Goal: Task Accomplishment & Management: Complete application form

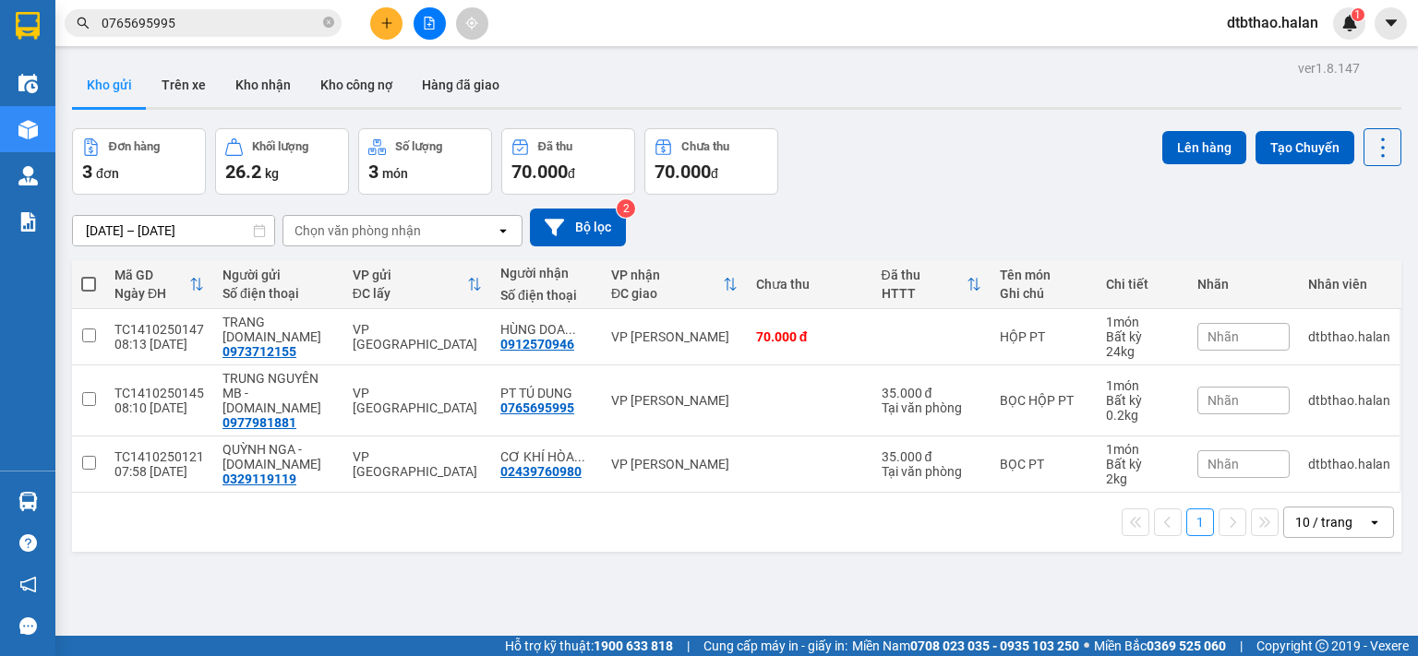
click at [84, 282] on span at bounding box center [88, 284] width 15 height 15
click at [89, 275] on input "checkbox" at bounding box center [89, 275] width 0 height 0
checkbox input "true"
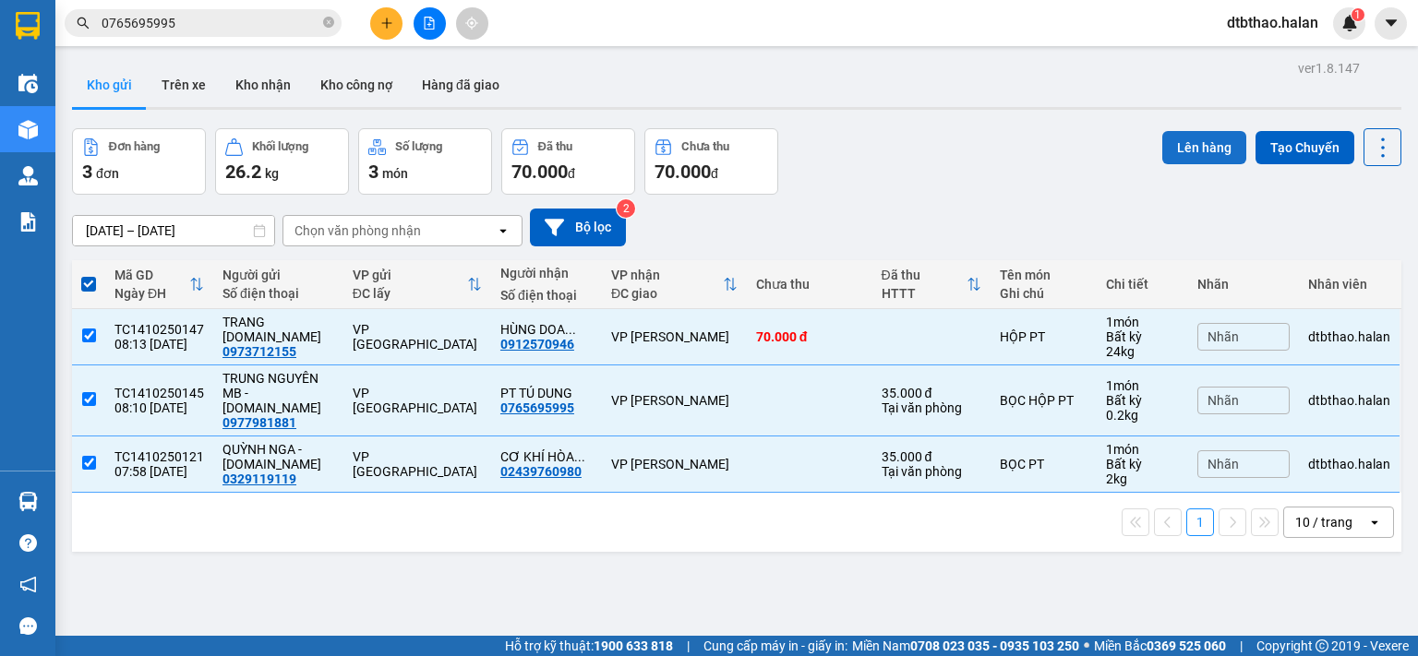
click at [1196, 154] on button "Lên hàng" at bounding box center [1204, 147] width 84 height 33
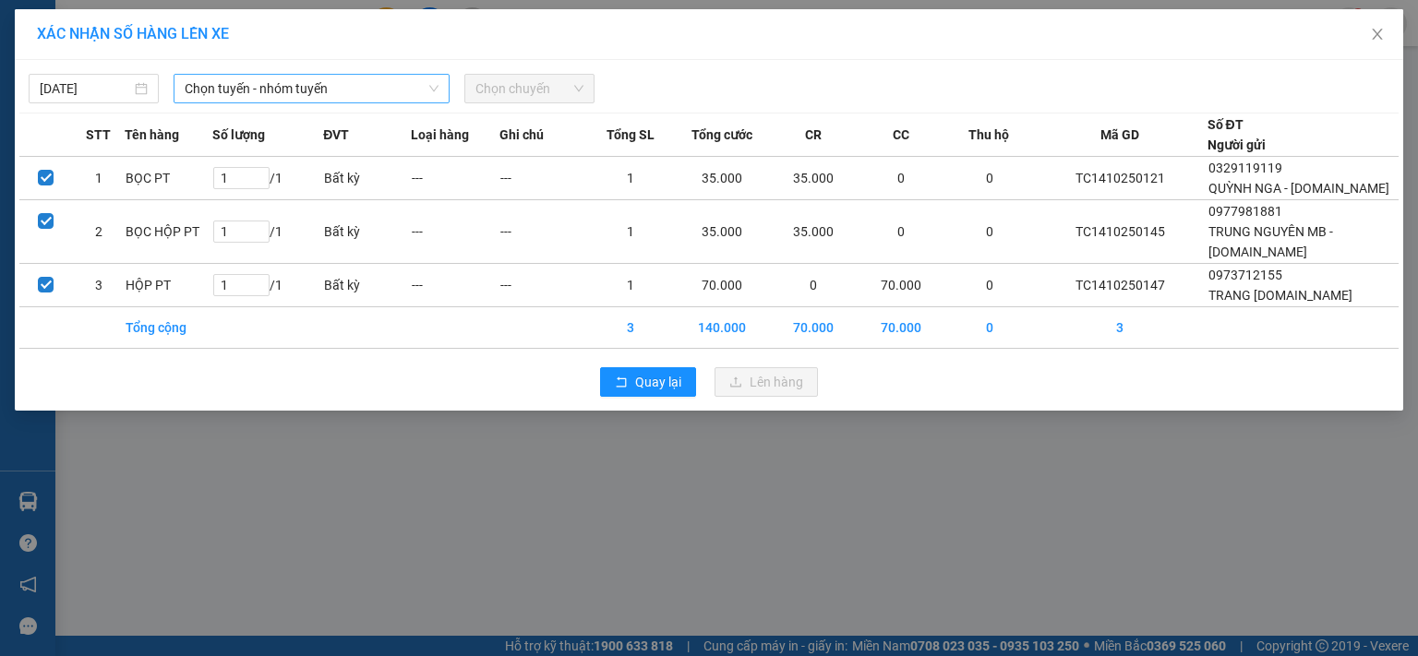
click at [299, 88] on span "Chọn tuyến - nhóm tuyến" at bounding box center [312, 89] width 254 height 28
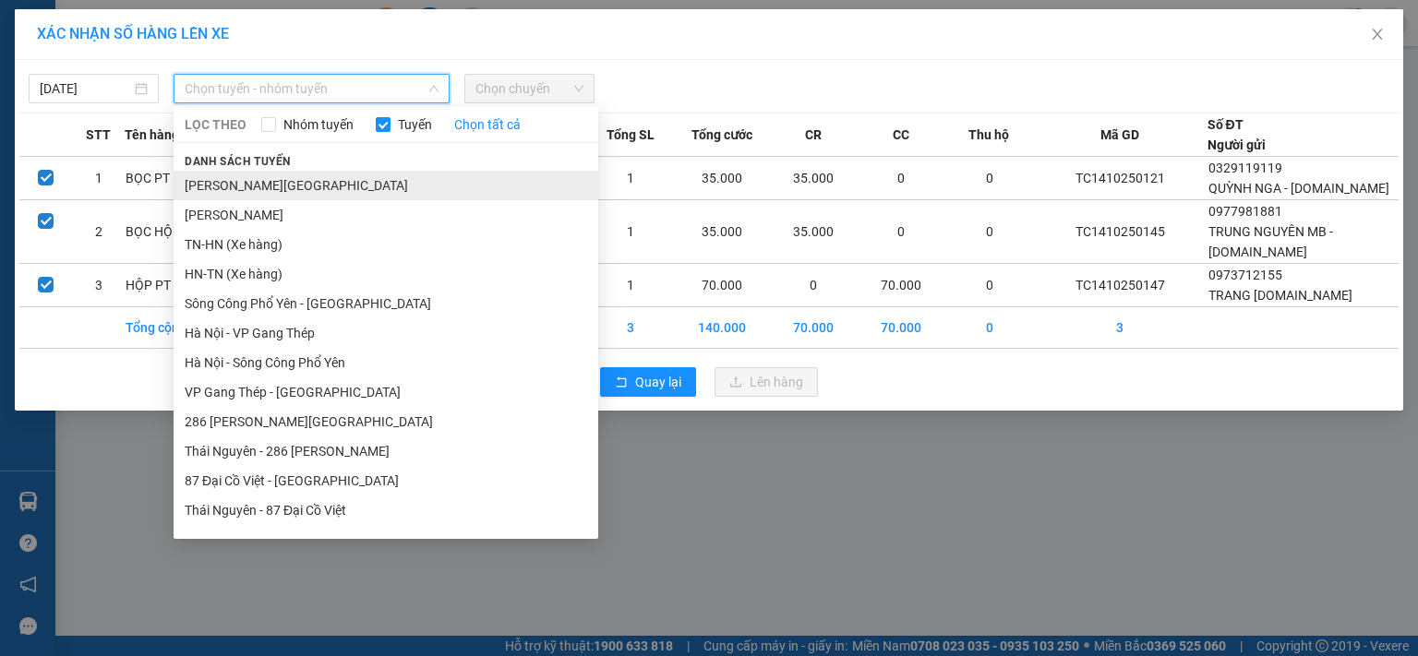
click at [312, 188] on li "[PERSON_NAME][GEOGRAPHIC_DATA]" at bounding box center [386, 186] width 425 height 30
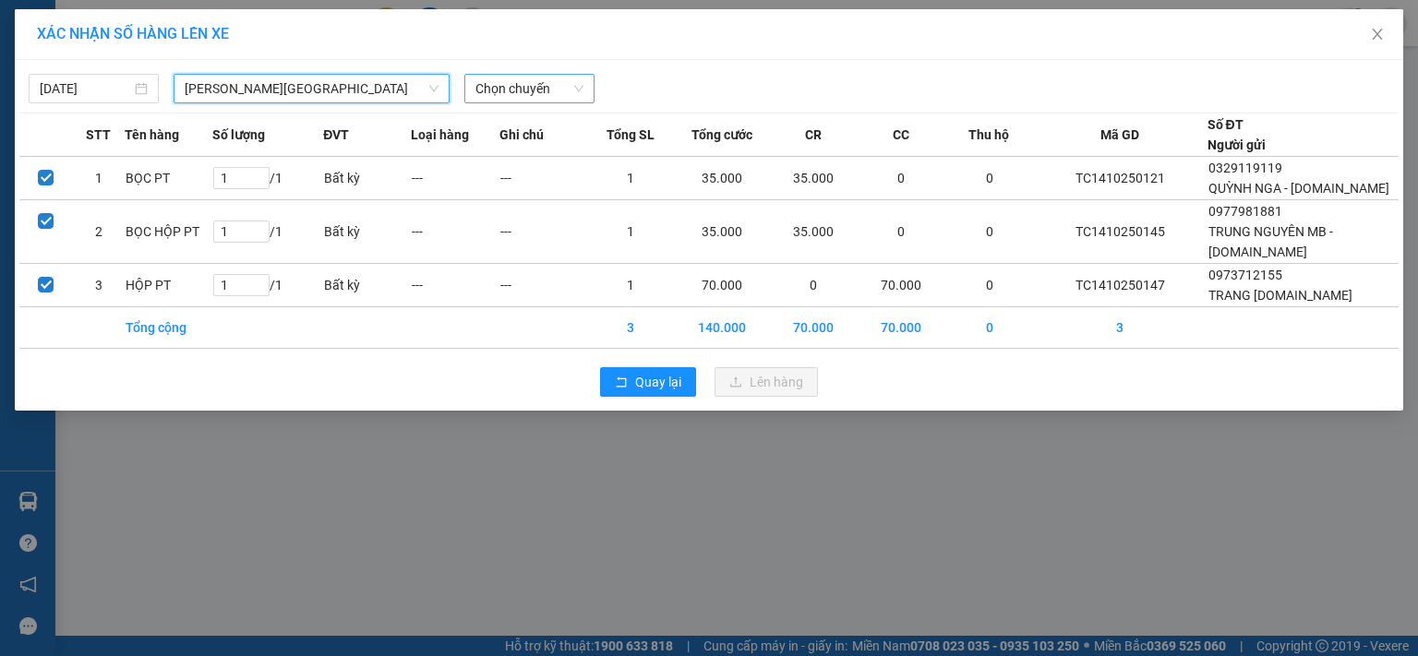
click at [521, 91] on span "Chọn chuyến" at bounding box center [529, 89] width 108 height 28
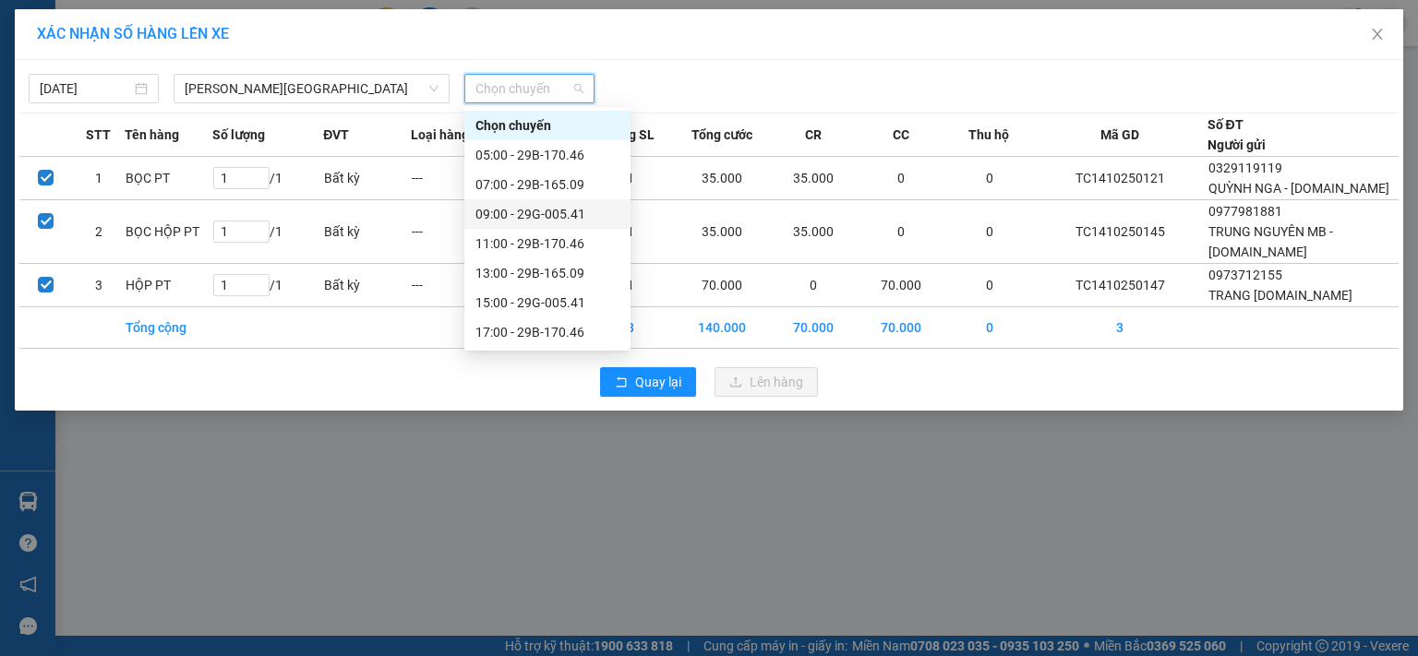
click at [535, 214] on div "09:00 - 29G-005.41" at bounding box center [547, 214] width 144 height 20
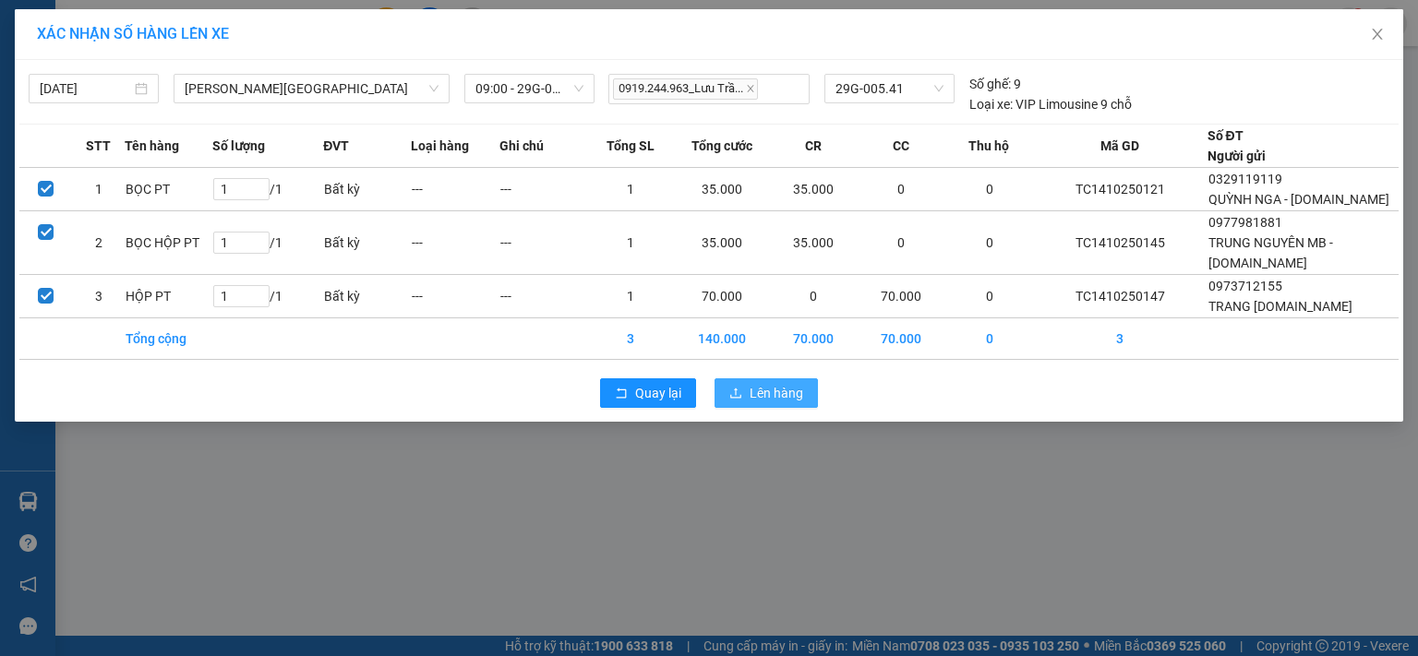
click at [749, 390] on span "Lên hàng" at bounding box center [776, 393] width 54 height 20
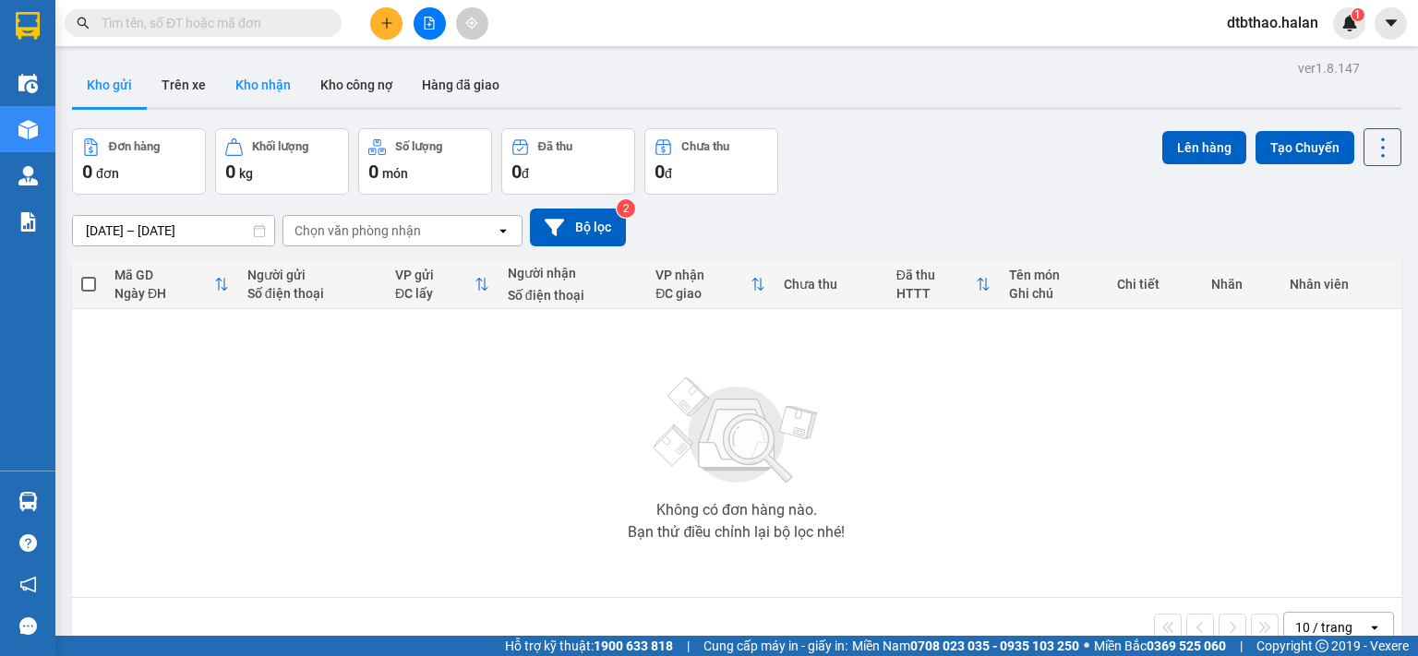
click at [264, 78] on button "Kho nhận" at bounding box center [263, 85] width 85 height 44
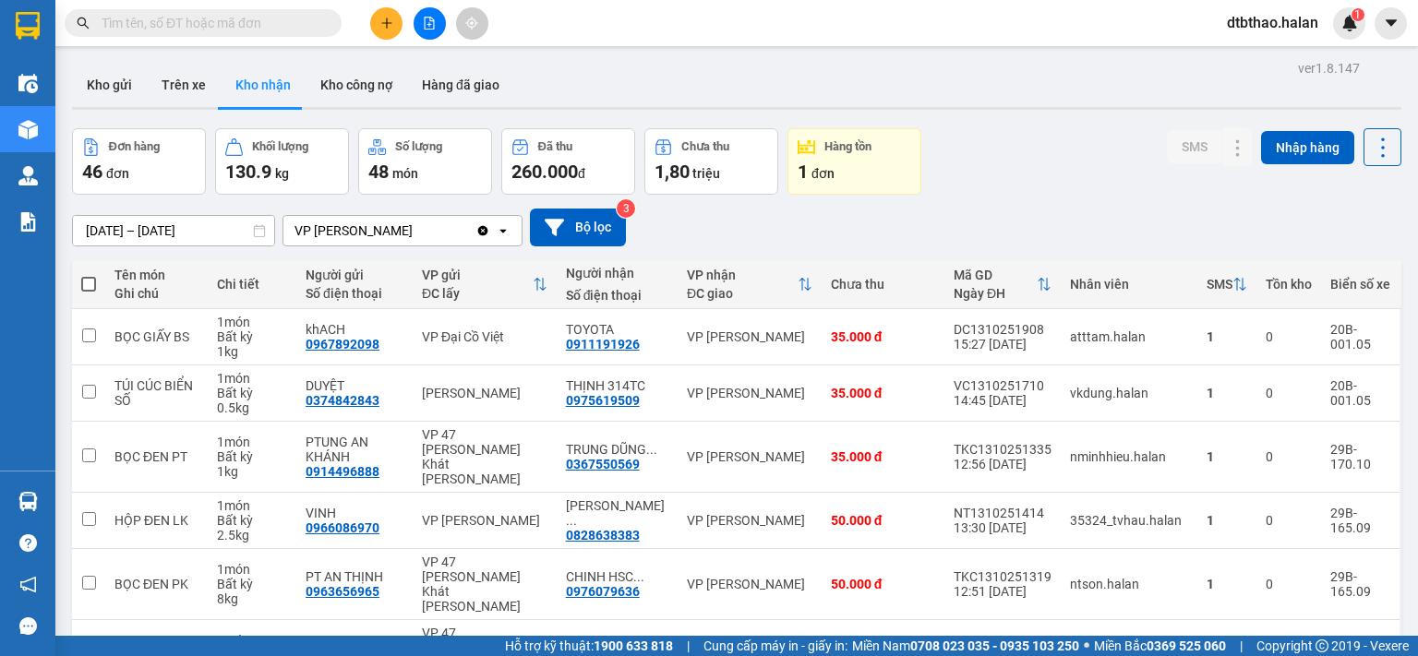
click at [232, 28] on input "text" at bounding box center [211, 23] width 218 height 20
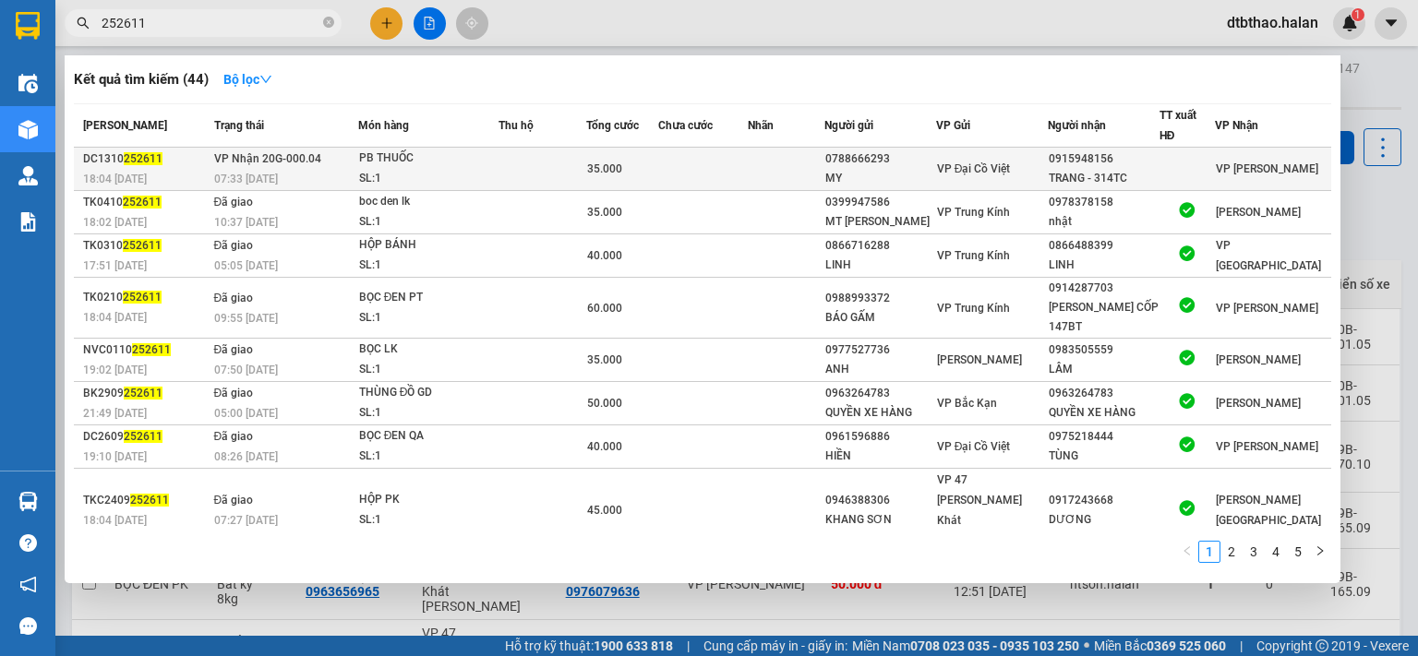
type input "252611"
click at [1026, 173] on div "VP Đại Cồ Việt" at bounding box center [992, 169] width 110 height 20
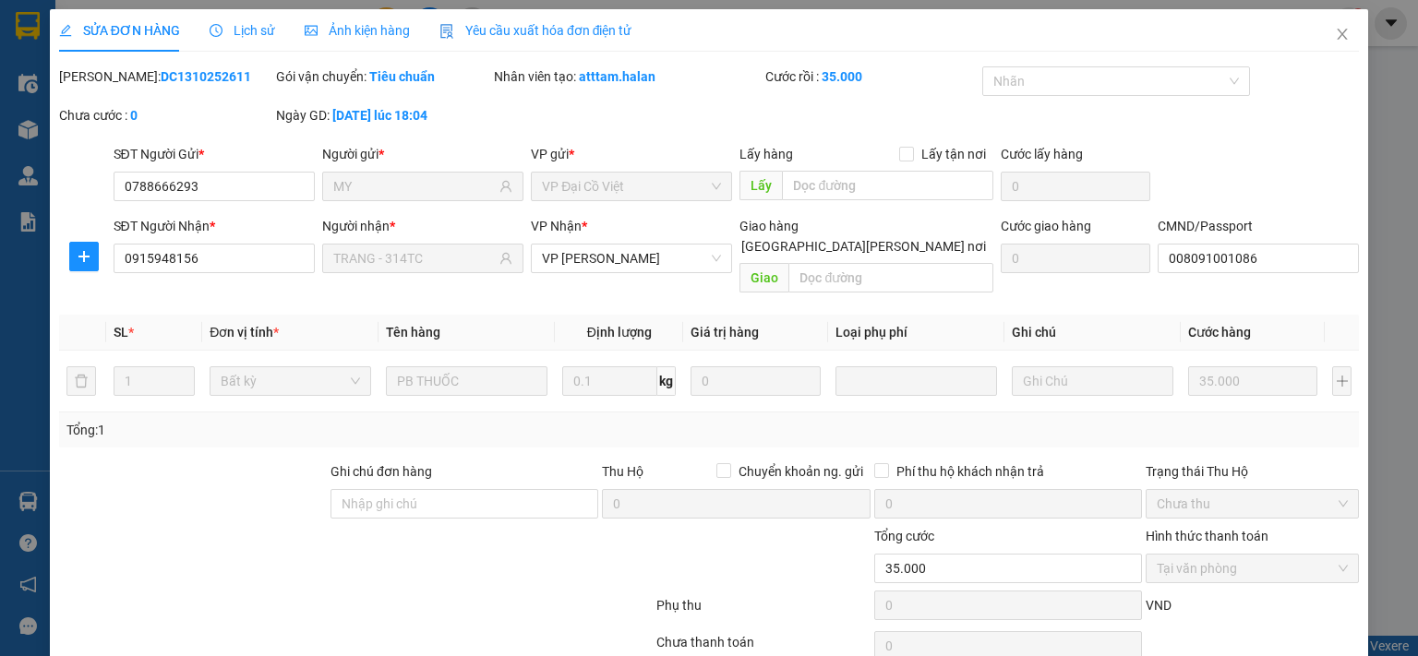
type input "0788666293"
type input "MY"
type input "0915948156"
type input "TRANG - 314TC"
type input "008091001086"
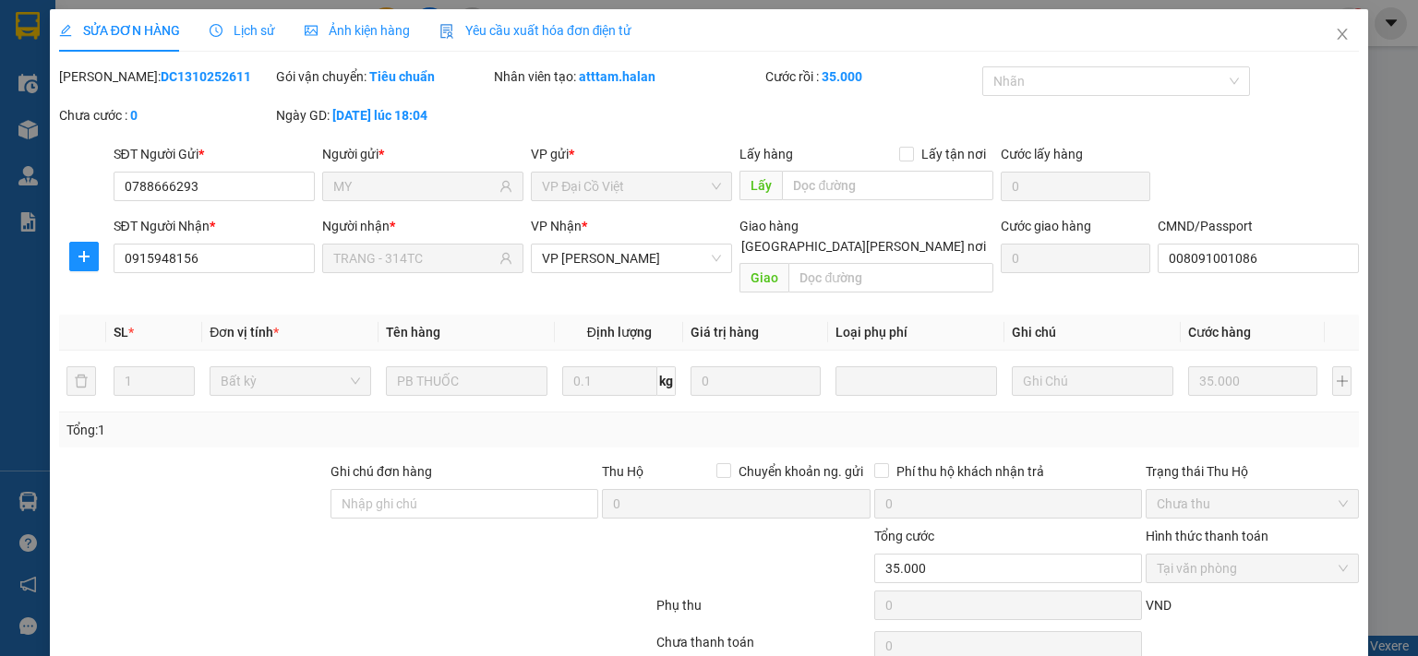
type input "0"
type input "35.000"
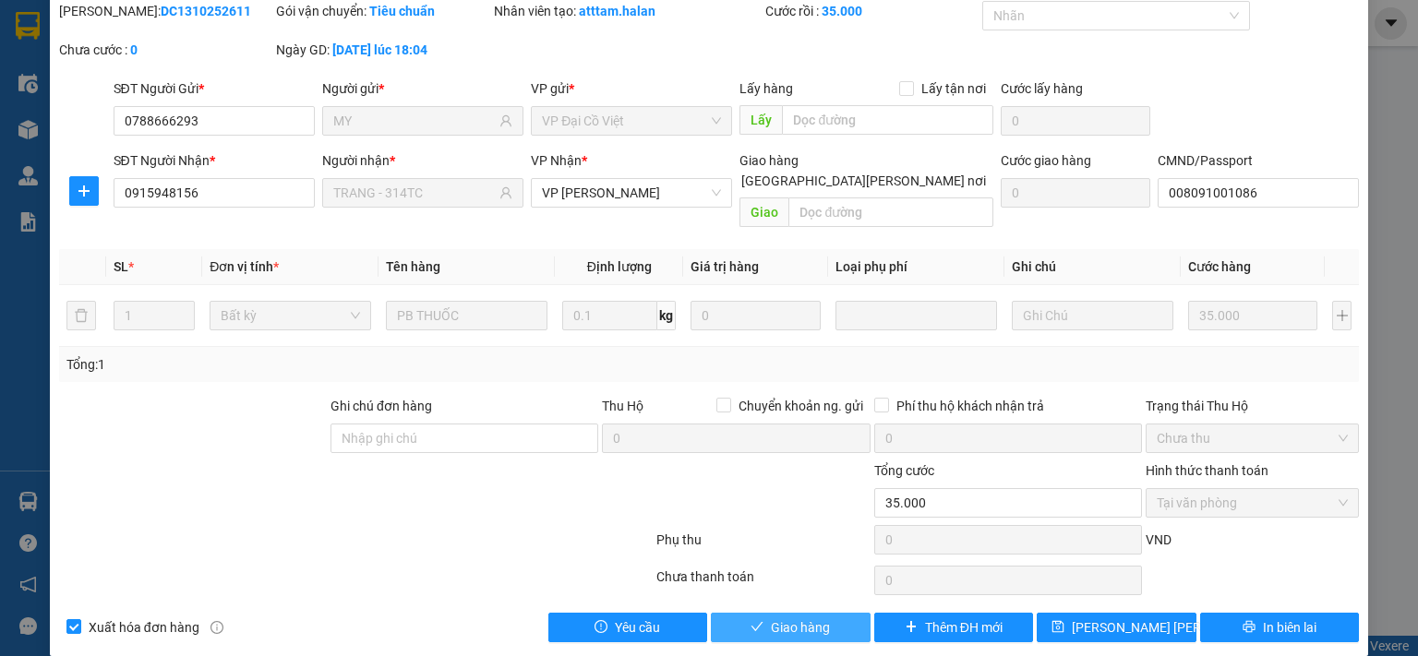
click at [832, 613] on button "Giao hàng" at bounding box center [791, 628] width 160 height 30
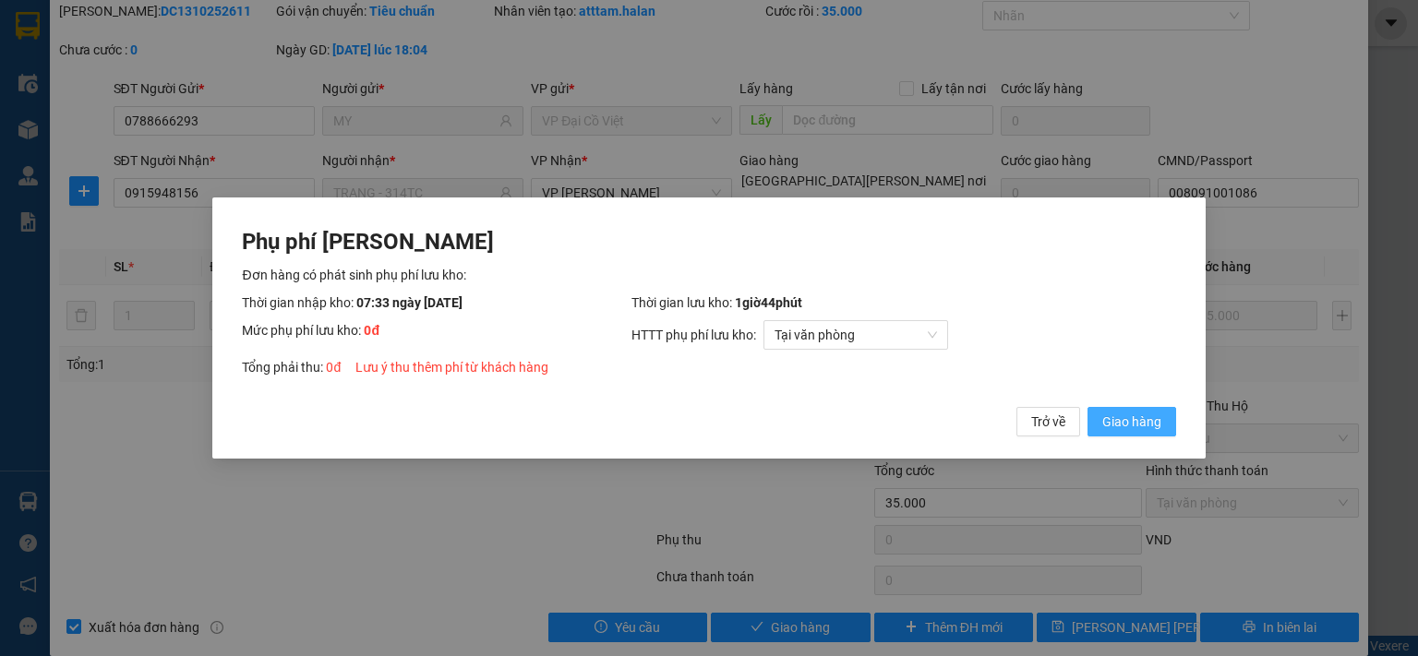
click at [1111, 425] on span "Giao hàng" at bounding box center [1131, 422] width 59 height 20
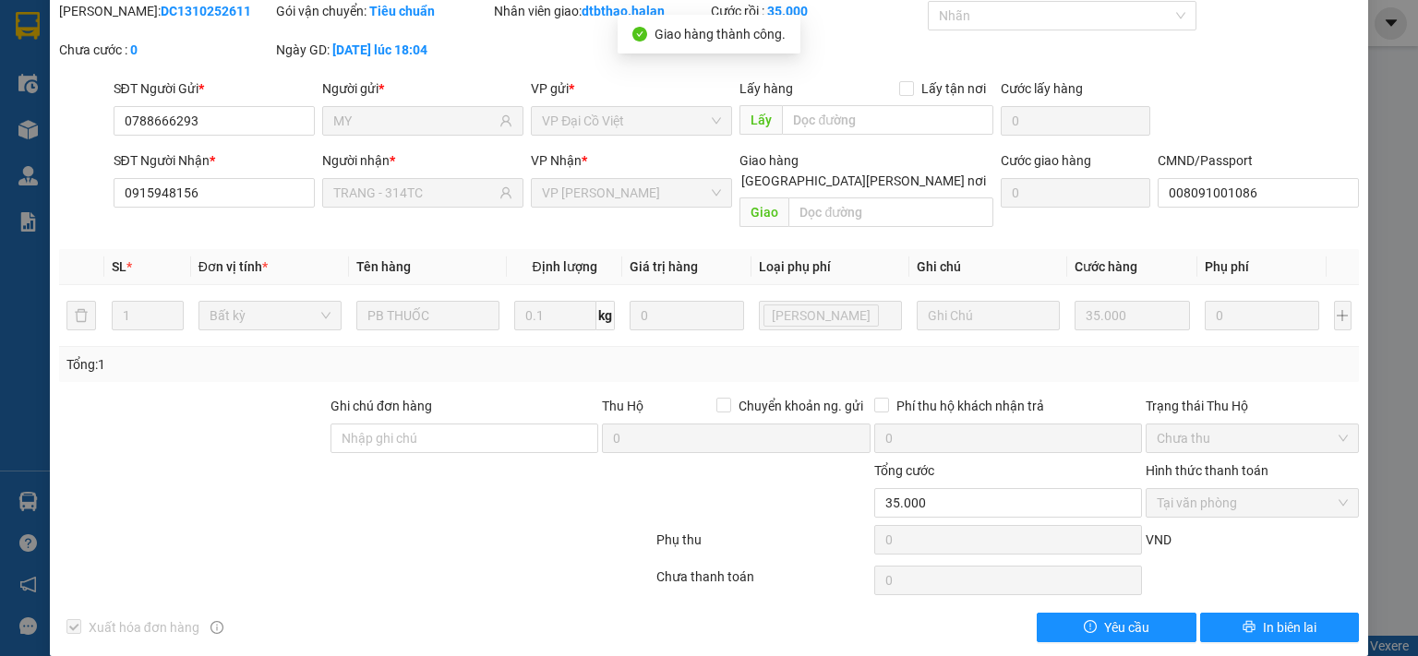
scroll to position [0, 0]
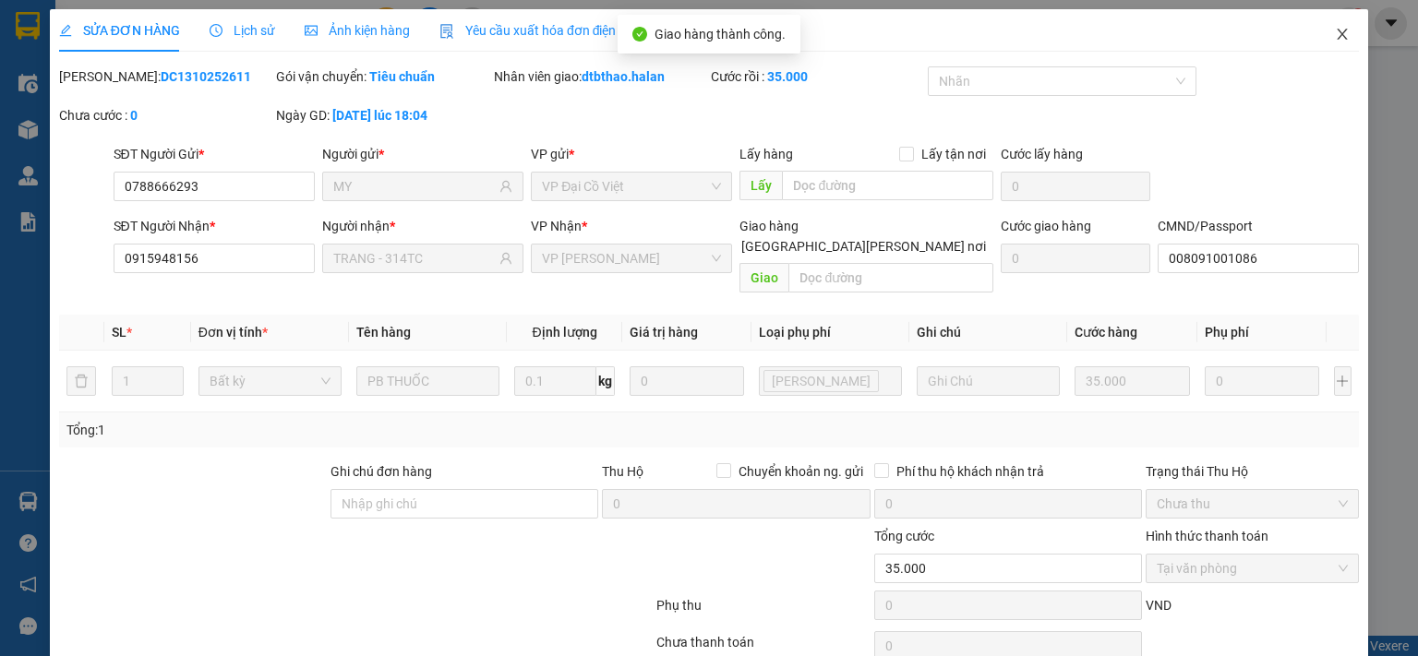
click at [1335, 42] on icon "close" at bounding box center [1342, 34] width 15 height 15
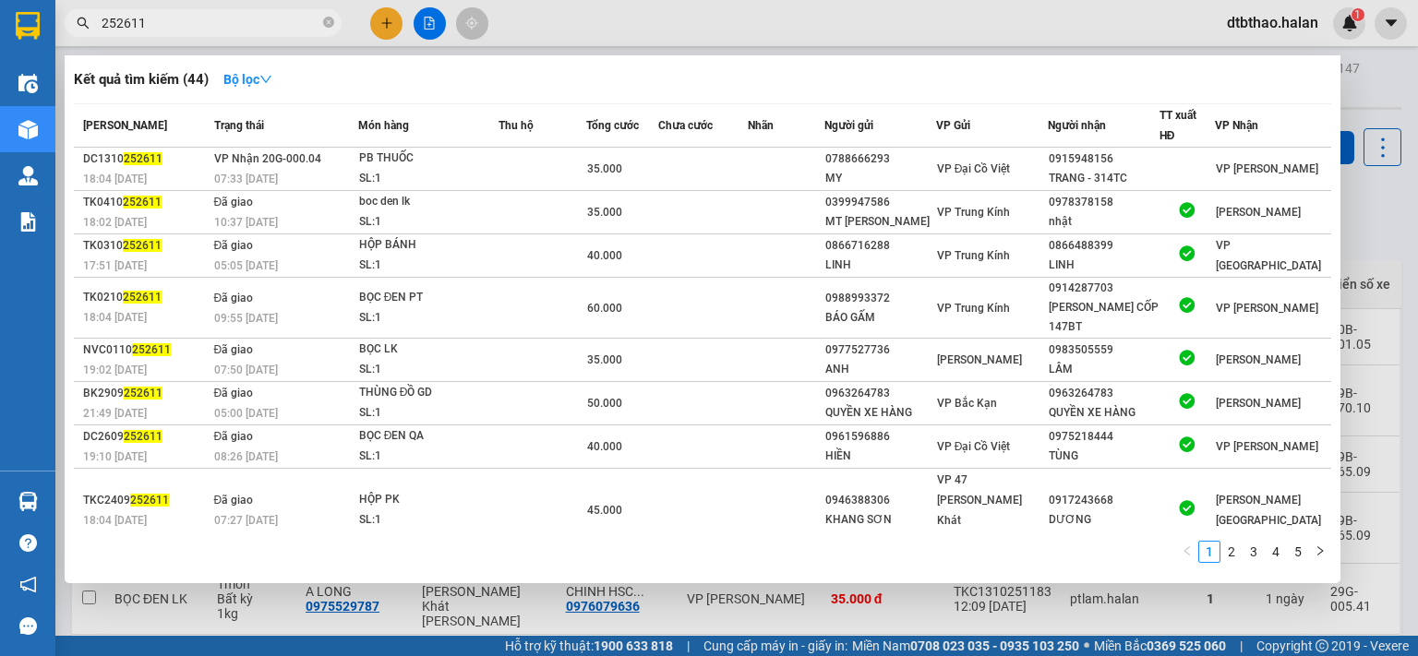
drag, startPoint x: 129, startPoint y: 21, endPoint x: 178, endPoint y: 20, distance: 48.9
click at [178, 20] on input "252611" at bounding box center [211, 23] width 218 height 20
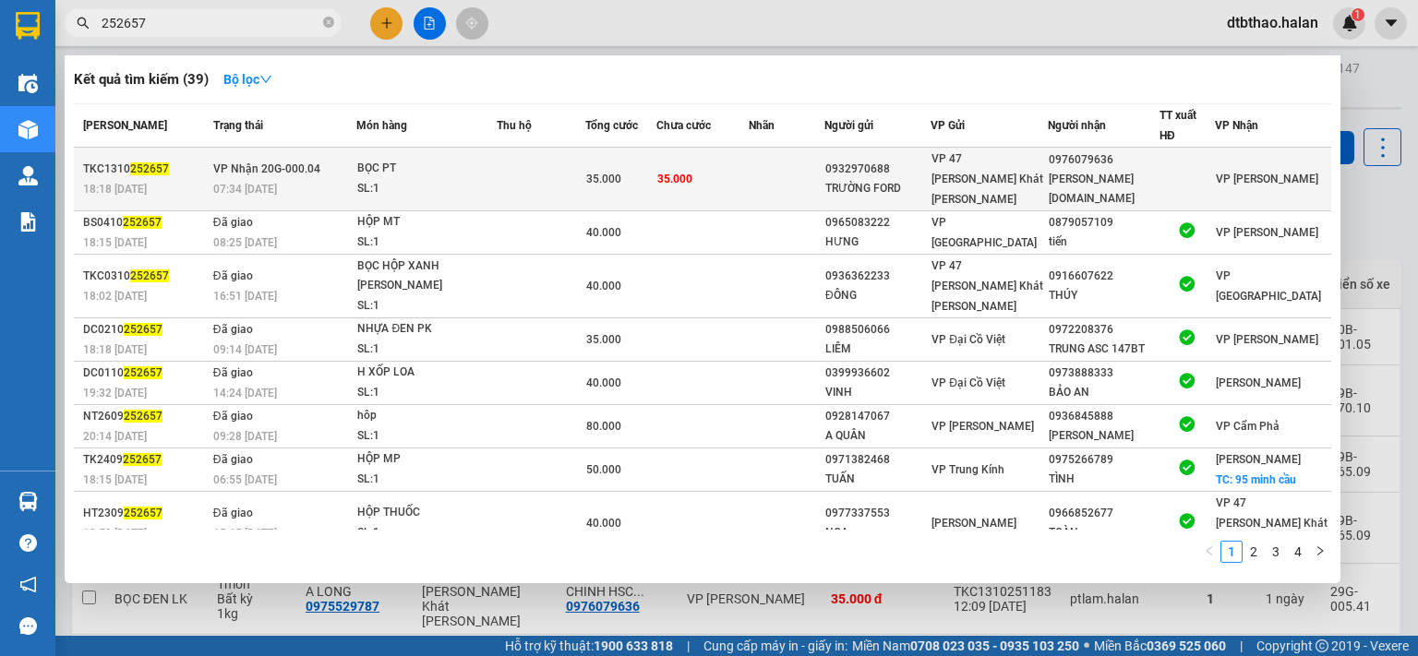
type input "252657"
click at [1011, 170] on div "VP 47 [PERSON_NAME]" at bounding box center [988, 179] width 114 height 61
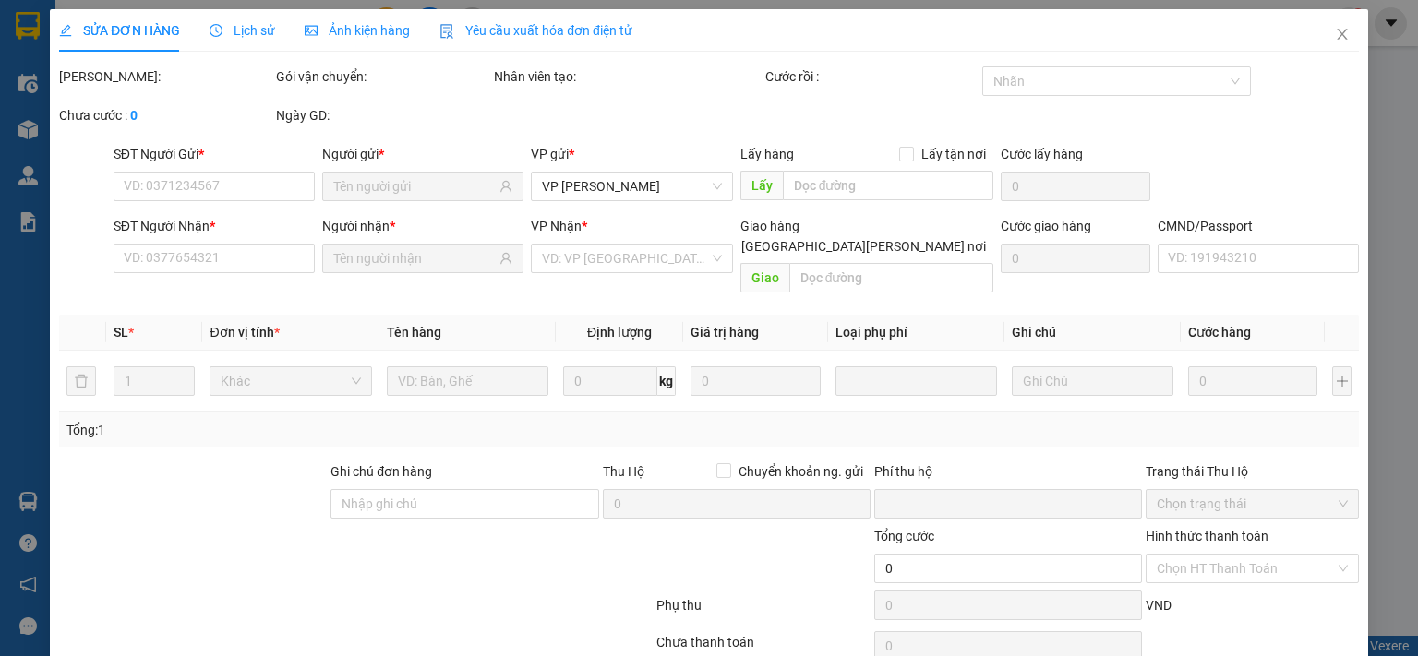
type input "0932970688"
type input "TRƯỜNG FORD"
type input "0976079636"
type input "CHINH [DOMAIN_NAME]"
type input "0"
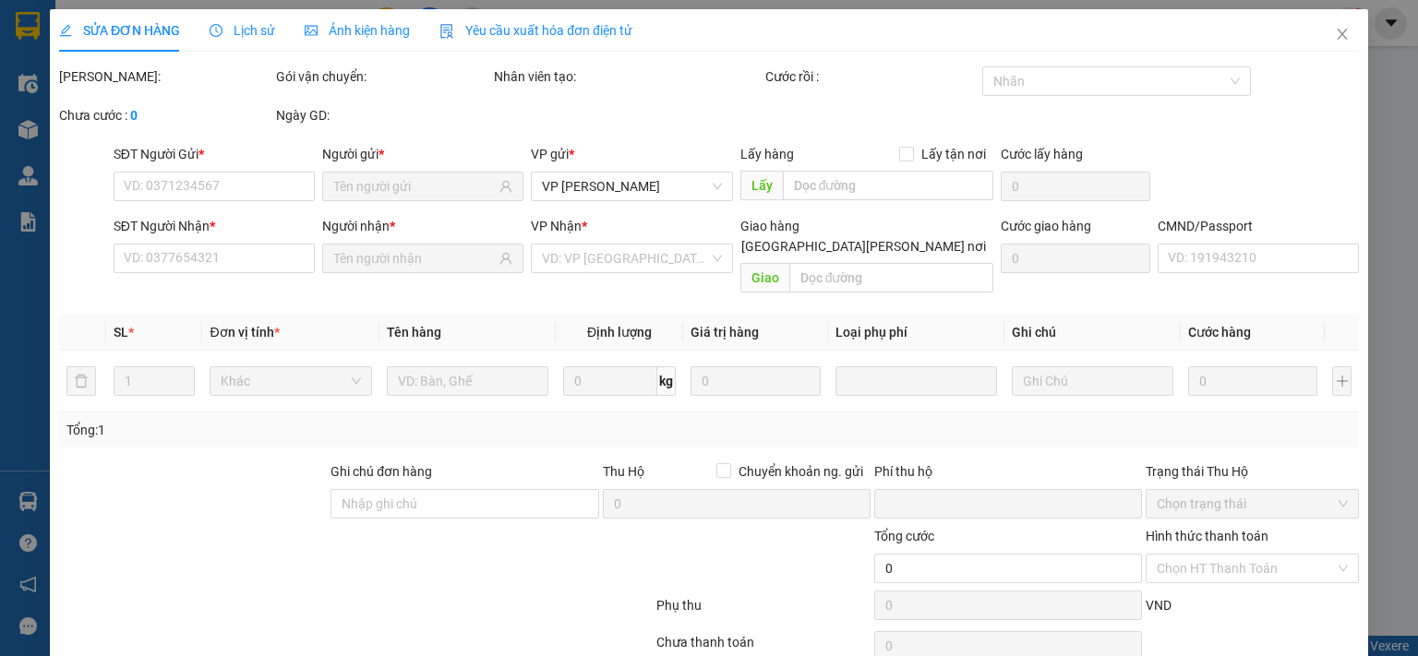
type input "35.000"
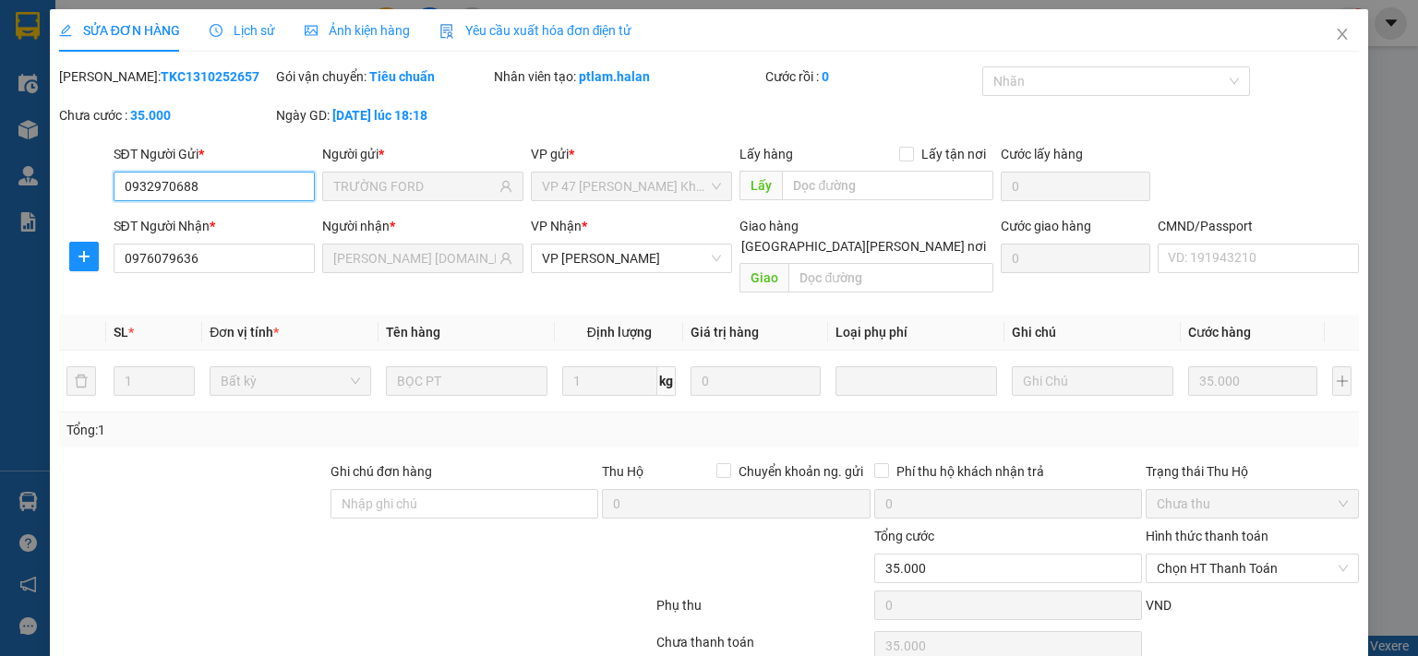
scroll to position [66, 0]
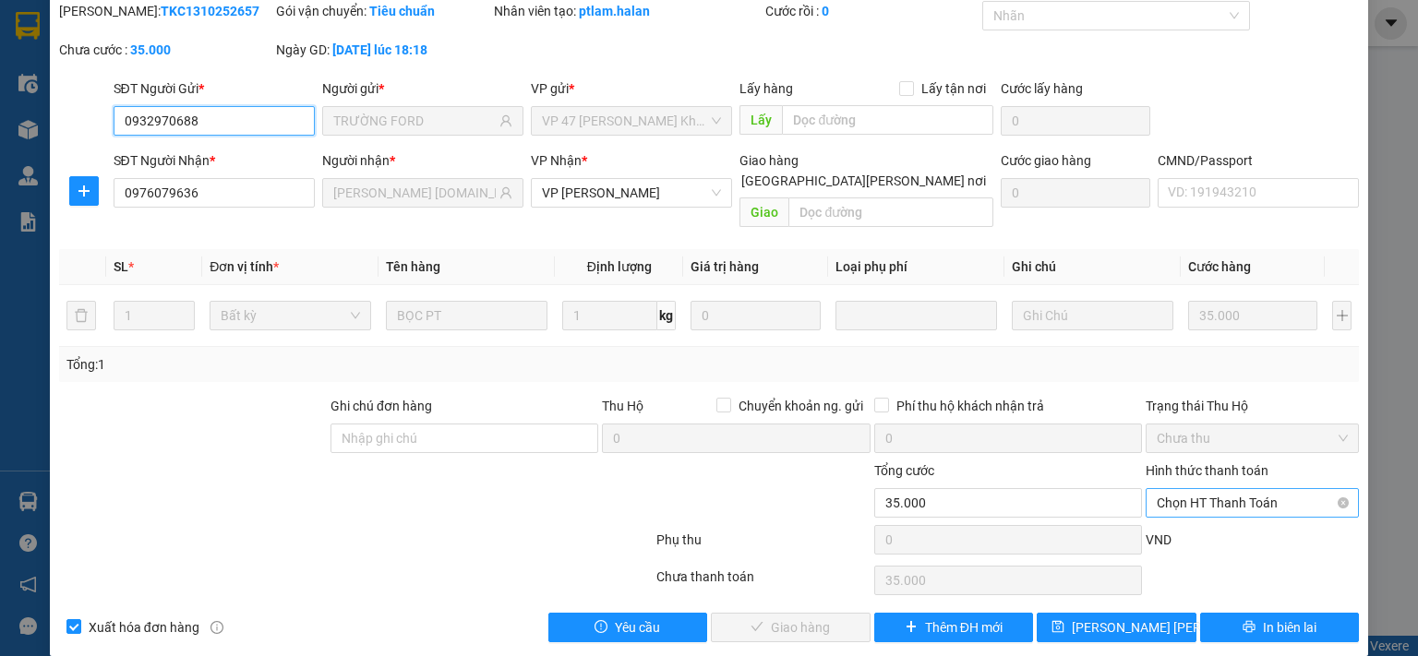
click at [1178, 489] on span "Chọn HT Thanh Toán" at bounding box center [1252, 503] width 191 height 28
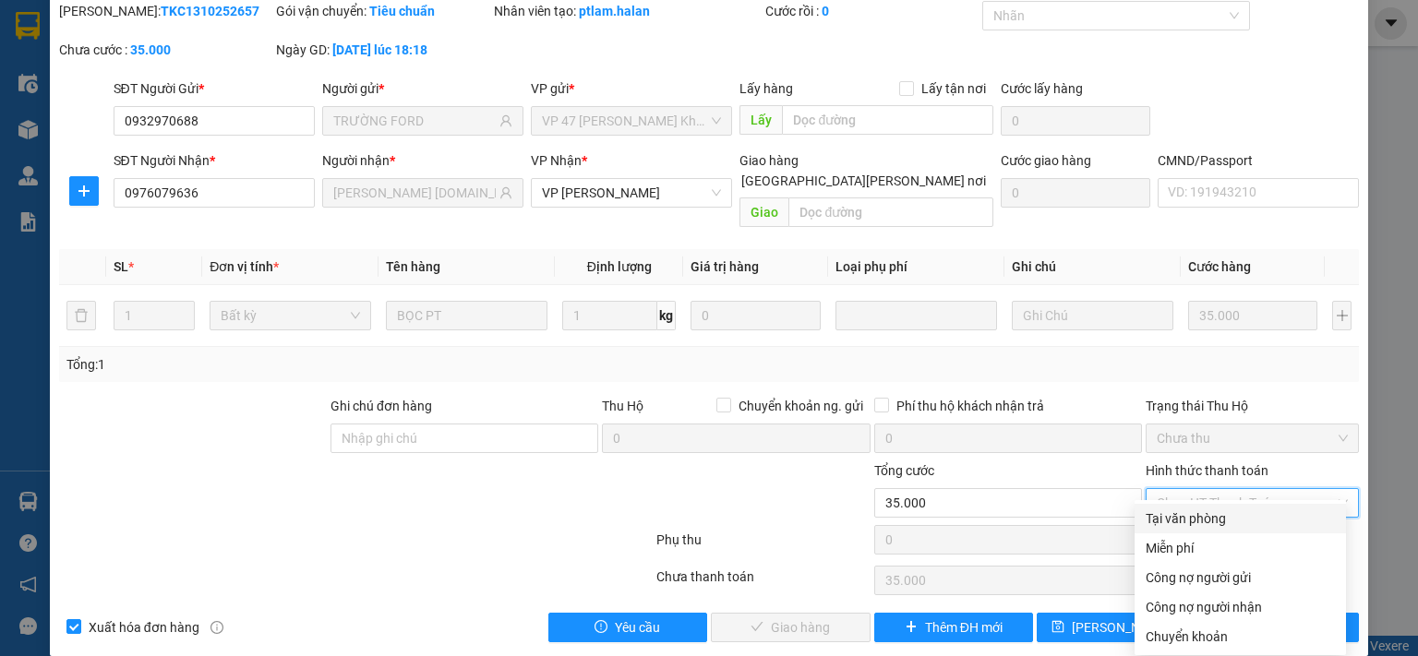
click at [1169, 526] on div "Tại văn phòng" at bounding box center [1239, 519] width 189 height 20
type input "0"
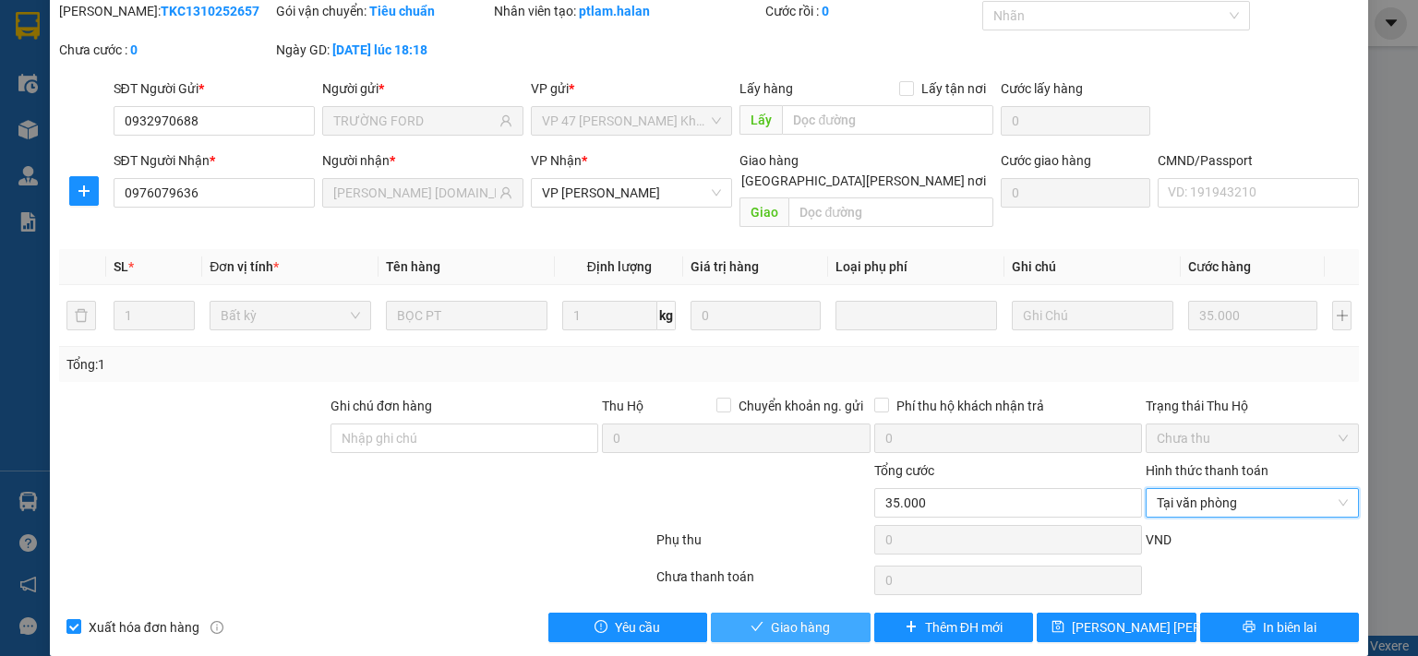
click at [817, 618] on span "Giao hàng" at bounding box center [800, 628] width 59 height 20
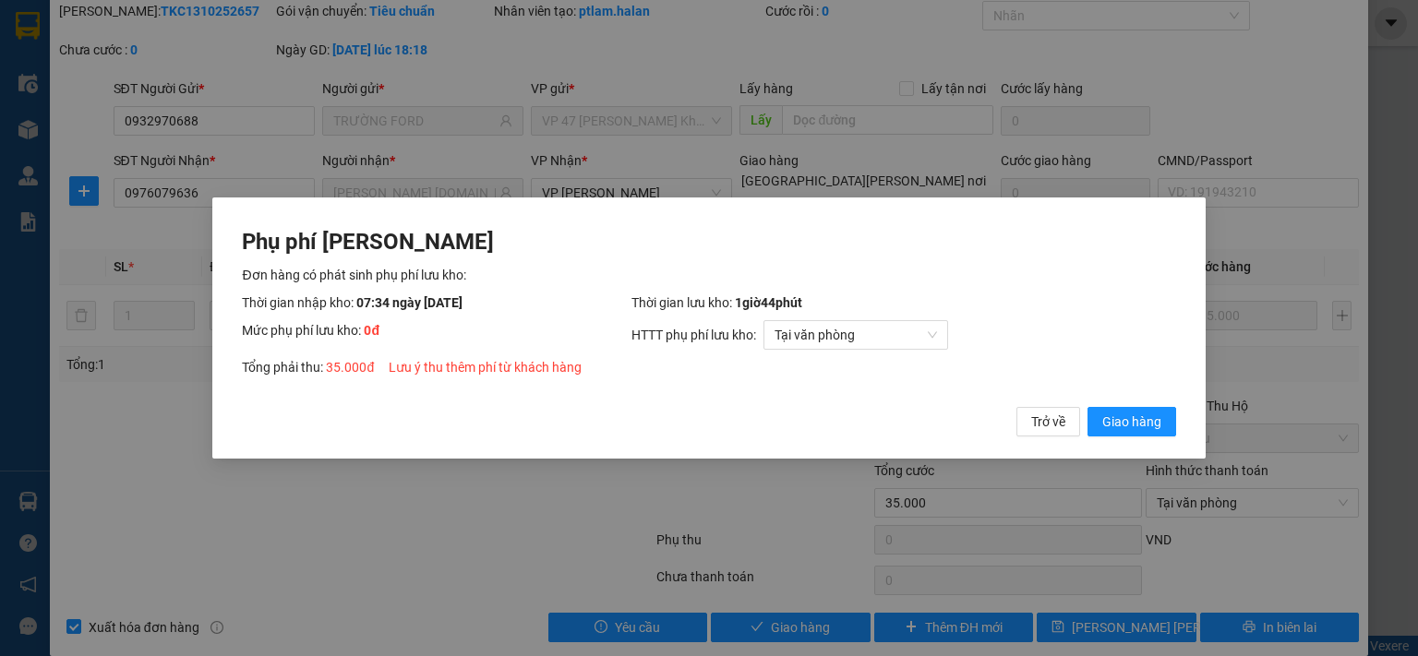
drag, startPoint x: 1116, startPoint y: 417, endPoint x: 1104, endPoint y: 430, distance: 17.6
click at [1117, 417] on span "Giao hàng" at bounding box center [1131, 422] width 59 height 20
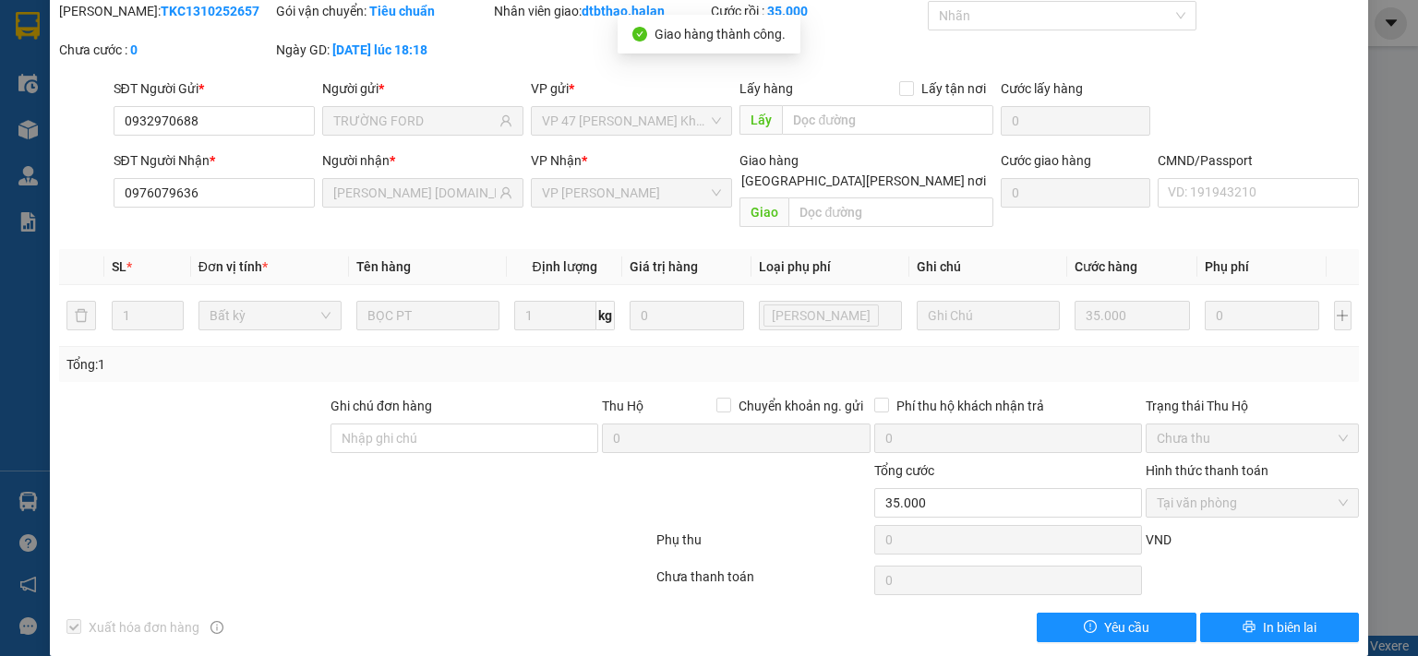
scroll to position [0, 0]
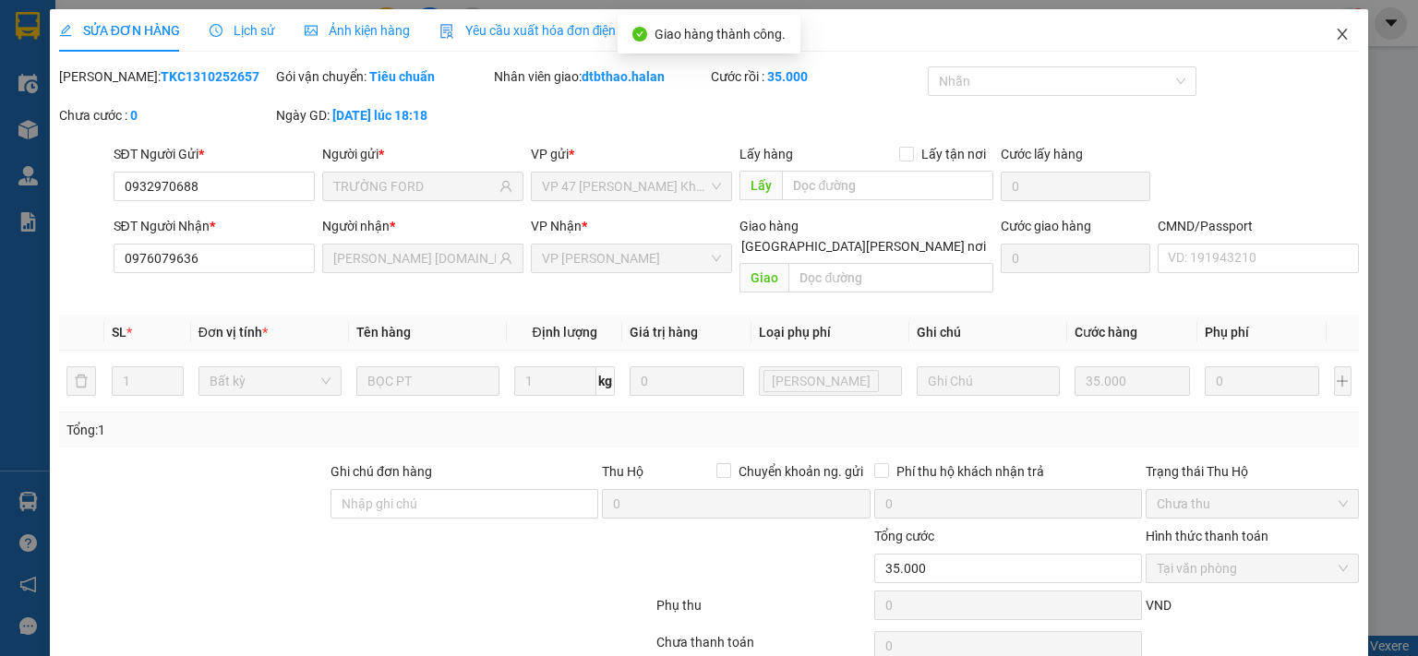
click at [1337, 36] on icon "close" at bounding box center [1342, 34] width 10 height 11
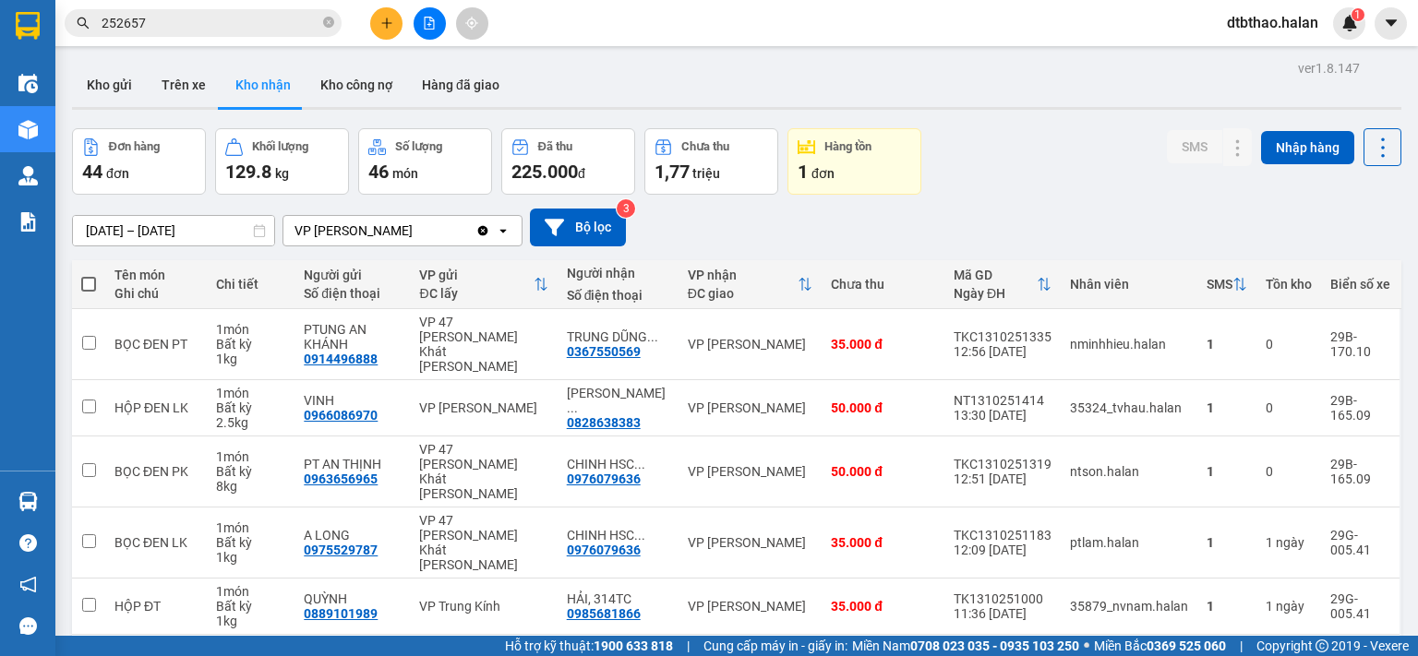
scroll to position [308, 0]
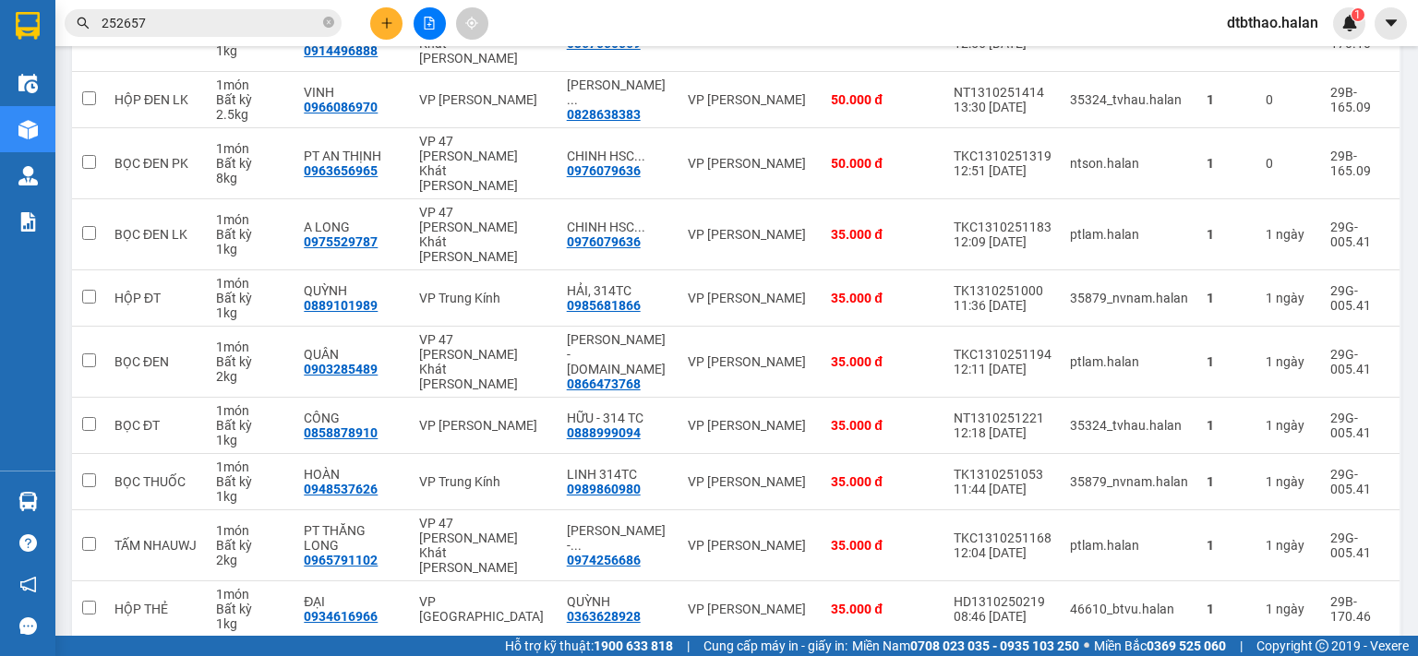
click at [1057, 654] on button "1" at bounding box center [1071, 668] width 28 height 28
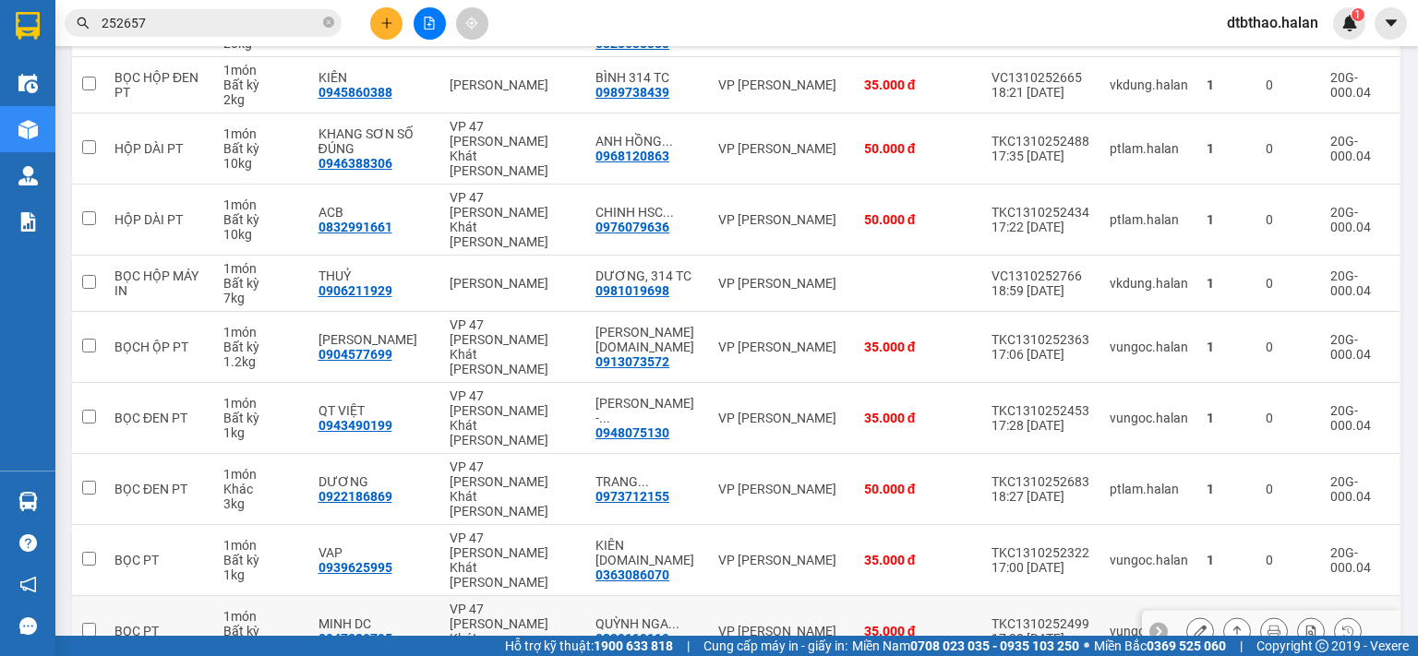
scroll to position [0, 0]
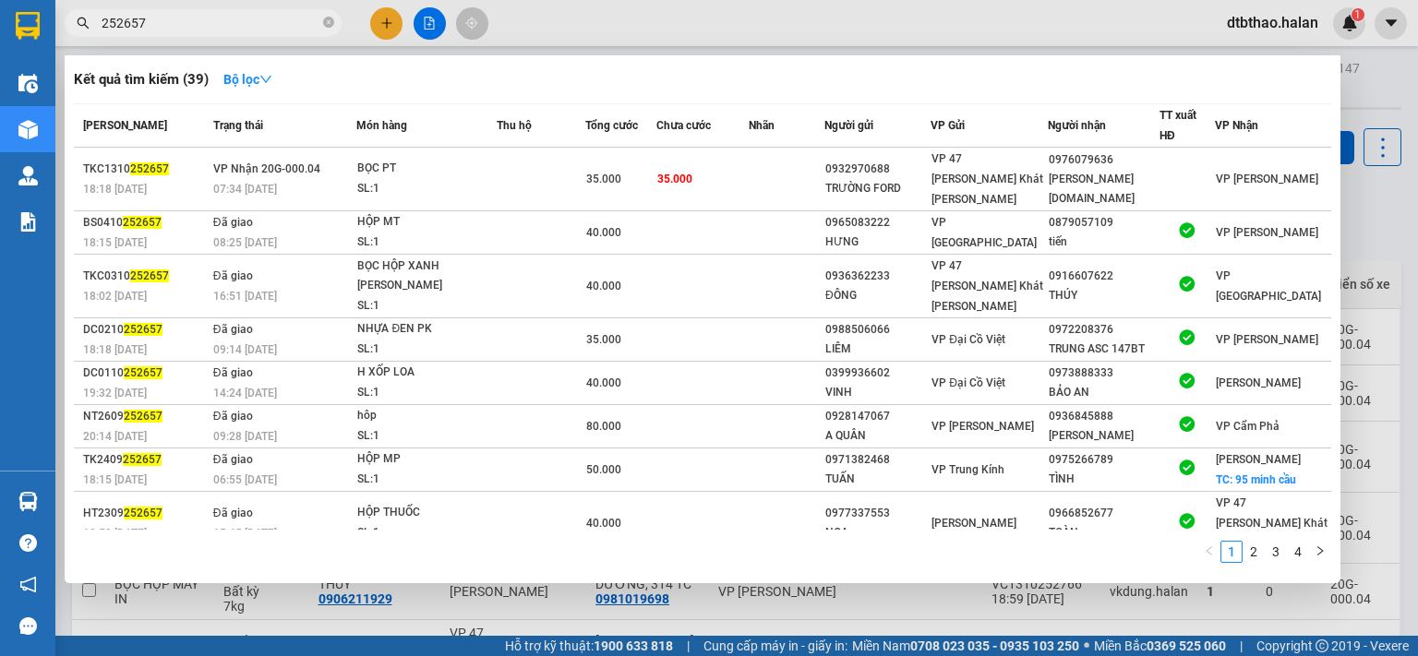
drag, startPoint x: 123, startPoint y: 22, endPoint x: 166, endPoint y: 22, distance: 43.4
click at [166, 22] on input "252657" at bounding box center [211, 23] width 218 height 20
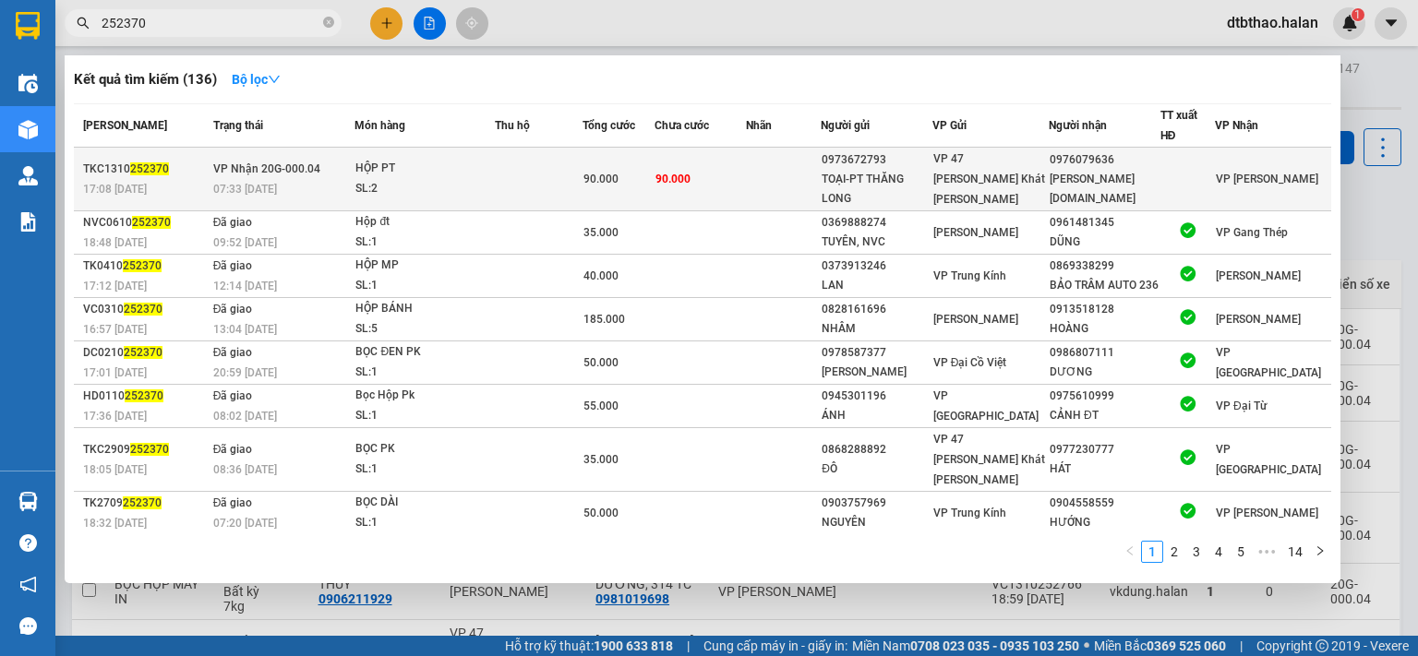
type input "252370"
click at [986, 184] on div "VP 47 [PERSON_NAME]" at bounding box center [990, 179] width 114 height 61
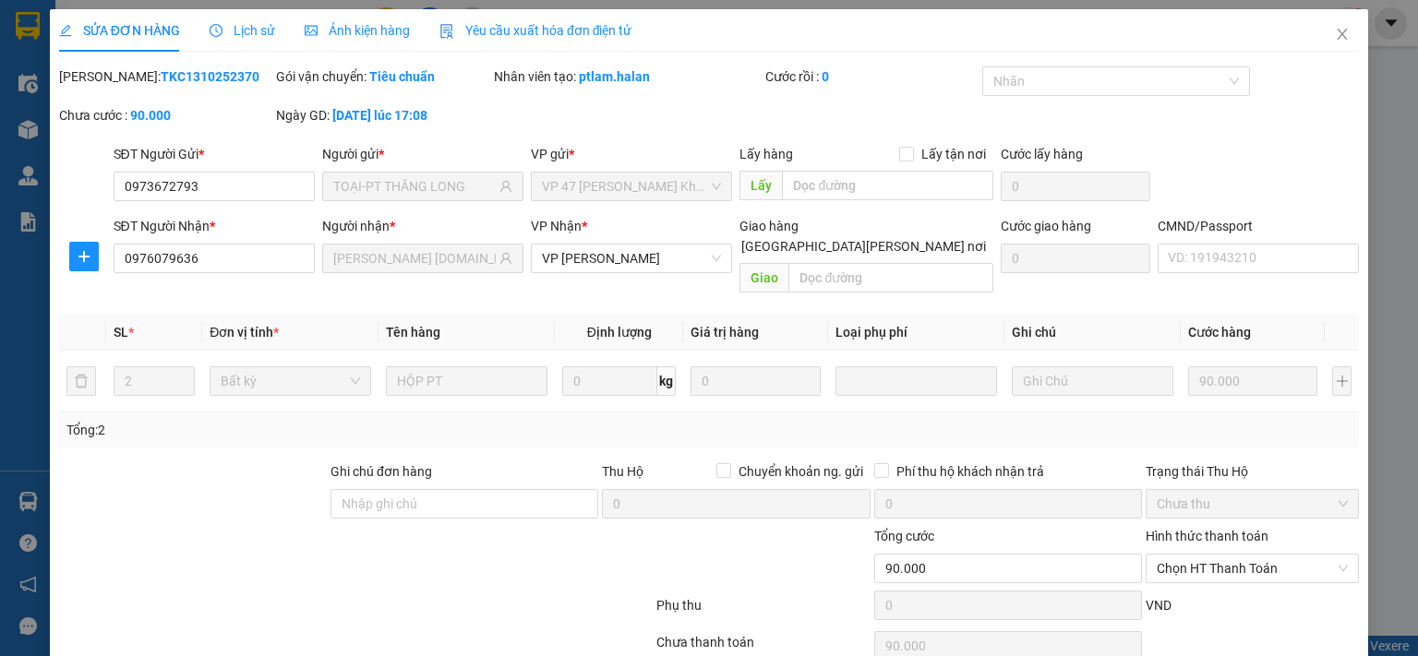
type input "0973672793"
type input "TOẠI-PT THĂNG LONG"
type input "0976079636"
type input "CHINH [DOMAIN_NAME]"
type input "0"
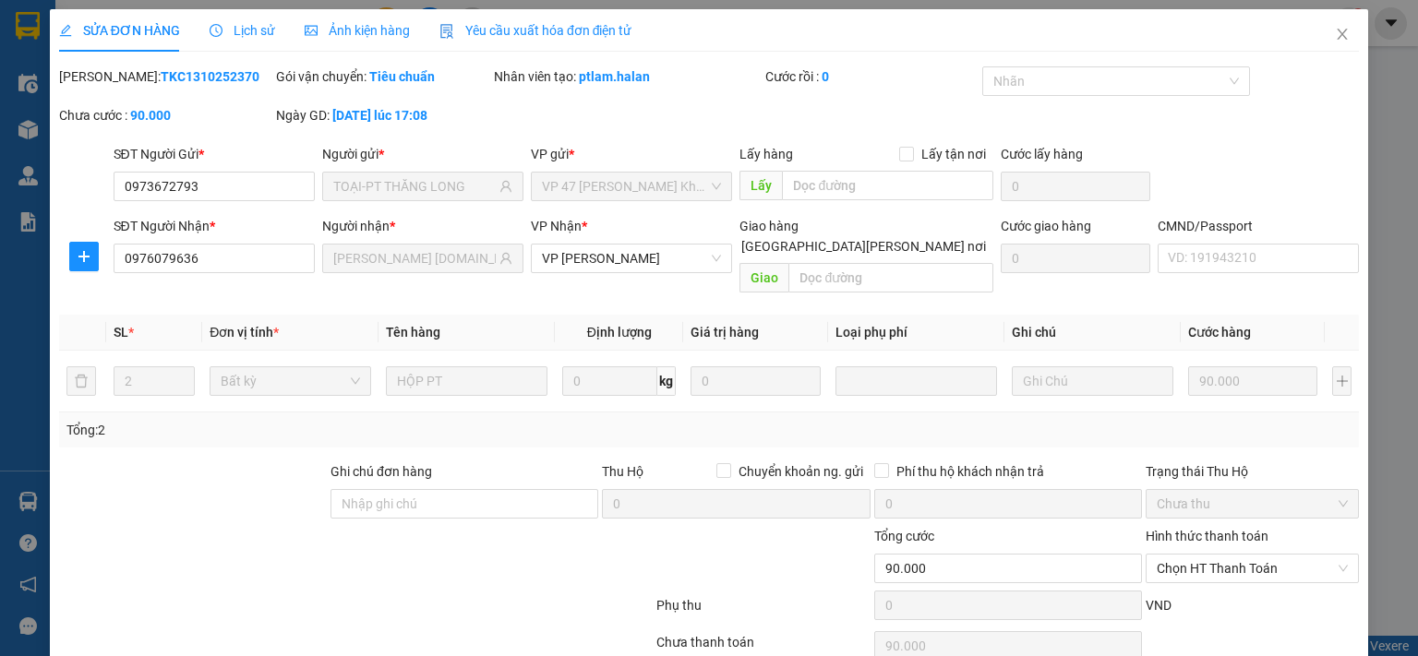
type input "90.000"
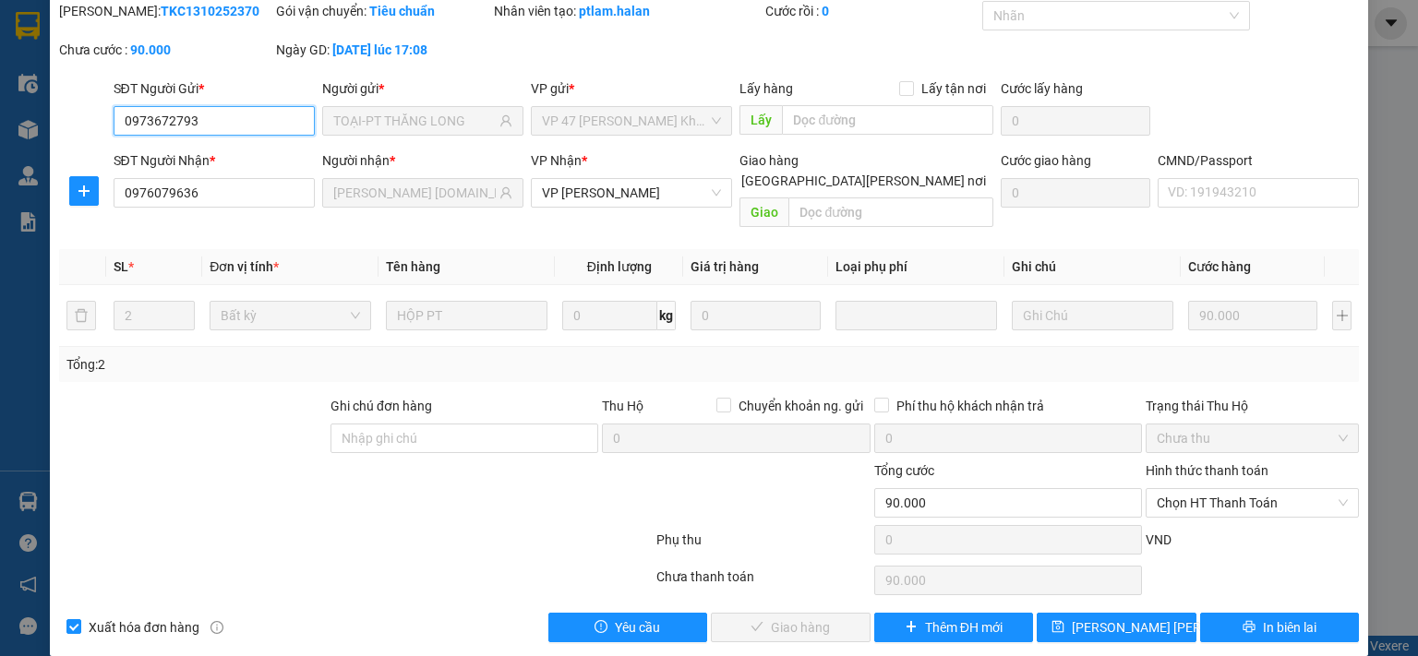
scroll to position [66, 0]
click at [1222, 489] on span "Chọn HT Thanh Toán" at bounding box center [1252, 503] width 191 height 28
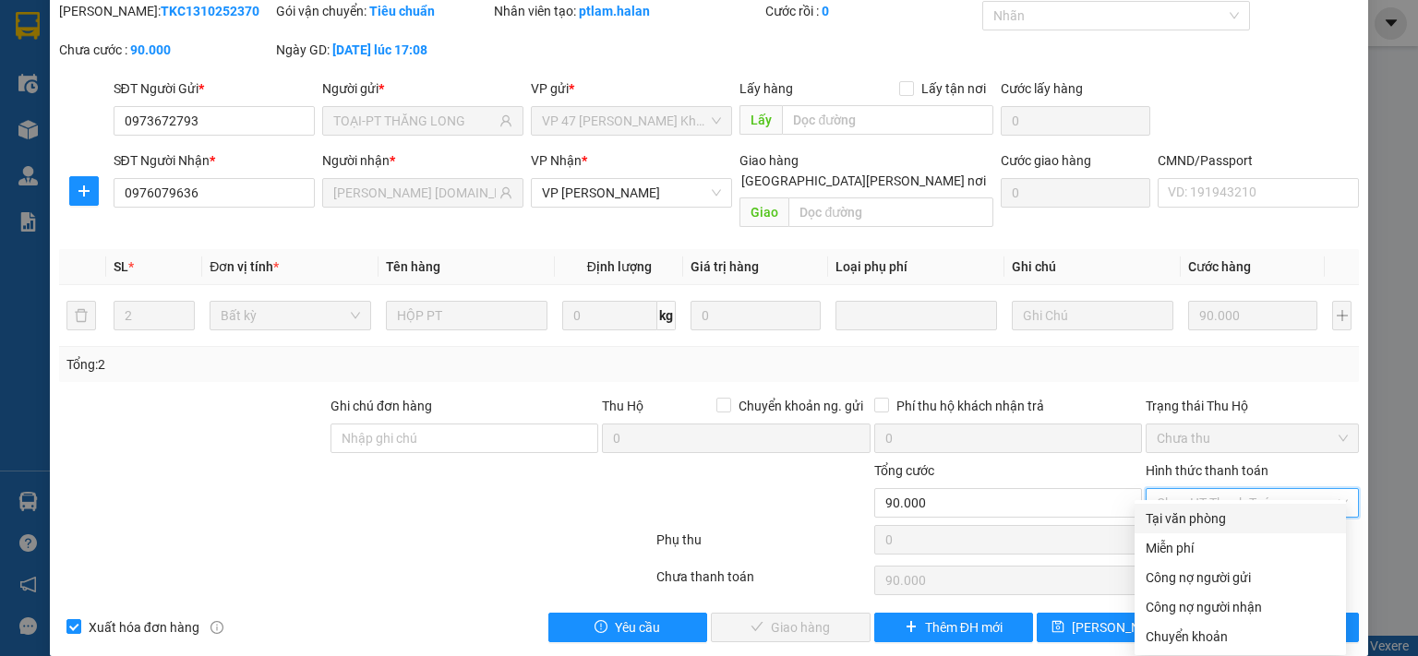
click at [1215, 513] on div "Tại văn phòng" at bounding box center [1239, 519] width 189 height 20
type input "0"
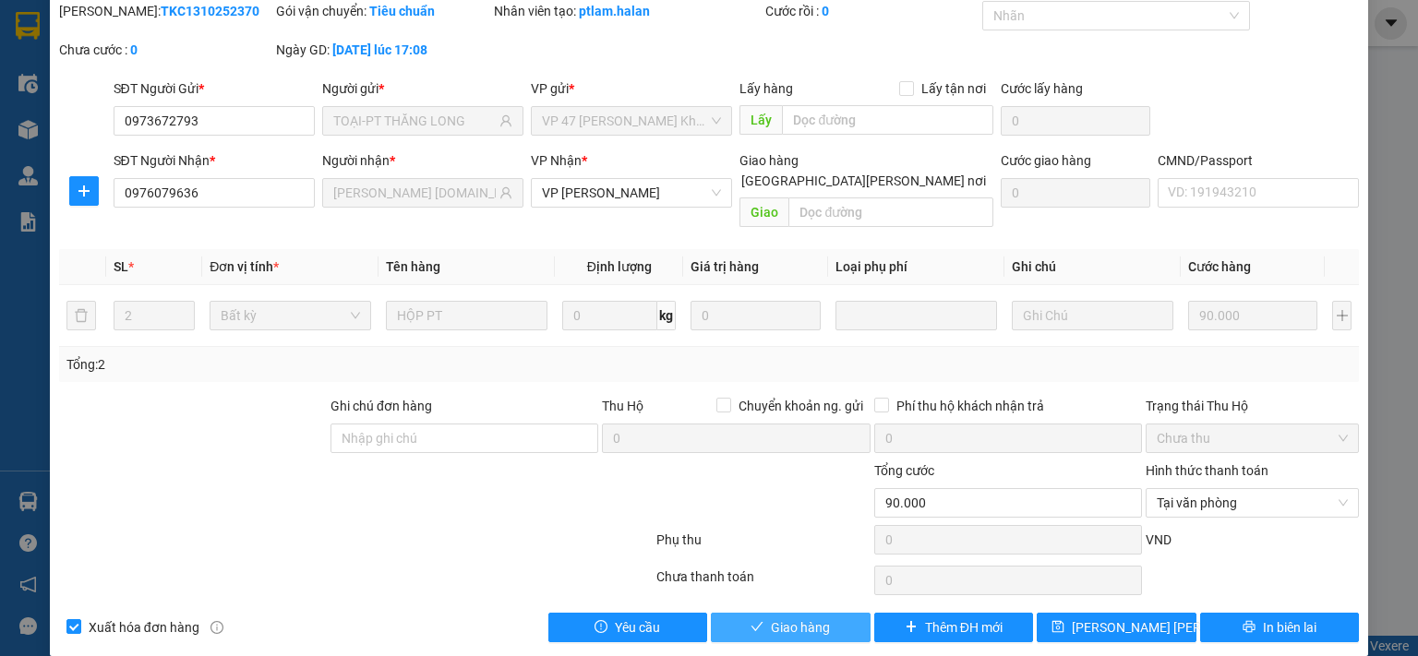
click at [820, 618] on span "Giao hàng" at bounding box center [800, 628] width 59 height 20
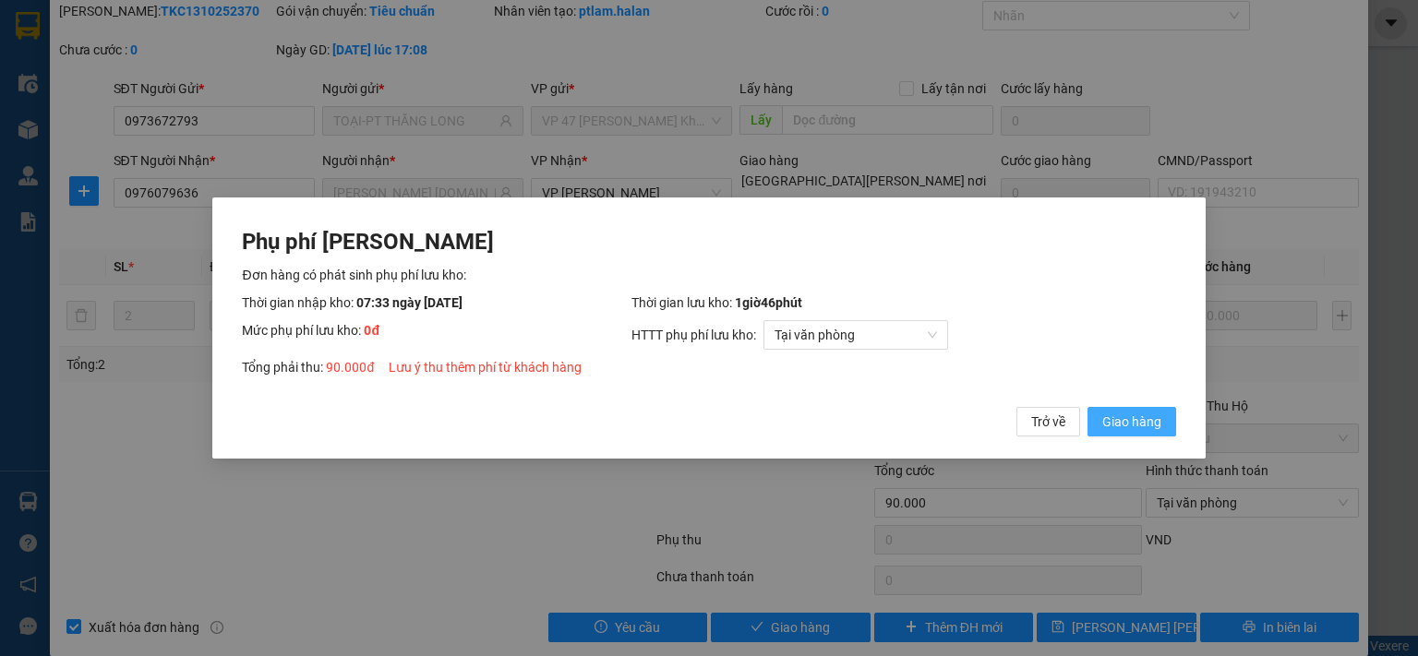
click at [1127, 419] on span "Giao hàng" at bounding box center [1131, 422] width 59 height 20
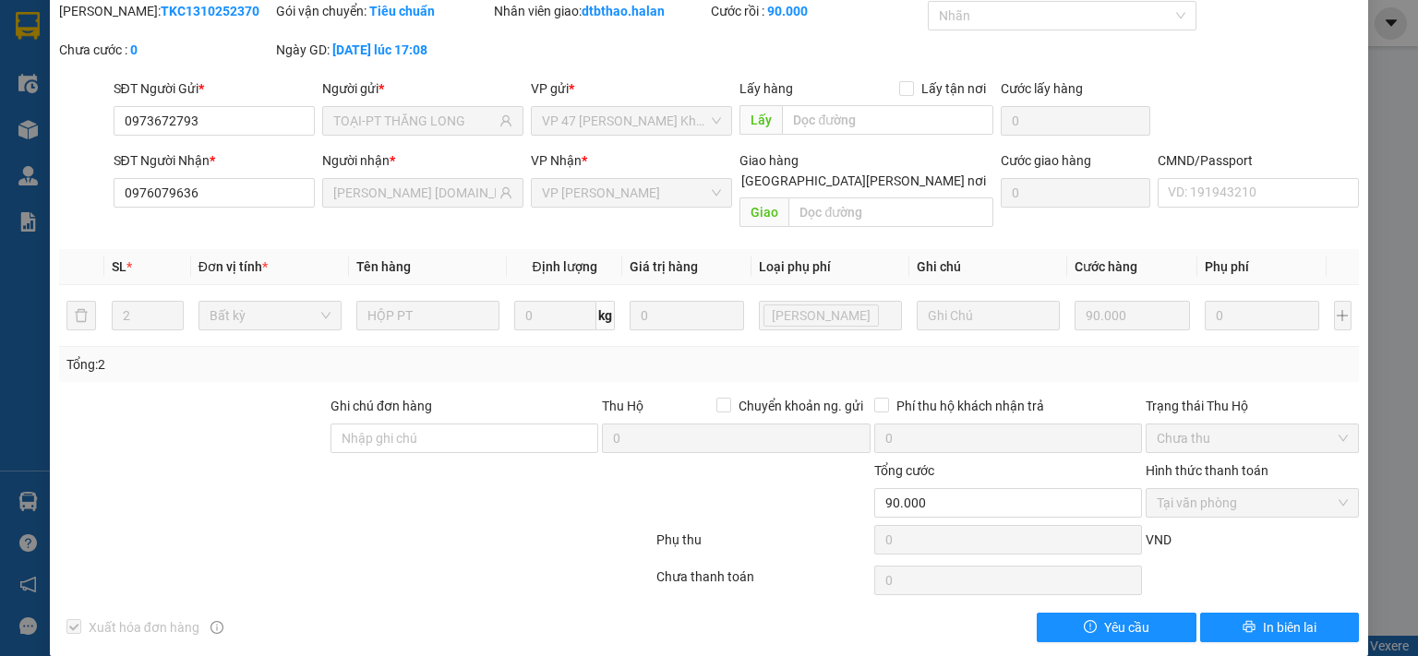
scroll to position [0, 0]
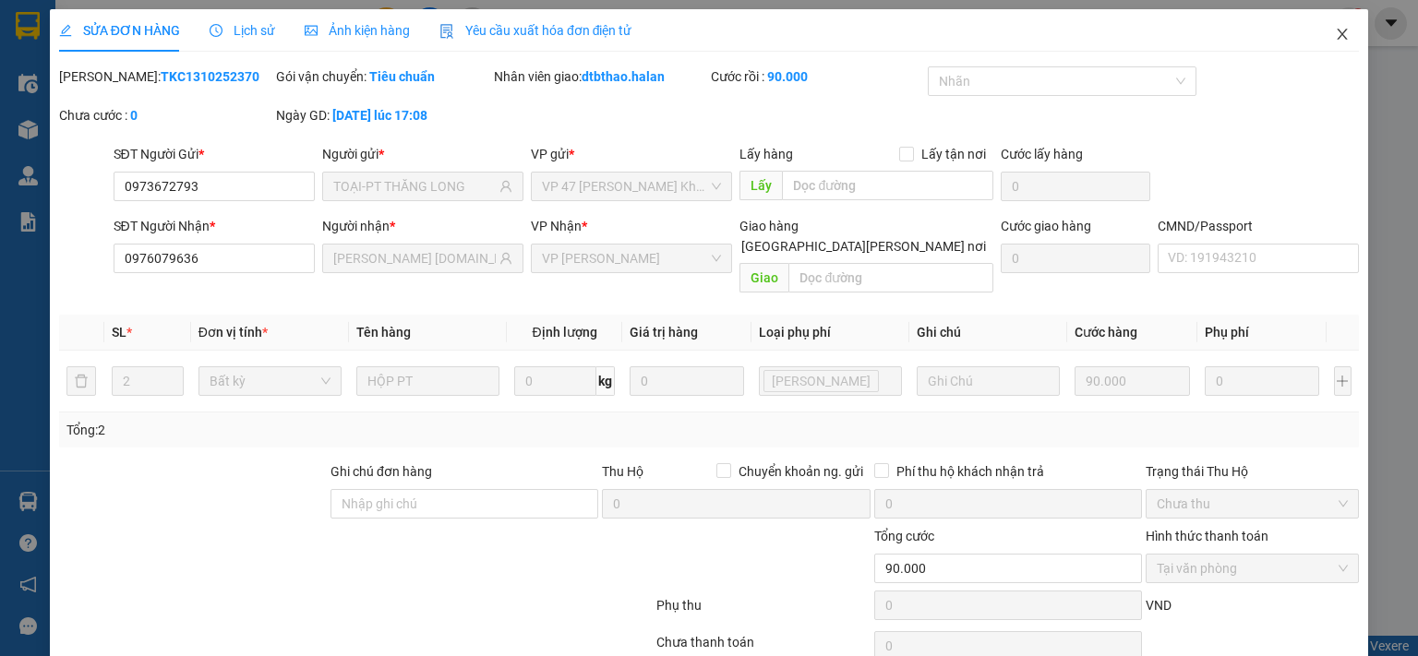
click at [1335, 30] on icon "close" at bounding box center [1342, 34] width 15 height 15
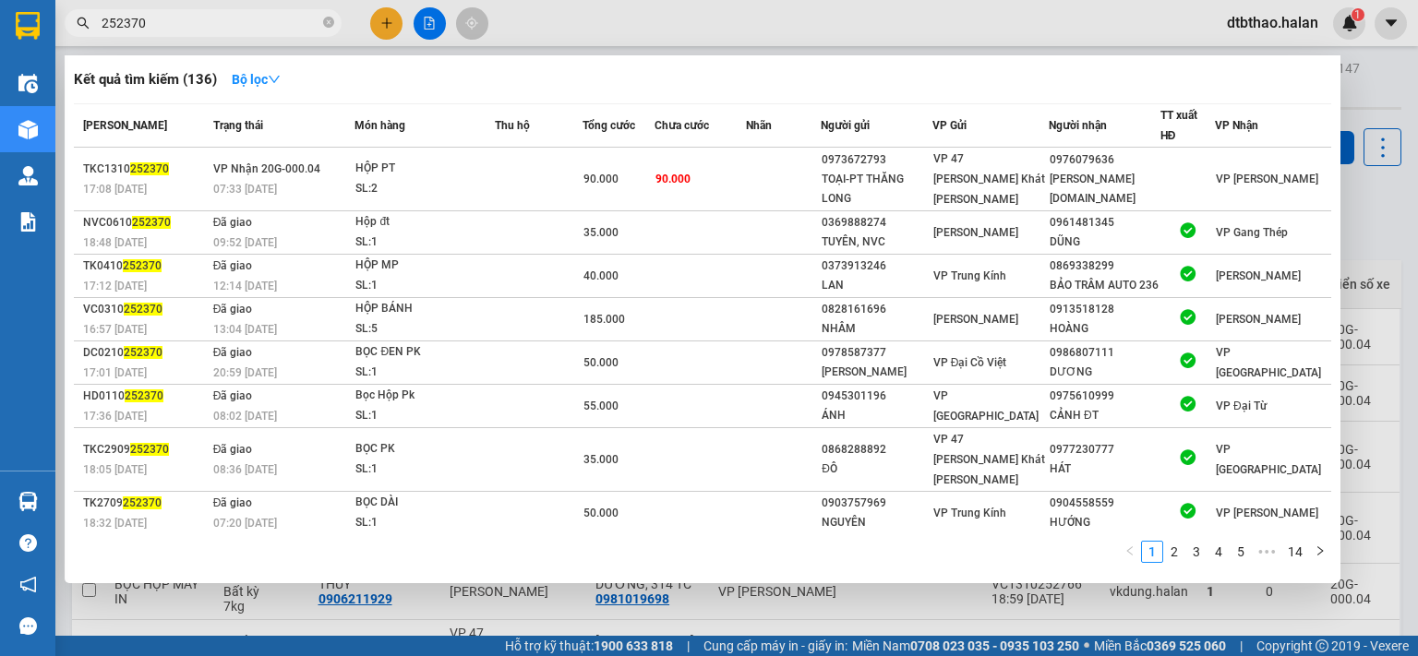
drag, startPoint x: 114, startPoint y: 21, endPoint x: 169, endPoint y: 21, distance: 54.5
click at [169, 21] on input "252370" at bounding box center [211, 23] width 218 height 20
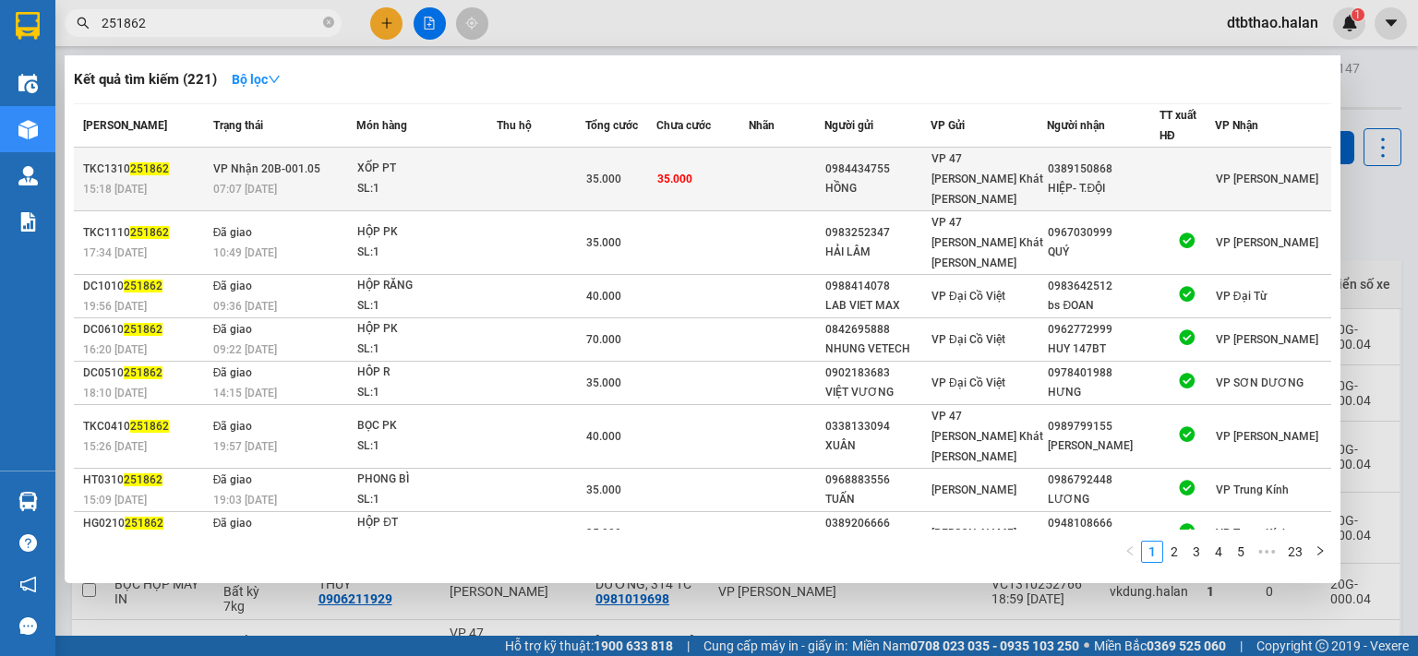
type input "251862"
click at [1104, 179] on div "HIỆP- T.ĐỘI" at bounding box center [1103, 188] width 111 height 19
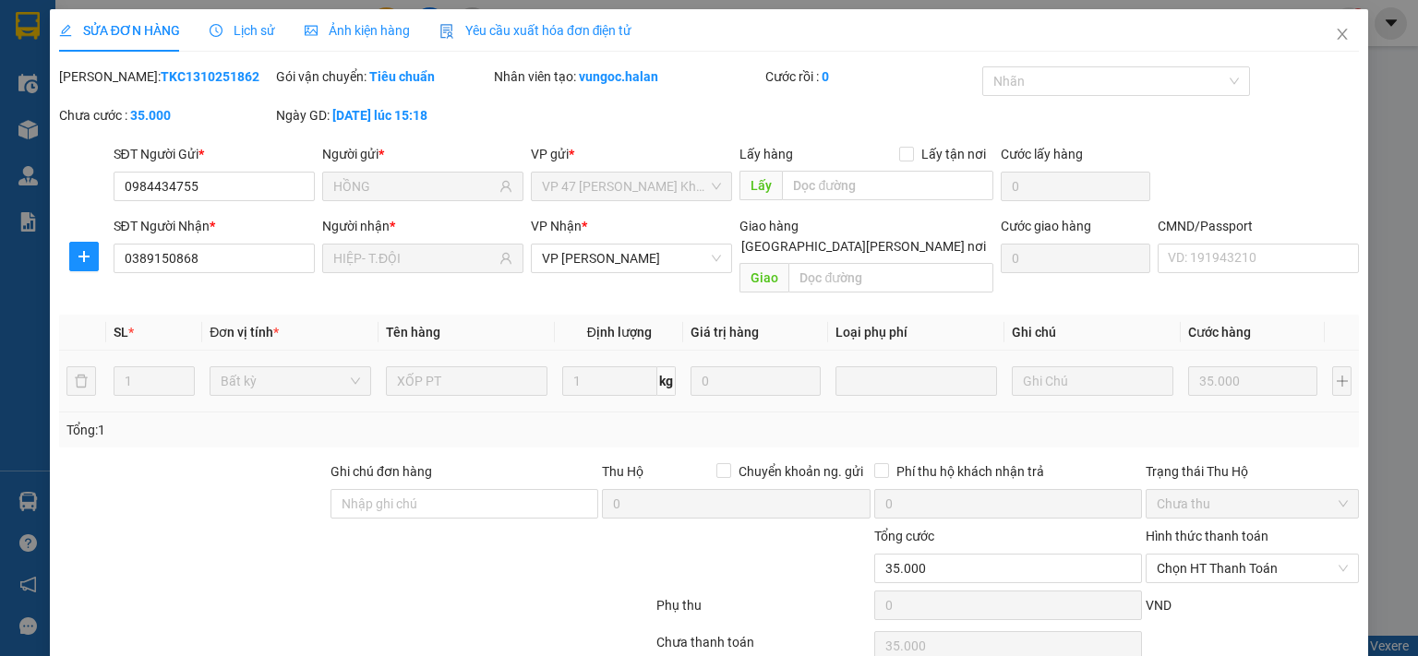
type input "0984434755"
type input "HỒNG"
type input "0389150868"
type input "HIỆP- T.ĐỘI"
type input "0"
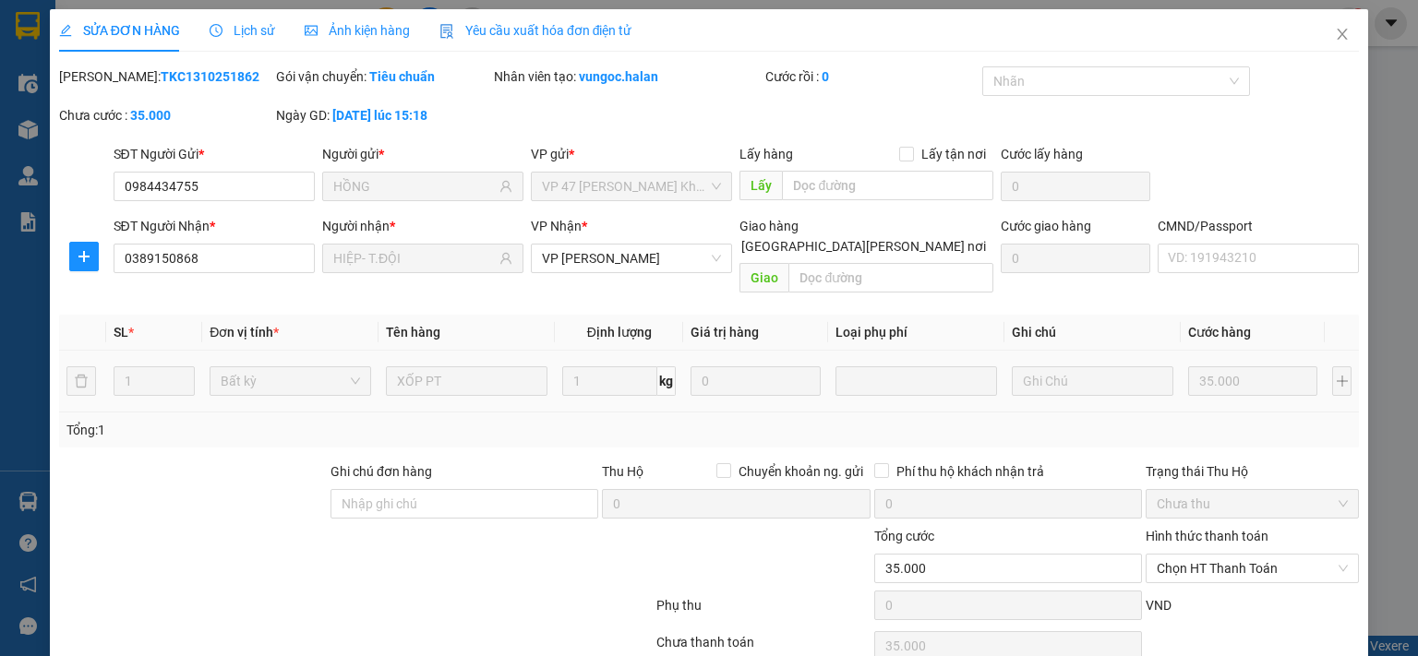
type input "35.000"
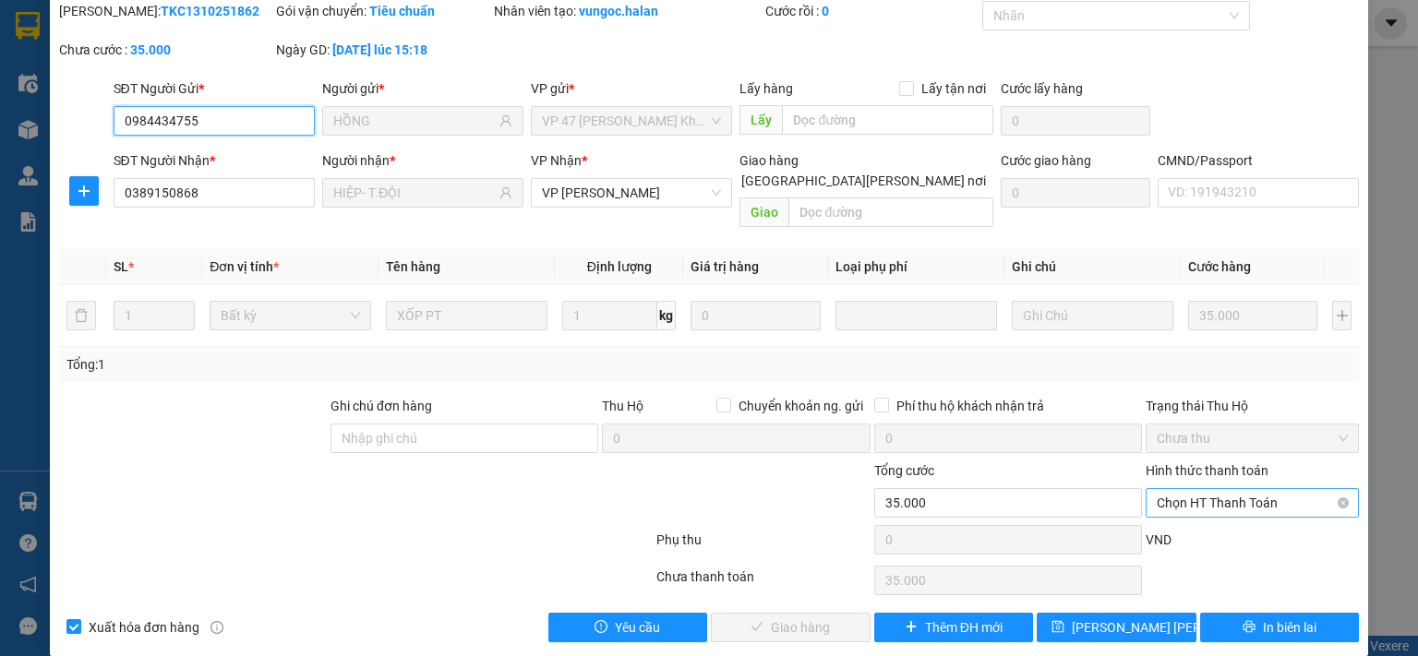
click at [1157, 489] on span "Chọn HT Thanh Toán" at bounding box center [1252, 503] width 191 height 28
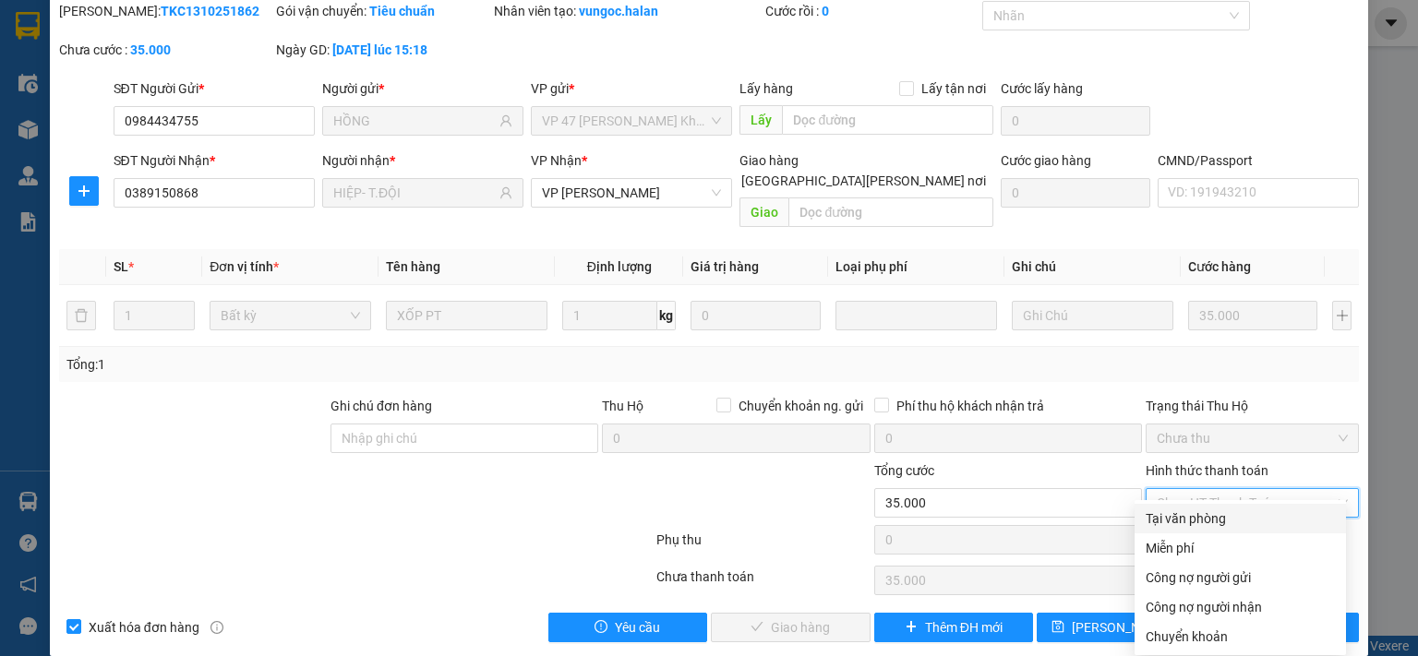
click at [1166, 519] on div "Tại văn phòng" at bounding box center [1239, 519] width 189 height 20
type input "0"
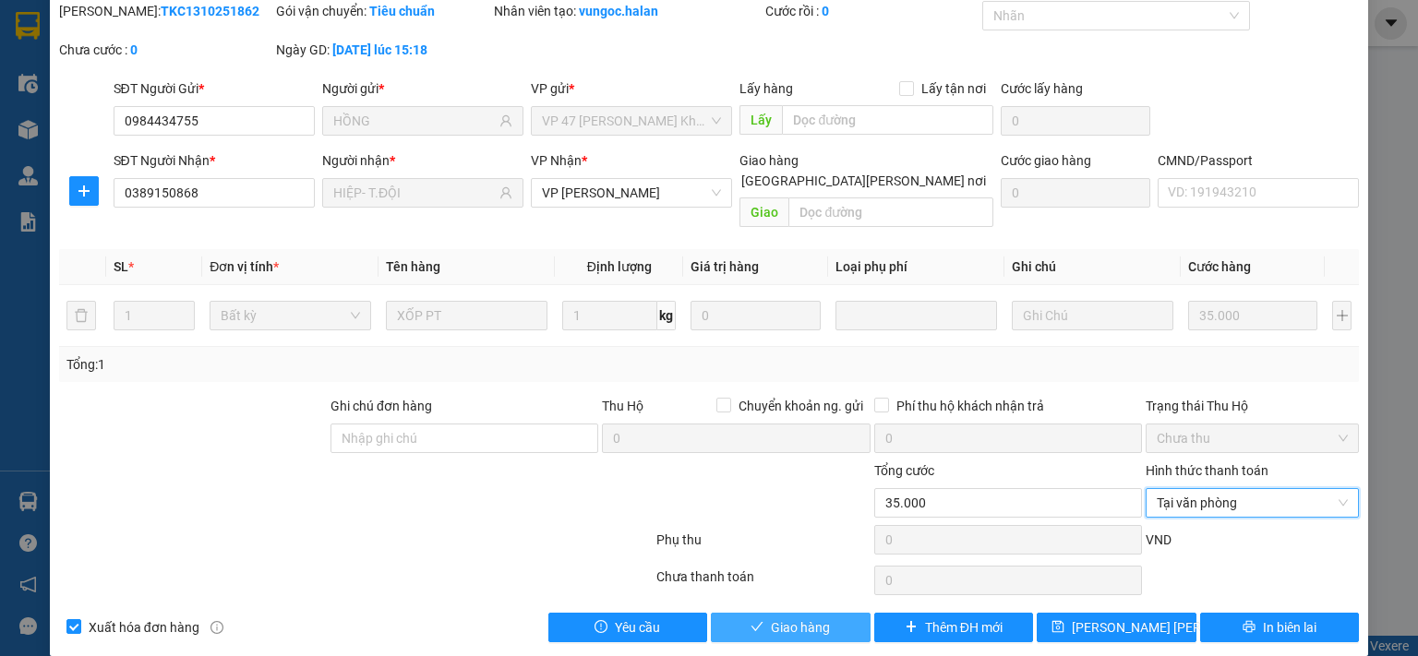
click at [843, 613] on button "Giao hàng" at bounding box center [791, 628] width 160 height 30
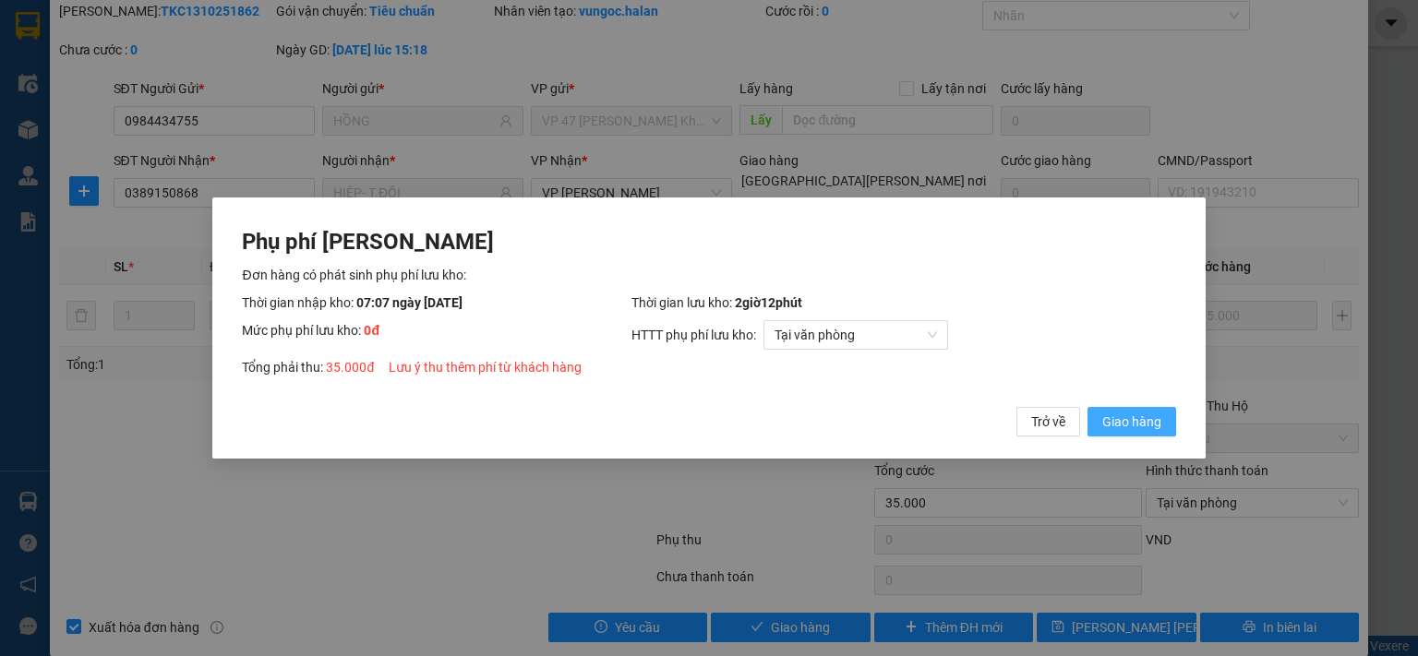
click at [1108, 424] on span "Giao hàng" at bounding box center [1131, 422] width 59 height 20
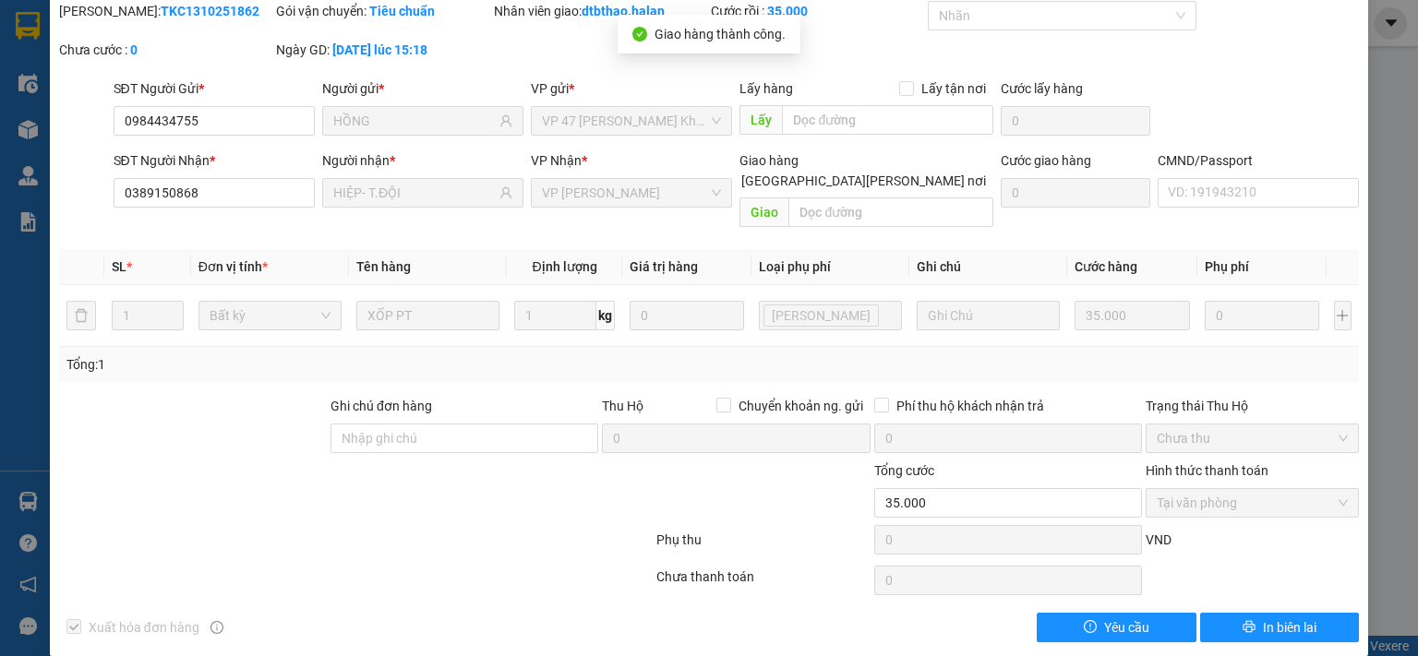
scroll to position [0, 0]
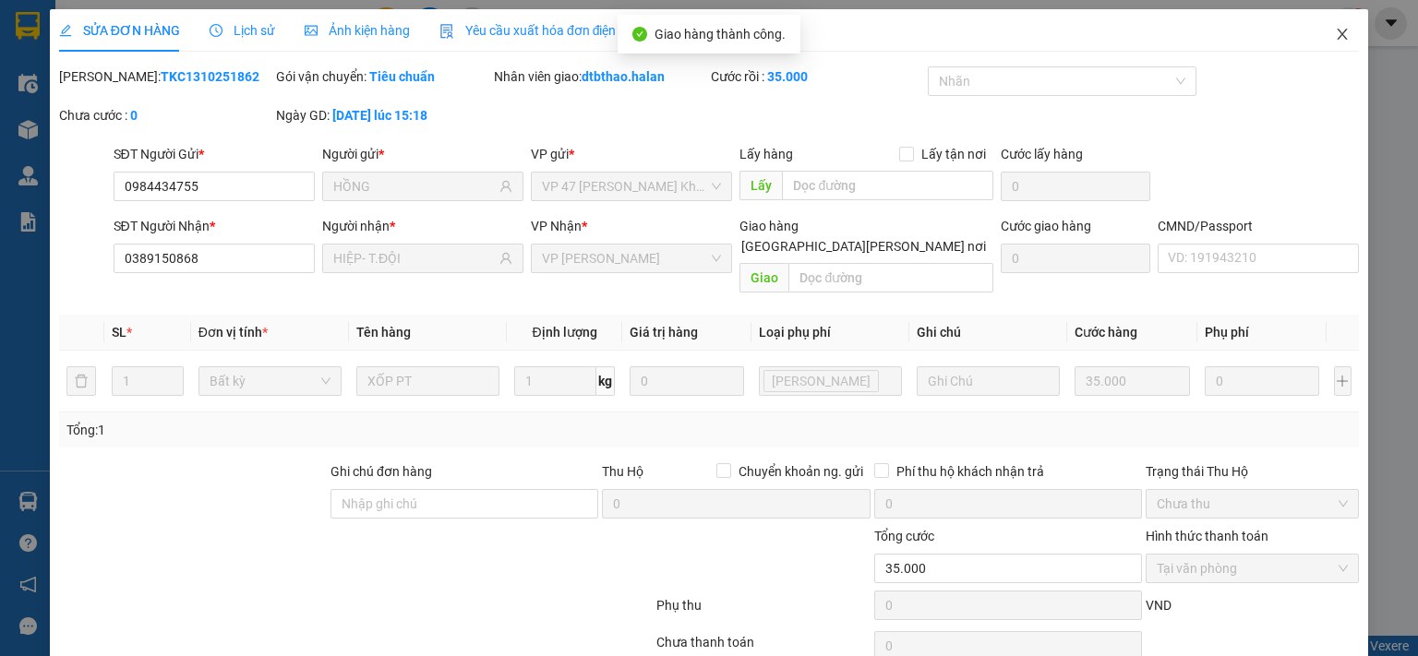
click at [1335, 33] on icon "close" at bounding box center [1342, 34] width 15 height 15
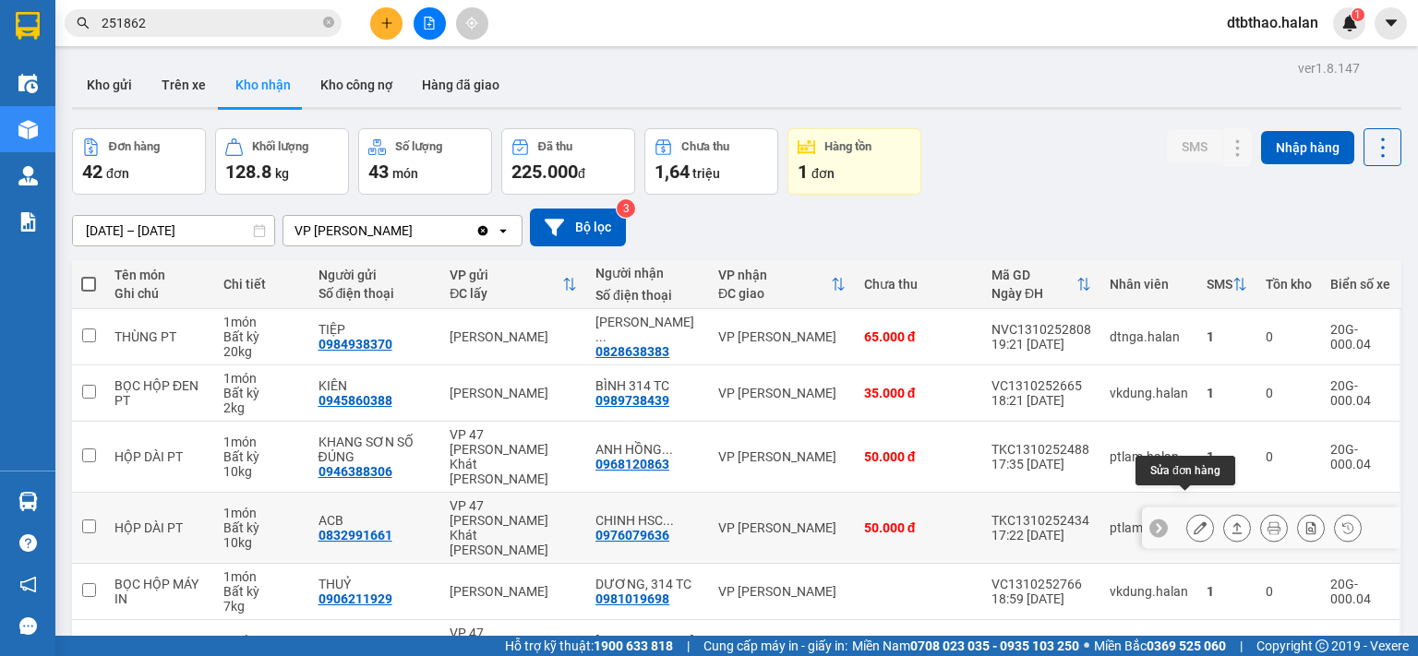
click at [1193, 522] on icon at bounding box center [1199, 528] width 13 height 13
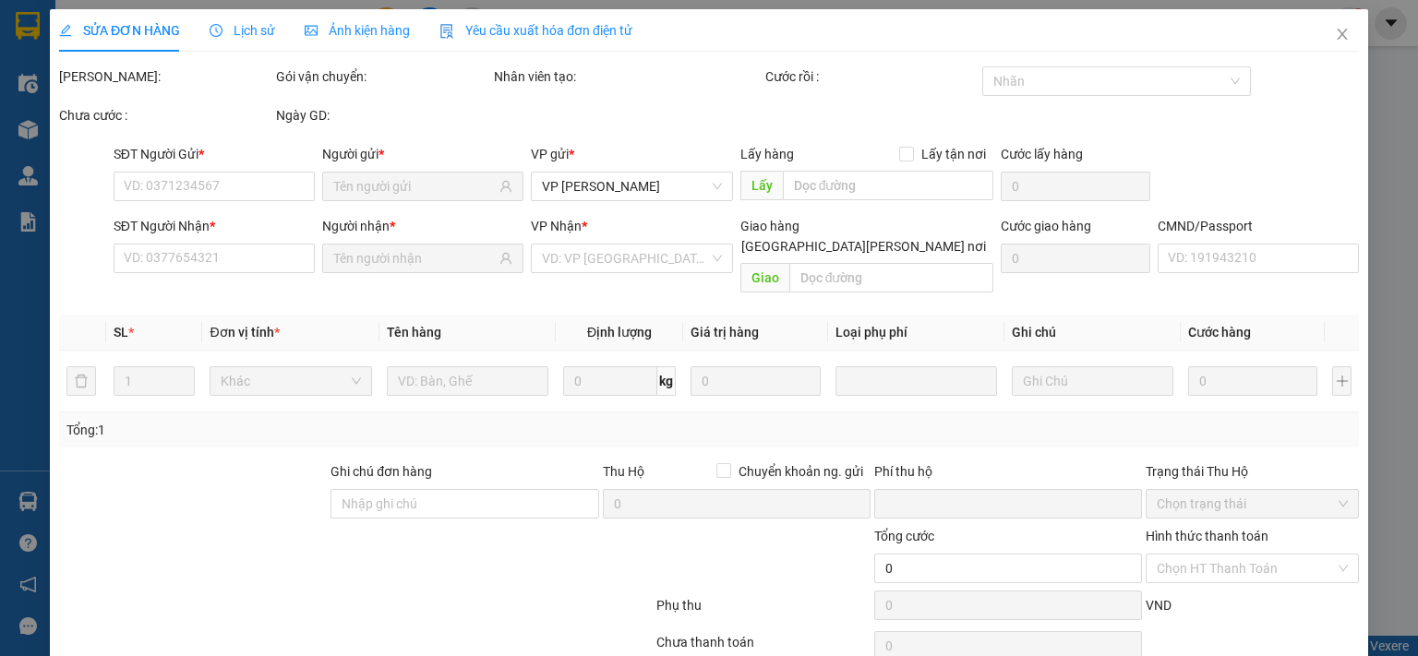
type input "0832991661"
type input "ACB"
type input "0976079636"
type input "CHINH [DOMAIN_NAME]"
type input "0"
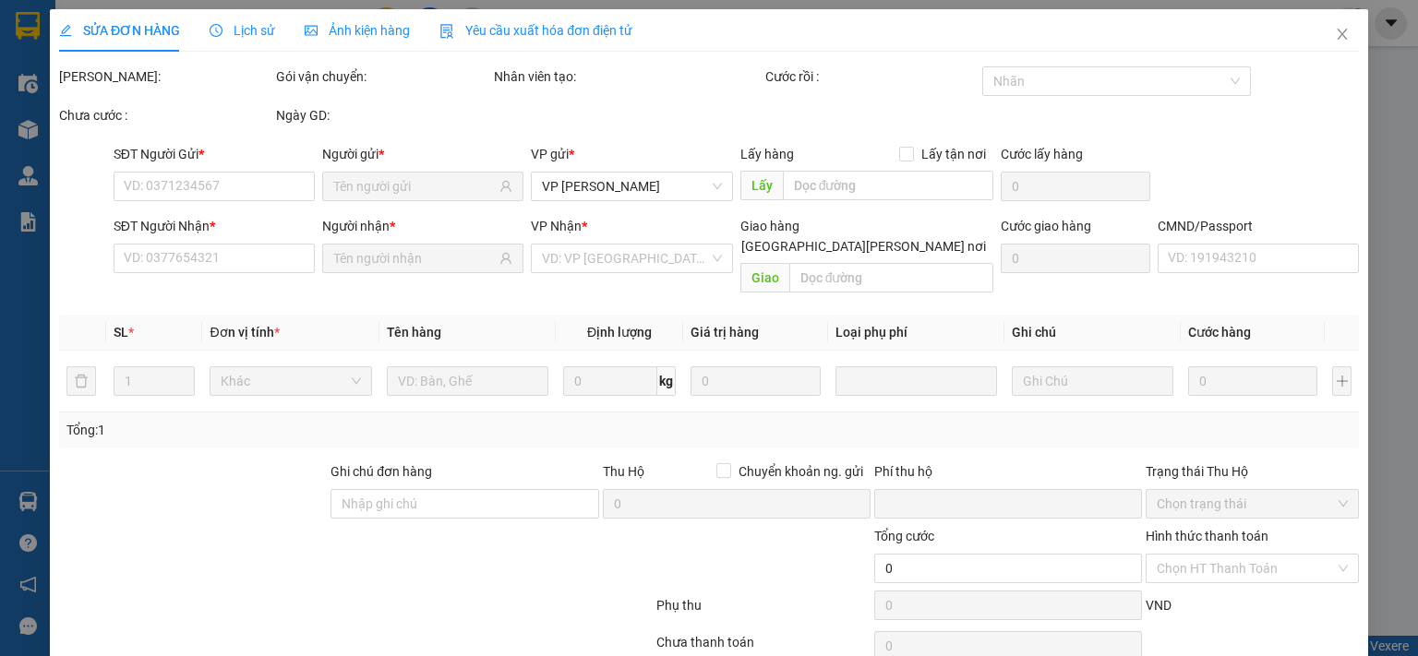
type input "50.000"
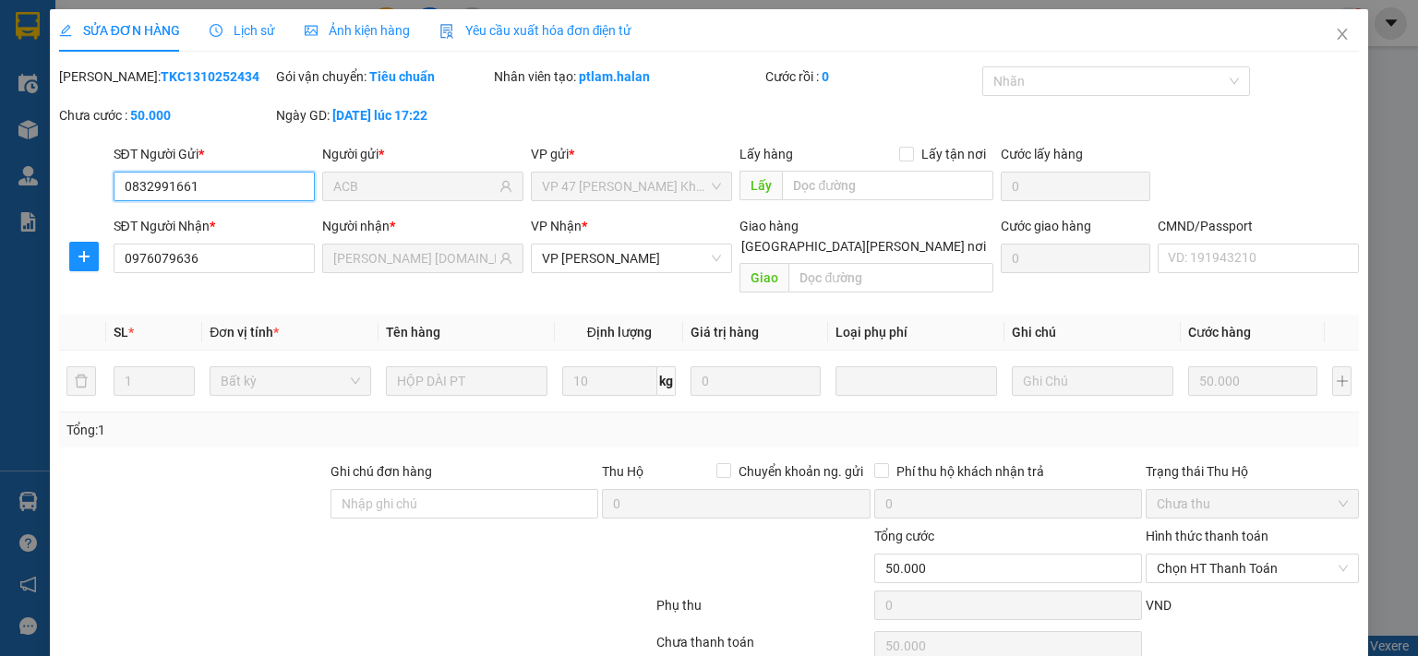
scroll to position [66, 0]
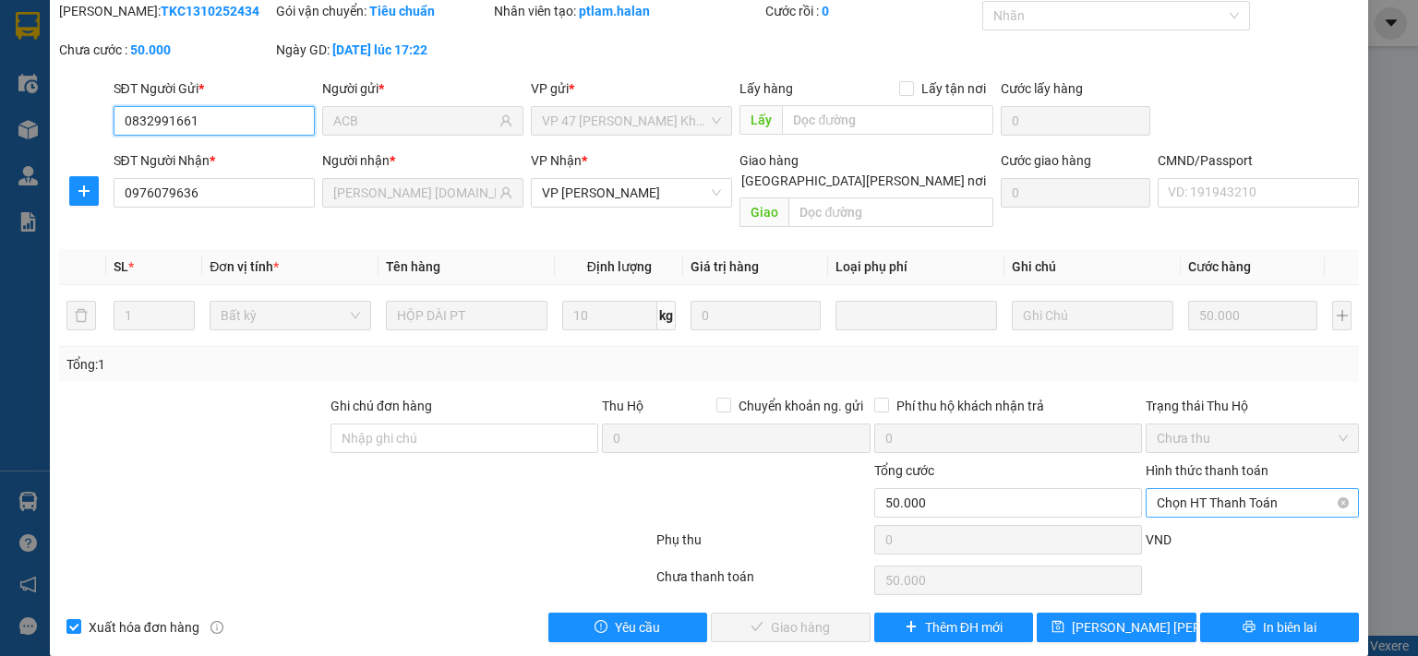
click at [1215, 489] on span "Chọn HT Thanh Toán" at bounding box center [1252, 503] width 191 height 28
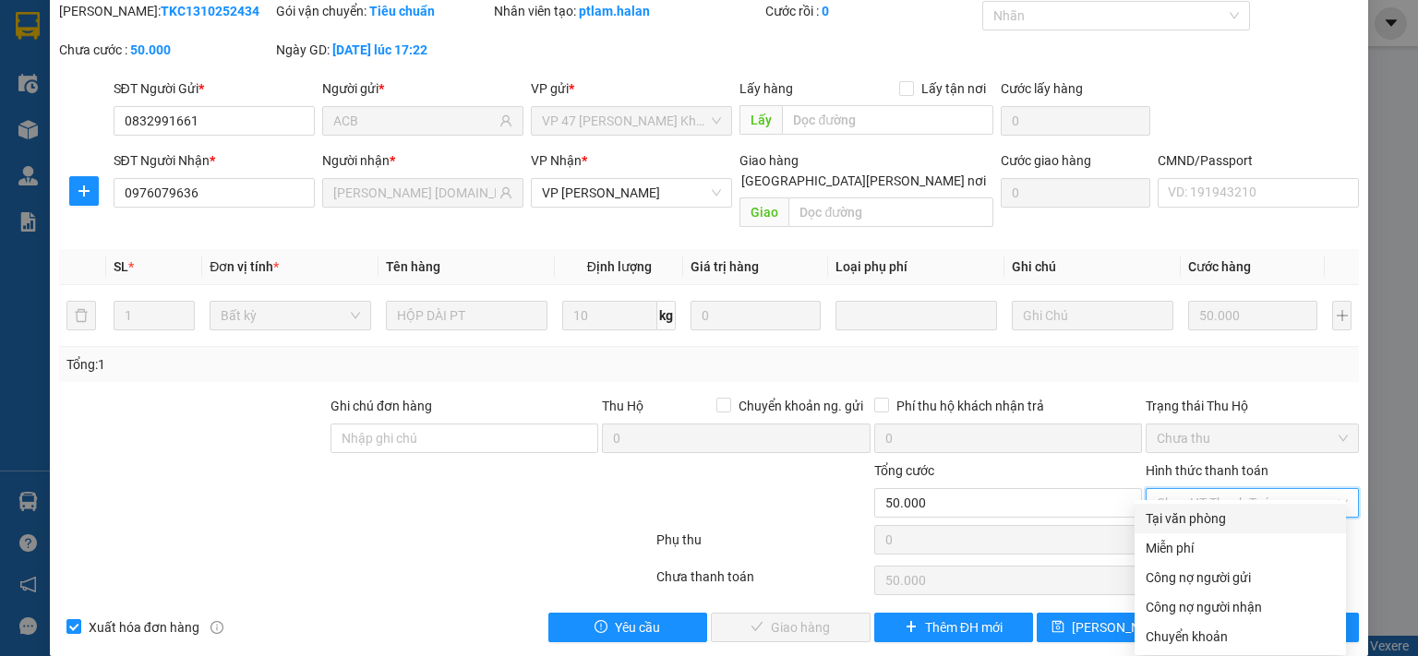
click at [1206, 520] on div "Tại văn phòng" at bounding box center [1239, 519] width 189 height 20
type input "0"
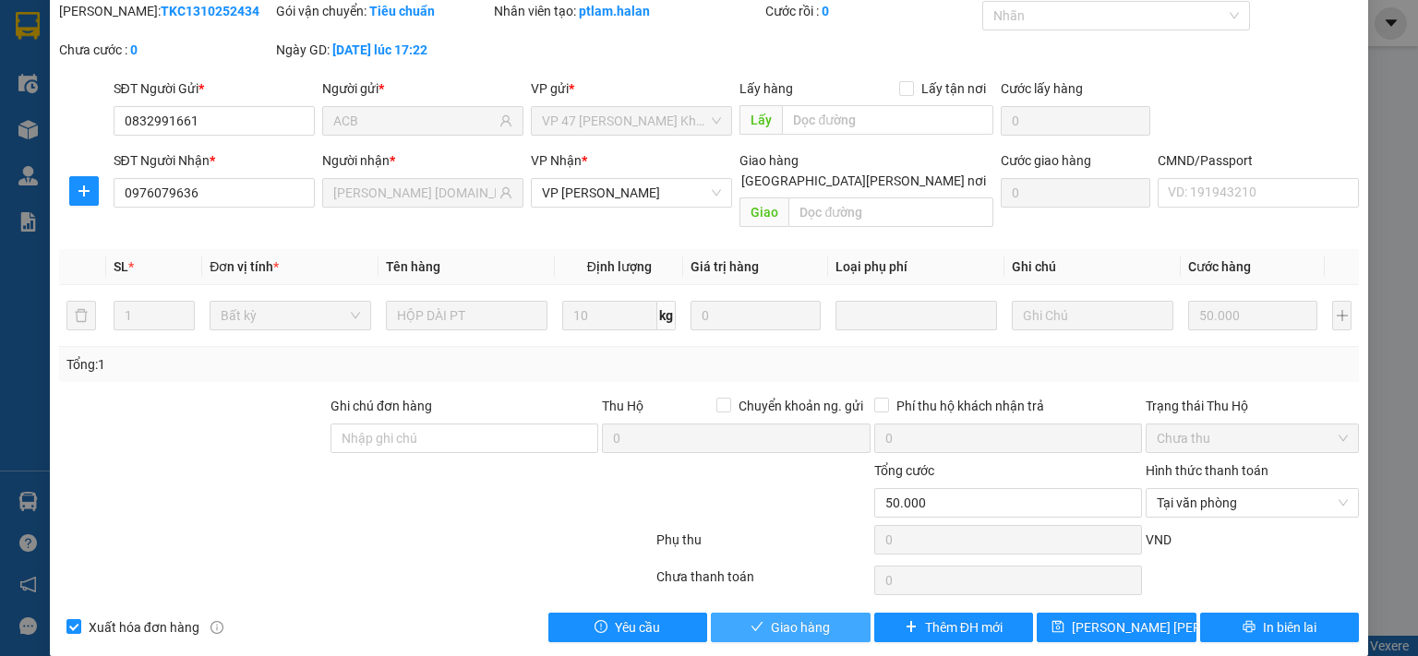
click at [797, 618] on span "Giao hàng" at bounding box center [800, 628] width 59 height 20
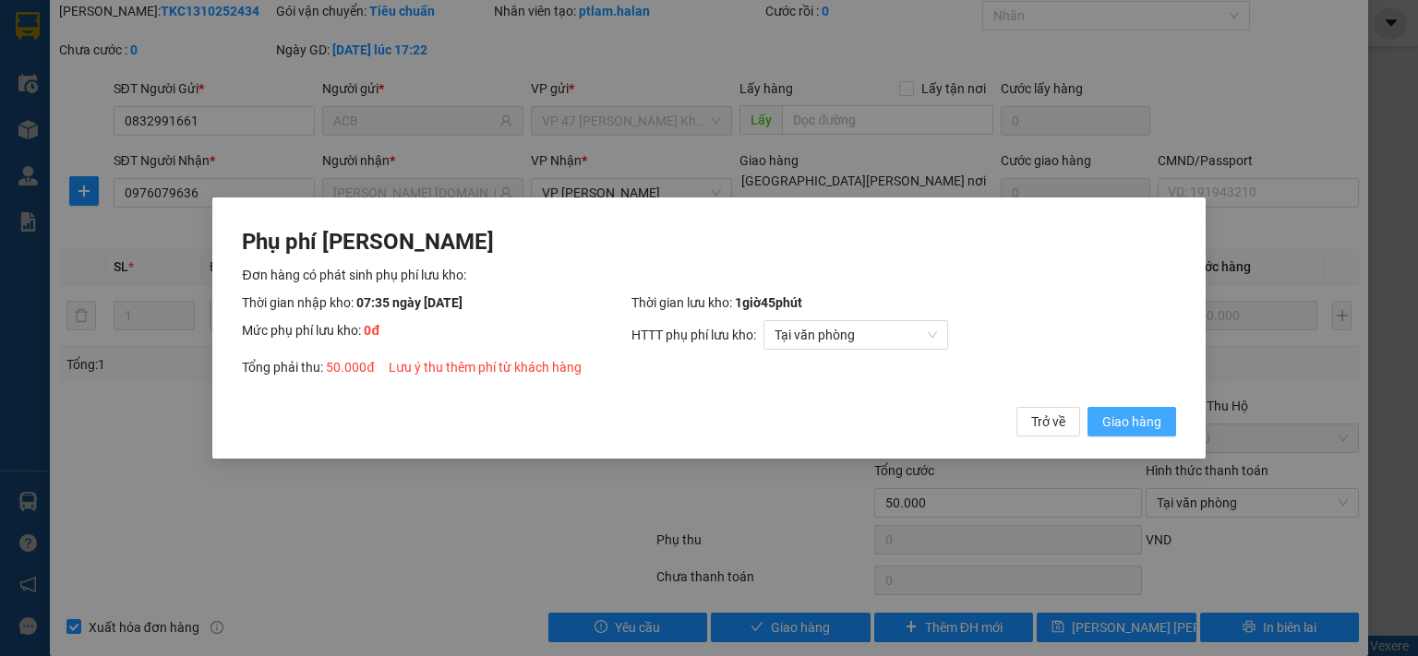
click at [1107, 426] on span "Giao hàng" at bounding box center [1131, 422] width 59 height 20
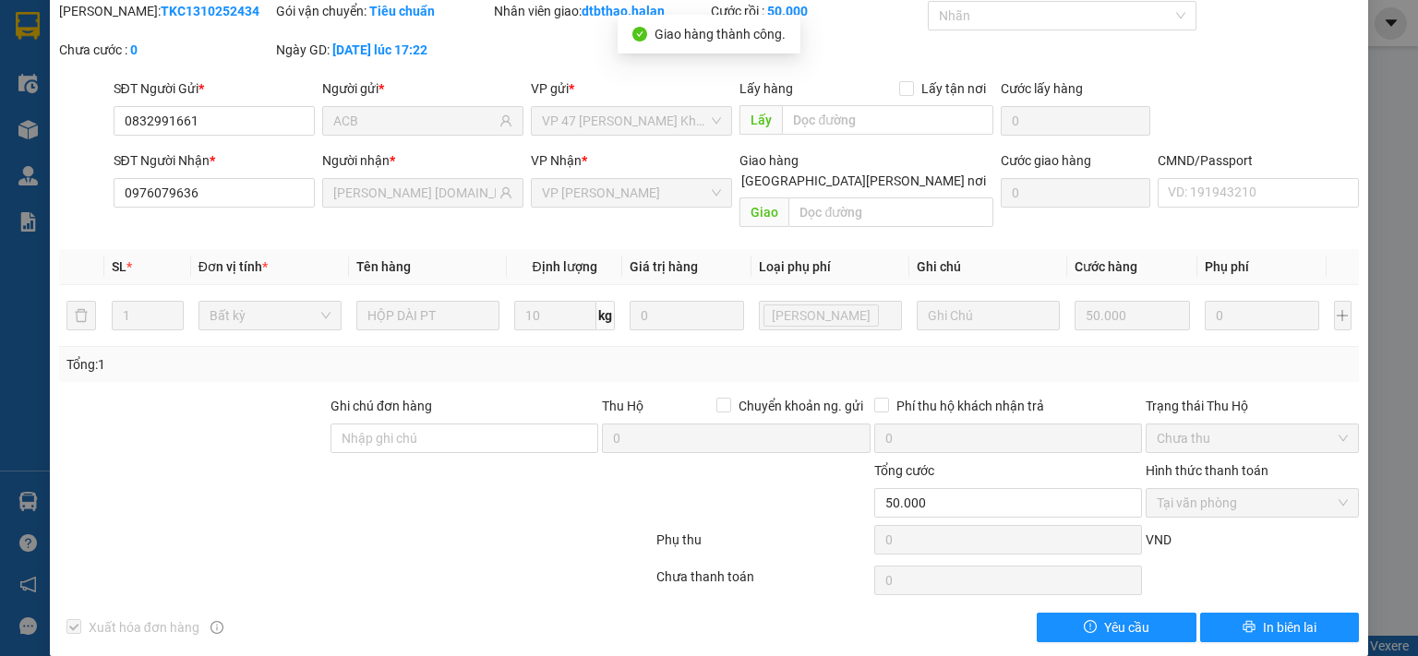
scroll to position [0, 0]
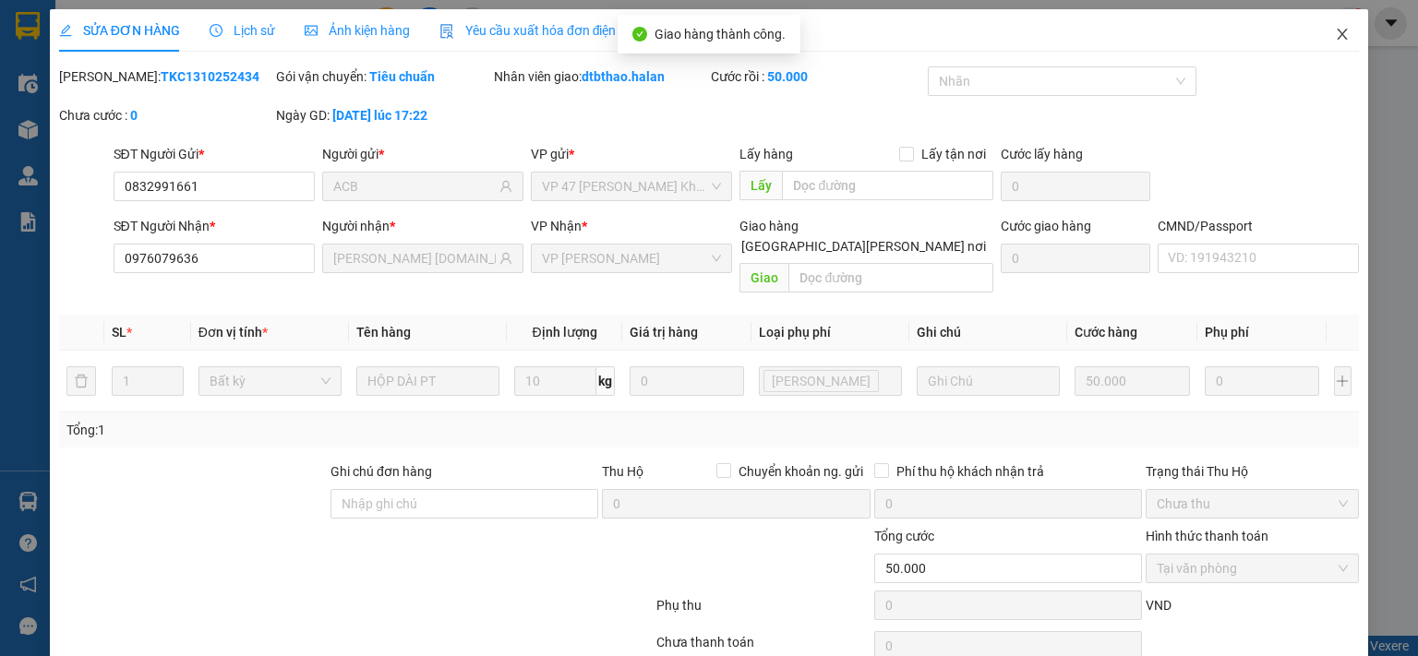
click at [1337, 32] on icon "close" at bounding box center [1342, 34] width 10 height 11
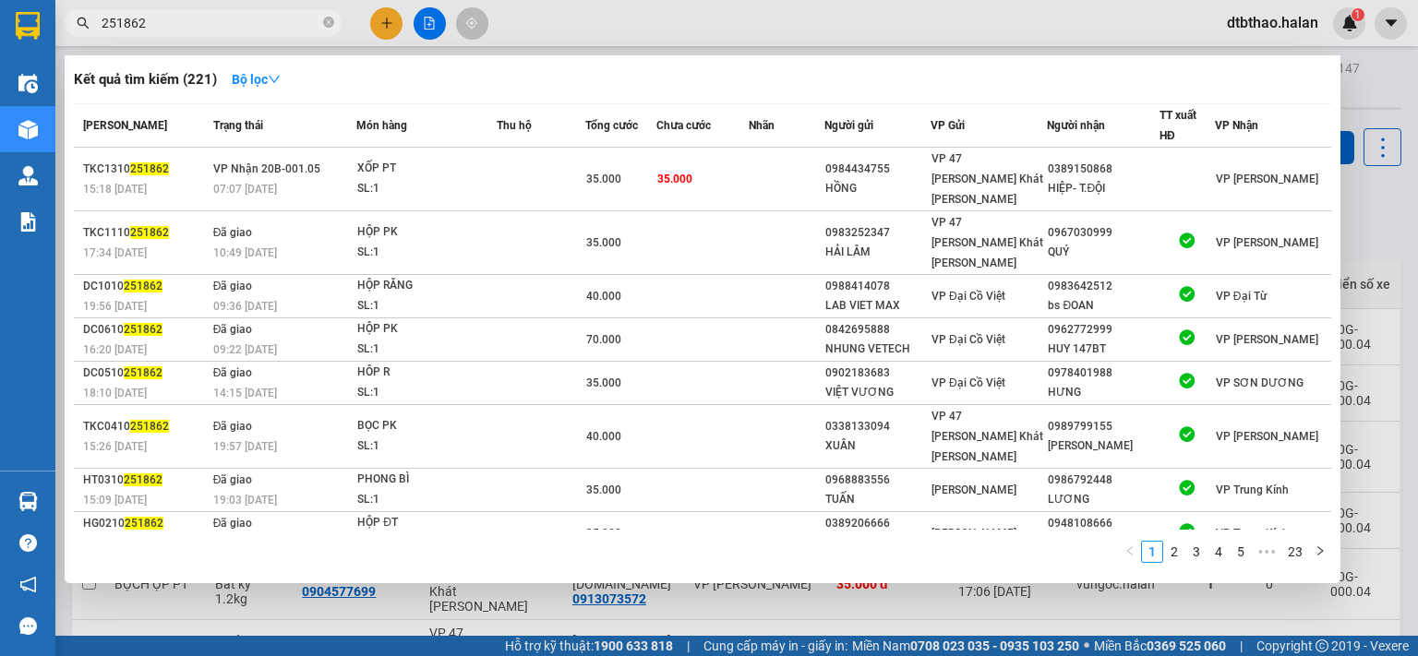
drag, startPoint x: 123, startPoint y: 22, endPoint x: 177, endPoint y: 21, distance: 54.5
click at [174, 21] on input "251862" at bounding box center [211, 23] width 218 height 20
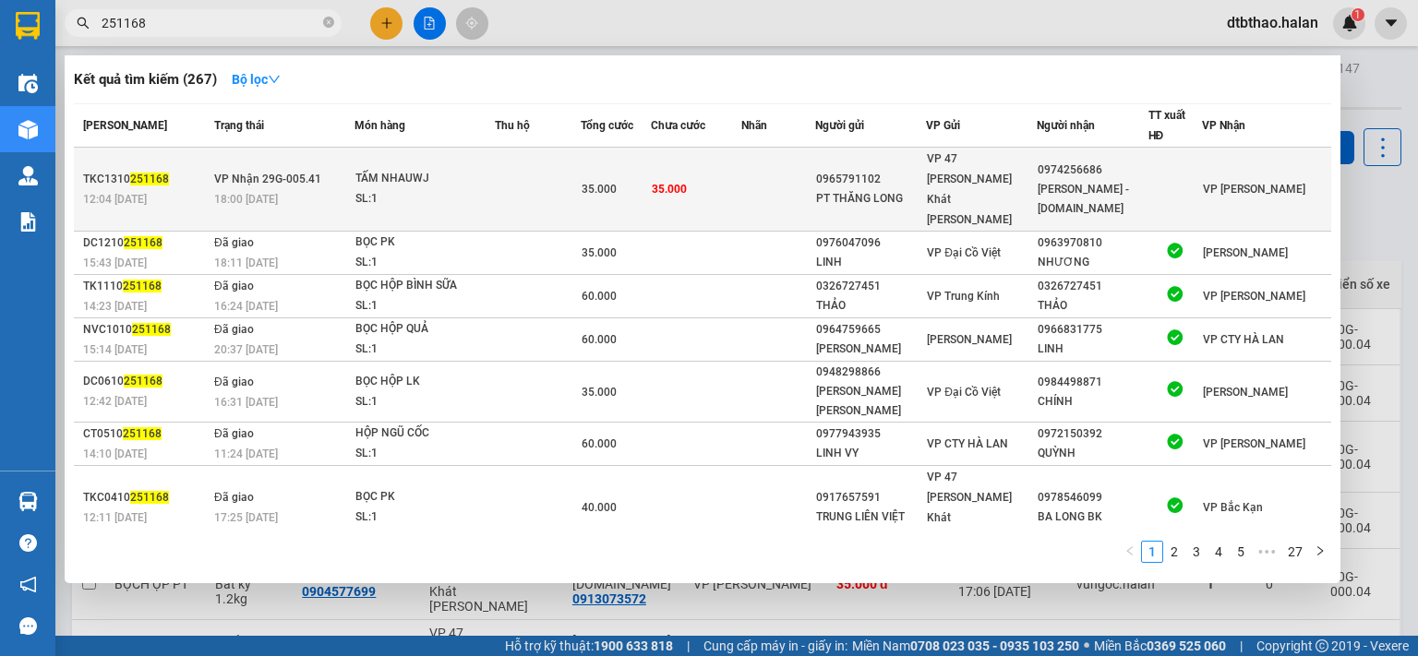
type input "251168"
click at [907, 189] on div "PT THĂNG LONG" at bounding box center [870, 198] width 109 height 19
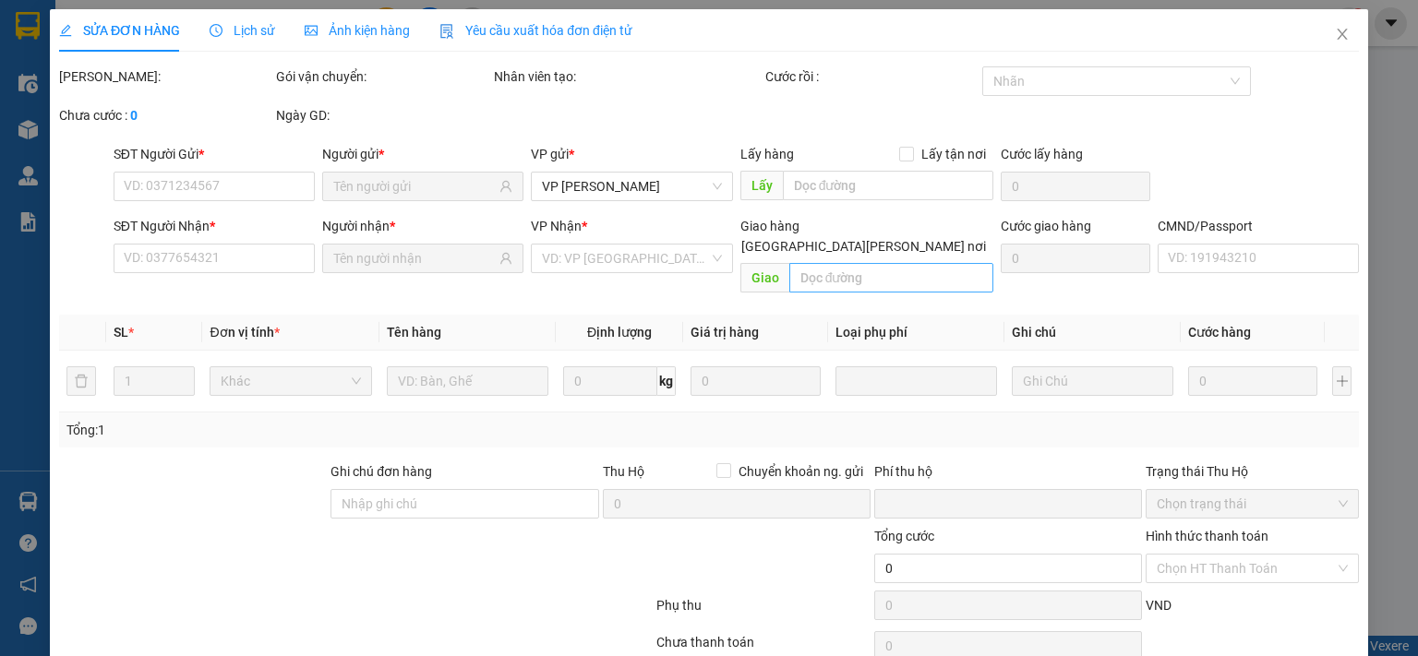
type input "0965791102"
type input "PT THĂNG LONG"
type input "0974256686"
type input "NGỌC ÁNH - 314.TC"
type input "008084001055"
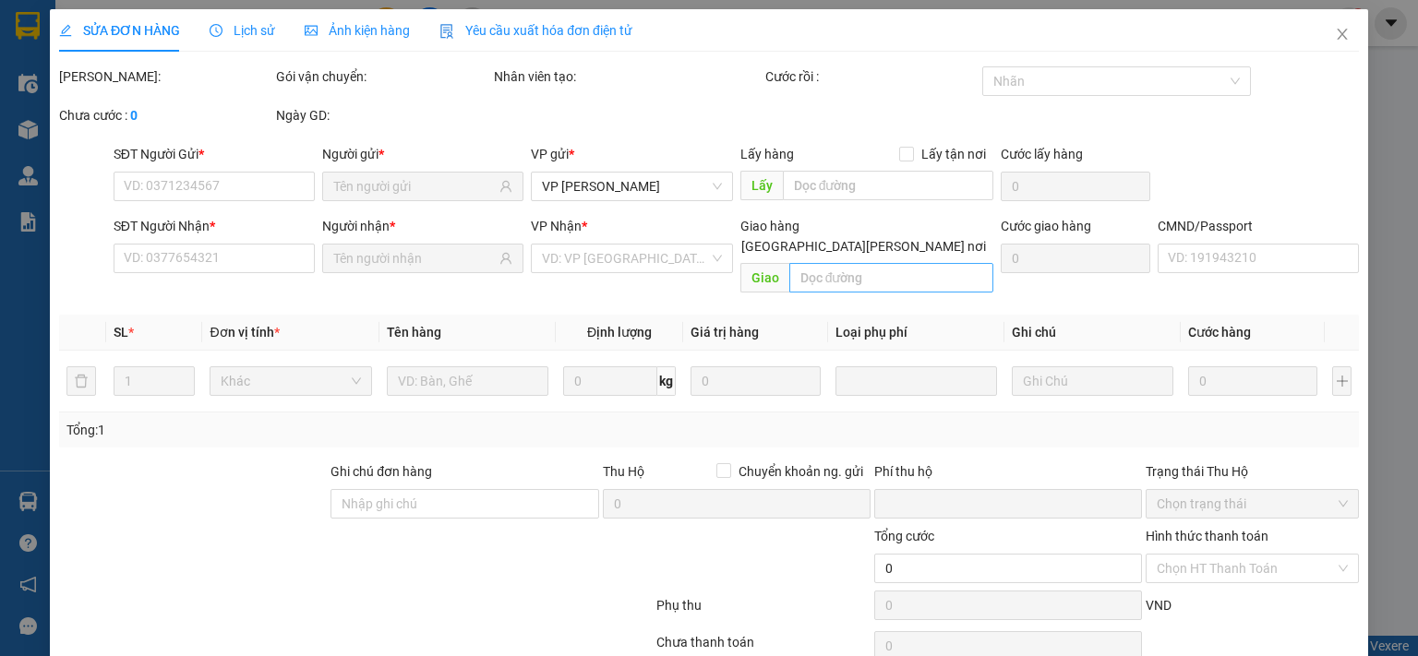
type input "0"
type input "35.000"
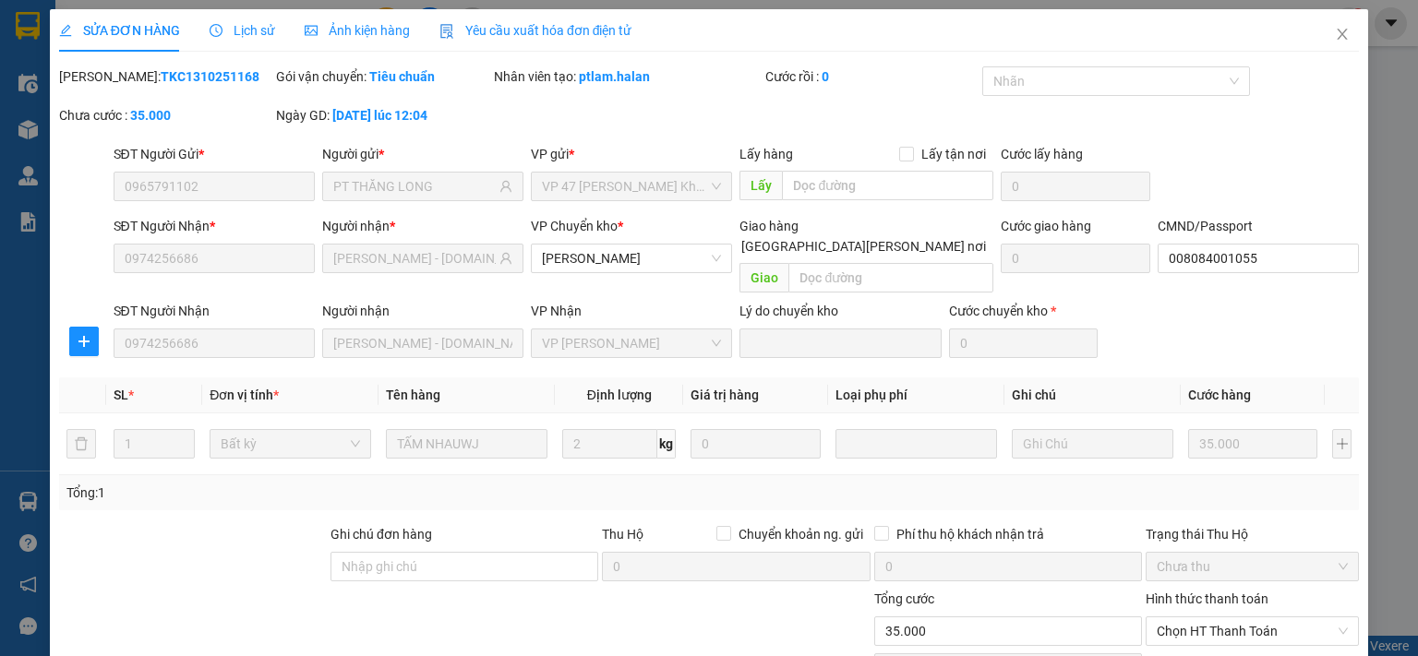
scroll to position [128, 0]
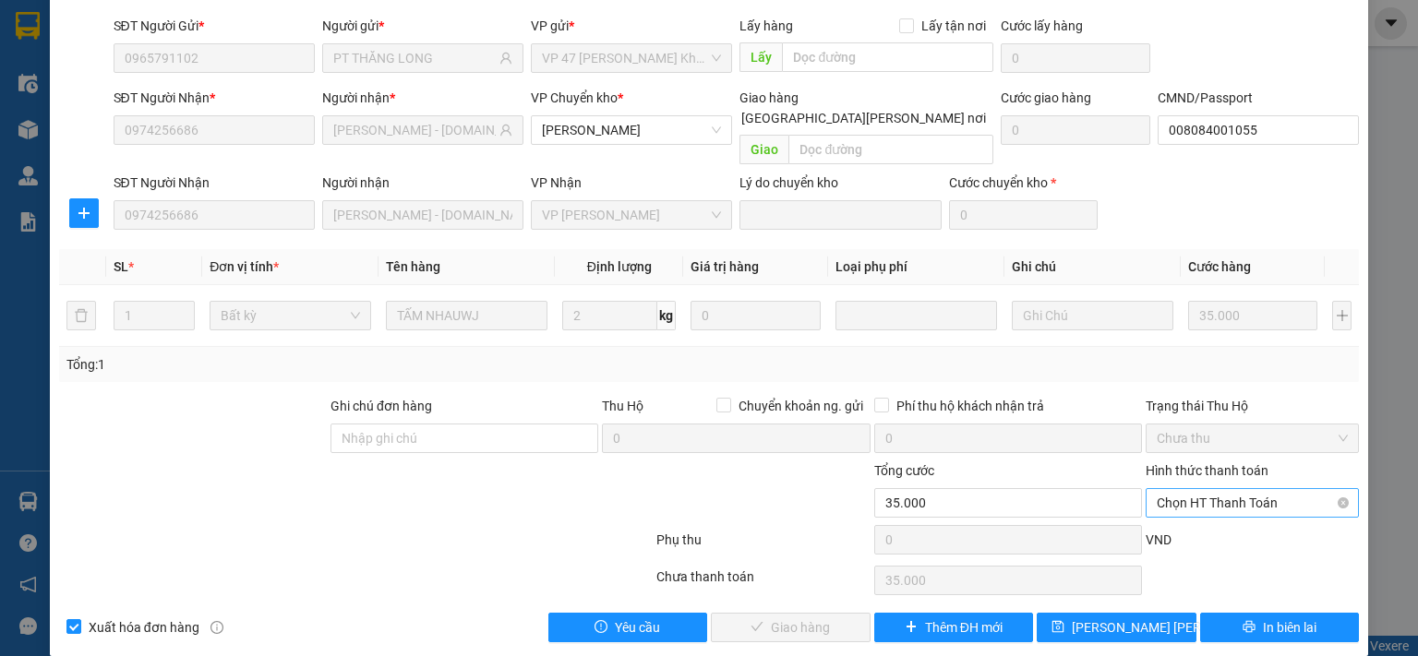
click at [1160, 489] on span "Chọn HT Thanh Toán" at bounding box center [1252, 503] width 191 height 28
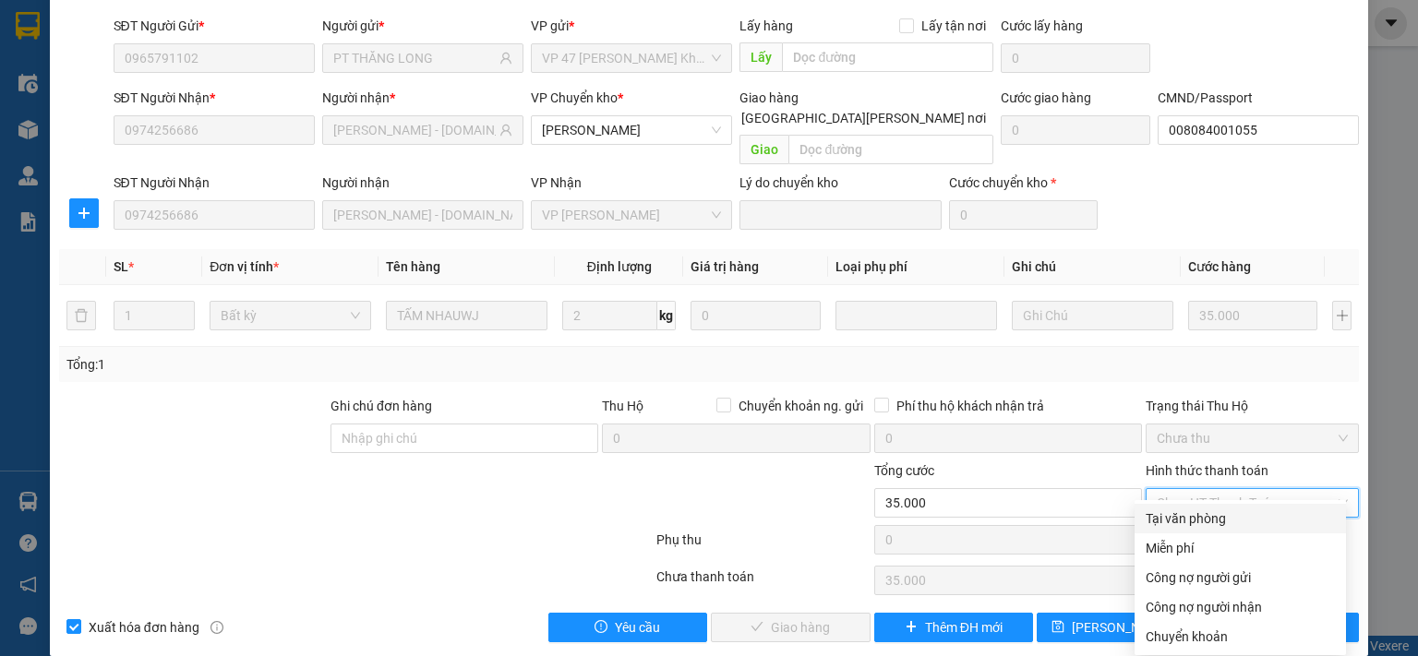
click at [1162, 524] on div "Tại văn phòng" at bounding box center [1239, 519] width 189 height 20
type input "0"
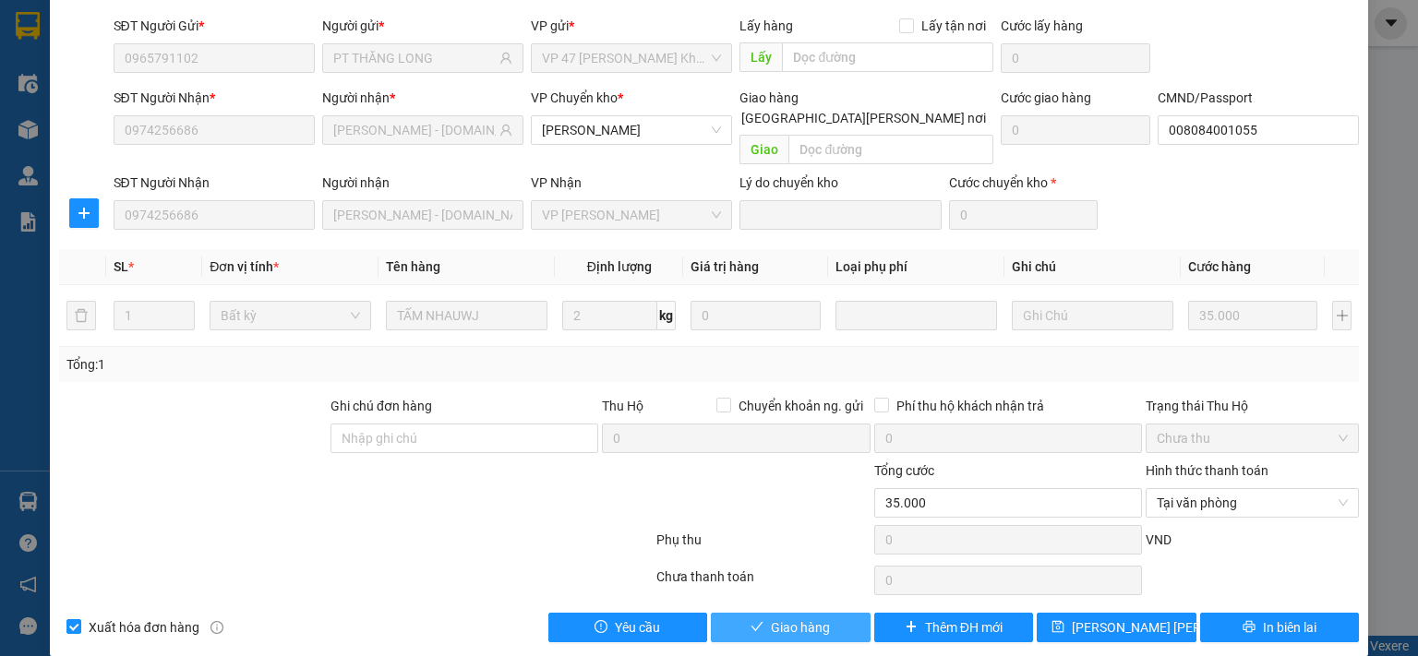
click at [842, 613] on button "Giao hàng" at bounding box center [791, 628] width 160 height 30
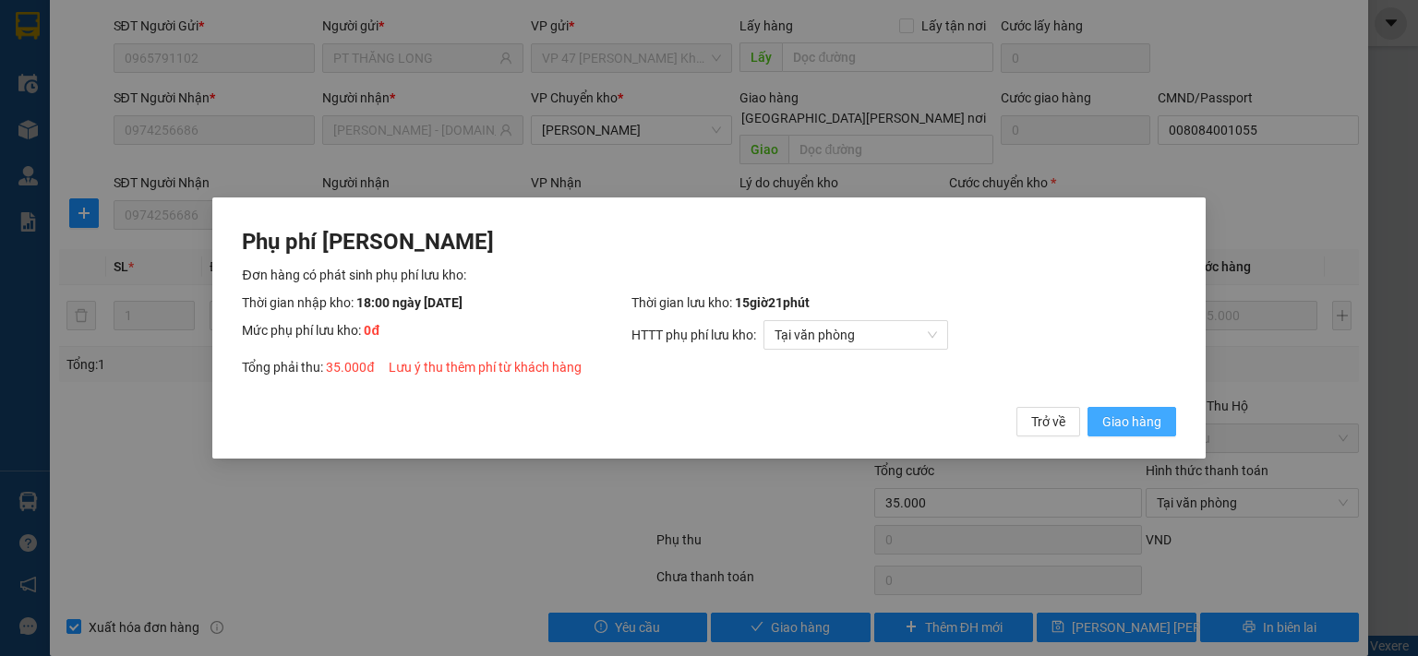
click at [1142, 425] on span "Giao hàng" at bounding box center [1131, 422] width 59 height 20
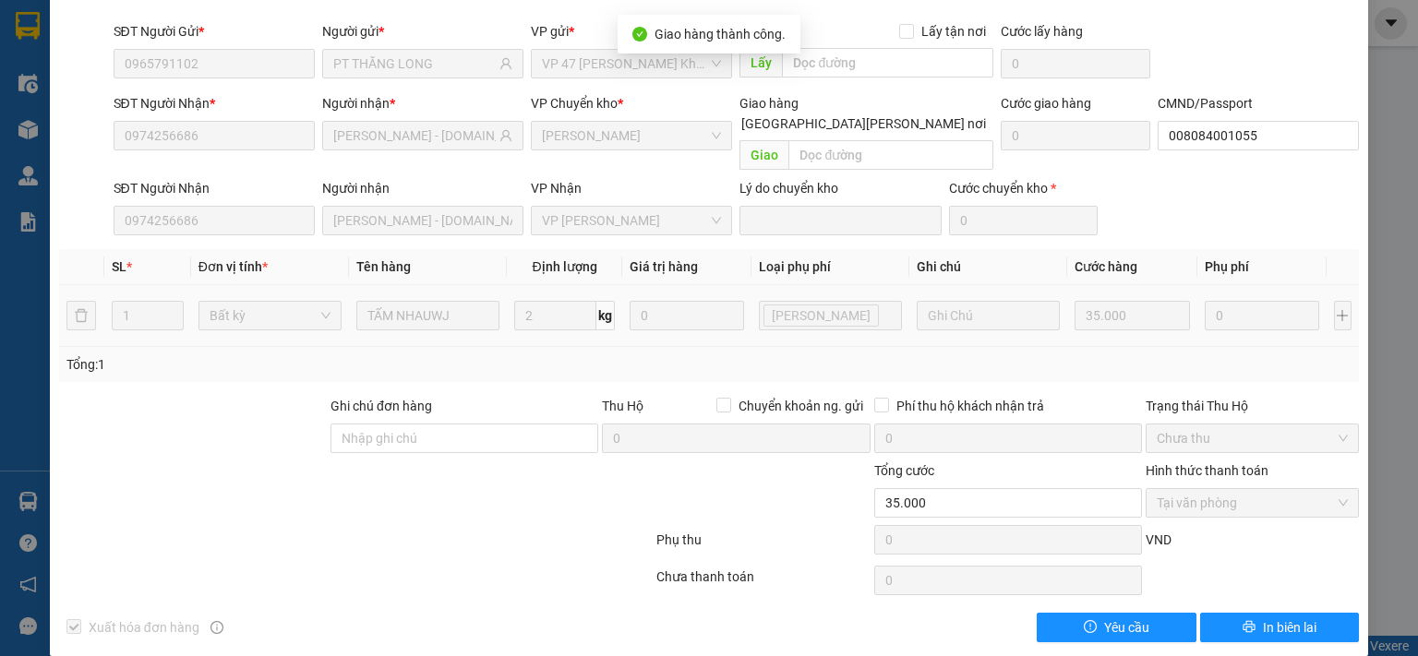
scroll to position [0, 0]
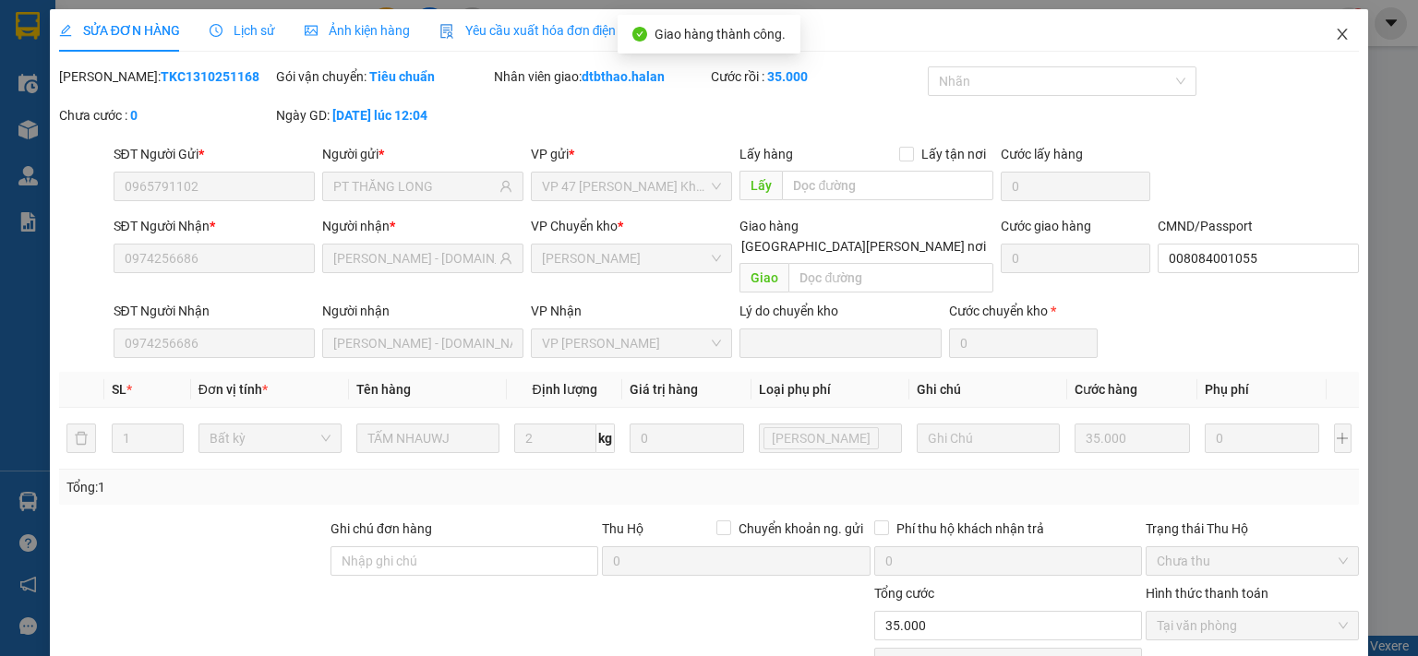
click at [1335, 30] on icon "close" at bounding box center [1342, 34] width 15 height 15
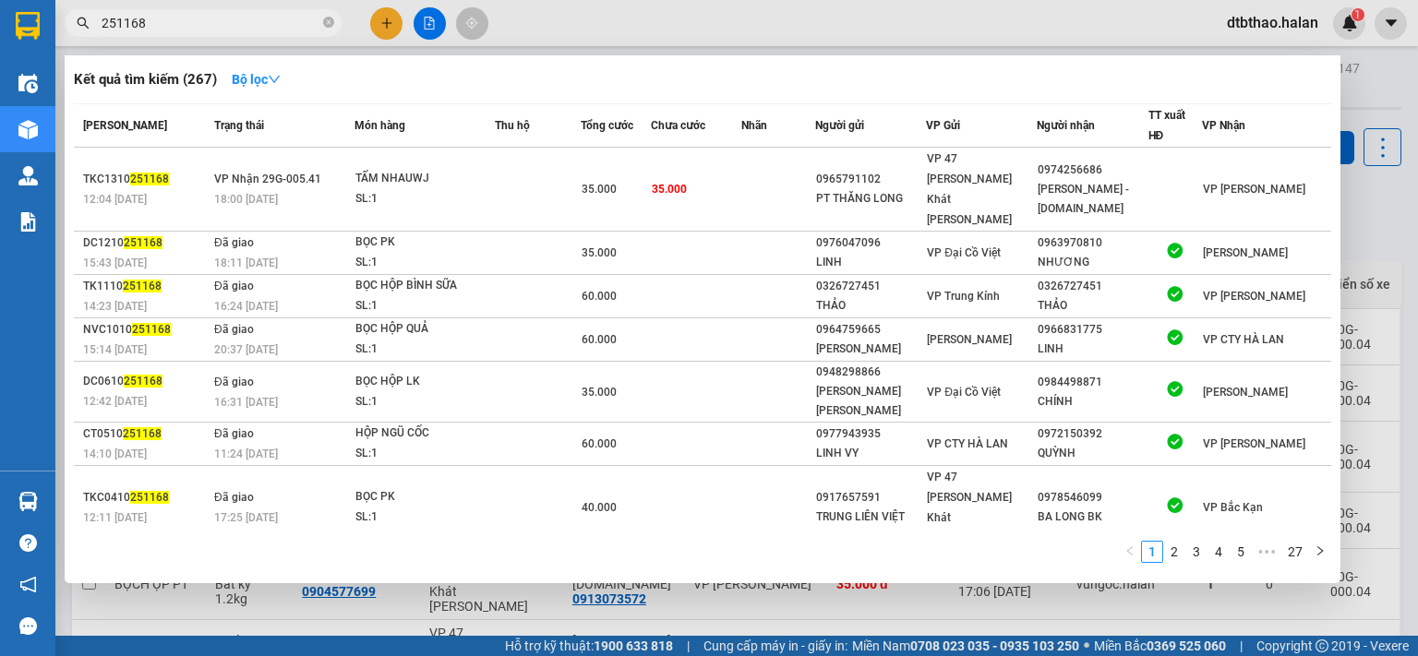
drag, startPoint x: 115, startPoint y: 24, endPoint x: 166, endPoint y: 24, distance: 50.8
click at [166, 24] on input "251168" at bounding box center [211, 23] width 218 height 20
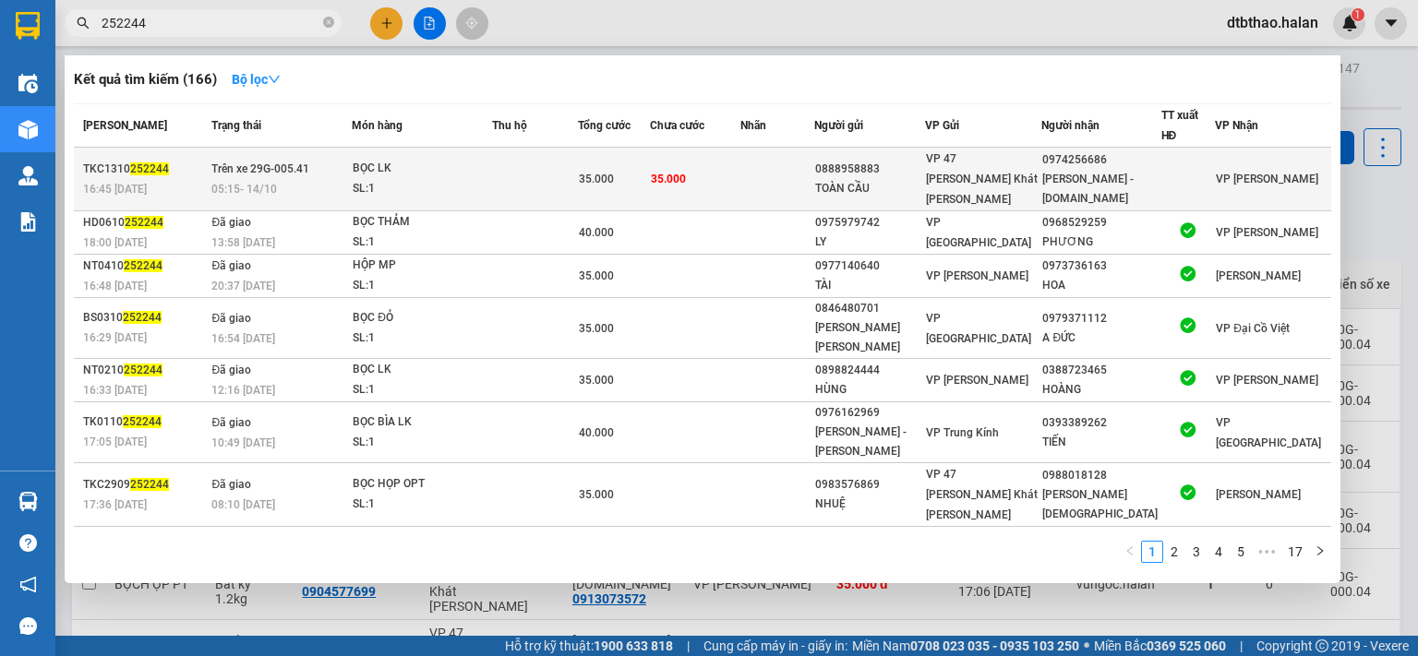
type input "252244"
click at [814, 172] on td at bounding box center [777, 180] width 74 height 64
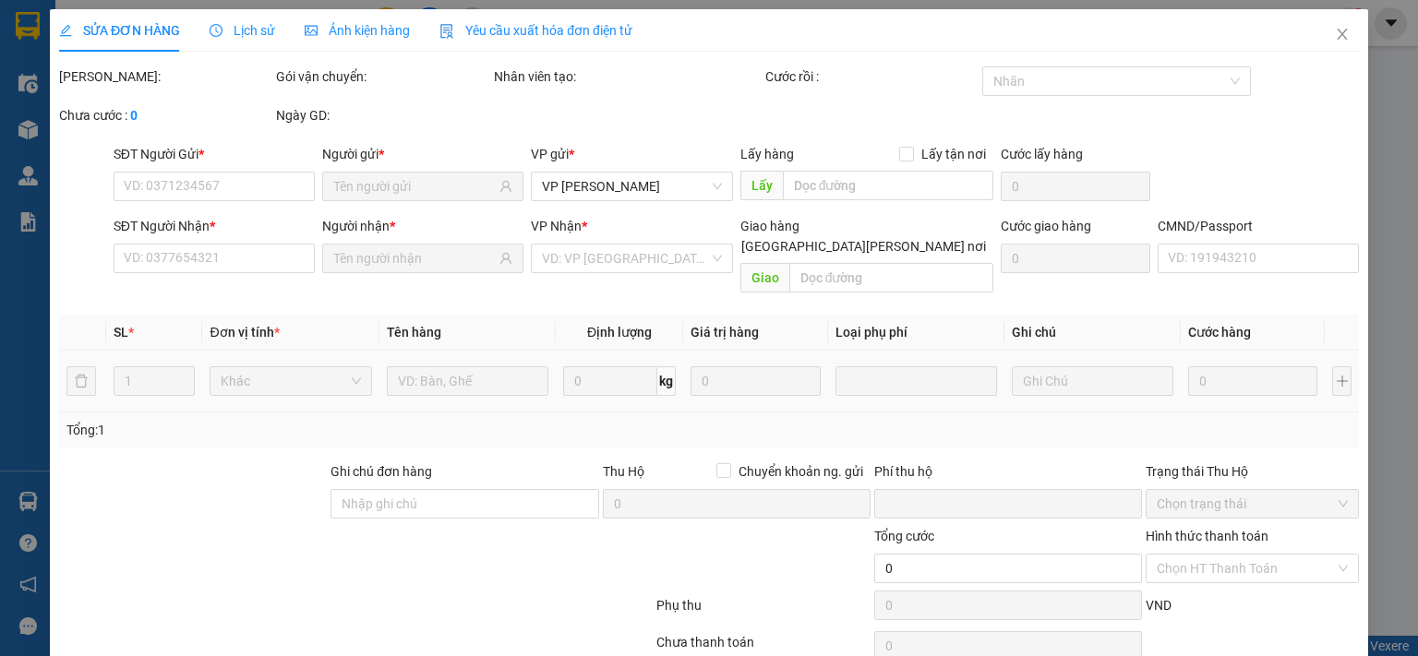
type input "0888958883"
type input "TOÀN CẦU"
type input "0974256686"
type input "NGỌC ÁNH - 314.TC"
type input "008084001055"
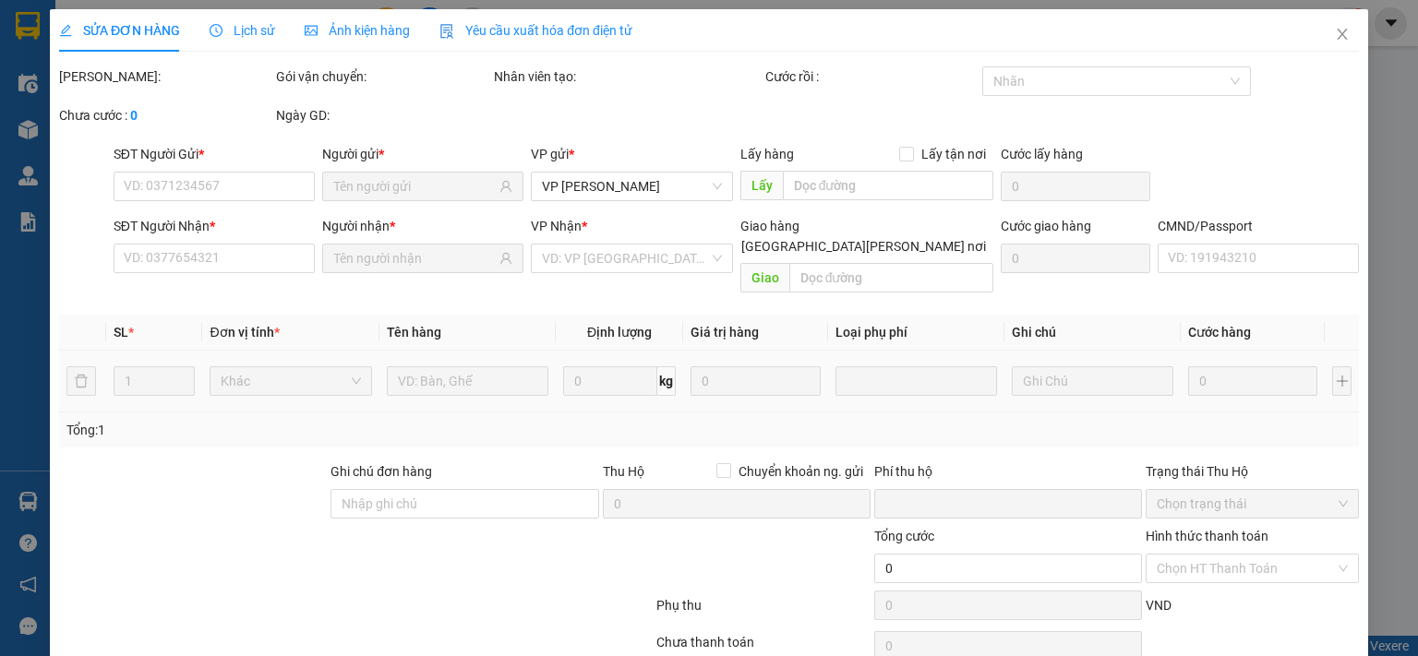
type input "0"
type input "35.000"
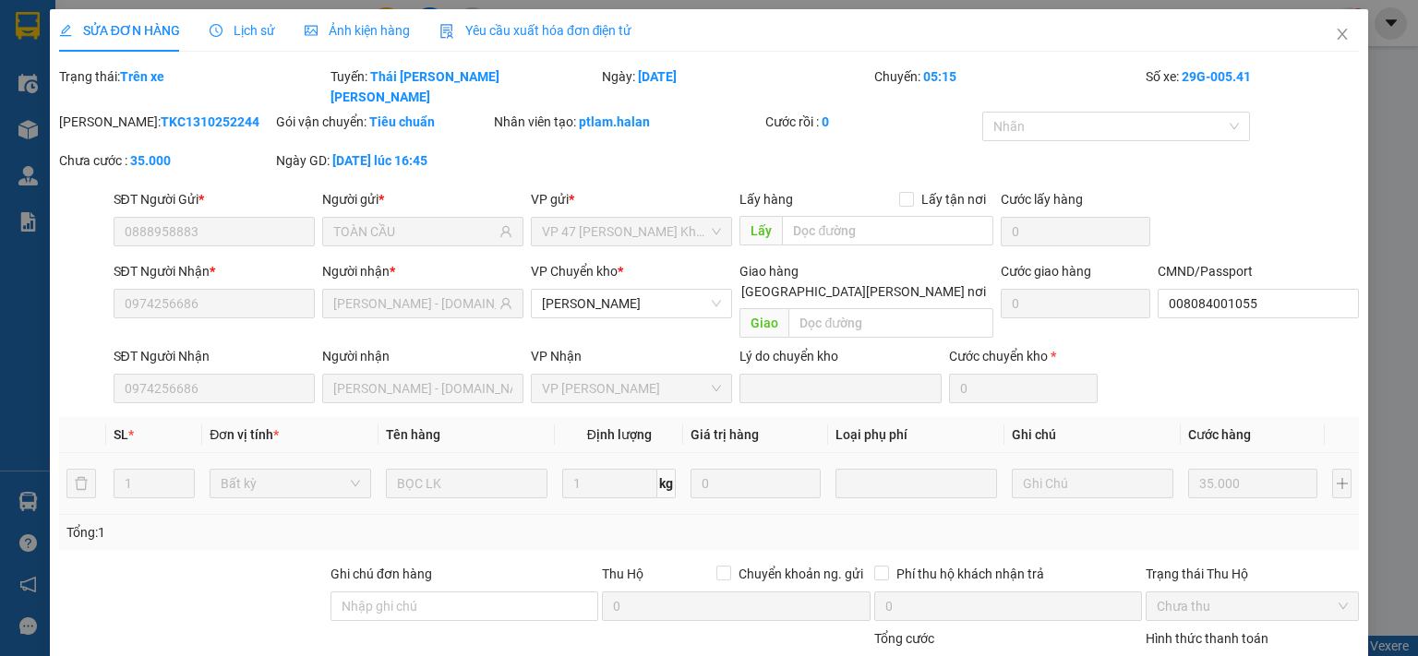
scroll to position [148, 0]
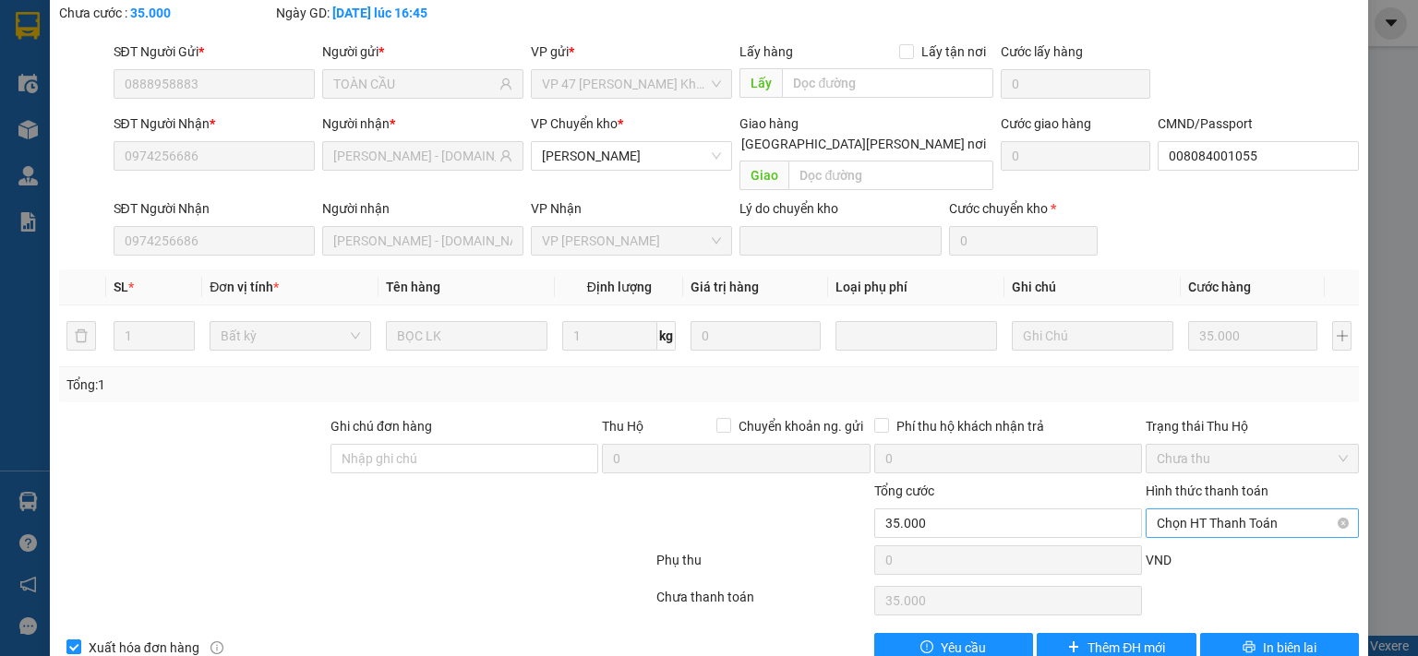
click at [1172, 510] on span "Chọn HT Thanh Toán" at bounding box center [1252, 524] width 191 height 28
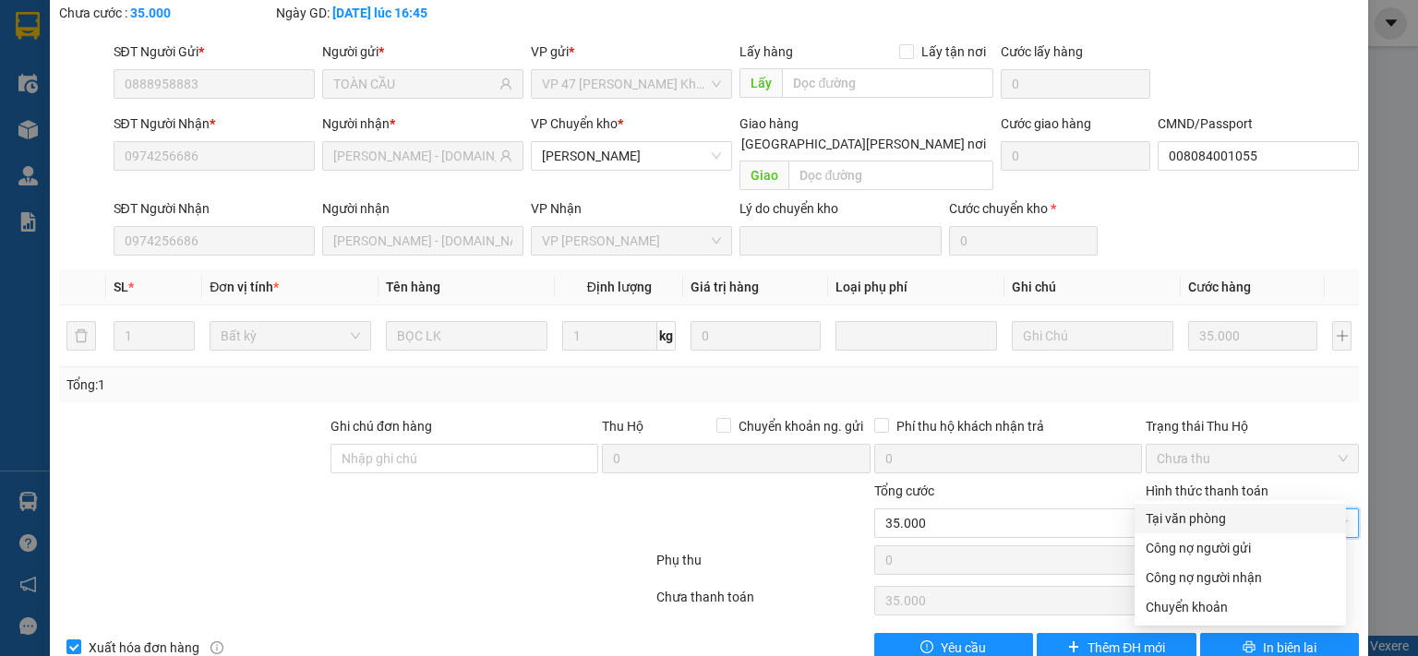
click at [1145, 519] on div "Tại văn phòng" at bounding box center [1239, 519] width 189 height 20
type input "0"
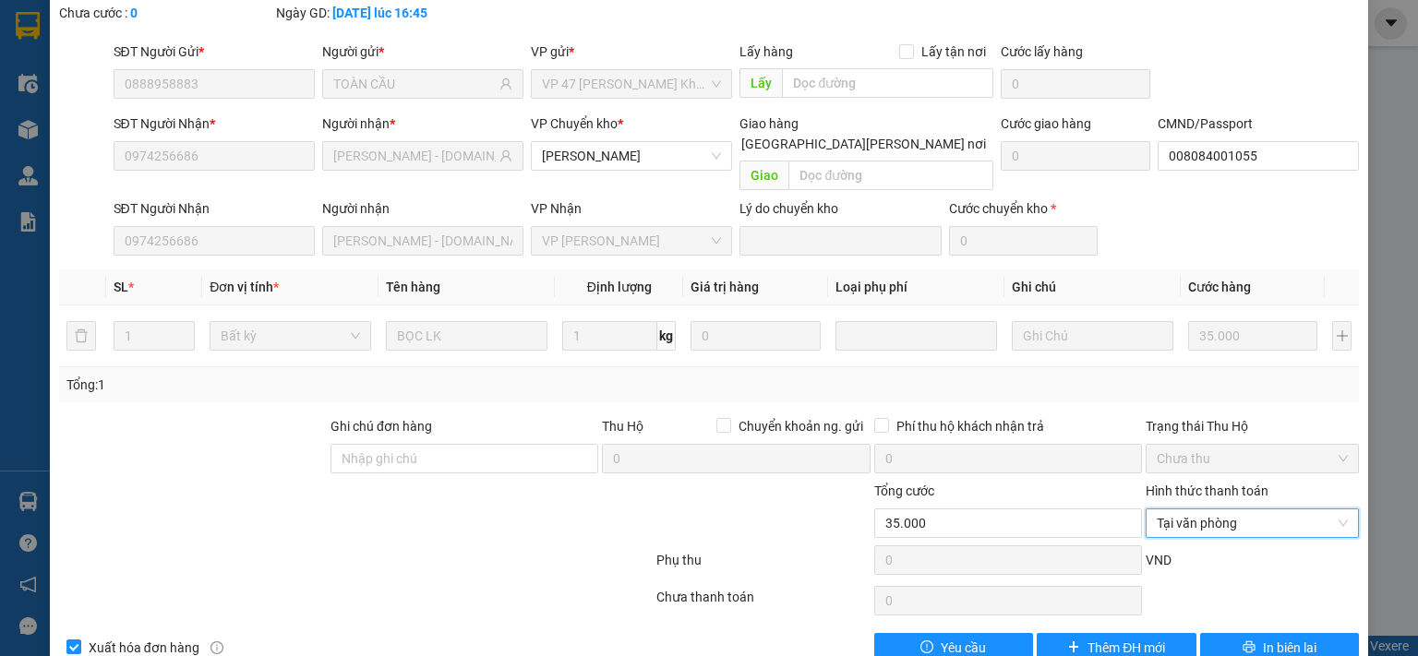
scroll to position [0, 0]
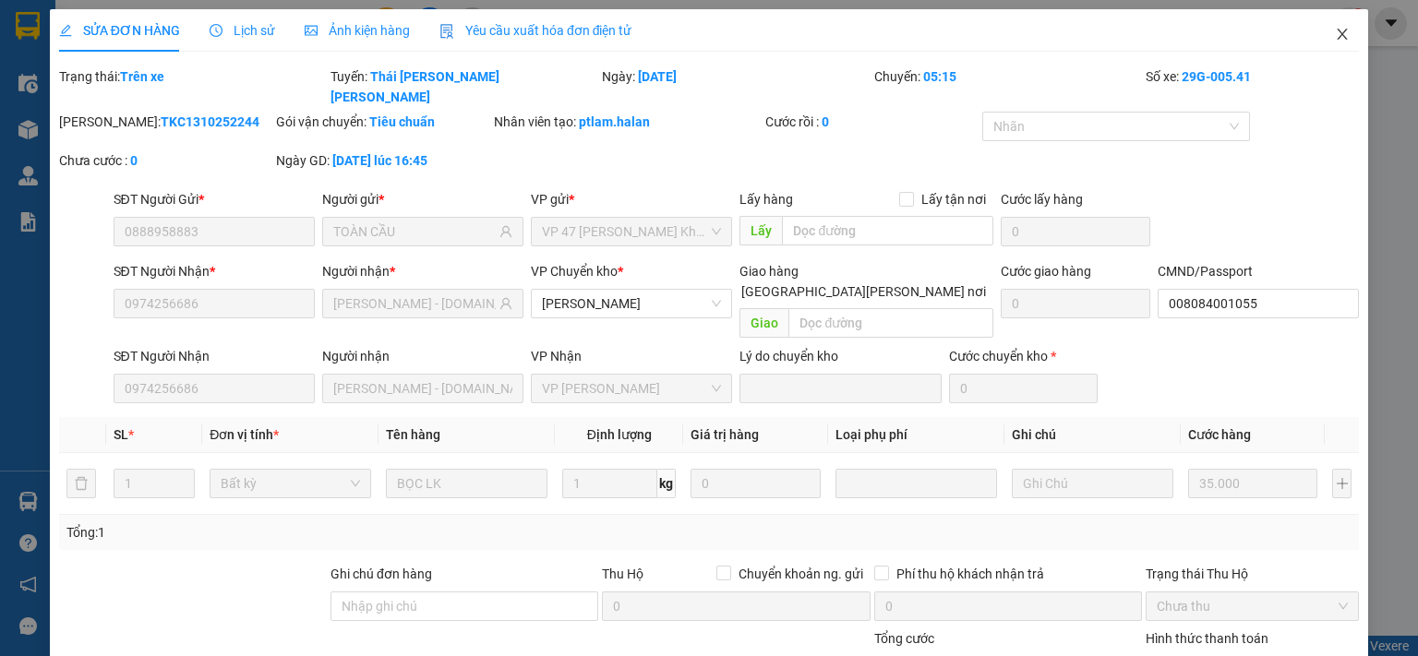
click at [1331, 25] on span "Close" at bounding box center [1342, 35] width 52 height 52
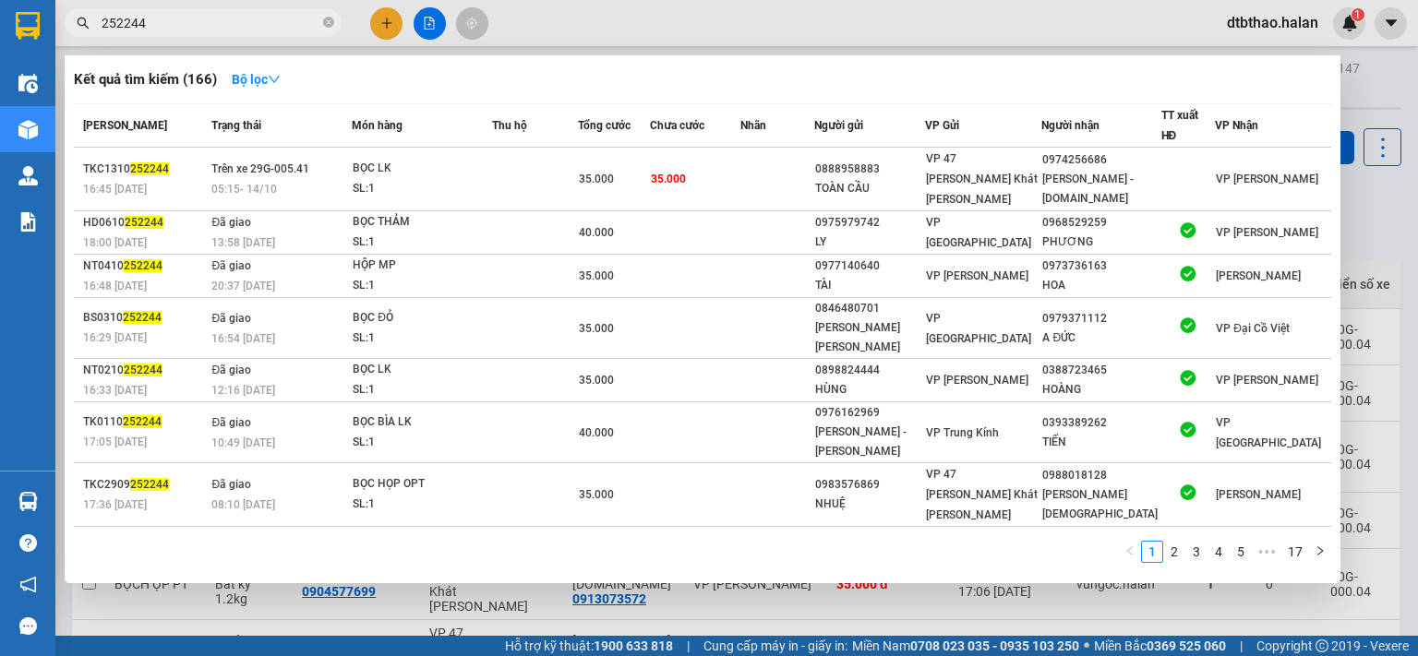
click at [181, 25] on input "252244" at bounding box center [211, 23] width 218 height 20
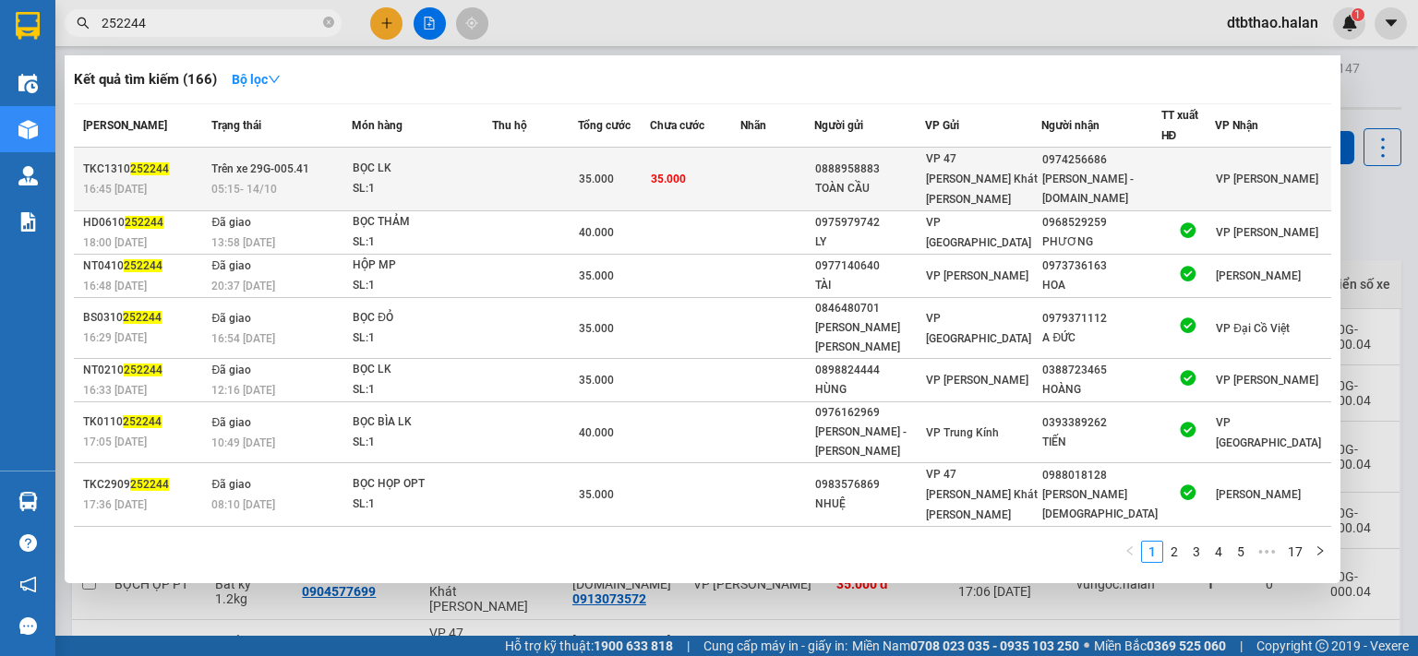
click at [546, 169] on td at bounding box center [535, 180] width 86 height 64
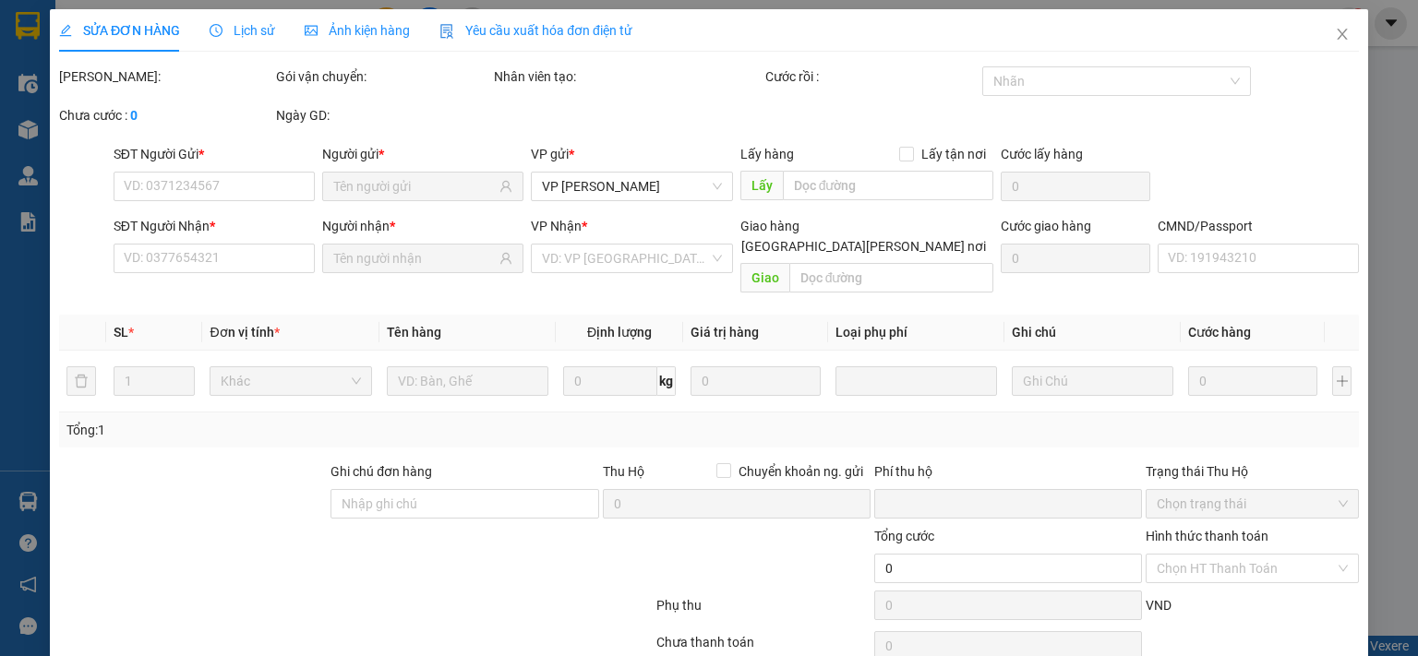
type input "0888958883"
type input "TOÀN CẦU"
type input "0974256686"
type input "NGỌC ÁNH - 314.TC"
type input "008084001055"
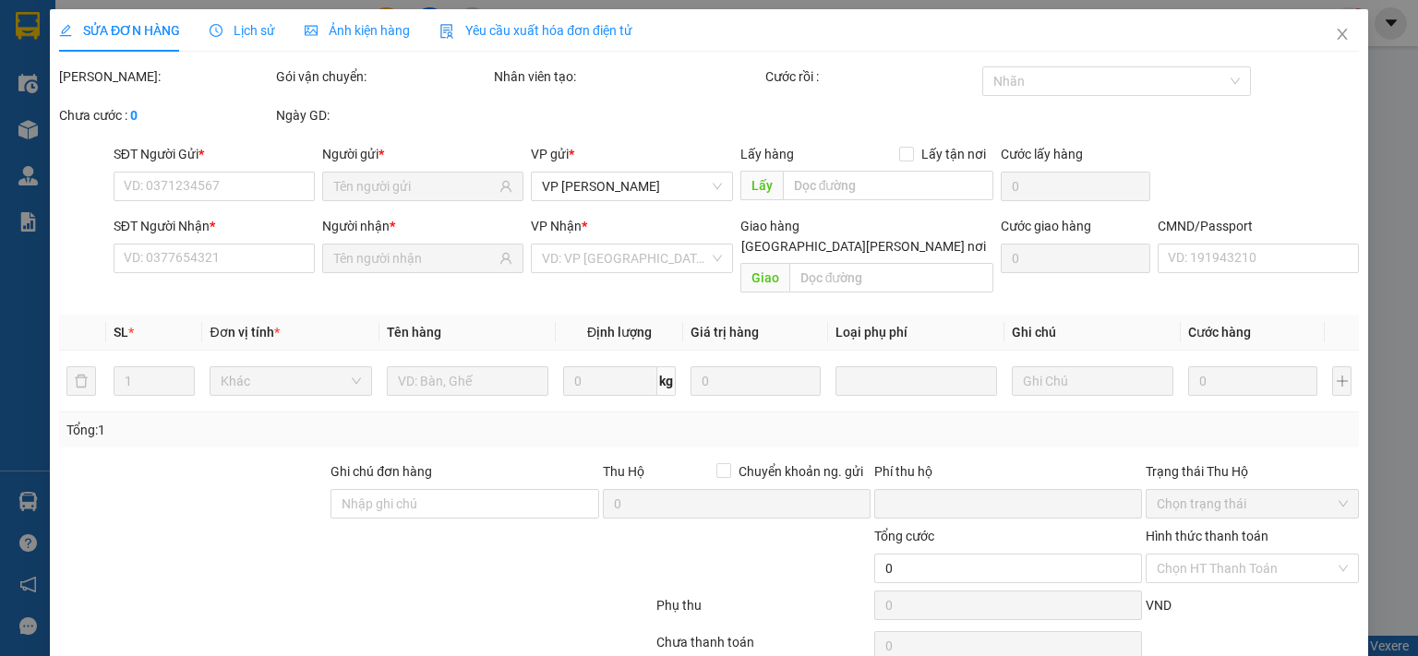
type input "0"
type input "35.000"
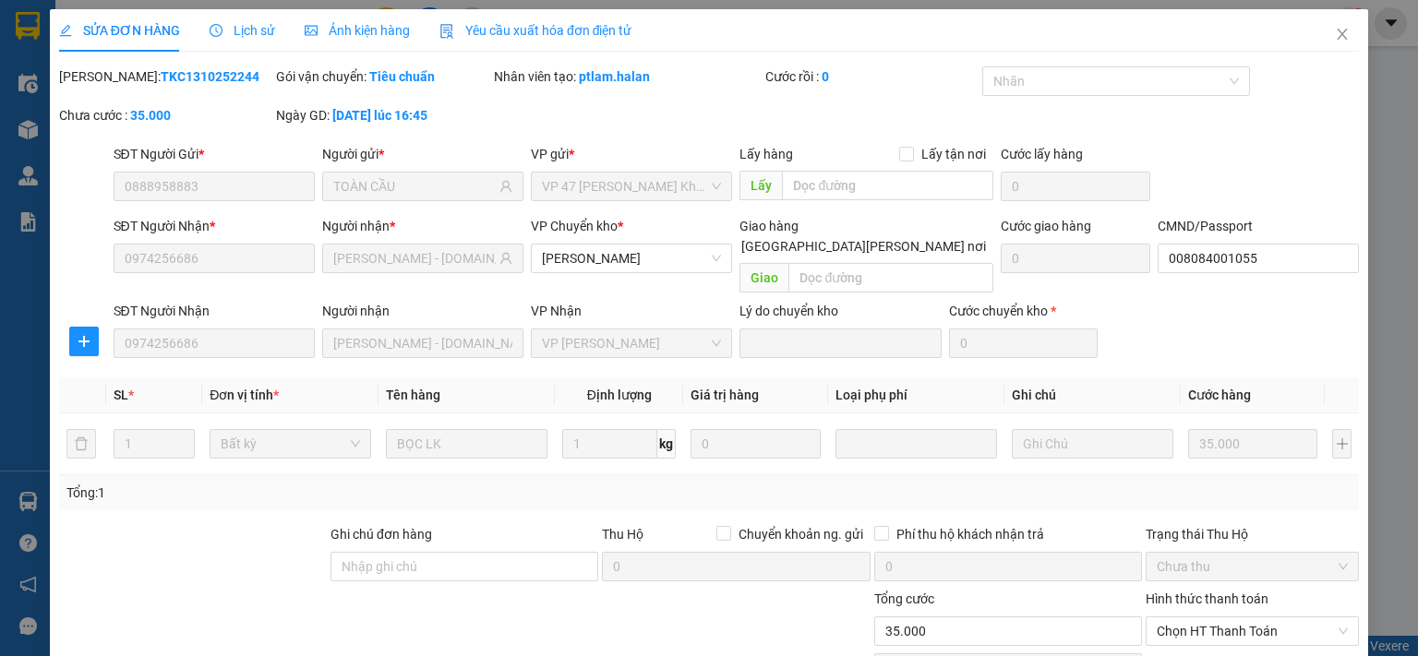
scroll to position [128, 0]
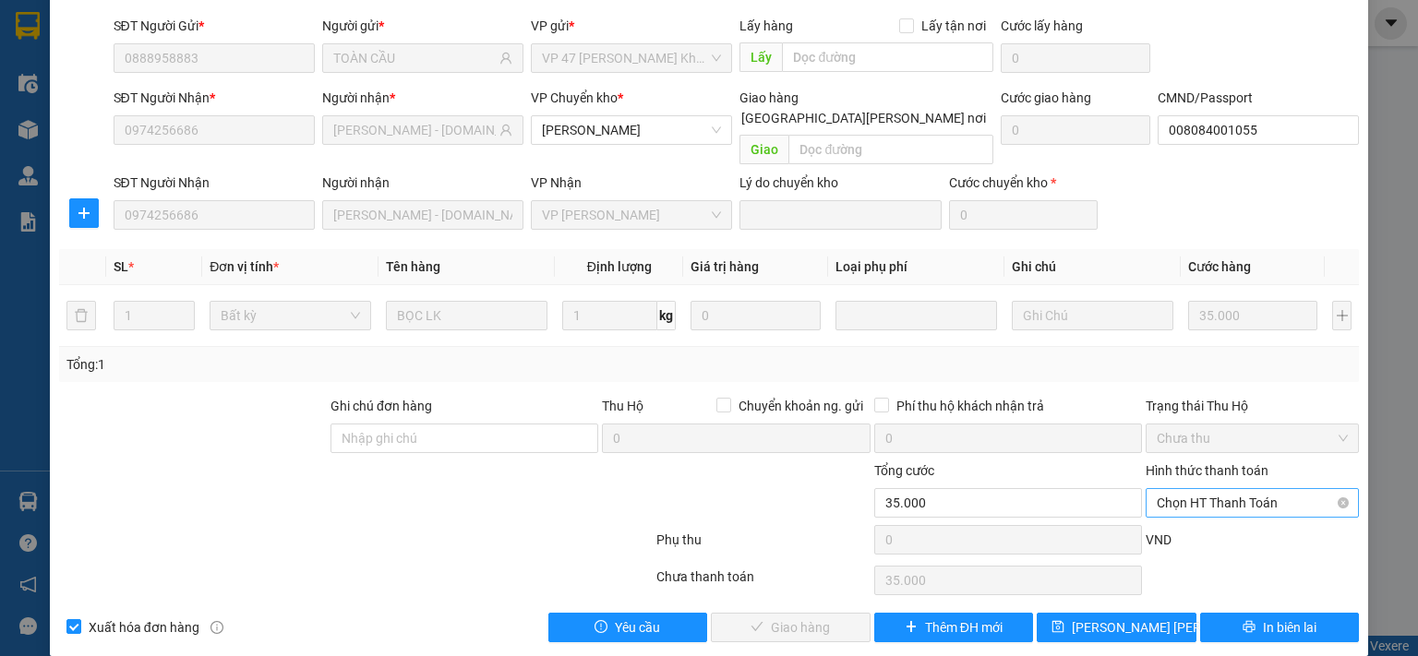
click at [1223, 489] on span "Chọn HT Thanh Toán" at bounding box center [1252, 503] width 191 height 28
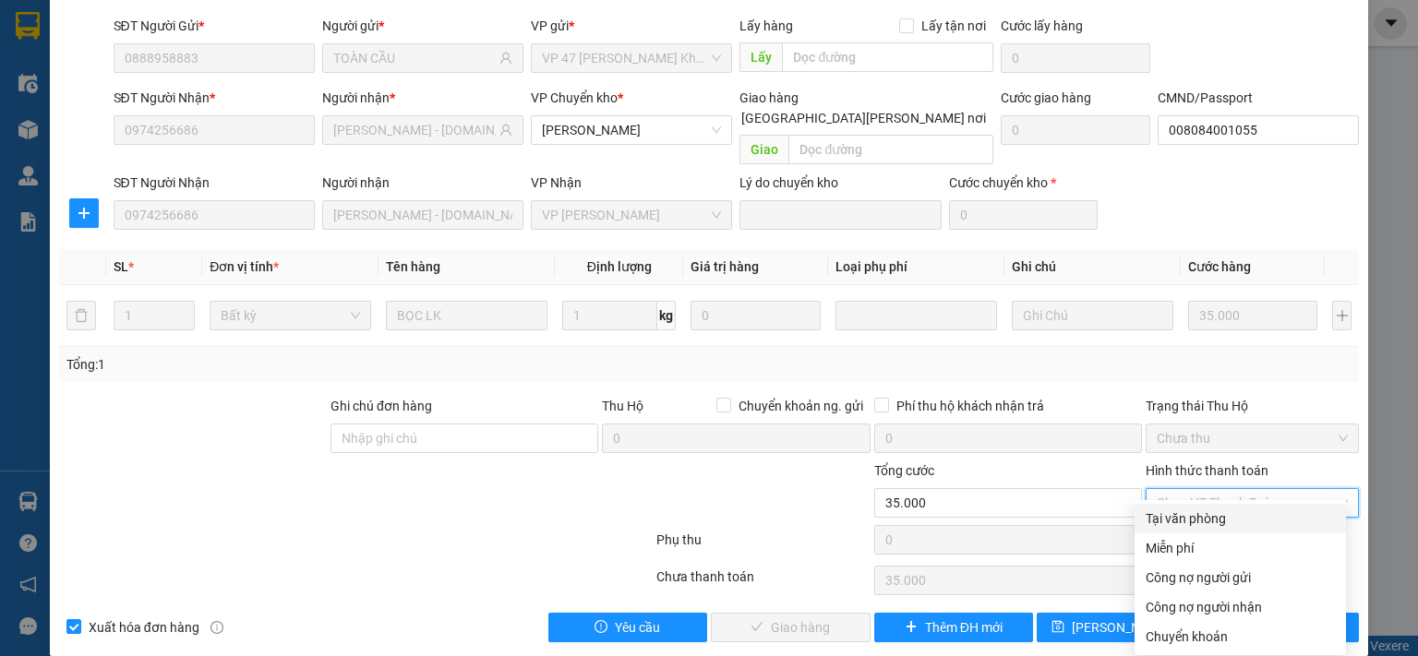
drag, startPoint x: 1221, startPoint y: 499, endPoint x: 940, endPoint y: 637, distance: 313.3
click at [1215, 518] on div "Tại văn phòng" at bounding box center [1239, 519] width 189 height 20
type input "0"
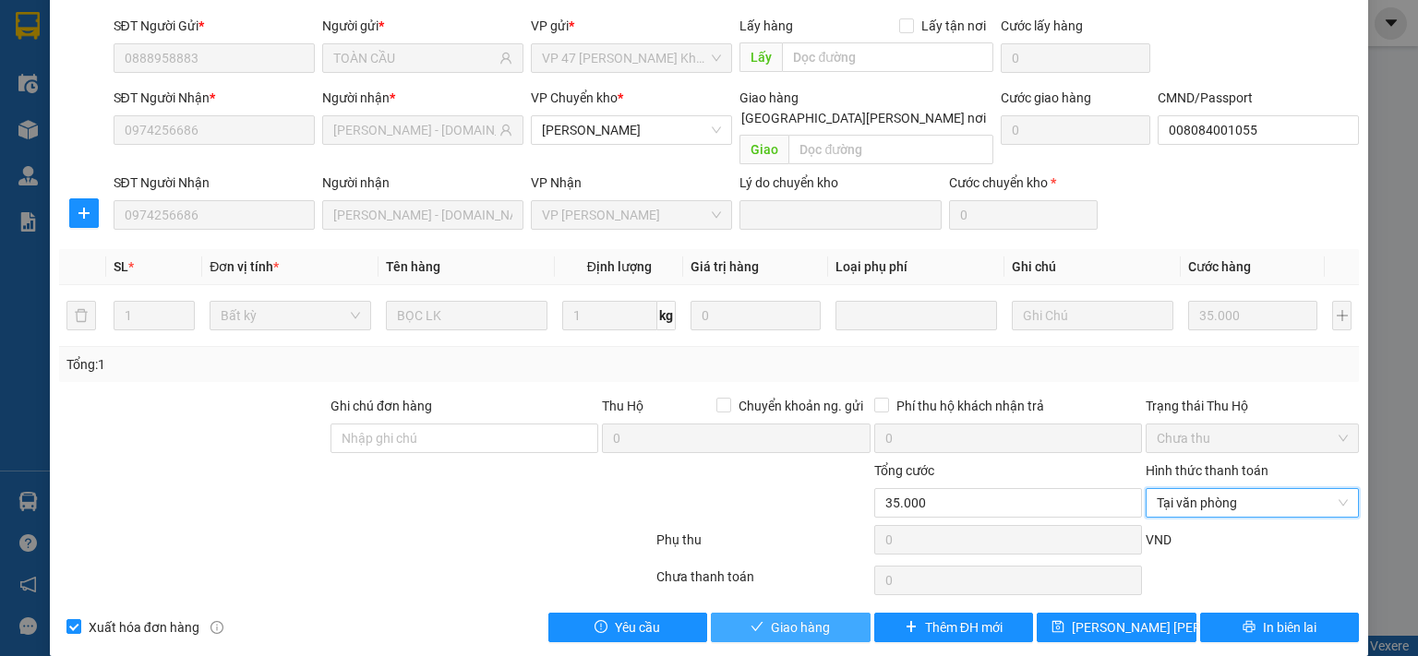
click at [813, 618] on span "Giao hàng" at bounding box center [800, 628] width 59 height 20
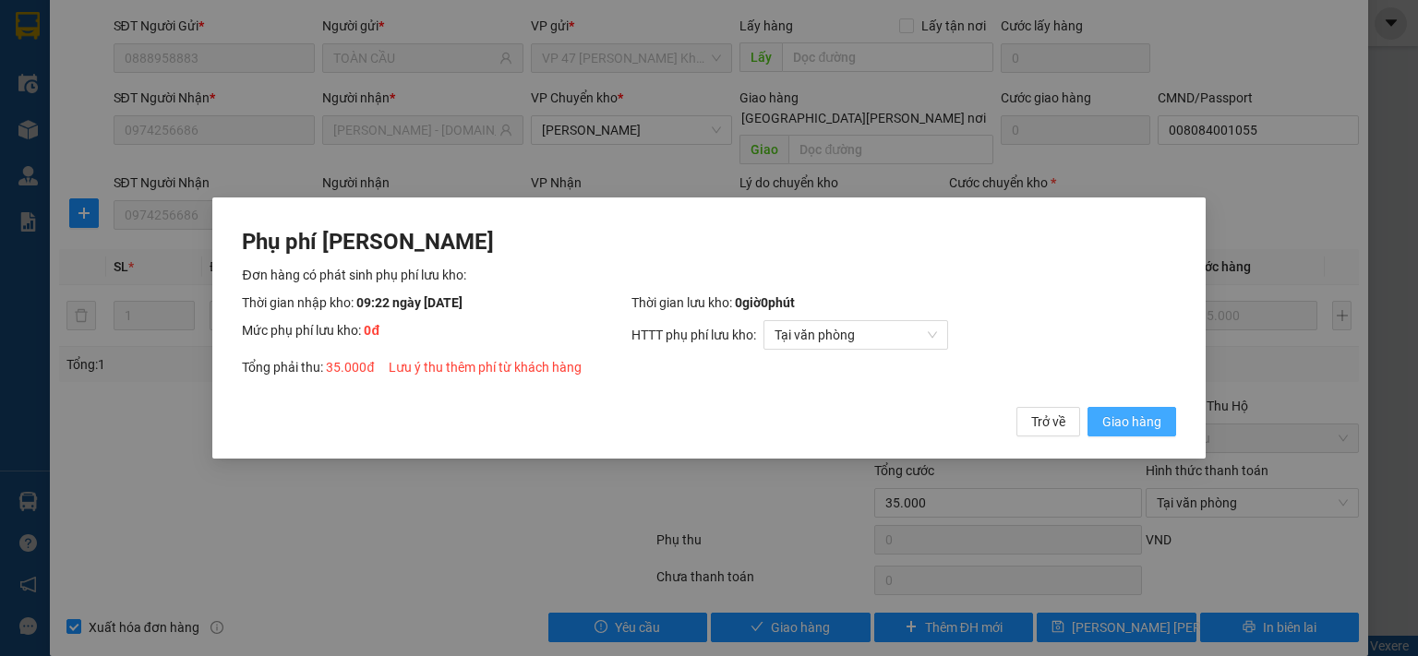
click at [1111, 417] on span "Giao hàng" at bounding box center [1131, 422] width 59 height 20
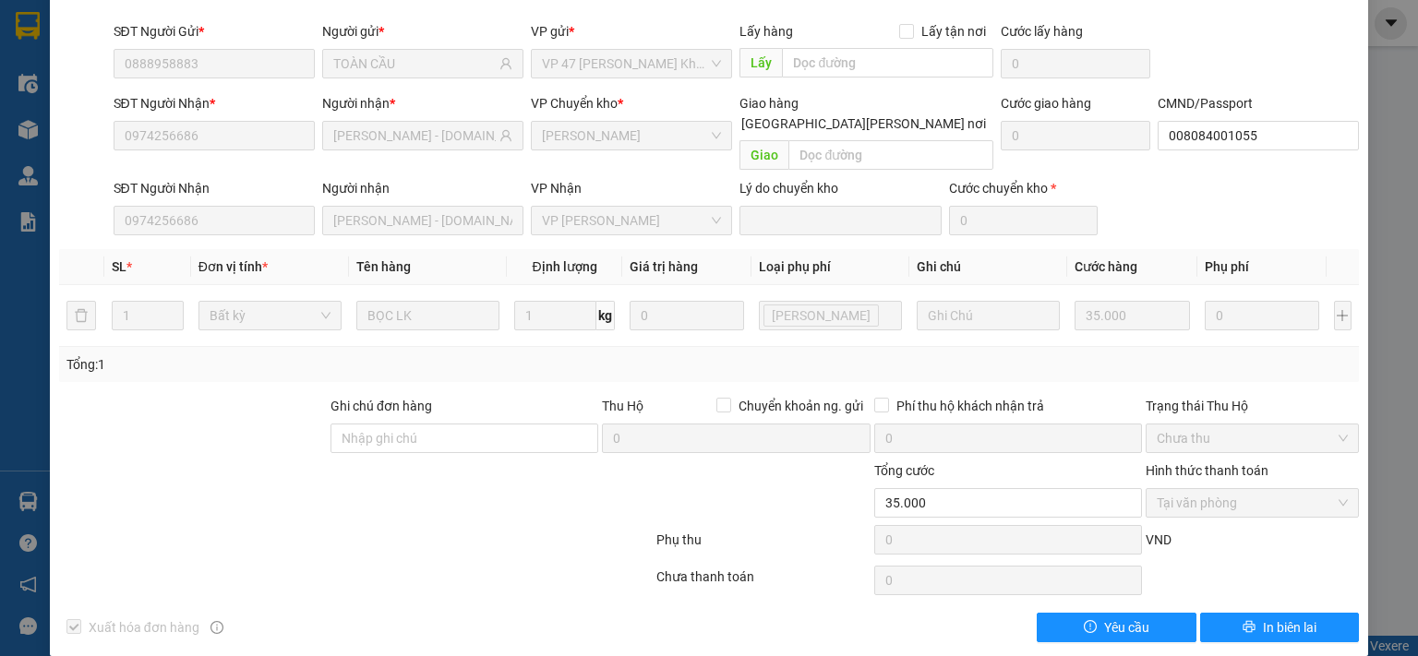
scroll to position [0, 0]
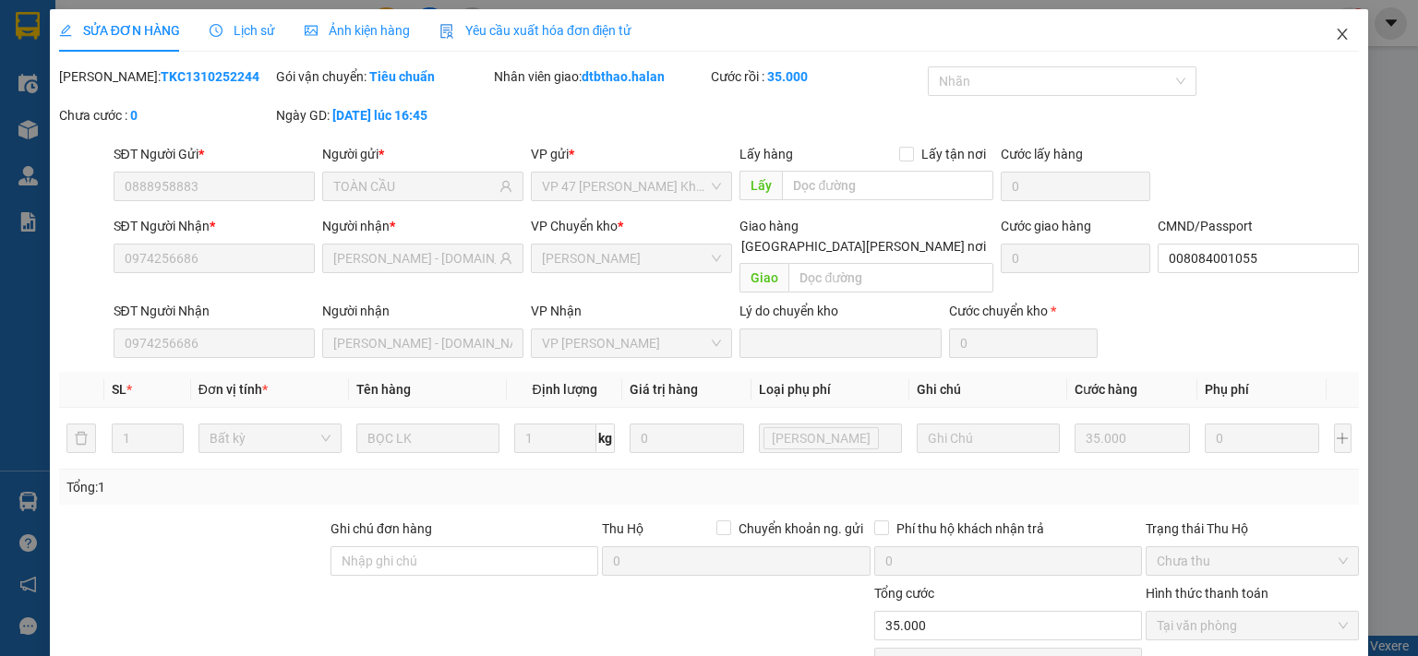
click at [1337, 32] on icon "close" at bounding box center [1342, 34] width 10 height 11
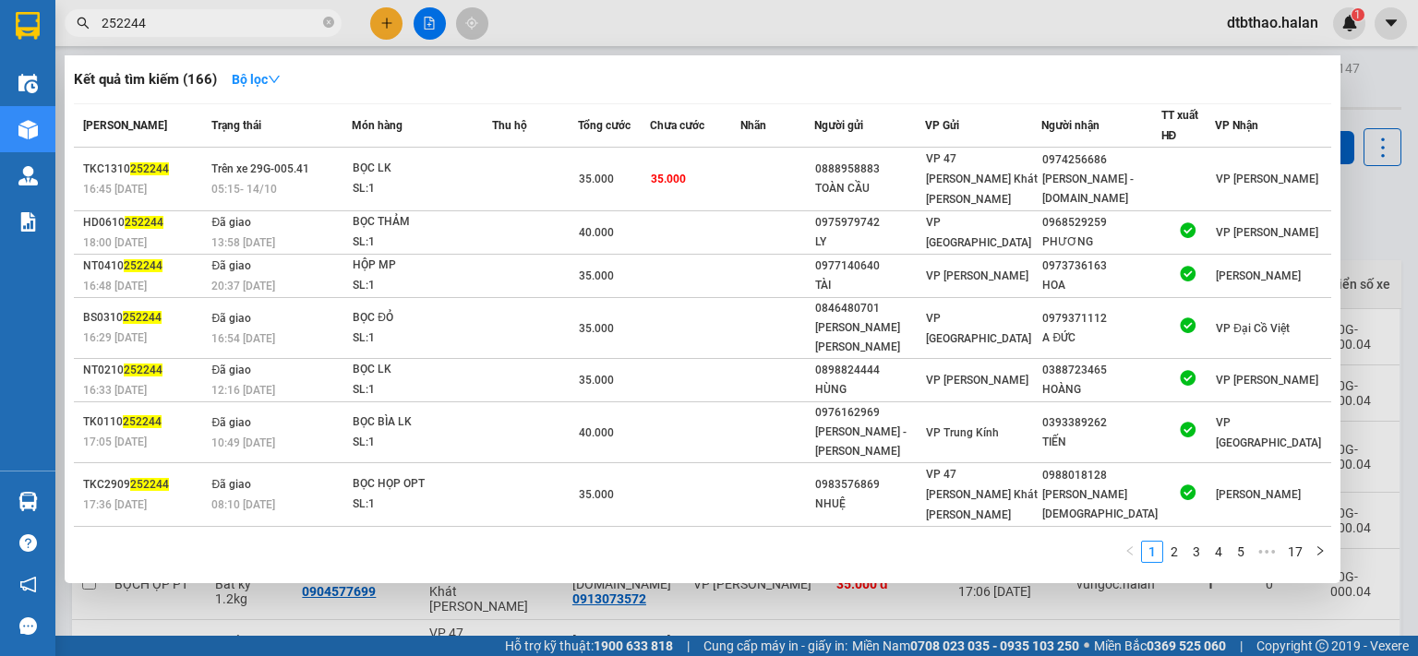
drag, startPoint x: 116, startPoint y: 23, endPoint x: 213, endPoint y: 21, distance: 96.9
click at [213, 22] on input "252244" at bounding box center [211, 23] width 218 height 20
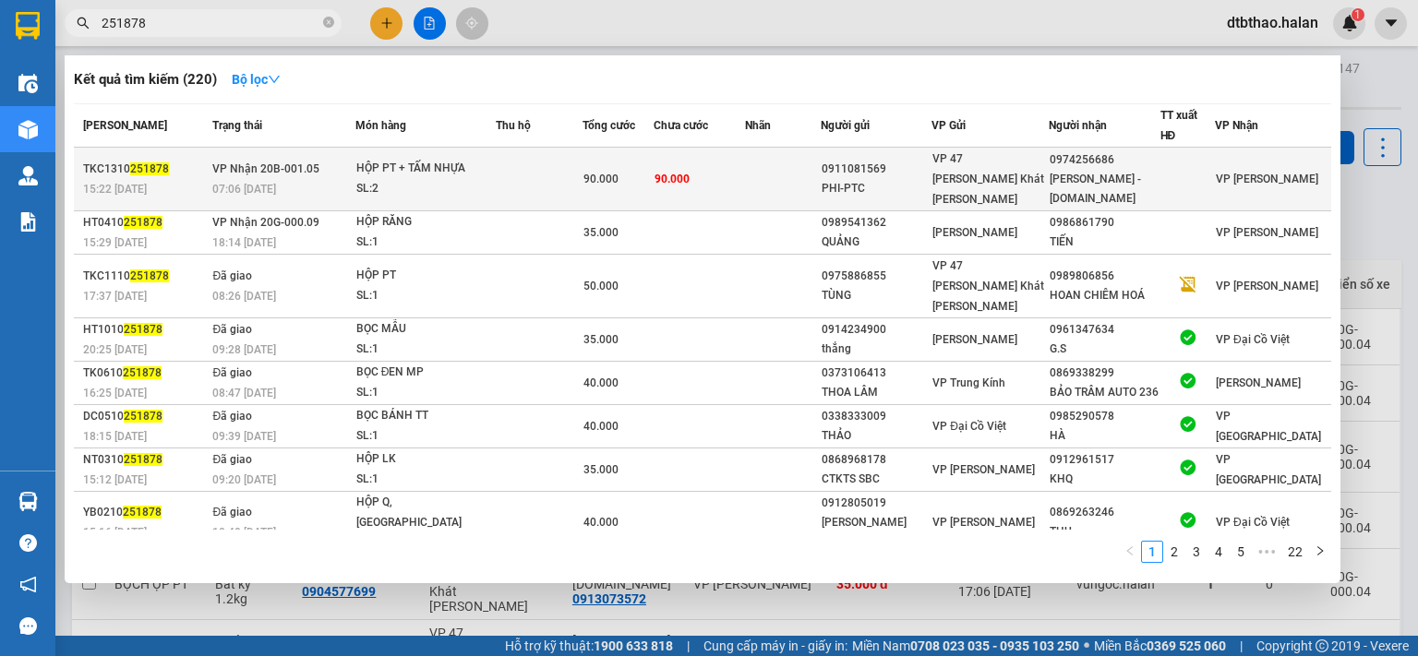
type input "251878"
click at [1115, 170] on div "NGỌC ÁNH - 314.TC" at bounding box center [1104, 189] width 110 height 39
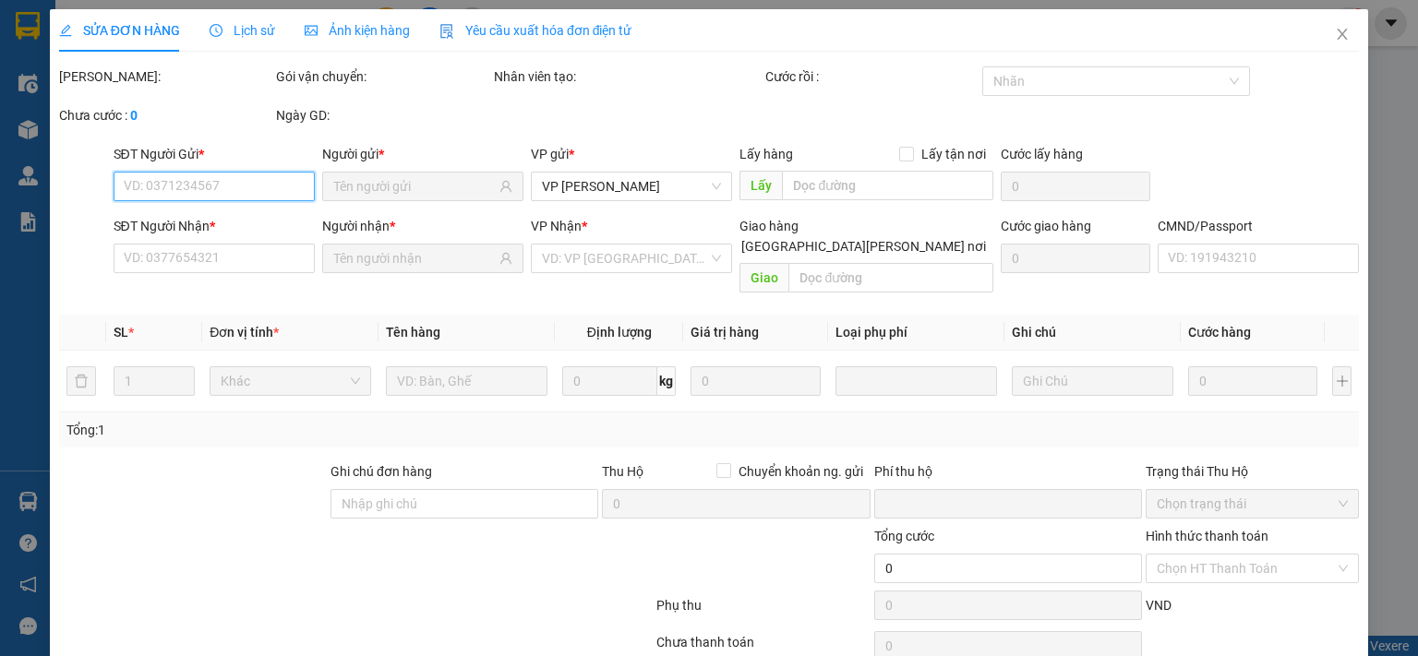
type input "0911081569"
type input "PHI-PTC"
type input "0974256686"
type input "NGỌC ÁNH - 314.TC"
type input "008084001055"
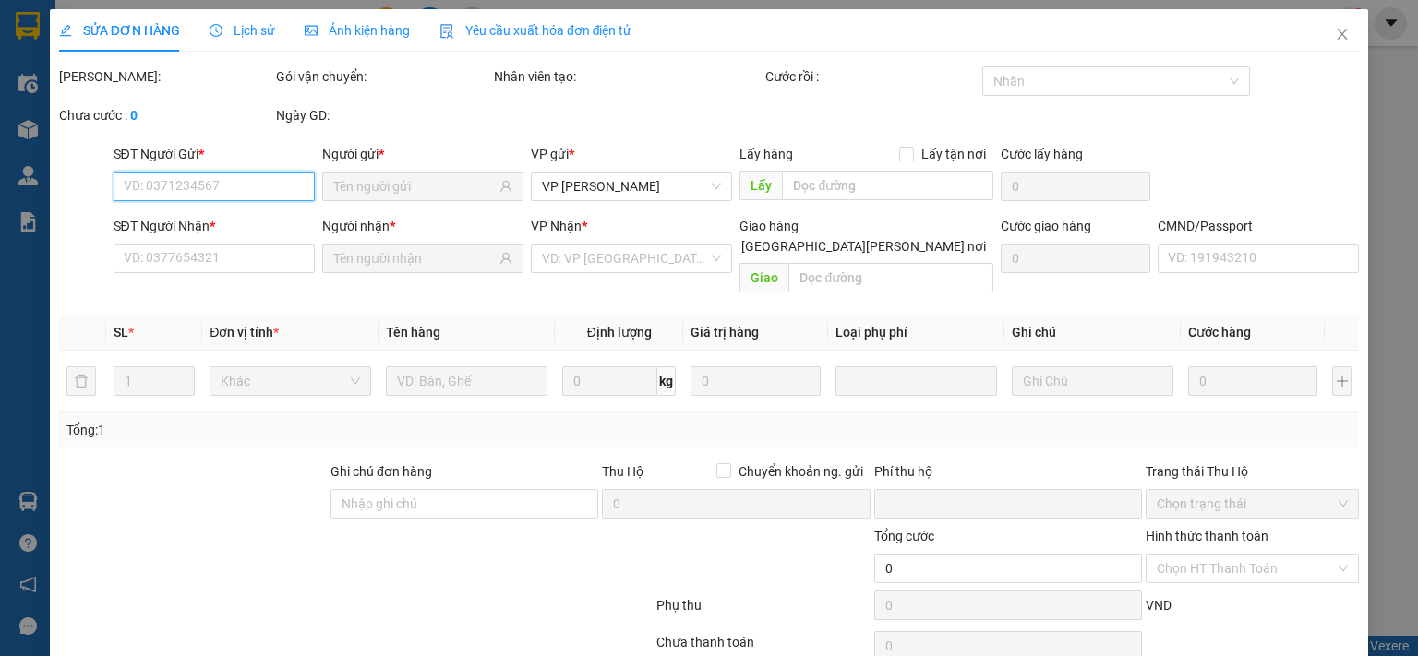
type input "0"
type input "90.000"
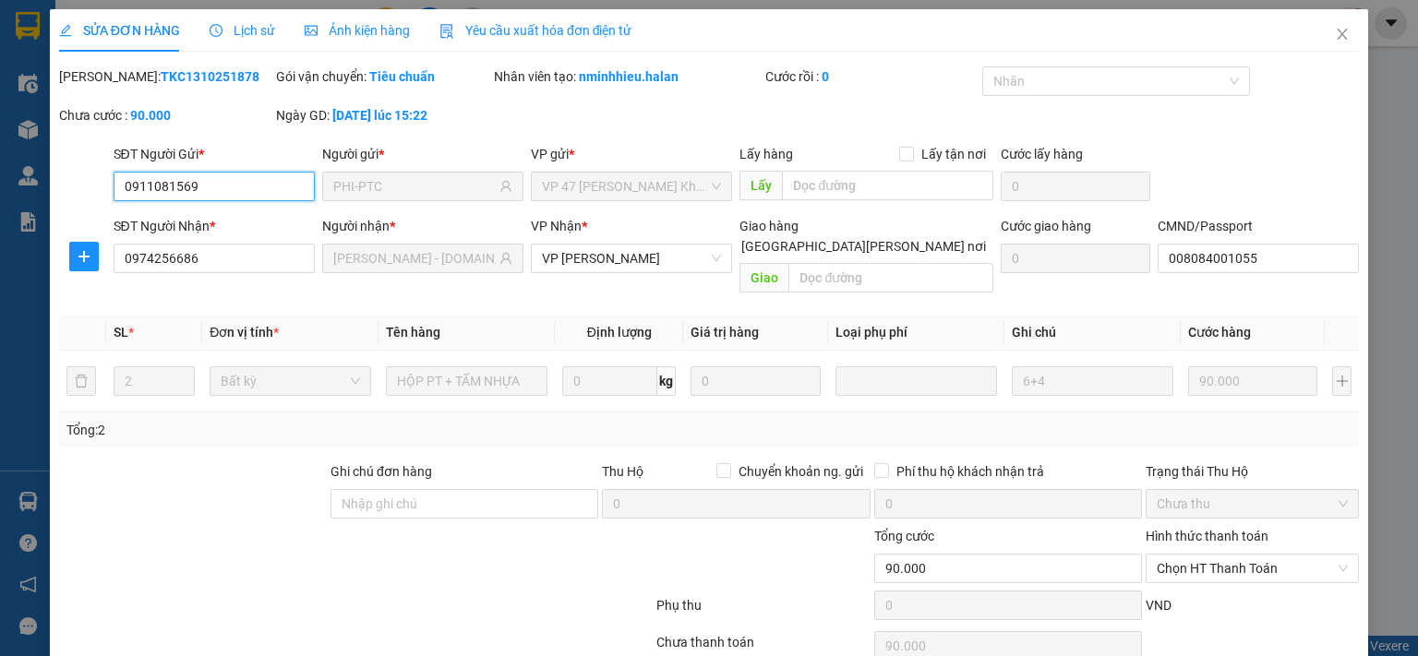
scroll to position [66, 0]
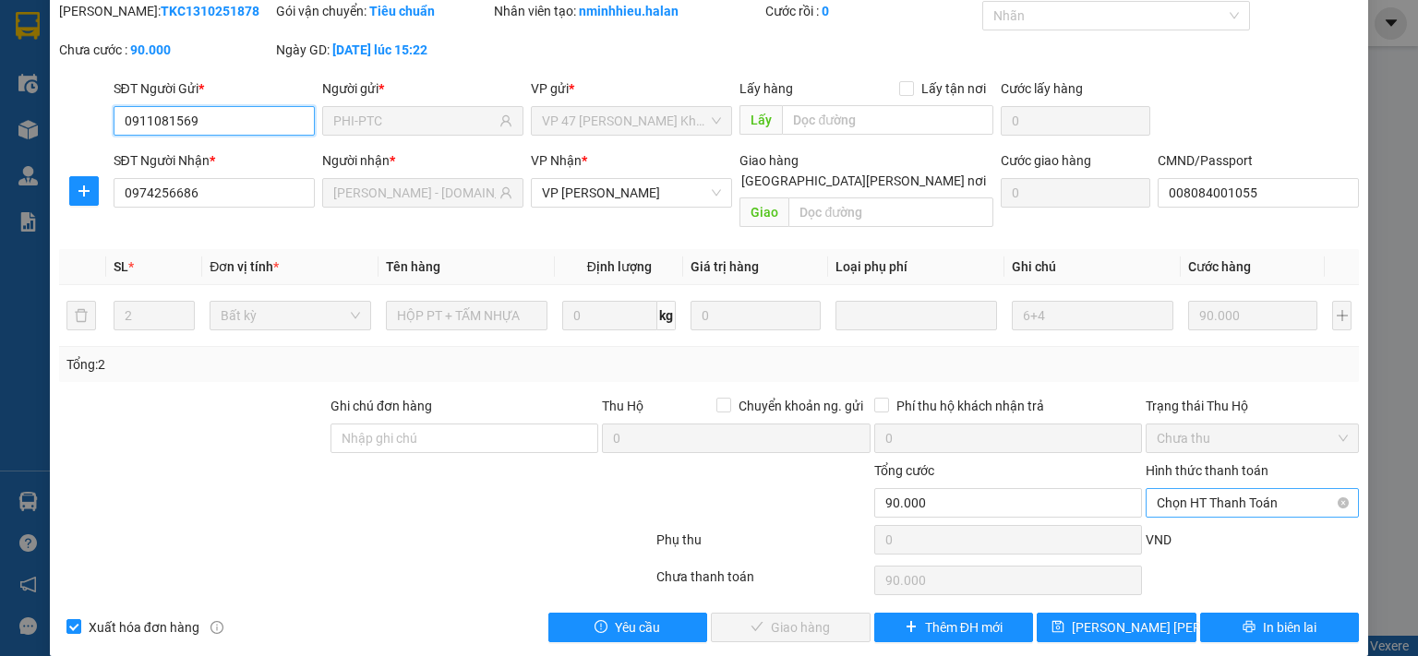
click at [1193, 489] on span "Chọn HT Thanh Toán" at bounding box center [1252, 503] width 191 height 28
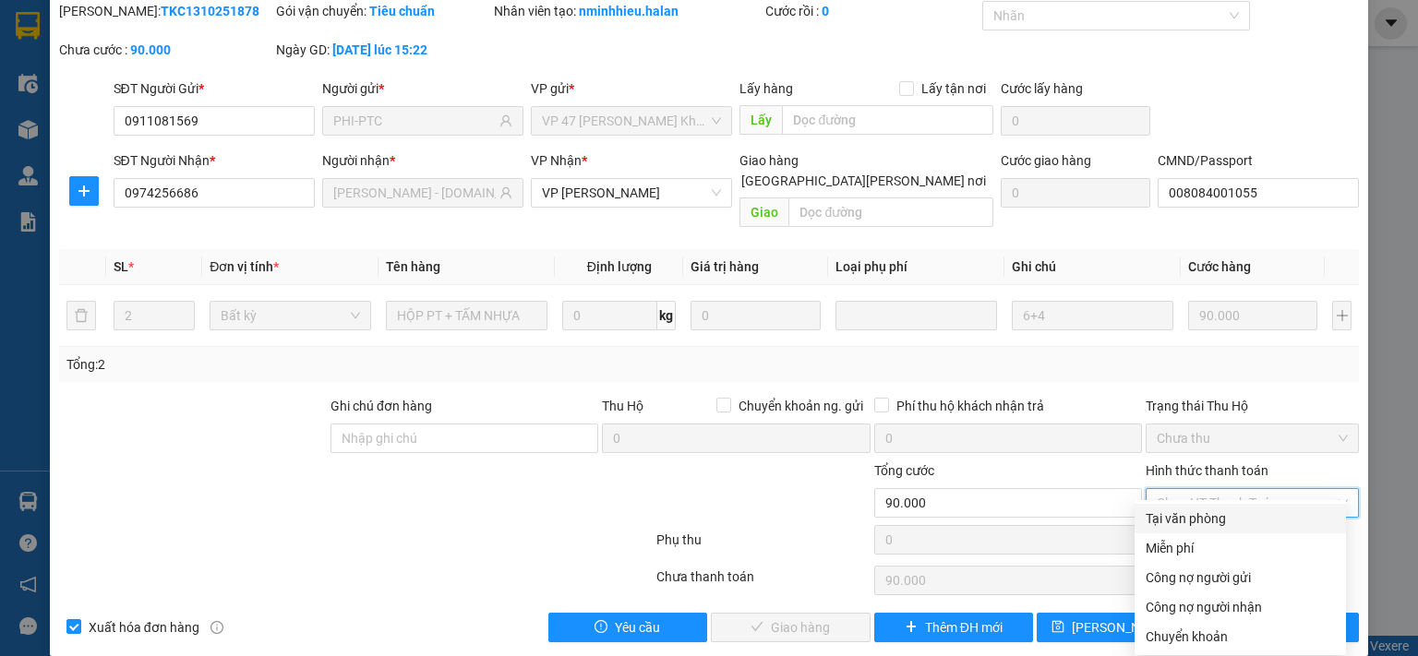
drag, startPoint x: 1196, startPoint y: 520, endPoint x: 833, endPoint y: 622, distance: 376.9
click at [1196, 521] on div "Tại văn phòng" at bounding box center [1239, 519] width 189 height 20
type input "0"
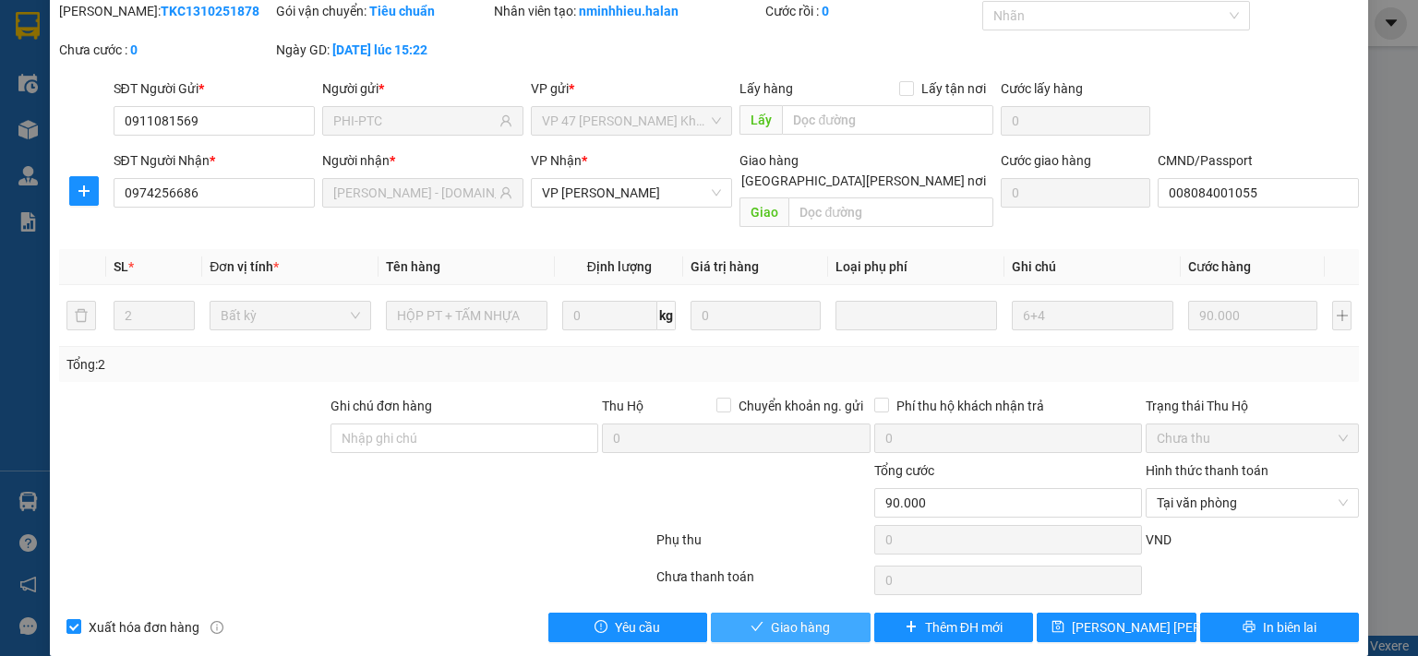
click at [785, 618] on span "Giao hàng" at bounding box center [800, 628] width 59 height 20
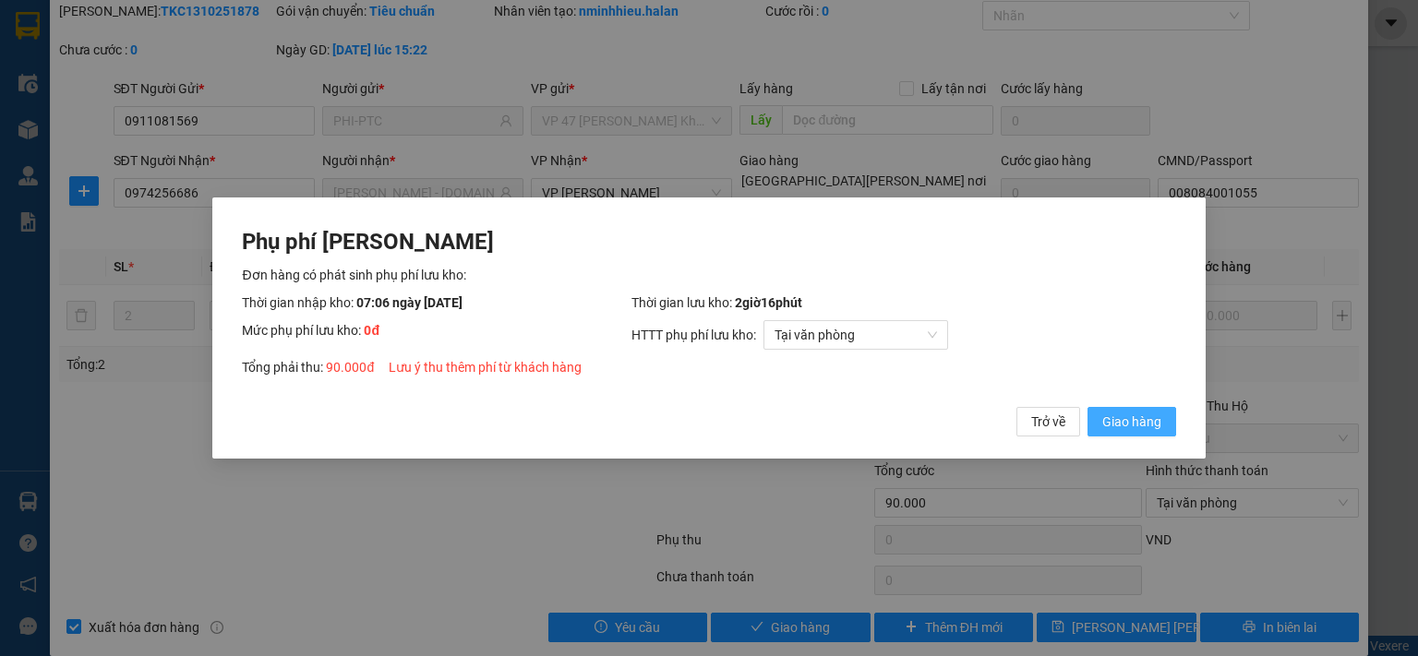
click at [1125, 426] on span "Giao hàng" at bounding box center [1131, 422] width 59 height 20
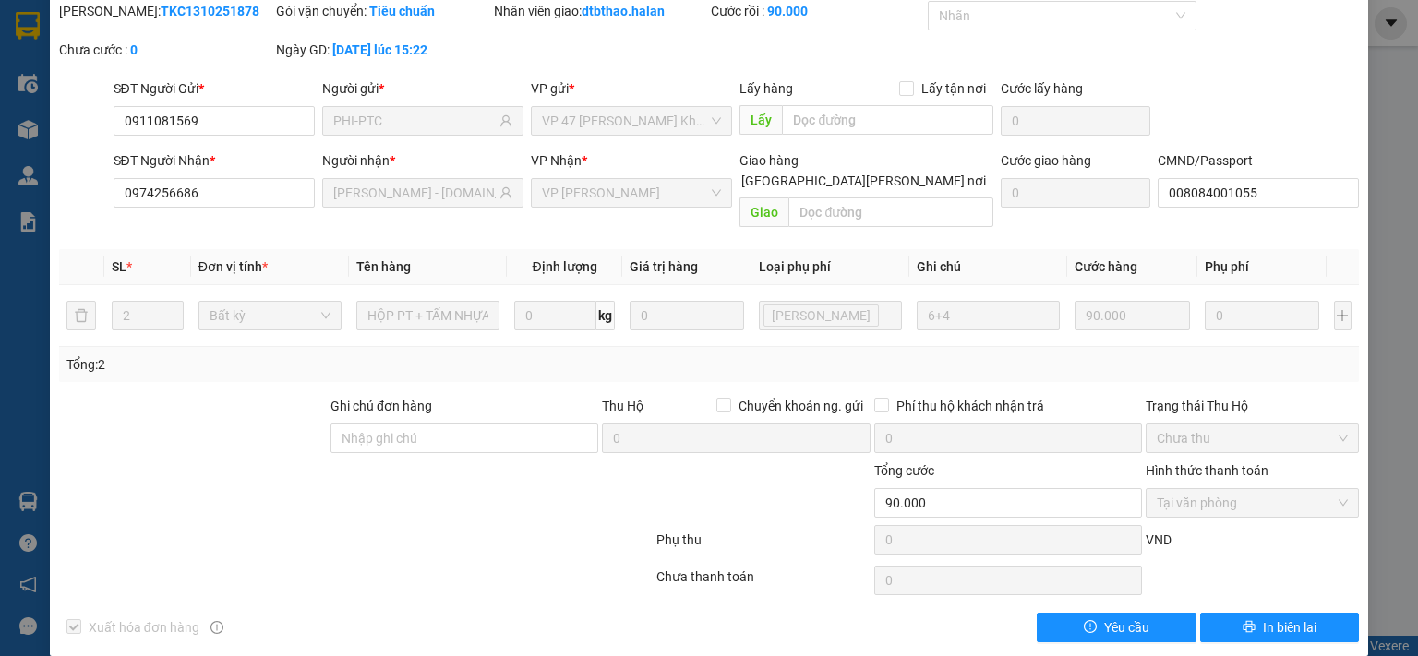
scroll to position [0, 0]
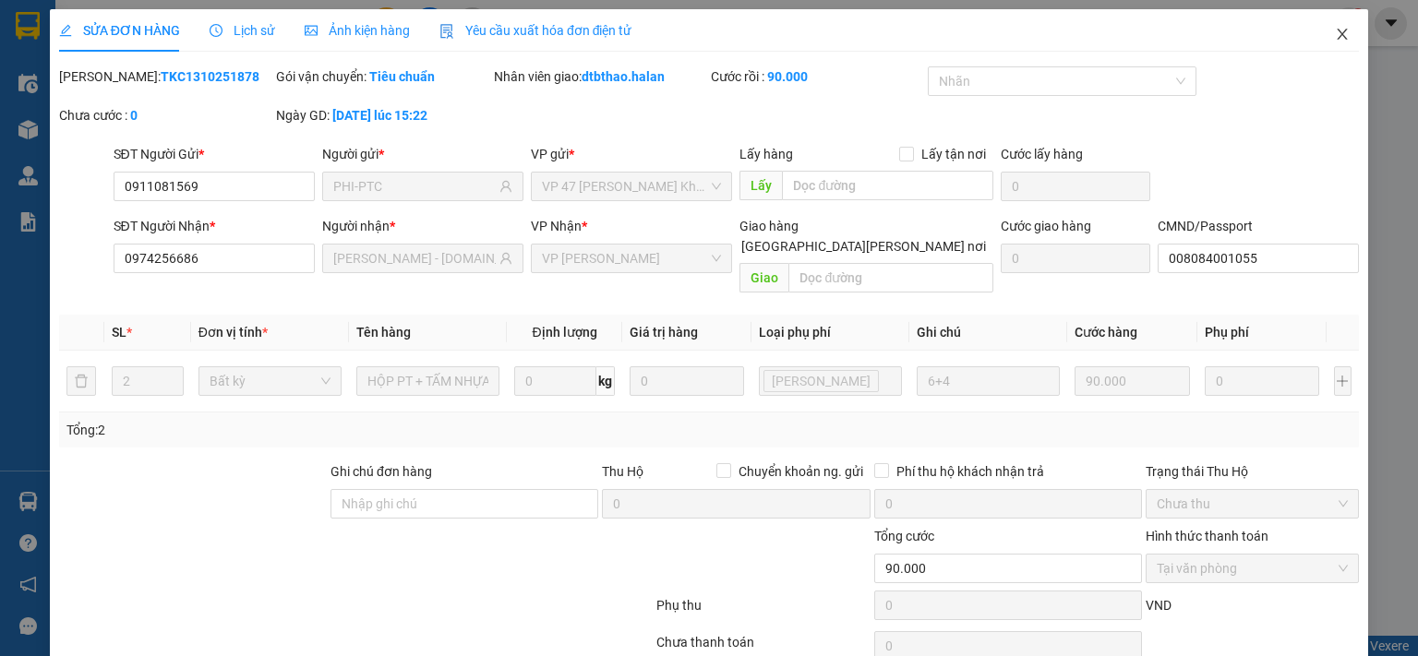
click at [1337, 31] on icon "close" at bounding box center [1342, 34] width 10 height 11
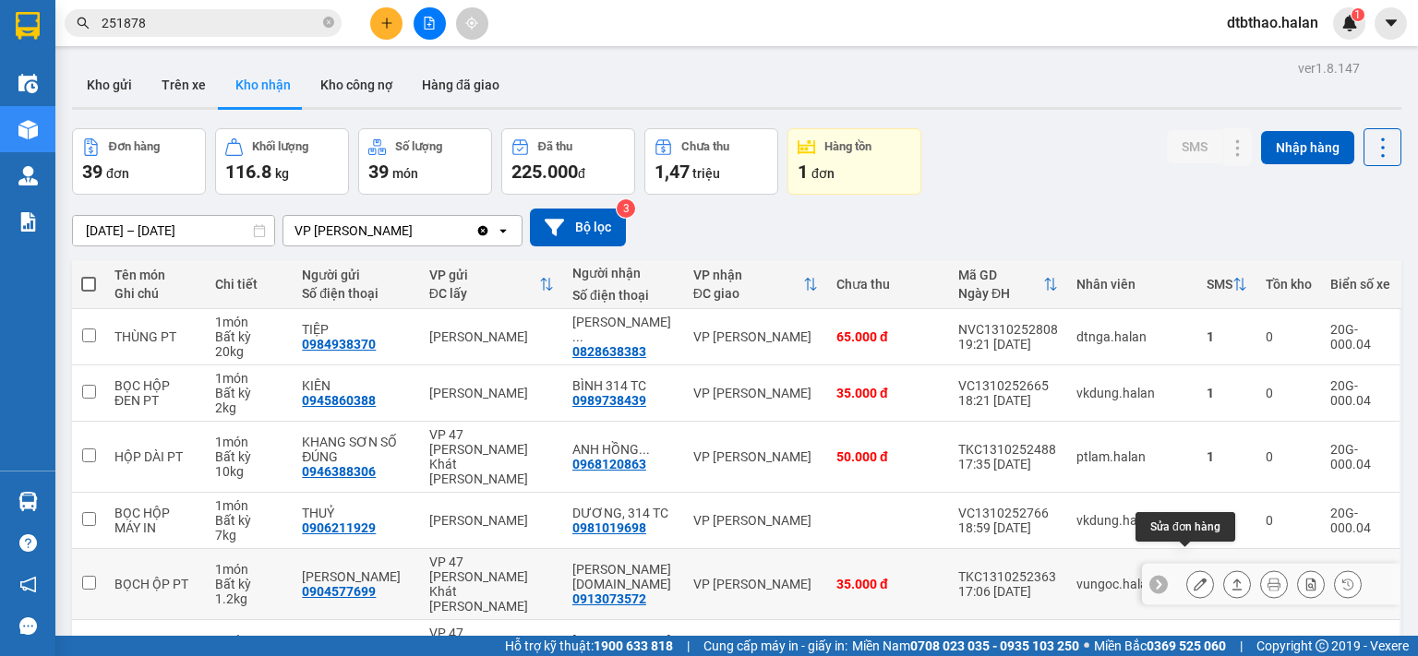
click at [1193, 578] on icon at bounding box center [1199, 584] width 13 height 13
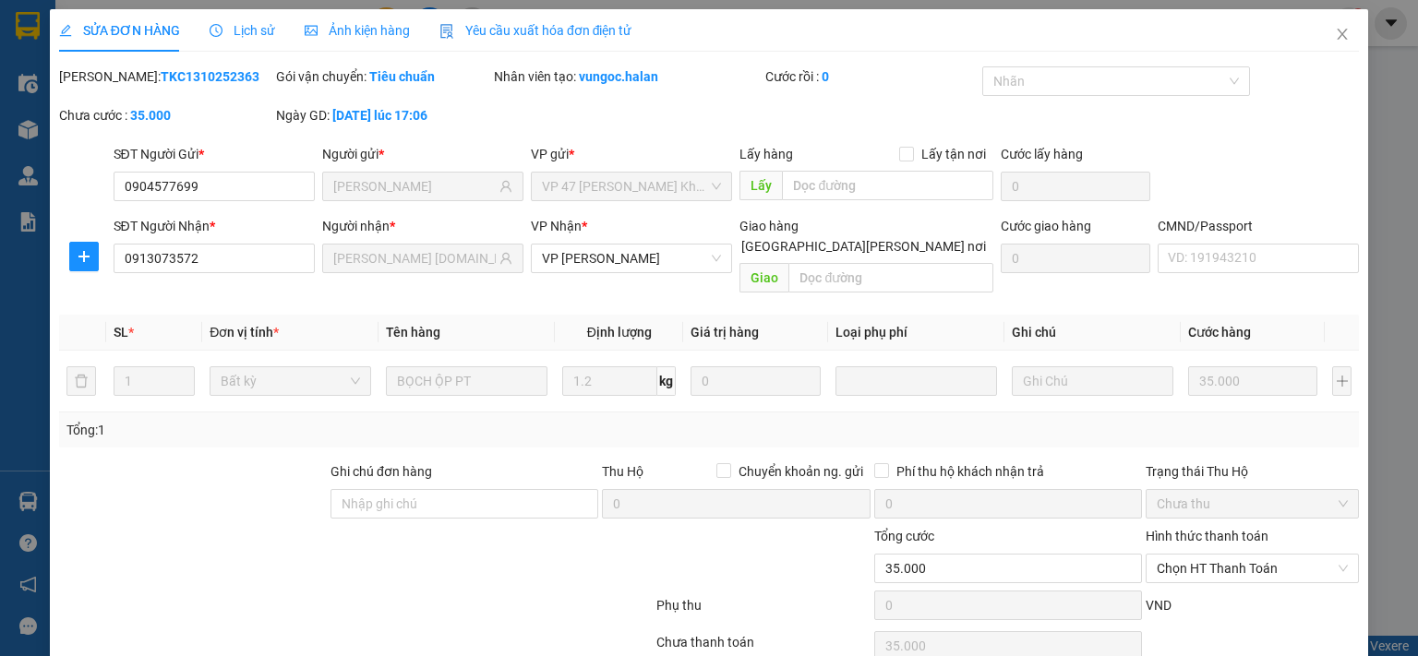
type input "0904577699"
type input "CHỊ TRANG"
type input "0913073572"
type input "CƯỜNG 314.TC"
type input "0"
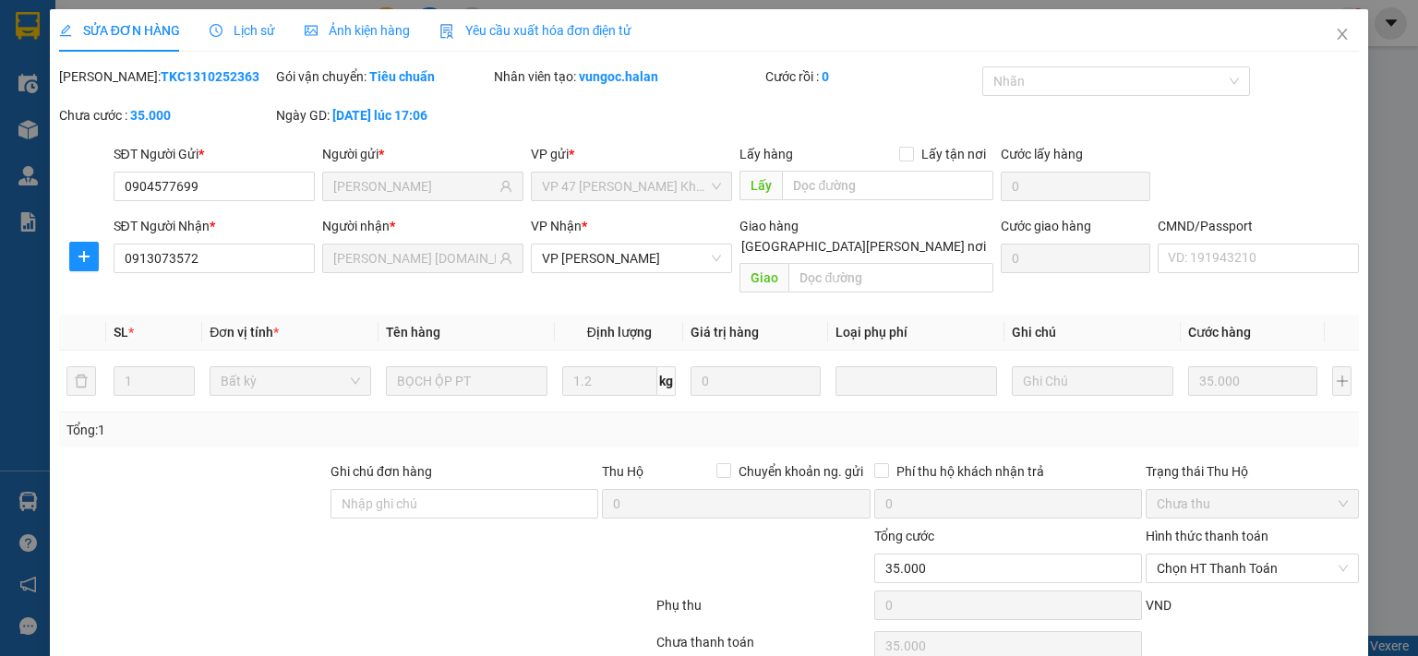
type input "35.000"
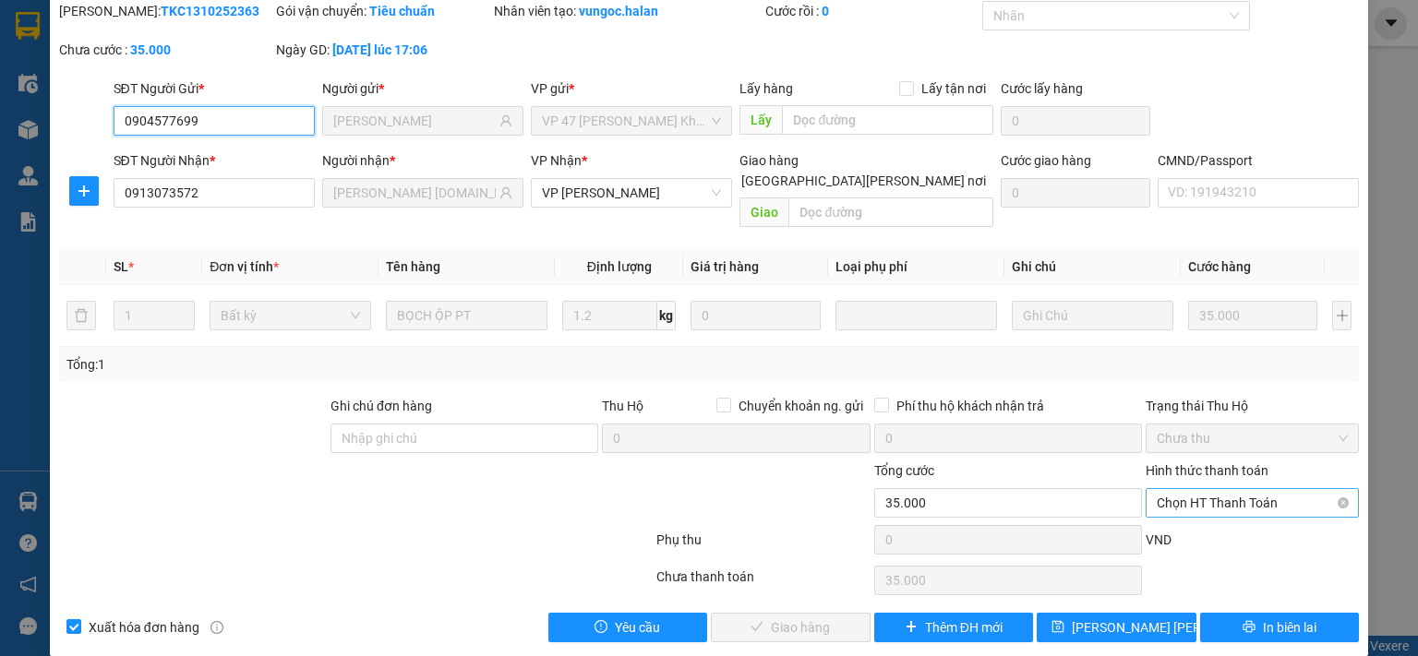
click at [1225, 489] on span "Chọn HT Thanh Toán" at bounding box center [1252, 503] width 191 height 28
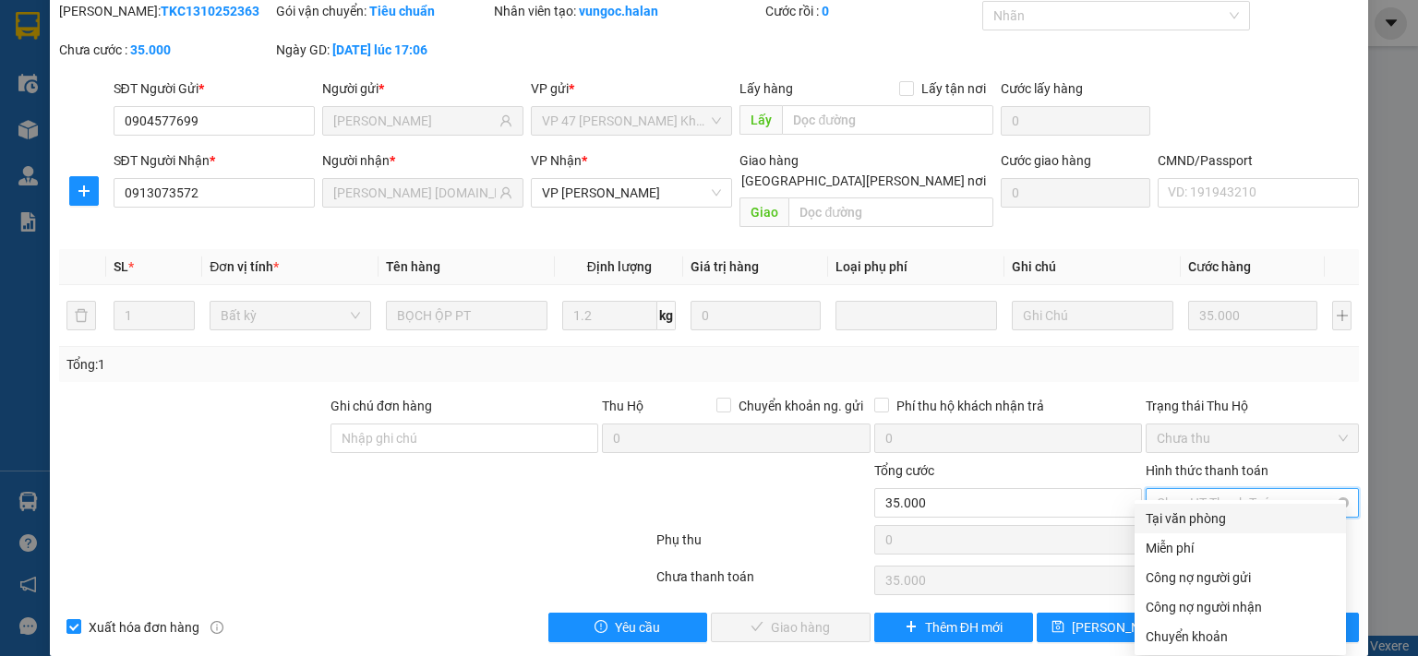
click at [1214, 518] on div "Tại văn phòng" at bounding box center [1239, 519] width 189 height 20
type input "0"
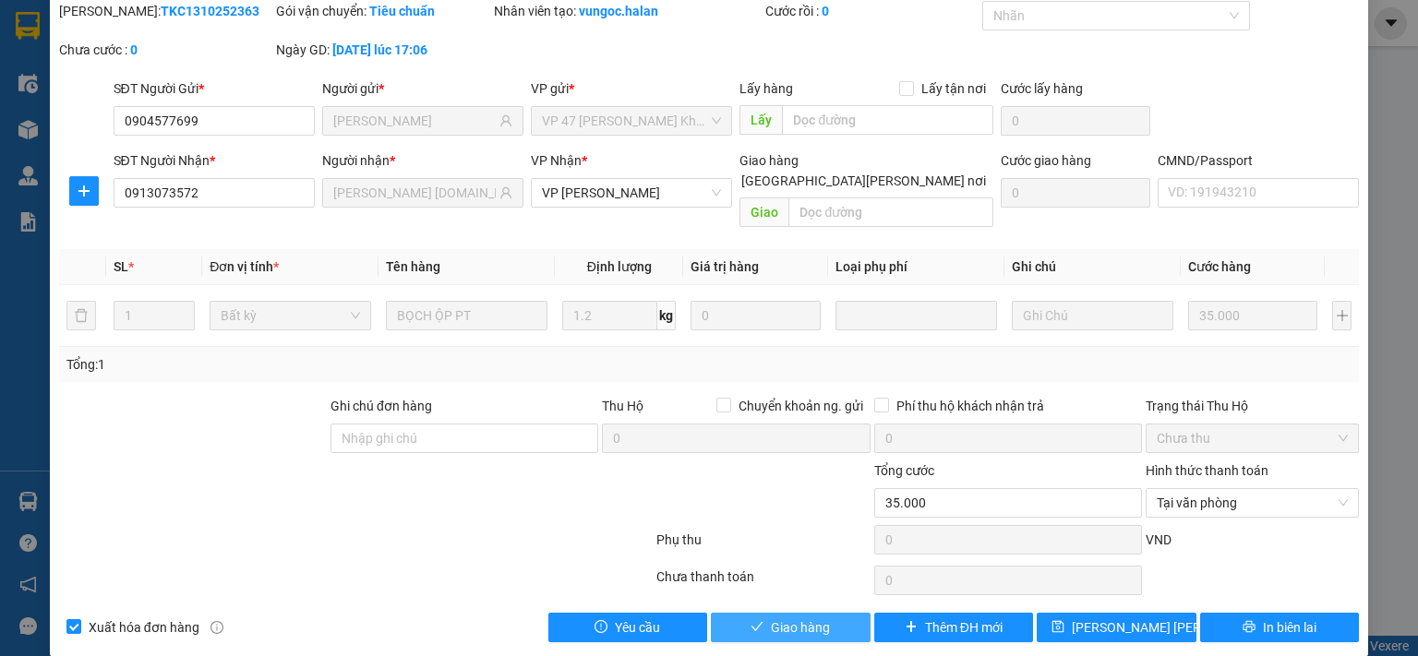
click at [831, 613] on button "Giao hàng" at bounding box center [791, 628] width 160 height 30
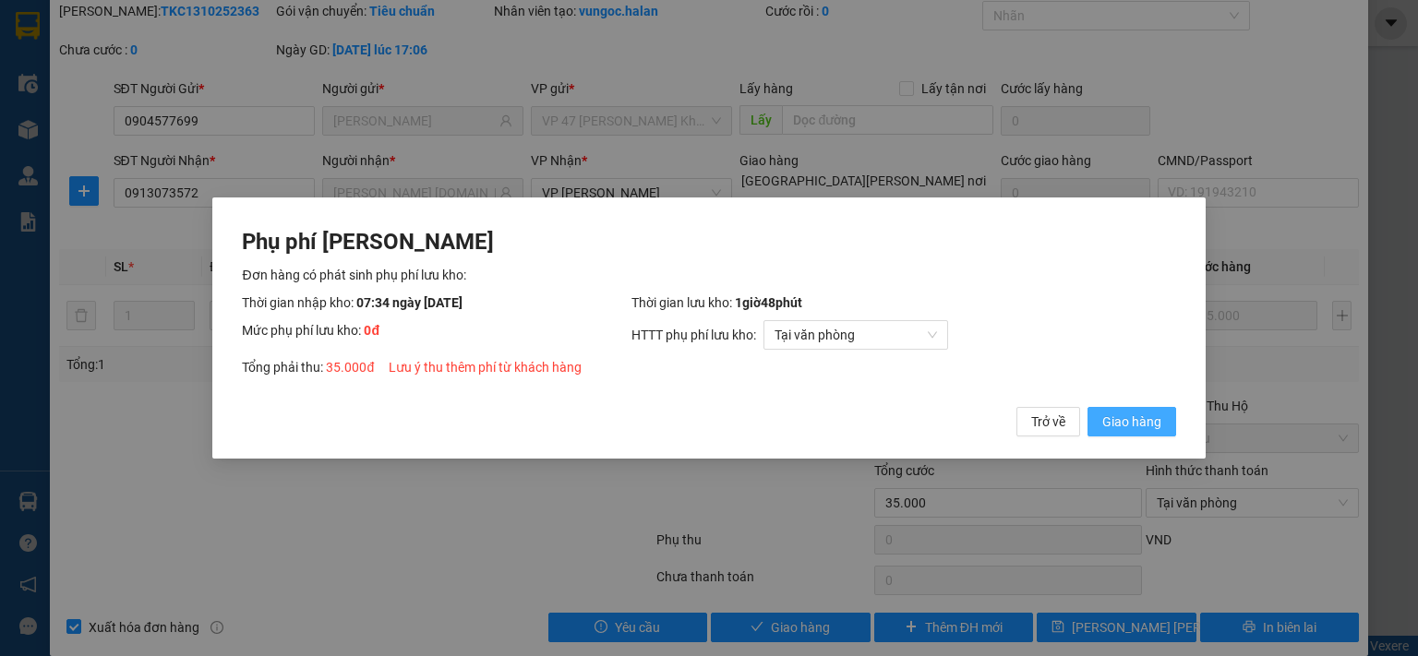
click at [1141, 425] on span "Giao hàng" at bounding box center [1131, 422] width 59 height 20
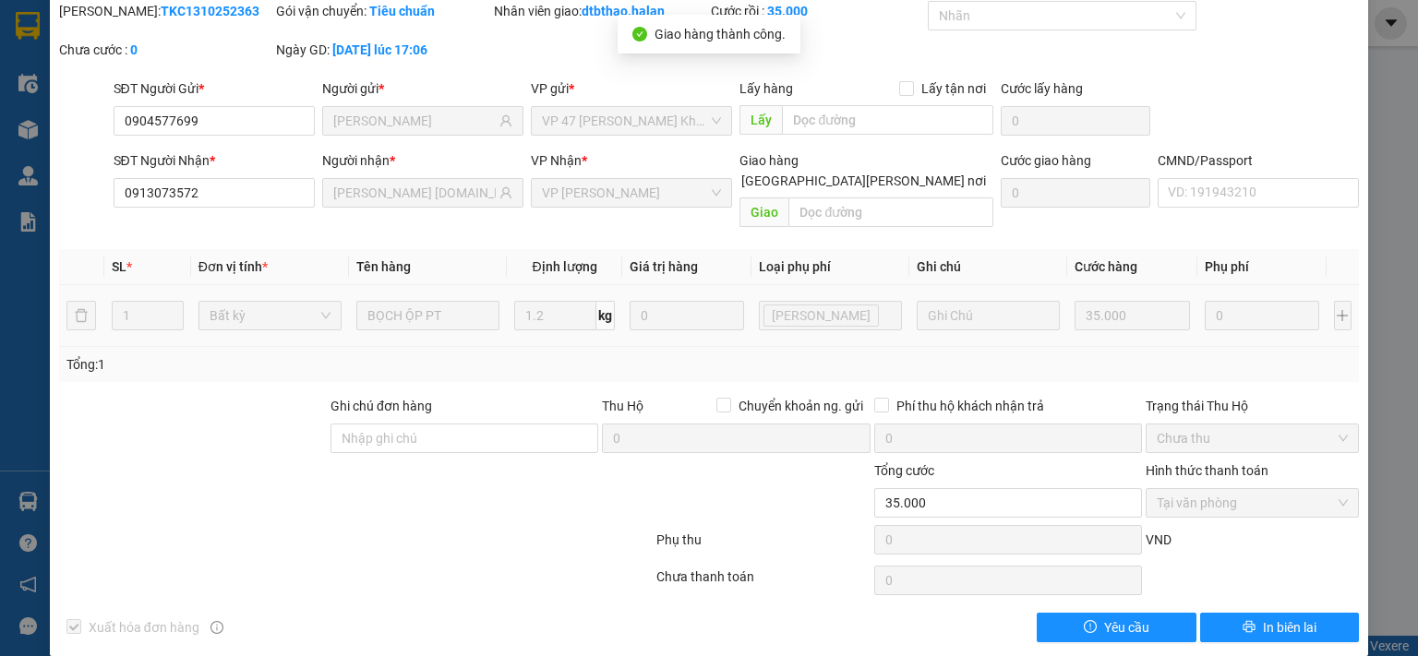
scroll to position [0, 0]
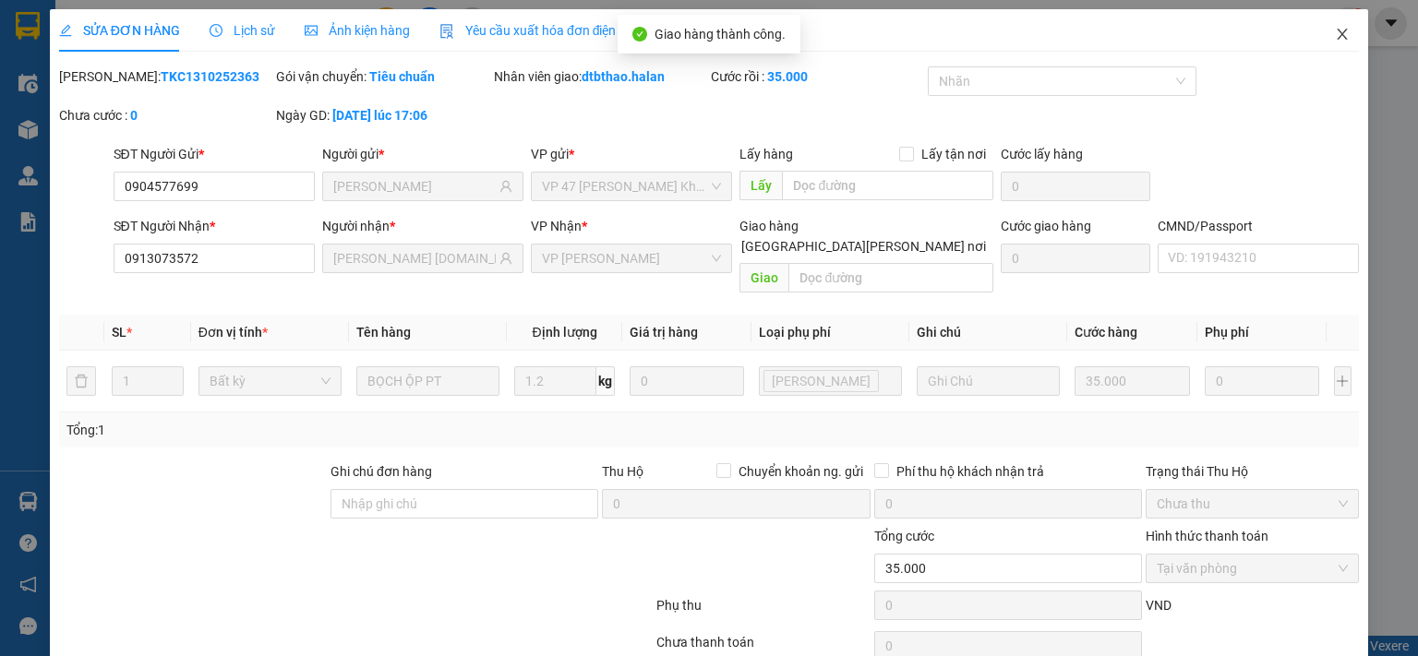
click at [1335, 30] on icon "close" at bounding box center [1342, 34] width 15 height 15
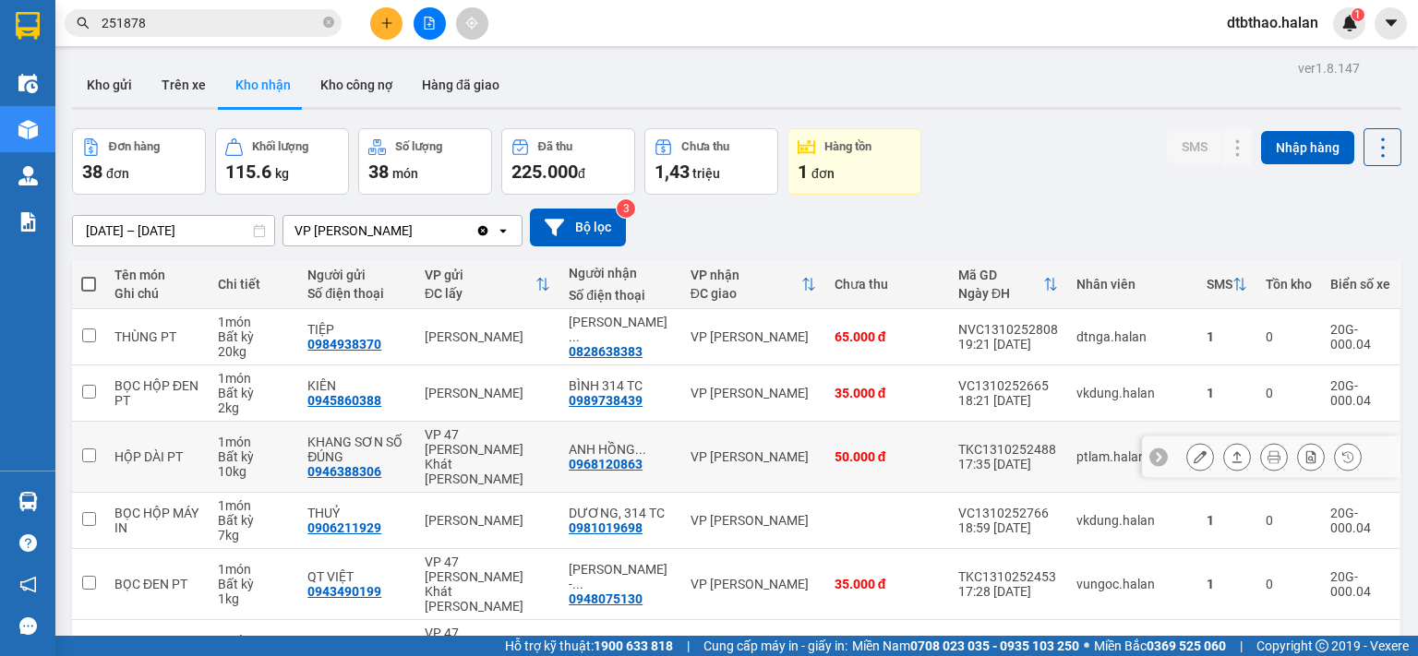
scroll to position [308, 0]
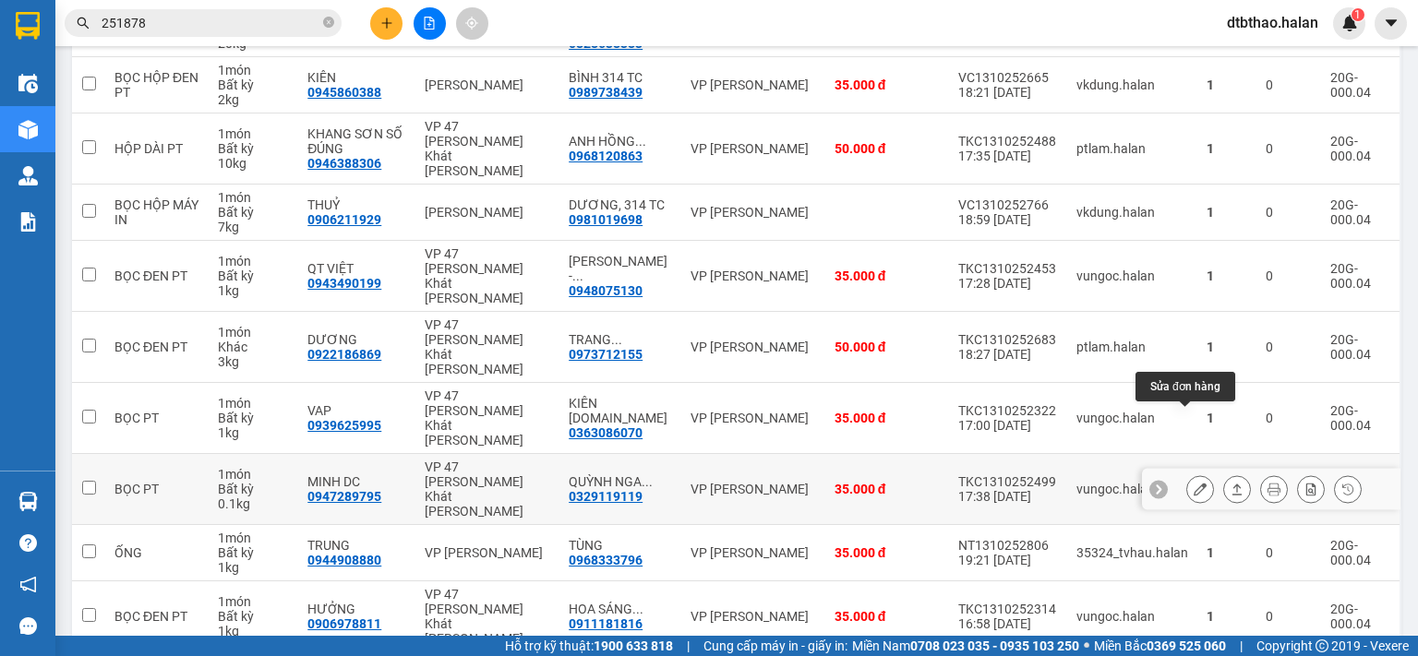
click at [1193, 483] on icon at bounding box center [1199, 489] width 13 height 13
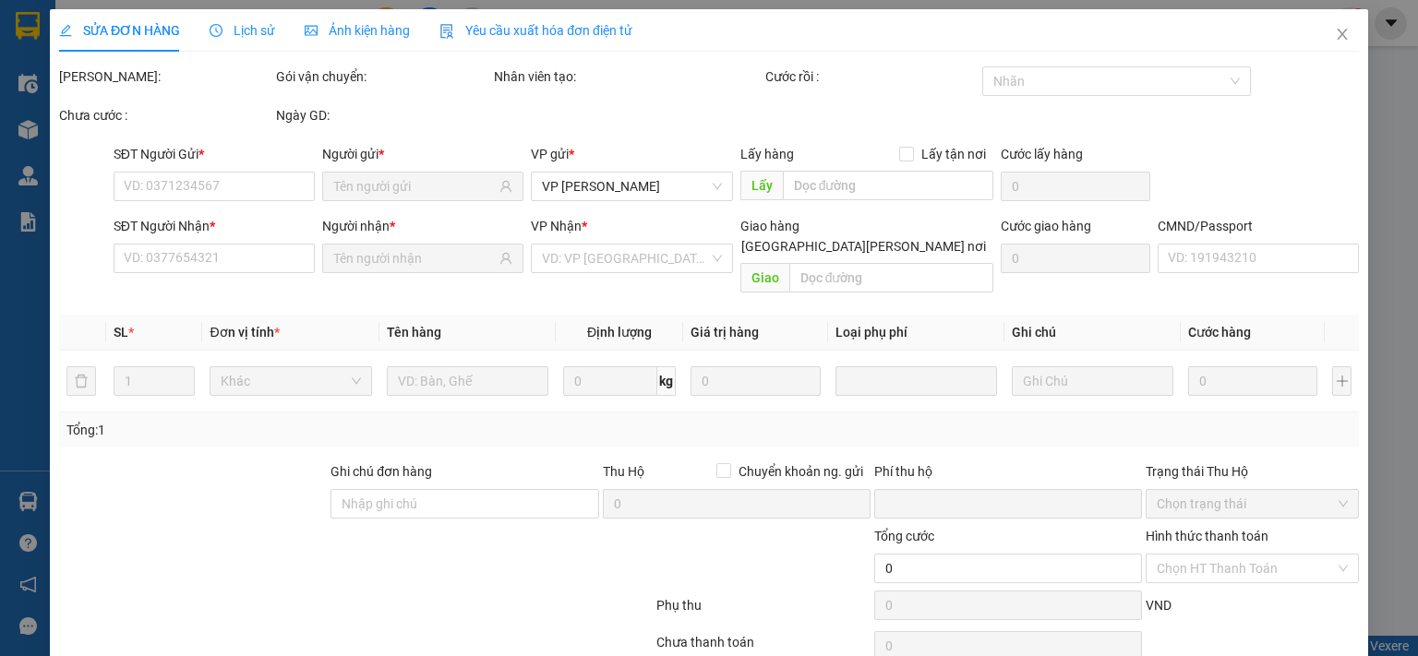
type input "0947289795"
type input "MINH DC"
type input "0329119119"
type input "QUỲNH NGA 314.TC"
type input "0"
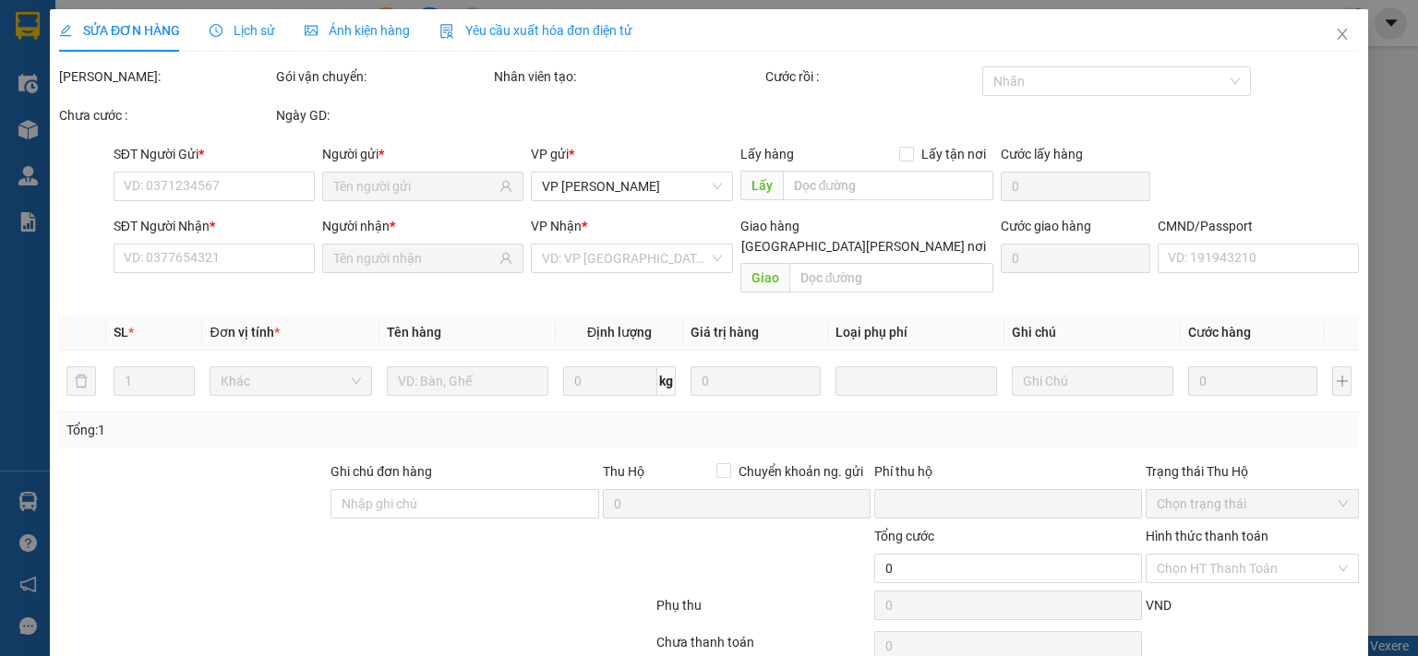
type input "35.000"
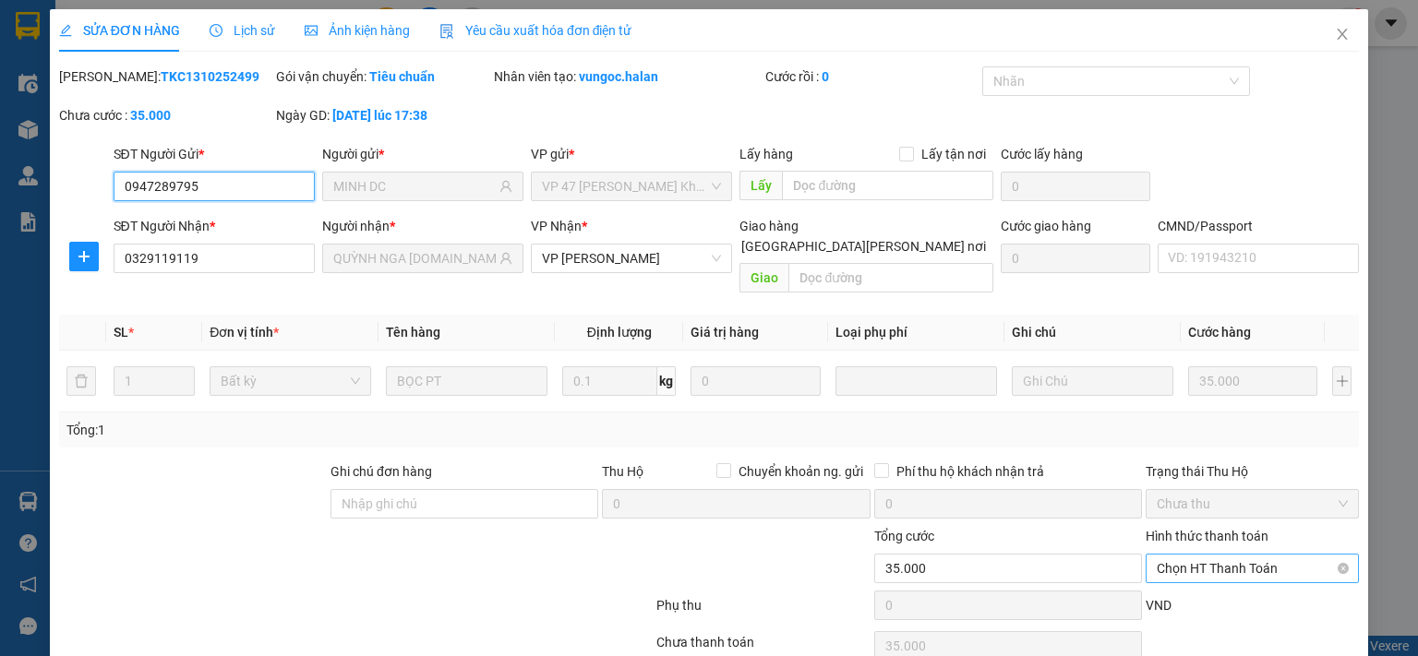
scroll to position [66, 0]
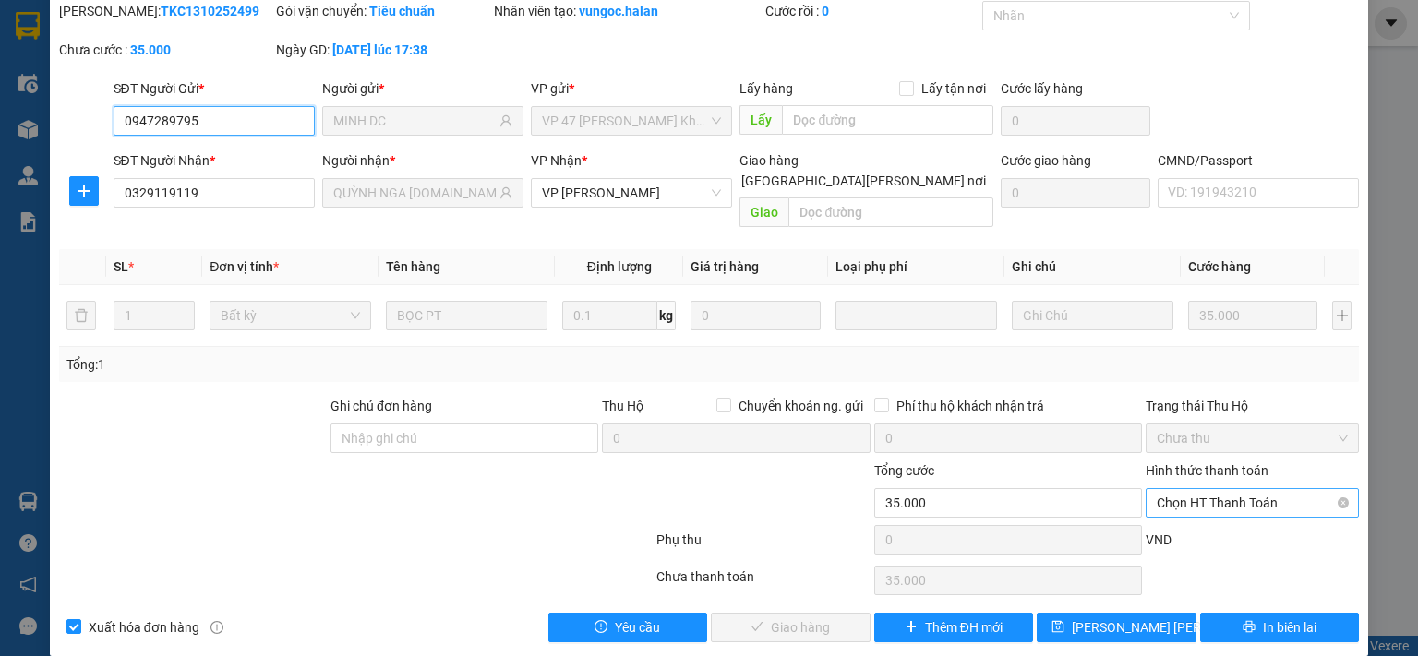
click at [1206, 489] on span "Chọn HT Thanh Toán" at bounding box center [1252, 503] width 191 height 28
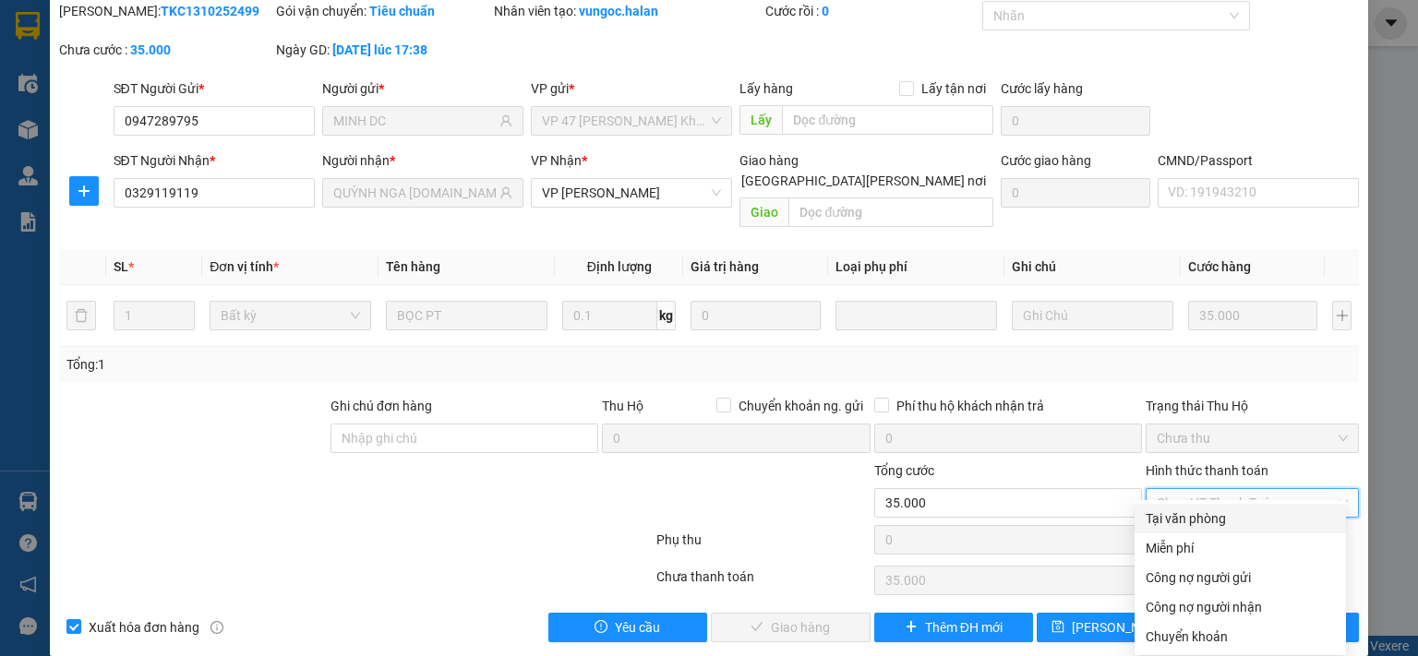
click at [1194, 516] on div "Tại văn phòng" at bounding box center [1239, 519] width 189 height 20
type input "0"
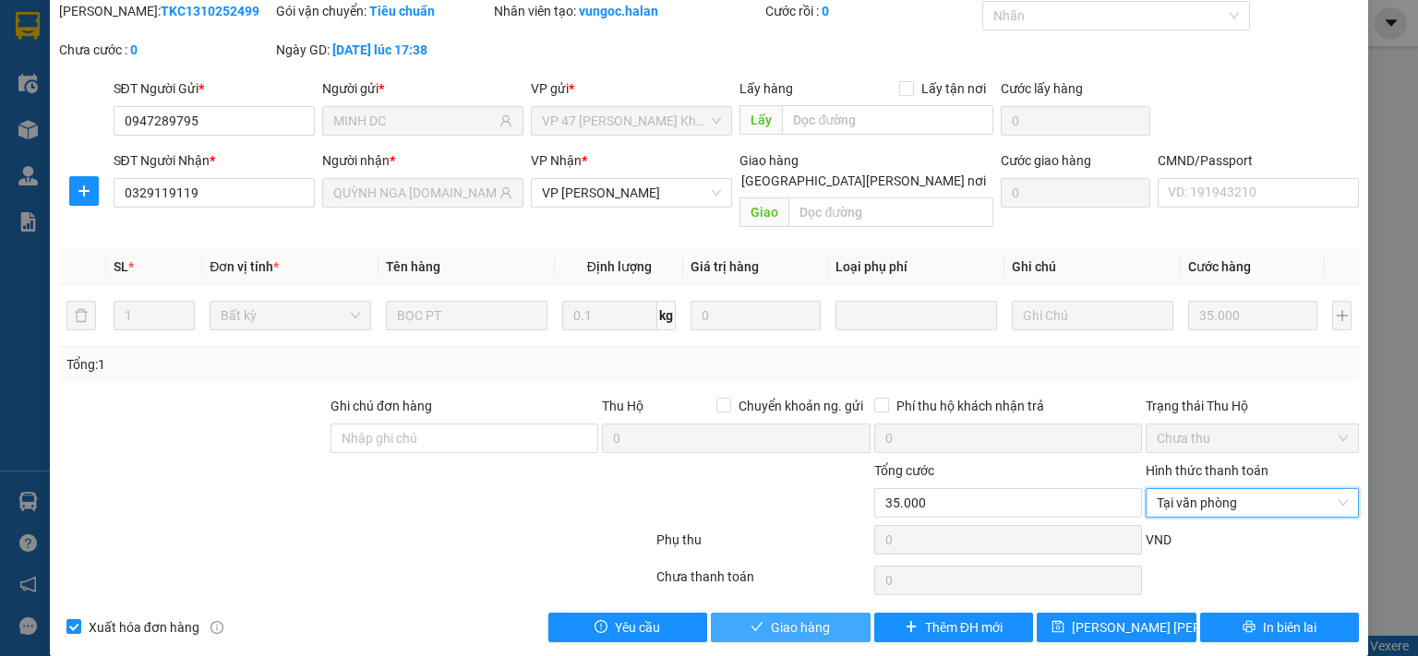
click at [792, 618] on span "Giao hàng" at bounding box center [800, 628] width 59 height 20
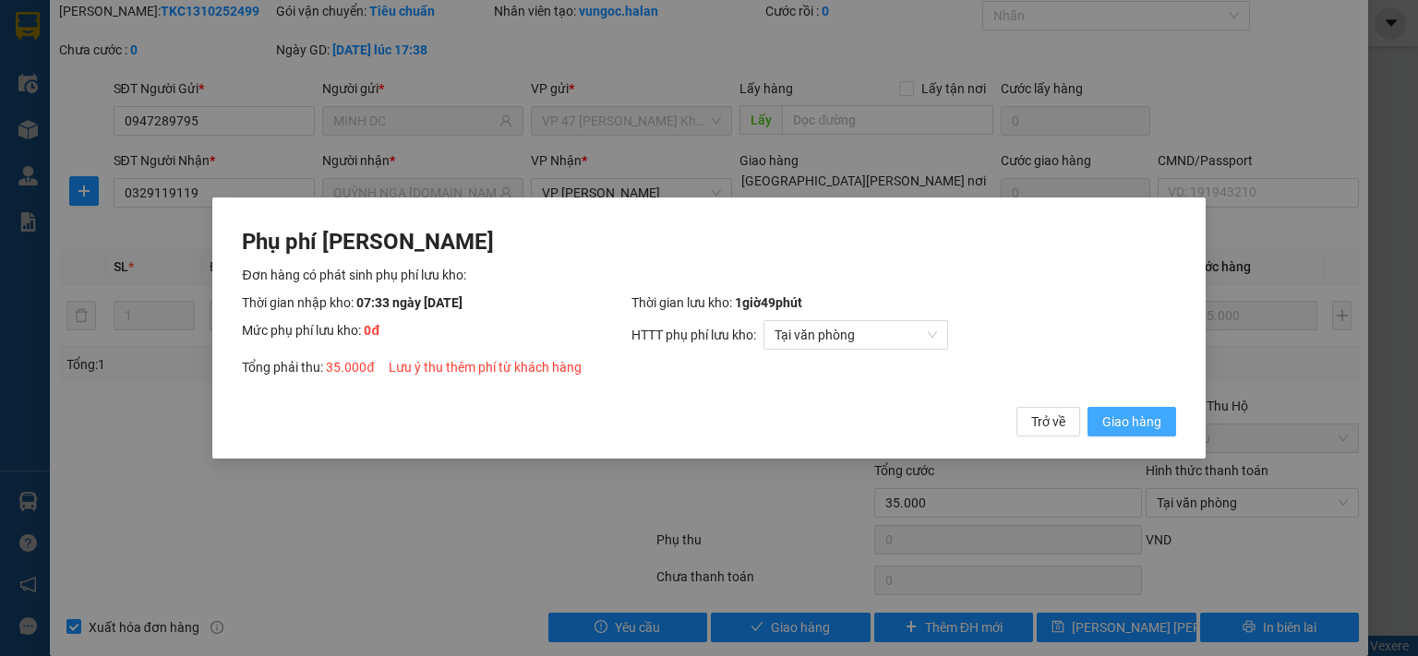
click at [1119, 423] on span "Giao hàng" at bounding box center [1131, 422] width 59 height 20
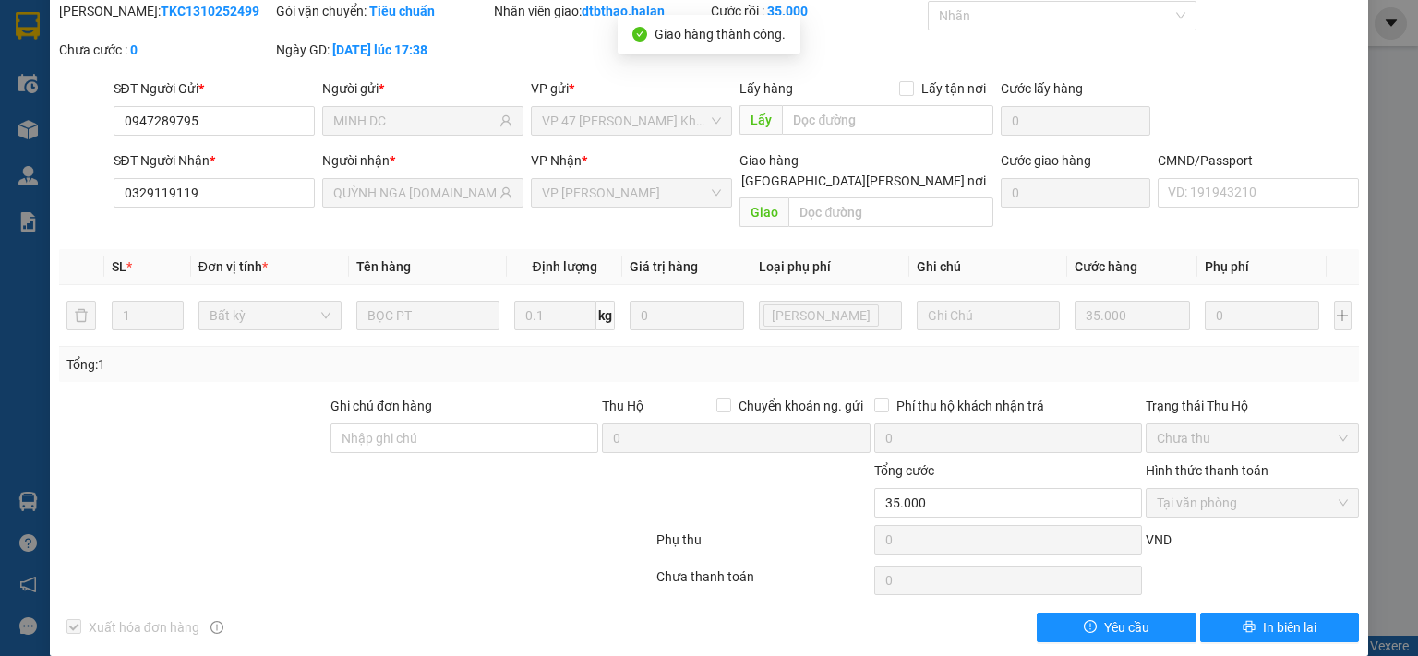
scroll to position [0, 0]
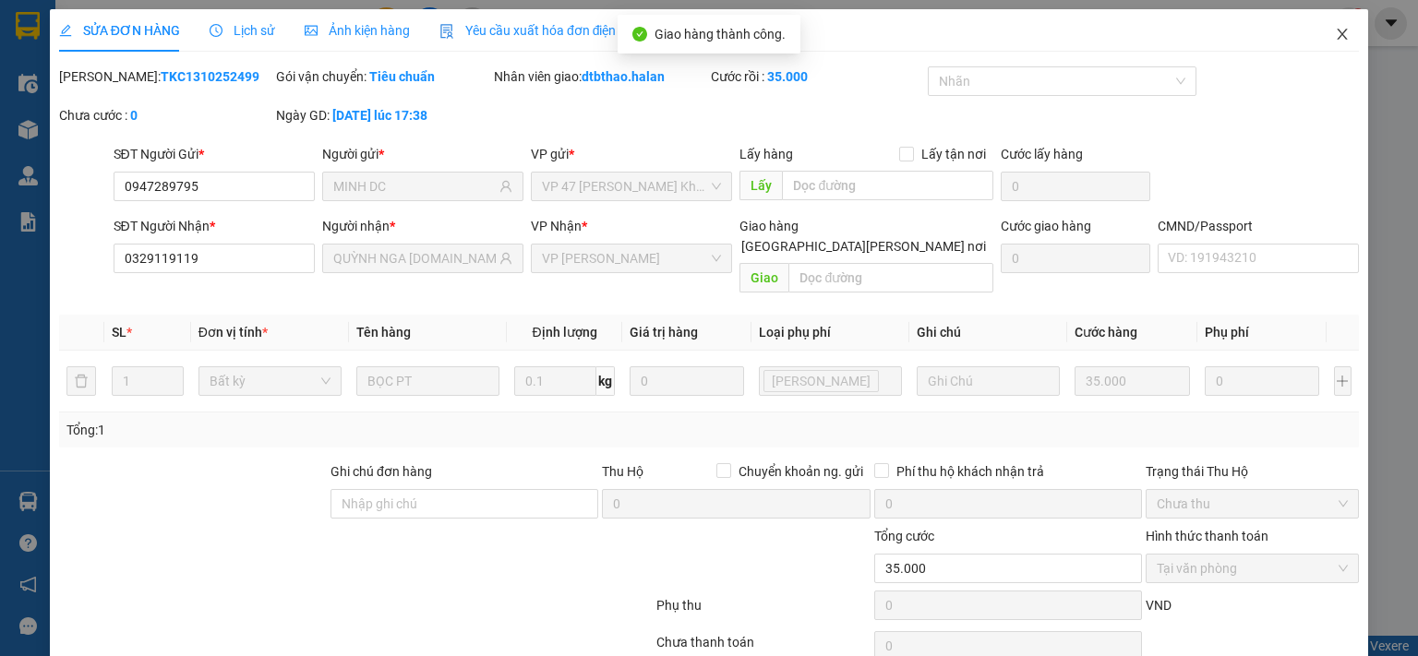
click at [1337, 36] on icon "close" at bounding box center [1342, 34] width 10 height 11
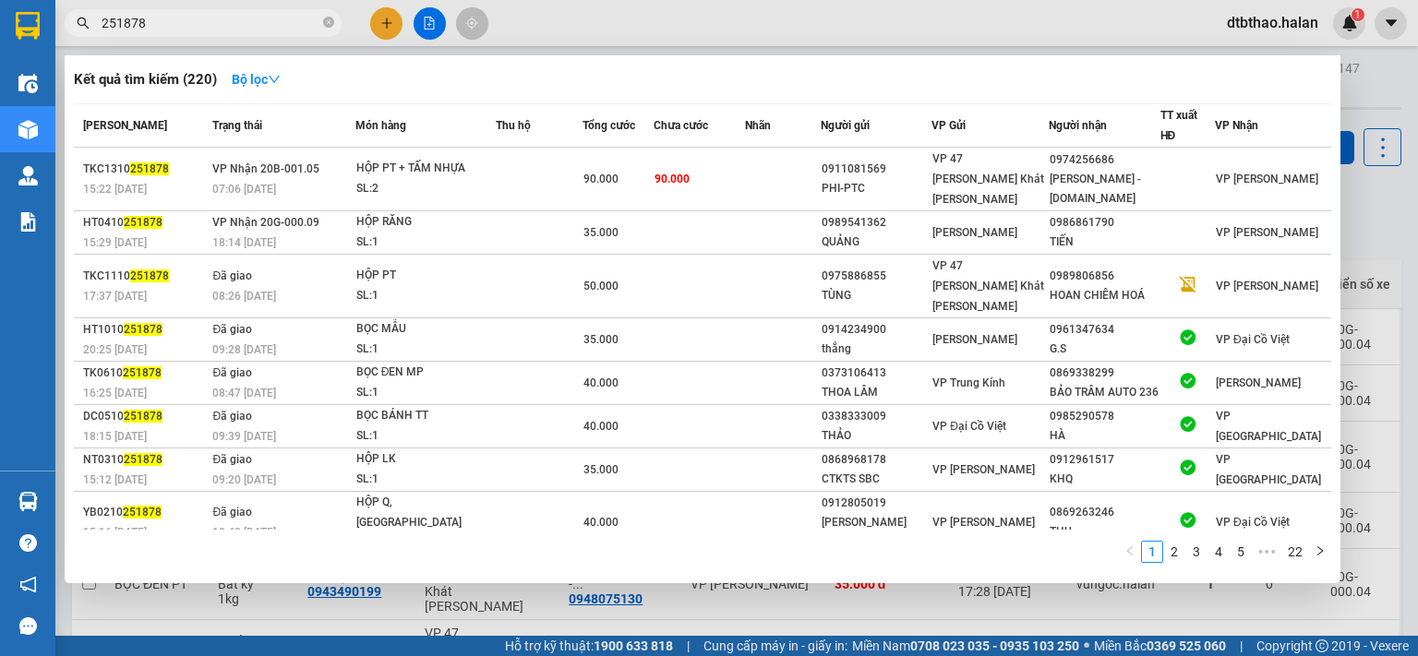
drag, startPoint x: 125, startPoint y: 17, endPoint x: 210, endPoint y: 26, distance: 86.3
click at [210, 26] on input "251878" at bounding box center [211, 23] width 218 height 20
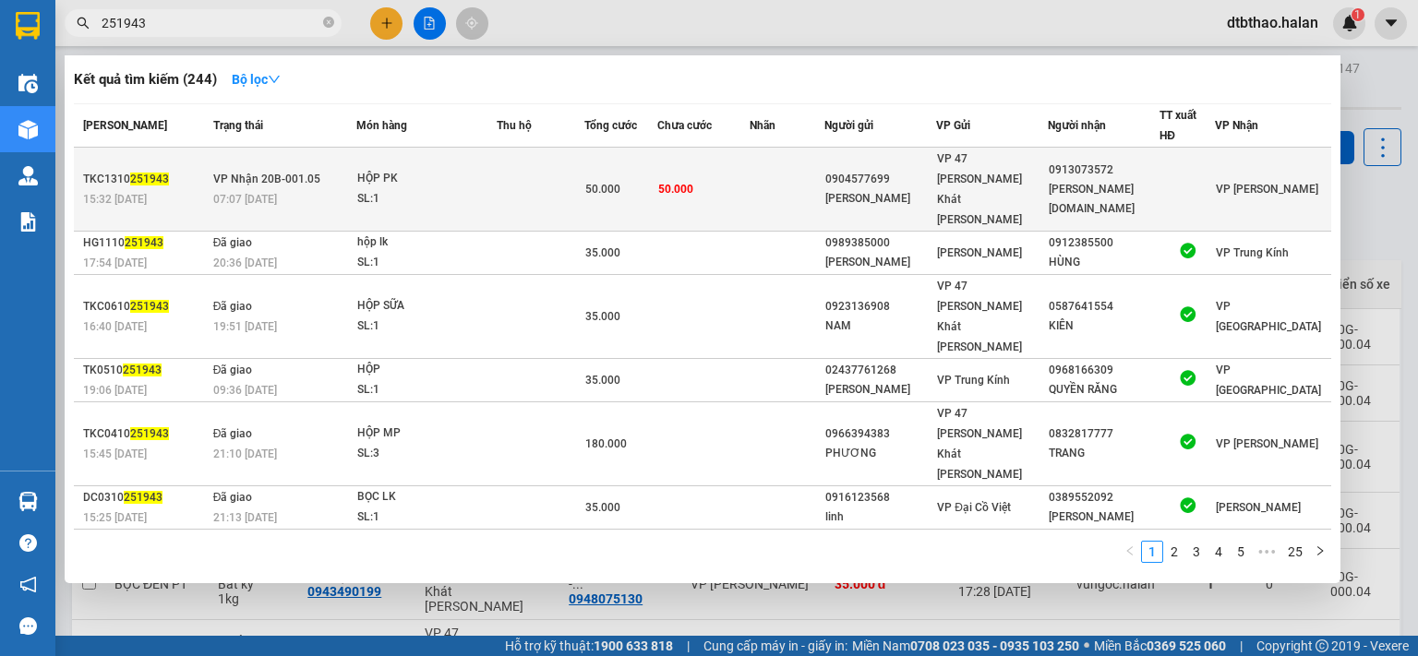
type input "251943"
click at [1062, 166] on div "0913073572" at bounding box center [1104, 170] width 110 height 19
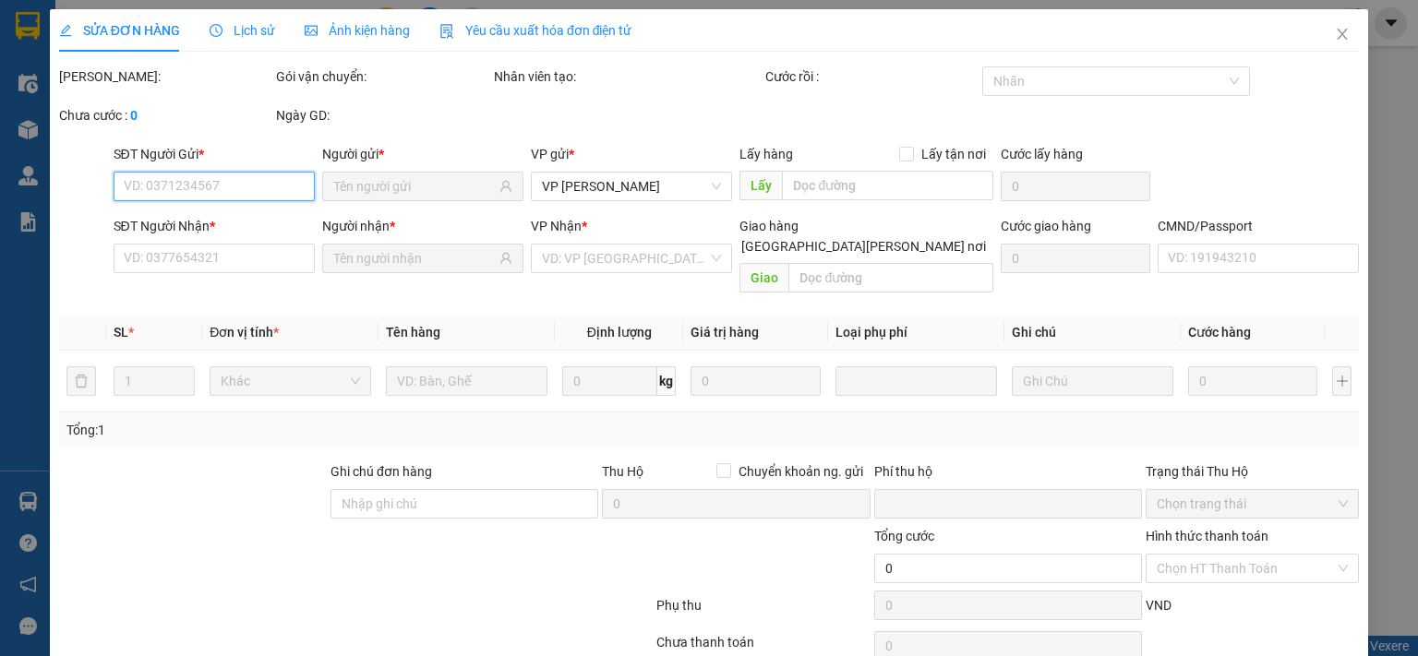
type input "0904577699"
type input "CHỊ TRANG"
type input "0913073572"
type input "CƯỜNG 314.TC"
type input "0"
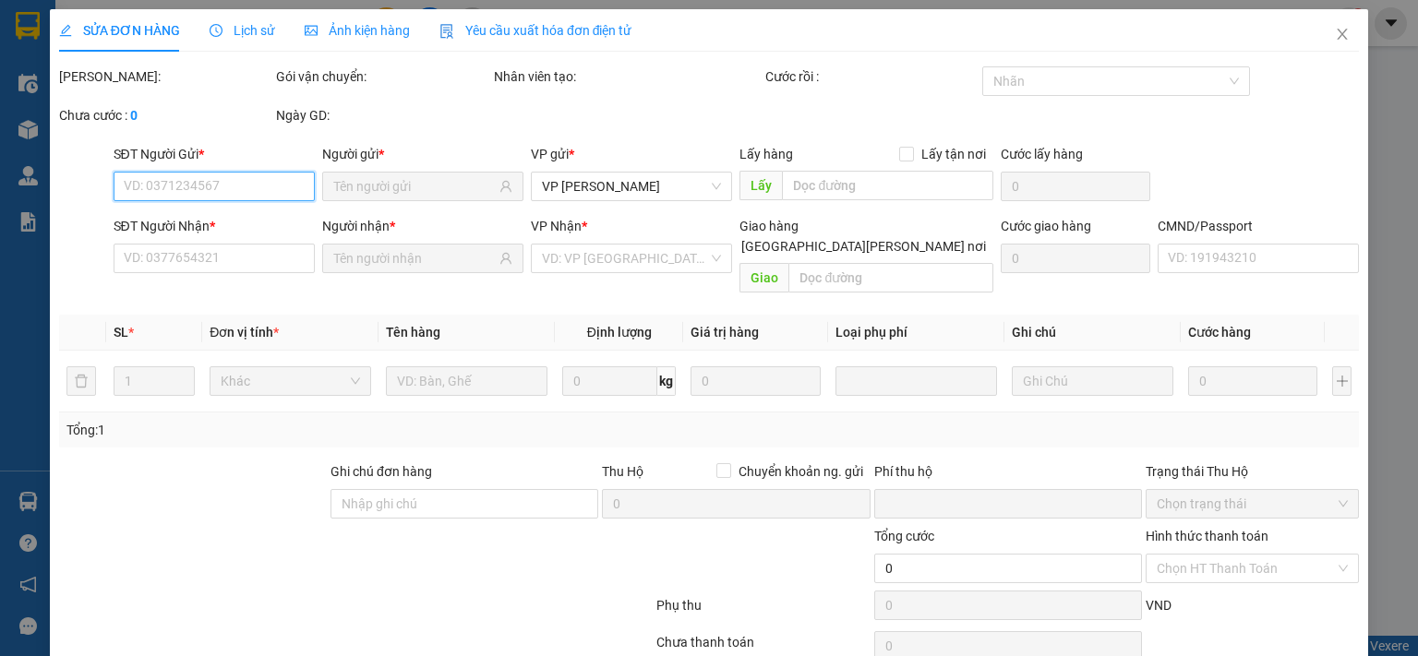
type input "50.000"
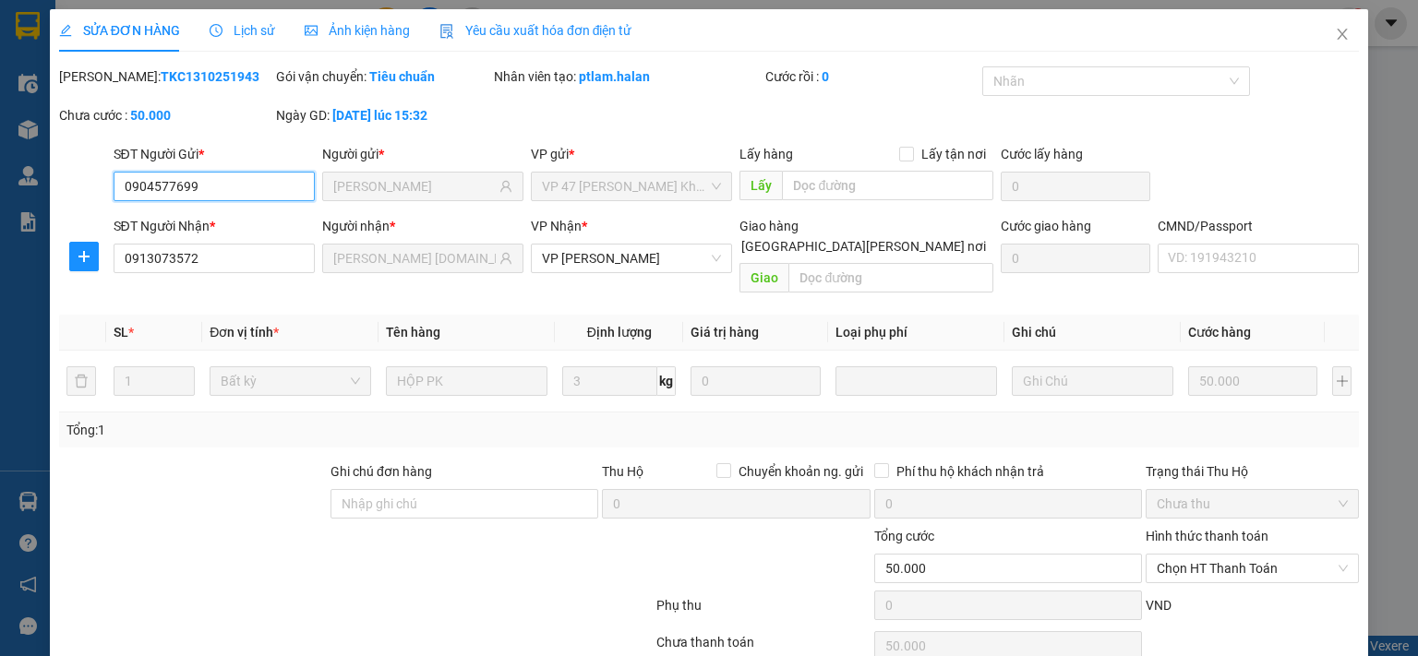
scroll to position [66, 0]
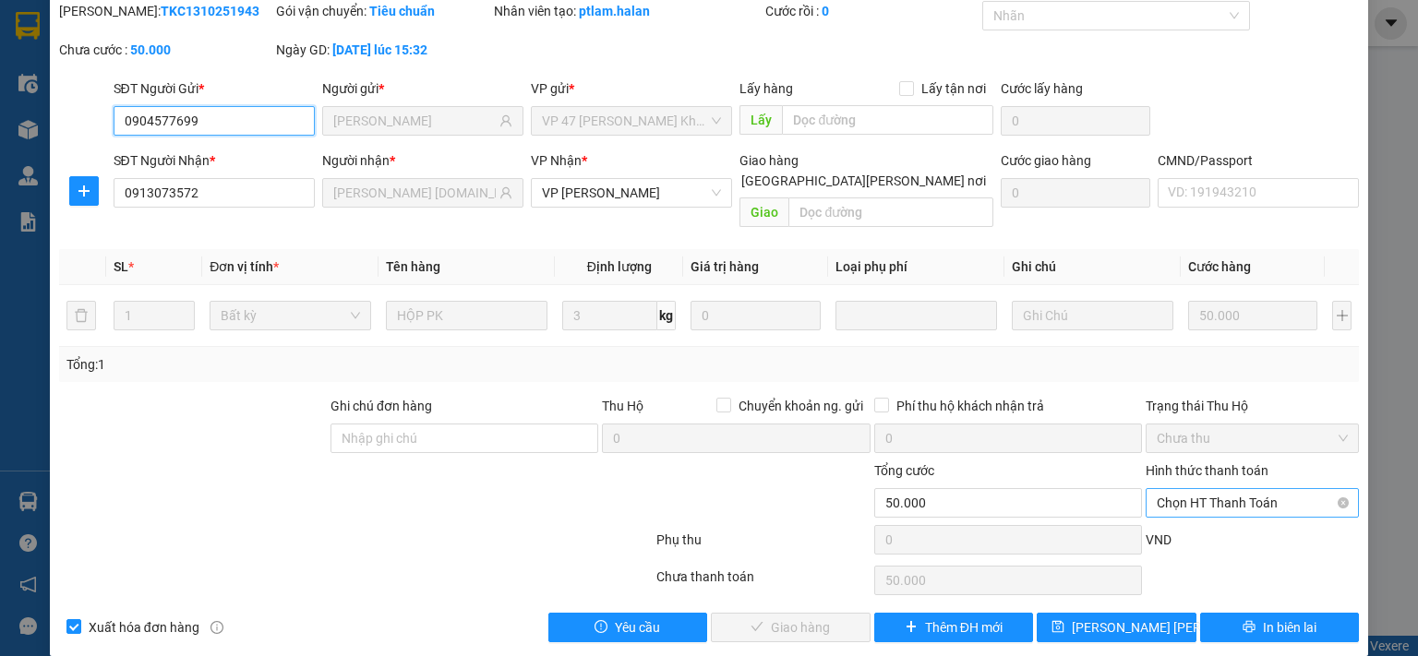
click at [1215, 489] on span "Chọn HT Thanh Toán" at bounding box center [1252, 503] width 191 height 28
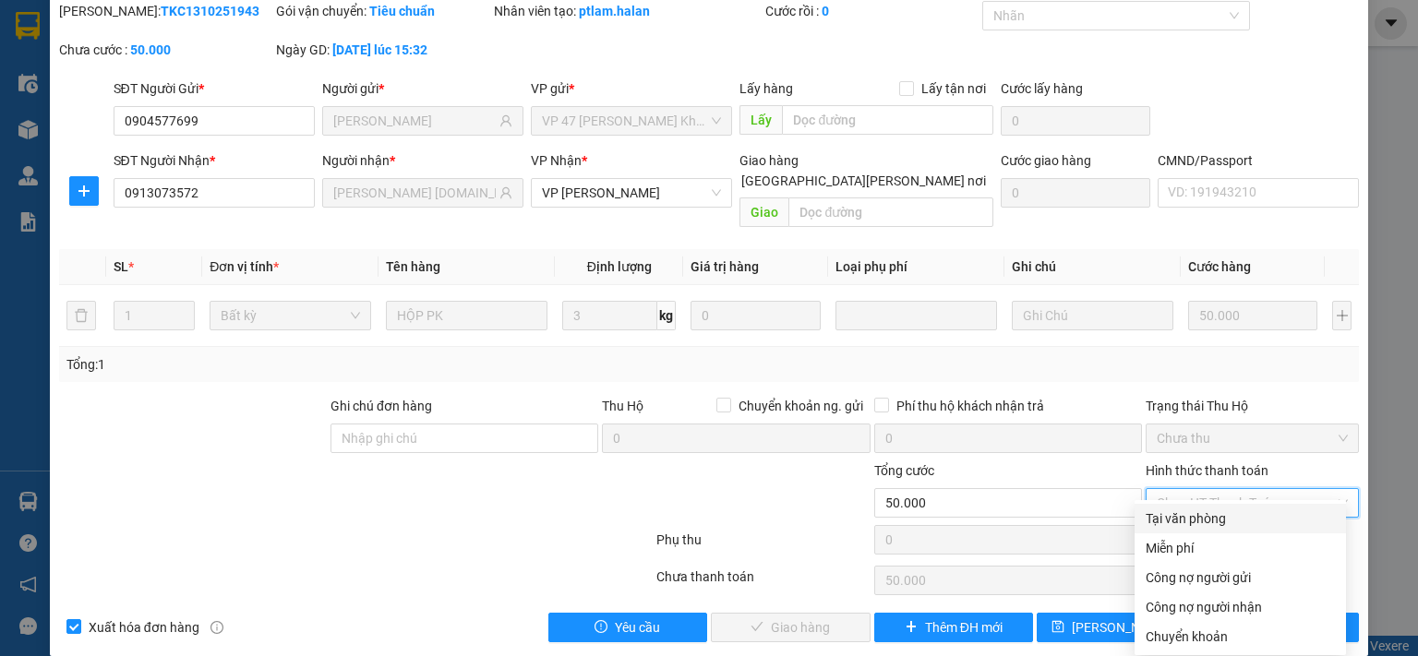
drag, startPoint x: 1212, startPoint y: 516, endPoint x: 883, endPoint y: 590, distance: 336.8
click at [1210, 516] on div "Tại văn phòng" at bounding box center [1239, 519] width 189 height 20
type input "0"
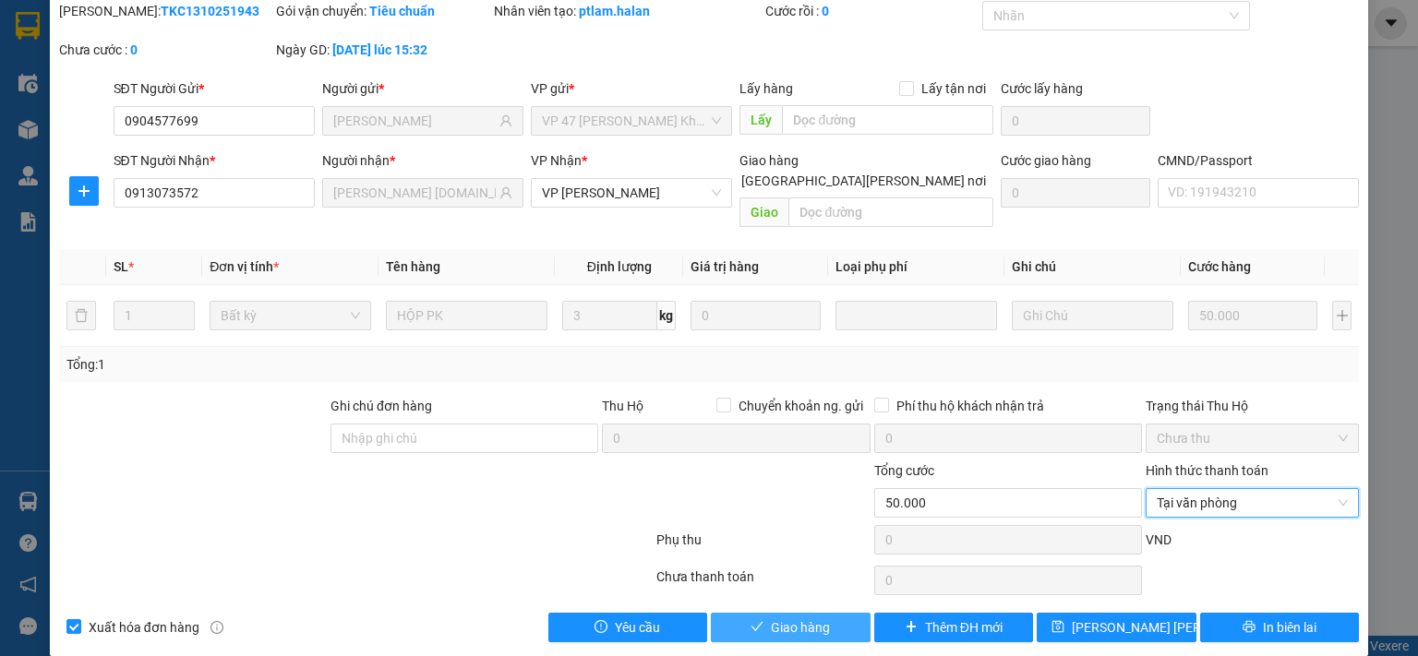
click at [756, 616] on button "Giao hàng" at bounding box center [791, 628] width 160 height 30
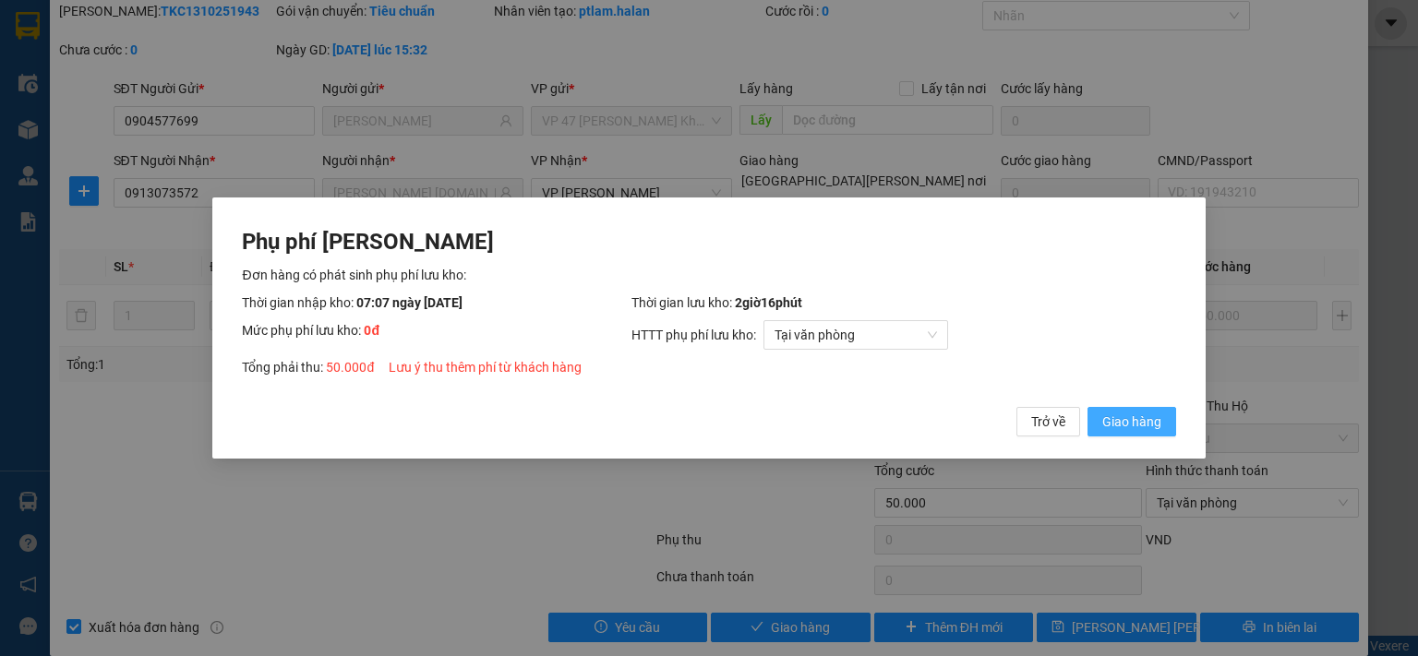
click at [1133, 428] on span "Giao hàng" at bounding box center [1131, 422] width 59 height 20
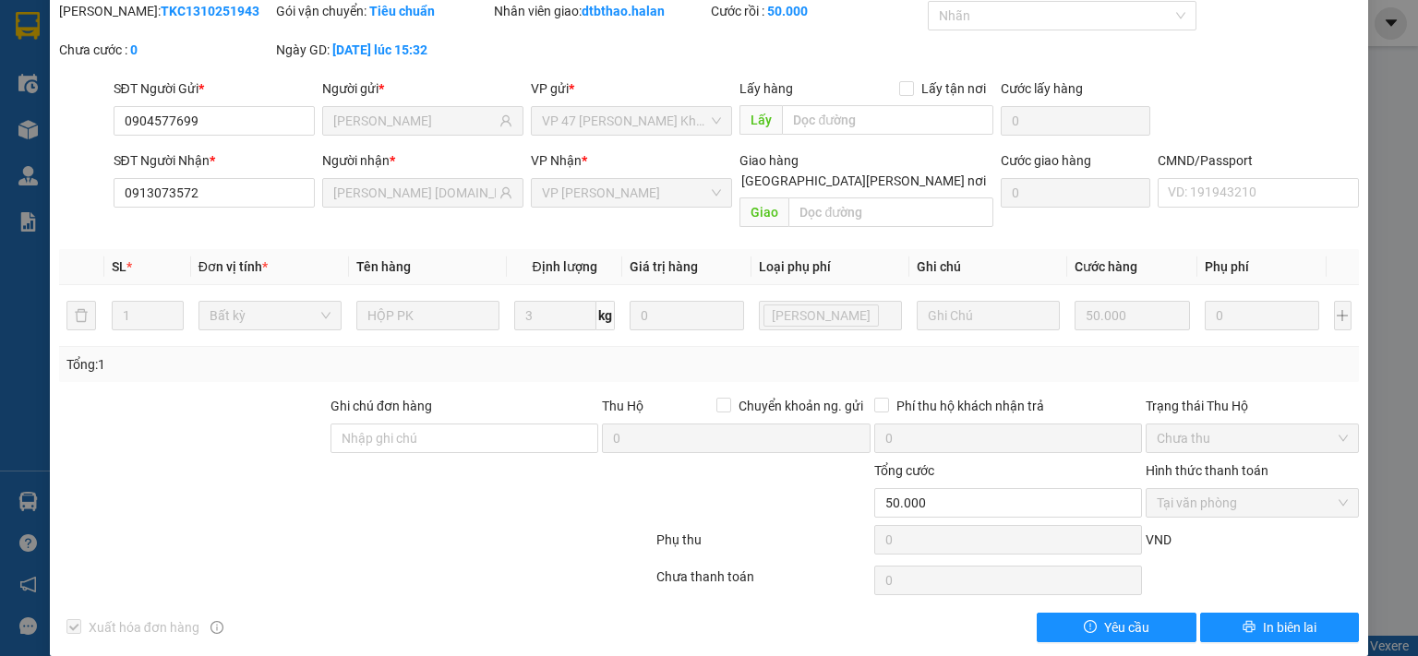
scroll to position [0, 0]
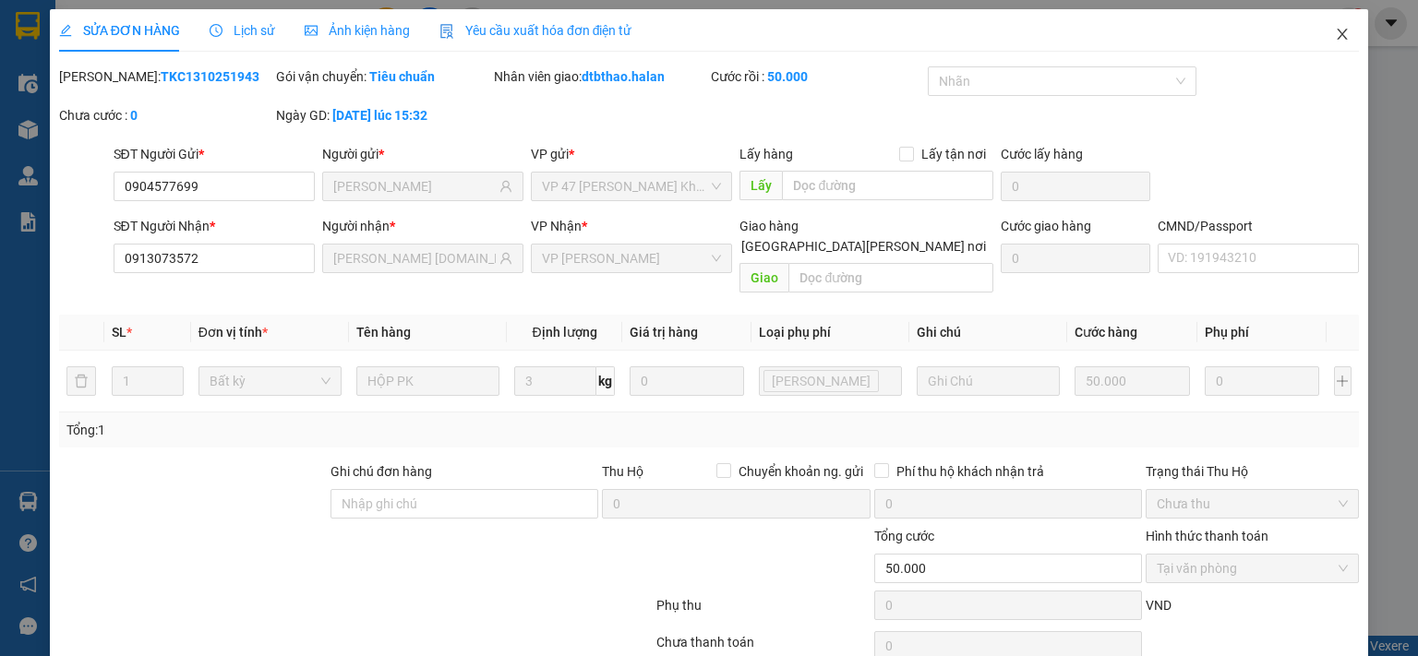
click at [1337, 32] on icon "close" at bounding box center [1342, 34] width 10 height 11
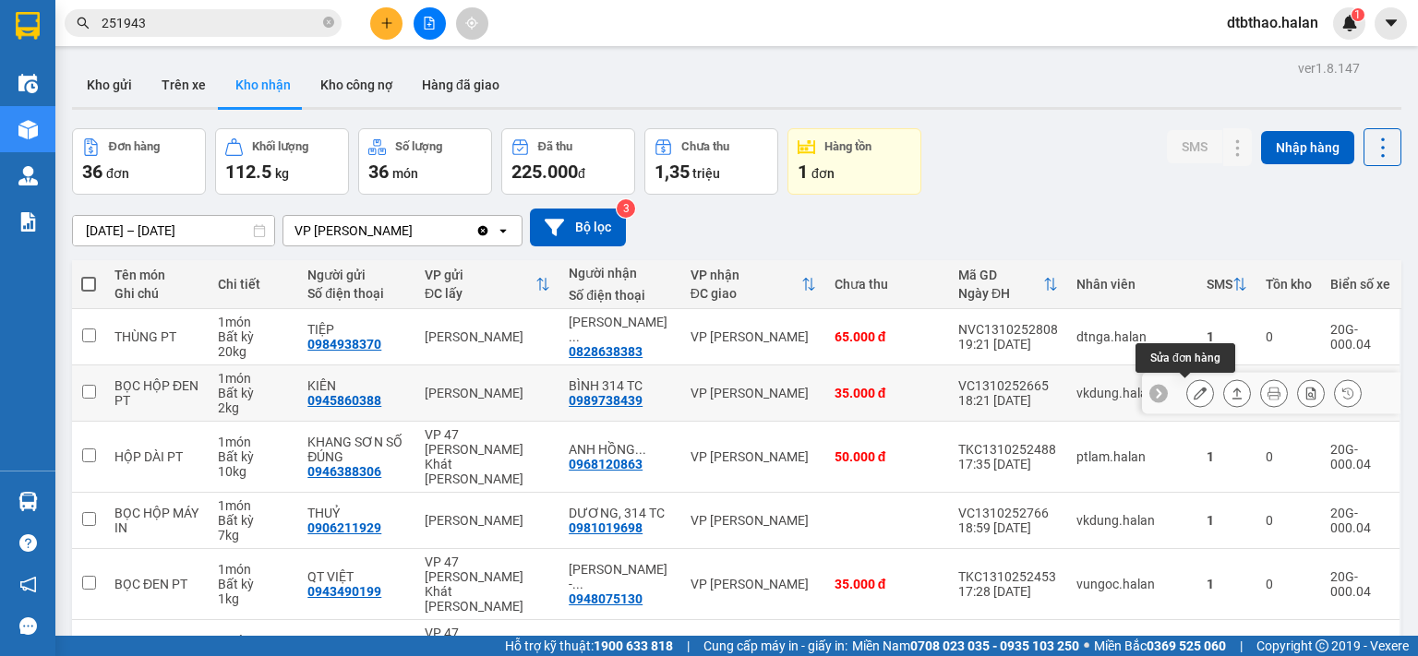
click at [1193, 390] on icon at bounding box center [1199, 393] width 13 height 13
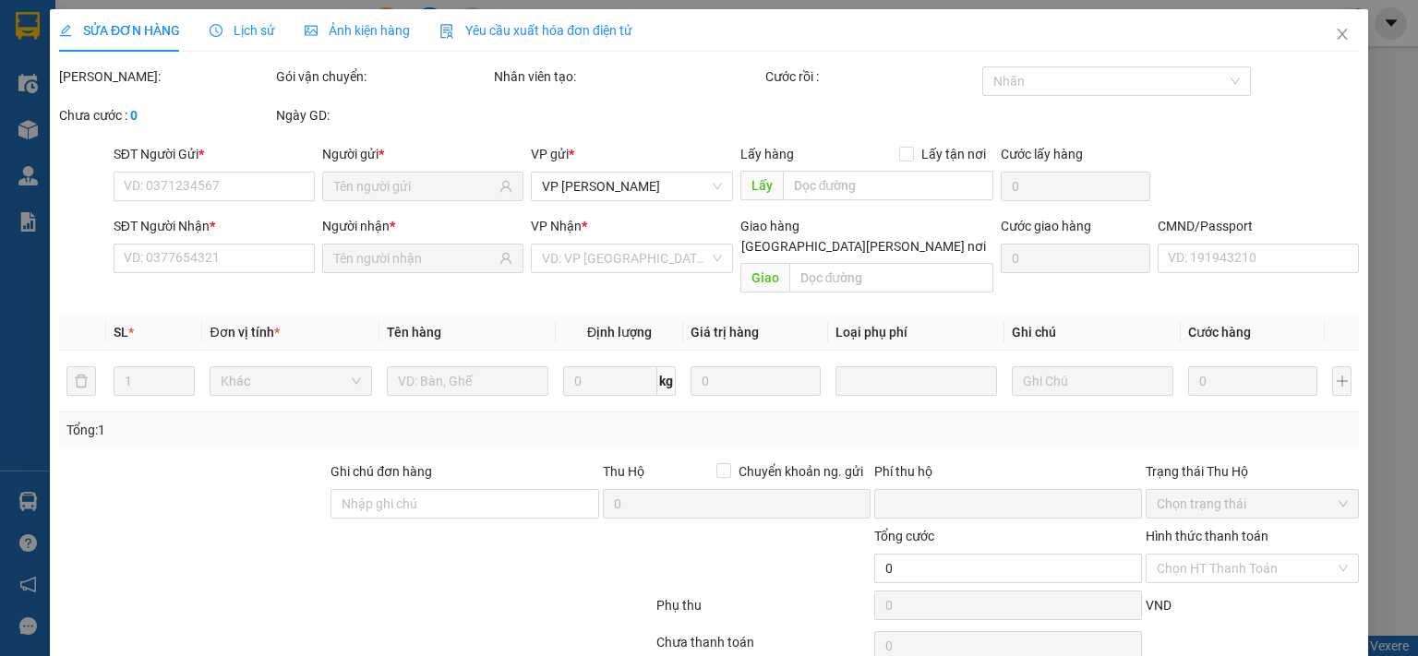
type input "0945860388"
type input "KIÊN"
type input "0989738439"
type input "BÌNH 314 TC"
type input "0"
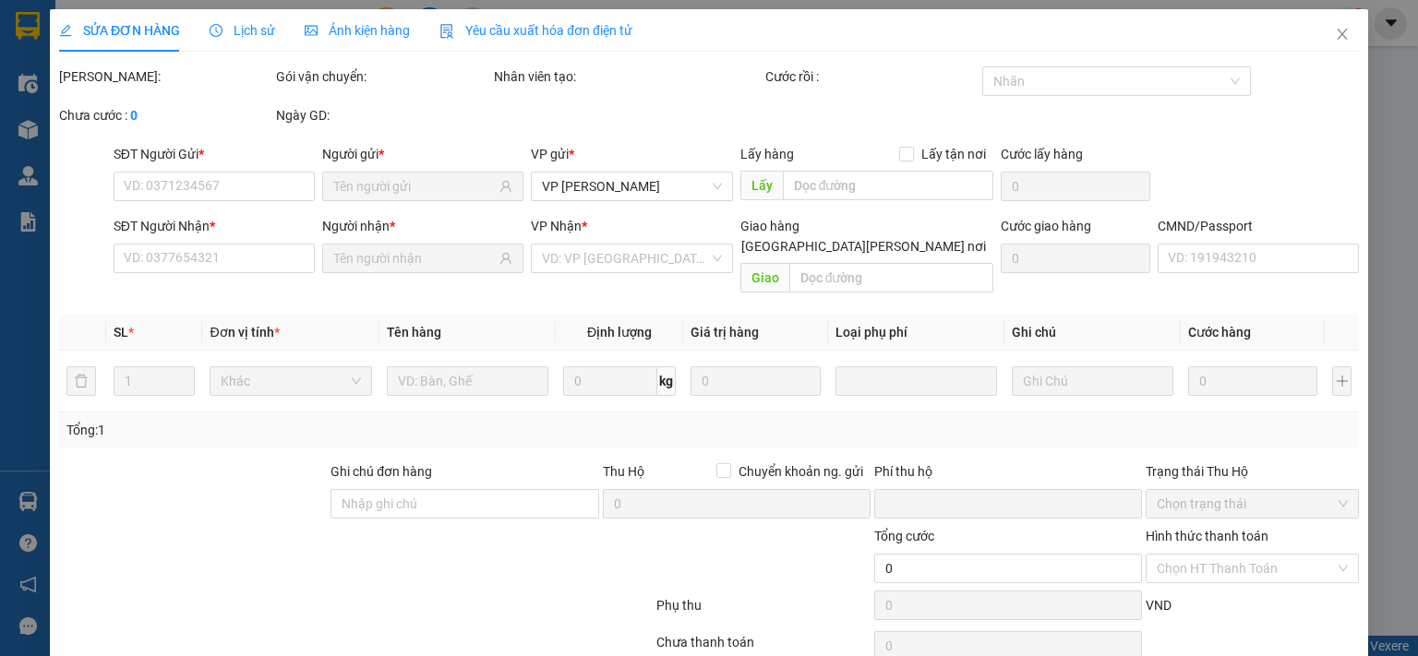
type input "35.000"
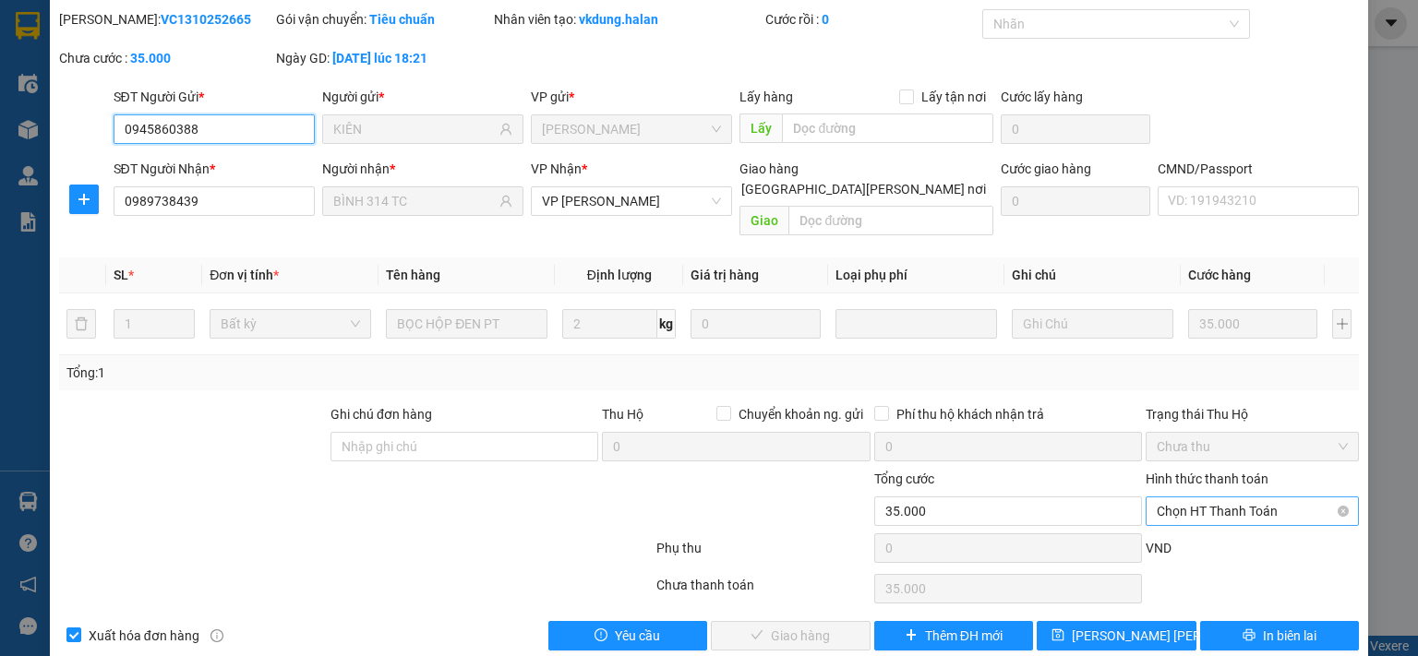
scroll to position [66, 0]
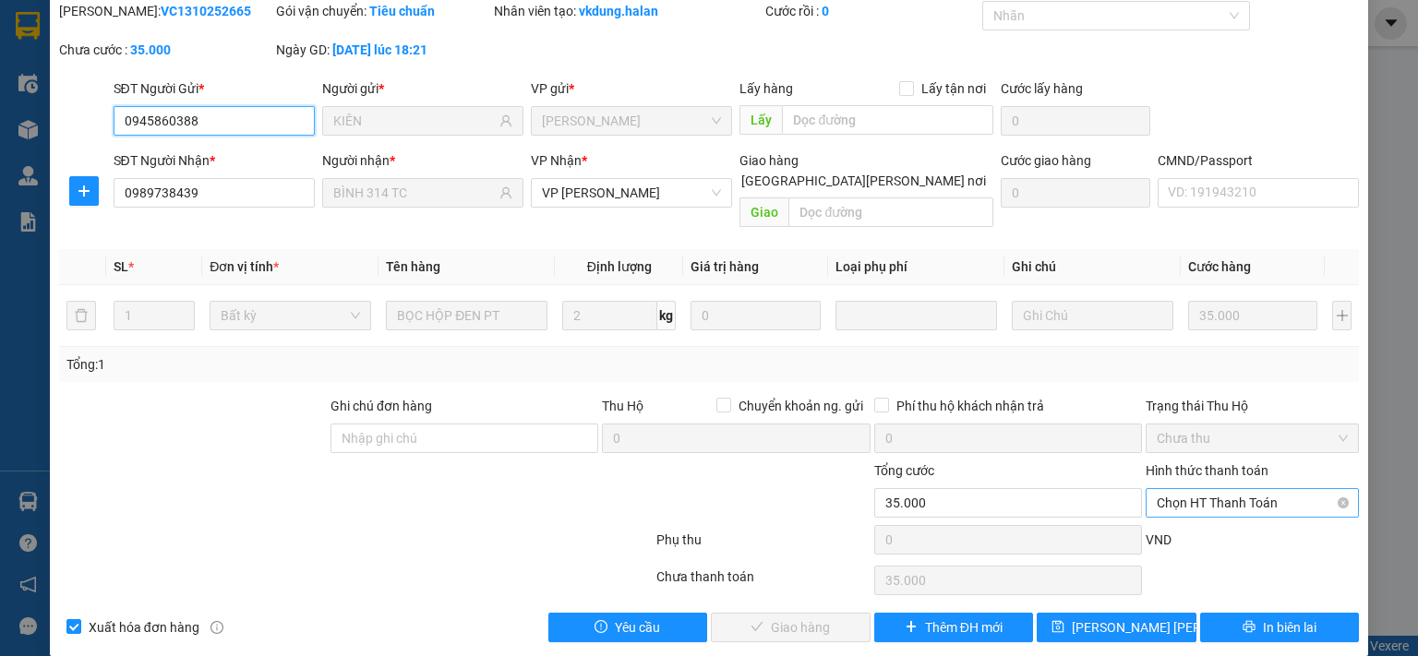
click at [1175, 489] on span "Chọn HT Thanh Toán" at bounding box center [1252, 503] width 191 height 28
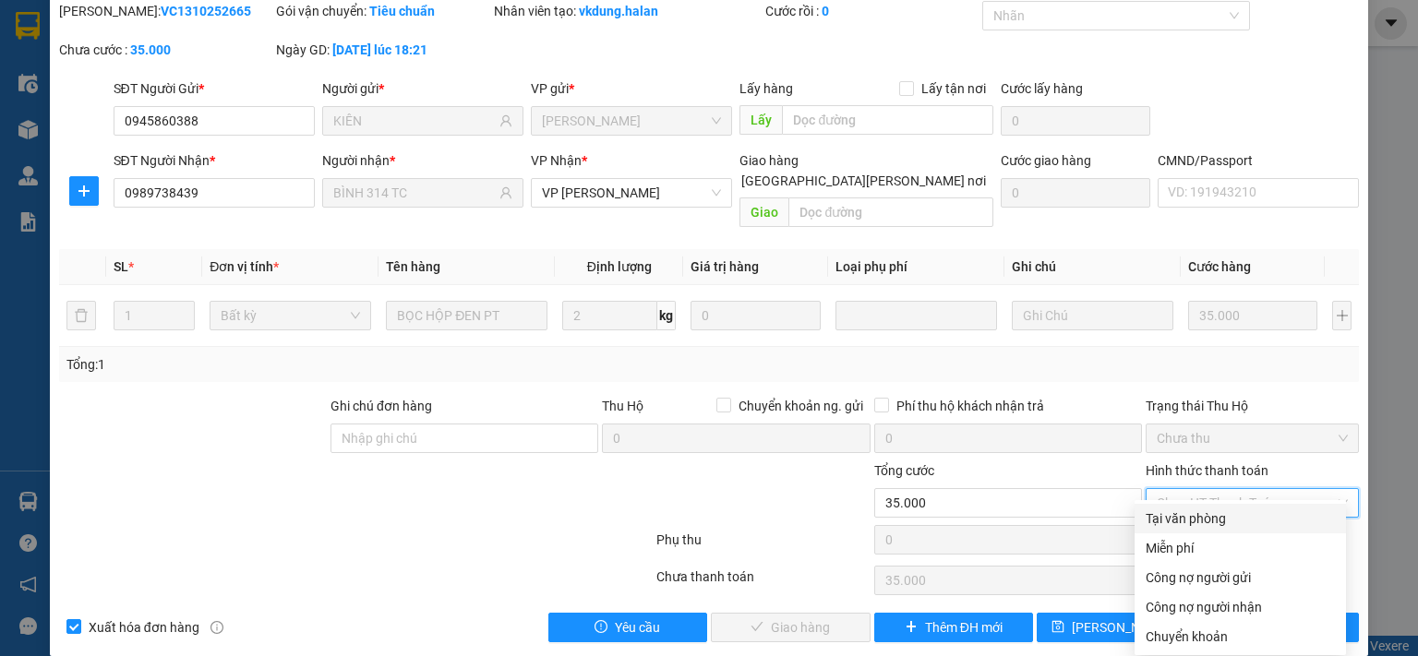
drag, startPoint x: 1182, startPoint y: 520, endPoint x: 800, endPoint y: 654, distance: 404.9
click at [1182, 521] on div "Tại văn phòng" at bounding box center [1239, 519] width 189 height 20
type input "0"
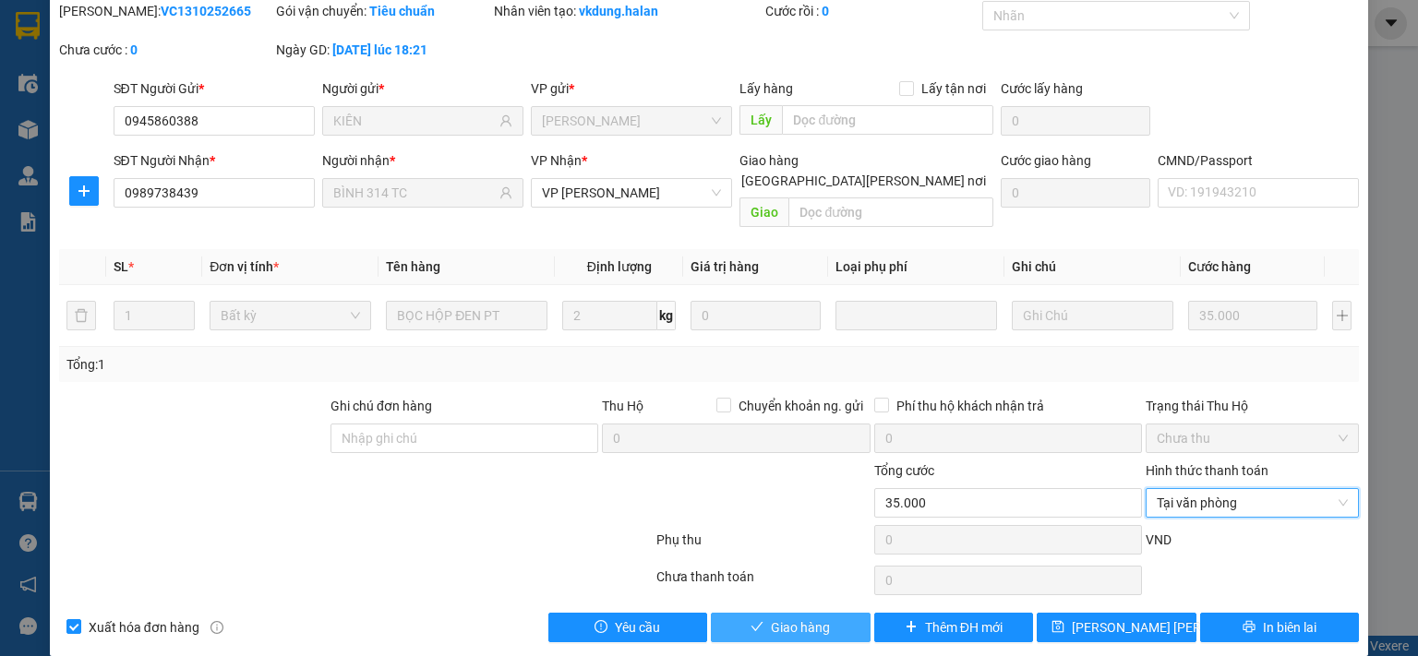
click at [794, 618] on span "Giao hàng" at bounding box center [800, 628] width 59 height 20
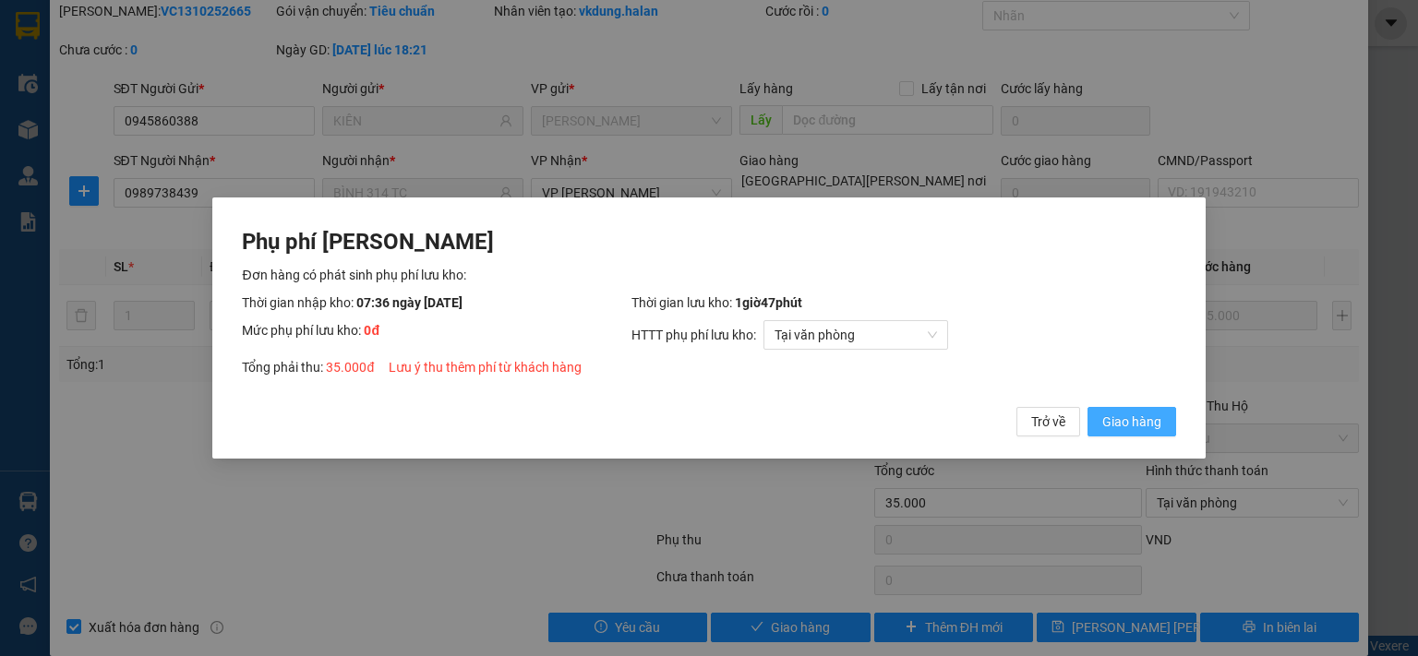
click at [1133, 419] on span "Giao hàng" at bounding box center [1131, 422] width 59 height 20
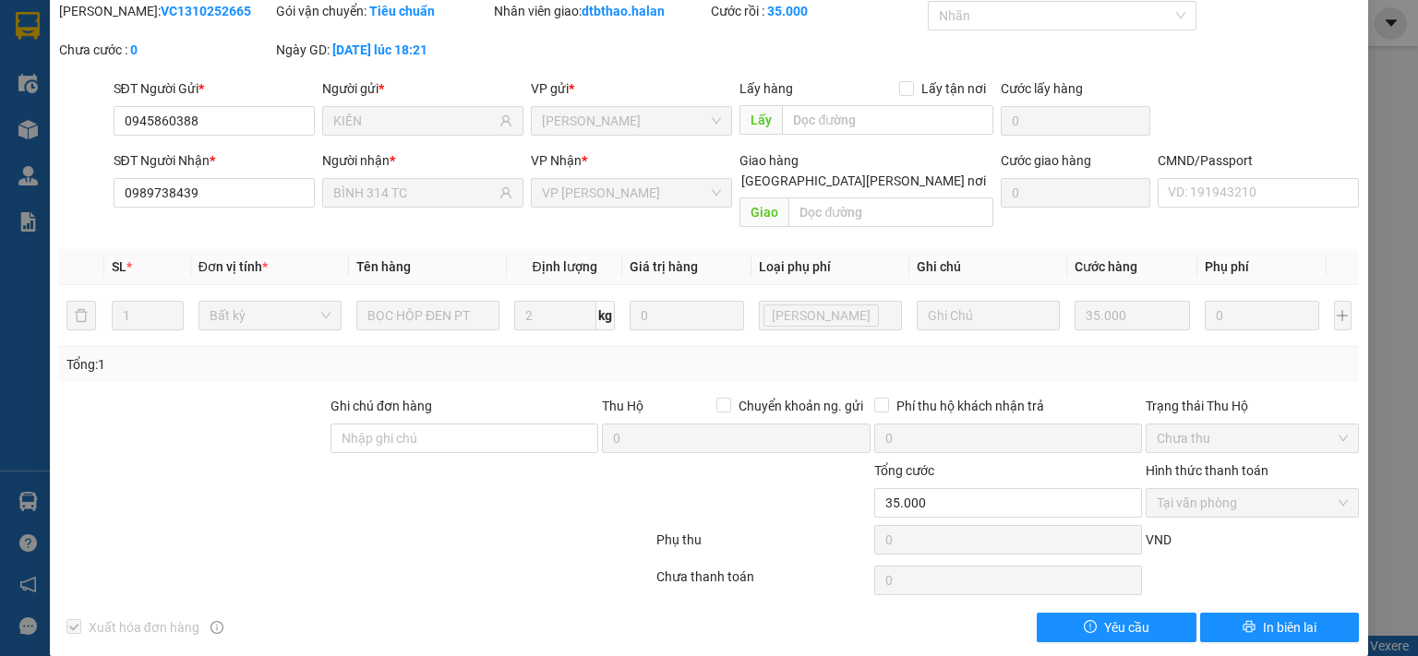
scroll to position [0, 0]
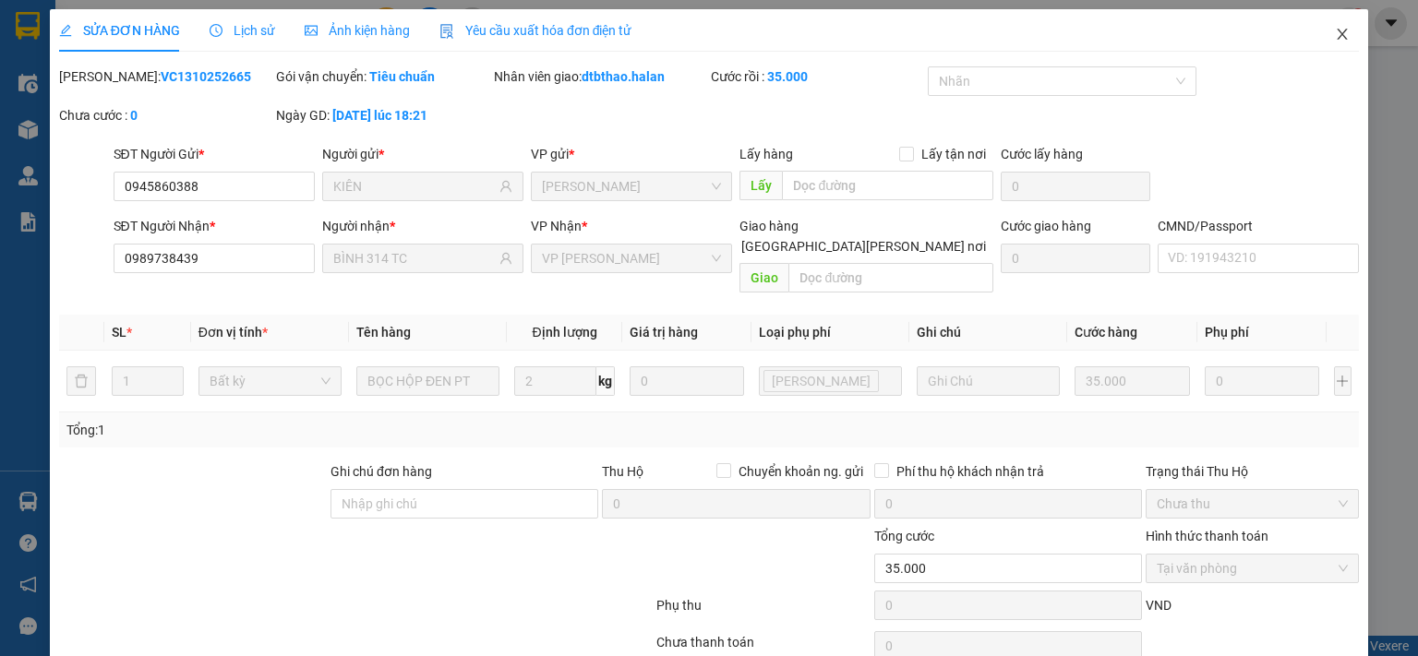
click at [1319, 34] on span "Close" at bounding box center [1342, 35] width 52 height 52
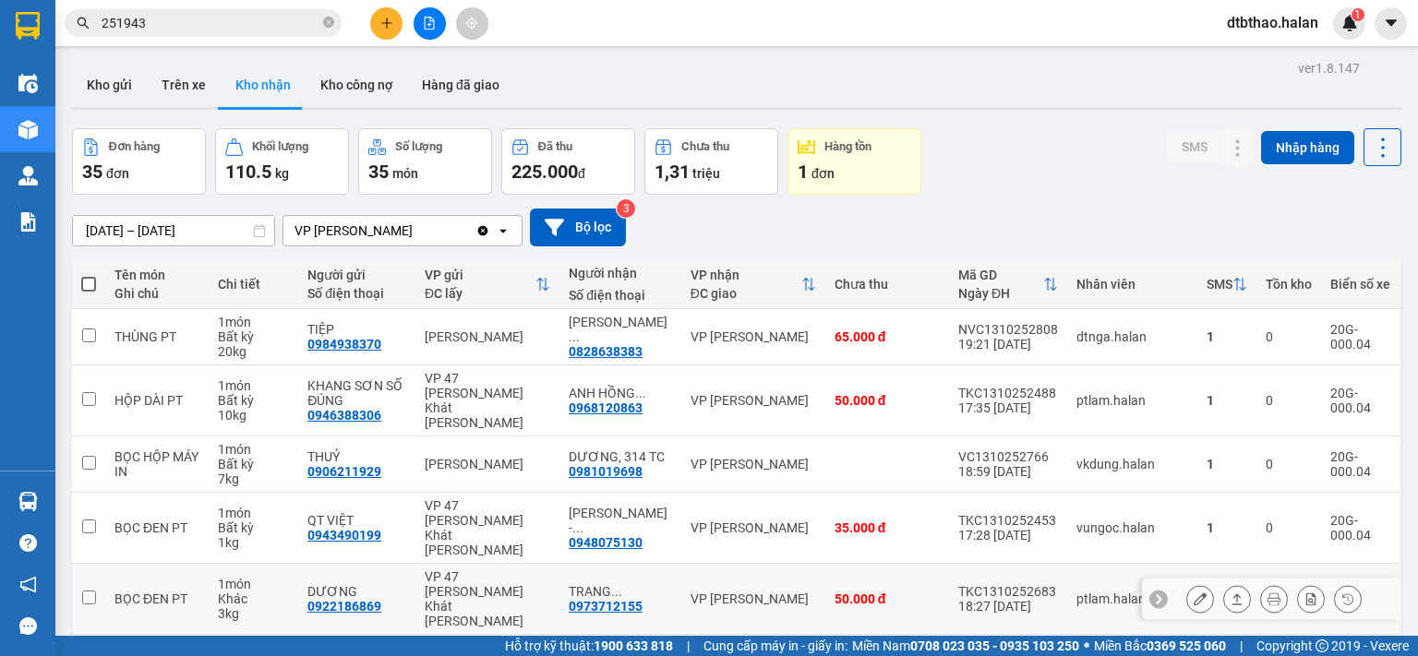
scroll to position [308, 0]
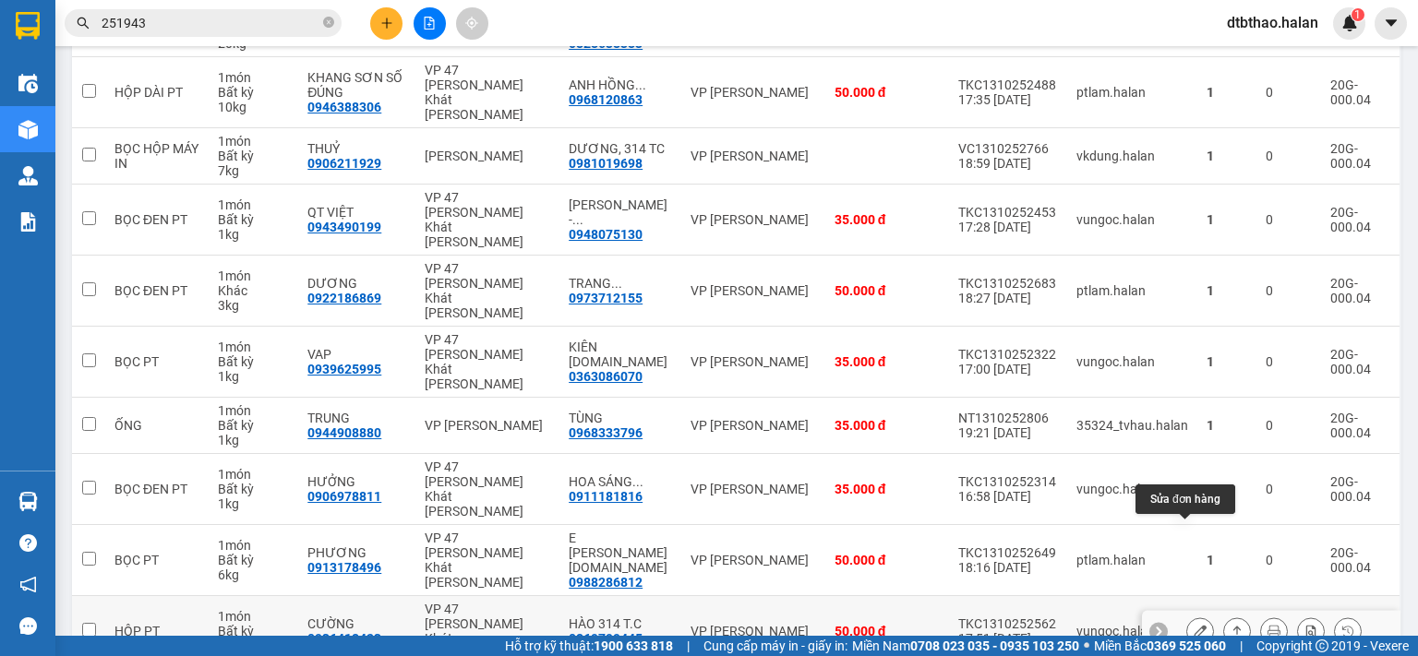
click at [1193, 625] on icon at bounding box center [1199, 631] width 13 height 13
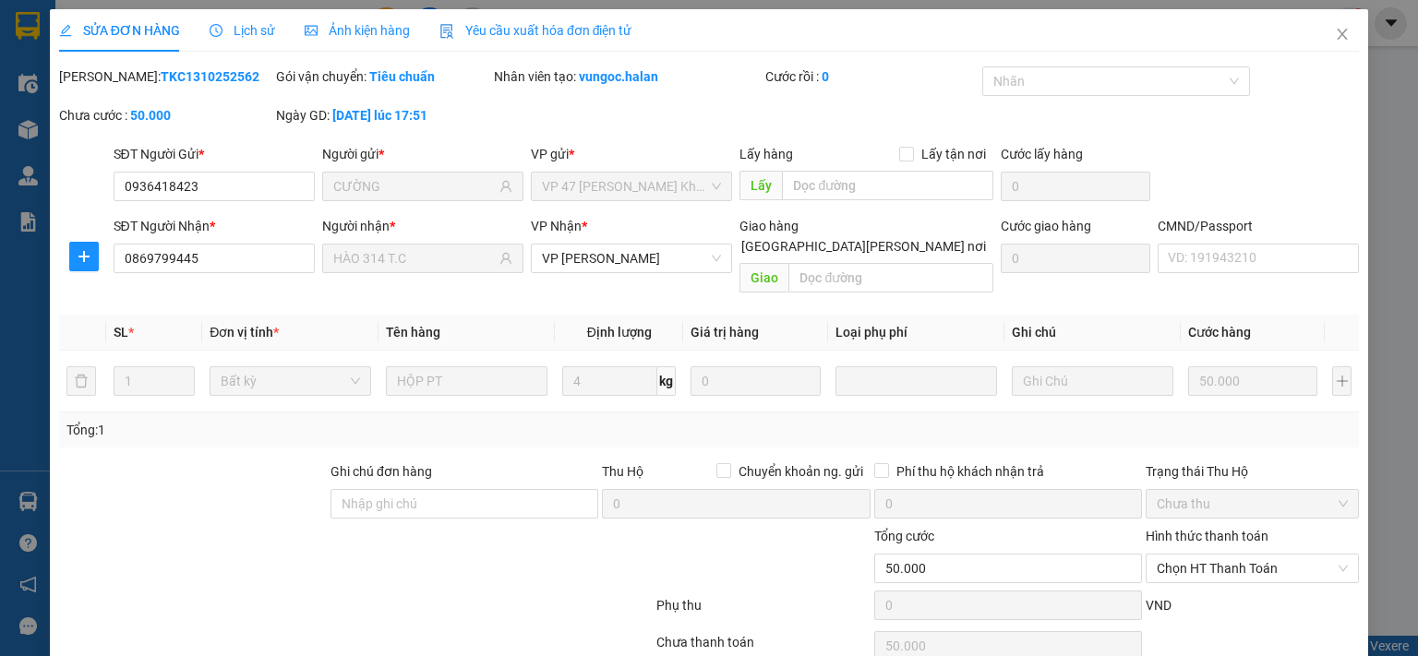
type input "0936418423"
type input "CƯỜNG"
type input "0869799445"
type input "HÀO 314 T.C"
type input "0"
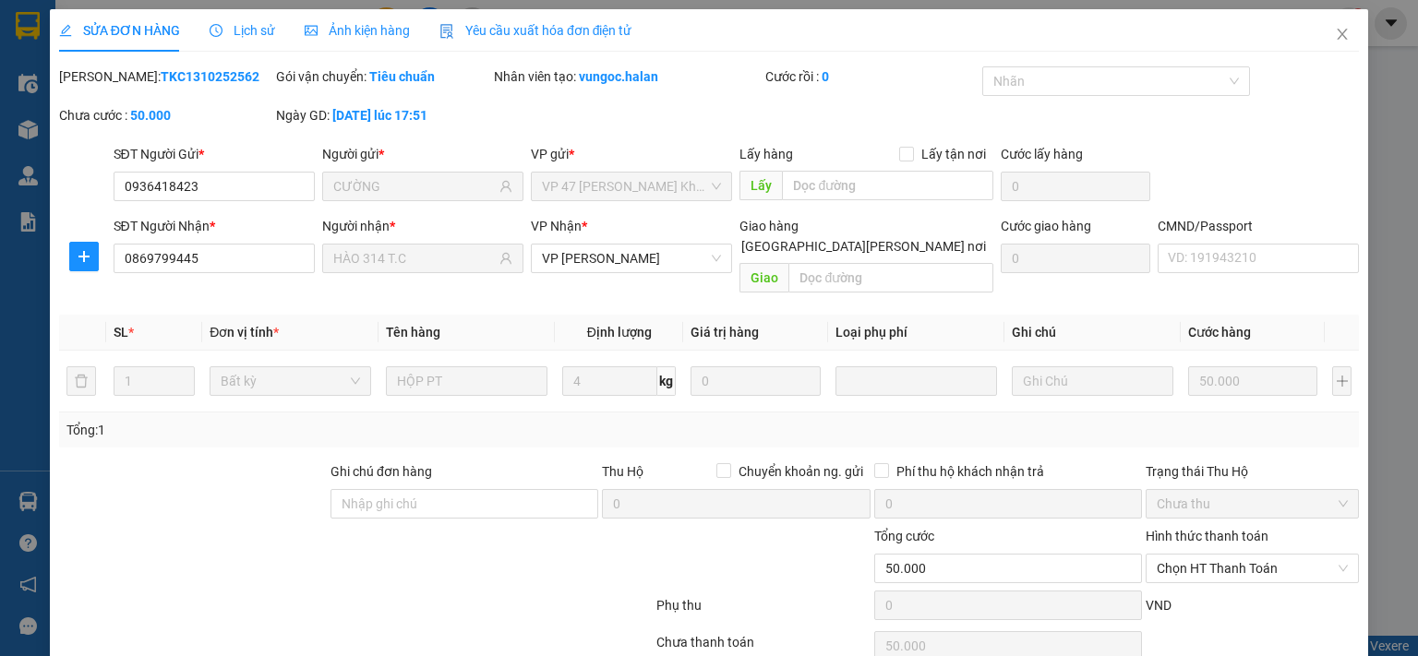
type input "50.000"
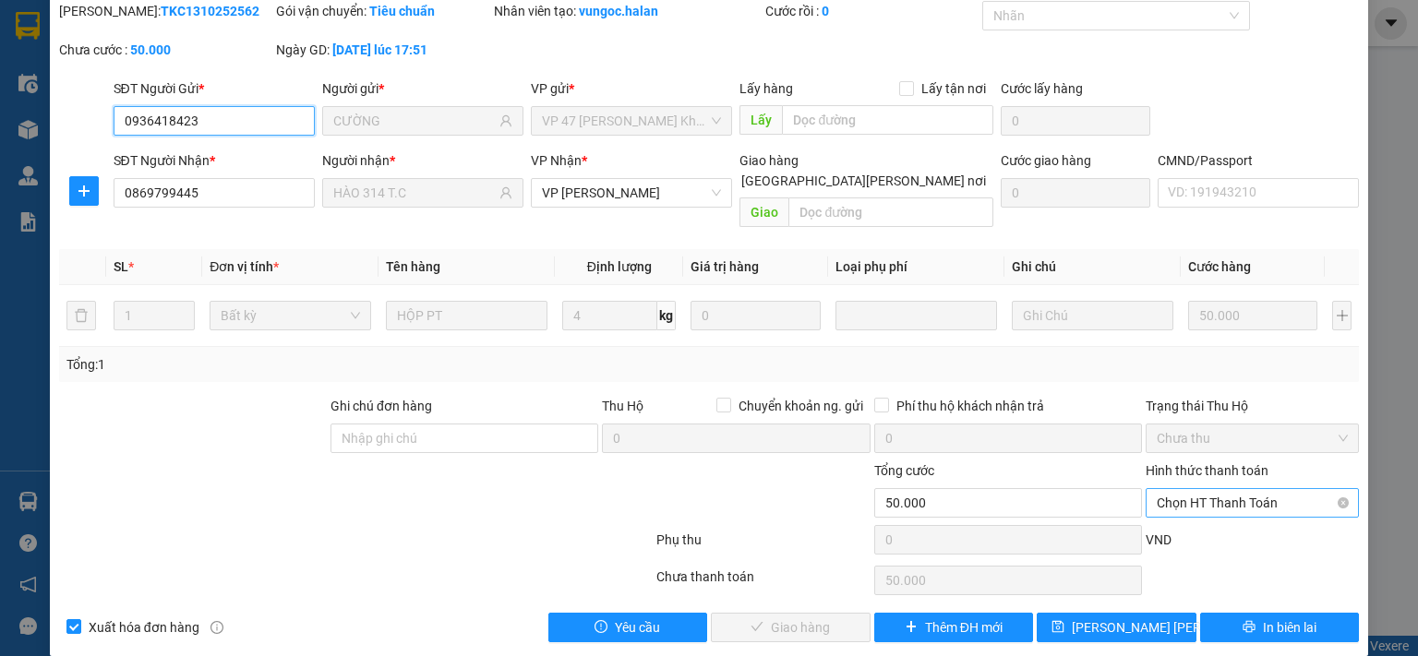
click at [1237, 489] on span "Chọn HT Thanh Toán" at bounding box center [1252, 503] width 191 height 28
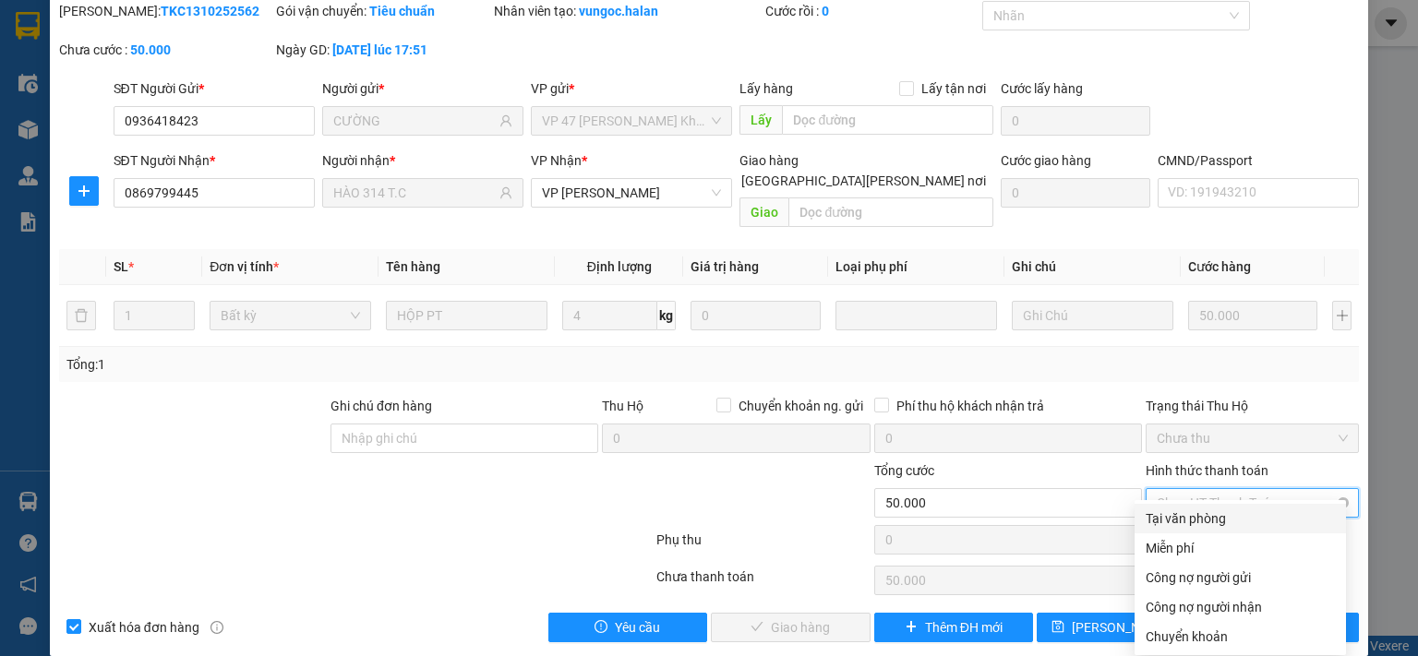
click at [1226, 521] on div "Tại văn phòng" at bounding box center [1239, 519] width 189 height 20
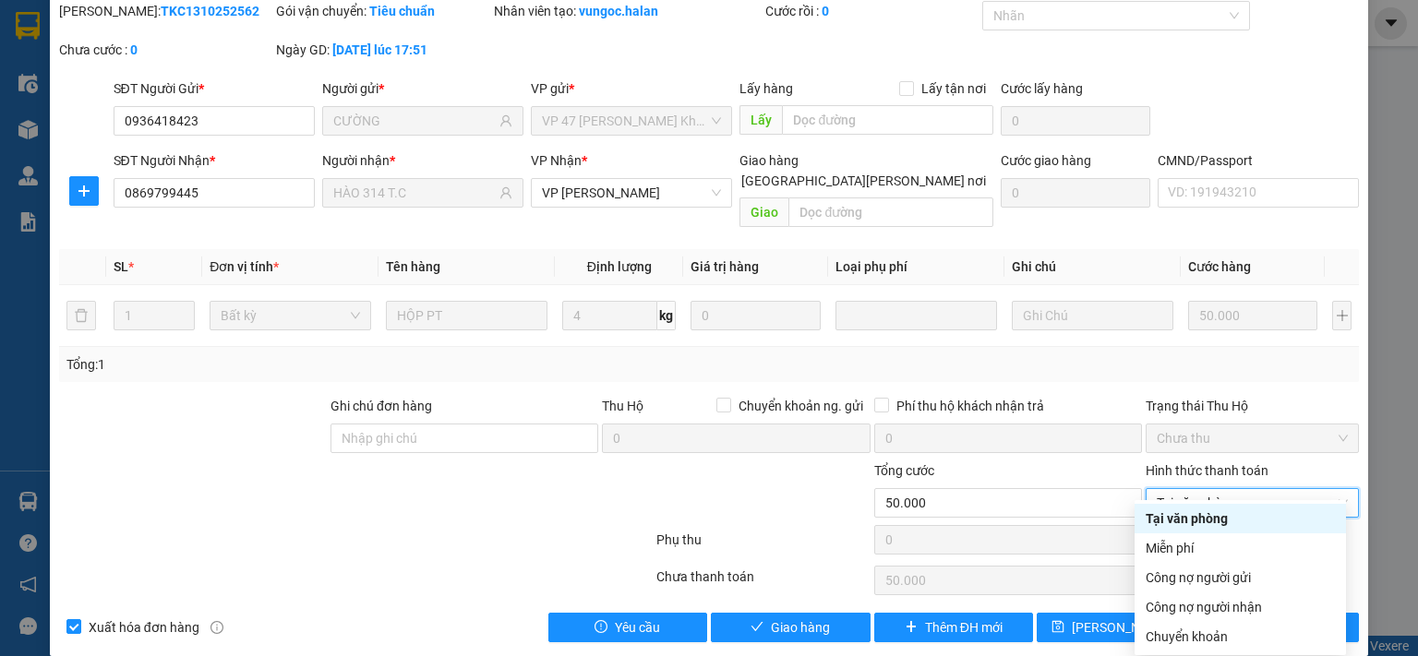
type input "0"
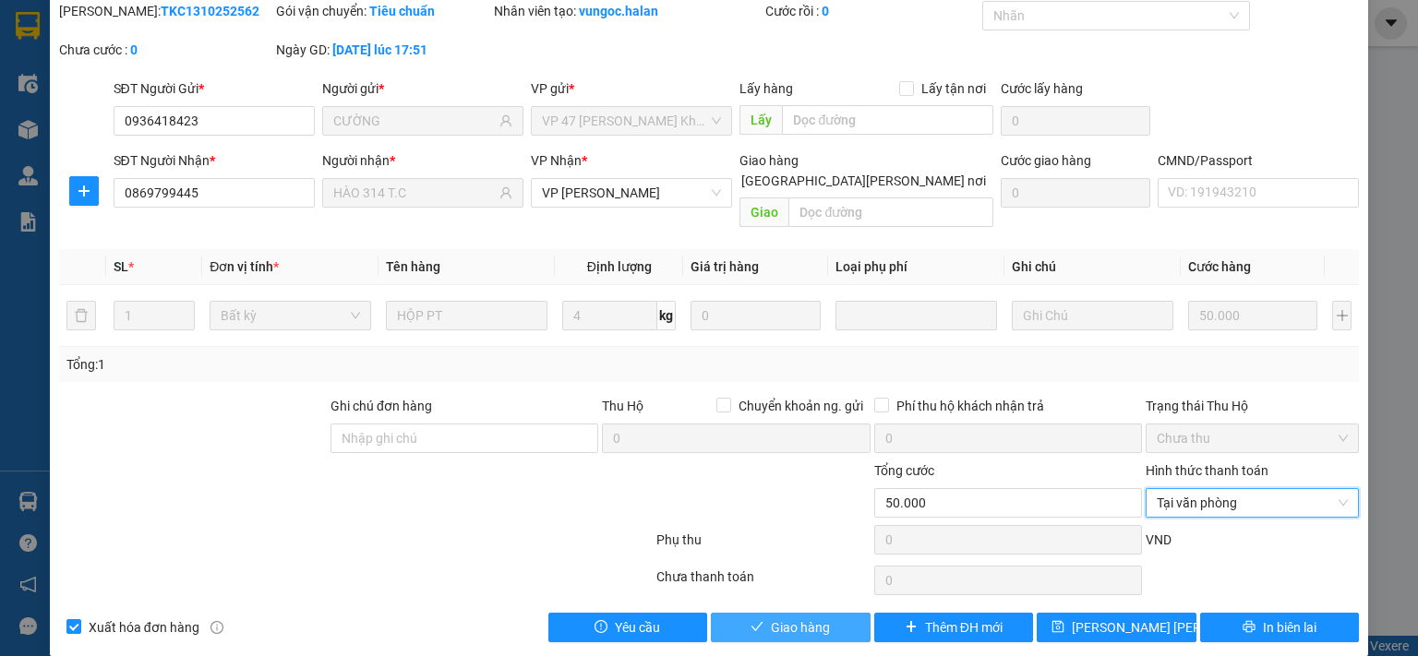
click at [817, 618] on span "Giao hàng" at bounding box center [800, 628] width 59 height 20
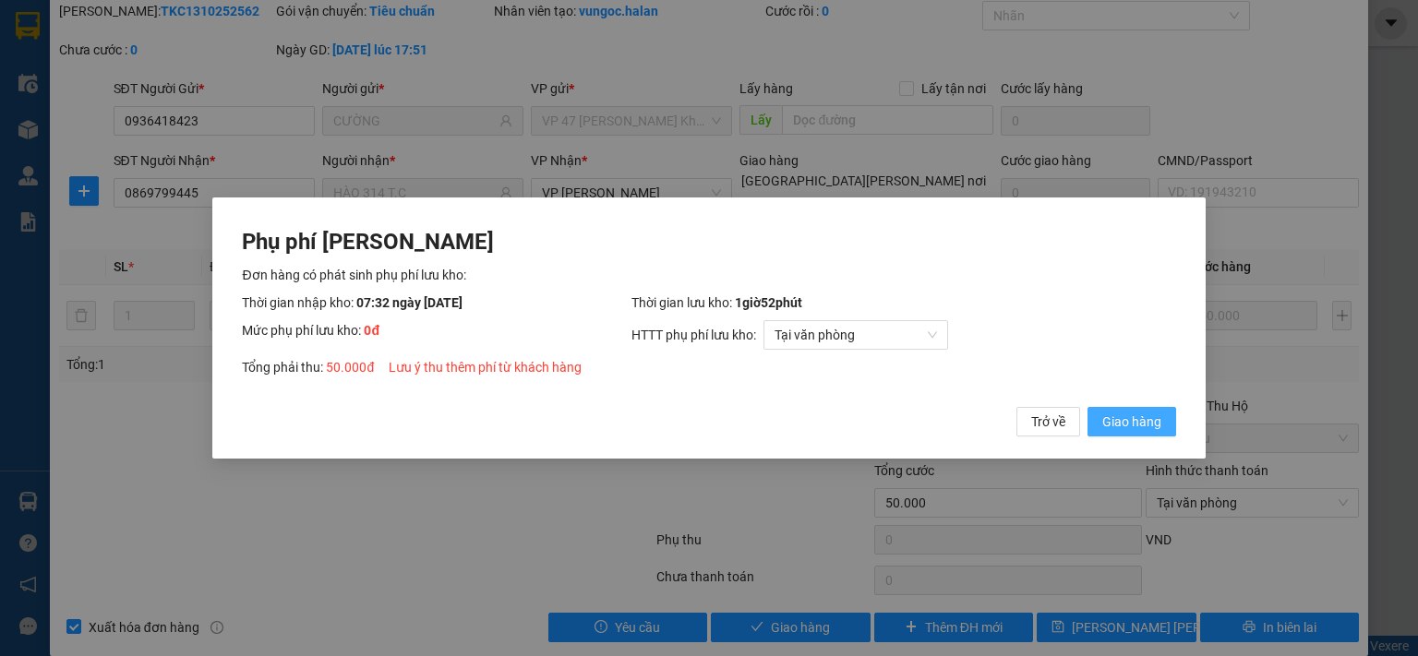
click at [1112, 425] on span "Giao hàng" at bounding box center [1131, 422] width 59 height 20
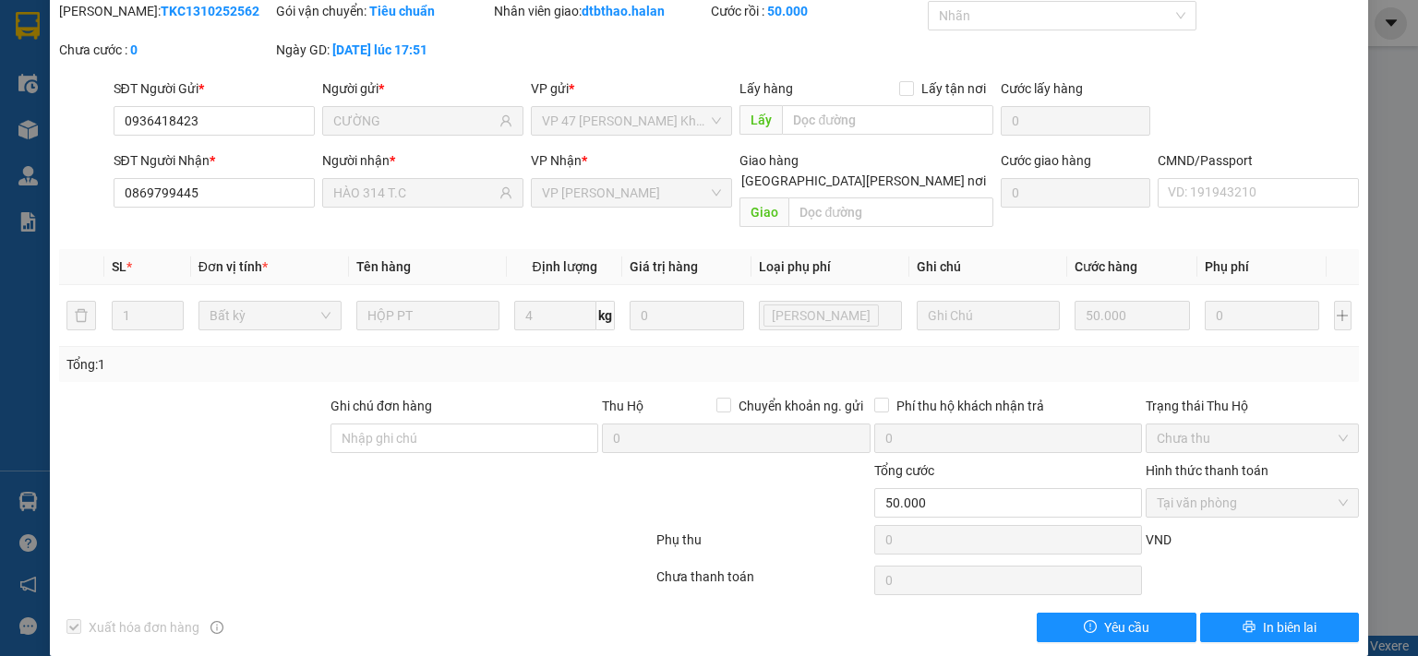
scroll to position [0, 0]
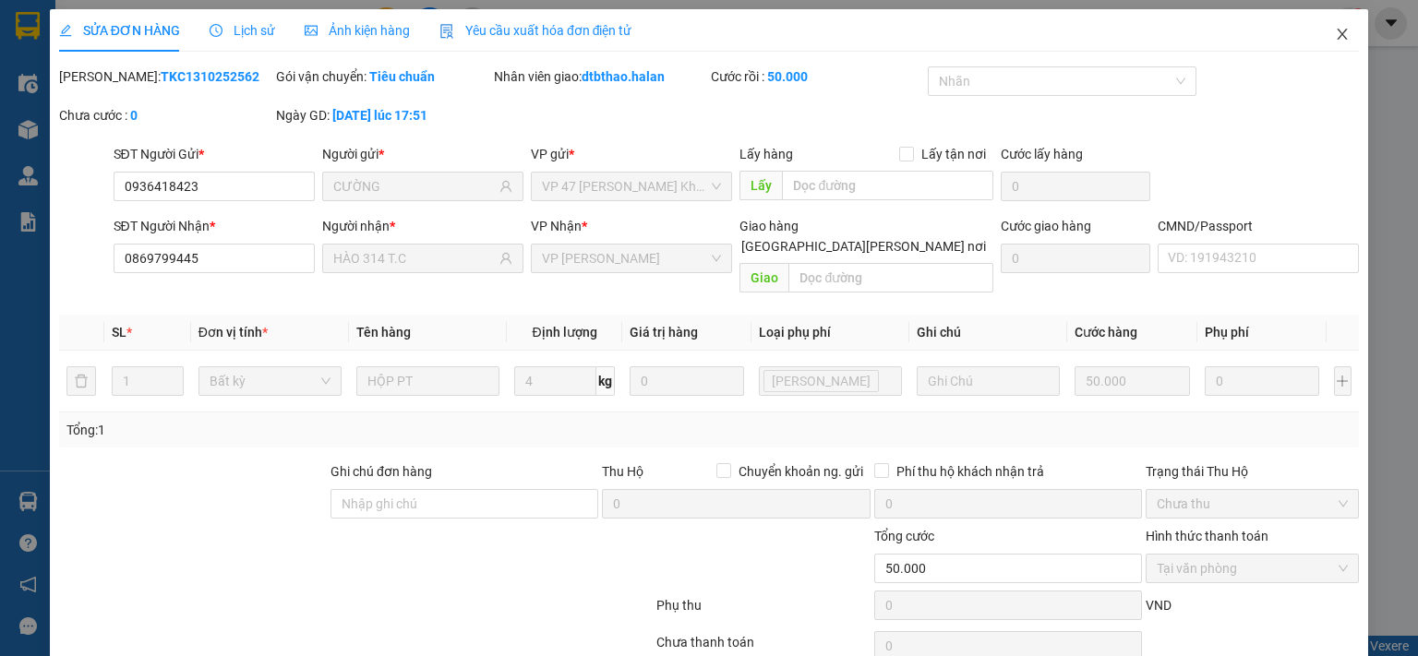
click at [1335, 38] on icon "close" at bounding box center [1342, 34] width 15 height 15
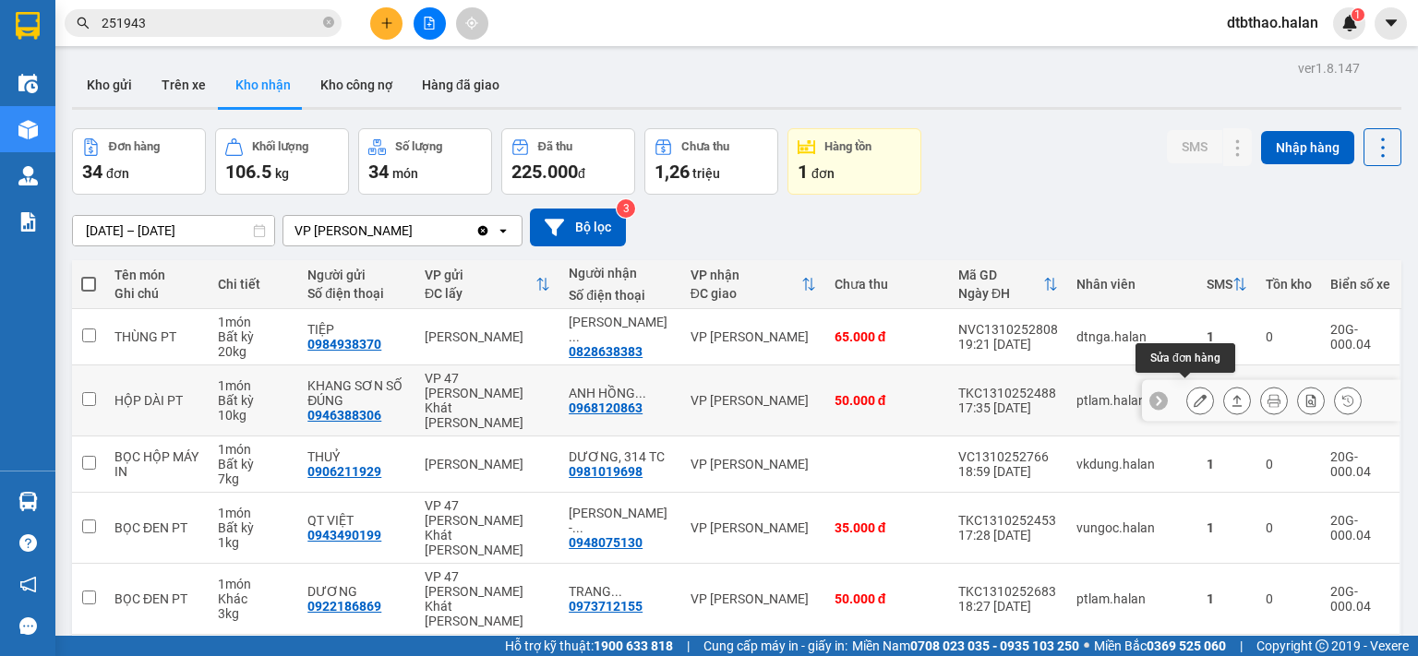
click at [1193, 394] on icon at bounding box center [1199, 400] width 13 height 13
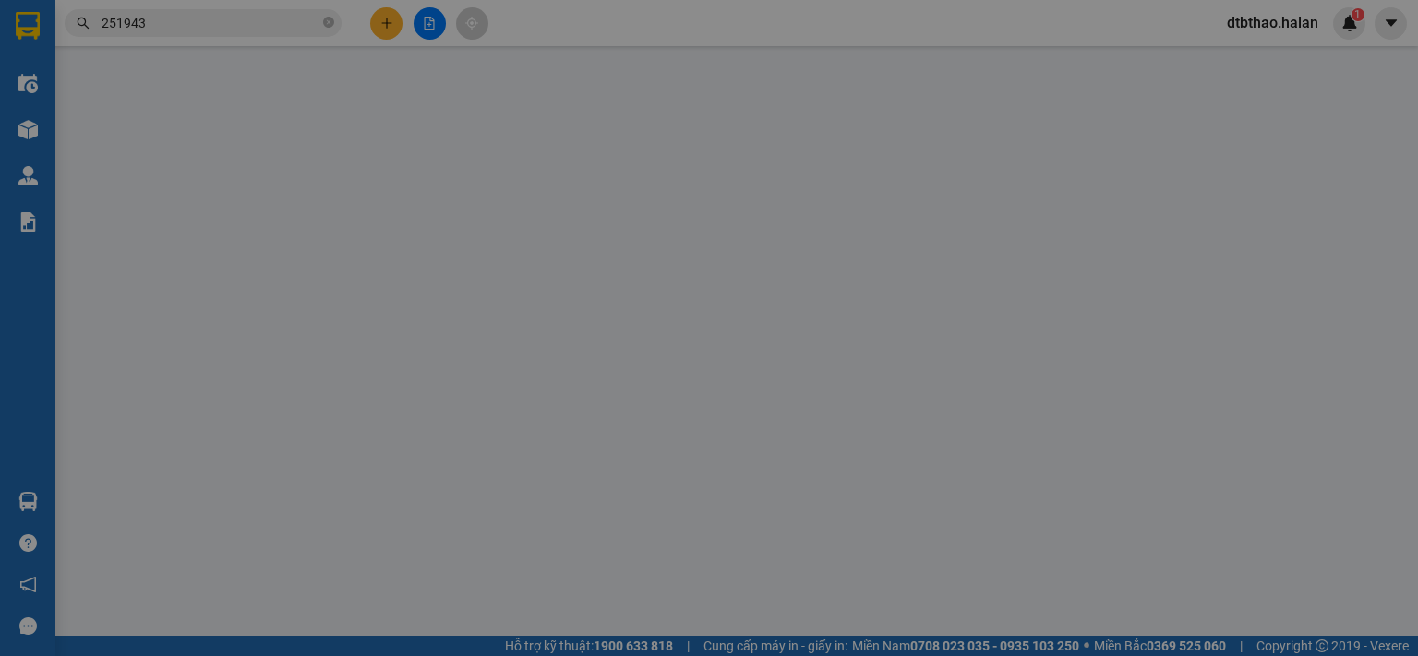
type input "0946388306"
type input "KHANG SƠN SỐ ĐÚNG"
type input "0968120863"
type input "ANH HỒNG 314TC"
type input "0"
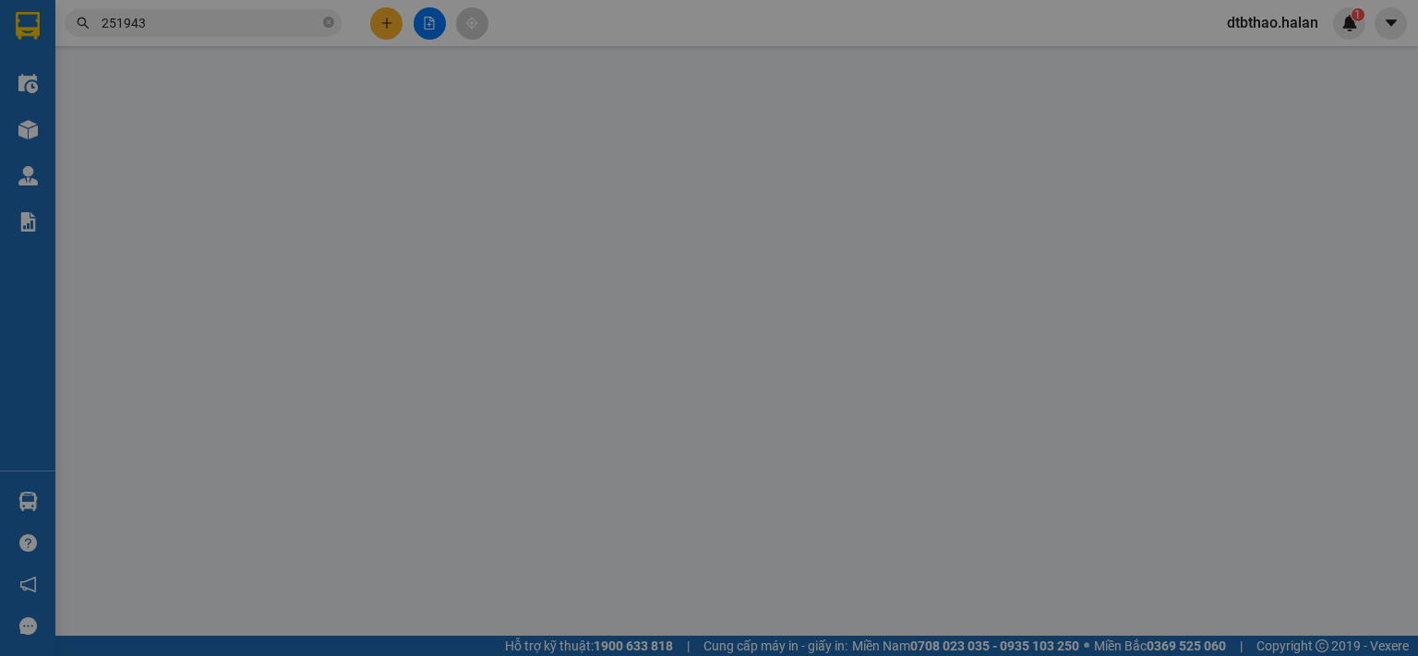
type input "50.000"
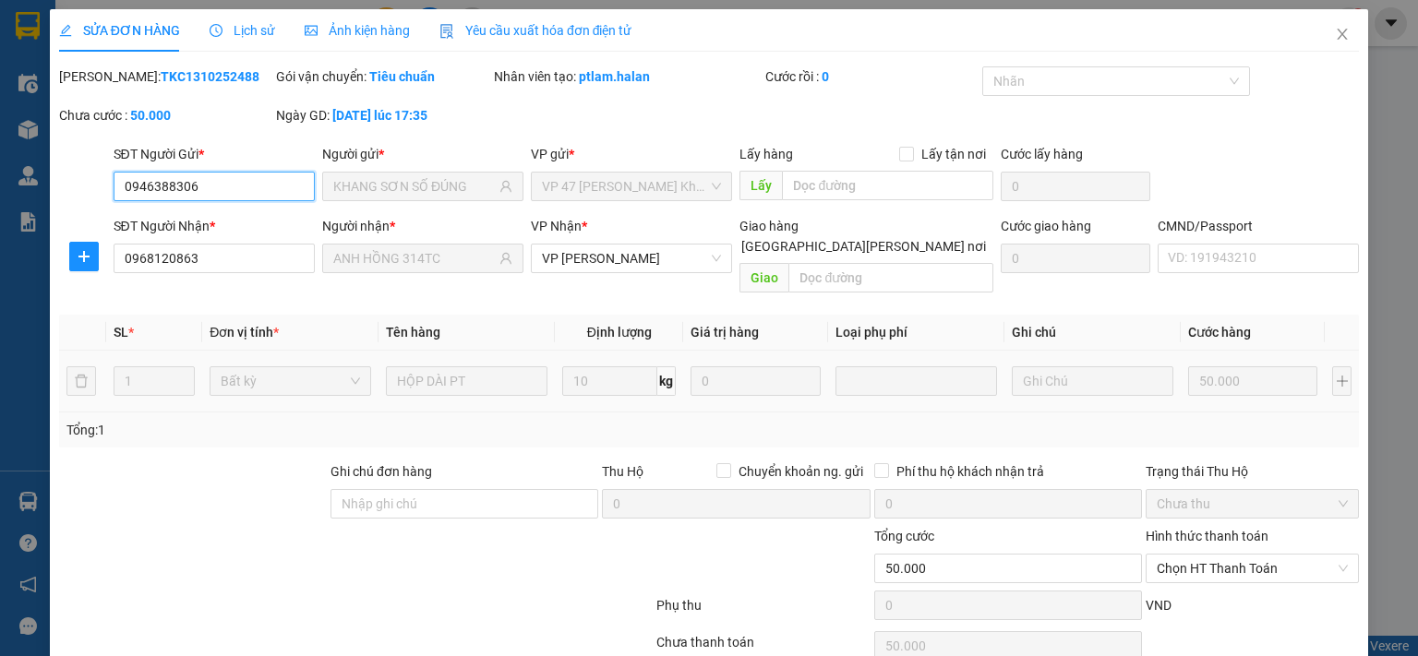
scroll to position [66, 0]
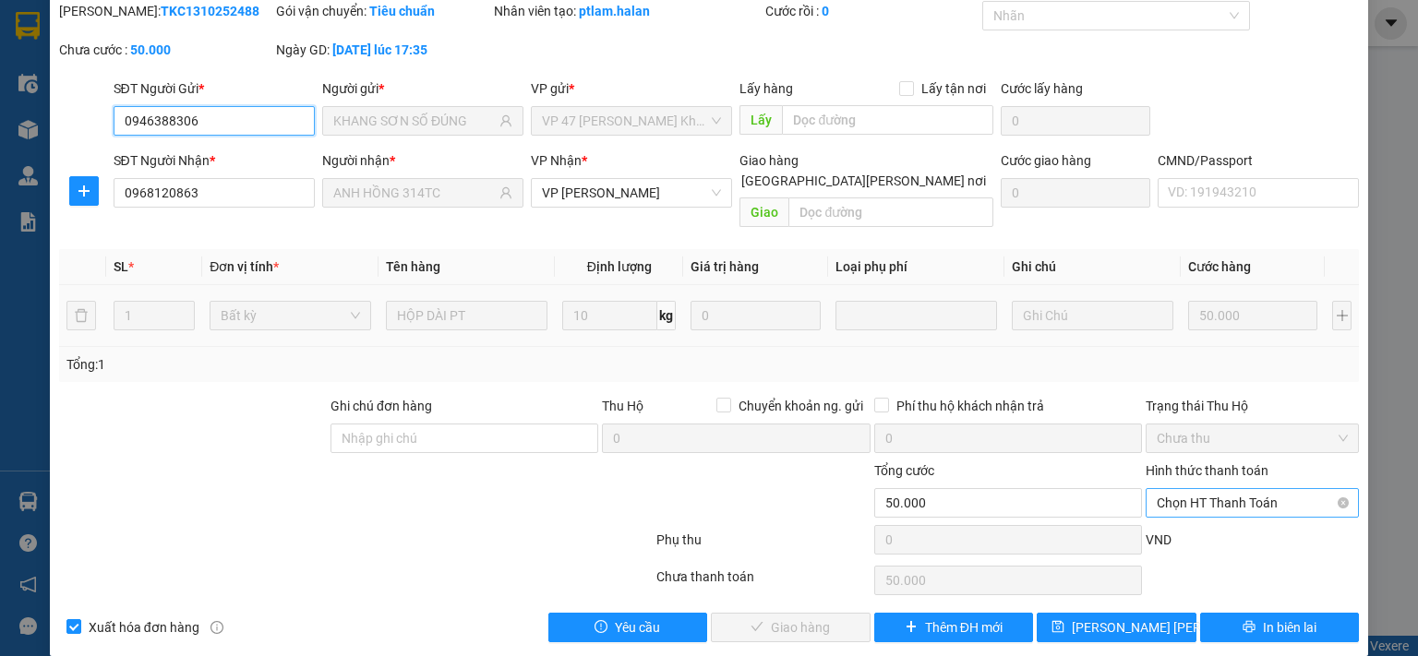
click at [1173, 489] on span "Chọn HT Thanh Toán" at bounding box center [1252, 503] width 191 height 28
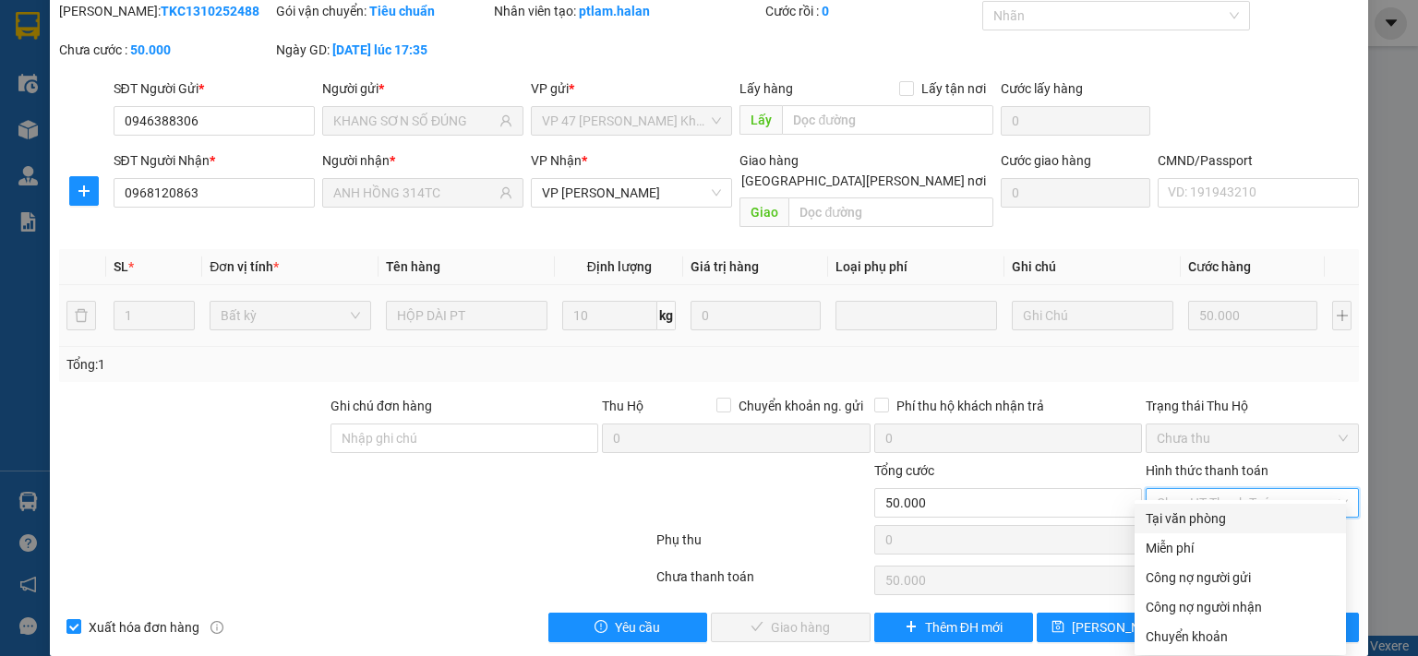
click at [1170, 522] on div "Tại văn phòng" at bounding box center [1239, 519] width 189 height 20
type input "0"
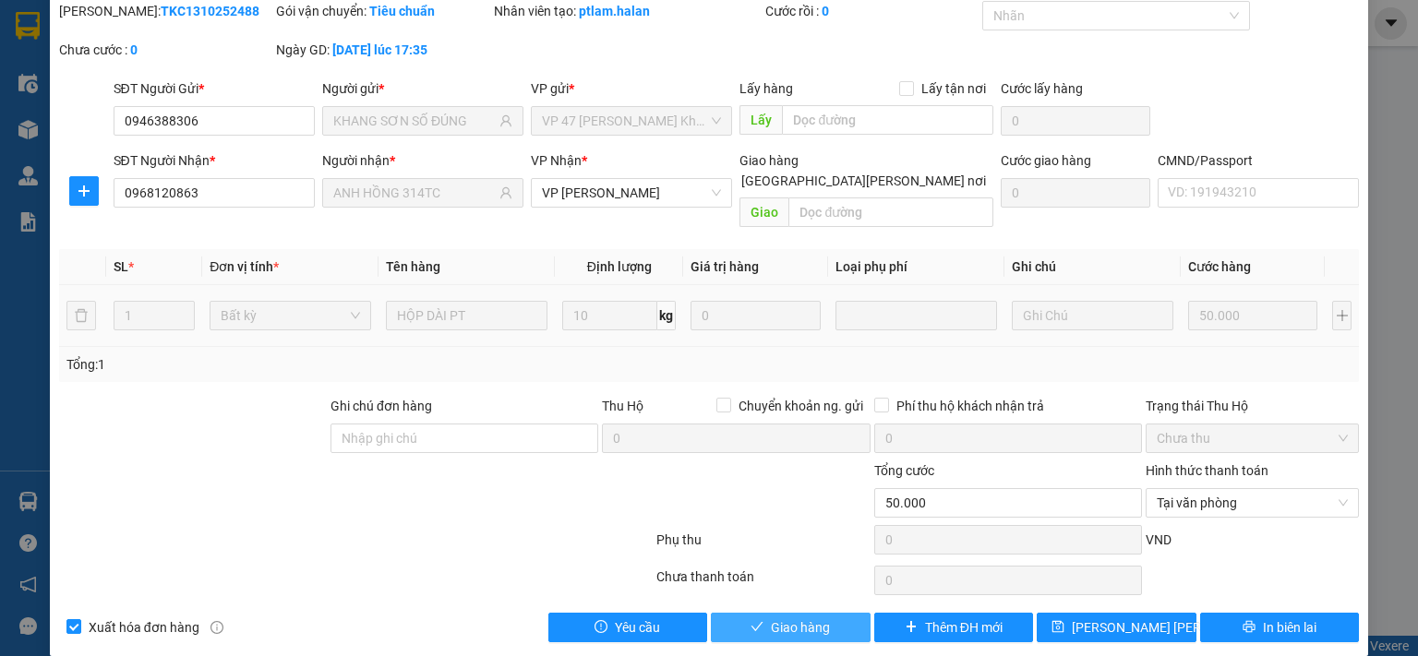
click at [774, 618] on span "Giao hàng" at bounding box center [800, 628] width 59 height 20
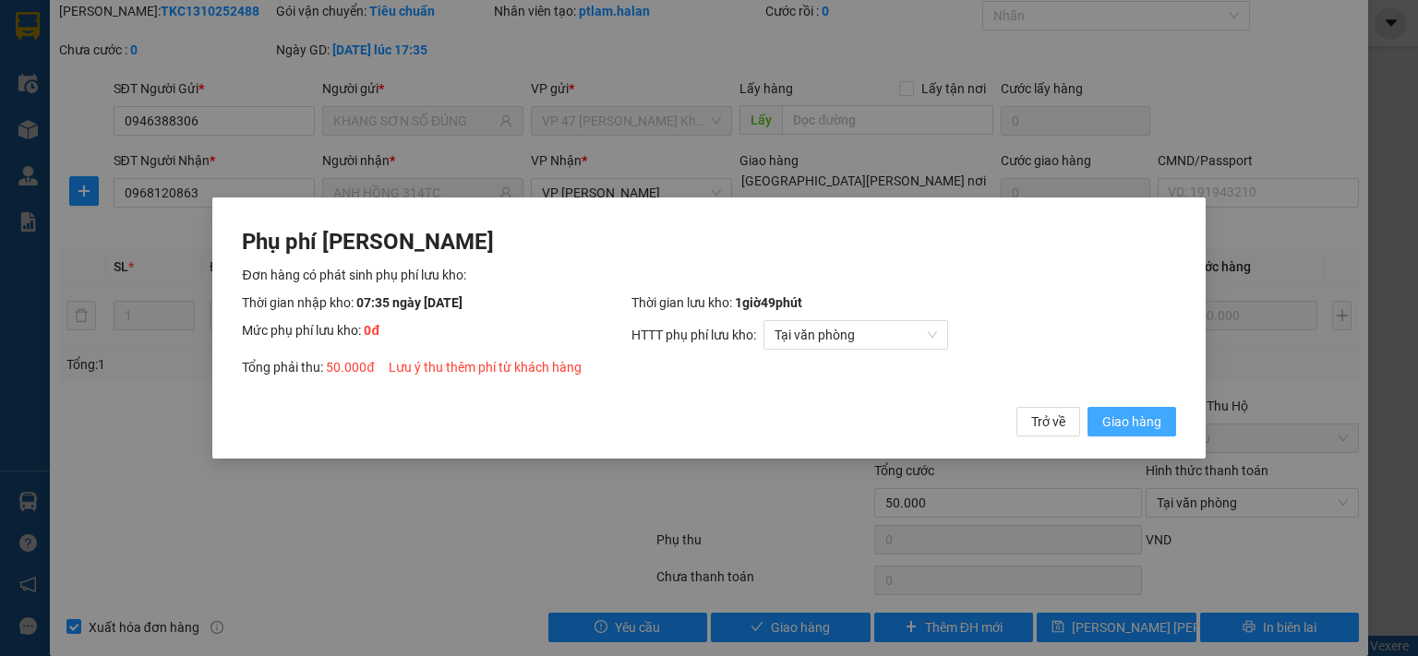
click at [1131, 426] on span "Giao hàng" at bounding box center [1131, 422] width 59 height 20
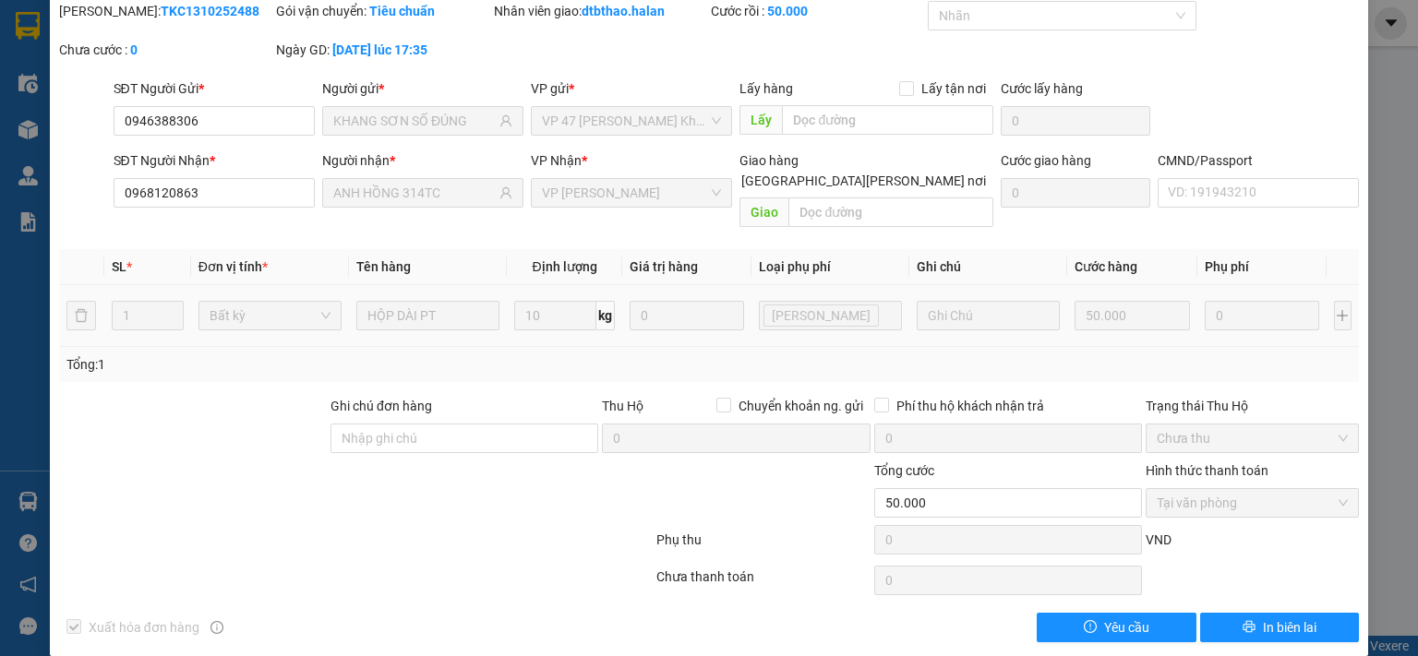
scroll to position [0, 0]
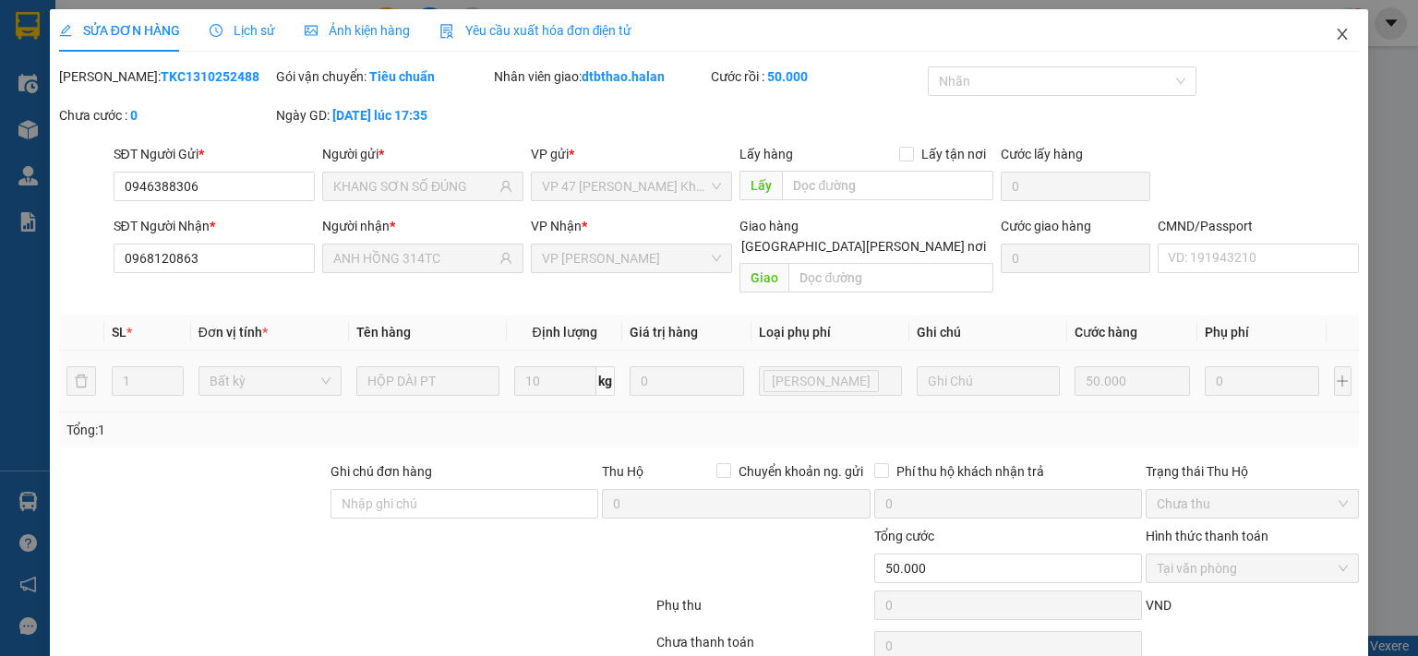
click at [1335, 35] on icon "close" at bounding box center [1342, 34] width 15 height 15
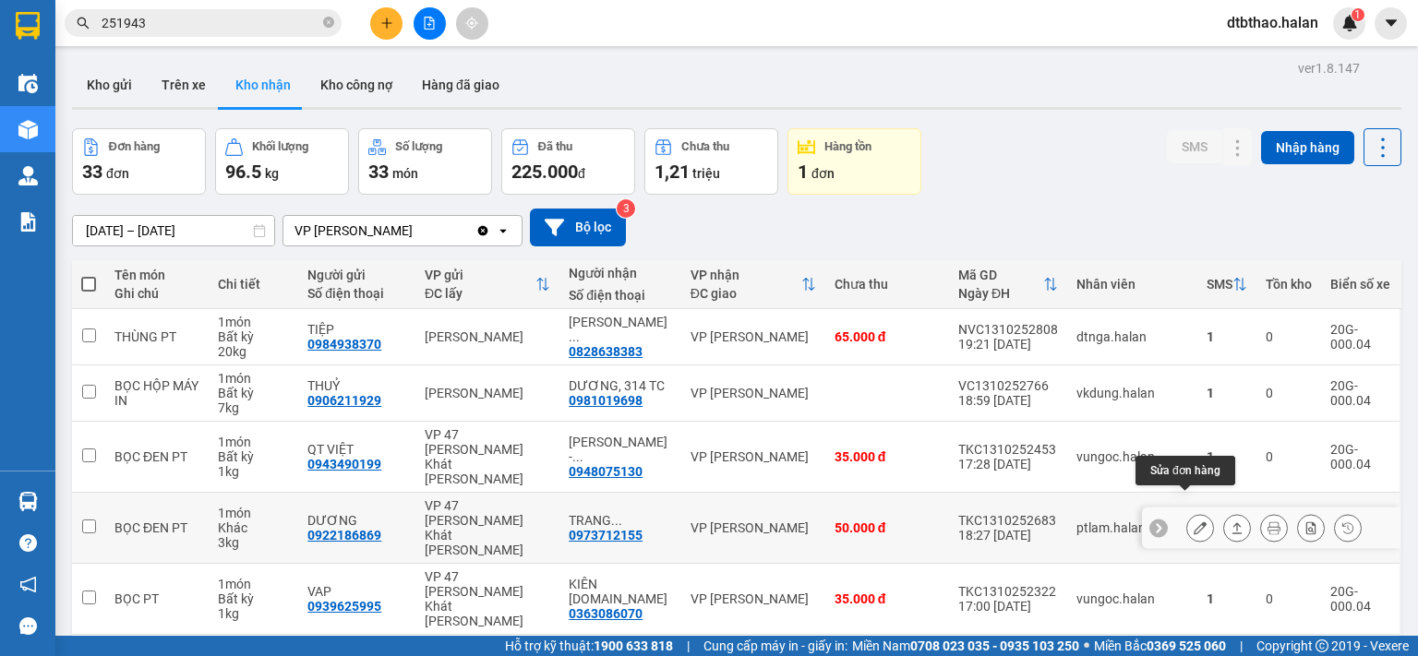
click at [1193, 522] on icon at bounding box center [1199, 528] width 13 height 13
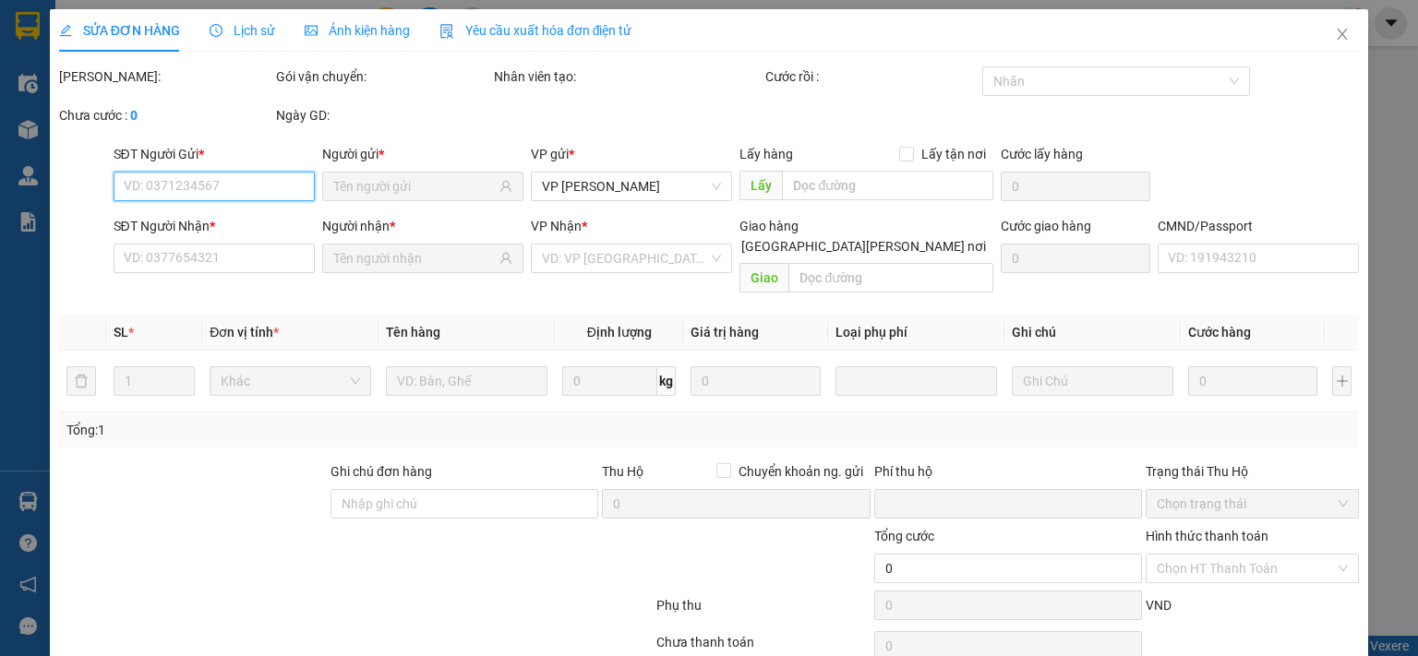
type input "0922186869"
type input "DƯƠNG"
type input "0973712155"
type input "TRANG M.KỲ-314.TC"
type input "0"
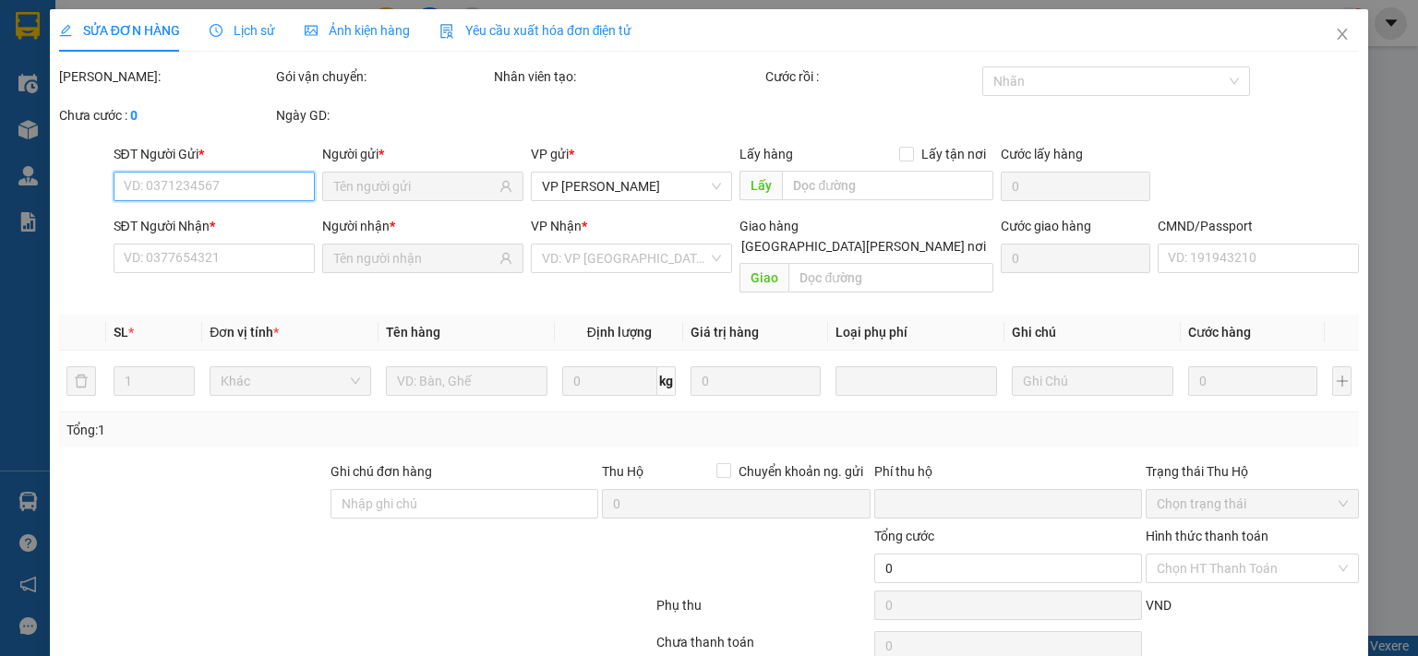
type input "50.000"
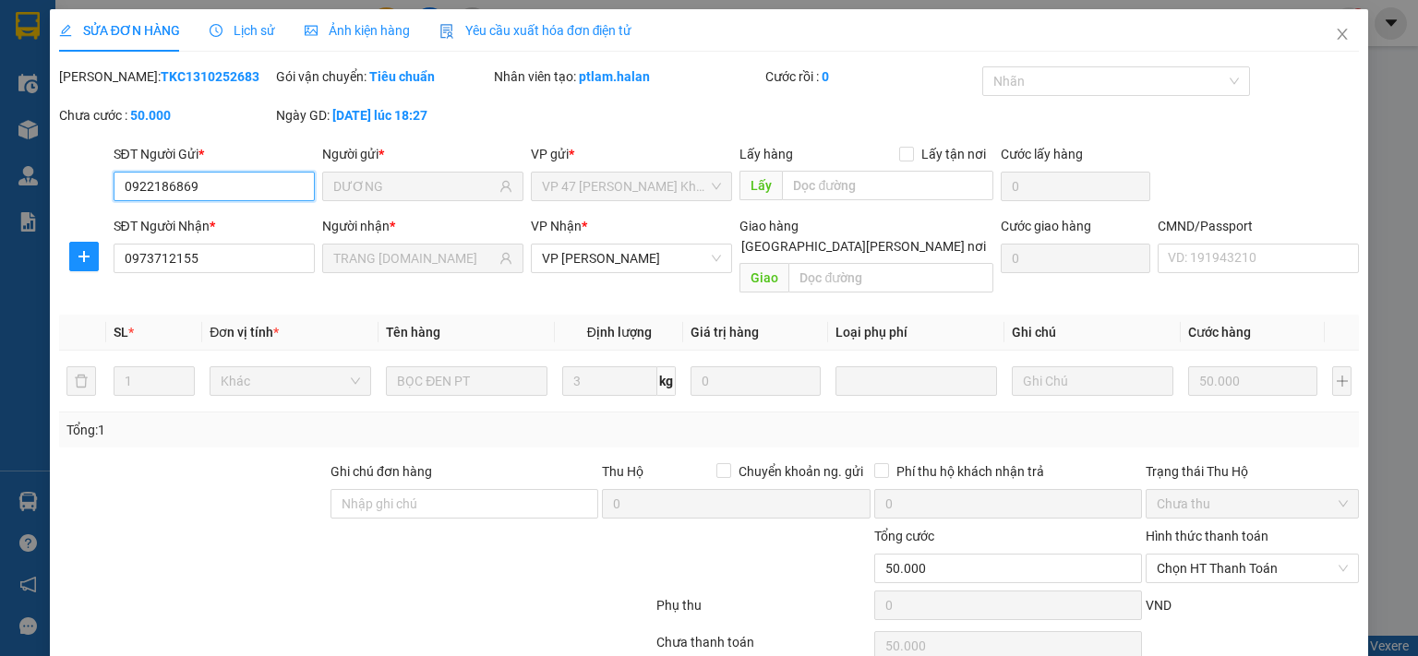
scroll to position [66, 0]
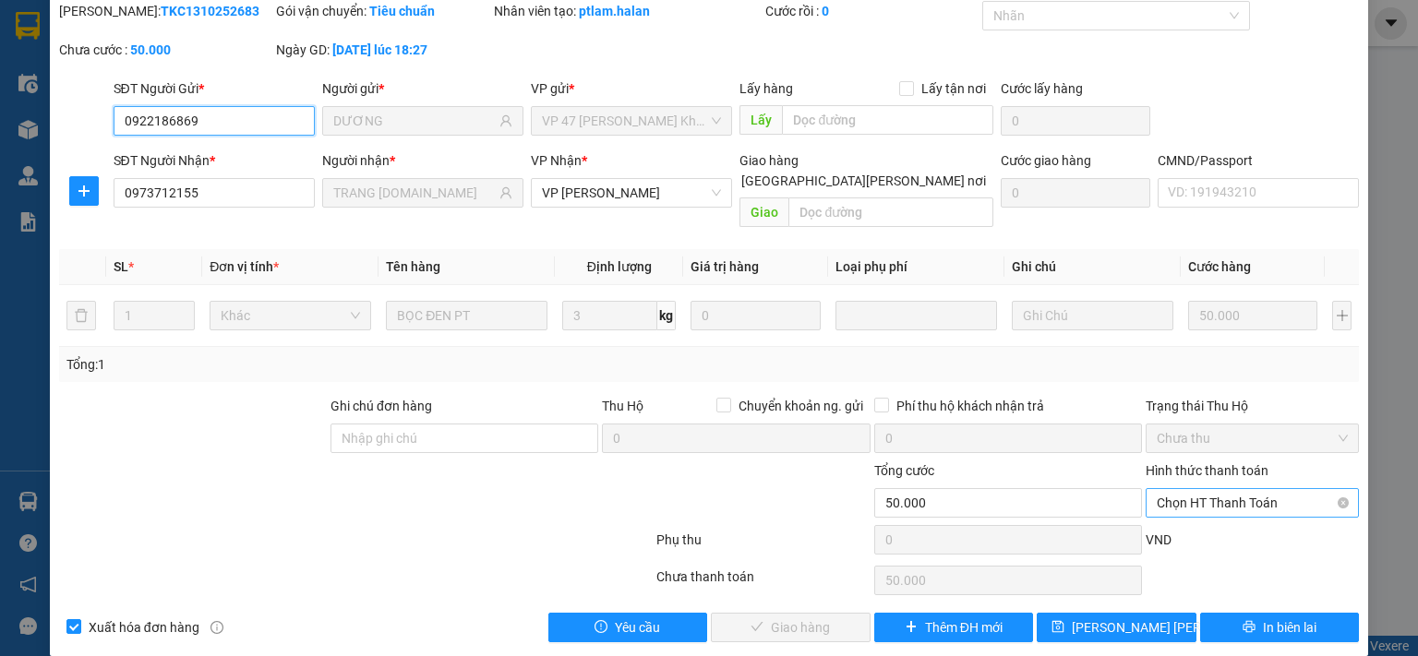
click at [1205, 489] on span "Chọn HT Thanh Toán" at bounding box center [1252, 503] width 191 height 28
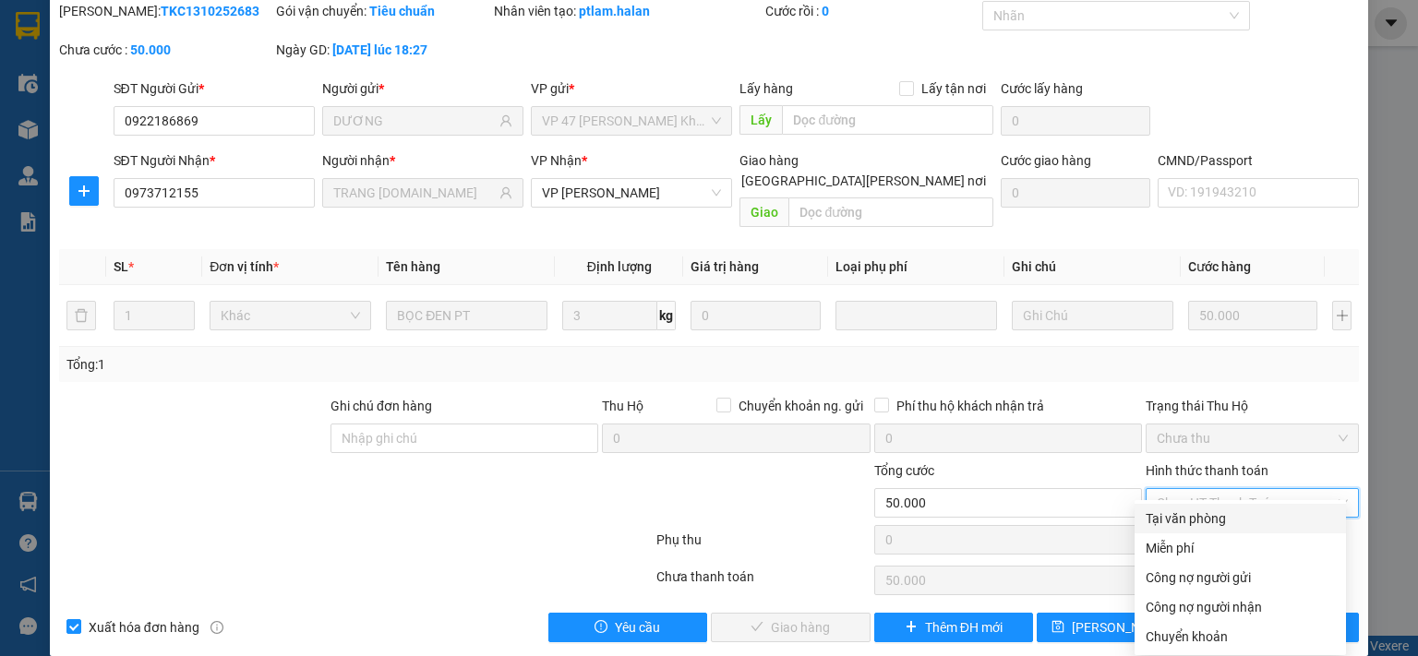
click at [1193, 522] on div "Tại văn phòng" at bounding box center [1239, 519] width 189 height 20
type input "0"
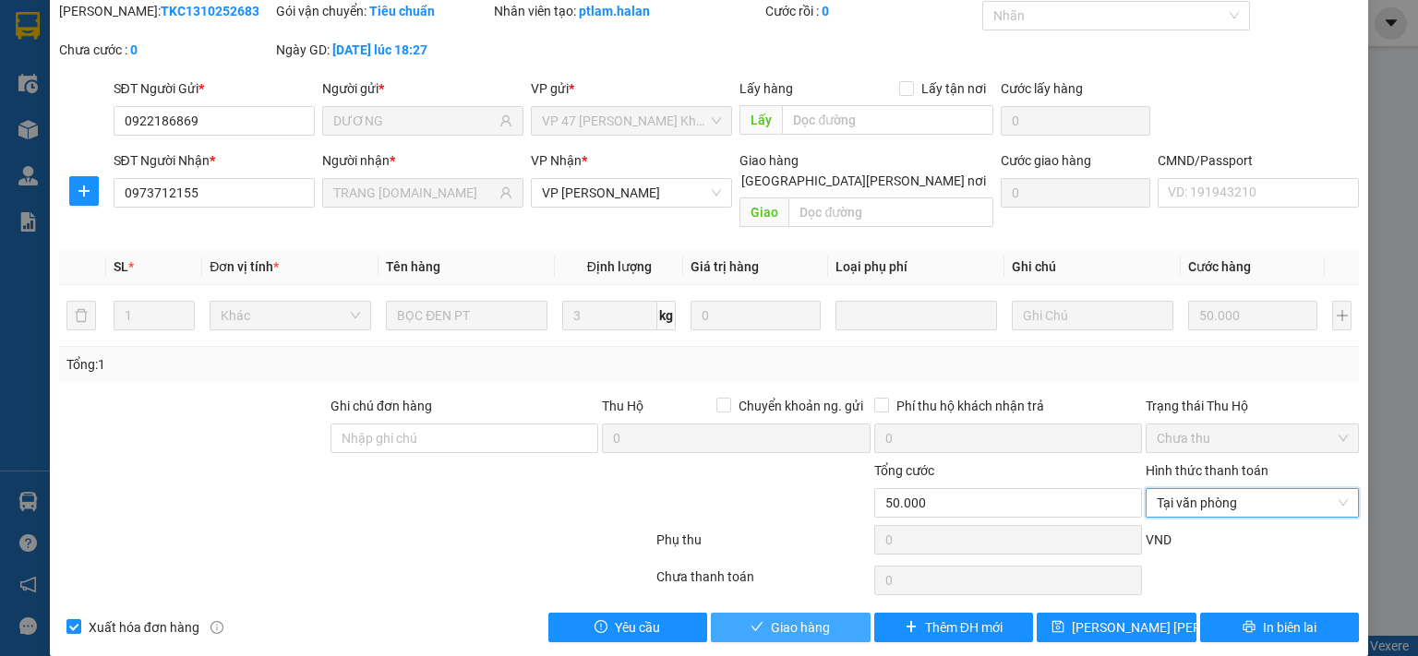
click at [845, 613] on button "Giao hàng" at bounding box center [791, 628] width 160 height 30
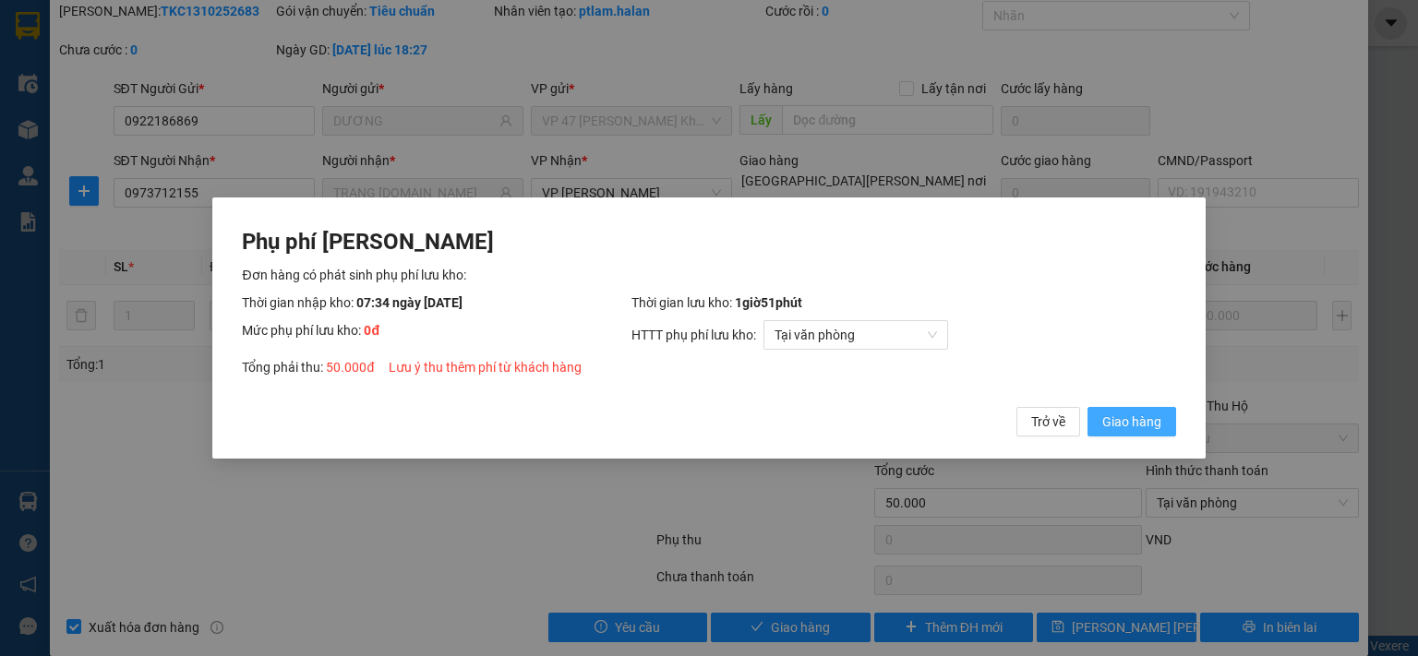
click at [1129, 425] on span "Giao hàng" at bounding box center [1131, 422] width 59 height 20
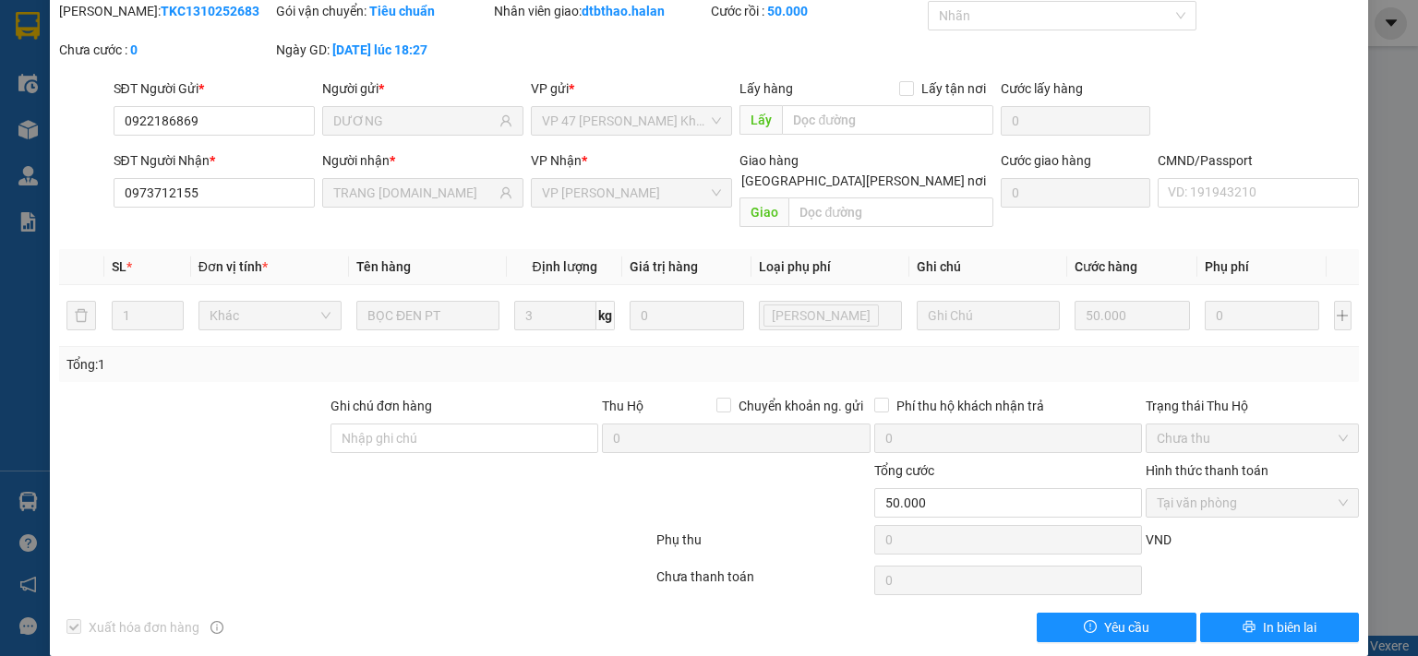
scroll to position [0, 0]
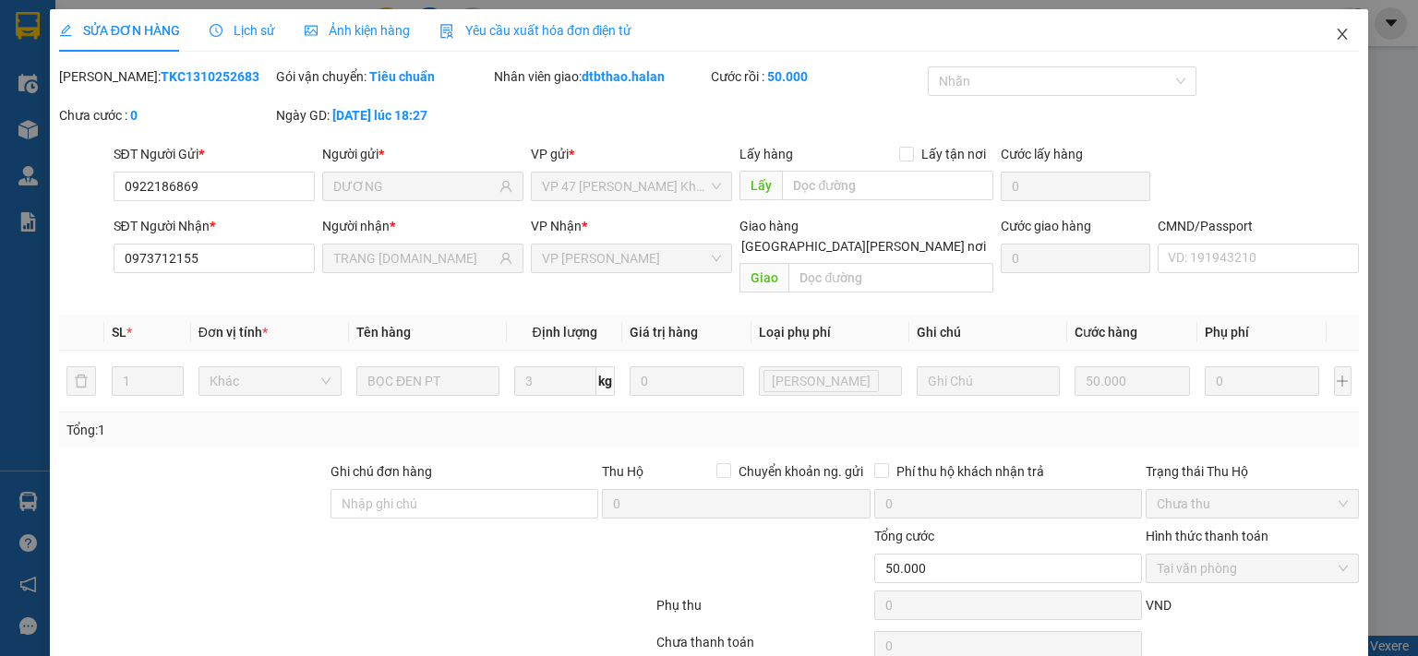
click at [1335, 29] on icon "close" at bounding box center [1342, 34] width 15 height 15
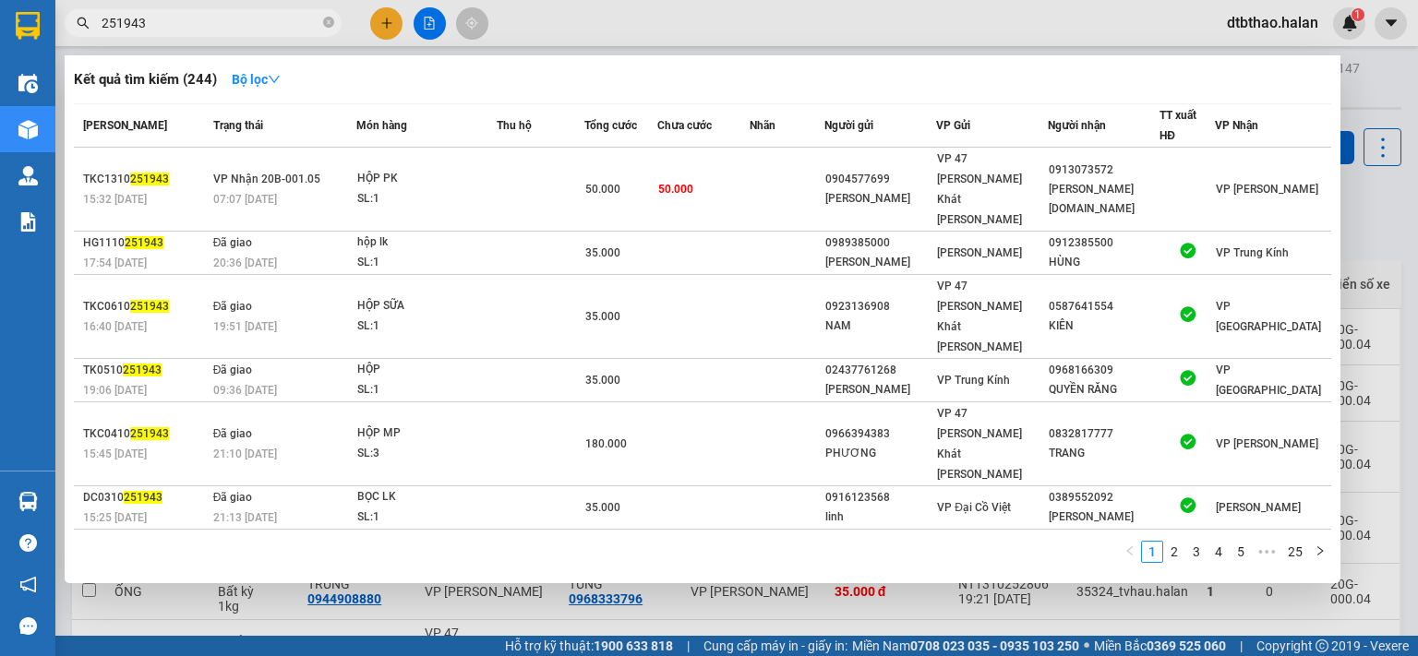
drag, startPoint x: 148, startPoint y: 21, endPoint x: 190, endPoint y: 25, distance: 42.6
click at [190, 25] on input "251943" at bounding box center [211, 23] width 218 height 20
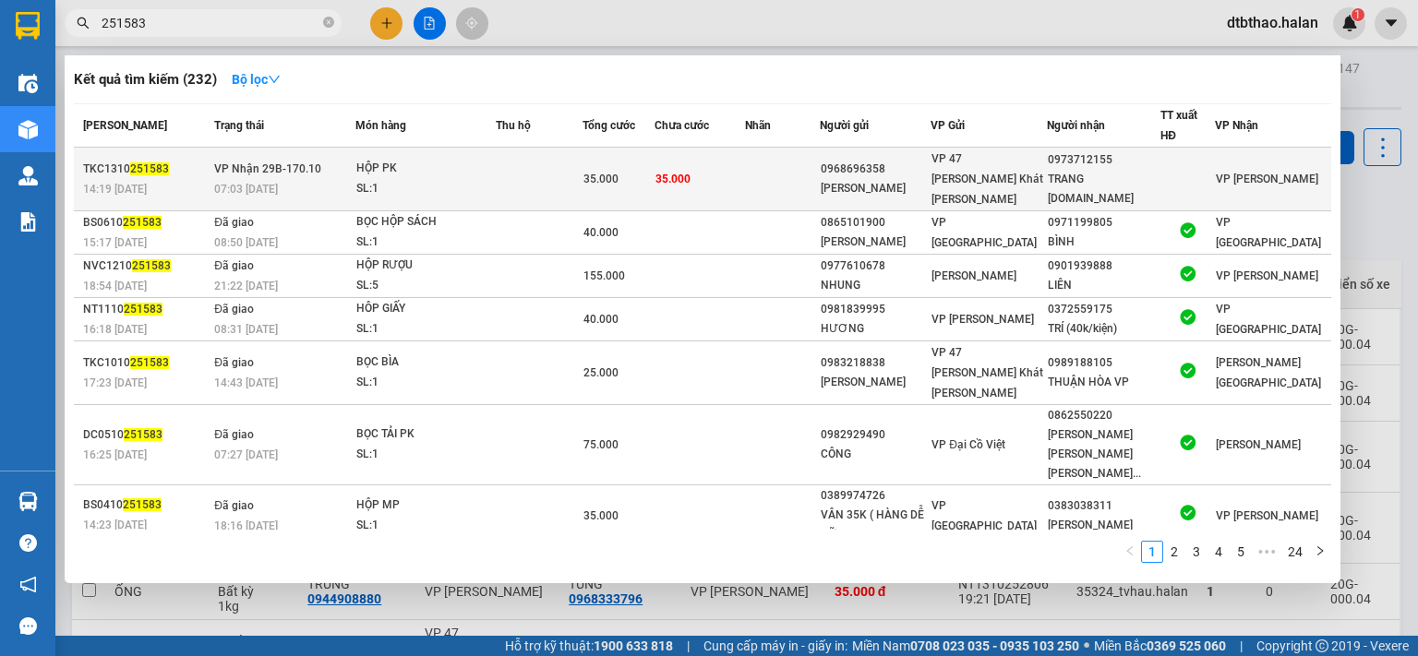
type input "251583"
click at [1092, 166] on div "0973712155" at bounding box center [1104, 159] width 112 height 19
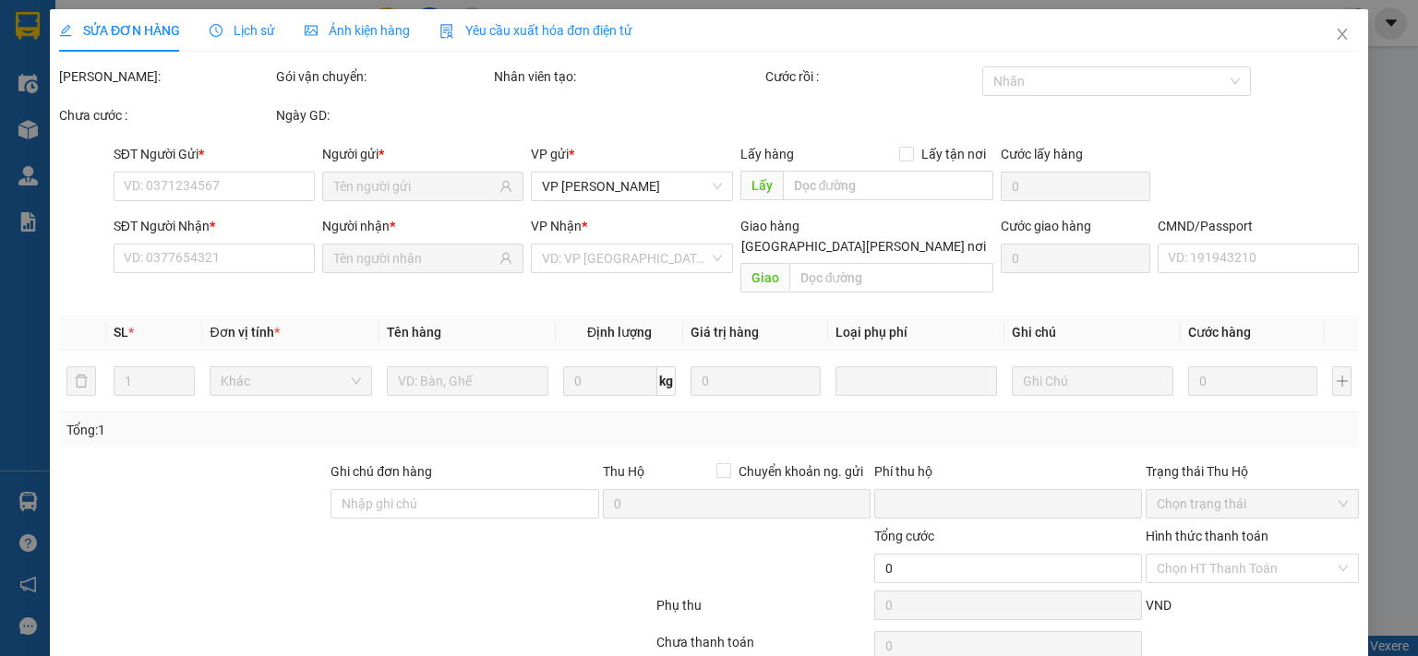
type input "0968696358"
type input "MINH TIẾN"
type input "0973712155"
type input "TRANG M.KỲ-314.TC"
type input "0"
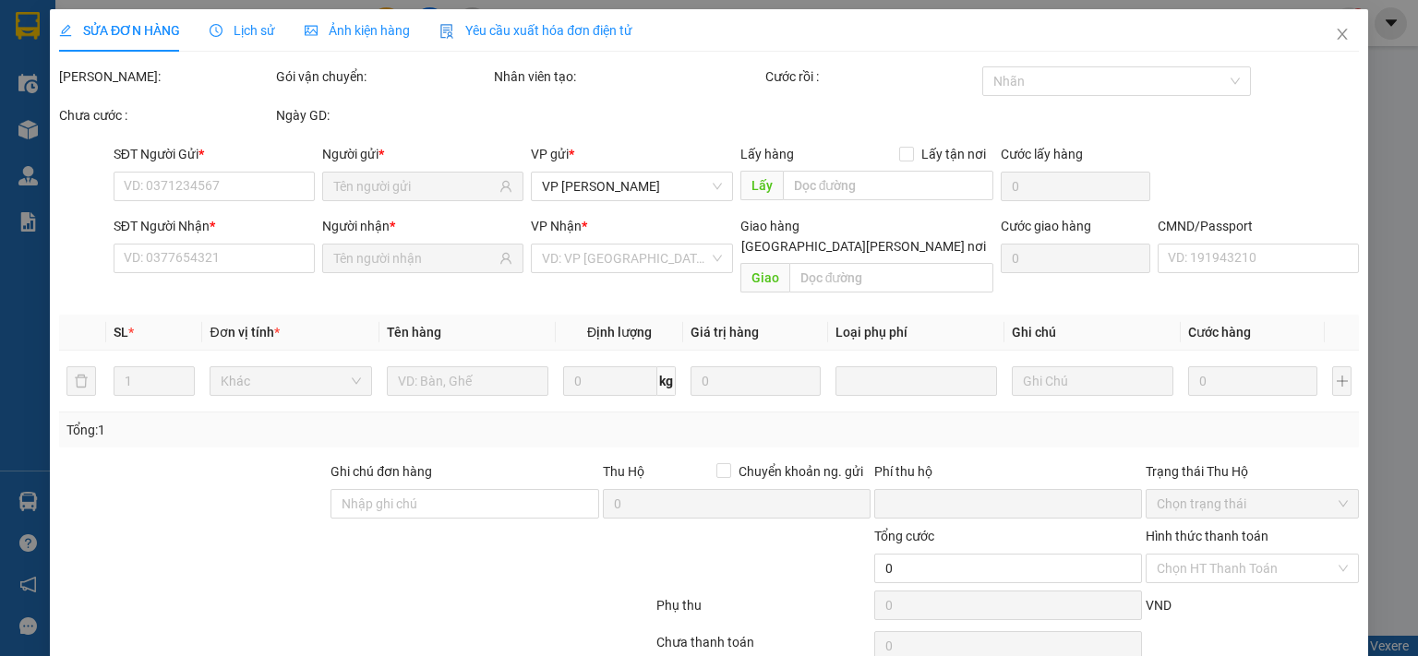
type input "35.000"
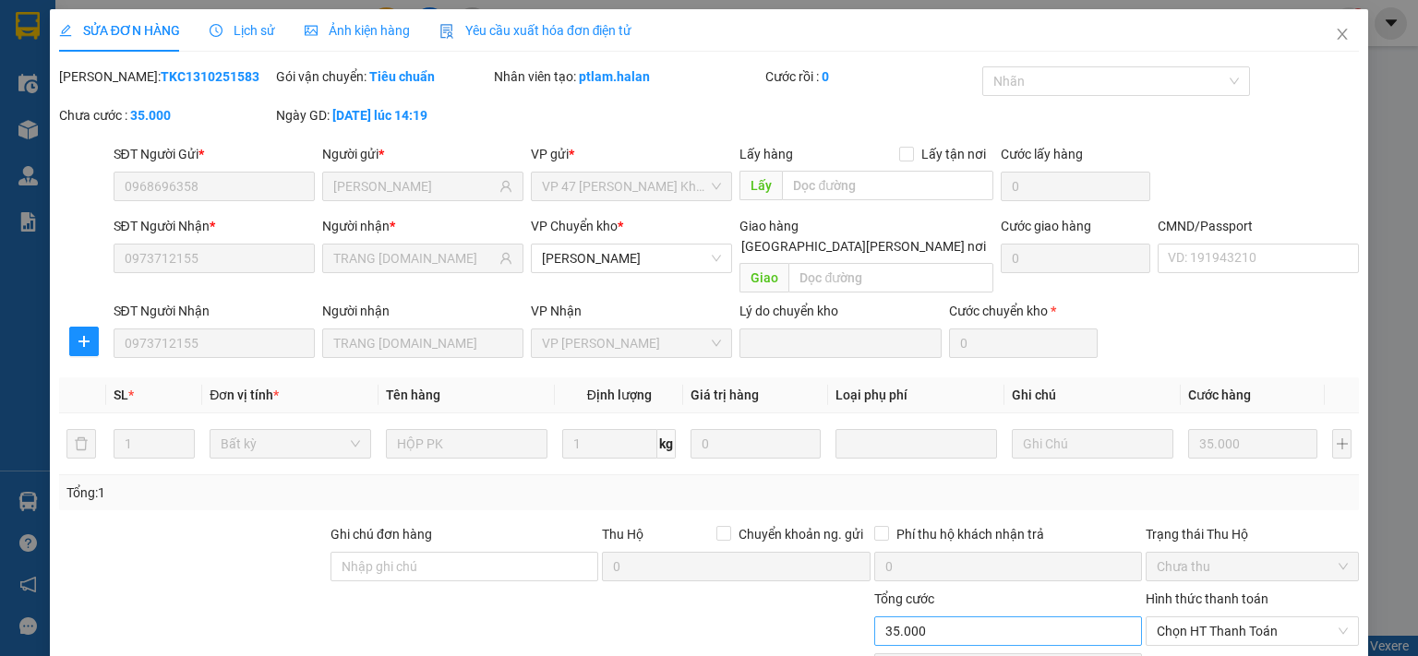
scroll to position [128, 0]
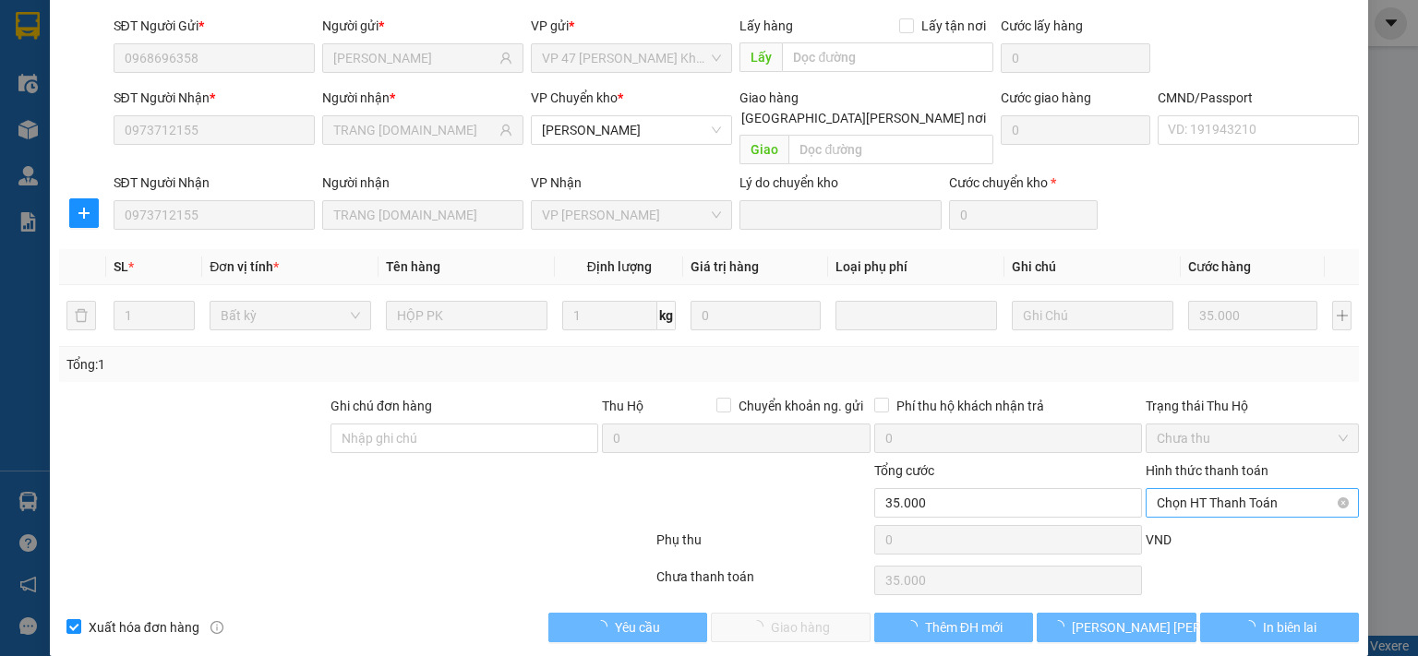
click at [1204, 489] on span "Chọn HT Thanh Toán" at bounding box center [1252, 503] width 191 height 28
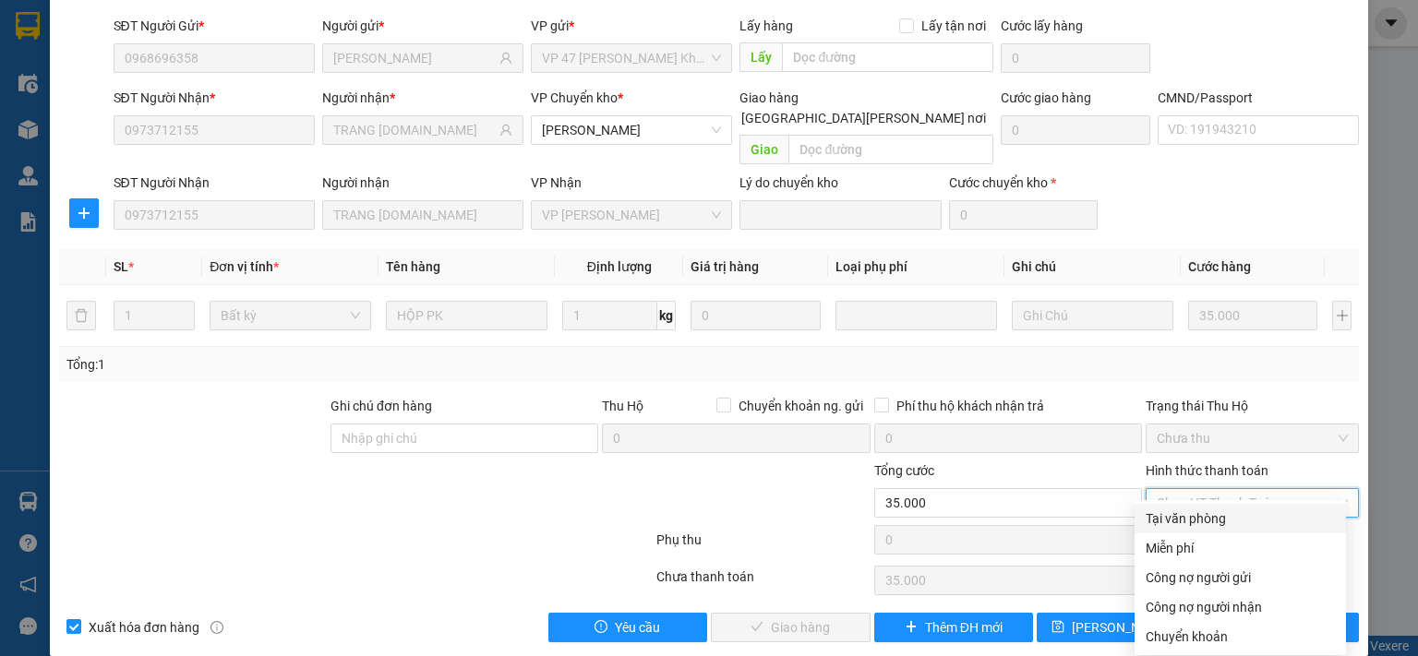
click at [1204, 512] on div "Tại văn phòng" at bounding box center [1239, 519] width 189 height 20
type input "0"
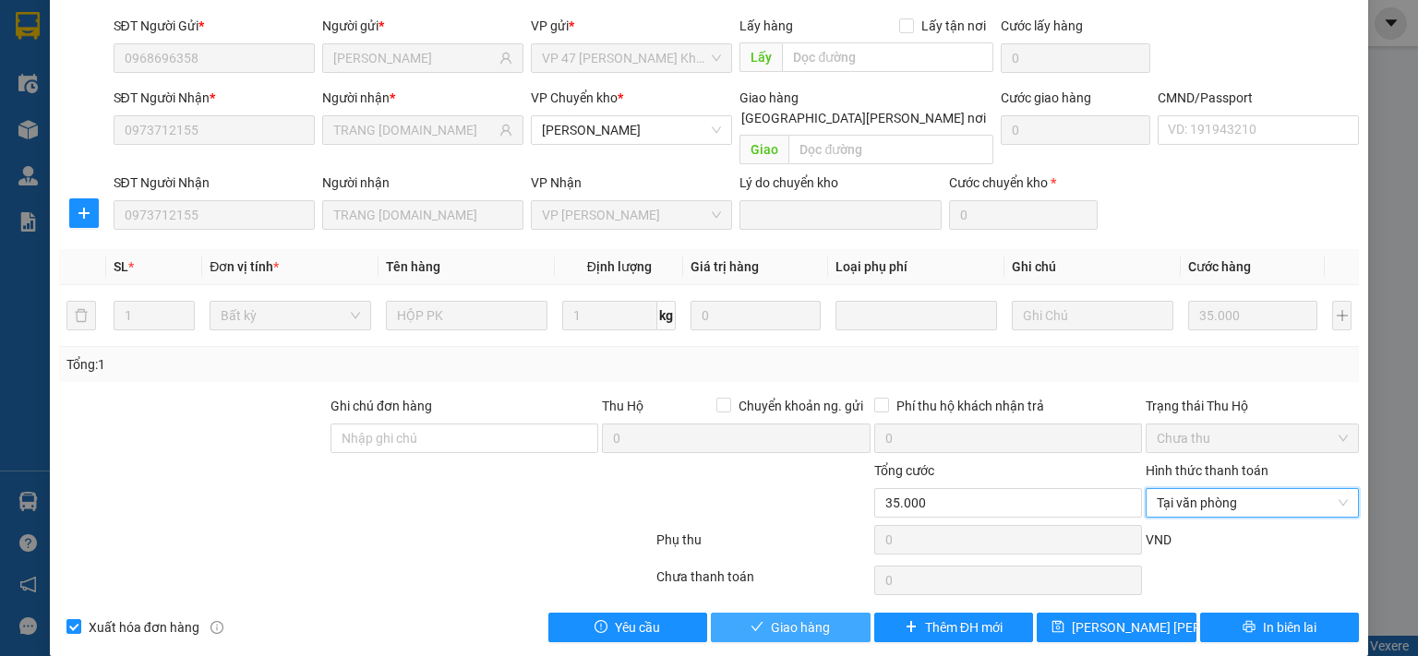
click at [783, 618] on span "Giao hàng" at bounding box center [800, 628] width 59 height 20
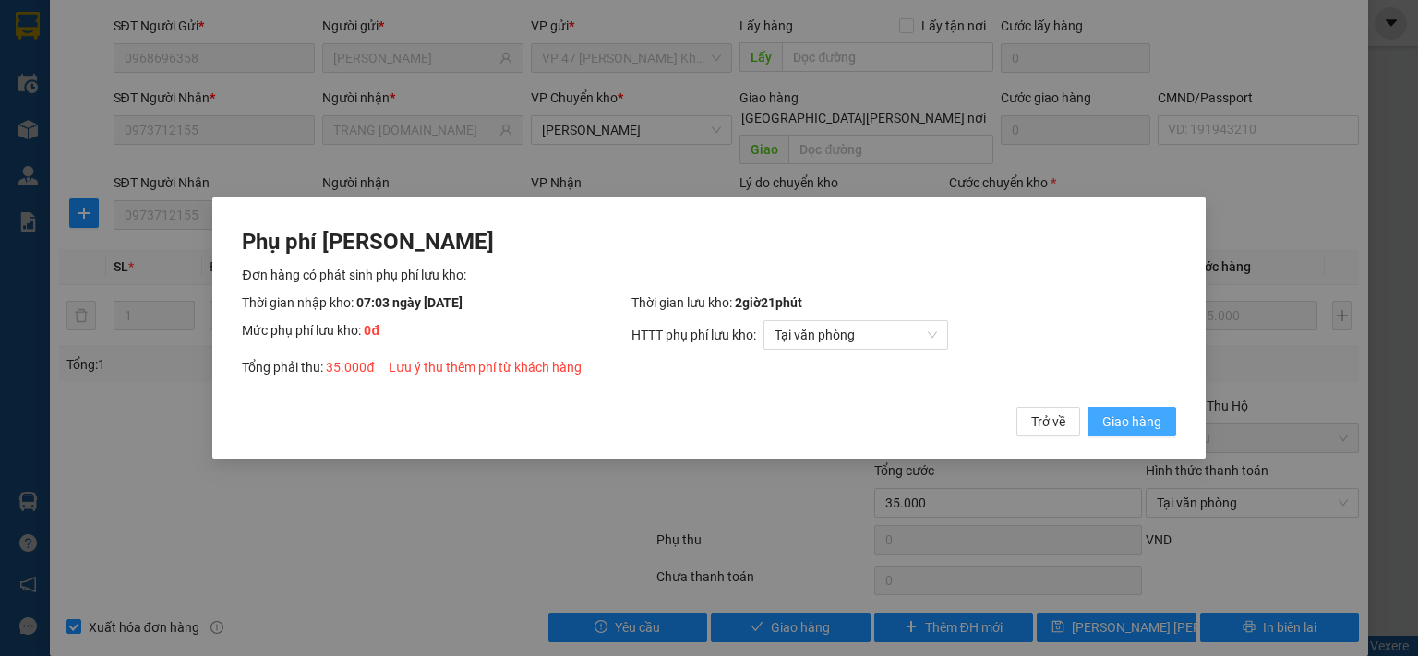
click at [1152, 425] on span "Giao hàng" at bounding box center [1131, 422] width 59 height 20
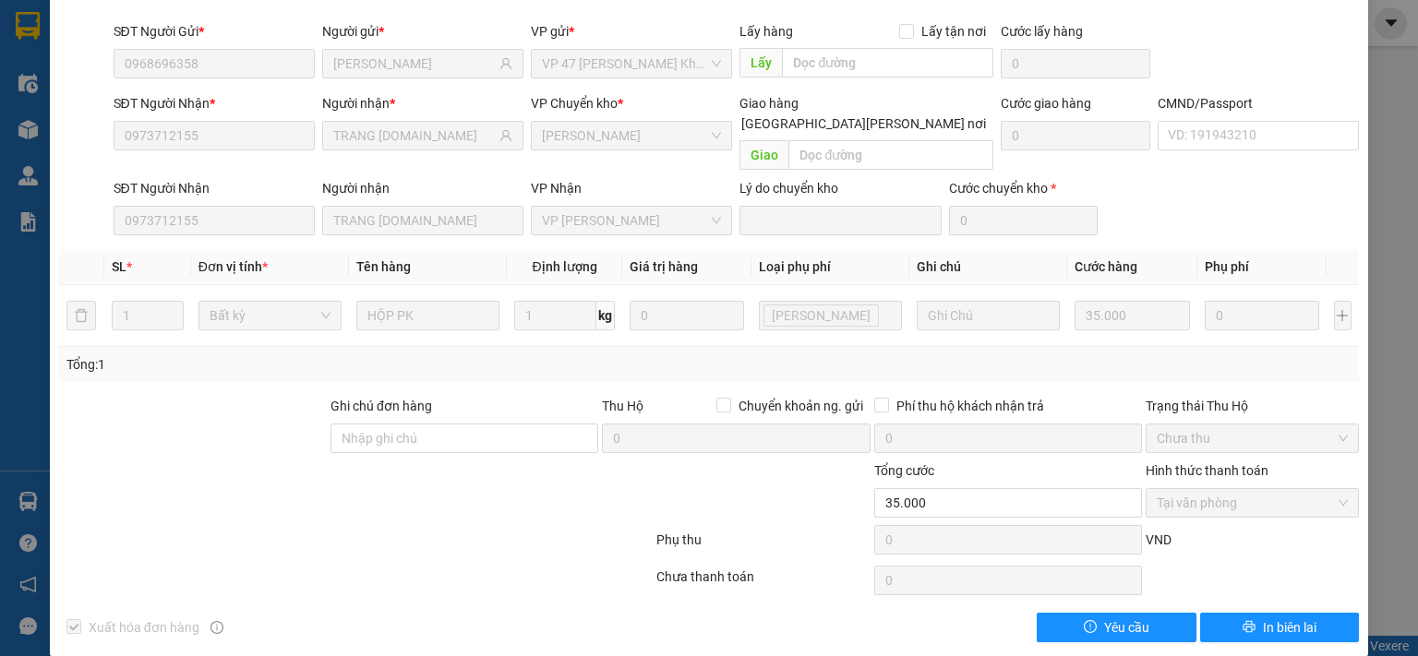
scroll to position [0, 0]
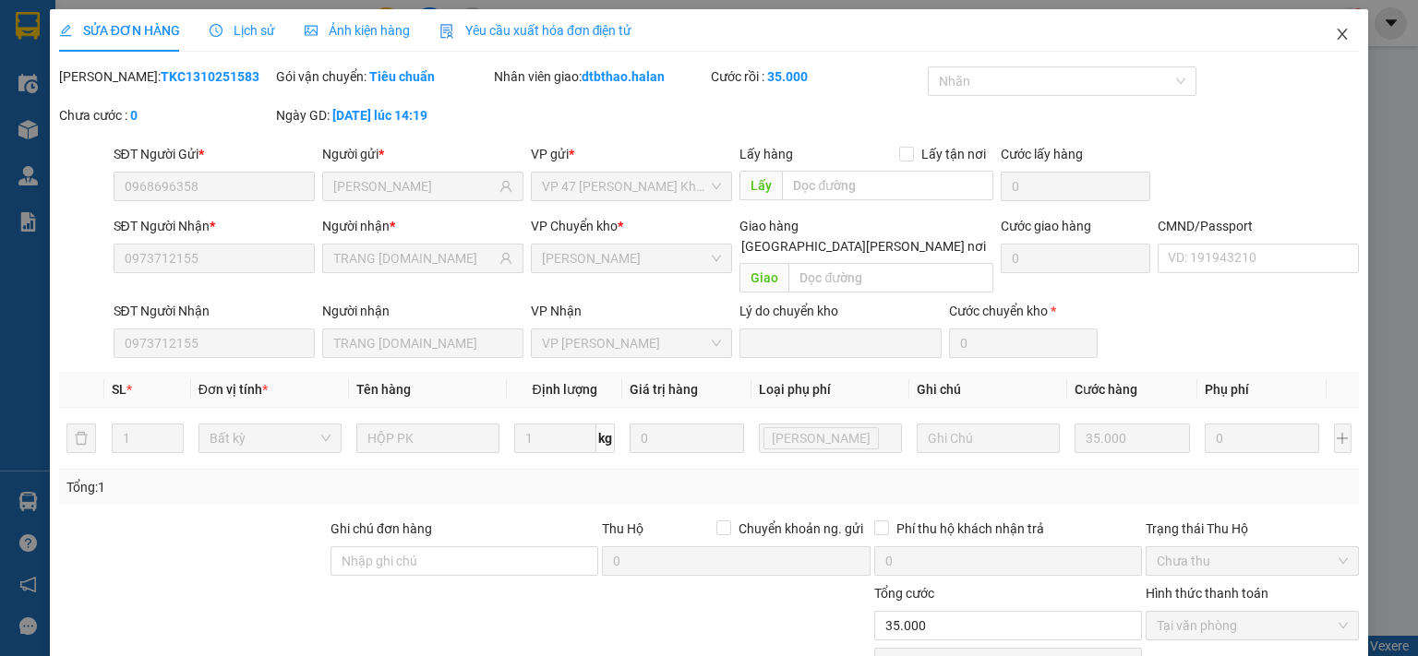
click at [1335, 40] on icon "close" at bounding box center [1342, 34] width 15 height 15
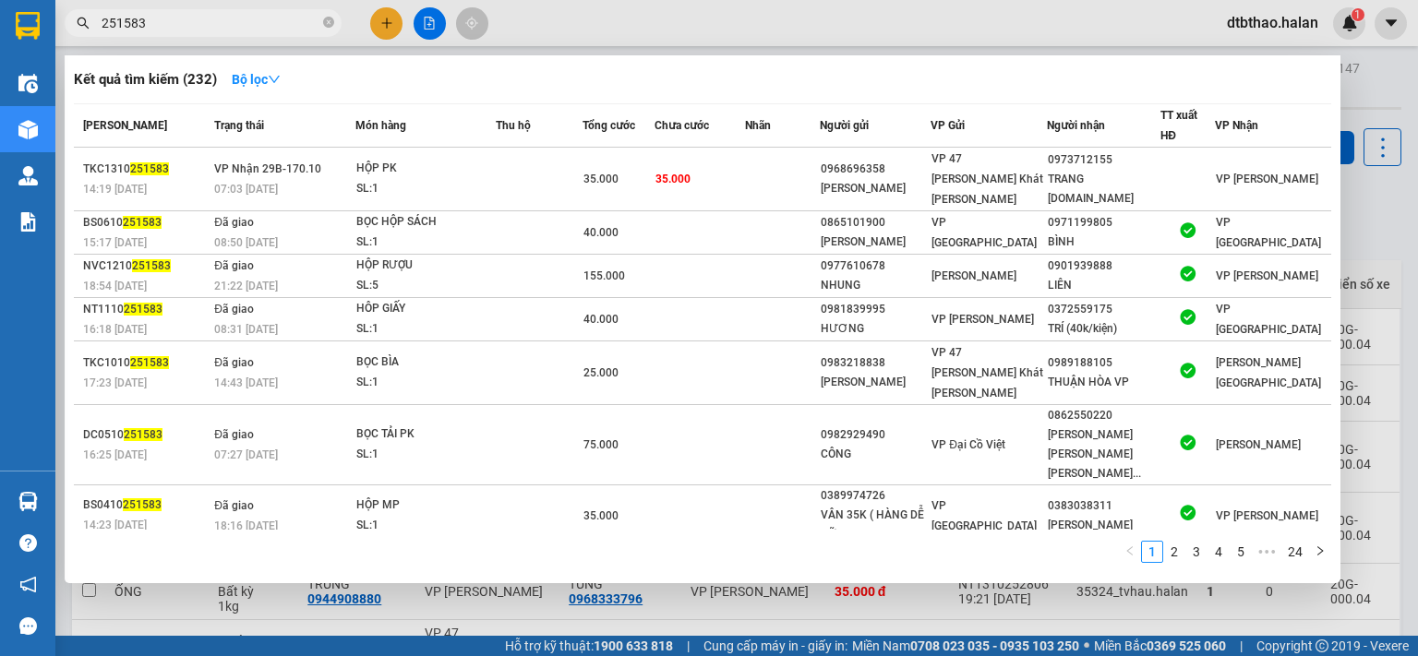
drag, startPoint x: 123, startPoint y: 21, endPoint x: 170, endPoint y: 21, distance: 47.1
click at [170, 21] on input "251583" at bounding box center [211, 23] width 218 height 20
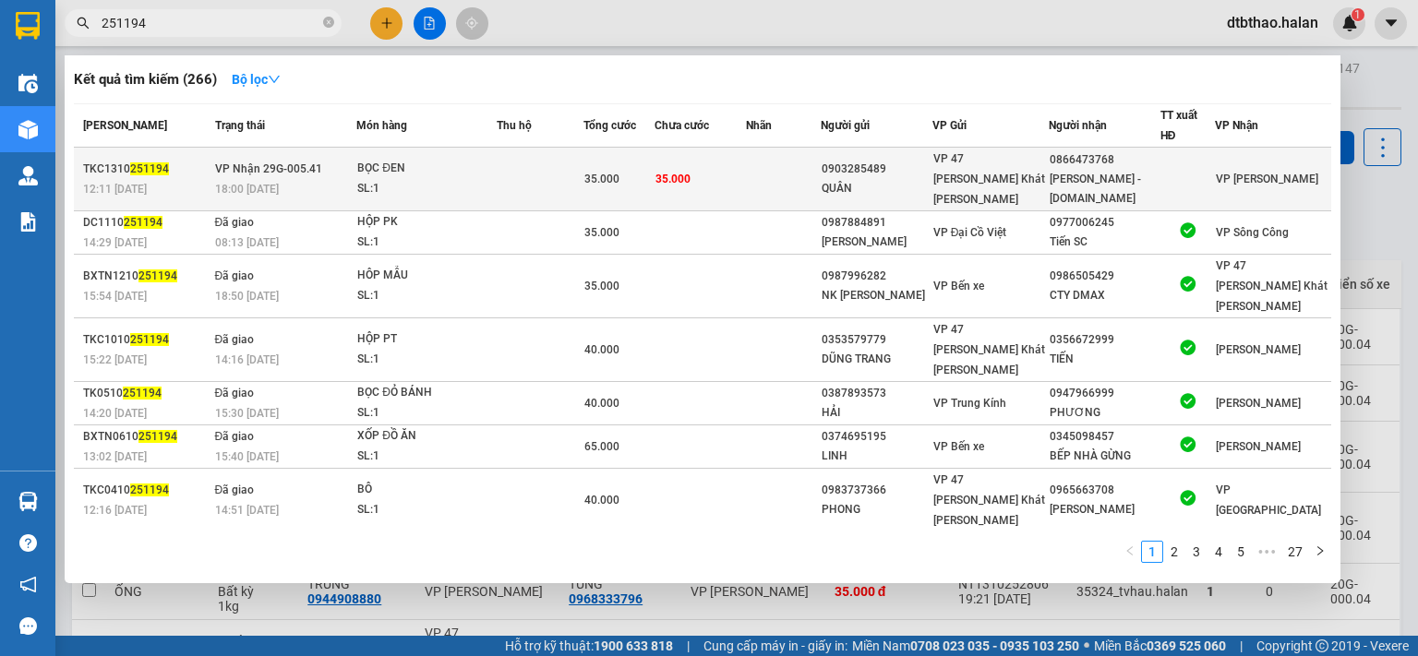
type input "251194"
click at [1105, 162] on div "0866473768" at bounding box center [1104, 159] width 110 height 19
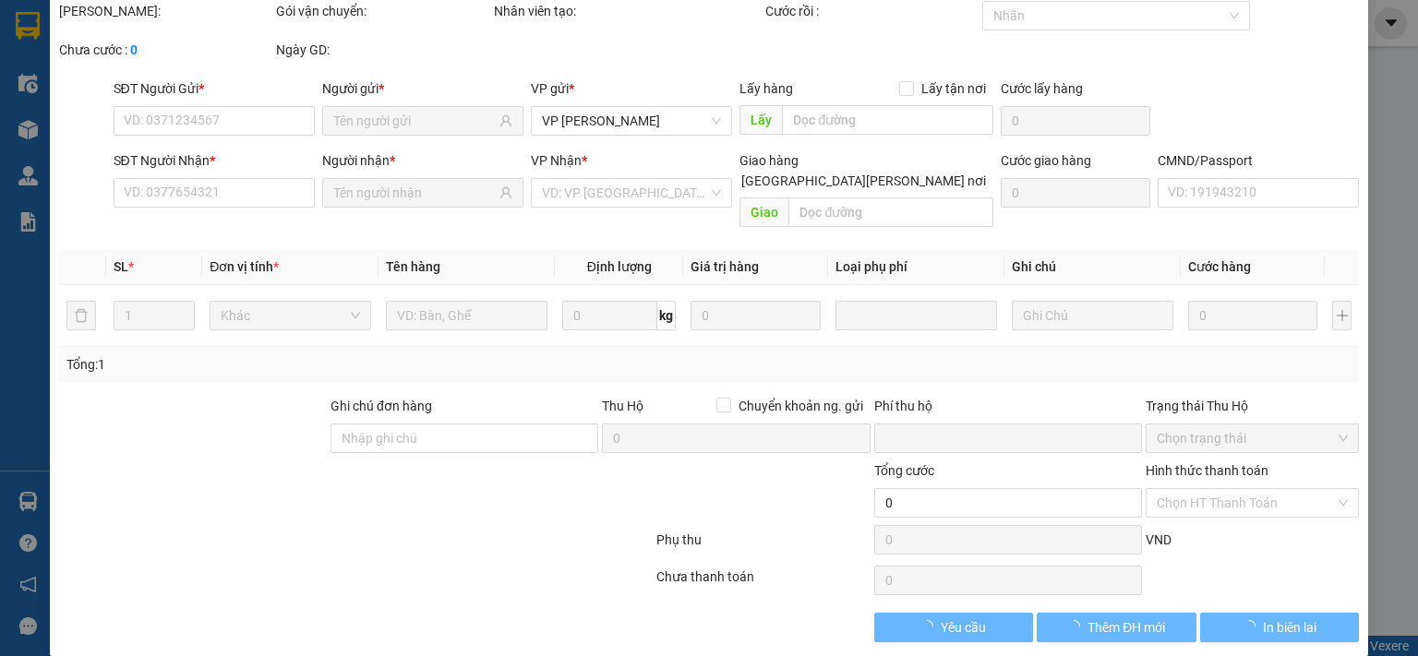
type input "0903285489"
type input "QUÂN"
type input "0866473768"
type input "HOÀI - 314.TC"
type input "0"
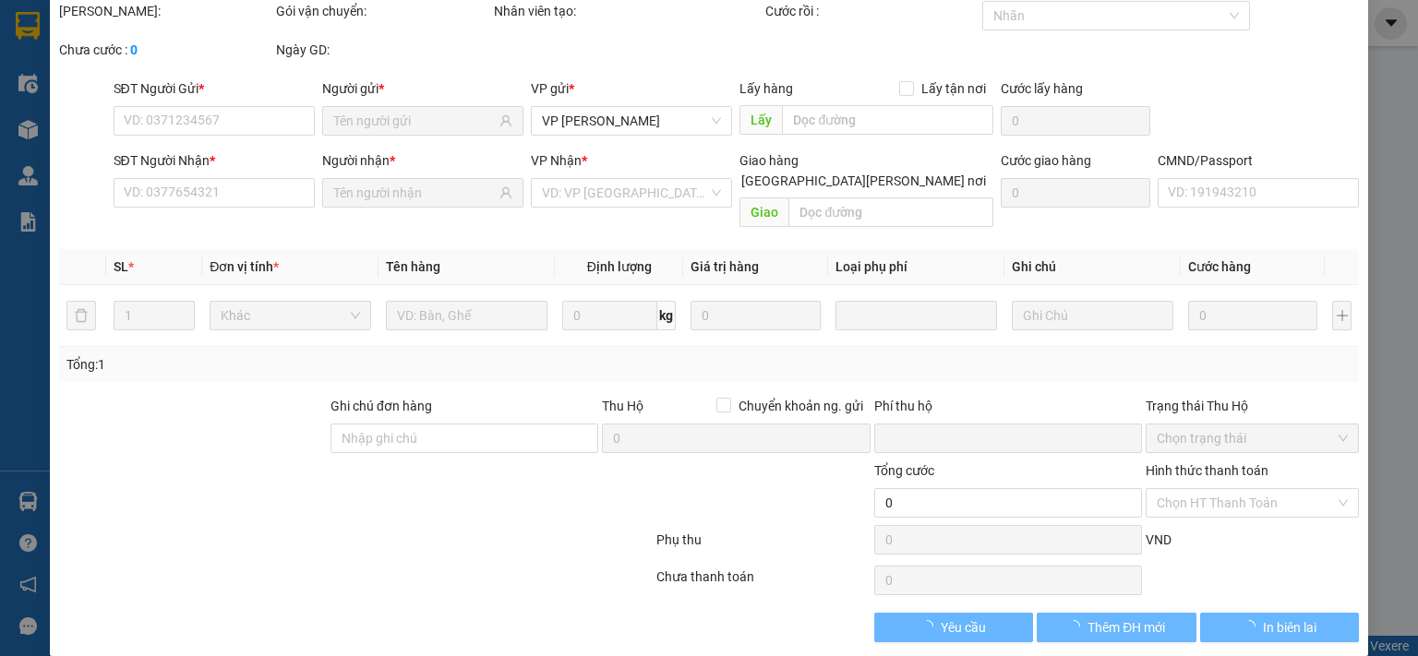
type input "35.000"
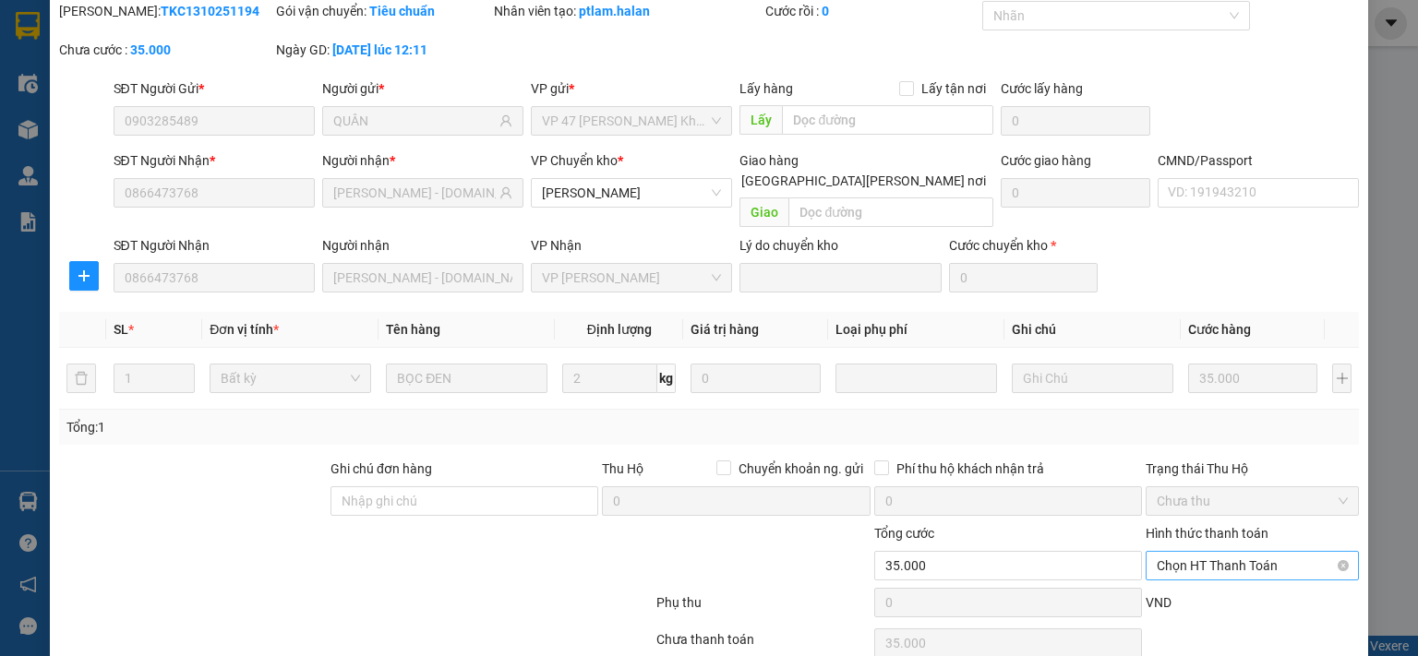
scroll to position [128, 0]
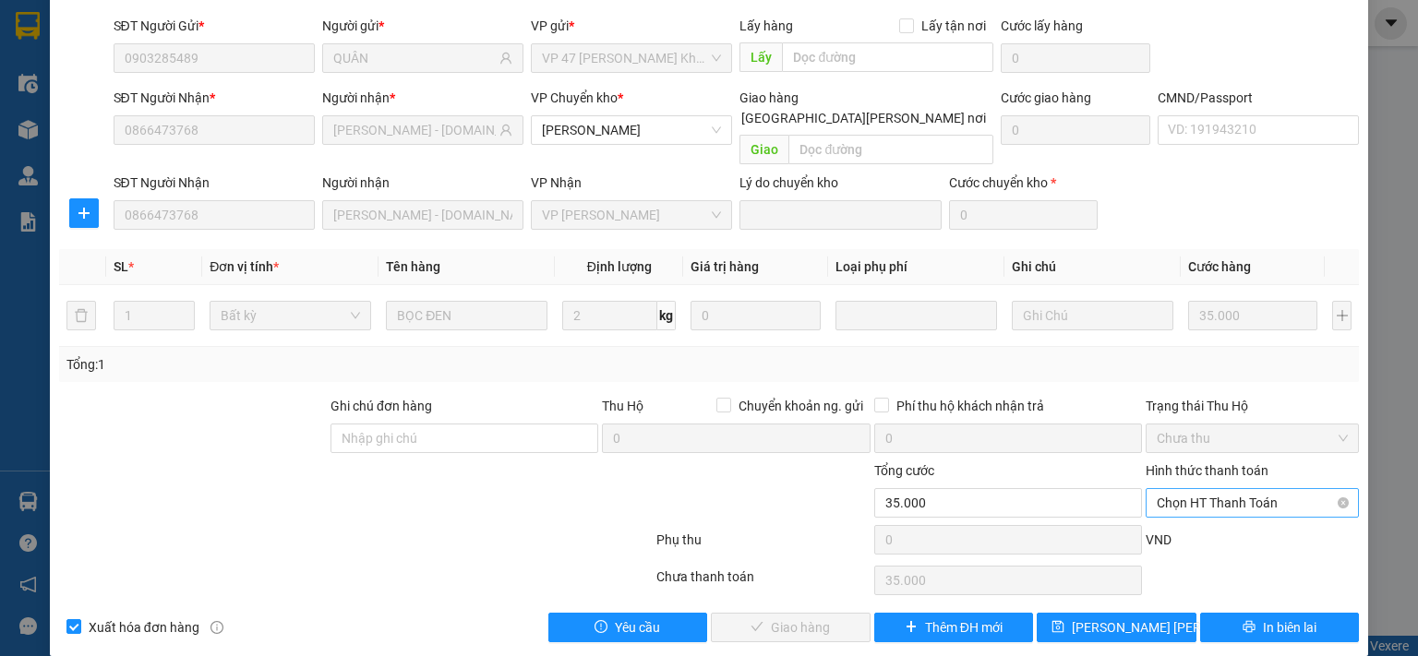
click at [1217, 489] on span "Chọn HT Thanh Toán" at bounding box center [1252, 503] width 191 height 28
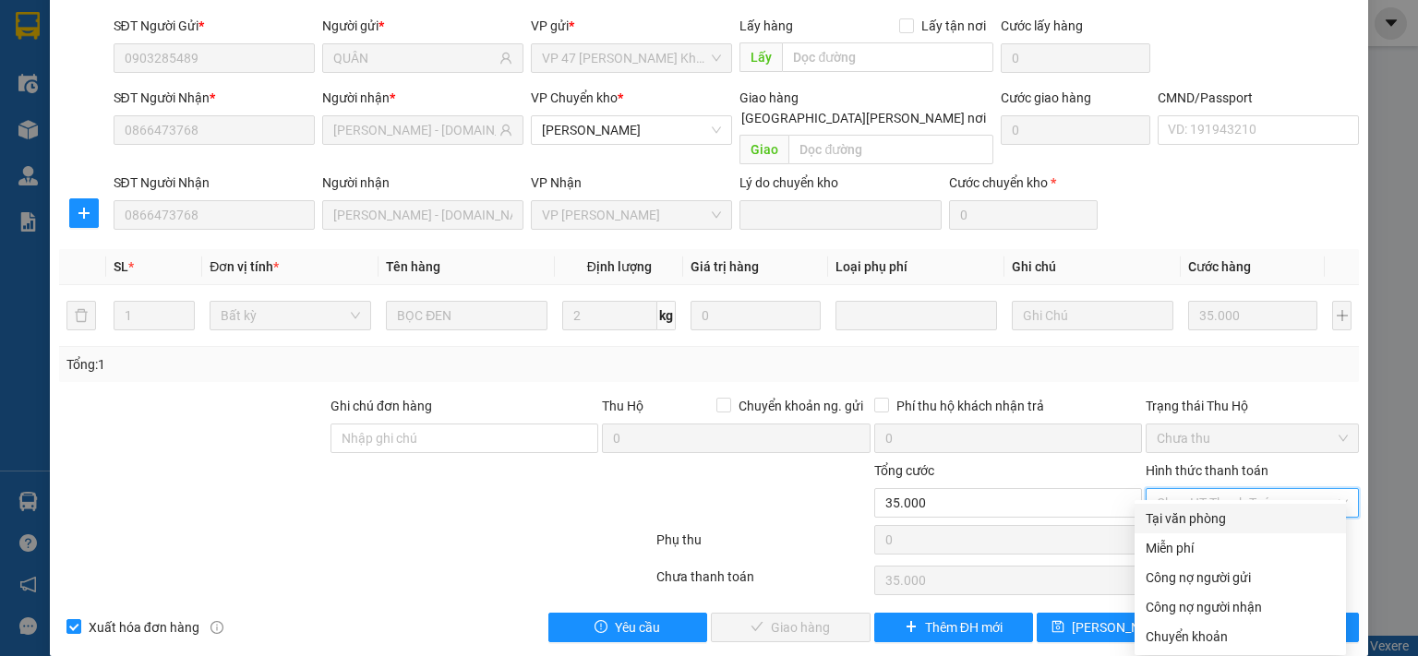
drag, startPoint x: 1204, startPoint y: 519, endPoint x: 1073, endPoint y: 565, distance: 139.0
click at [1204, 520] on div "Tại văn phòng" at bounding box center [1239, 519] width 189 height 20
type input "0"
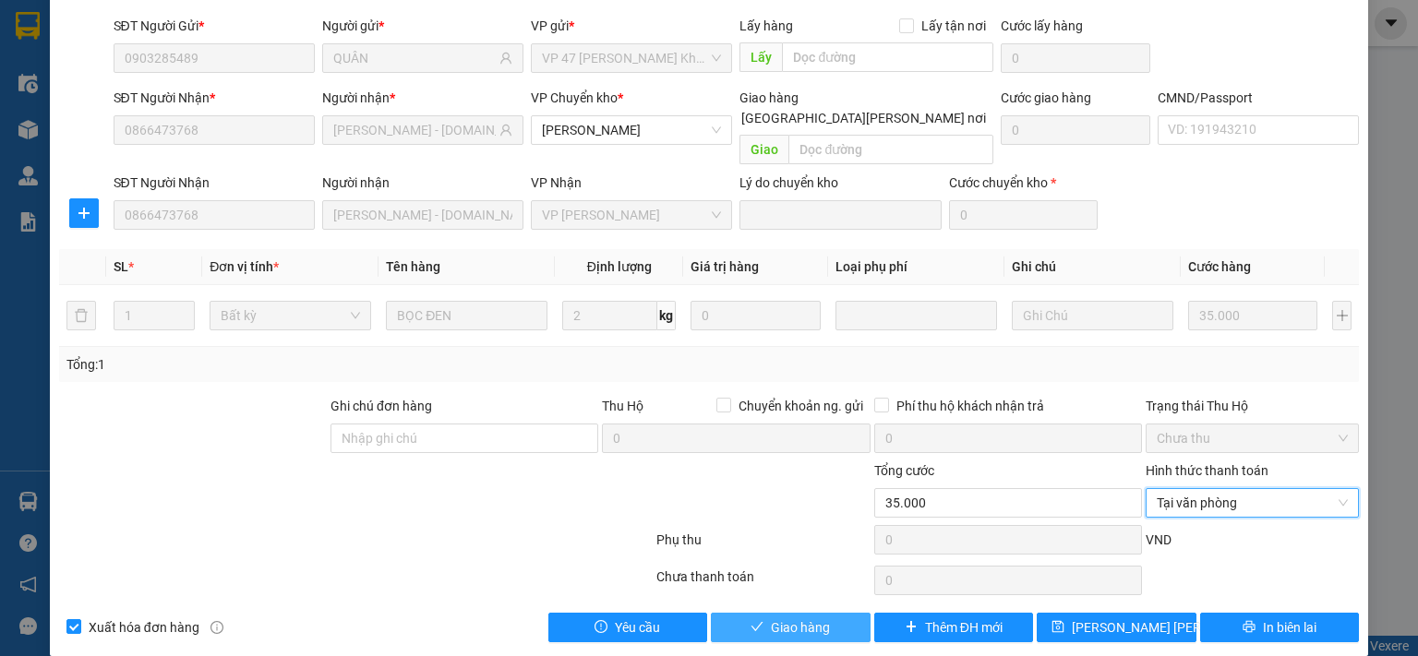
click at [821, 618] on span "Giao hàng" at bounding box center [800, 628] width 59 height 20
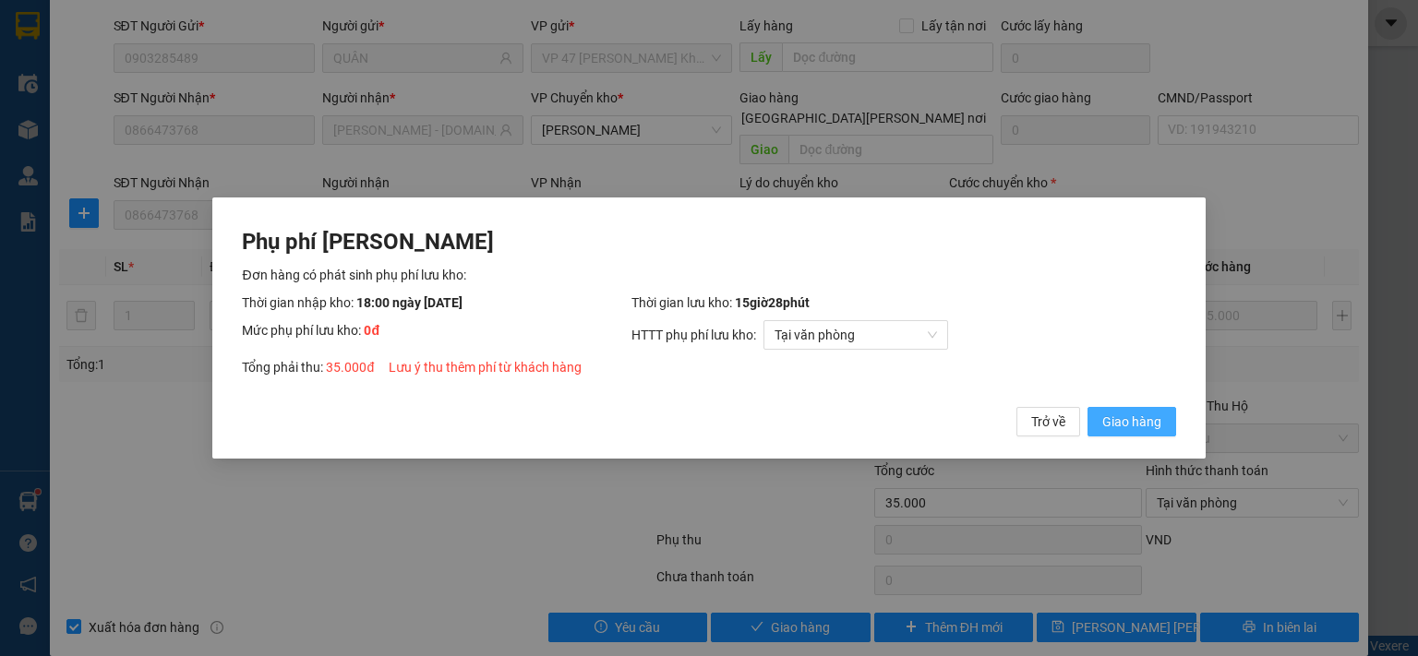
click at [1143, 419] on span "Giao hàng" at bounding box center [1131, 422] width 59 height 20
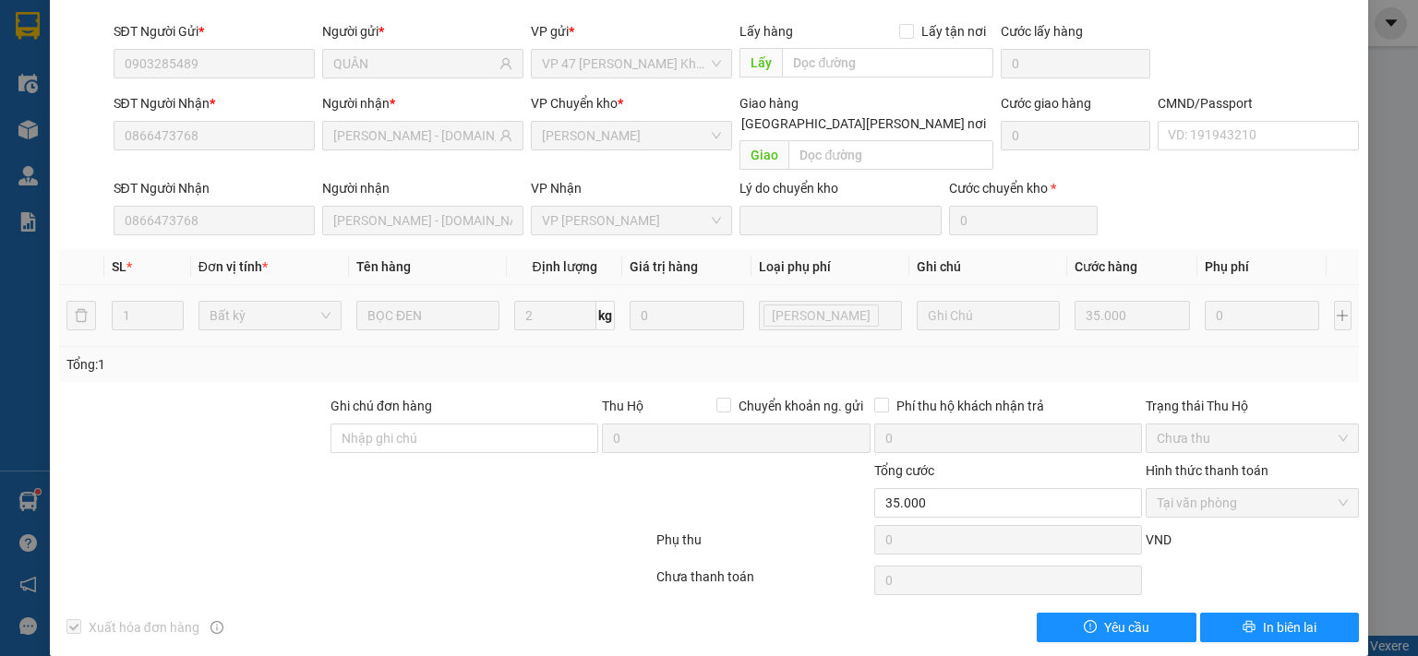
scroll to position [0, 0]
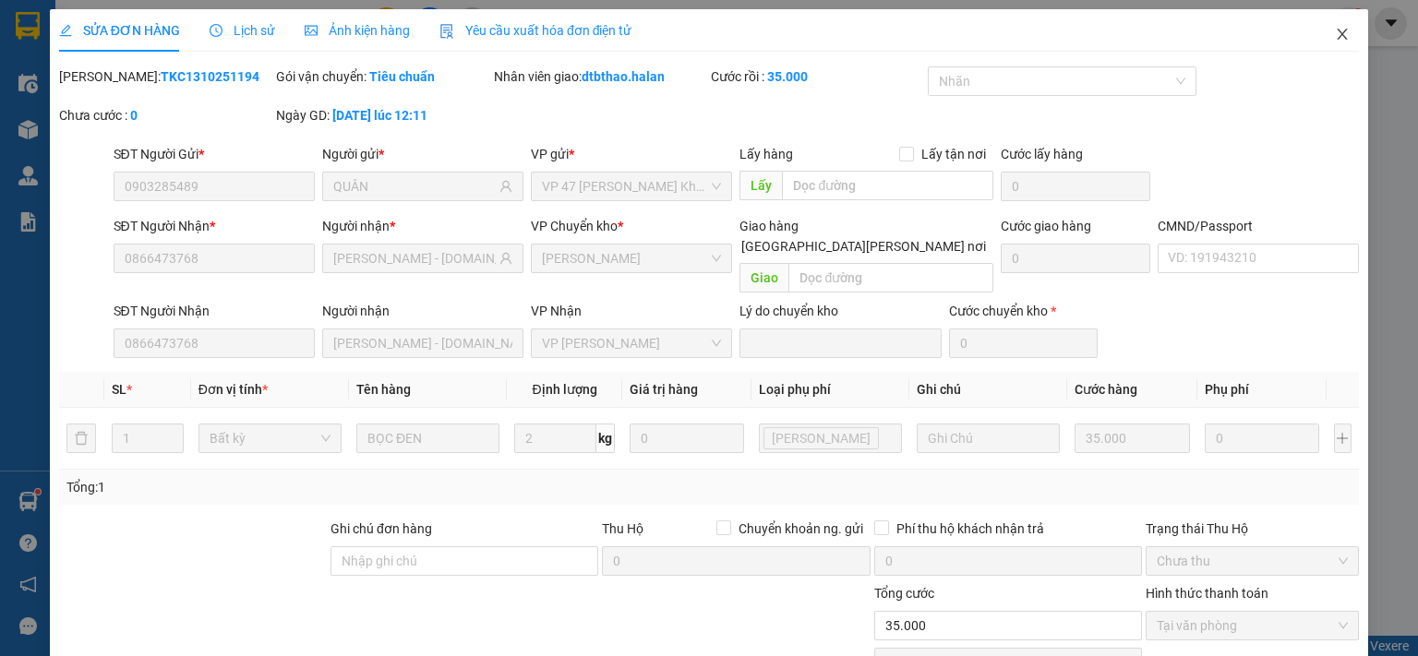
click at [1335, 38] on icon "close" at bounding box center [1342, 34] width 15 height 15
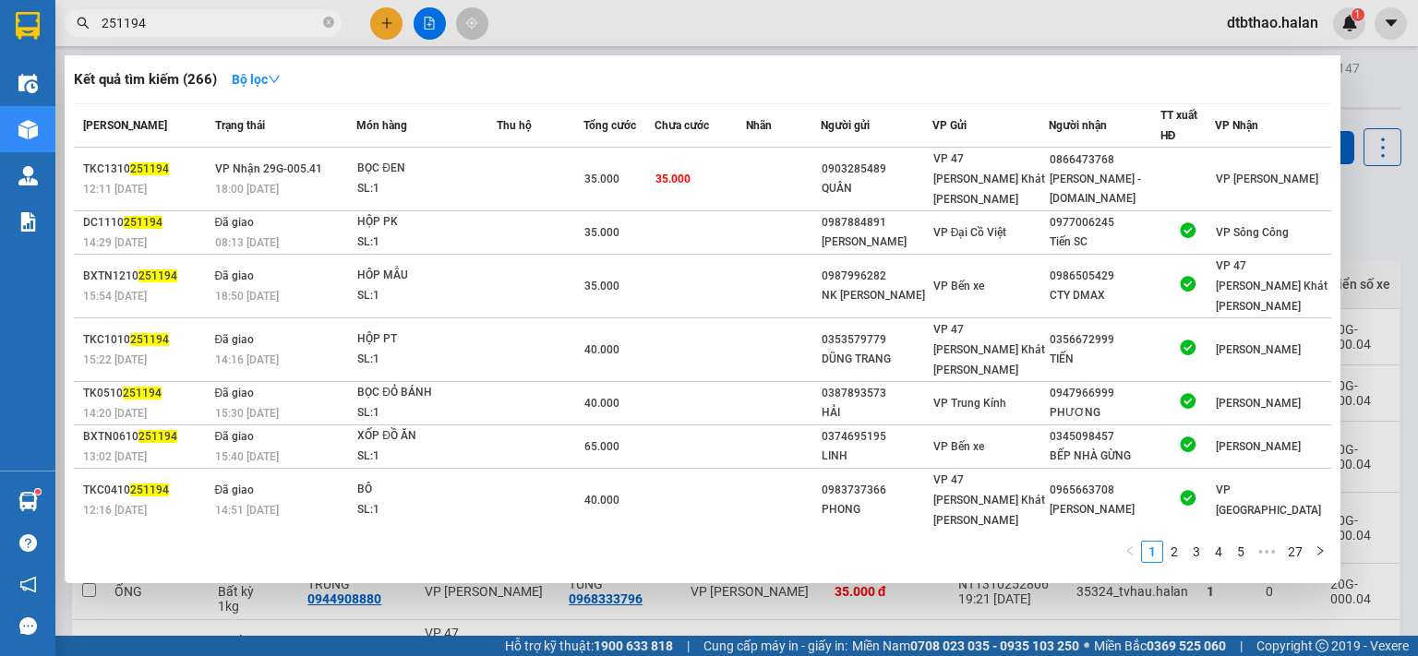
drag, startPoint x: 118, startPoint y: 24, endPoint x: 170, endPoint y: 24, distance: 51.7
click at [170, 24] on input "251194" at bounding box center [211, 23] width 218 height 20
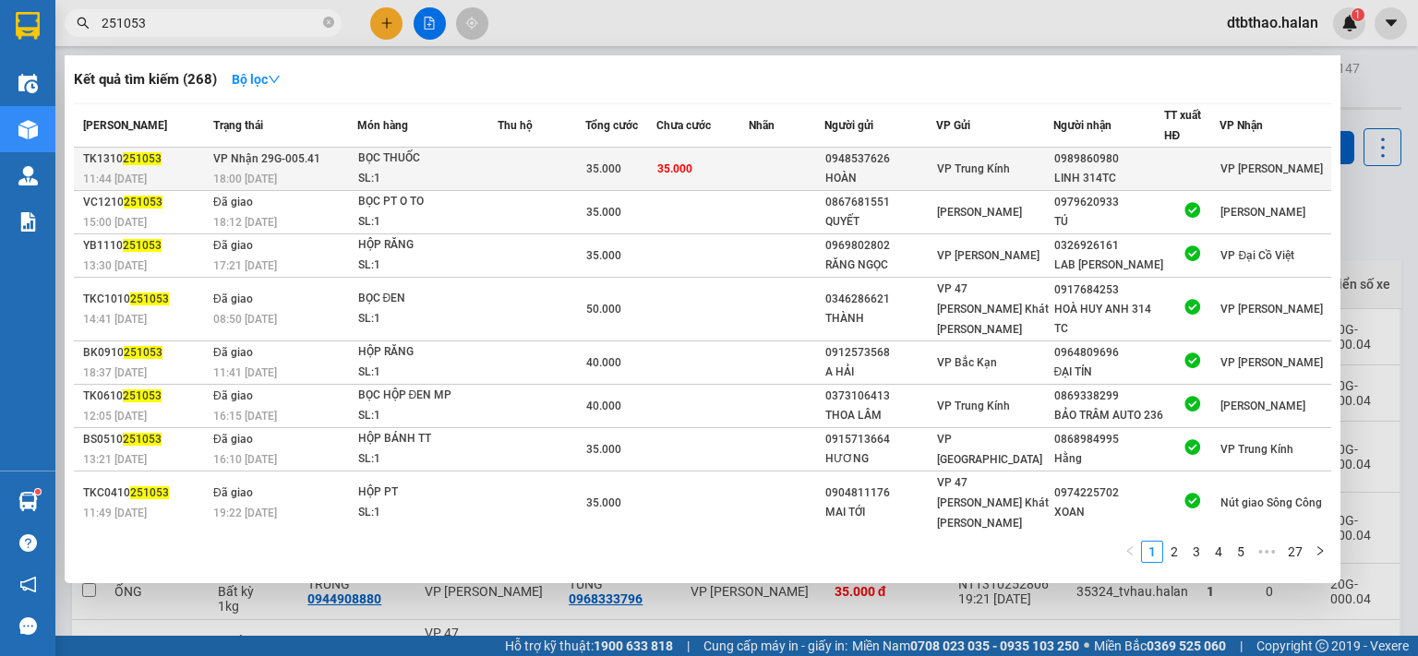
type input "251053"
click at [1115, 169] on div "LINH 314TC" at bounding box center [1109, 178] width 110 height 19
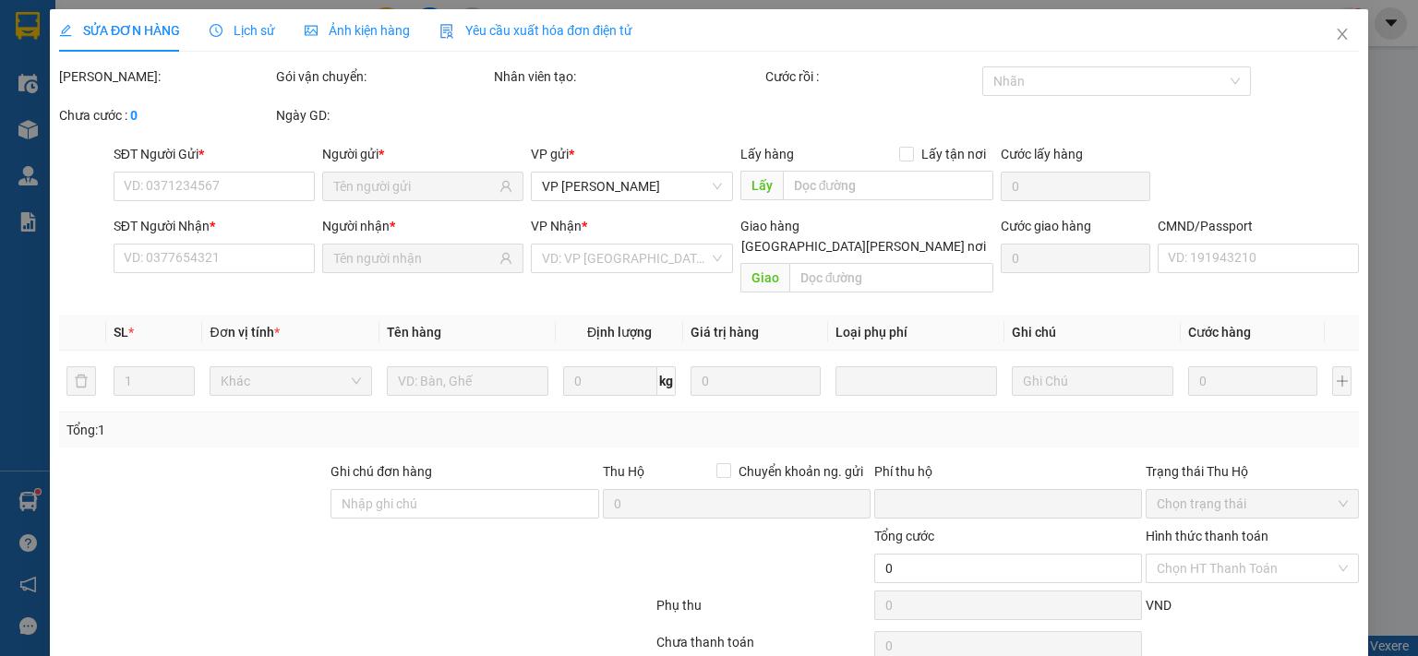
type input "0948537626"
type input "HOÀN"
type input "0989860980"
type input "LINH 314TC"
type input "0"
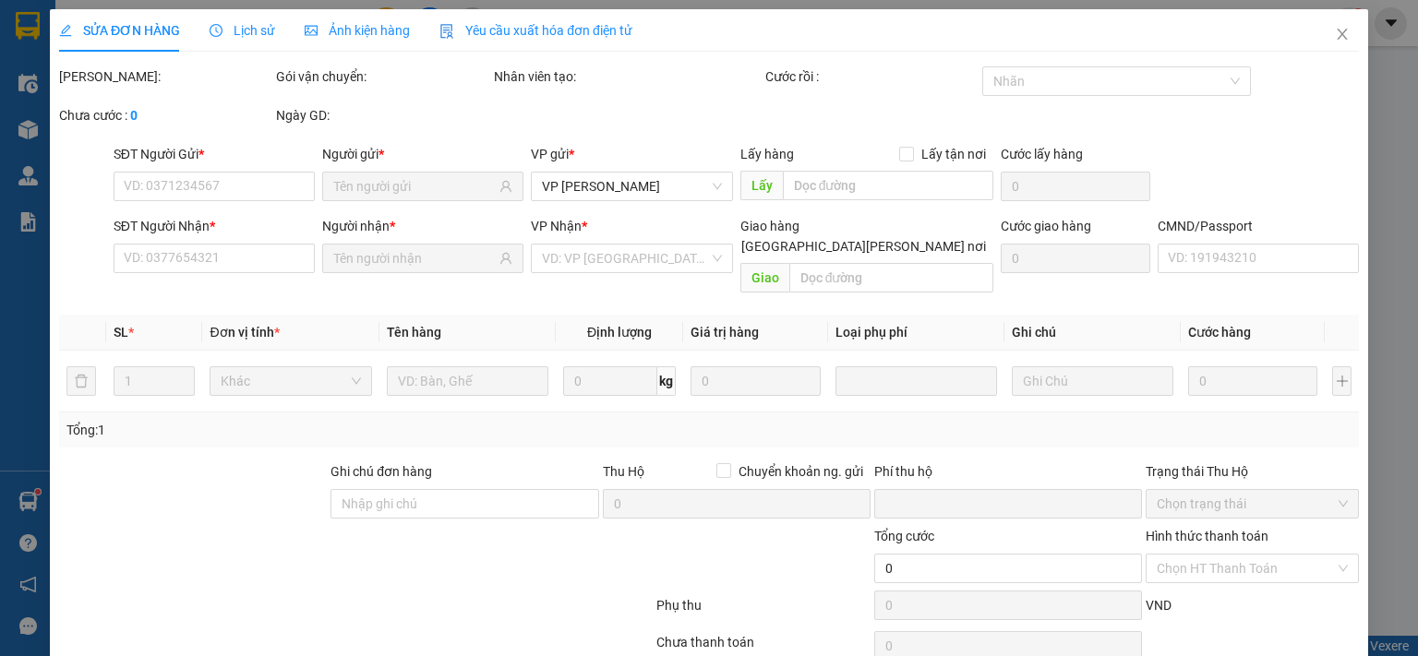
type input "35.000"
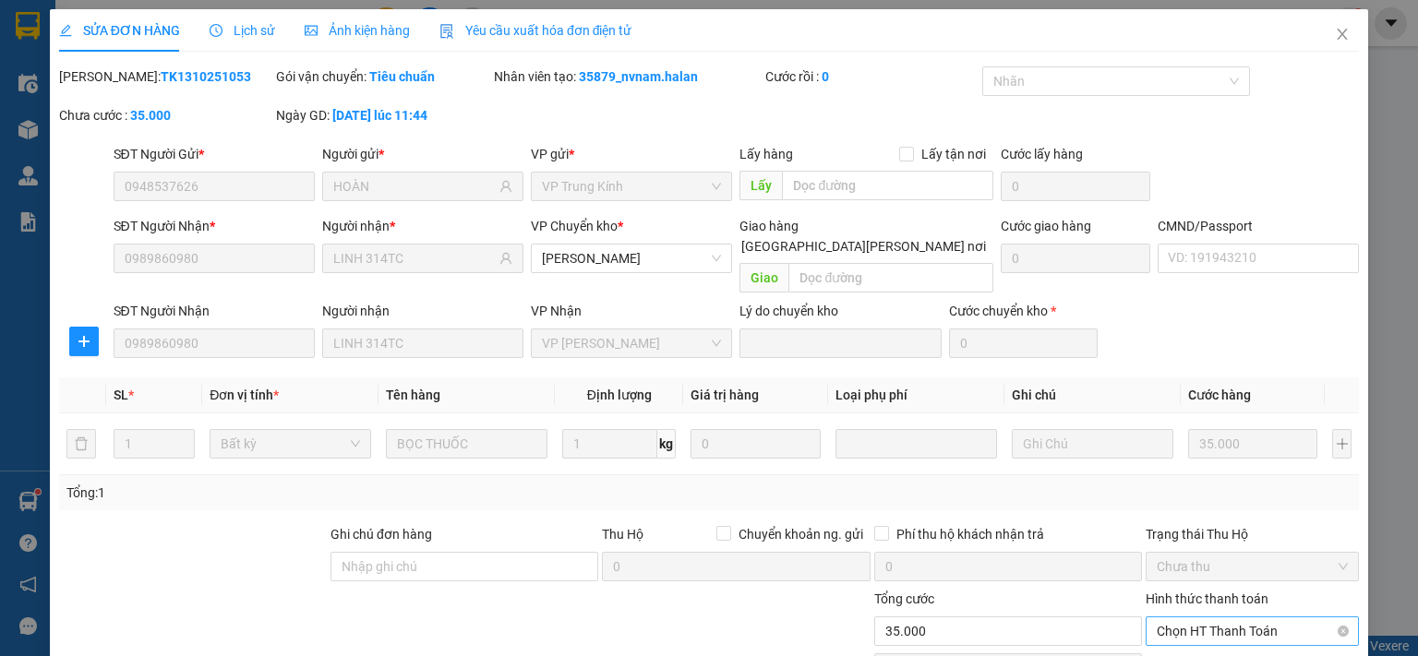
scroll to position [128, 0]
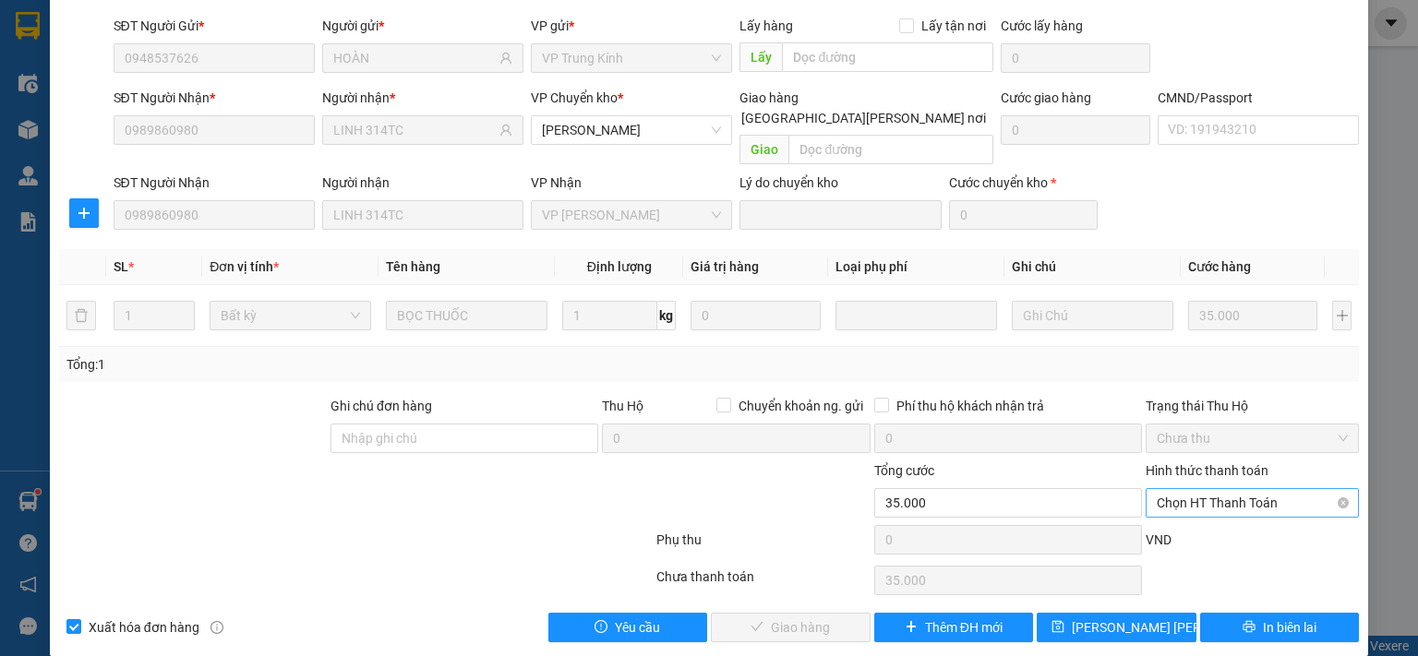
click at [1189, 489] on span "Chọn HT Thanh Toán" at bounding box center [1252, 503] width 191 height 28
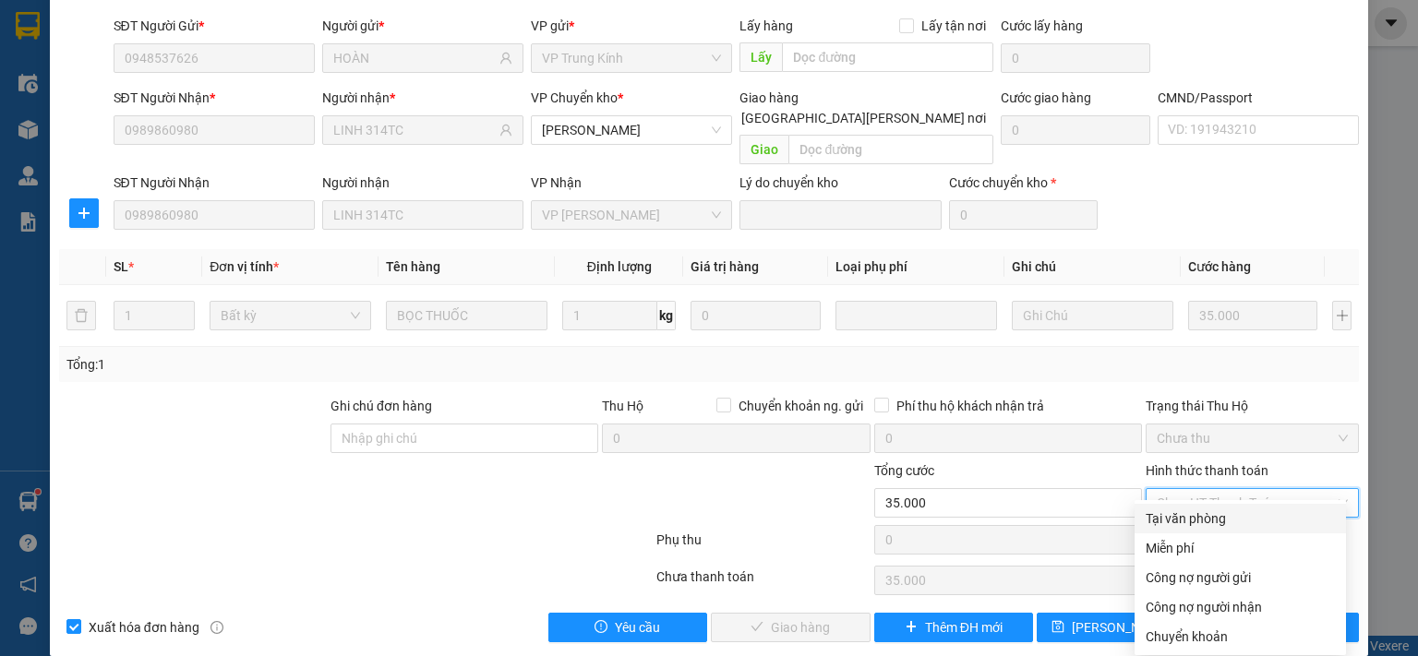
click at [1189, 523] on div "Tại văn phòng" at bounding box center [1239, 519] width 189 height 20
type input "0"
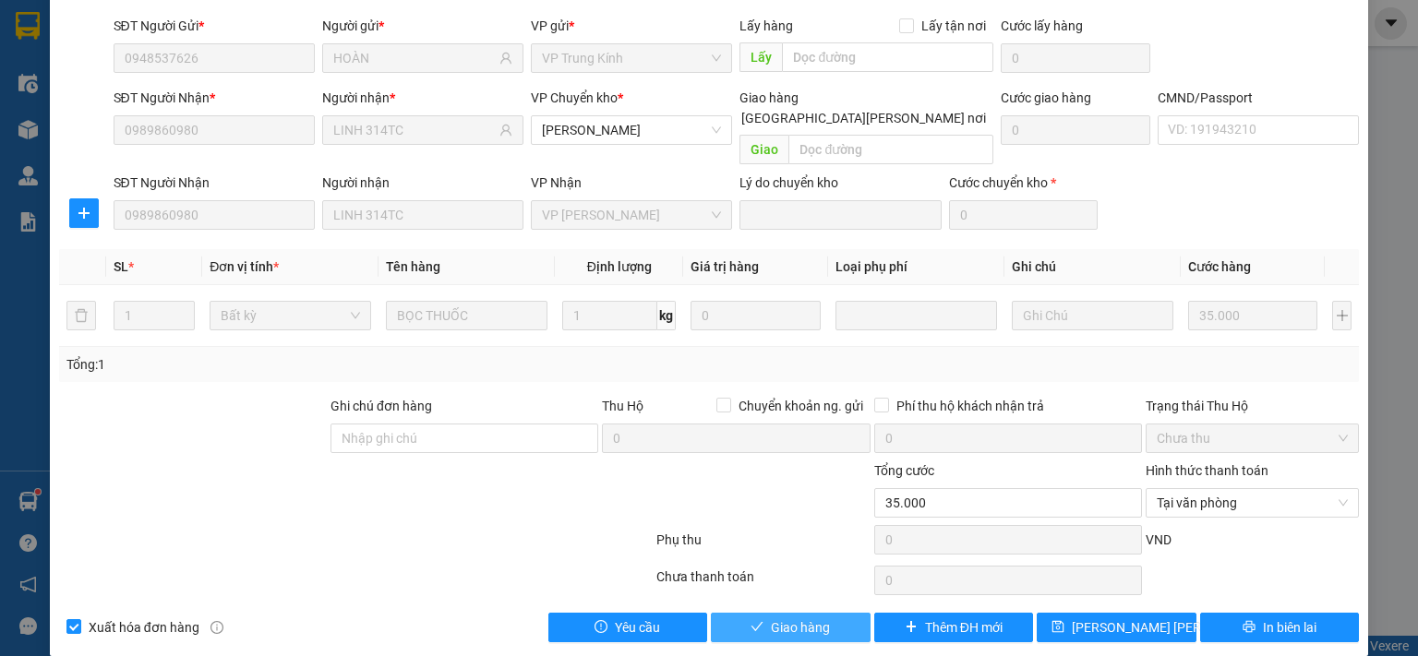
click at [820, 618] on span "Giao hàng" at bounding box center [800, 628] width 59 height 20
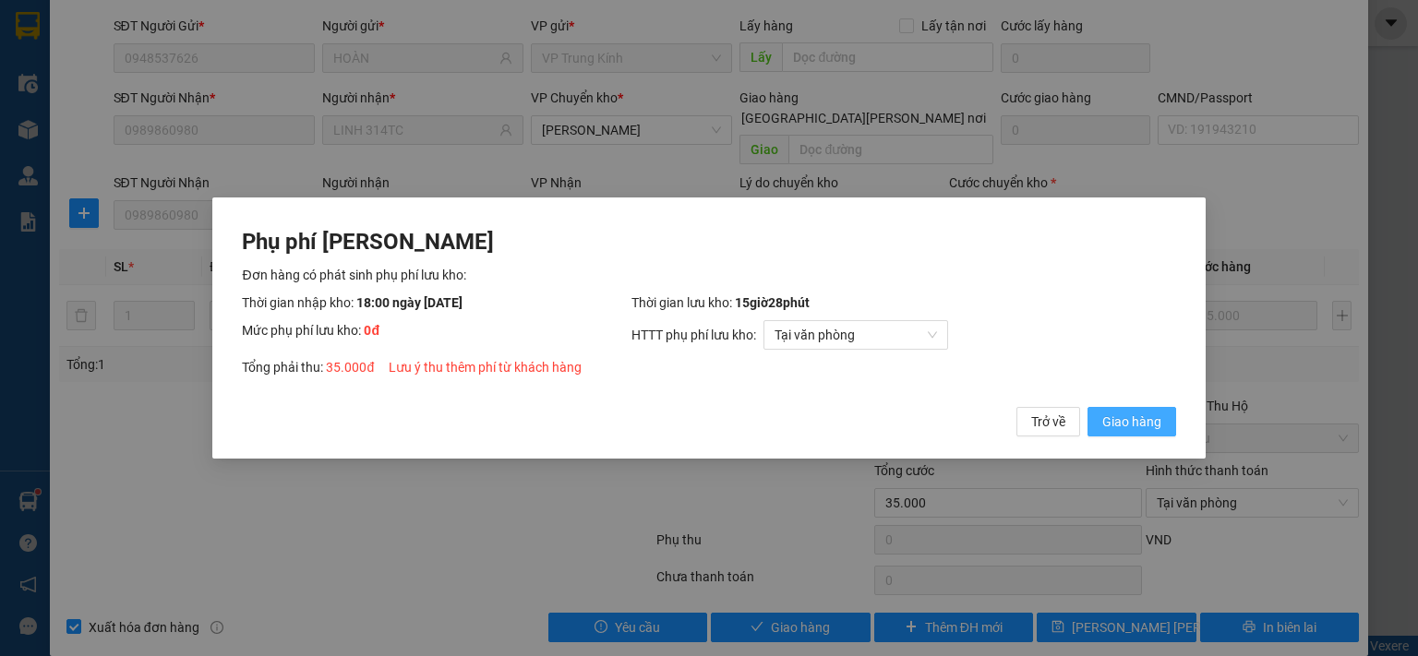
click at [1104, 417] on span "Giao hàng" at bounding box center [1131, 422] width 59 height 20
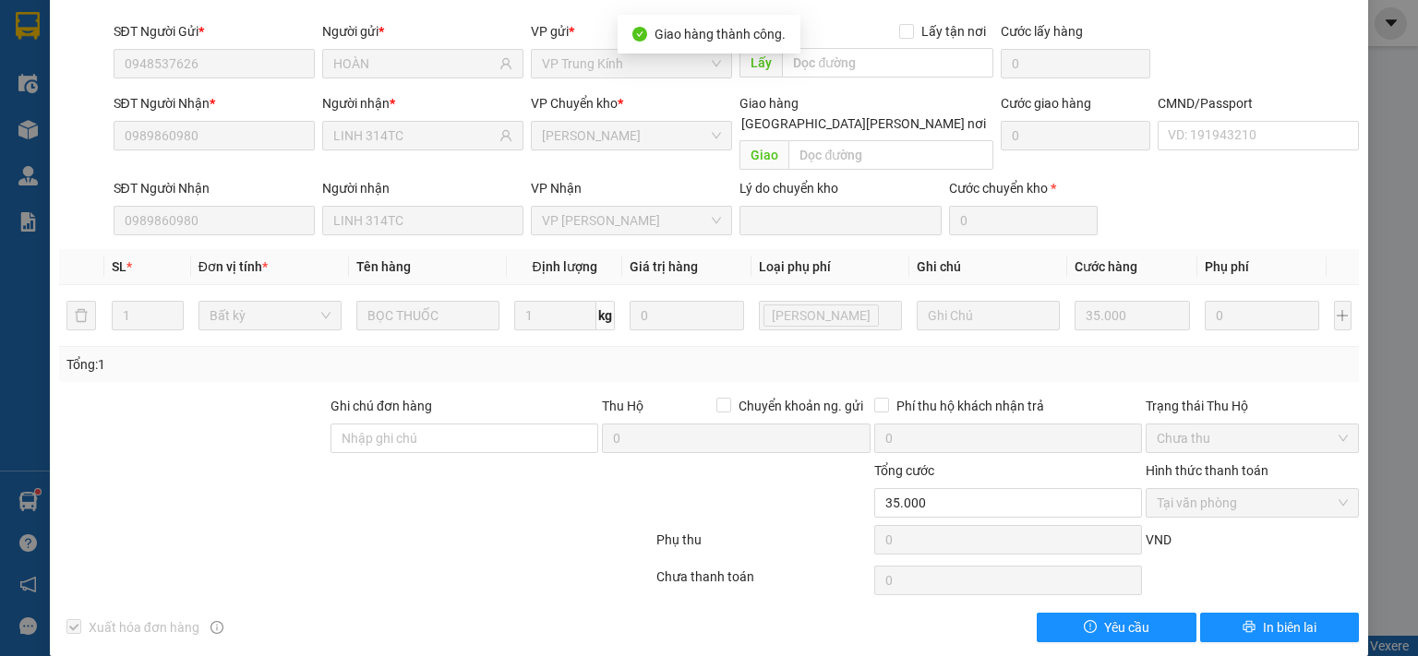
scroll to position [0, 0]
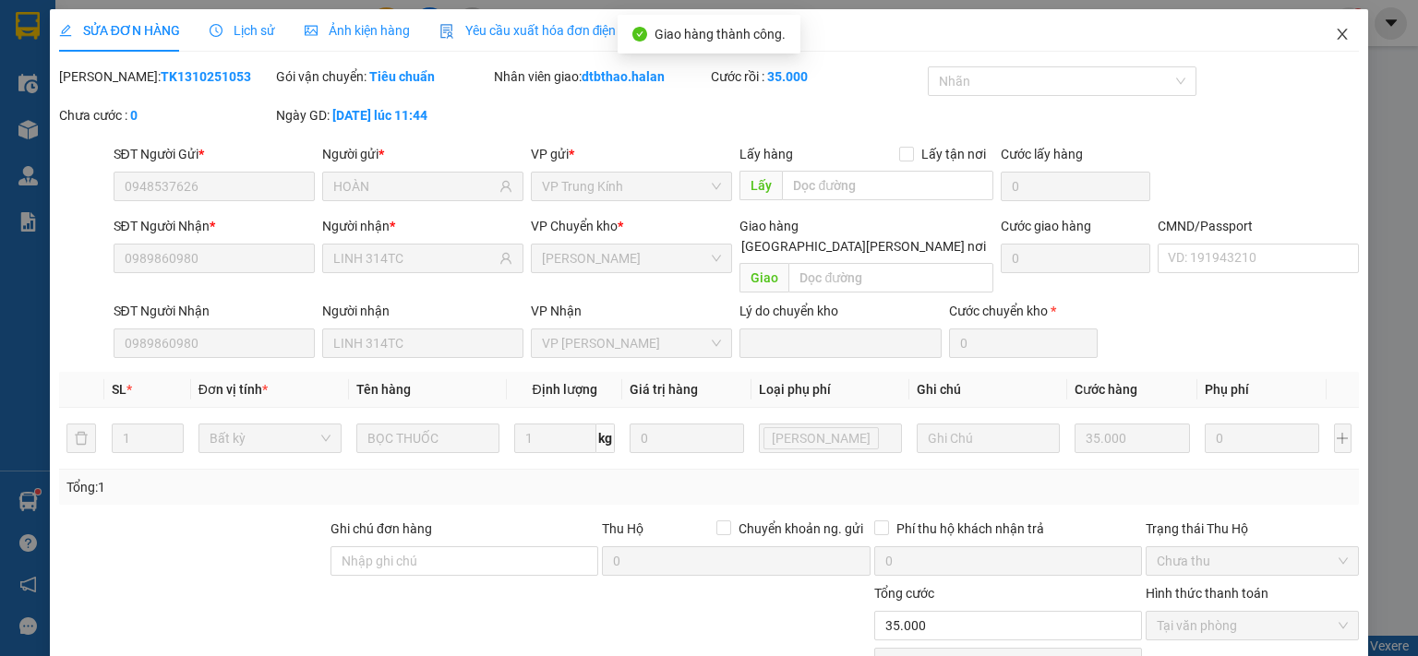
click at [1335, 34] on icon "close" at bounding box center [1342, 34] width 15 height 15
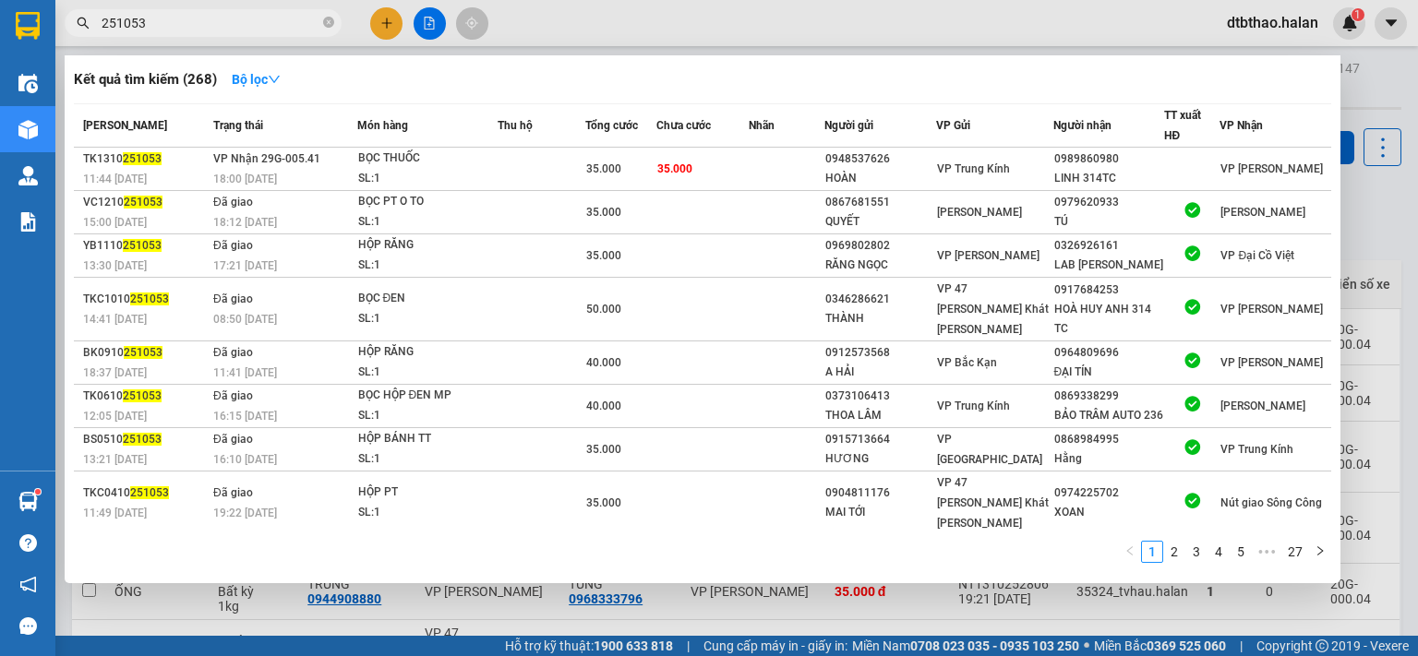
drag, startPoint x: 130, startPoint y: 20, endPoint x: 173, endPoint y: 20, distance: 42.5
click at [173, 20] on input "251053" at bounding box center [211, 23] width 218 height 20
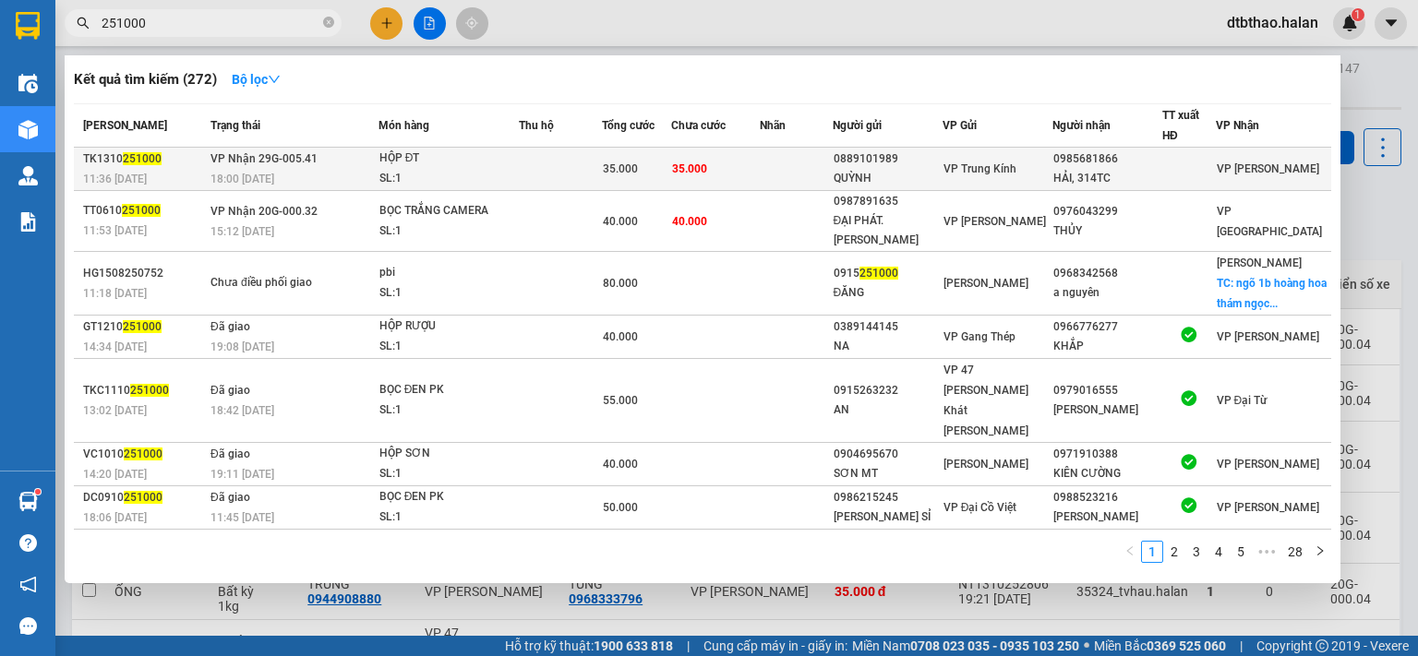
type input "251000"
click at [1098, 169] on div "HẢI, 314TC" at bounding box center [1107, 178] width 108 height 19
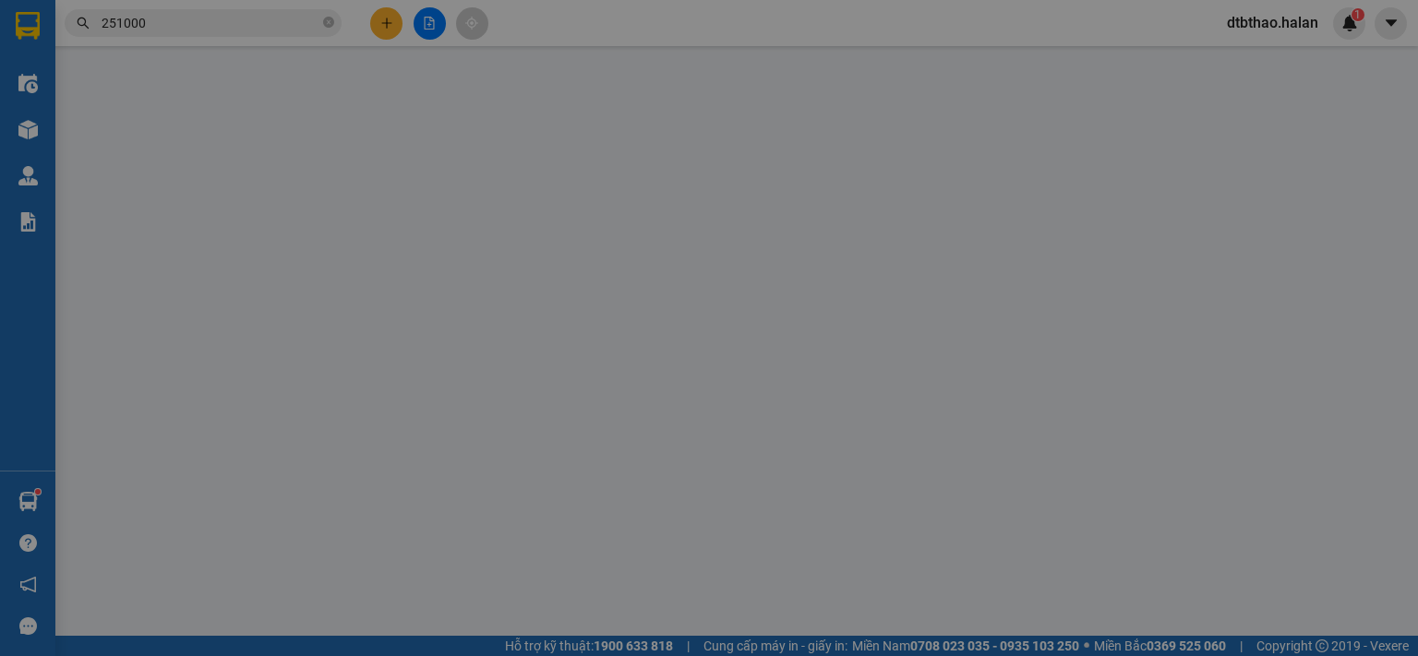
type input "0889101989"
type input "QUỲNH"
type input "0985681866"
type input "HẢI, 314TC"
type input "0"
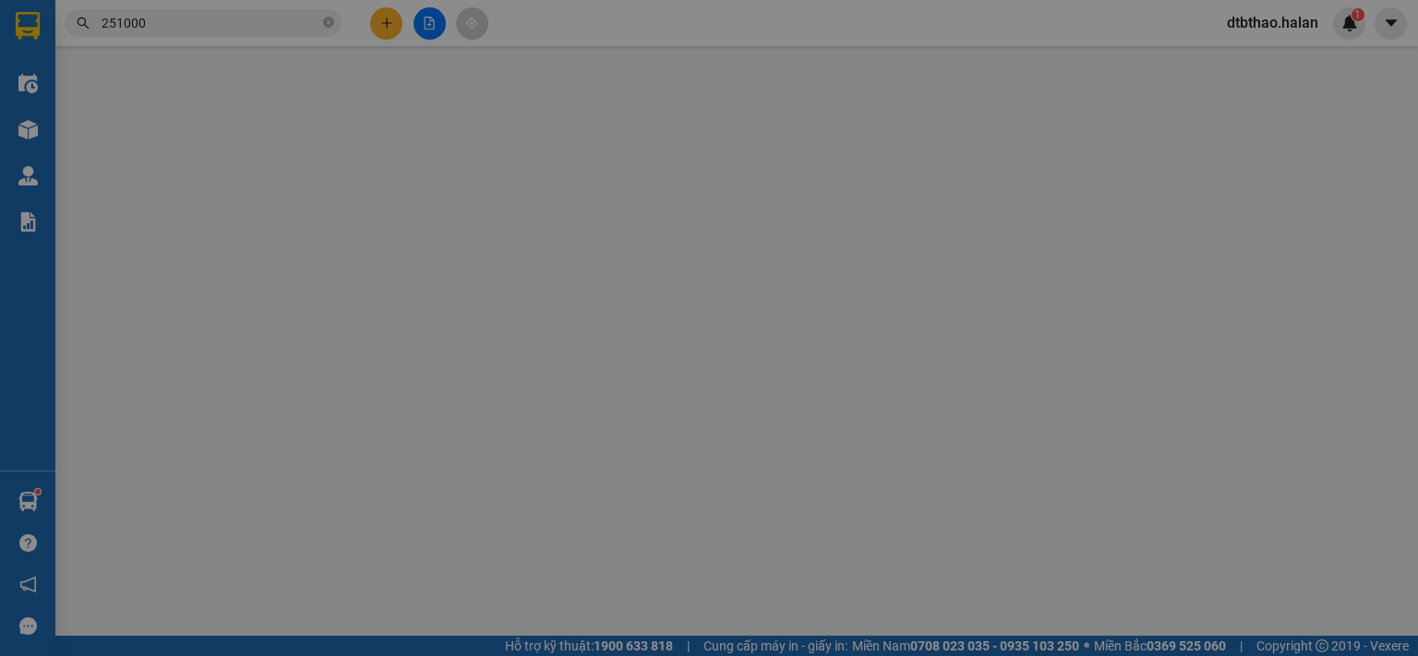
type input "35.000"
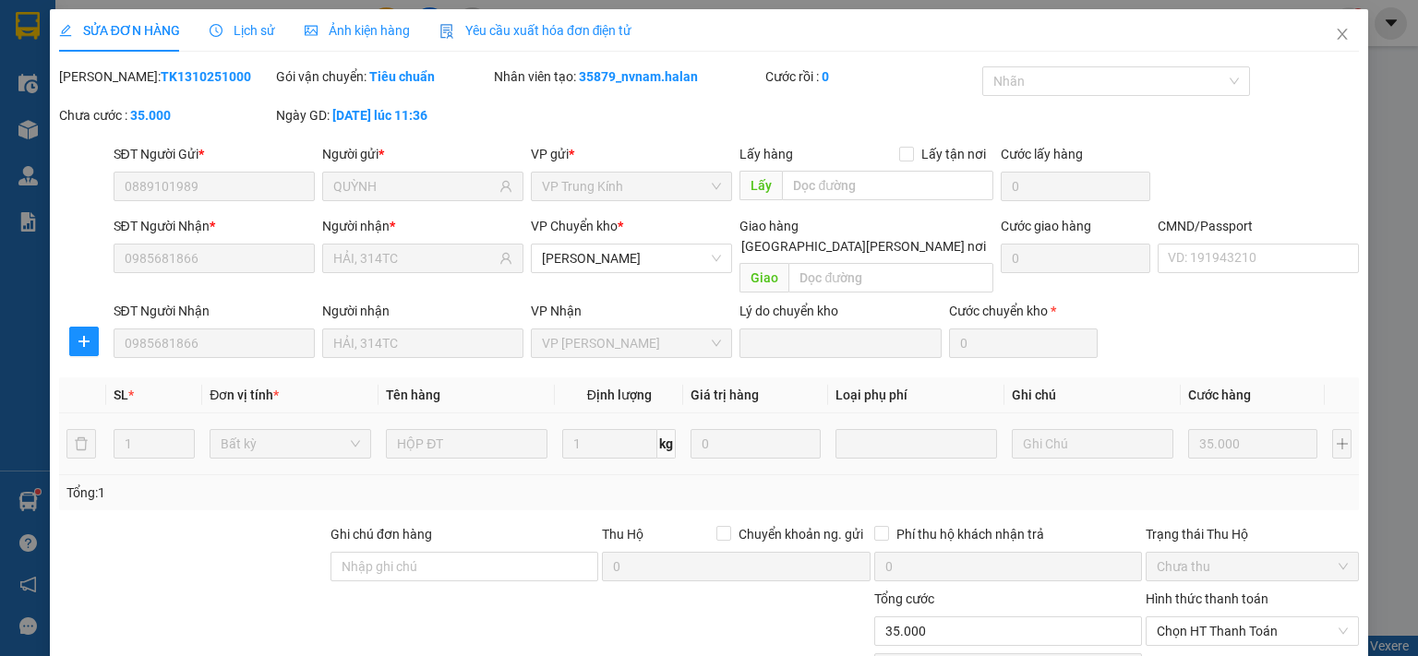
scroll to position [128, 0]
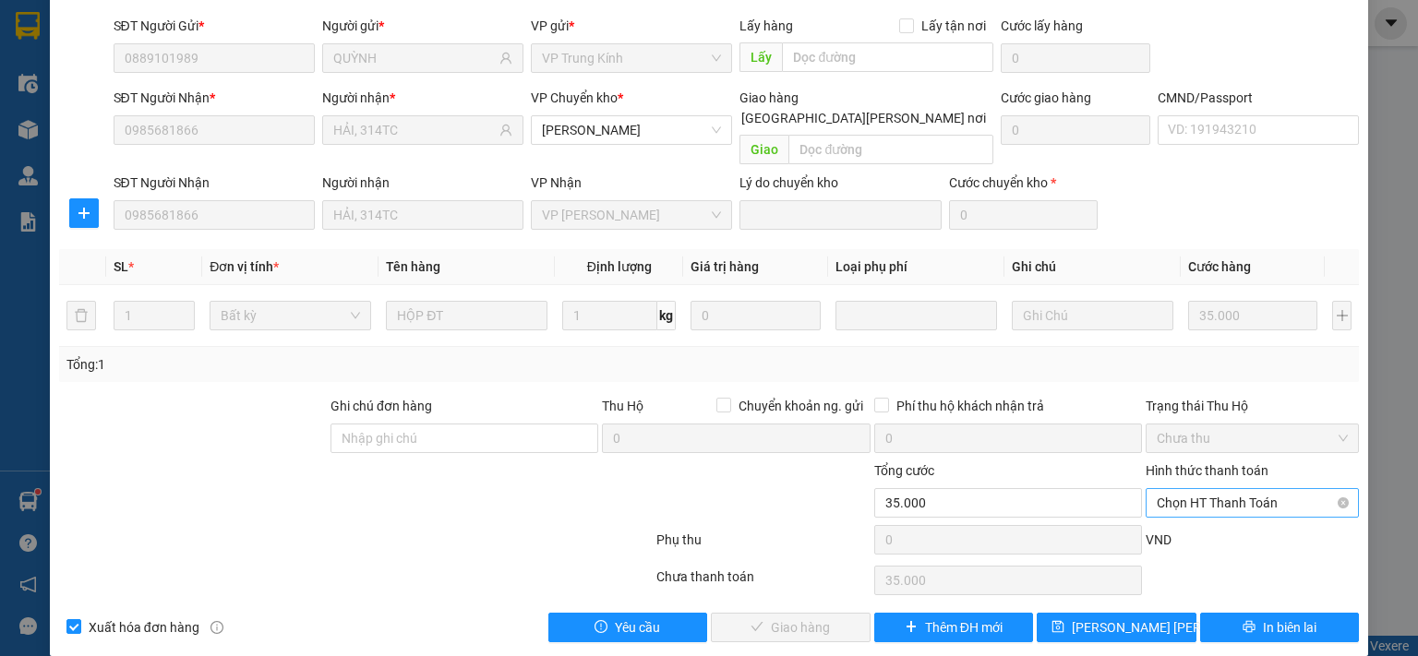
click at [1200, 489] on span "Chọn HT Thanh Toán" at bounding box center [1252, 503] width 191 height 28
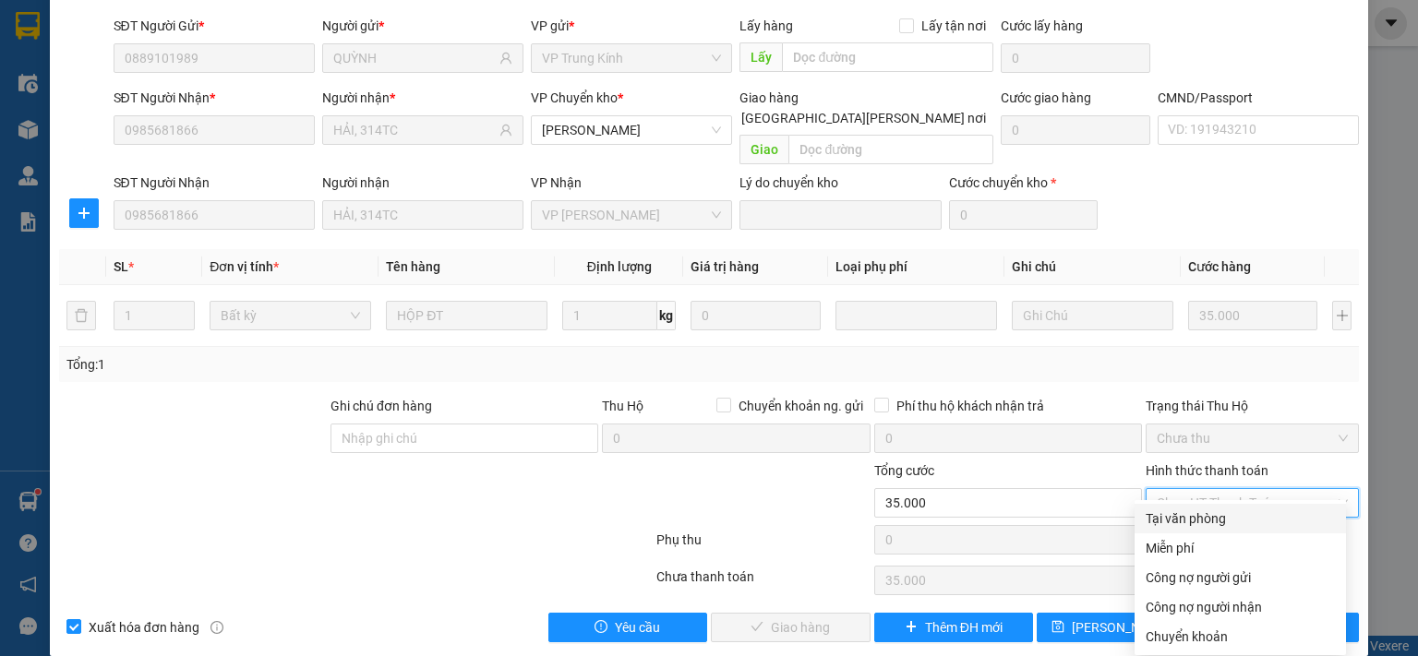
click at [1197, 514] on div "Tại văn phòng" at bounding box center [1239, 519] width 189 height 20
type input "0"
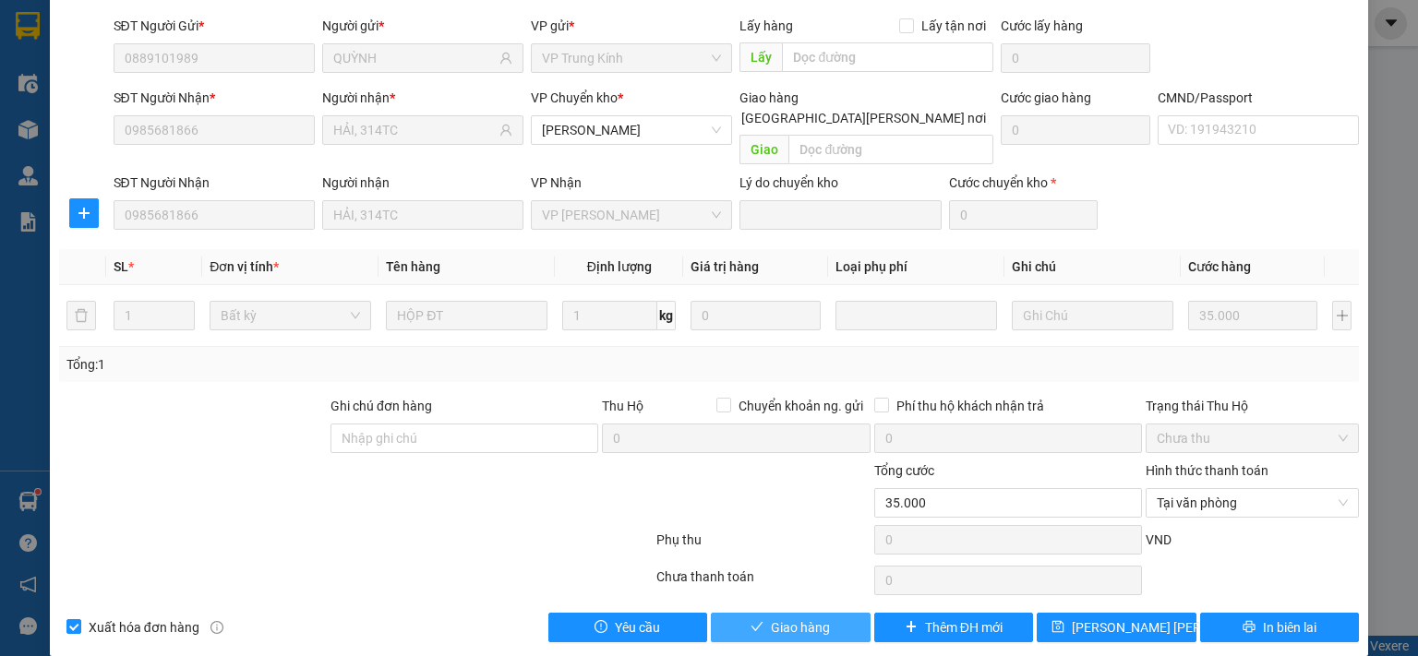
click at [809, 618] on span "Giao hàng" at bounding box center [800, 628] width 59 height 20
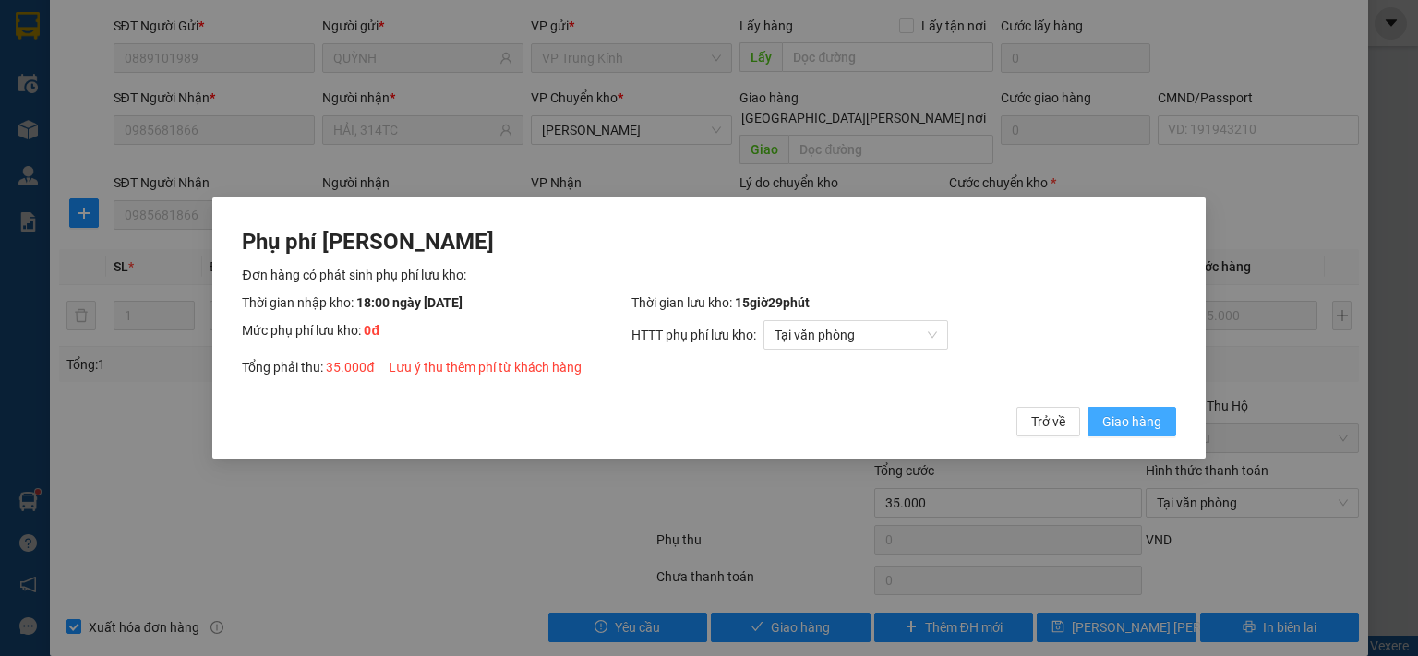
click at [1122, 422] on span "Giao hàng" at bounding box center [1131, 422] width 59 height 20
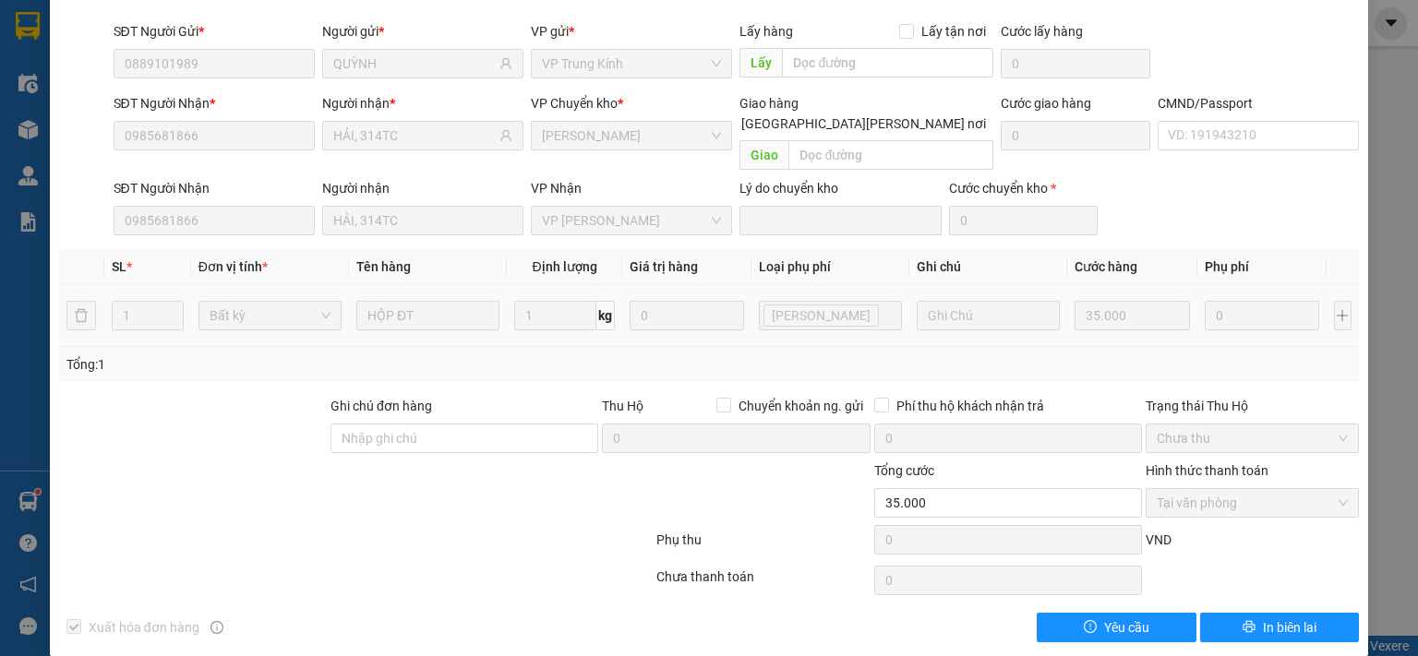
scroll to position [0, 0]
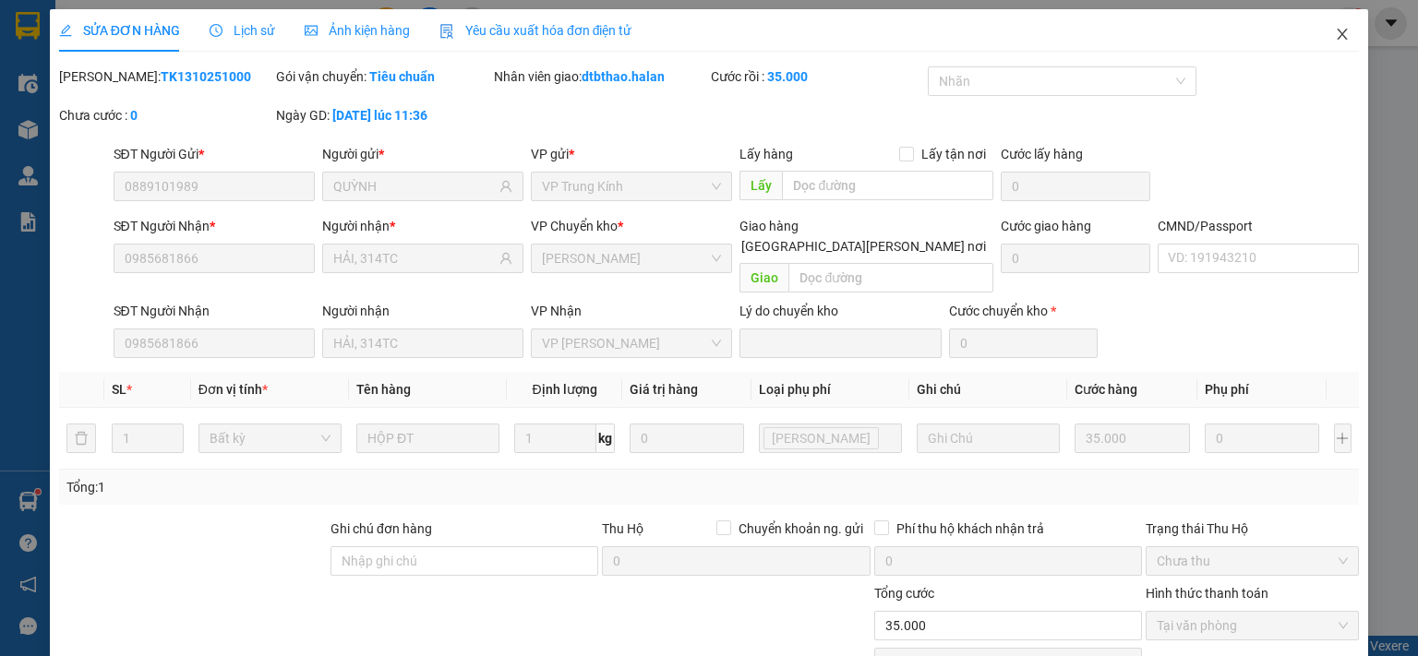
click at [1335, 34] on icon "close" at bounding box center [1342, 34] width 15 height 15
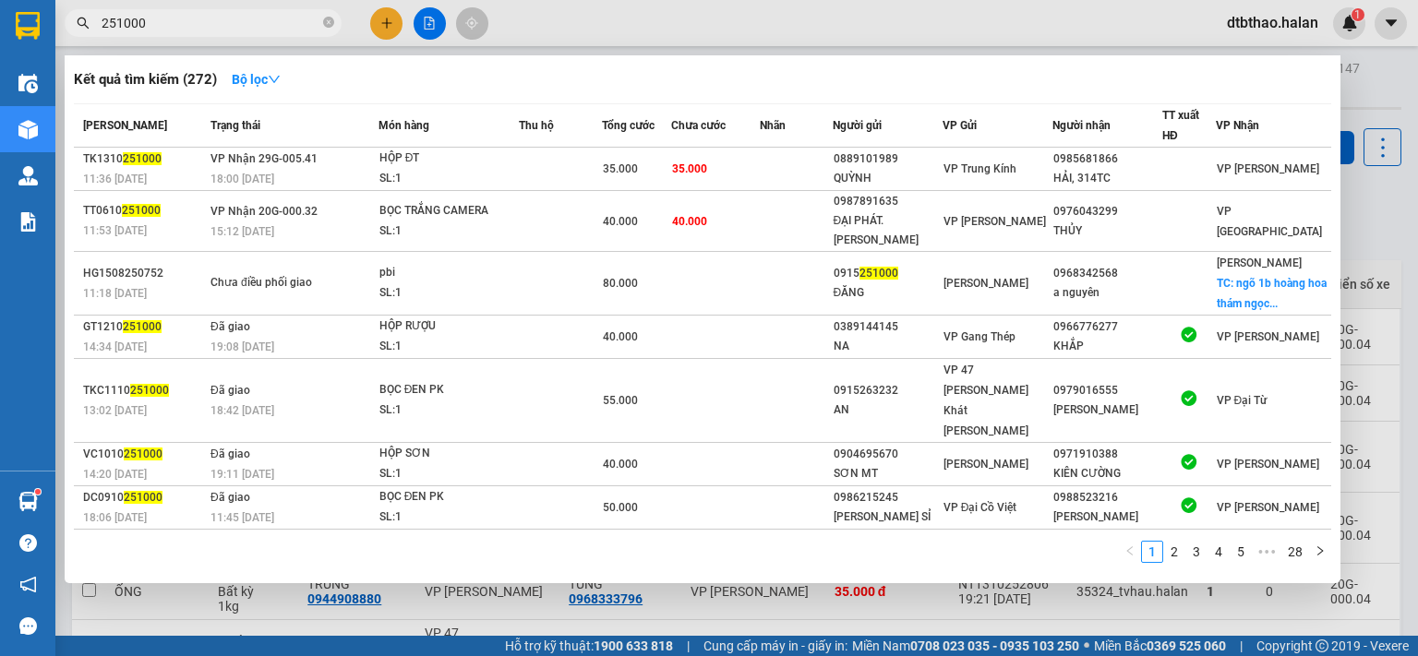
drag, startPoint x: 125, startPoint y: 24, endPoint x: 181, endPoint y: 21, distance: 56.4
click at [181, 21] on input "251000" at bounding box center [211, 23] width 218 height 20
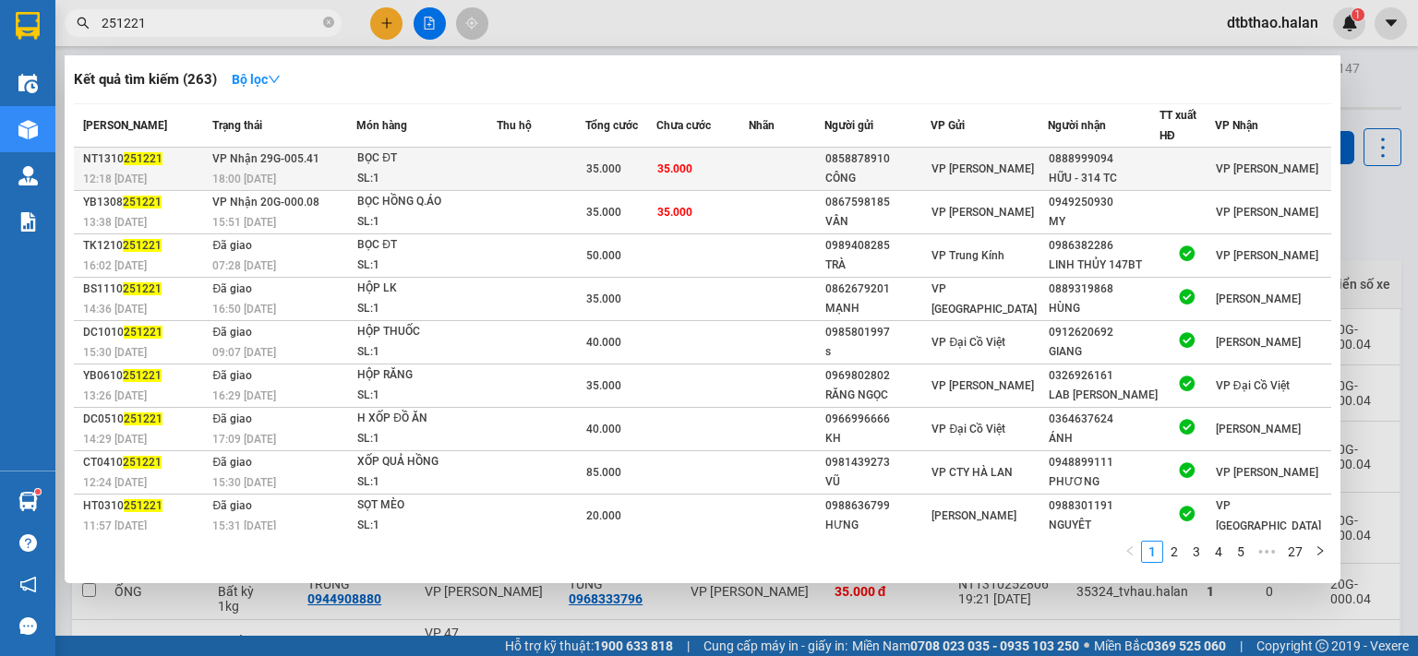
type input "251221"
click at [1082, 171] on div "HỮU - 314 TC" at bounding box center [1104, 178] width 110 height 19
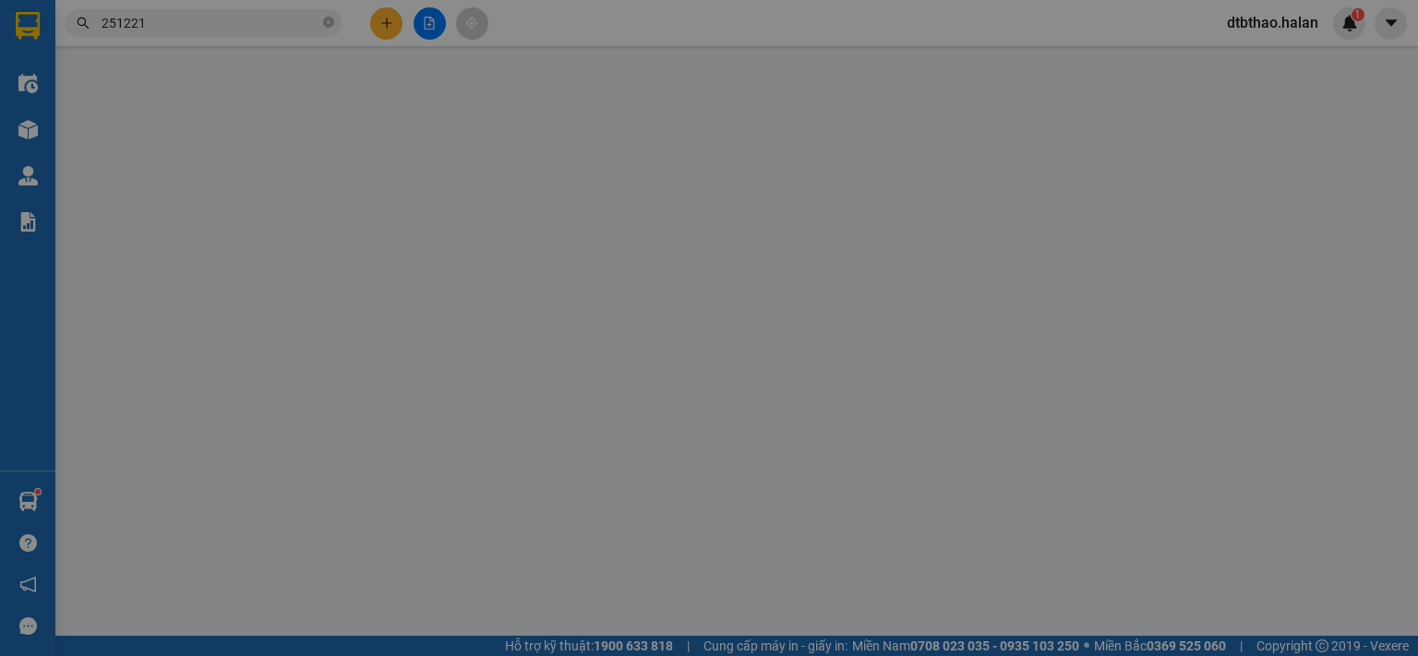
type input "0858878910"
type input "CÔNG"
type input "0888999094"
type input "HỮU - 314 TC"
type input "0"
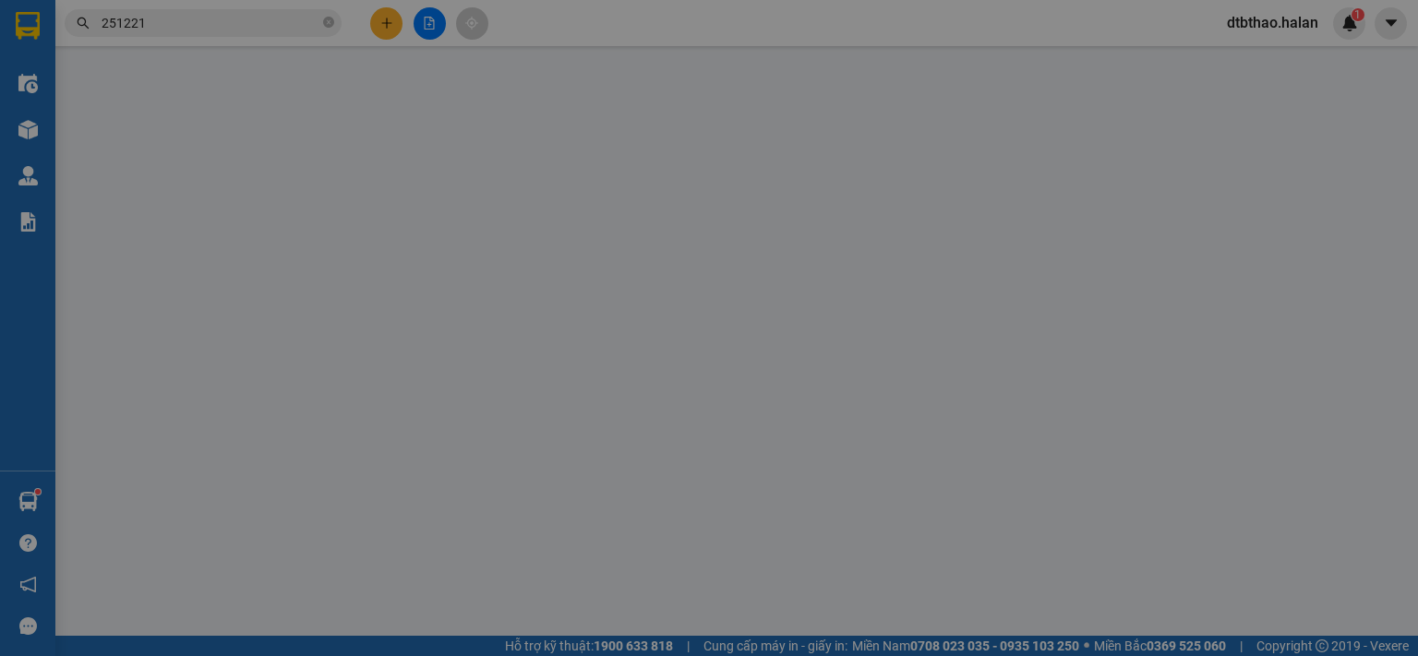
type input "35.000"
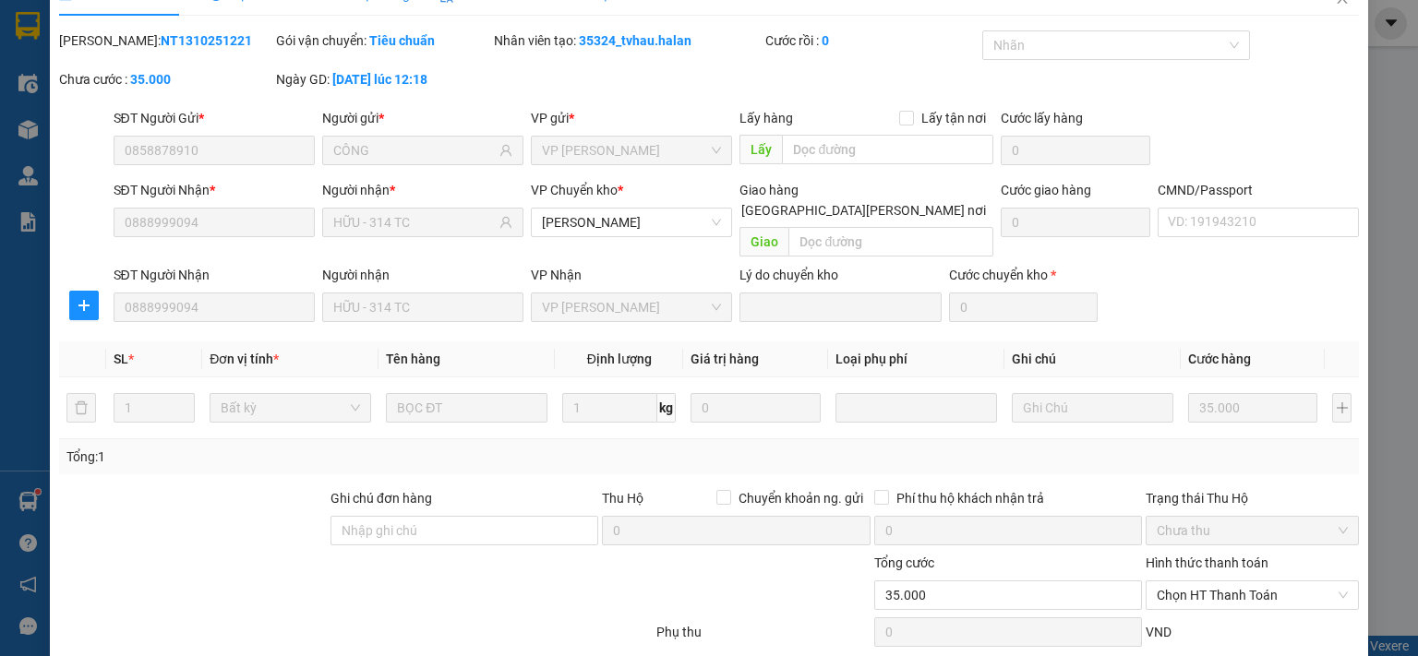
scroll to position [128, 0]
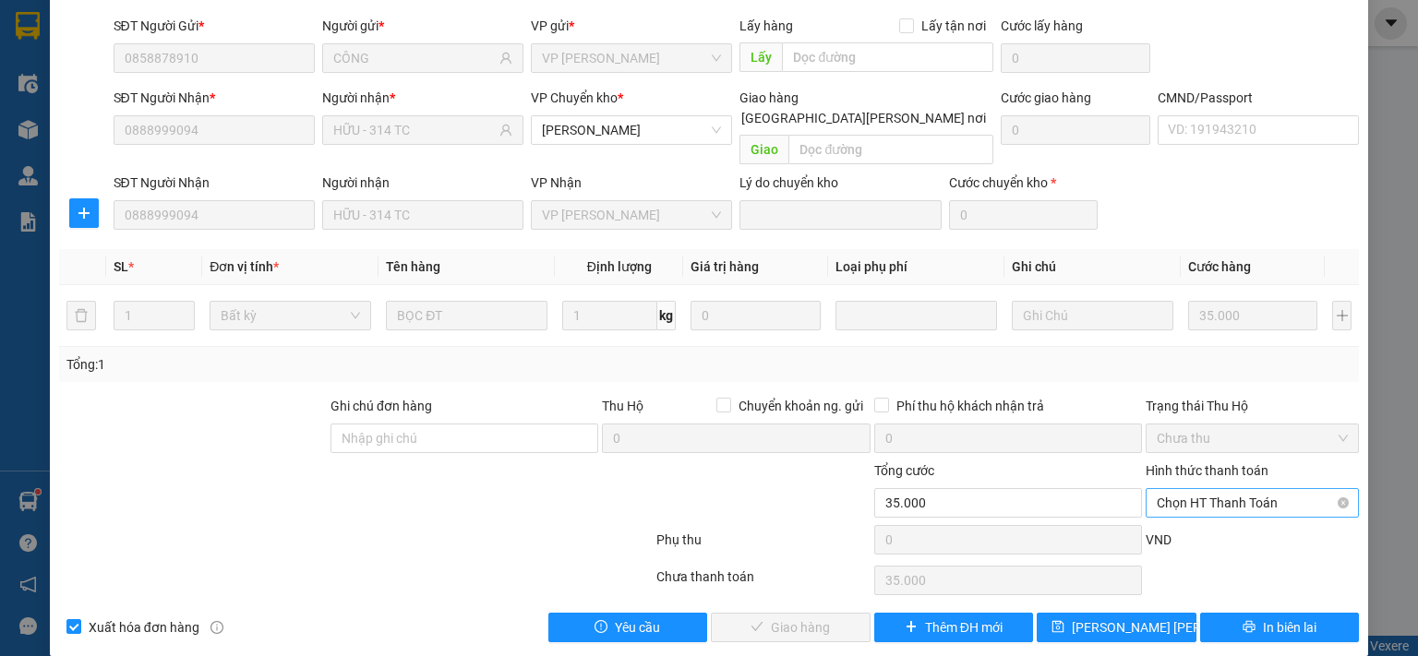
click at [1188, 489] on span "Chọn HT Thanh Toán" at bounding box center [1252, 503] width 191 height 28
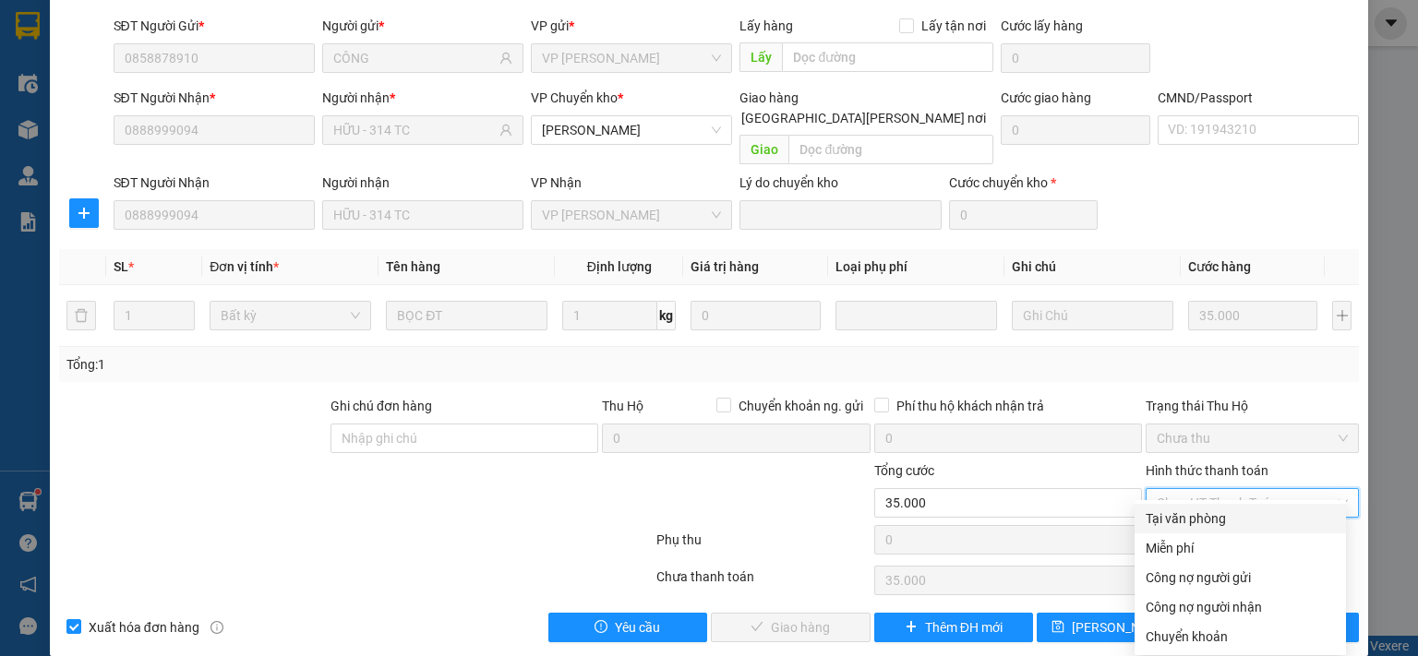
click at [1174, 524] on div "Tại văn phòng" at bounding box center [1239, 519] width 189 height 20
type input "0"
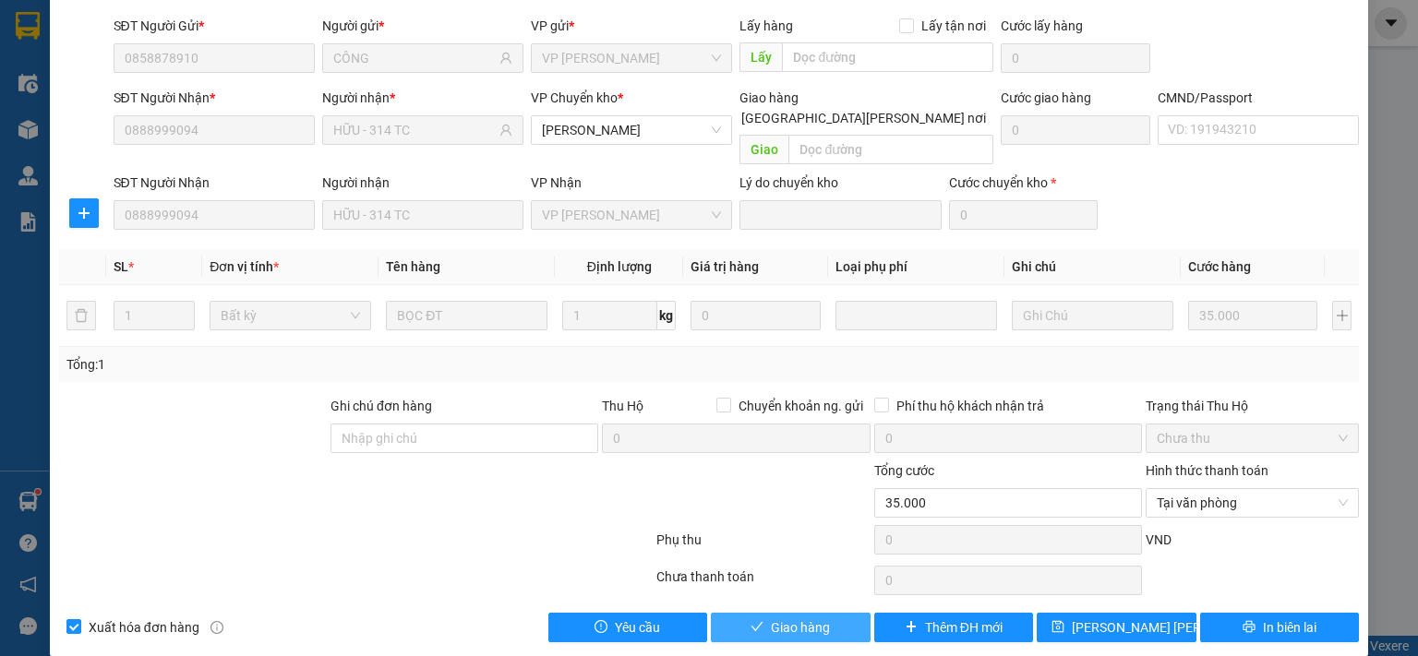
click at [804, 618] on span "Giao hàng" at bounding box center [800, 628] width 59 height 20
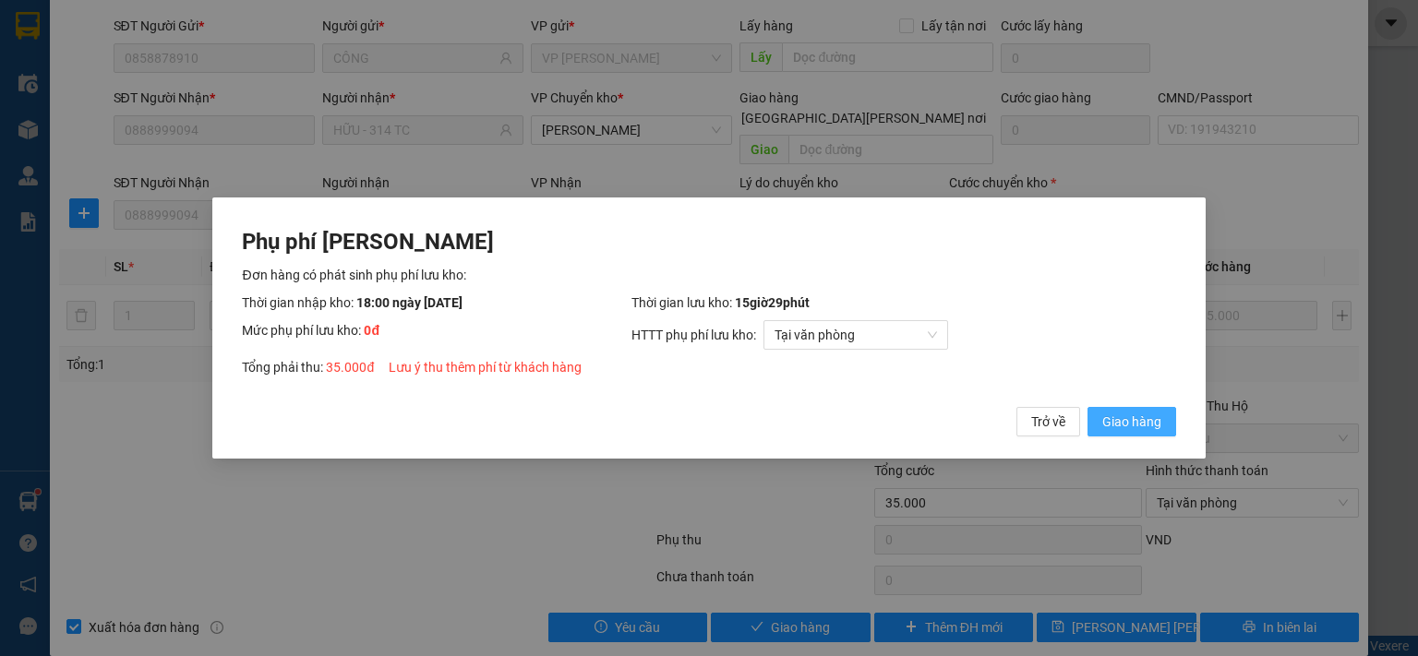
click at [1127, 427] on span "Giao hàng" at bounding box center [1131, 422] width 59 height 20
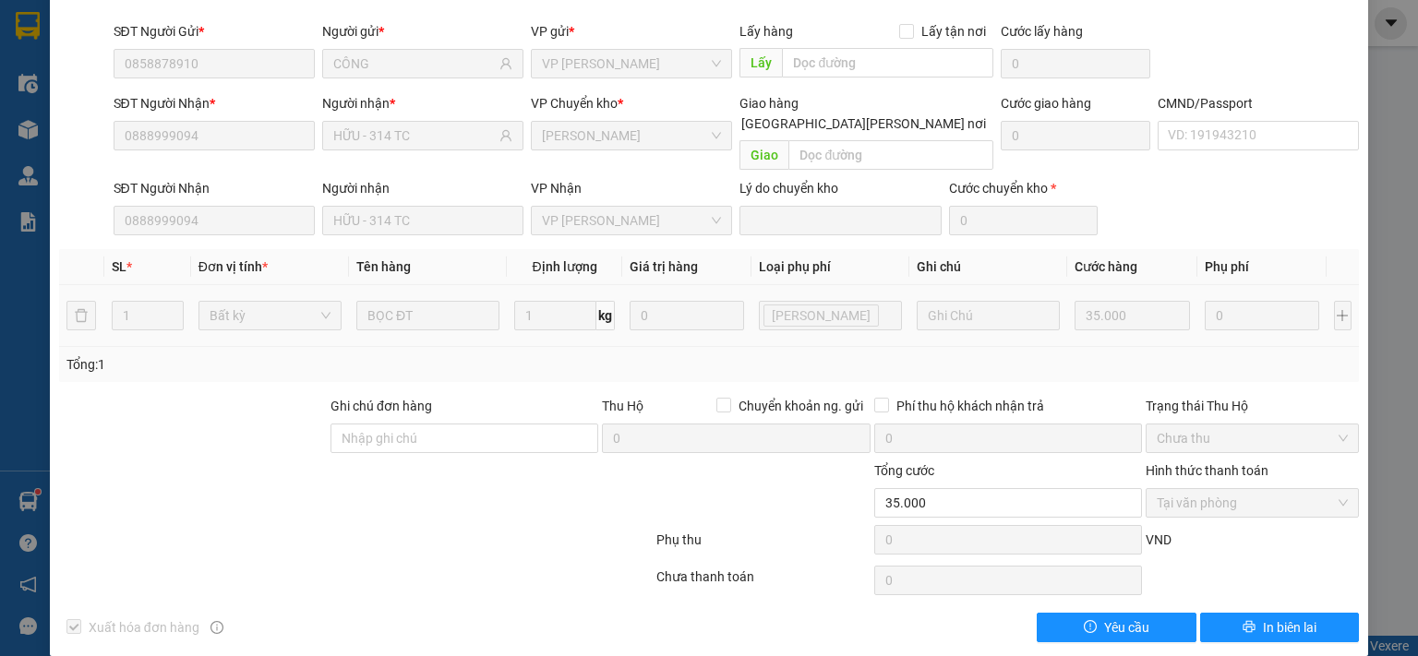
scroll to position [0, 0]
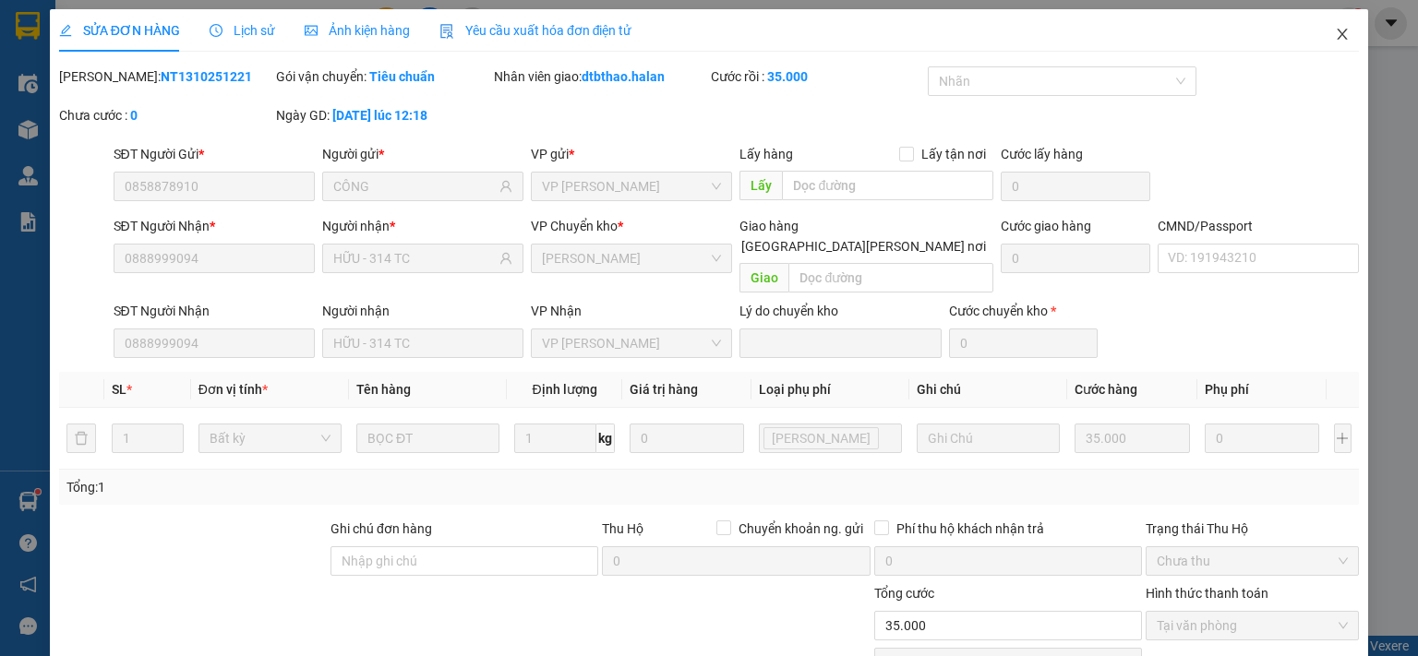
click at [1337, 37] on icon "close" at bounding box center [1342, 34] width 10 height 11
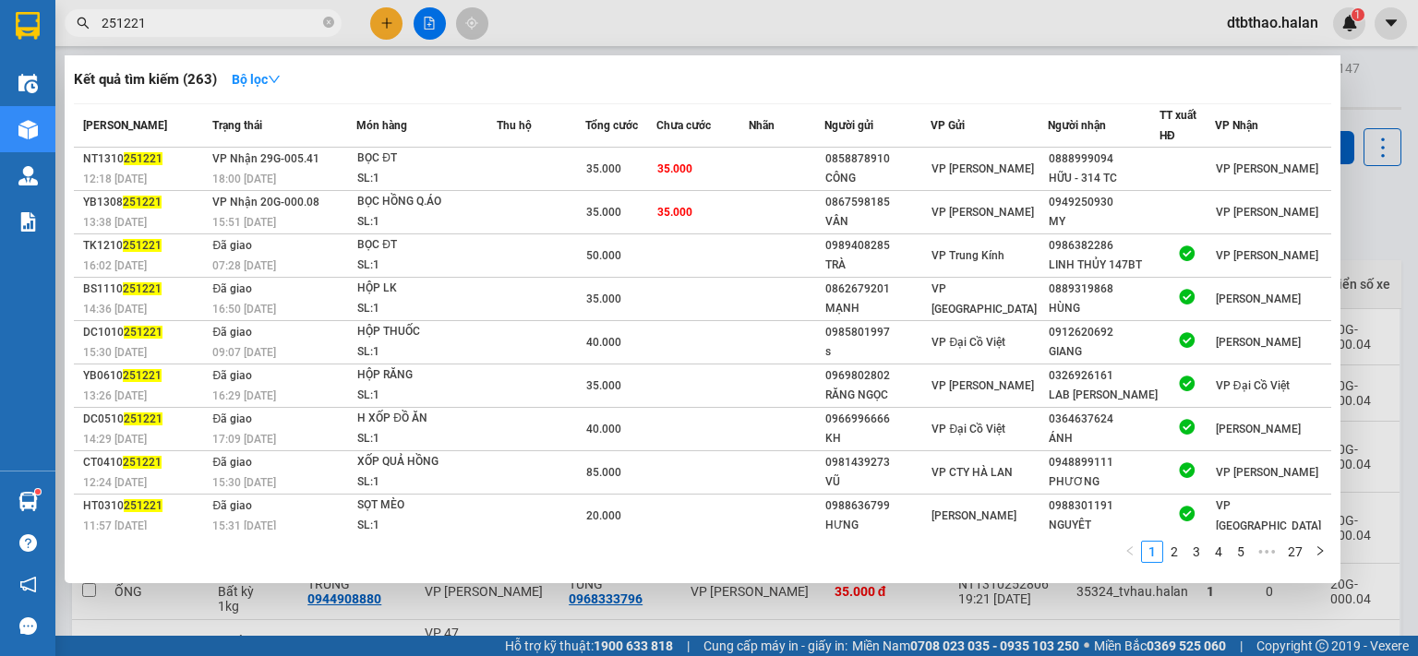
drag, startPoint x: 123, startPoint y: 18, endPoint x: 164, endPoint y: 18, distance: 41.5
click at [164, 18] on input "251221" at bounding box center [211, 23] width 218 height 20
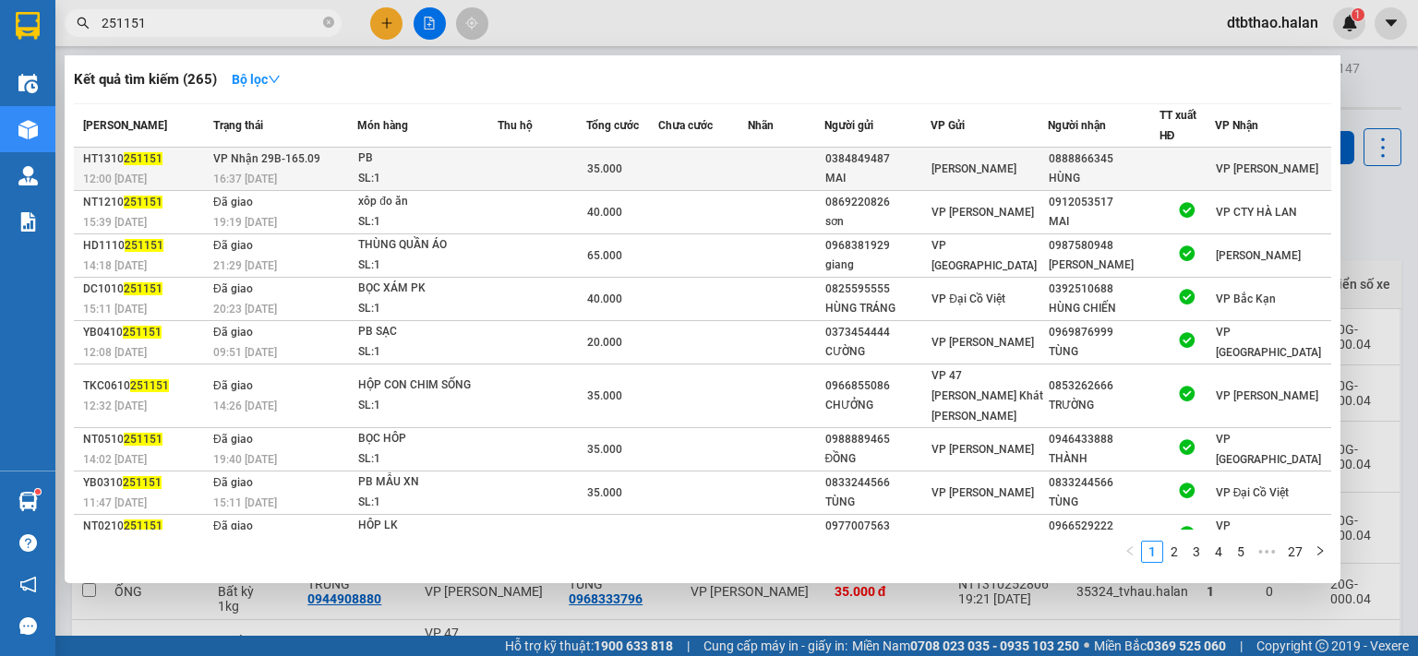
type input "251151"
click at [885, 163] on div "0384849487" at bounding box center [877, 159] width 105 height 19
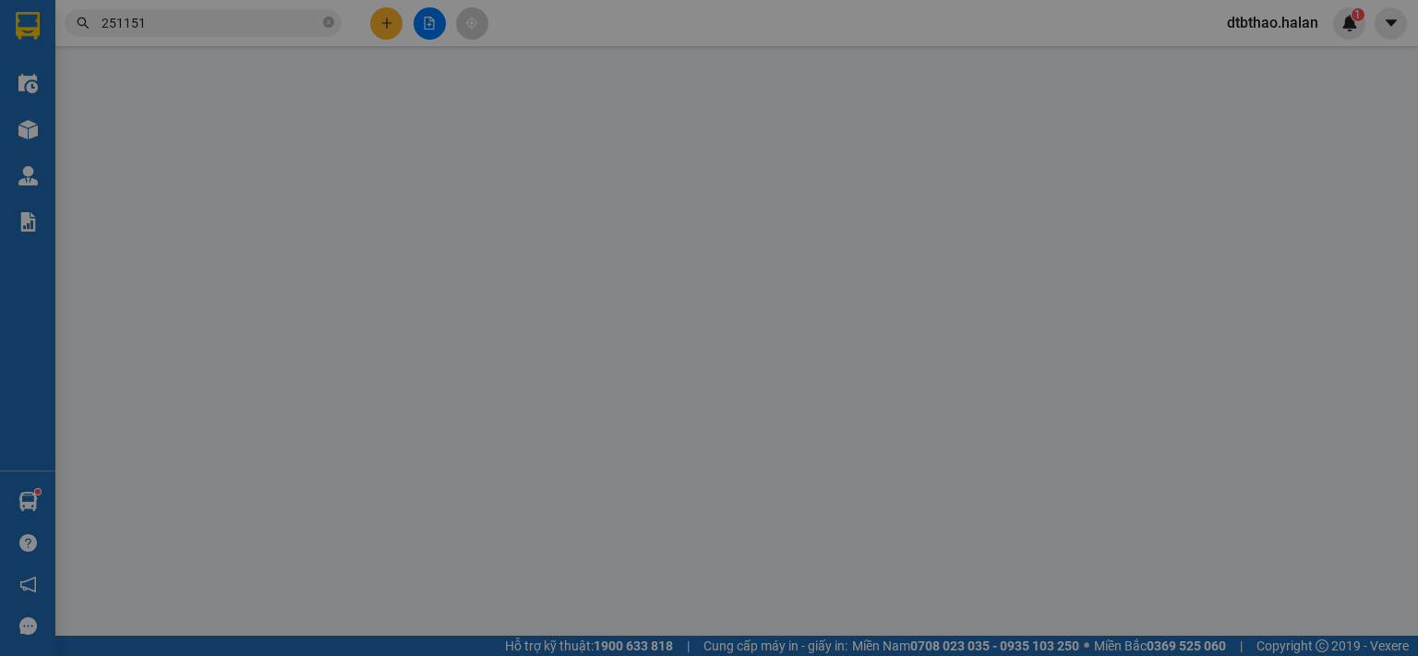
type input "0384849487"
type input "MAI"
type input "0888866345"
type input "HÙNG"
type input "0"
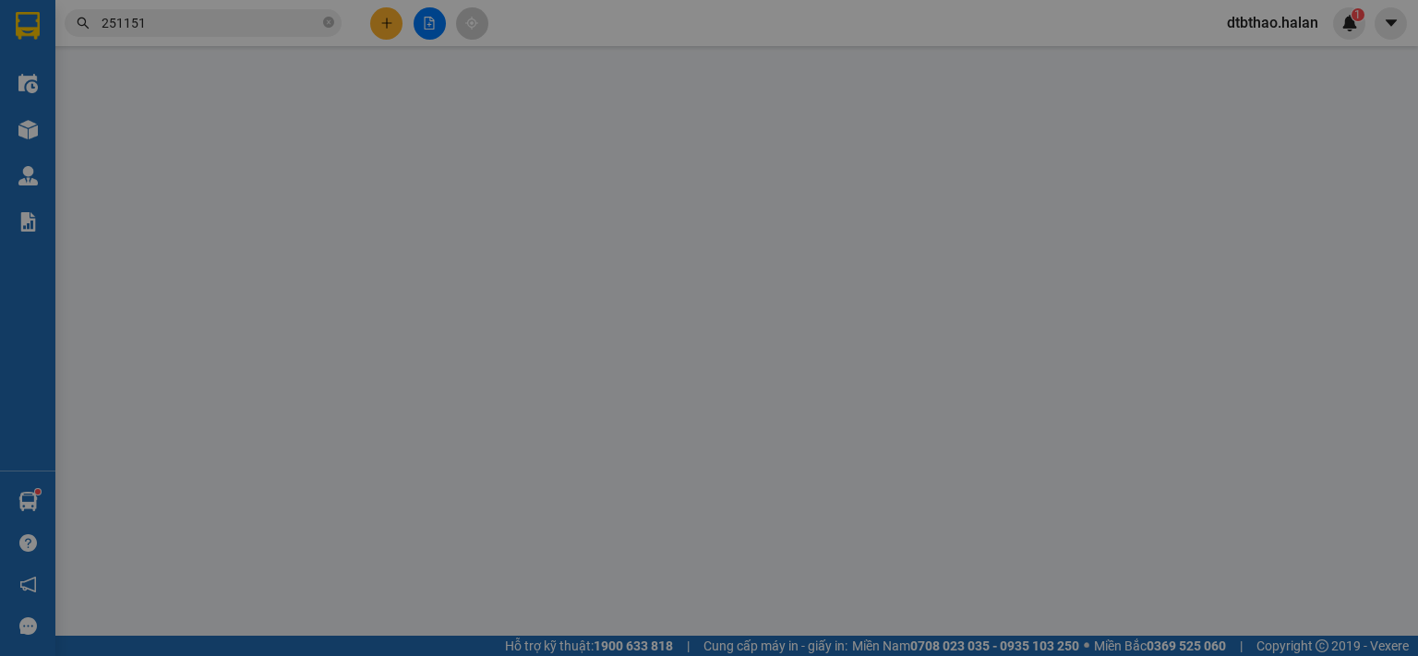
type input "35.000"
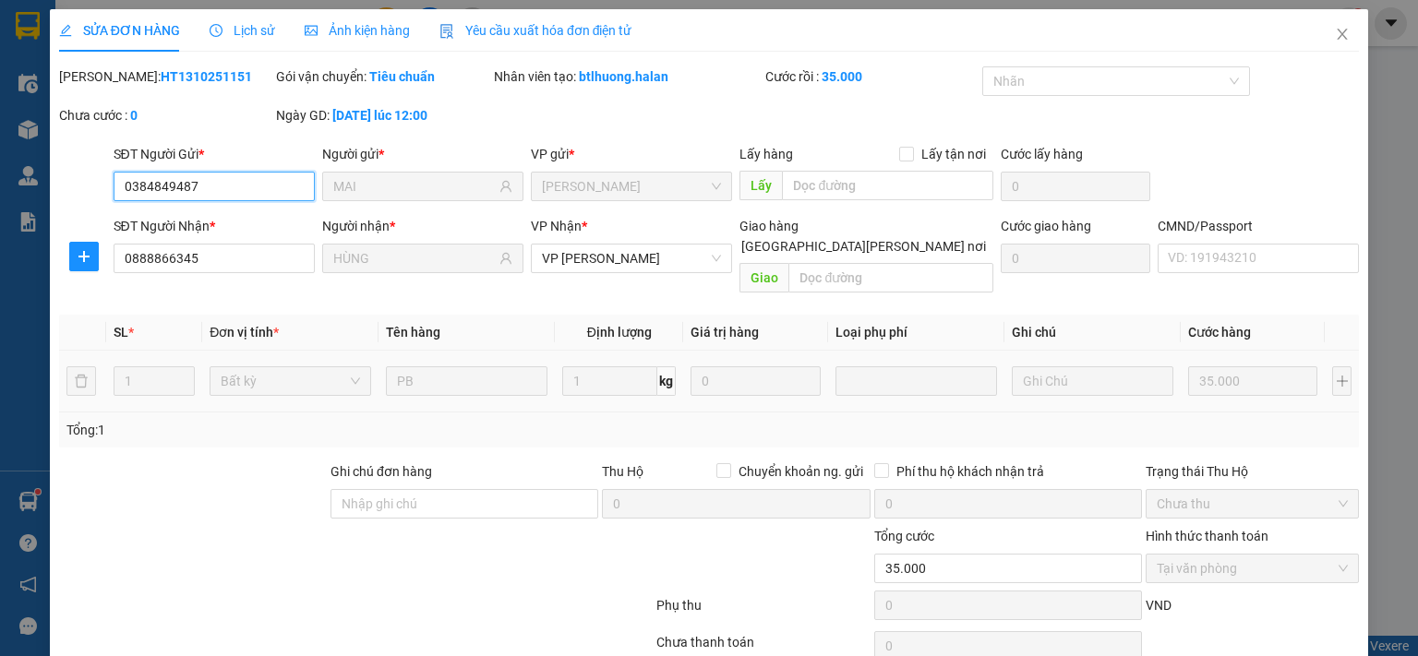
scroll to position [66, 0]
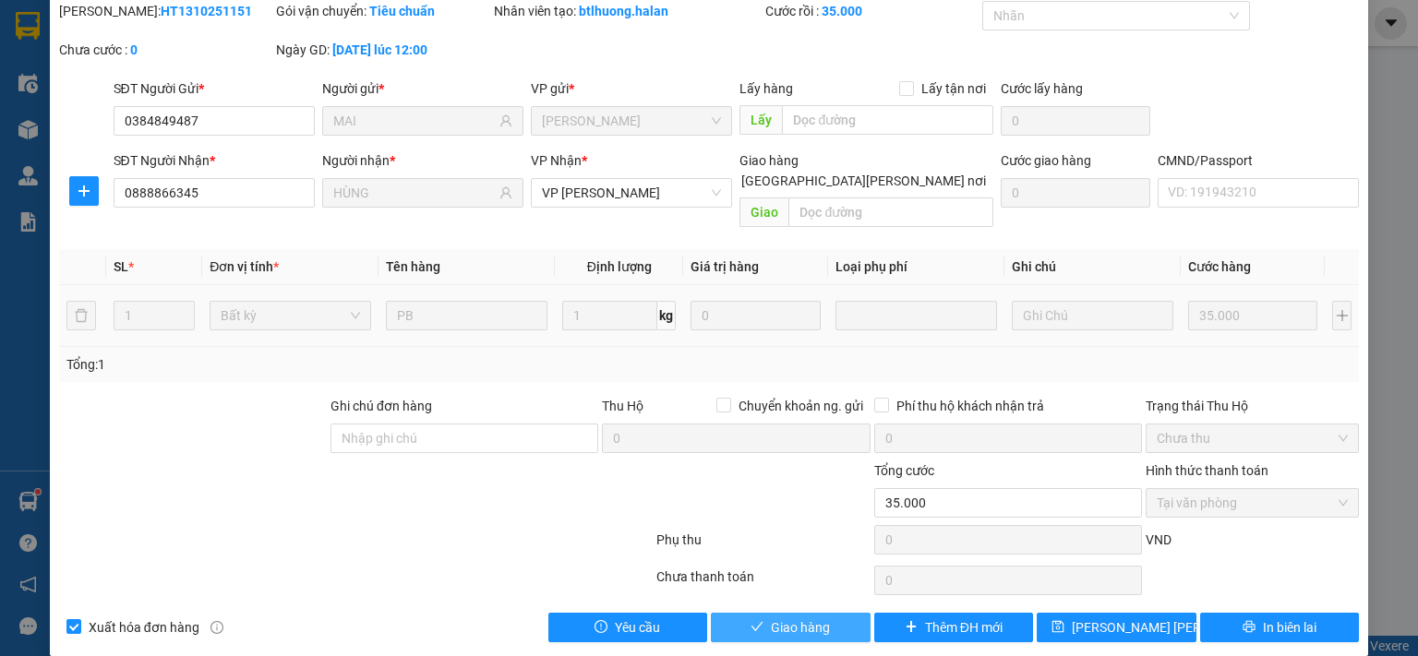
click at [812, 618] on span "Giao hàng" at bounding box center [800, 628] width 59 height 20
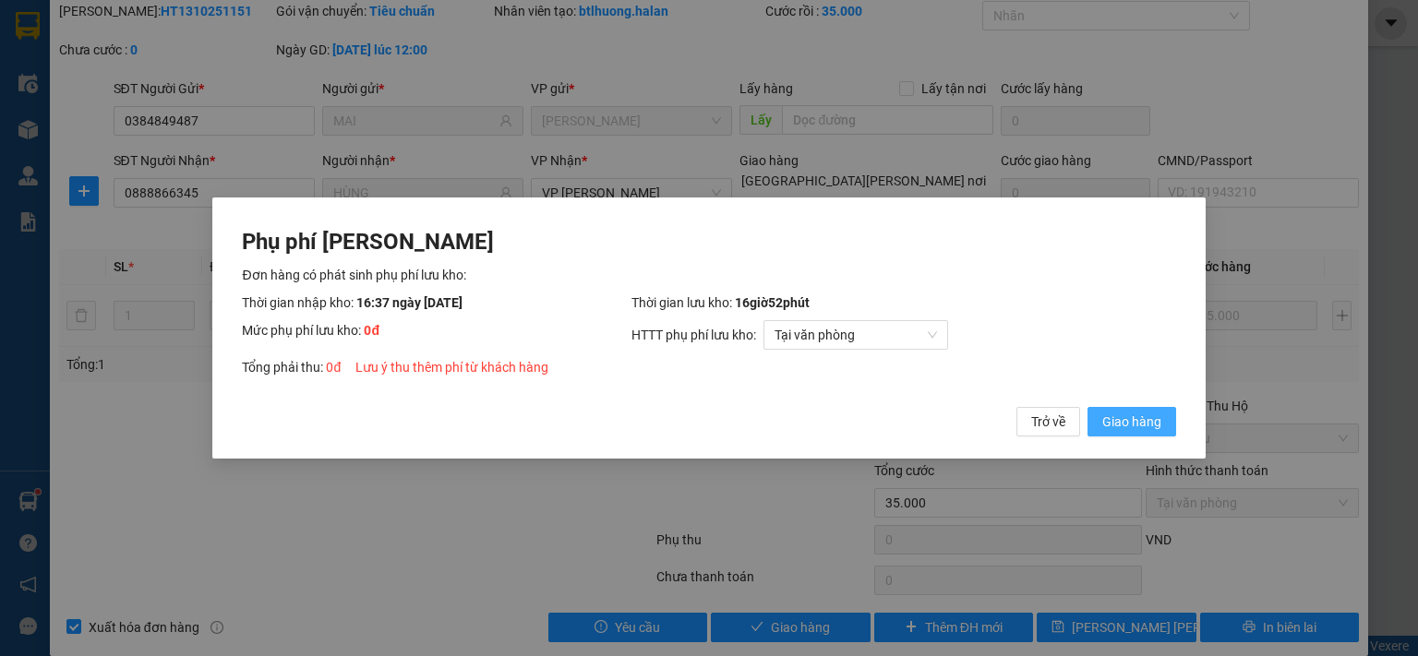
click at [1121, 427] on span "Giao hàng" at bounding box center [1131, 422] width 59 height 20
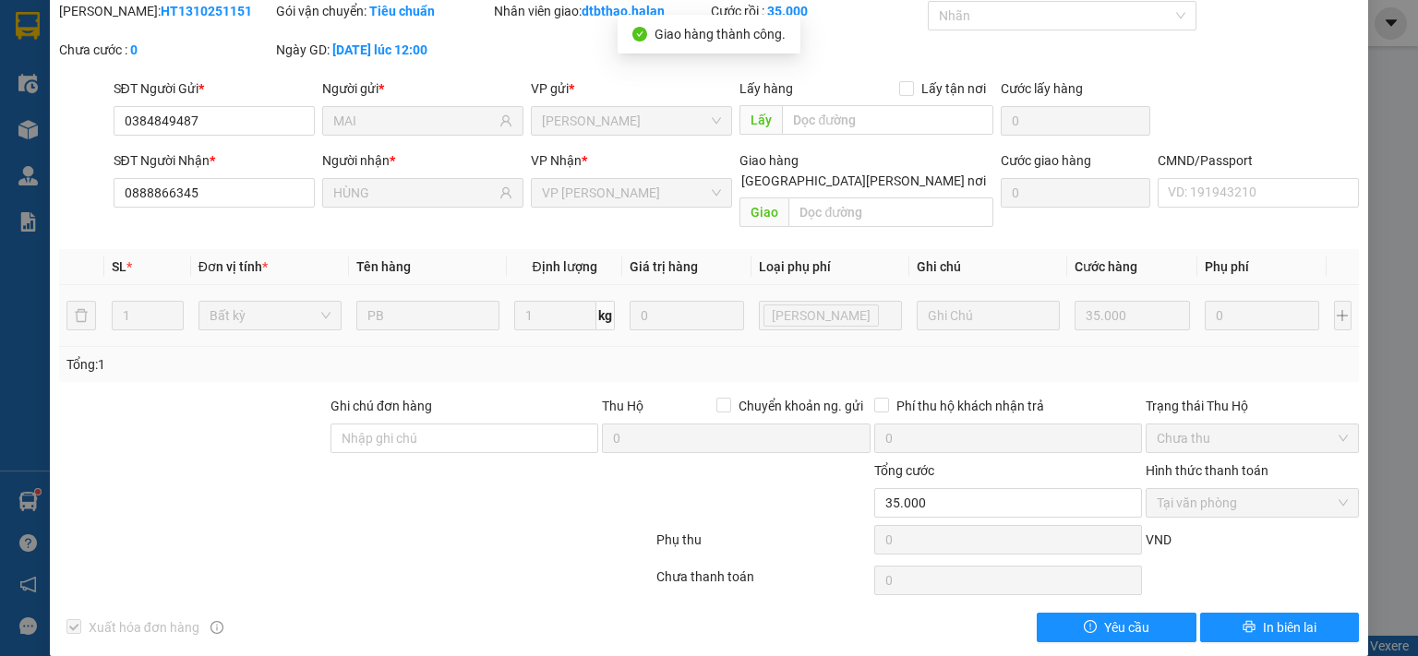
scroll to position [0, 0]
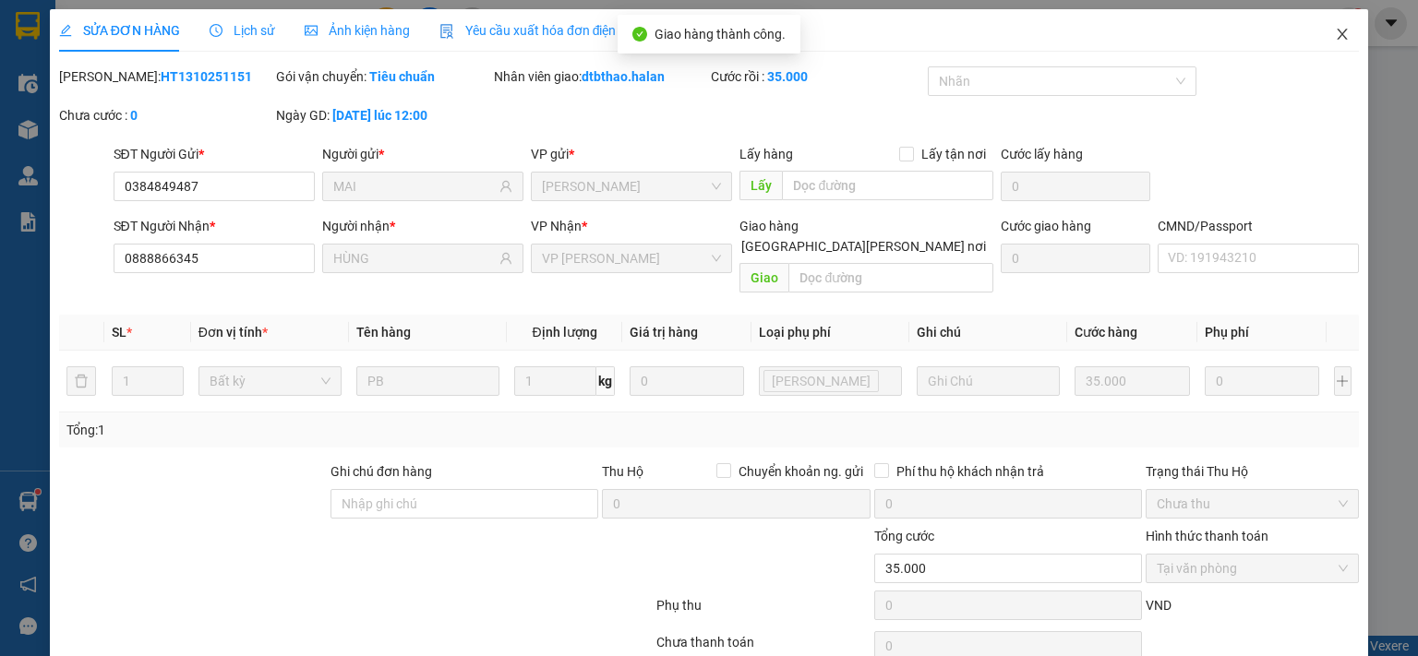
click at [1337, 36] on icon "close" at bounding box center [1342, 34] width 10 height 11
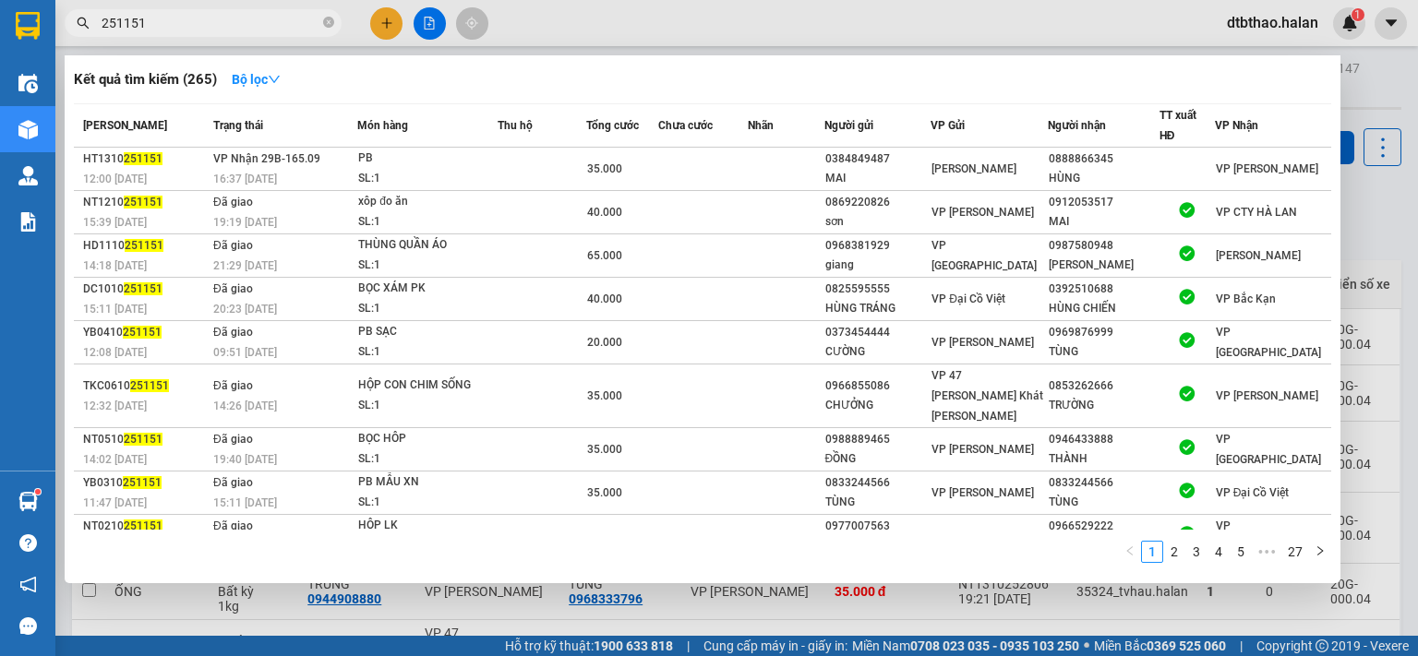
drag, startPoint x: 123, startPoint y: 21, endPoint x: 203, endPoint y: 21, distance: 80.3
click at [203, 21] on input "251151" at bounding box center [211, 23] width 218 height 20
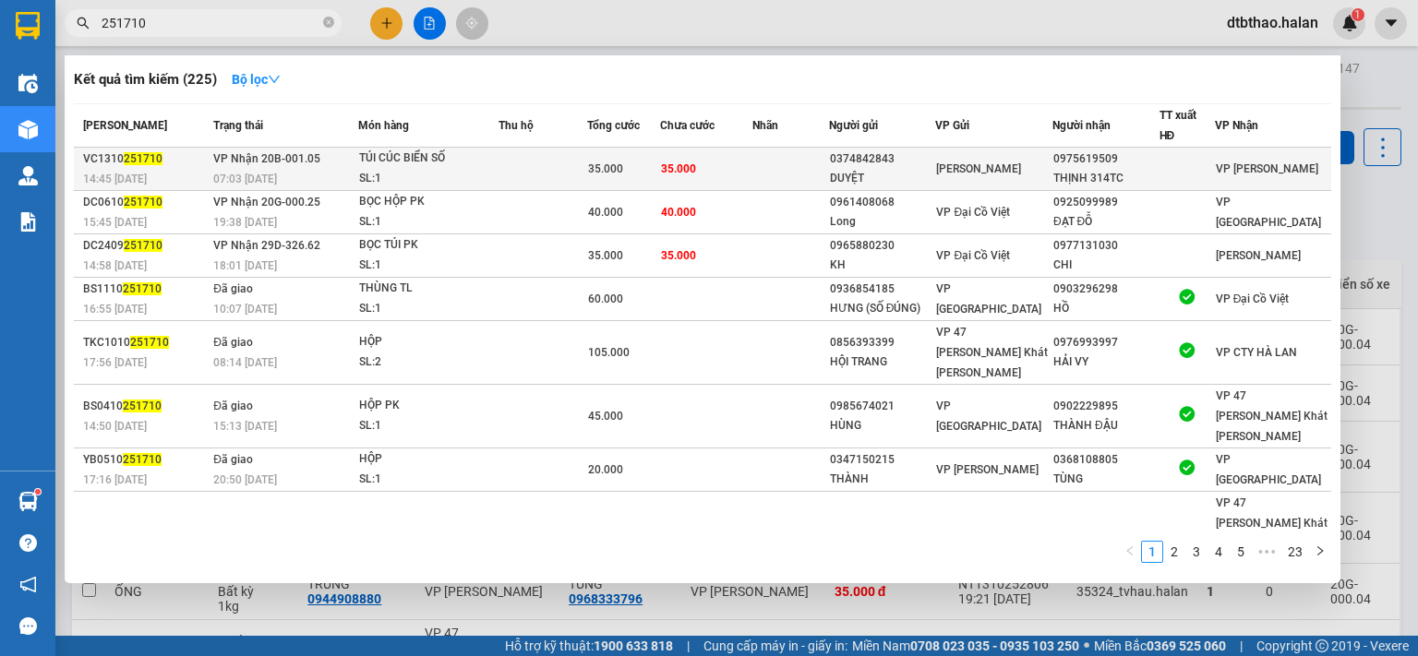
type input "251710"
click at [935, 165] on div "0374842843" at bounding box center [882, 159] width 105 height 19
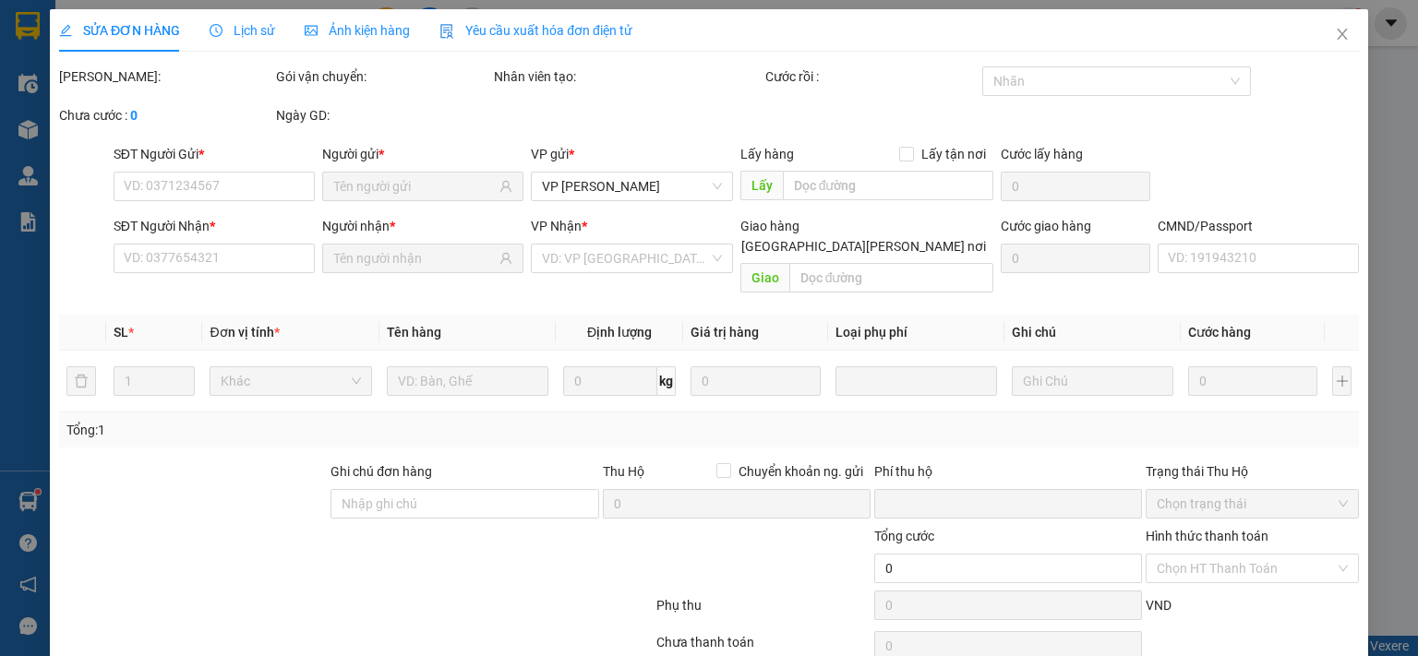
type input "0374842843"
type input "DUYỆT"
type input "0975619509"
type input "THỊNH 314TC"
type input "0"
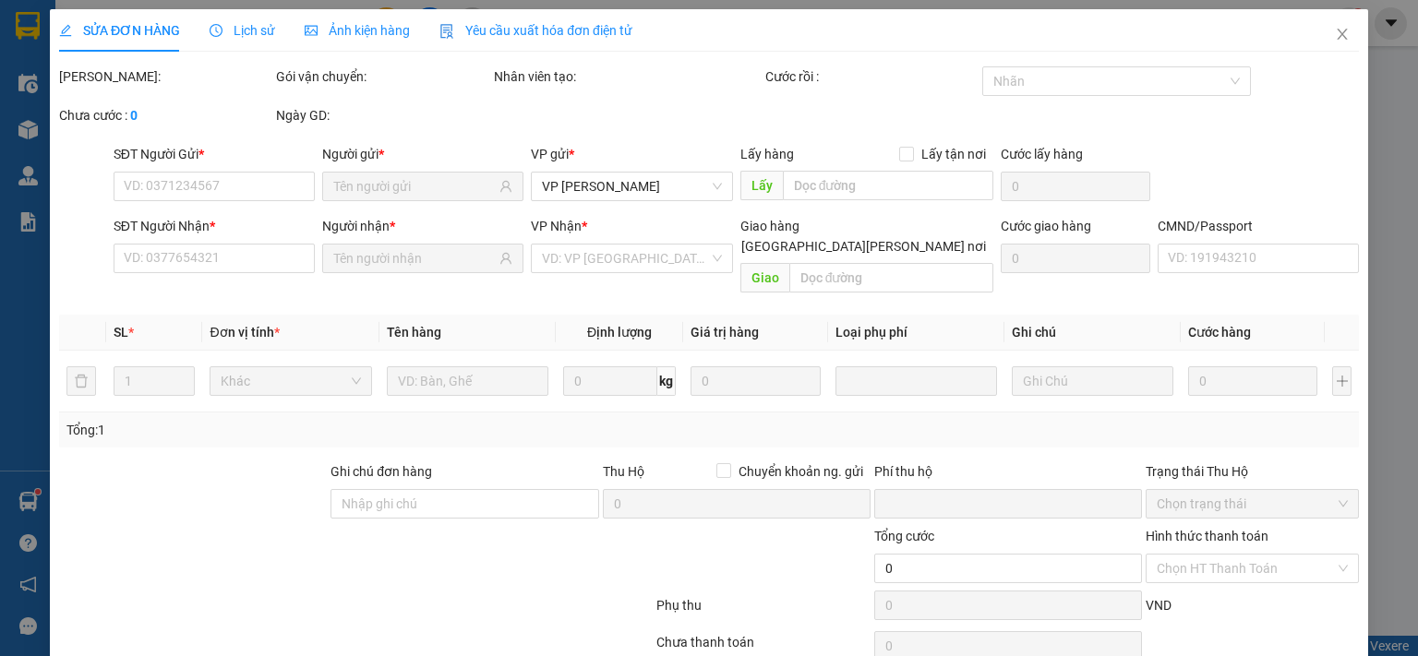
type input "35.000"
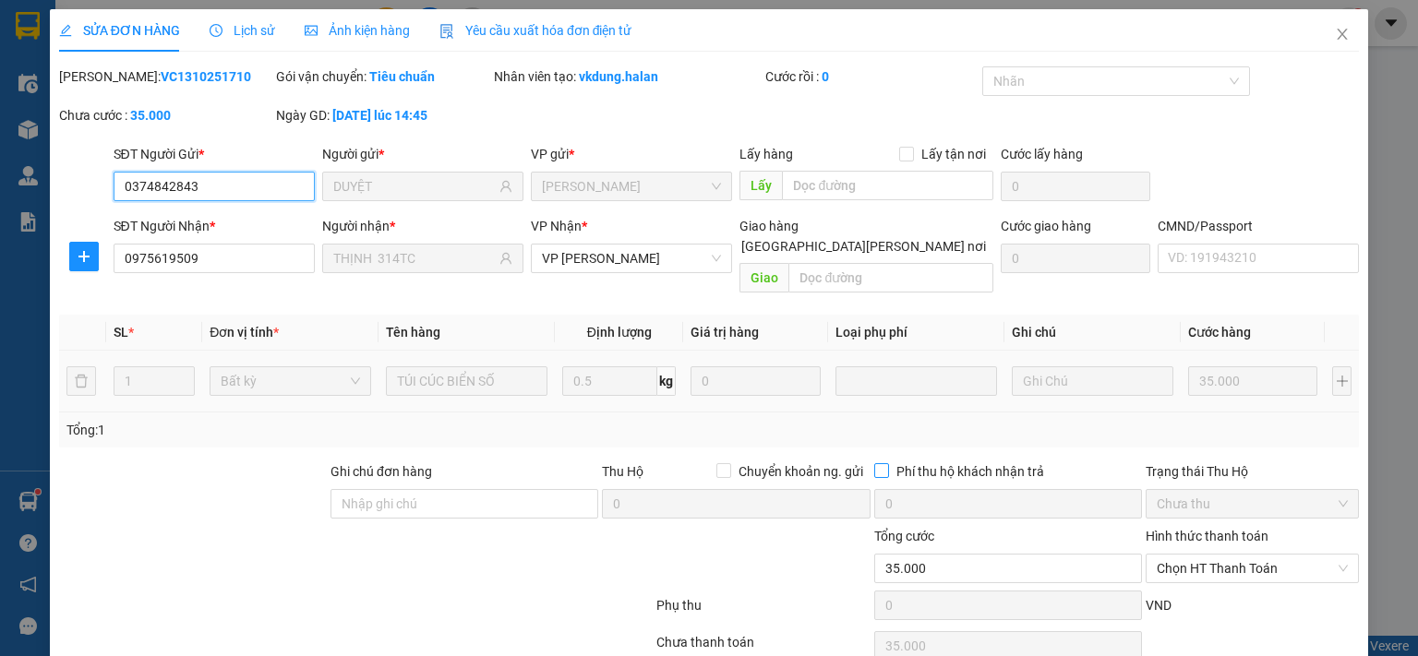
scroll to position [66, 0]
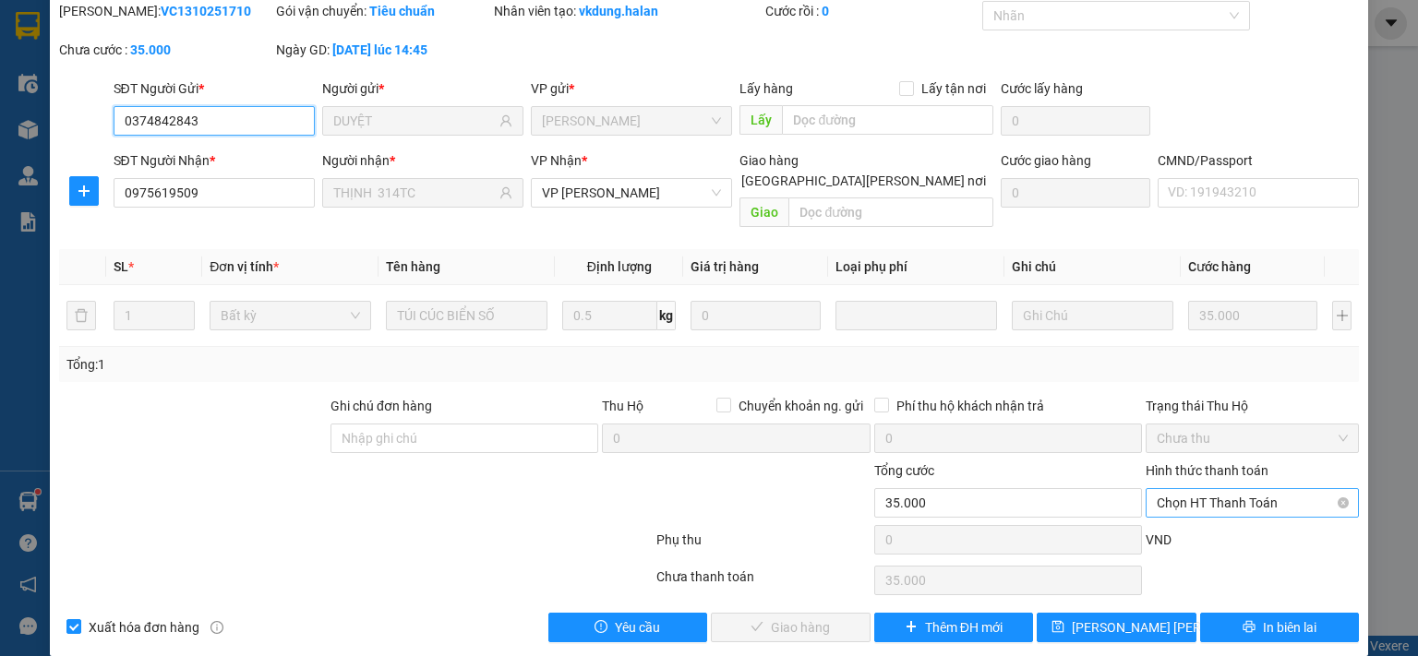
click at [1204, 489] on span "Chọn HT Thanh Toán" at bounding box center [1252, 503] width 191 height 28
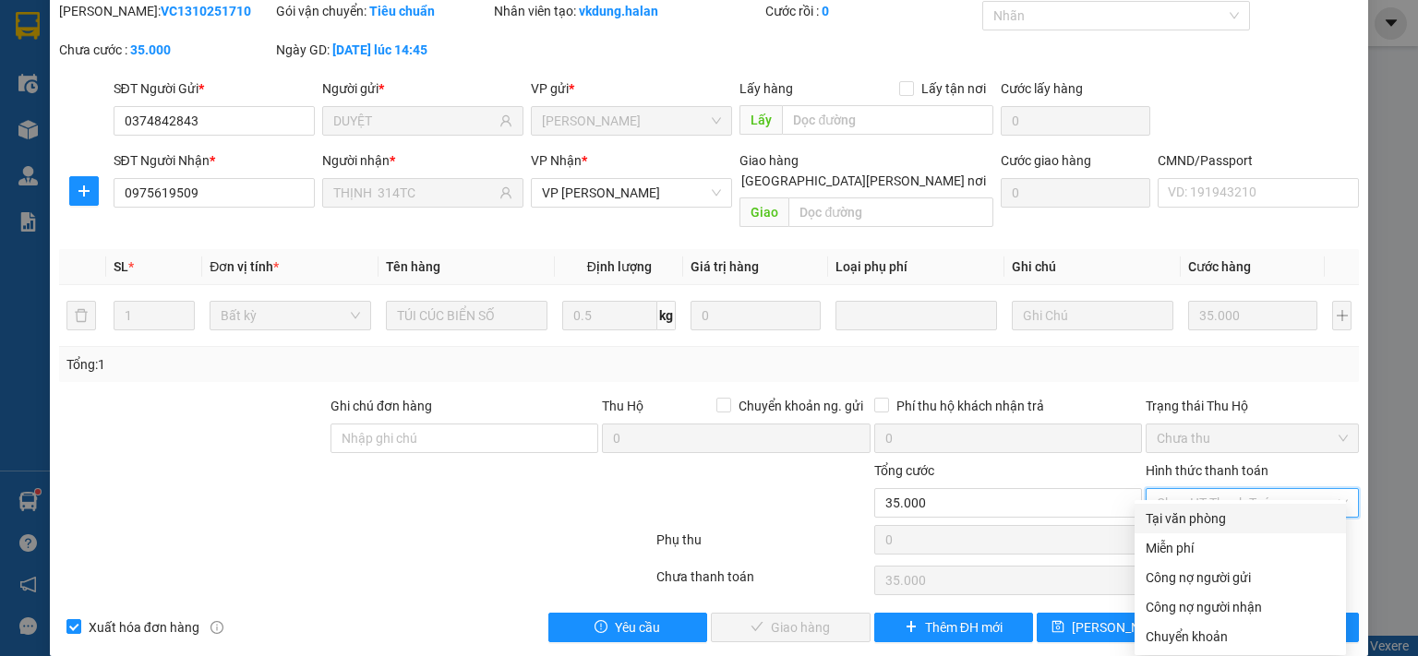
click at [1194, 522] on div "Tại văn phòng" at bounding box center [1239, 519] width 189 height 20
type input "0"
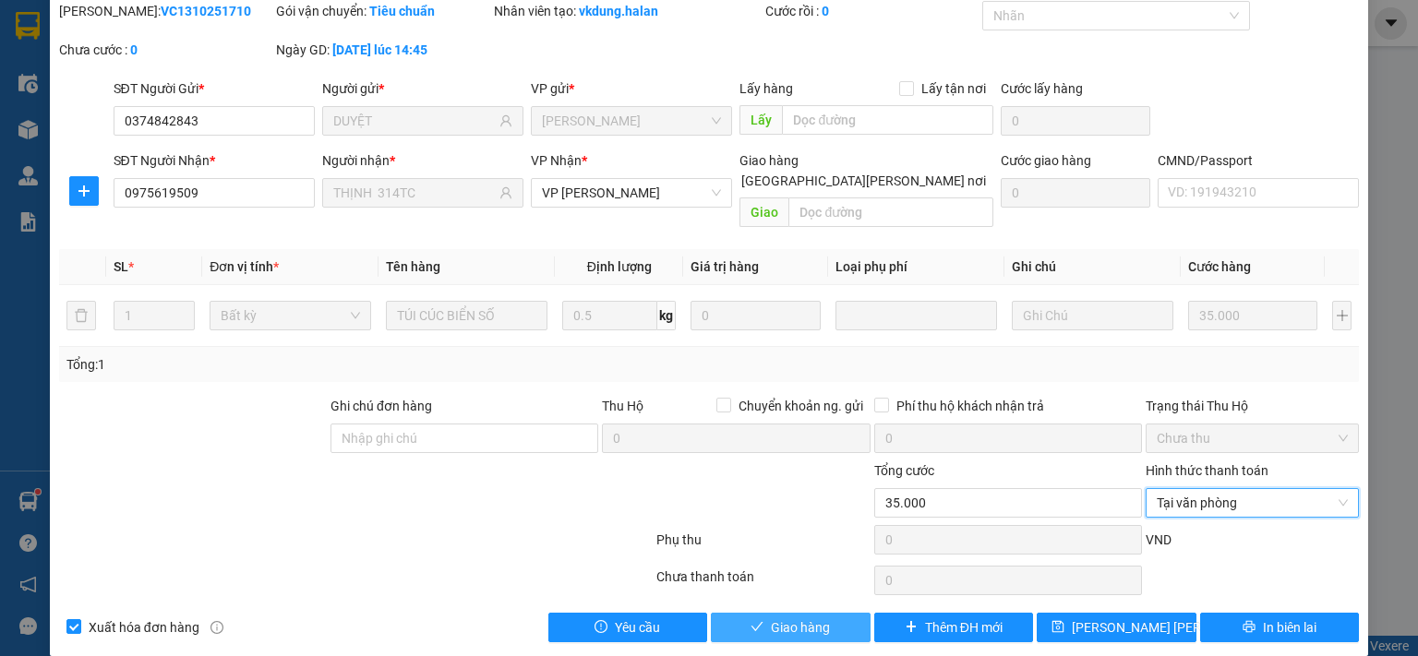
click at [791, 618] on span "Giao hàng" at bounding box center [800, 628] width 59 height 20
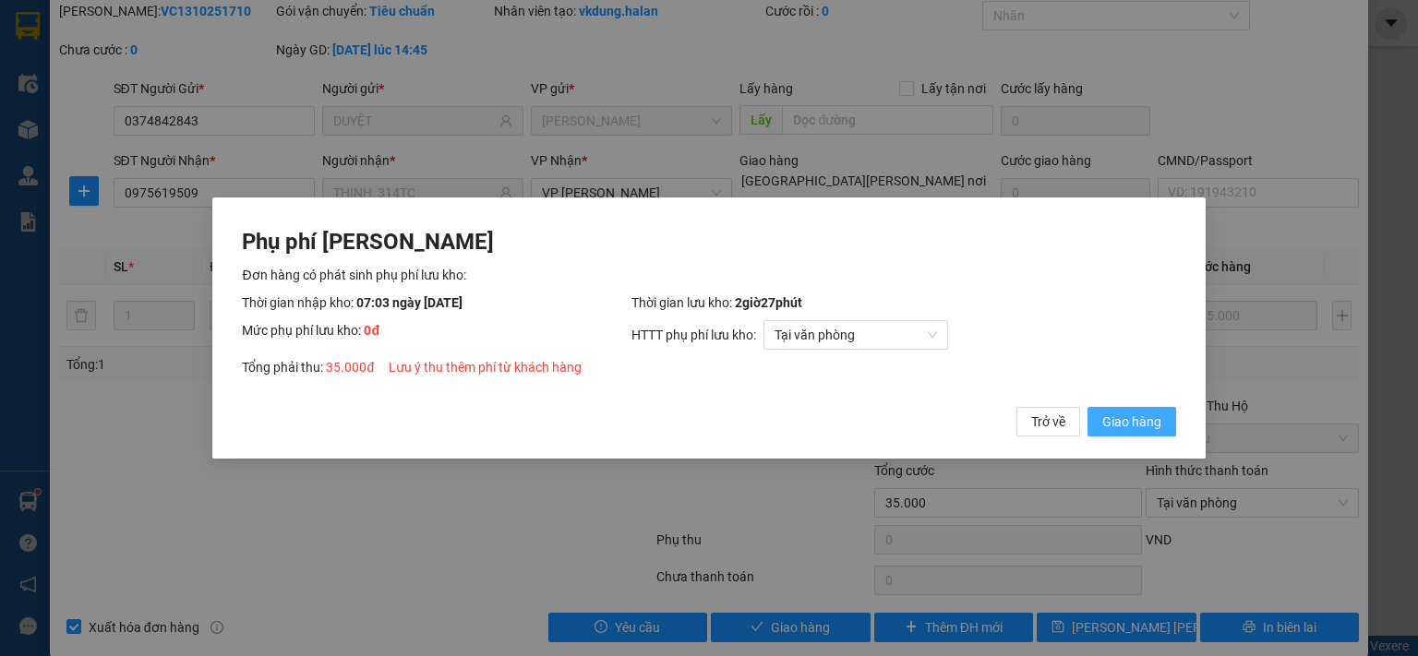
click at [1114, 420] on span "Giao hàng" at bounding box center [1131, 422] width 59 height 20
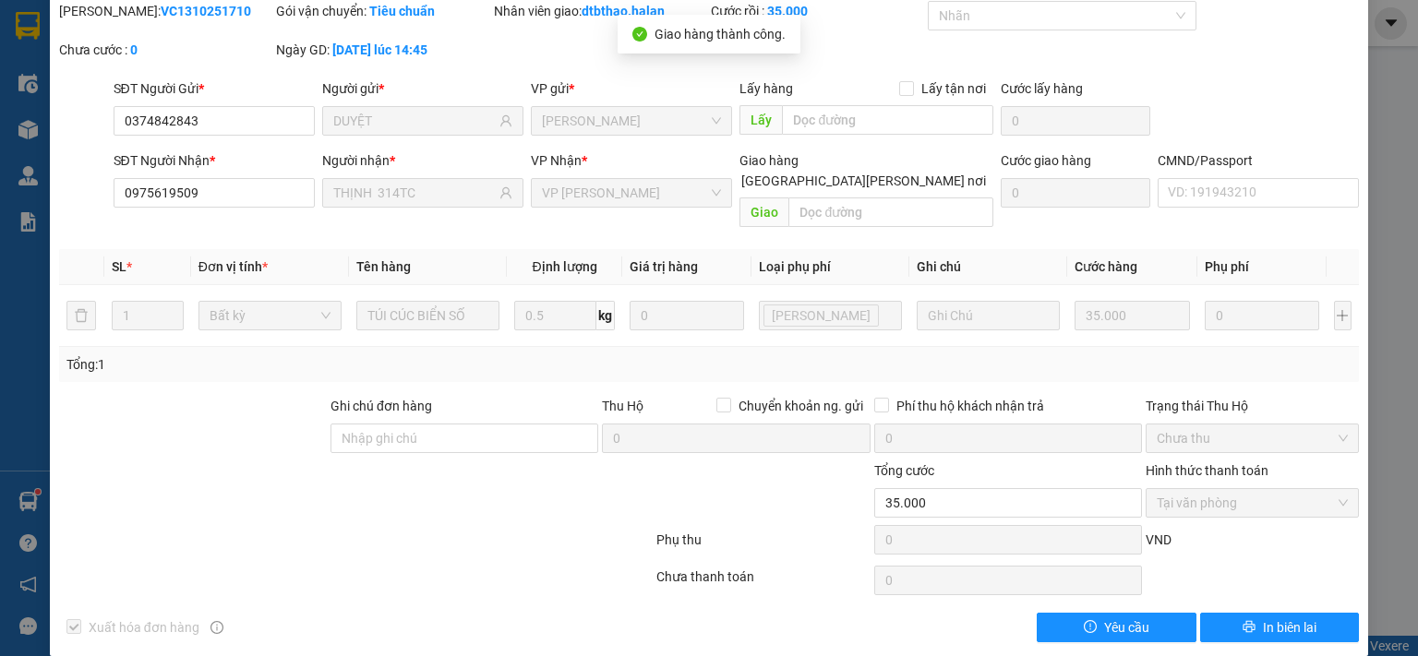
scroll to position [0, 0]
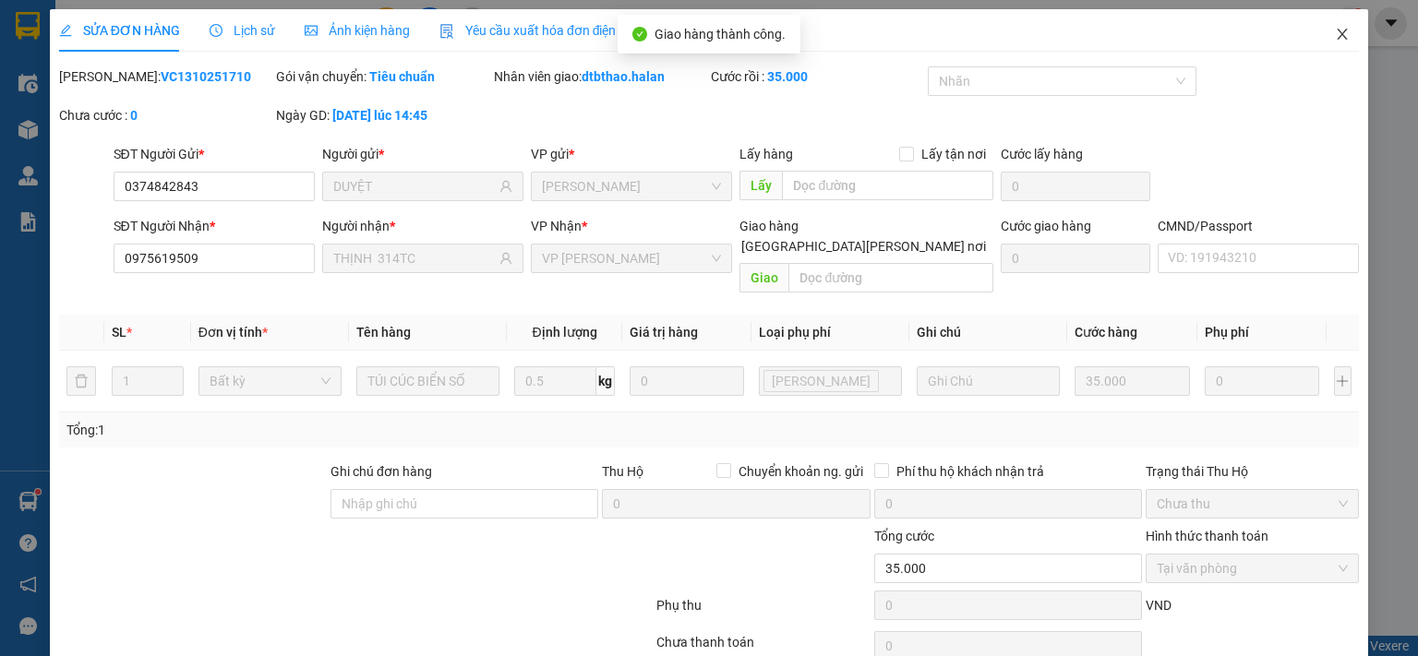
click at [1335, 38] on icon "close" at bounding box center [1342, 34] width 15 height 15
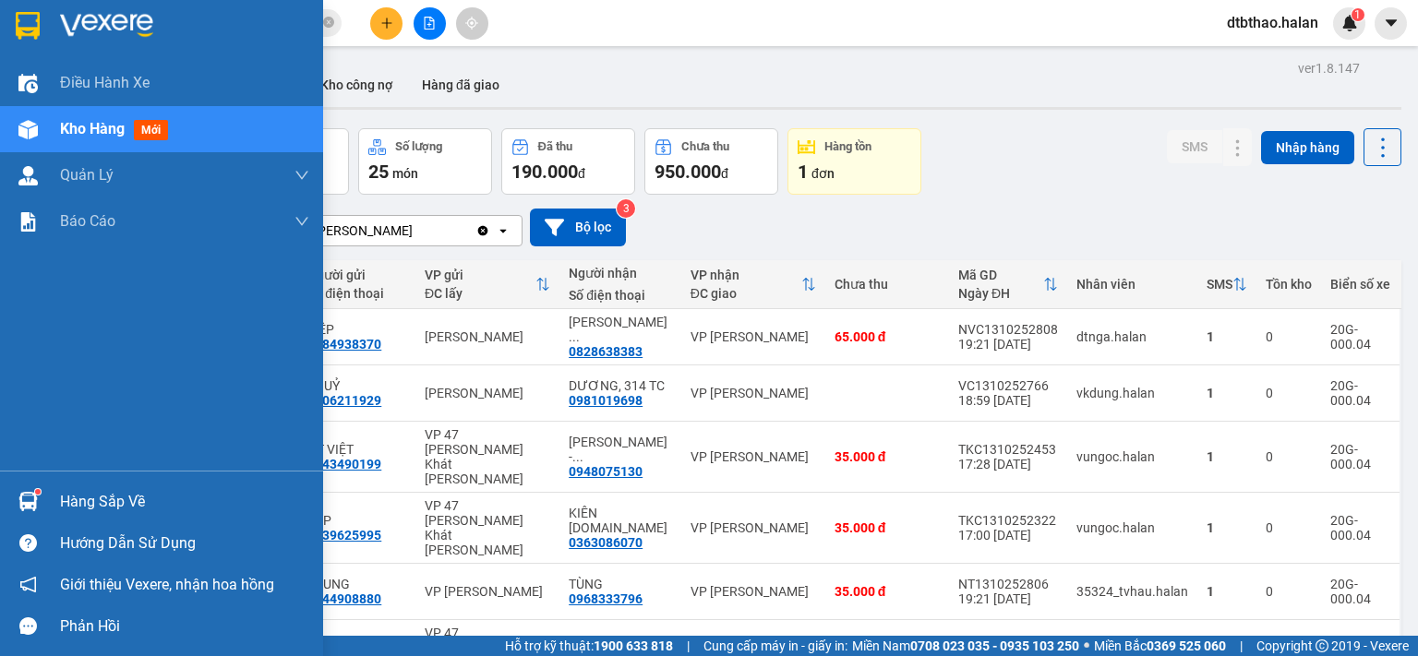
click at [95, 495] on div "Hàng sắp về" at bounding box center [184, 502] width 249 height 28
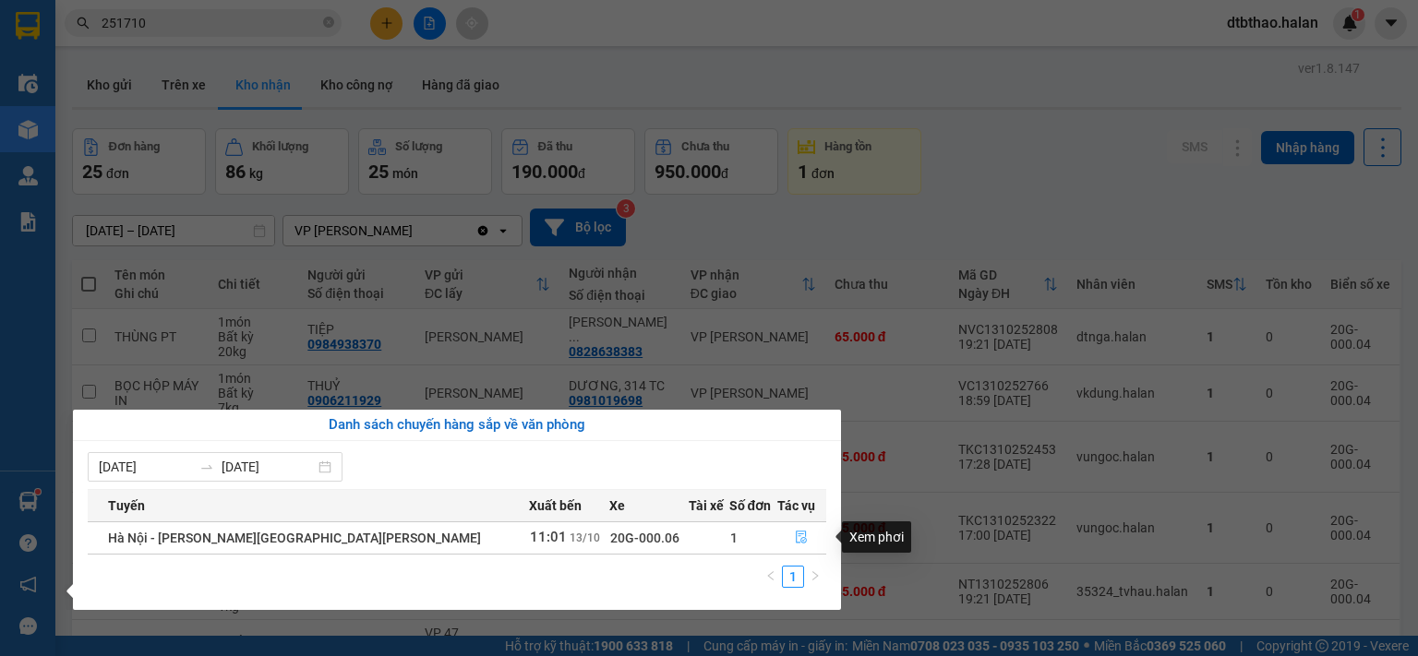
drag, startPoint x: 790, startPoint y: 538, endPoint x: 655, endPoint y: 589, distance: 144.0
click at [795, 538] on icon "file-done" at bounding box center [801, 537] width 13 height 13
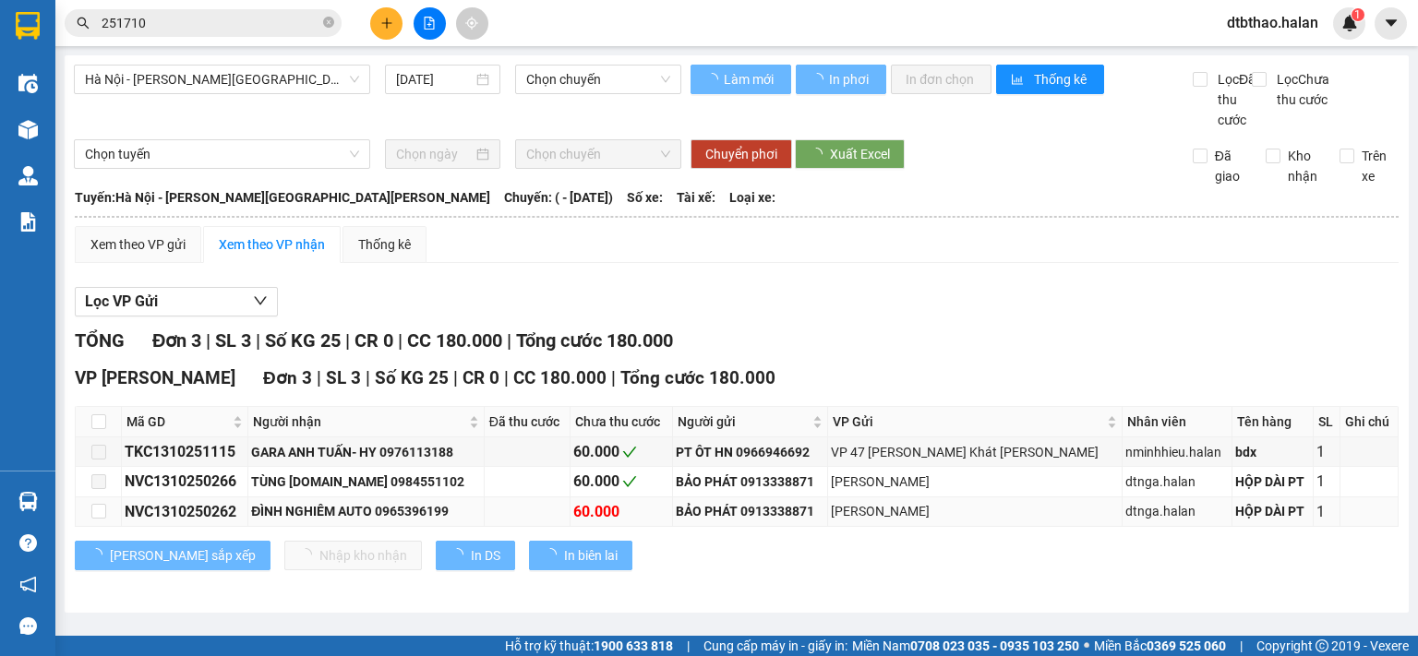
type input "13/10/2025"
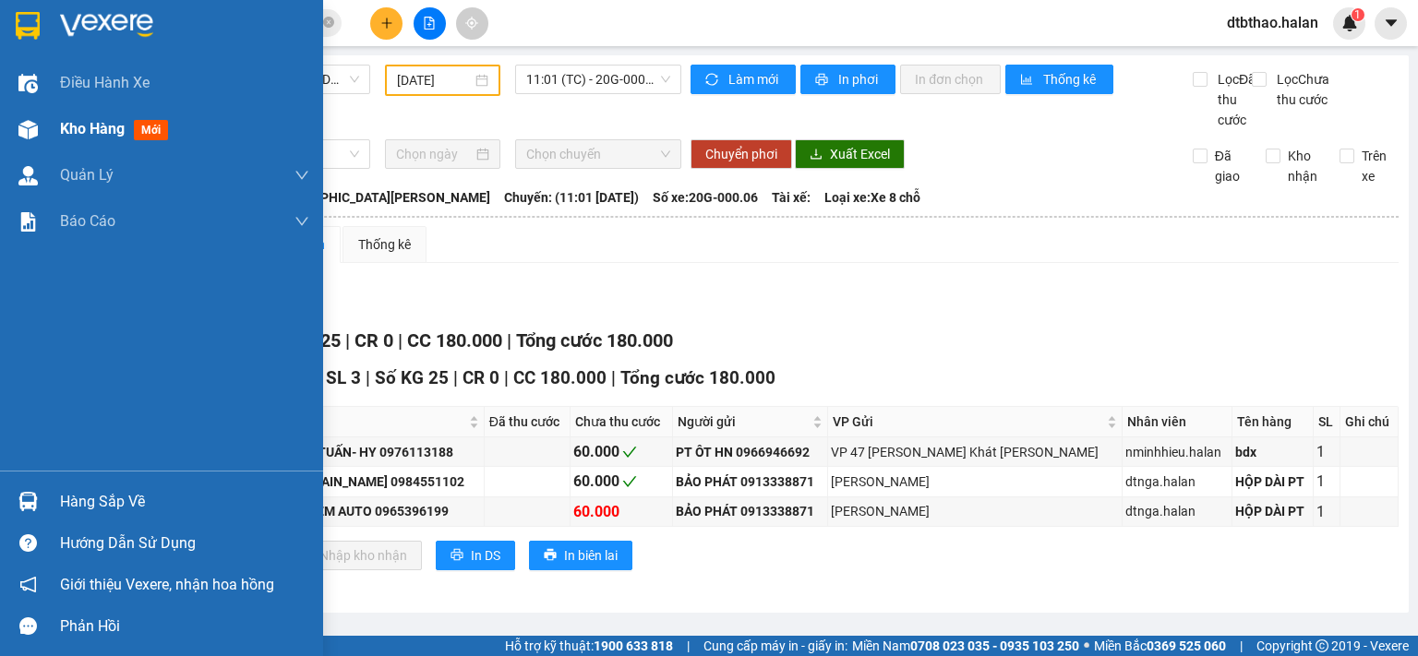
click at [105, 121] on span "Kho hàng" at bounding box center [92, 129] width 65 height 18
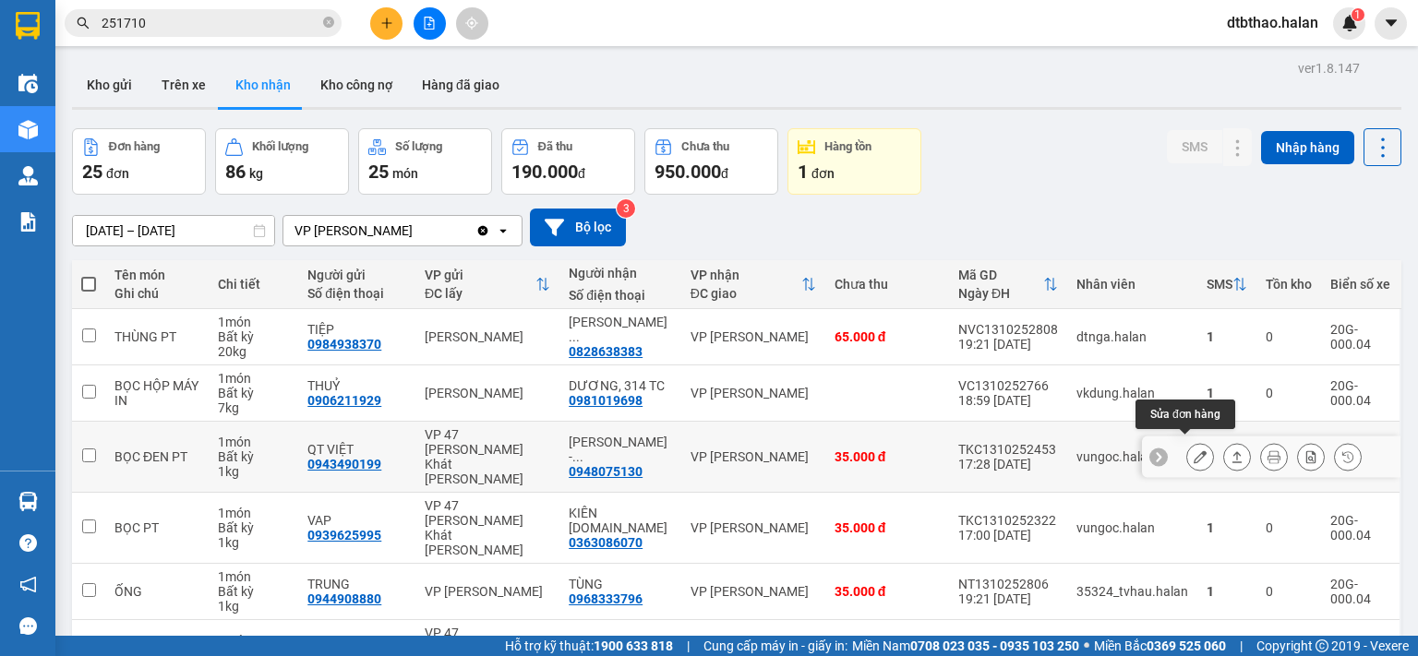
click at [1193, 451] on icon at bounding box center [1199, 456] width 13 height 13
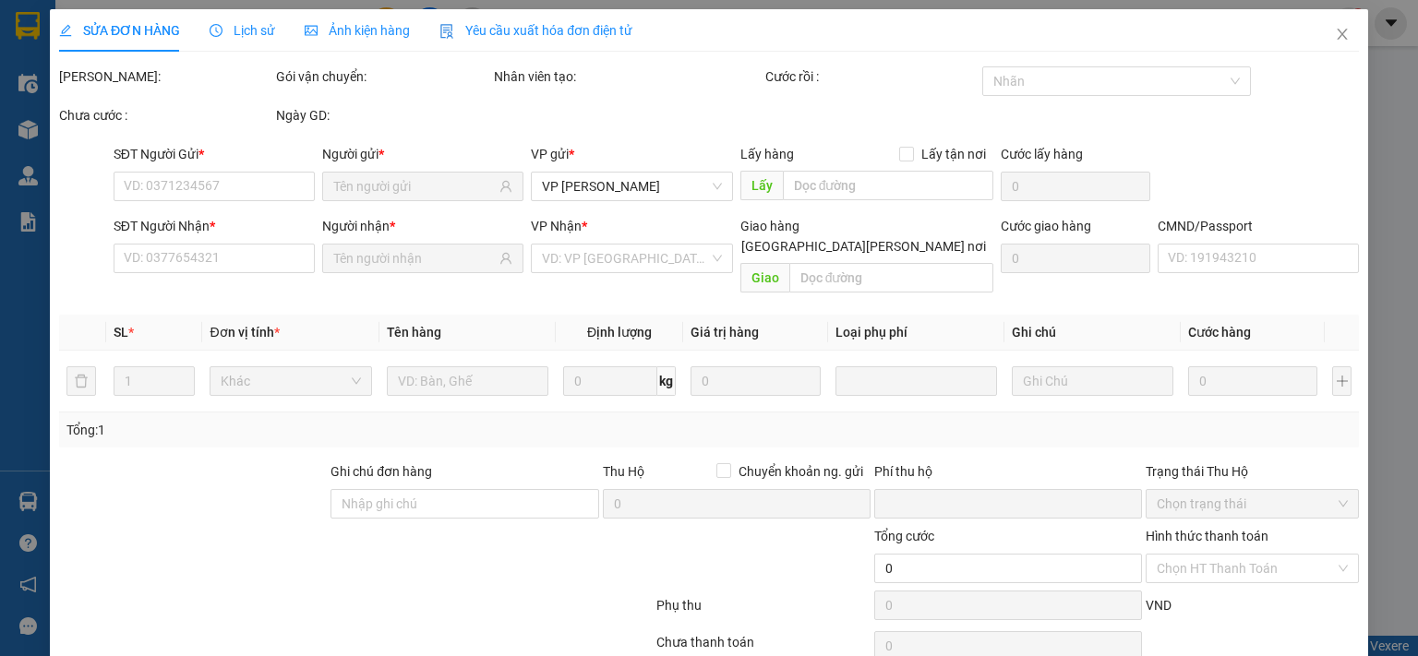
type input "0943490199"
type input "QT VIỆT"
type input "0948075130"
type input "KIM TUYẾN - 314 TC"
type input "0"
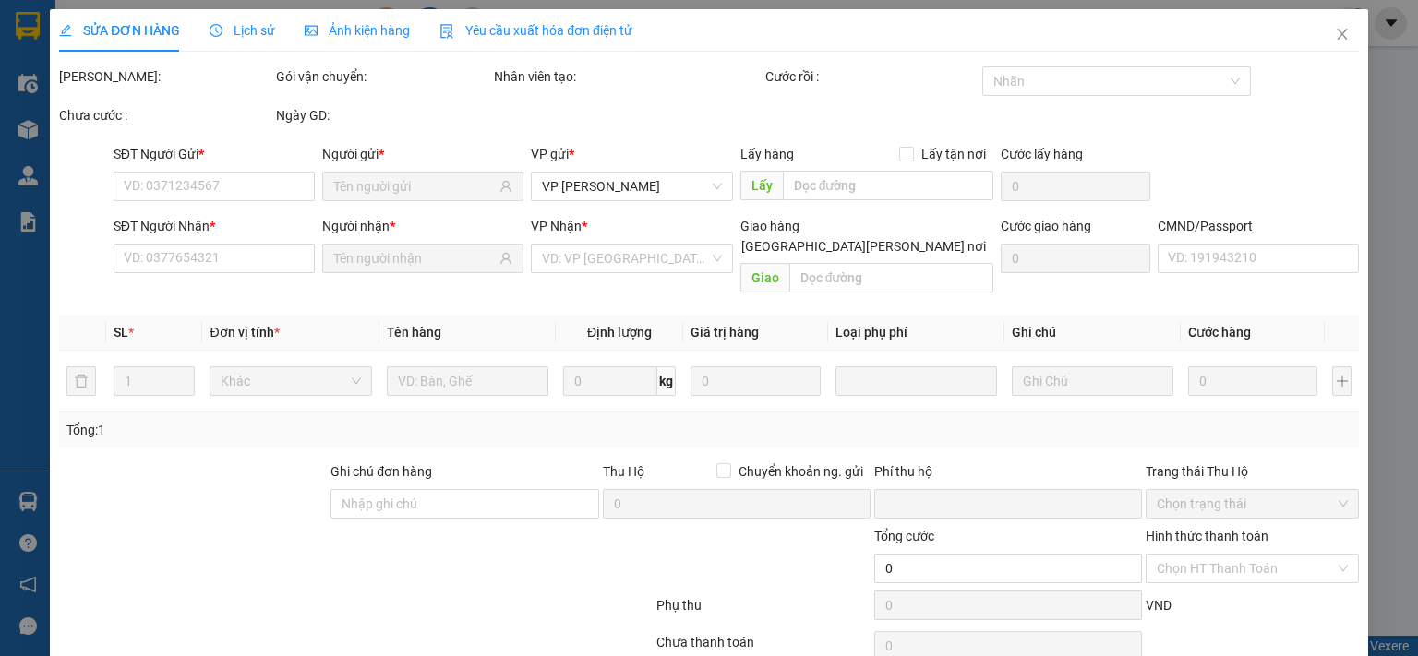
type input "35.000"
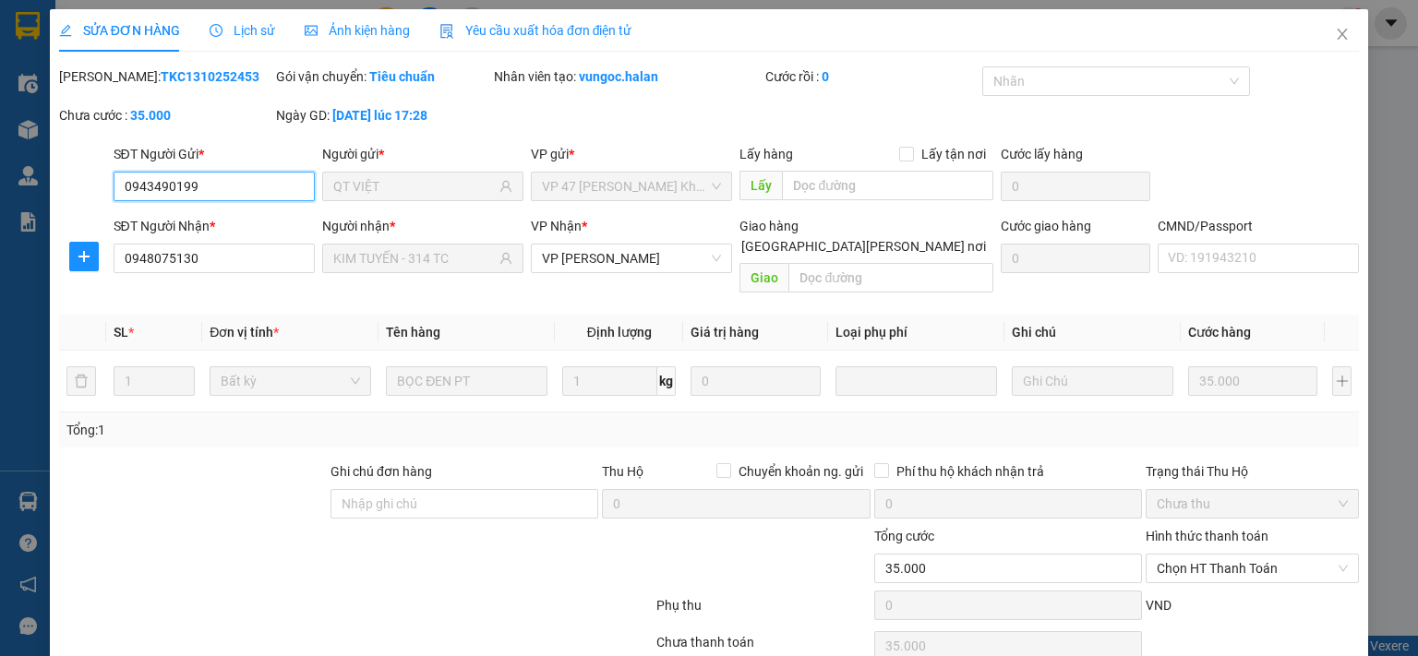
scroll to position [66, 0]
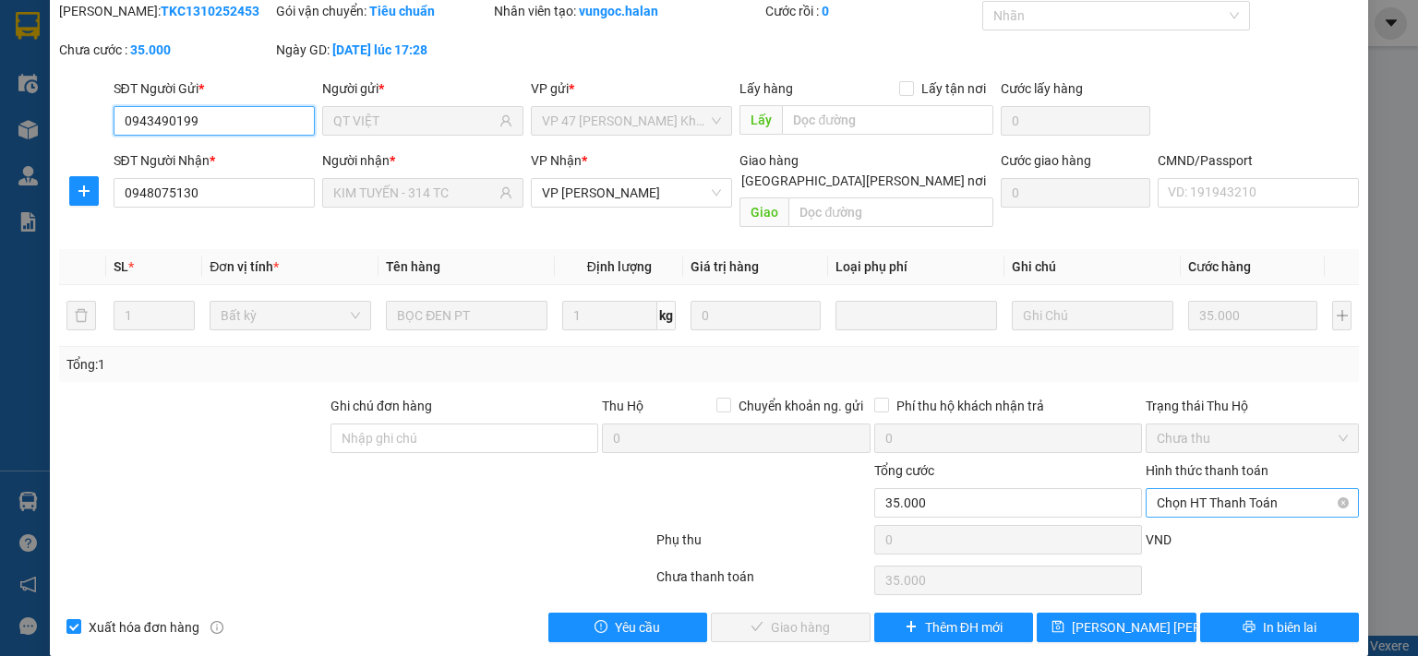
click at [1220, 489] on span "Chọn HT Thanh Toán" at bounding box center [1252, 503] width 191 height 28
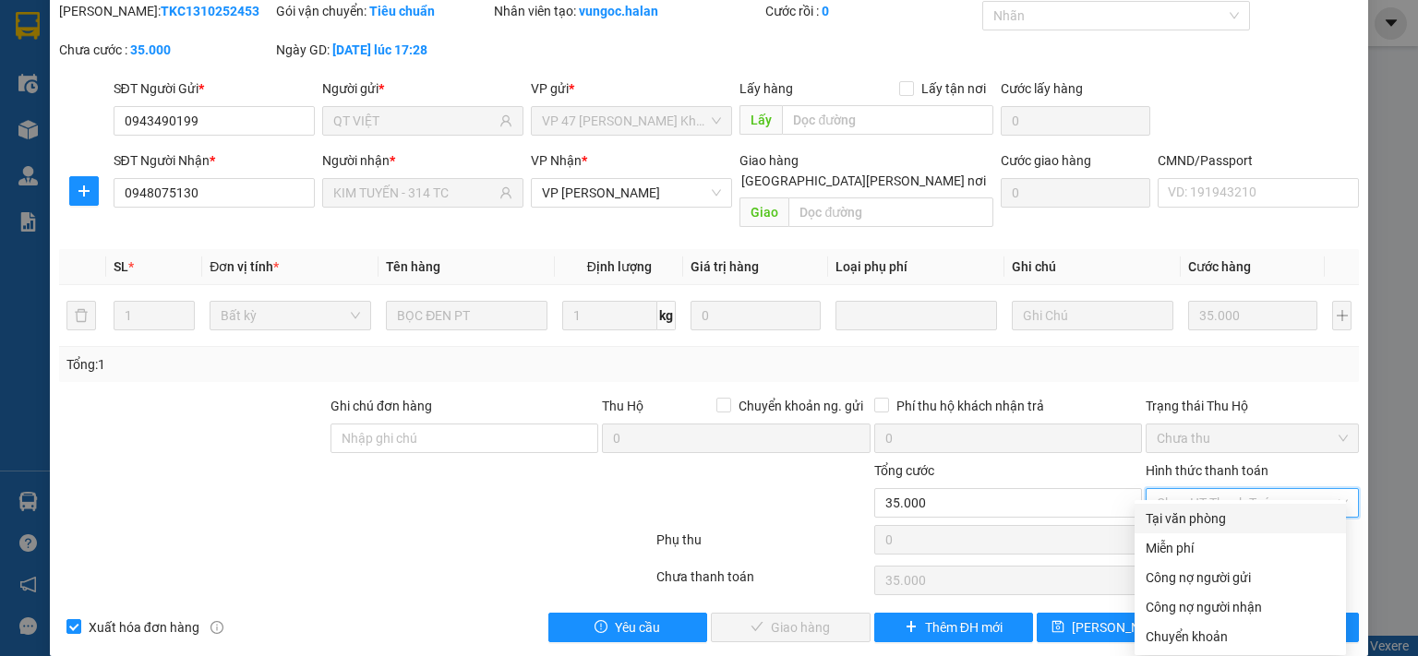
click at [1210, 517] on div "Tại văn phòng" at bounding box center [1239, 519] width 189 height 20
type input "0"
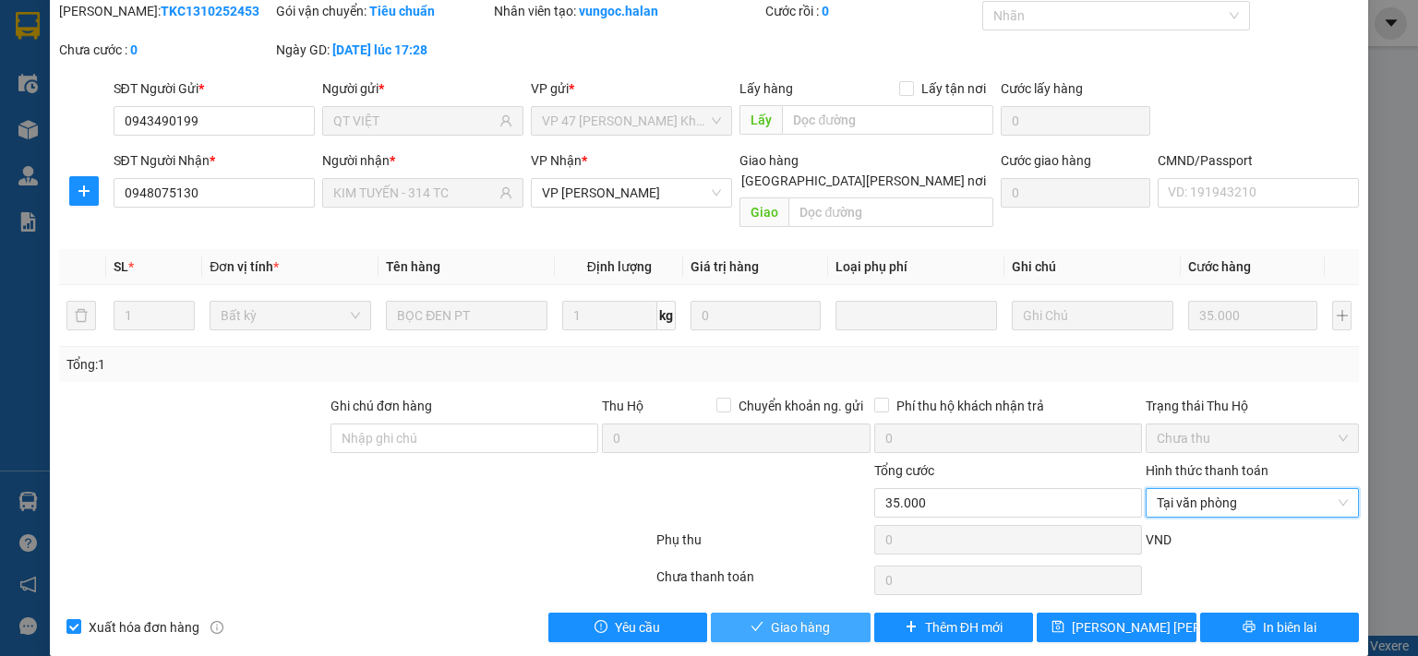
click at [791, 618] on span "Giao hàng" at bounding box center [800, 628] width 59 height 20
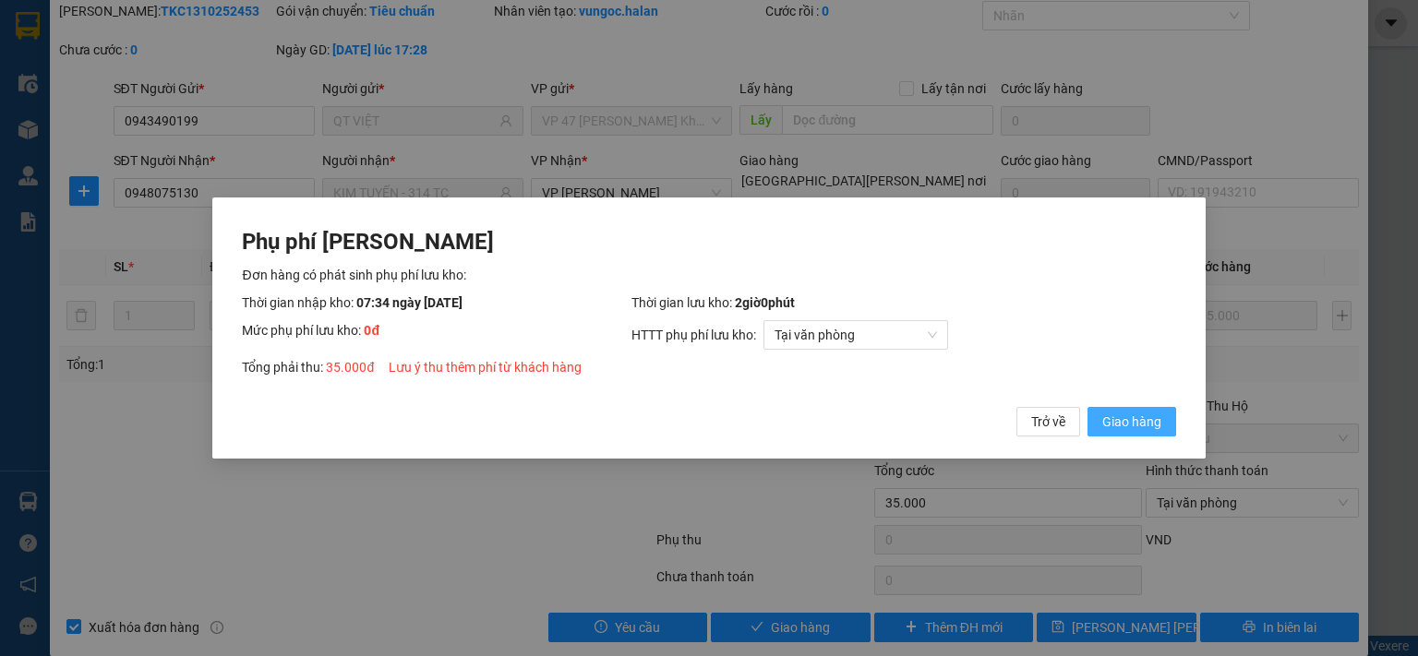
click at [1119, 426] on span "Giao hàng" at bounding box center [1131, 422] width 59 height 20
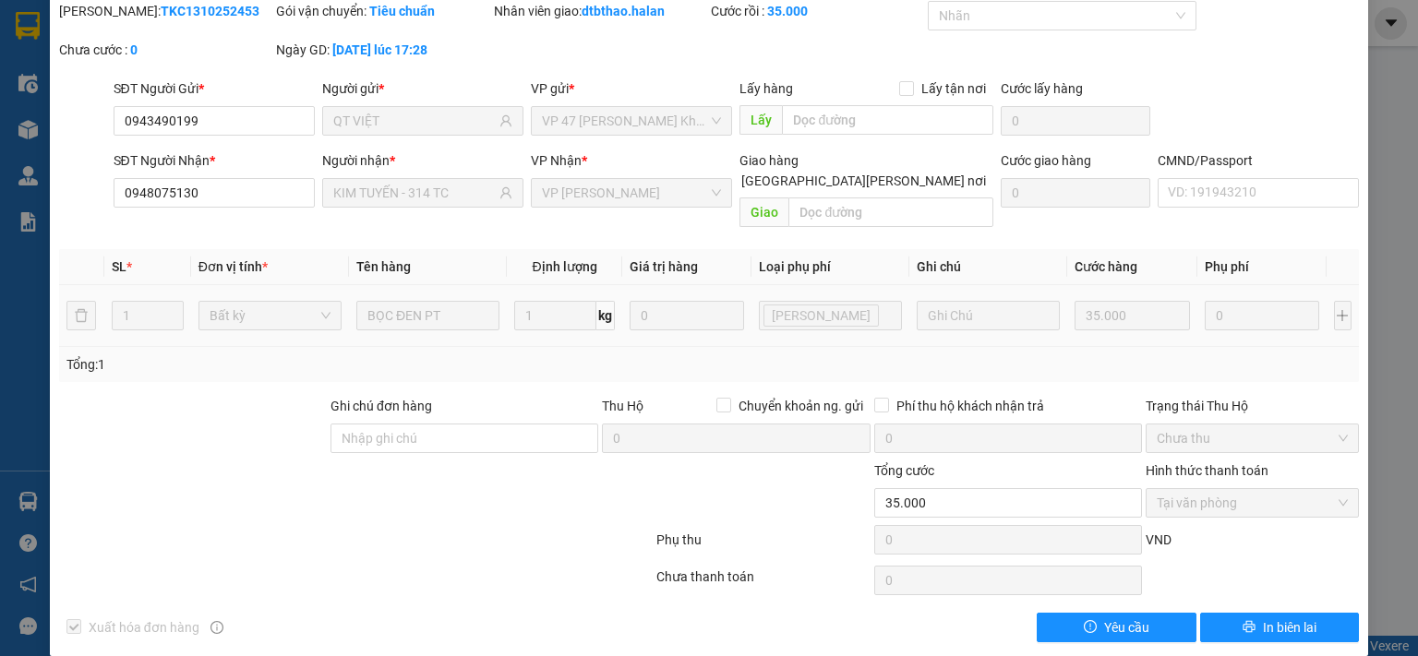
scroll to position [0, 0]
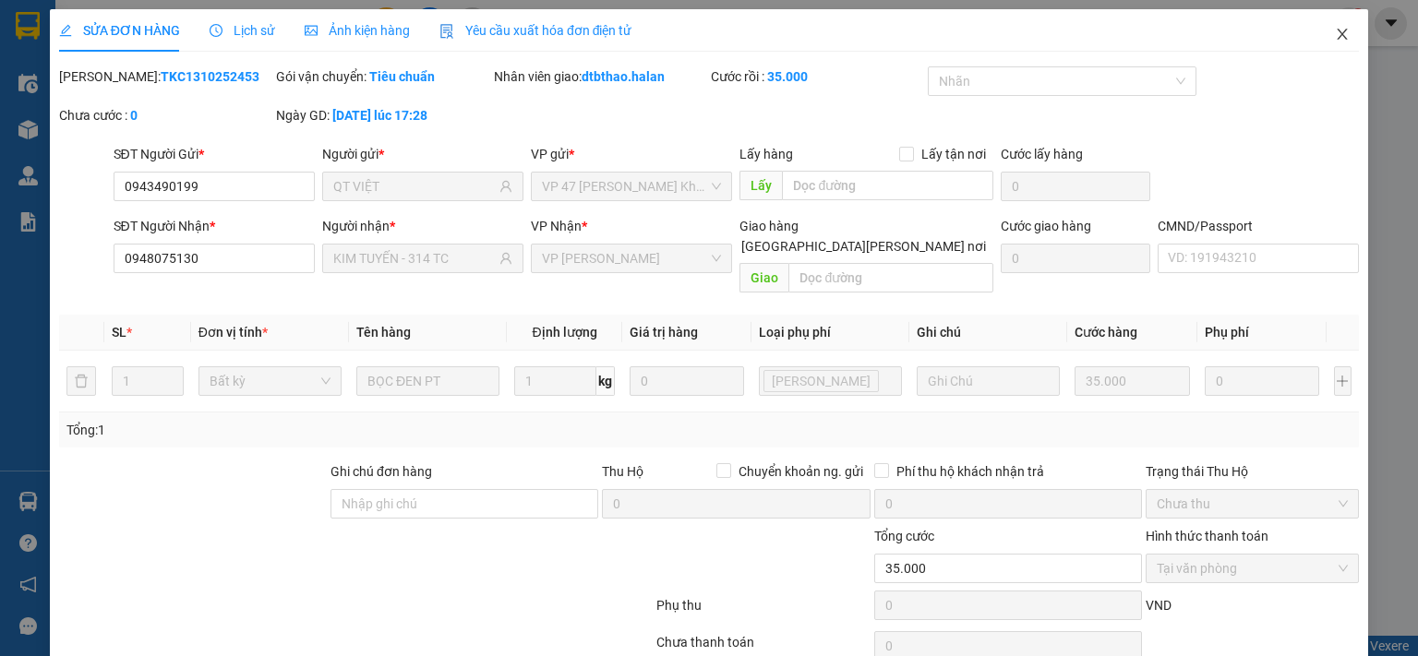
click at [1335, 28] on icon "close" at bounding box center [1342, 34] width 15 height 15
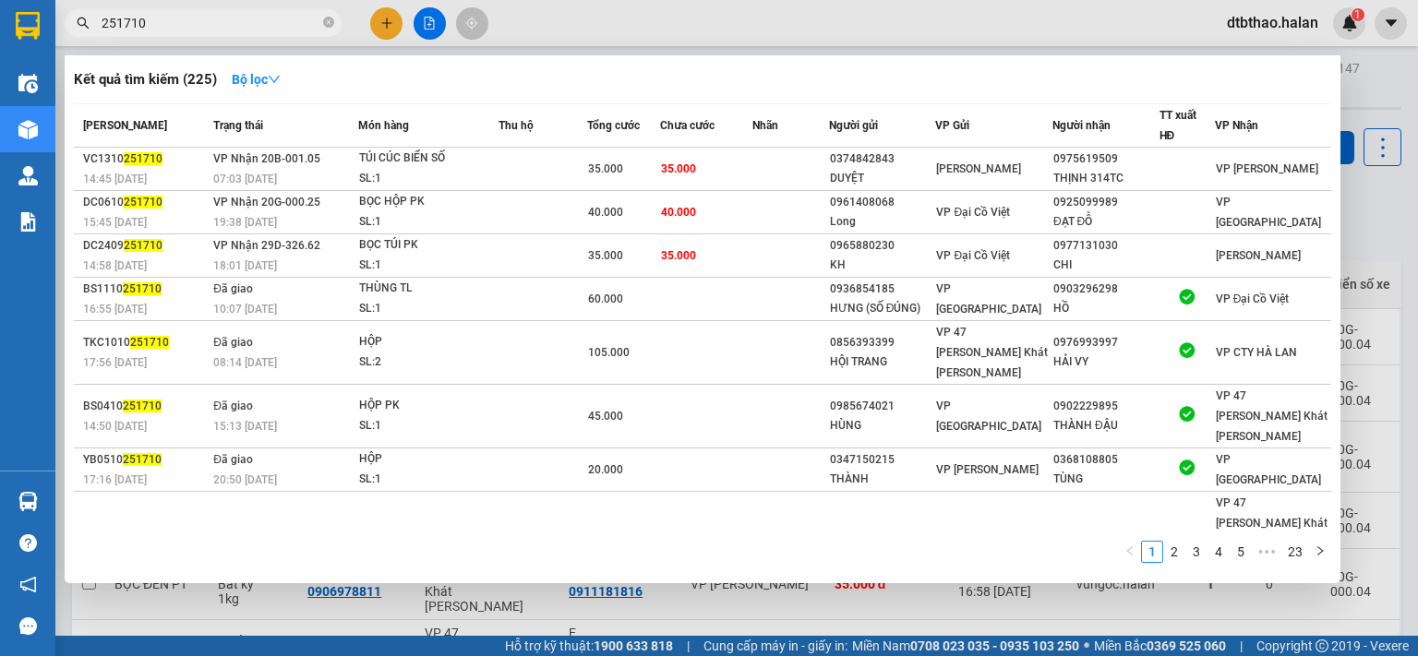
drag, startPoint x: 122, startPoint y: 25, endPoint x: 192, endPoint y: 21, distance: 70.2
click at [192, 21] on input "251710" at bounding box center [211, 23] width 218 height 20
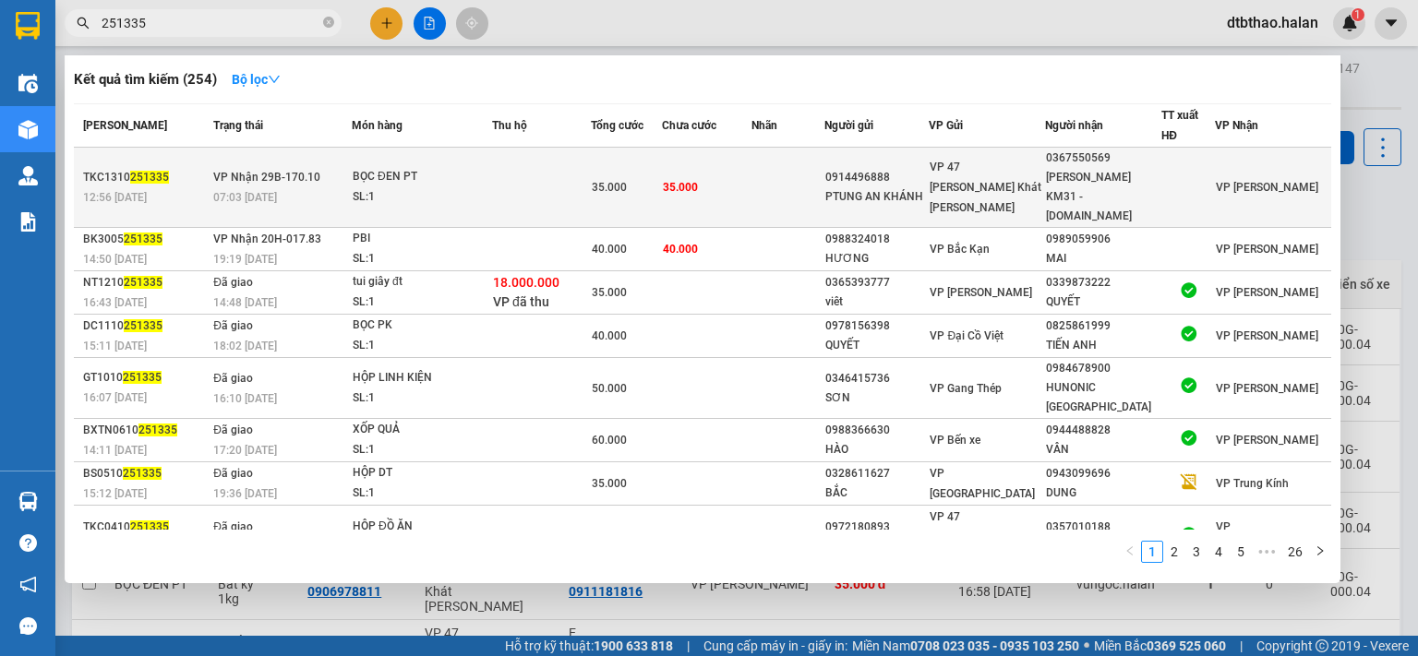
type input "251335"
click at [913, 174] on div "0914496888" at bounding box center [876, 177] width 102 height 19
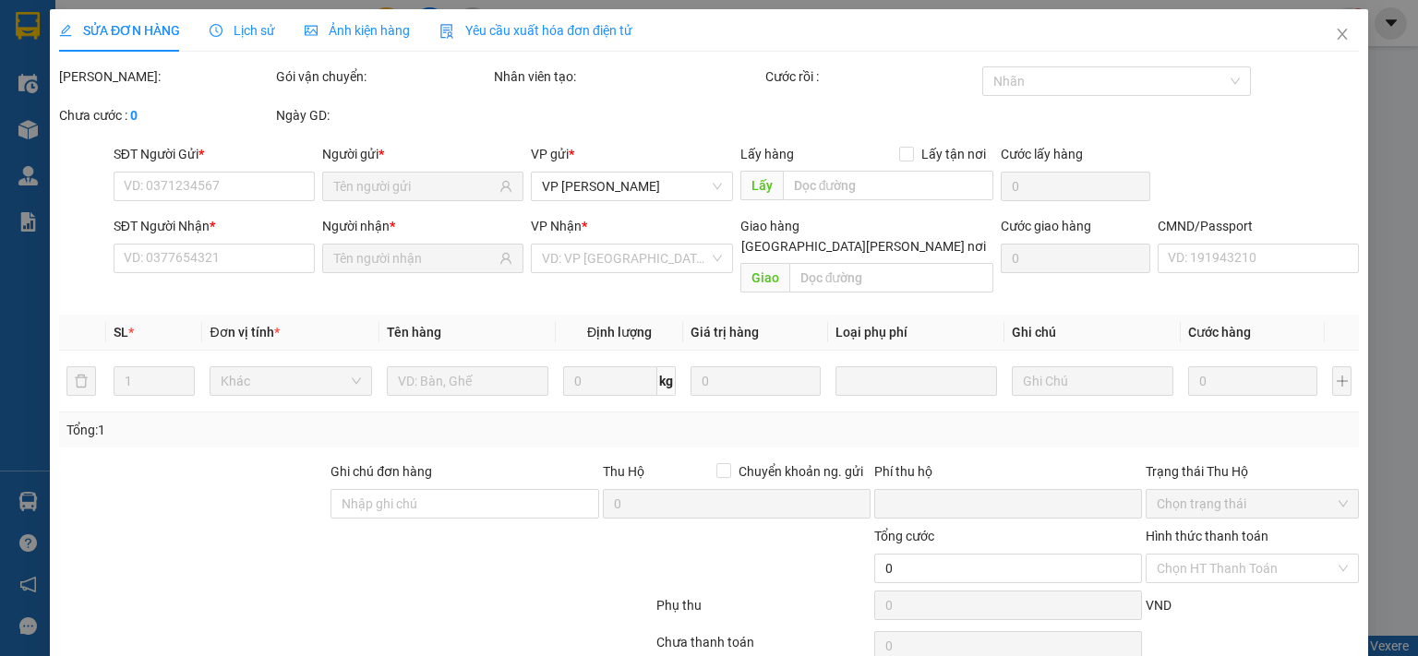
type input "0914496888"
type input "PTUNG AN KHÁNH"
type input "0367550569"
type input "TRUNG DŨNG KM31 - 314.TC"
type input "0"
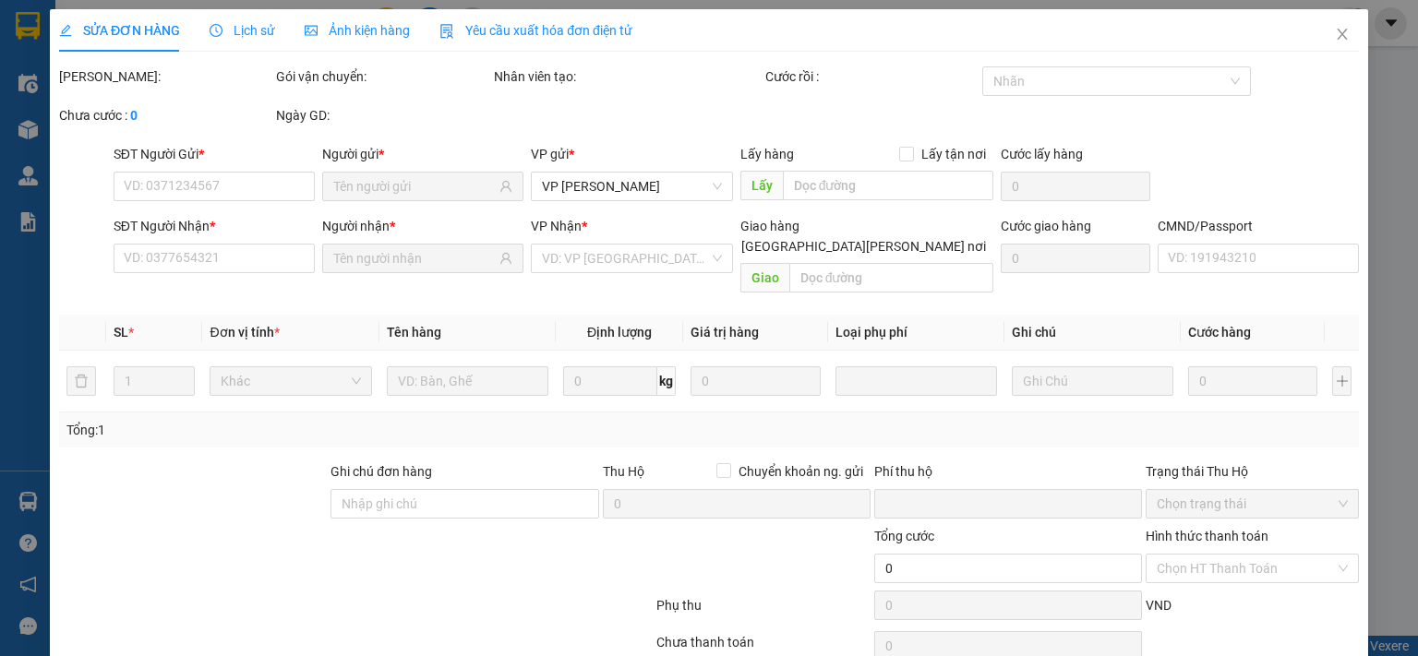
type input "35.000"
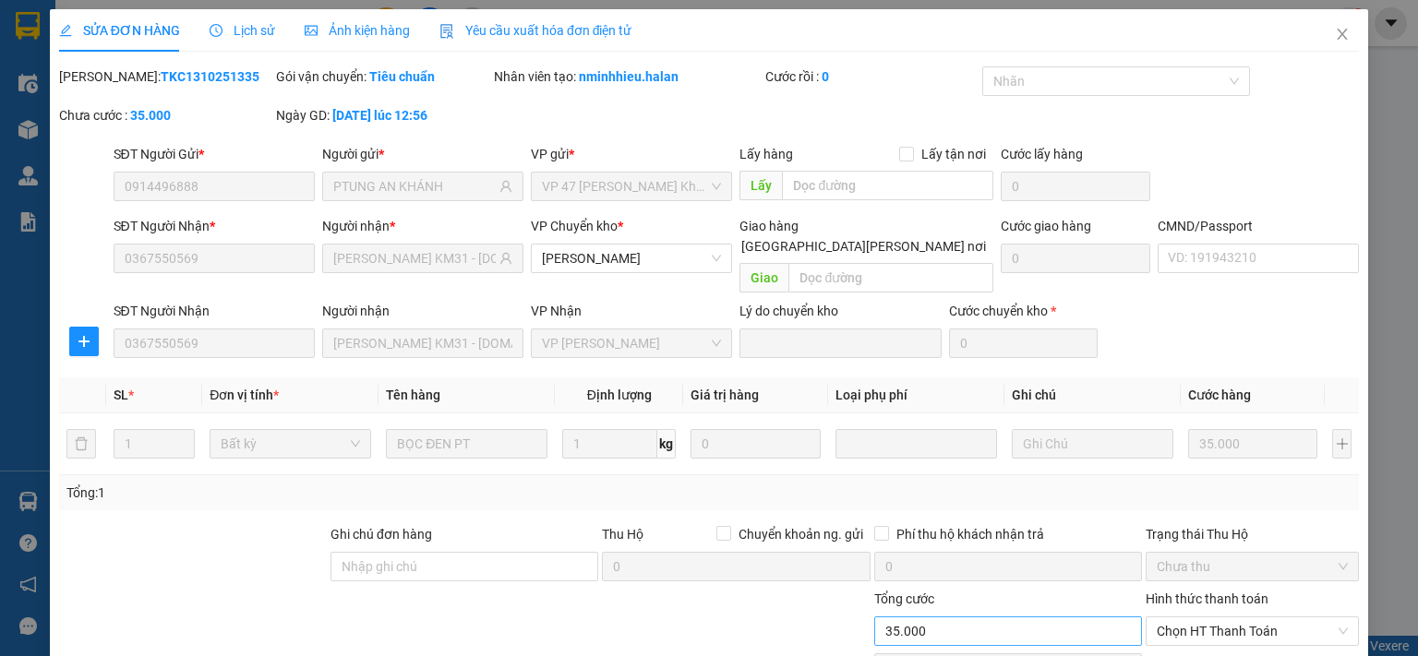
scroll to position [128, 0]
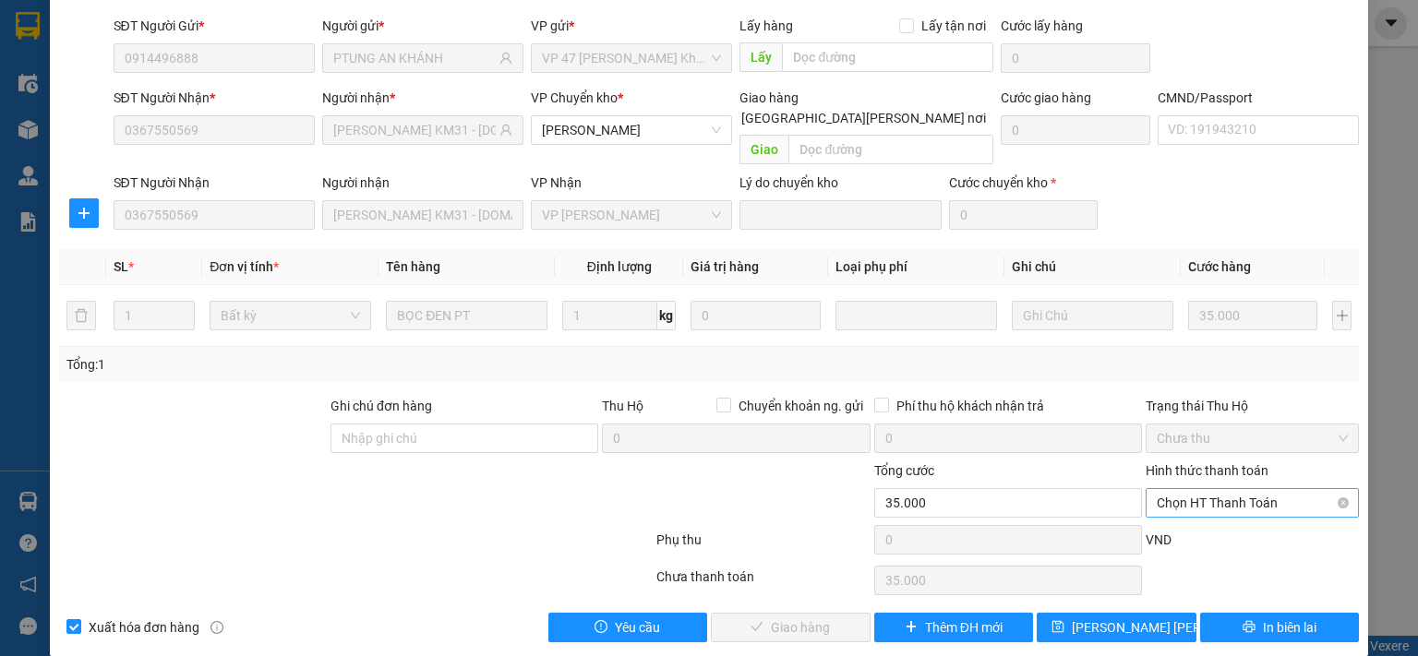
click at [1179, 489] on span "Chọn HT Thanh Toán" at bounding box center [1252, 503] width 191 height 28
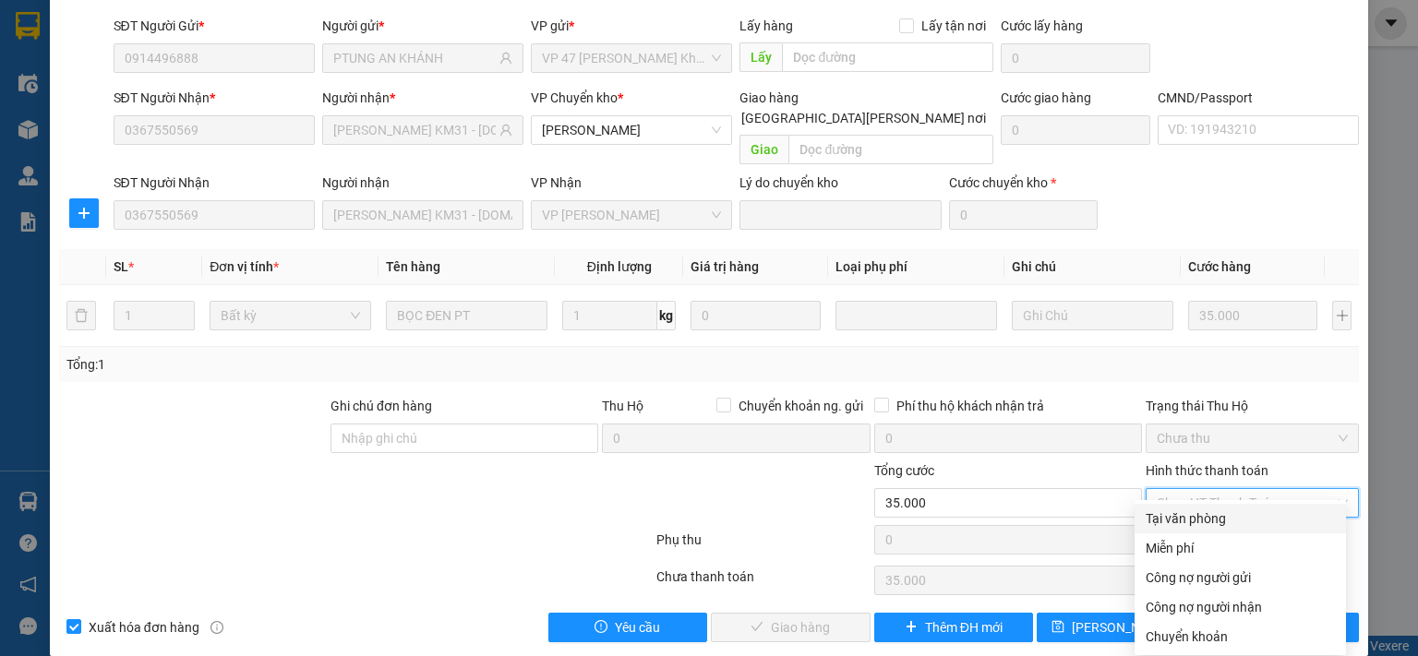
click at [1175, 522] on div "Tại văn phòng" at bounding box center [1239, 519] width 189 height 20
type input "0"
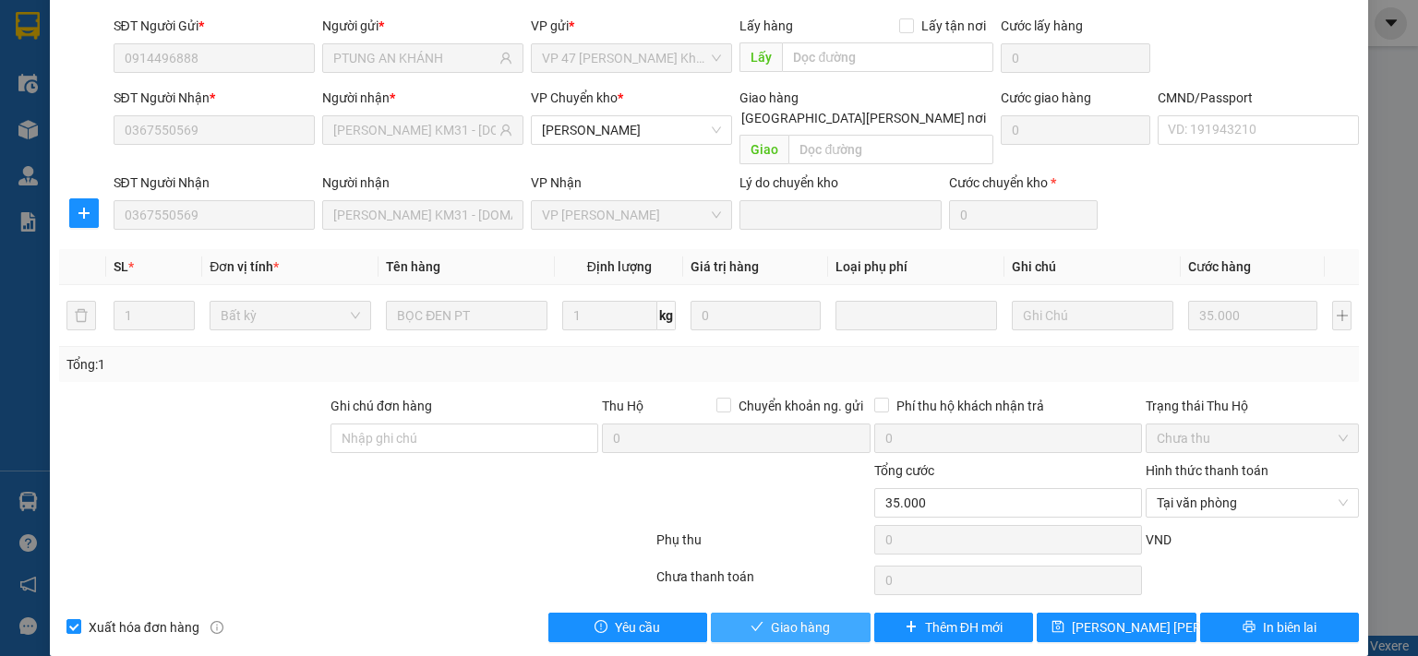
click at [775, 618] on span "Giao hàng" at bounding box center [800, 628] width 59 height 20
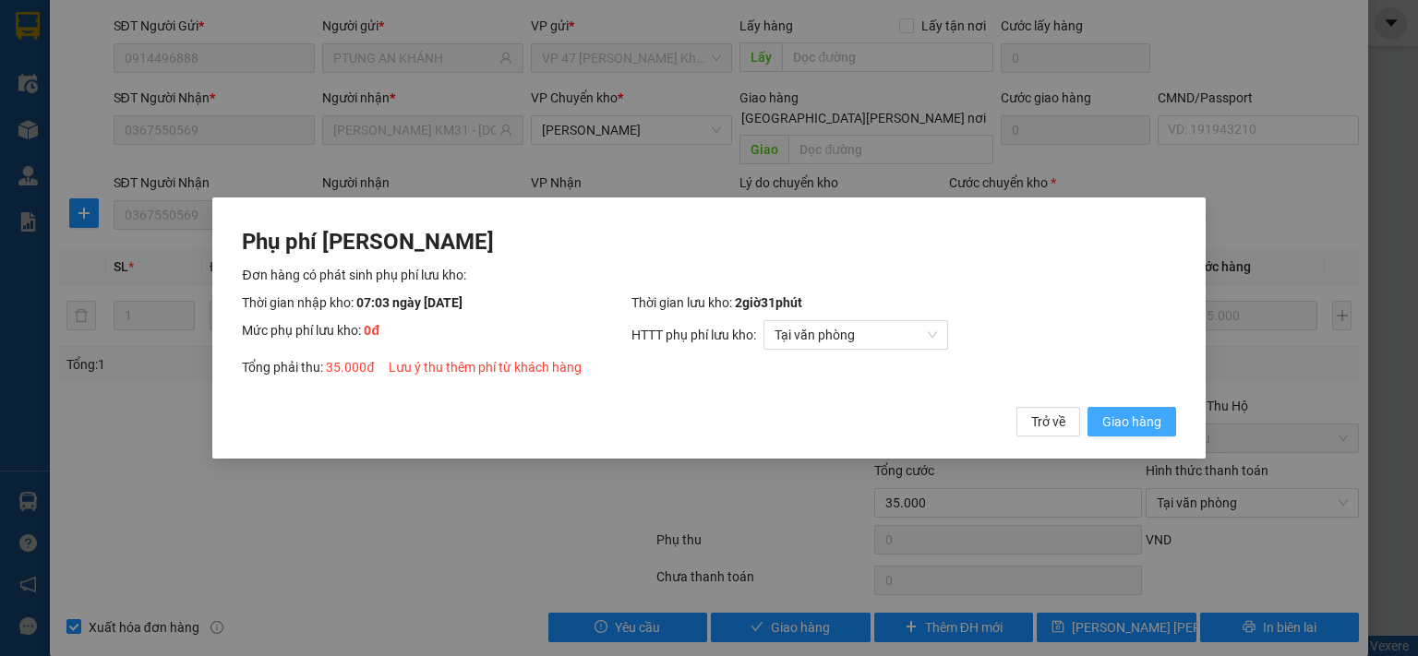
click at [1133, 423] on span "Giao hàng" at bounding box center [1131, 422] width 59 height 20
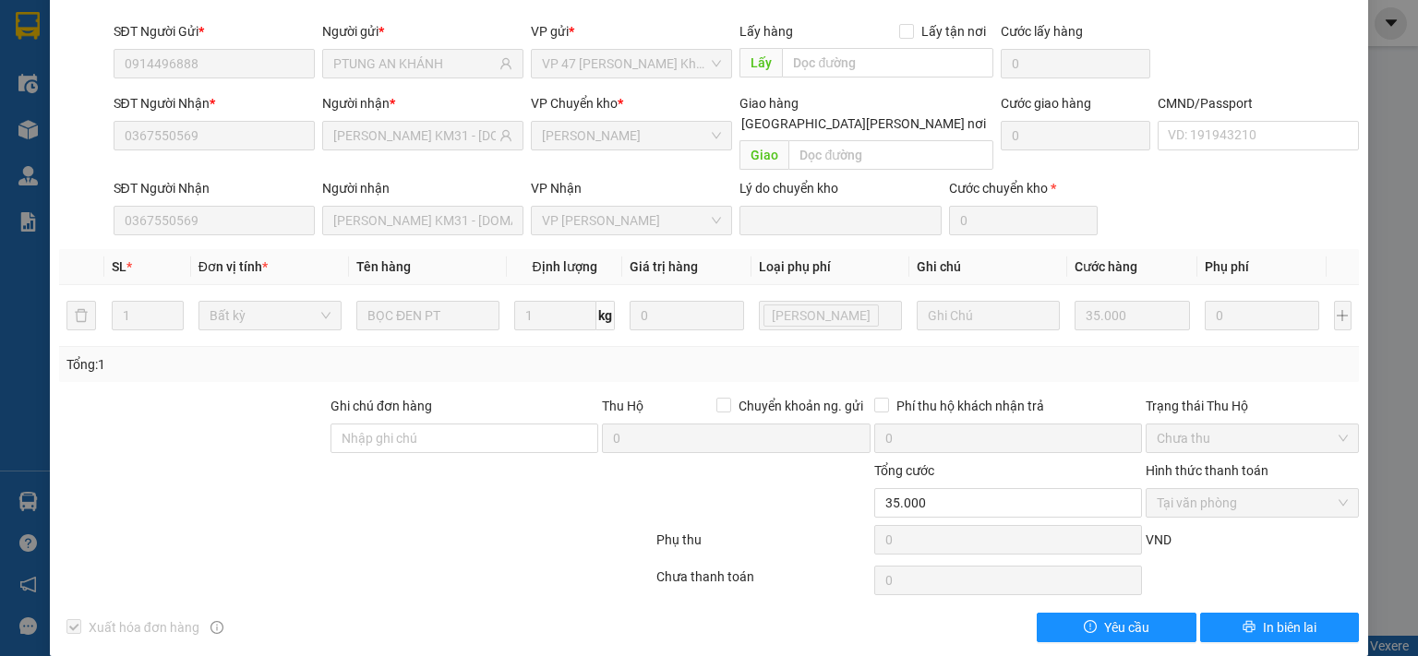
scroll to position [0, 0]
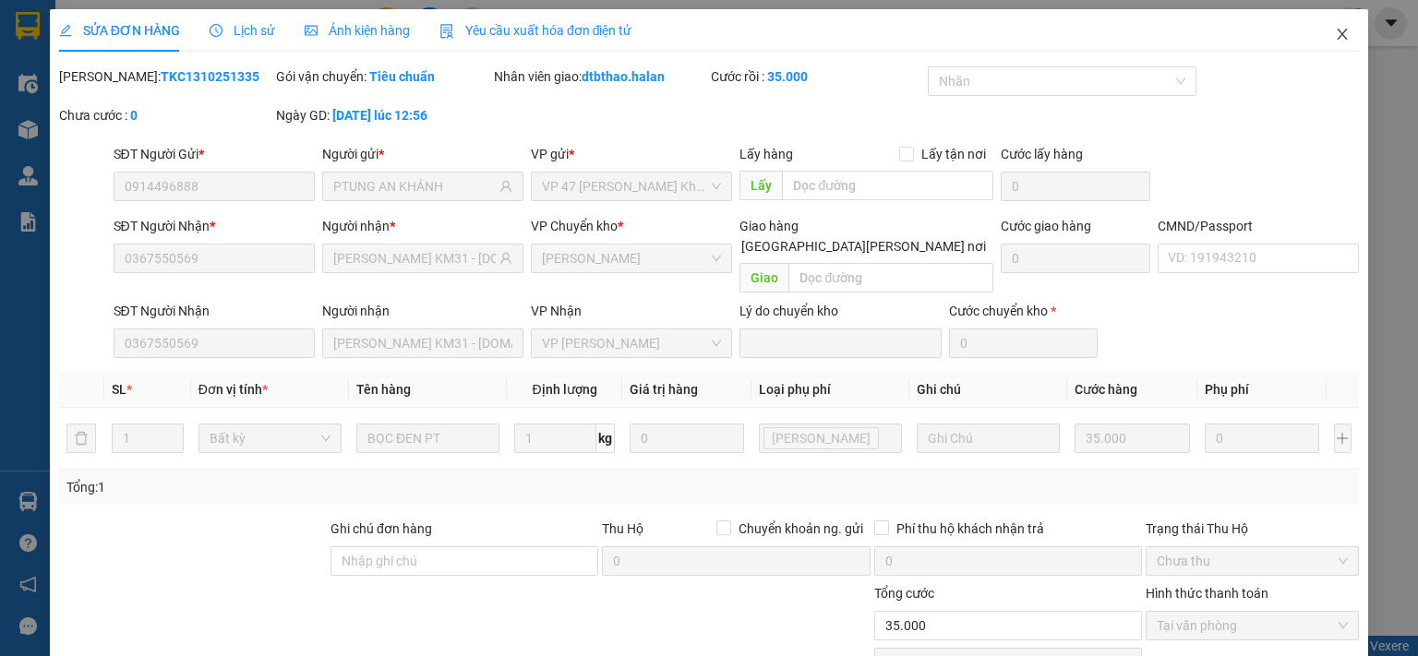
click at [1335, 34] on icon "close" at bounding box center [1342, 34] width 15 height 15
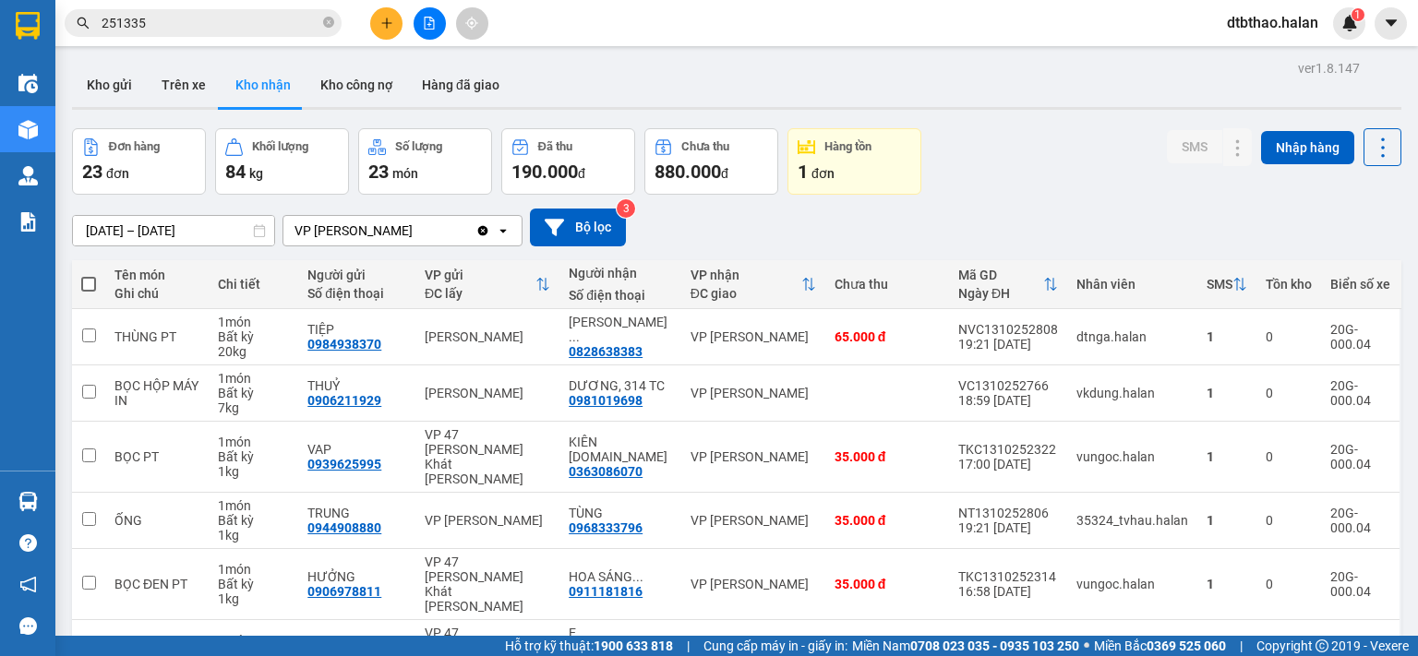
scroll to position [308, 0]
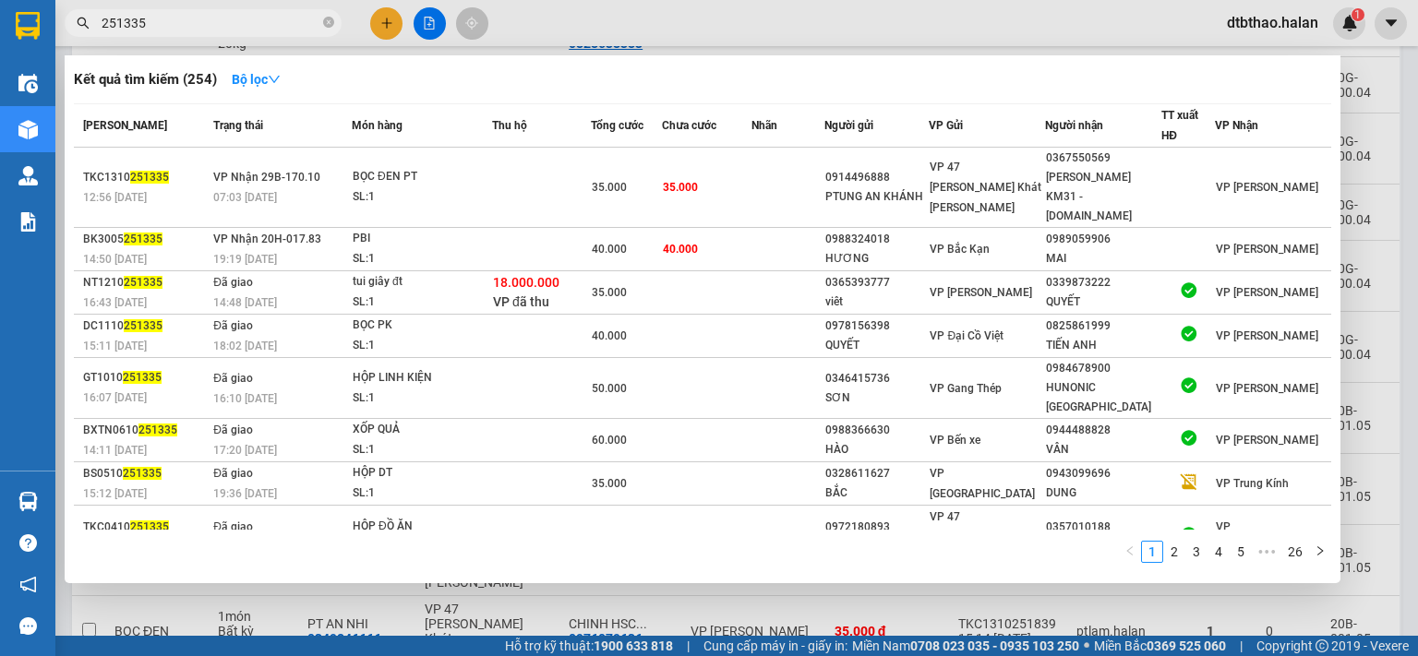
drag, startPoint x: 152, startPoint y: 25, endPoint x: 191, endPoint y: 26, distance: 38.8
click at [191, 26] on input "251335" at bounding box center [211, 23] width 218 height 20
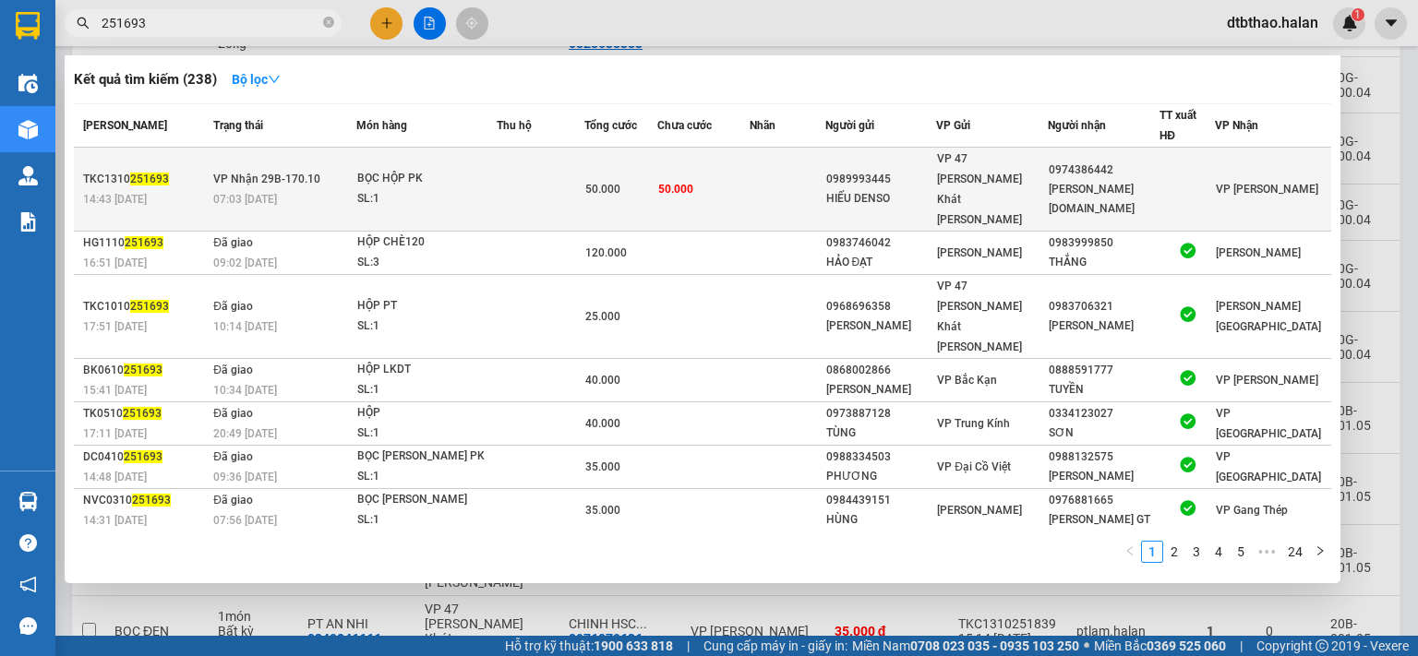
type input "251693"
click at [1117, 180] on div "HOA SÁNG [DOMAIN_NAME]" at bounding box center [1104, 199] width 110 height 39
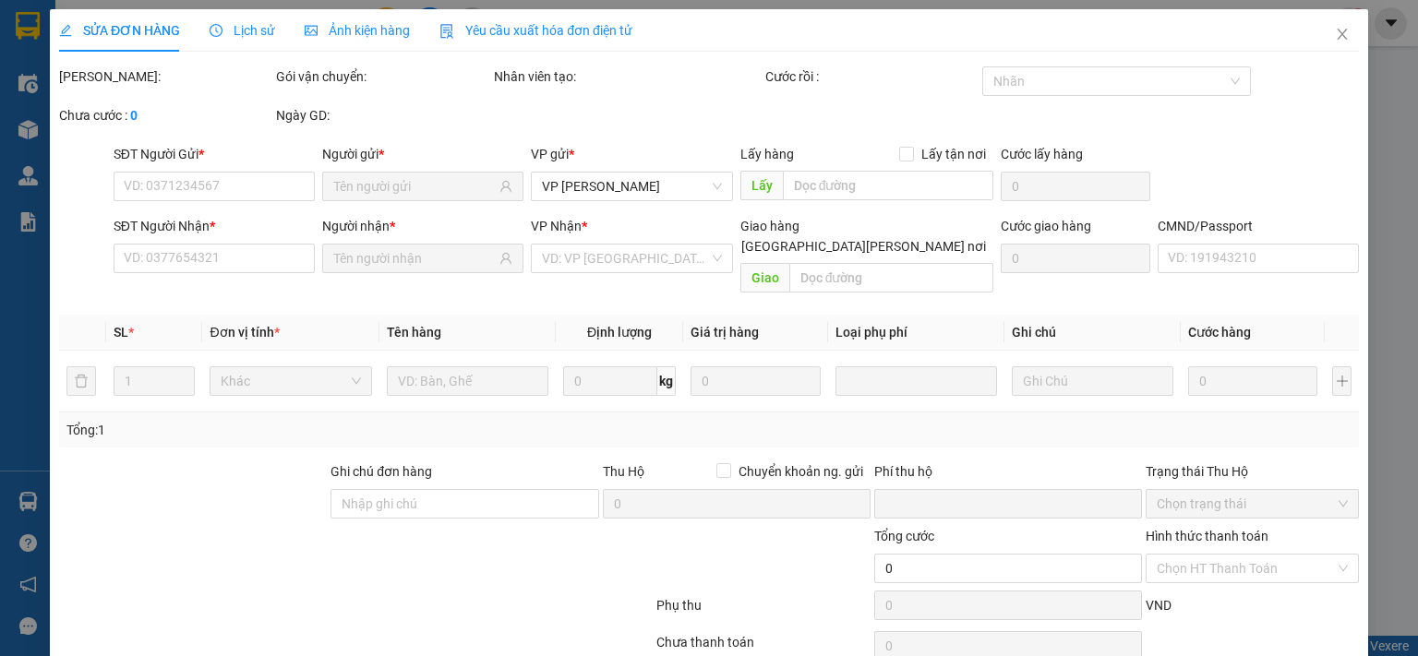
type input "0989993445"
type input "HIẾU DENSO"
type input "0974386442"
type input "HOA SÁNG [DOMAIN_NAME]"
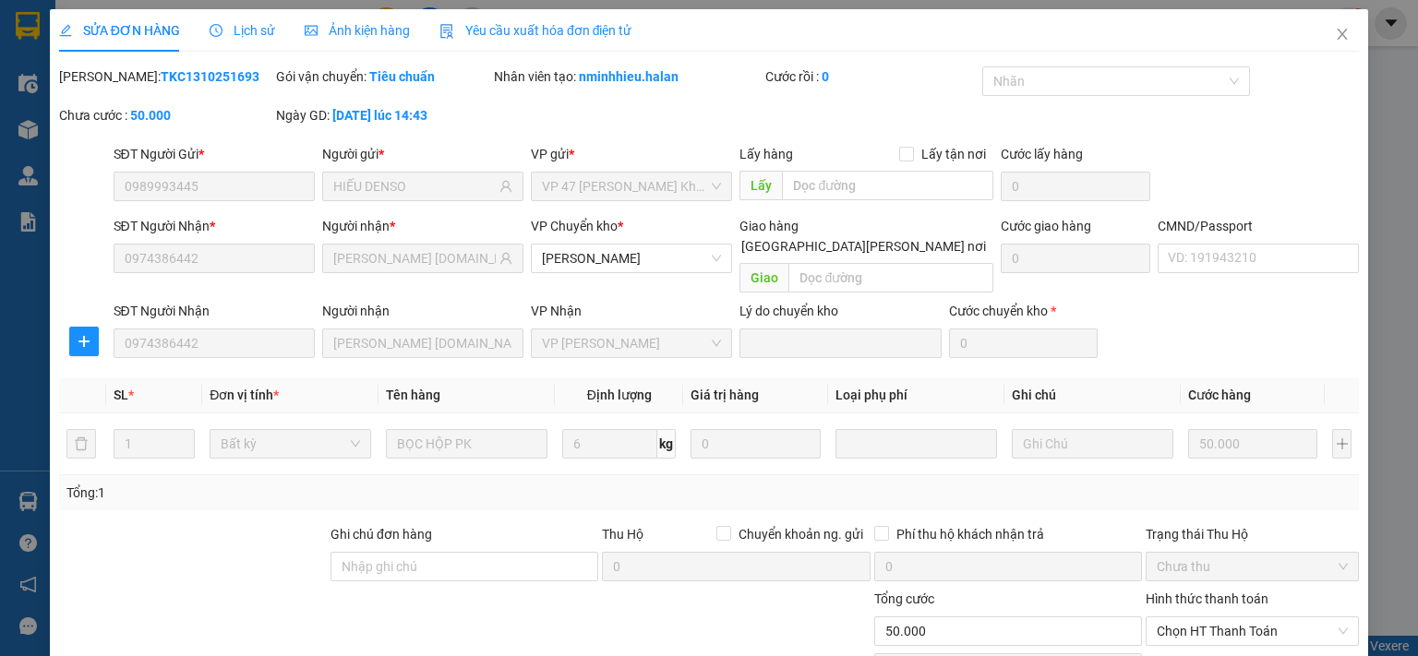
scroll to position [128, 0]
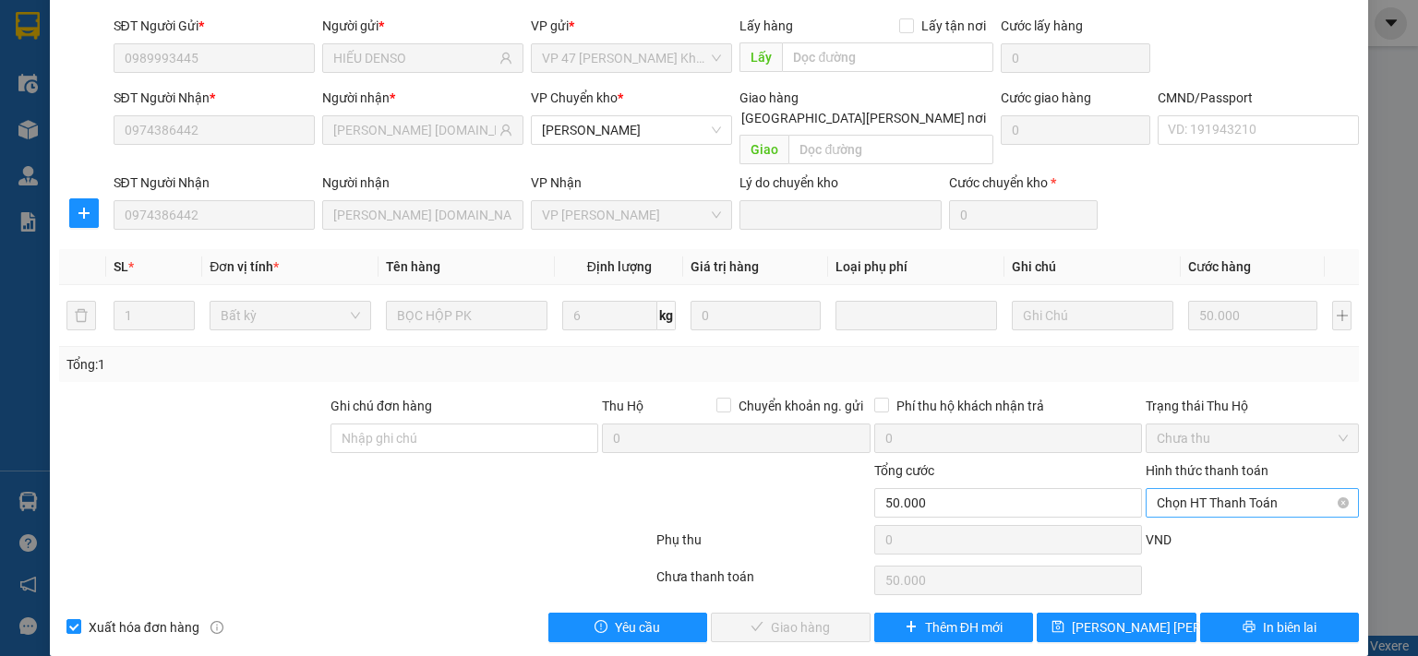
click at [1229, 489] on span "Chọn HT Thanh Toán" at bounding box center [1252, 503] width 191 height 28
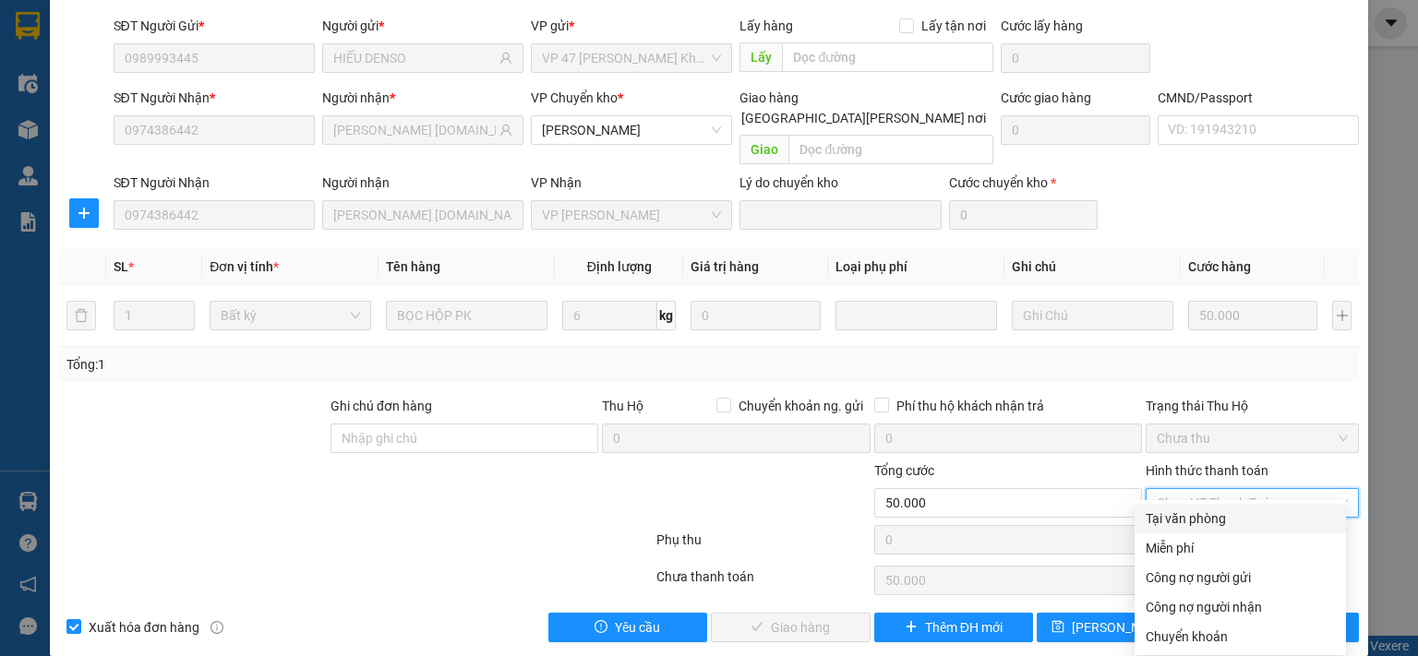
drag, startPoint x: 1219, startPoint y: 513, endPoint x: 1097, endPoint y: 557, distance: 129.3
click at [1217, 513] on div "Tại văn phòng" at bounding box center [1239, 519] width 189 height 20
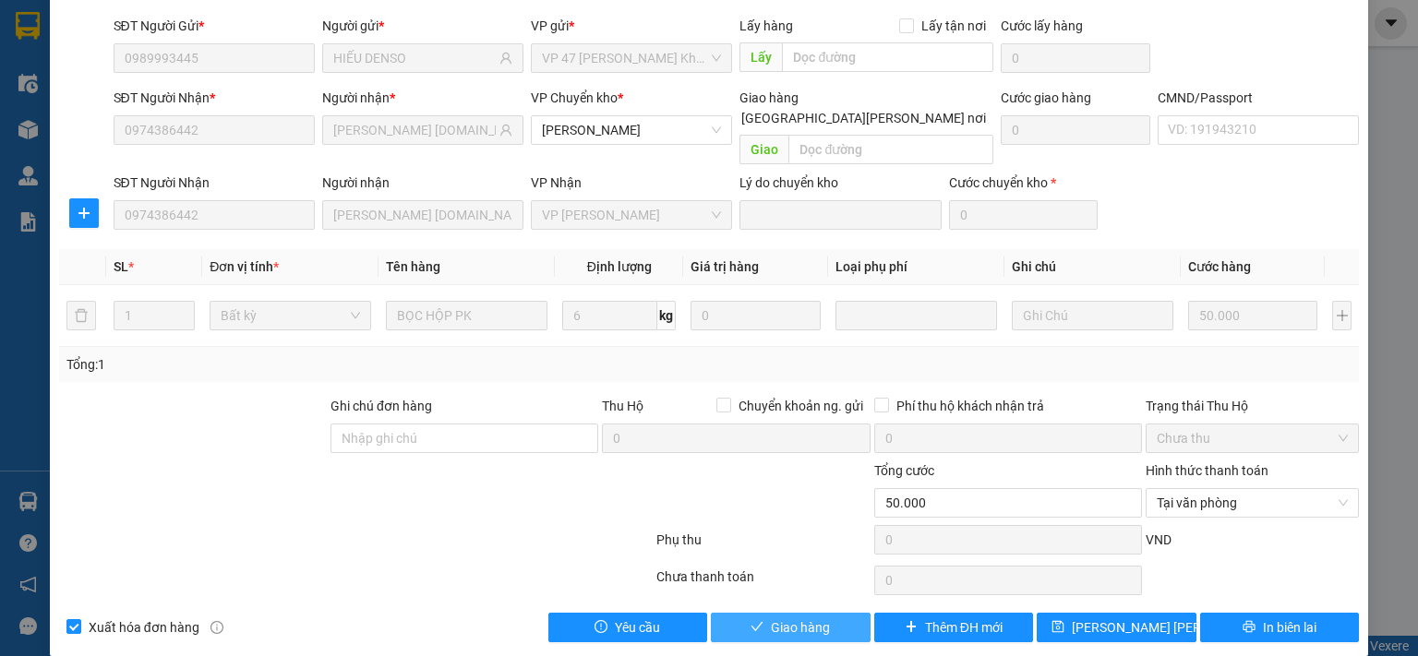
click at [775, 618] on span "Giao hàng" at bounding box center [800, 628] width 59 height 20
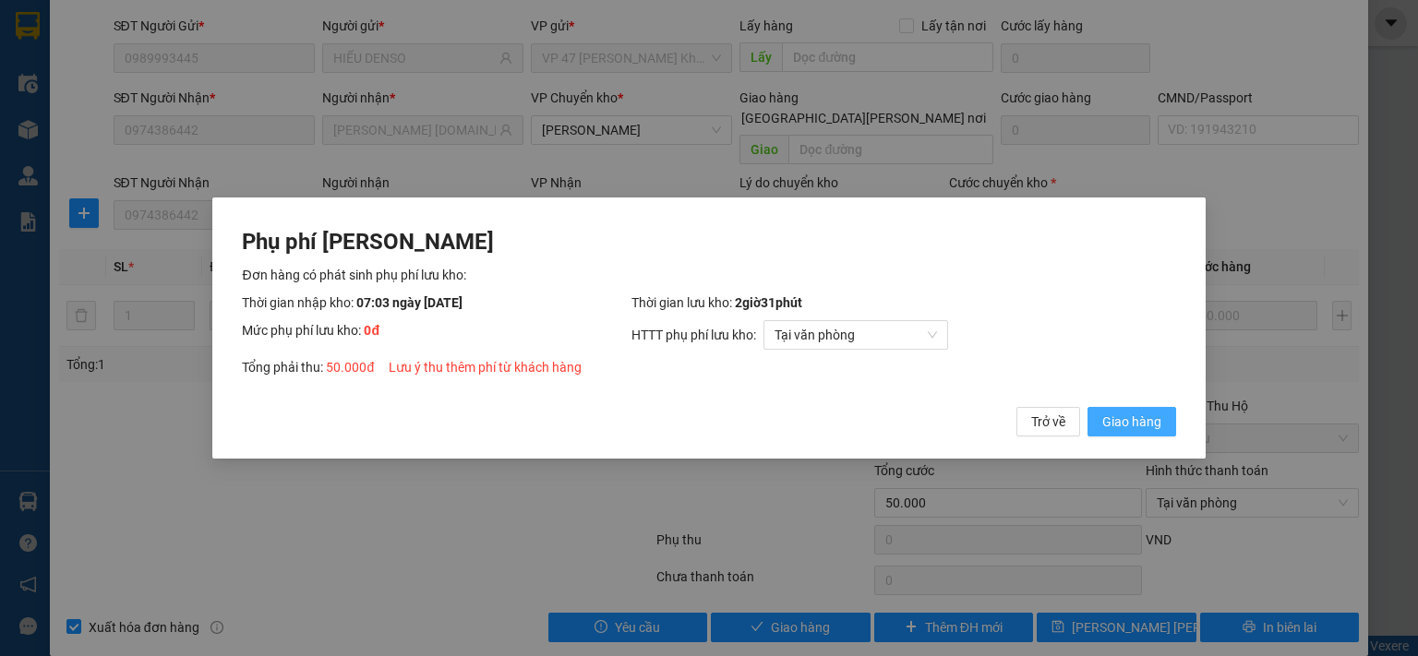
click at [1116, 426] on span "Giao hàng" at bounding box center [1131, 422] width 59 height 20
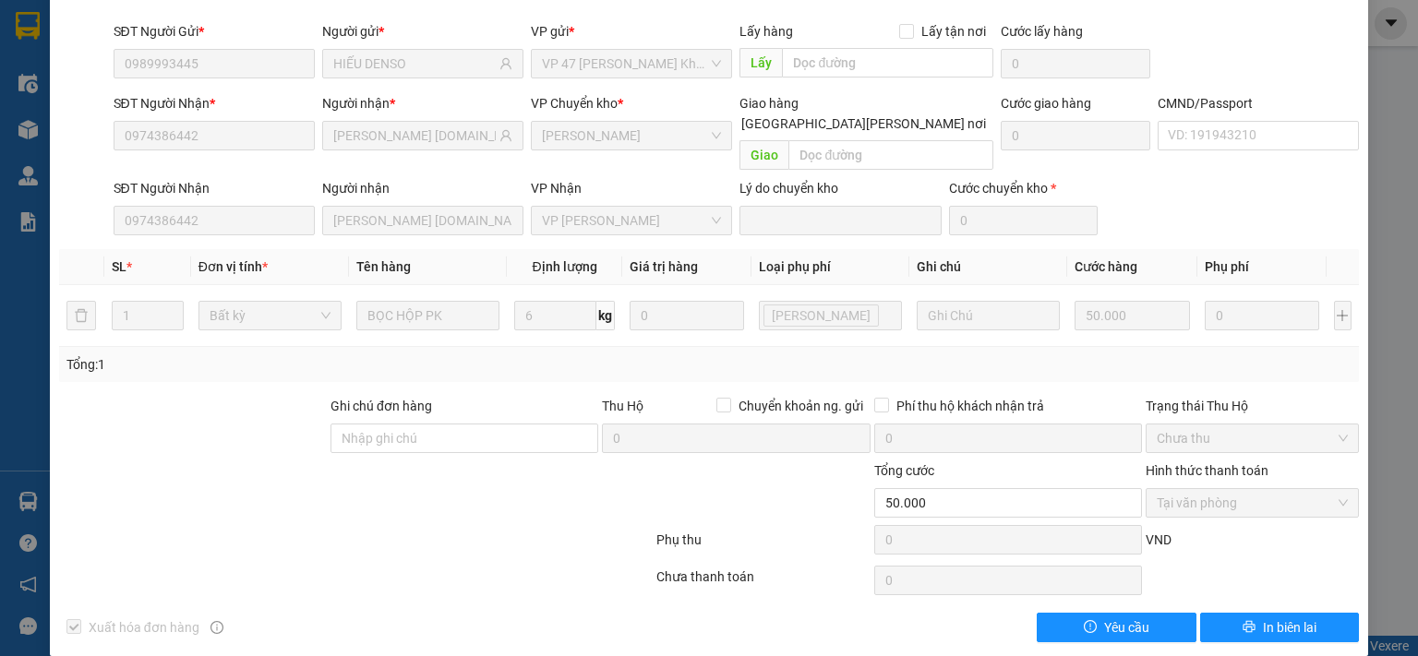
scroll to position [0, 0]
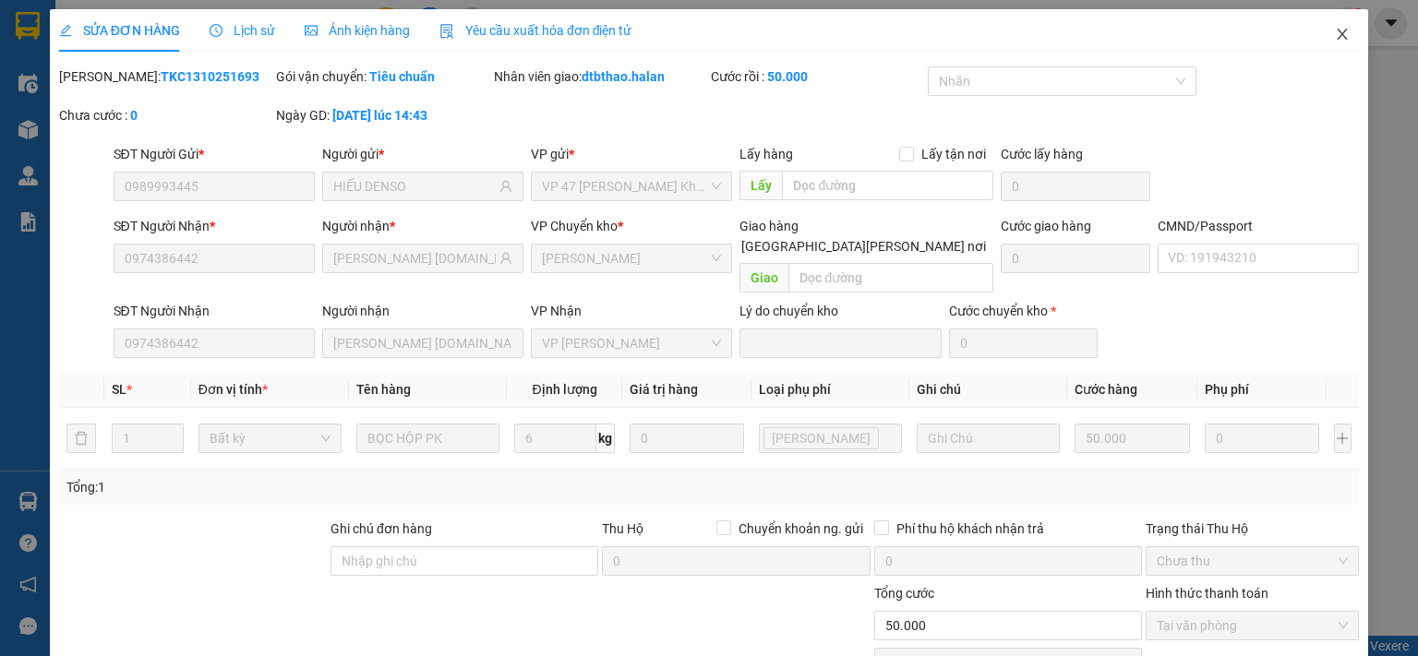
click at [1335, 33] on icon "close" at bounding box center [1342, 34] width 15 height 15
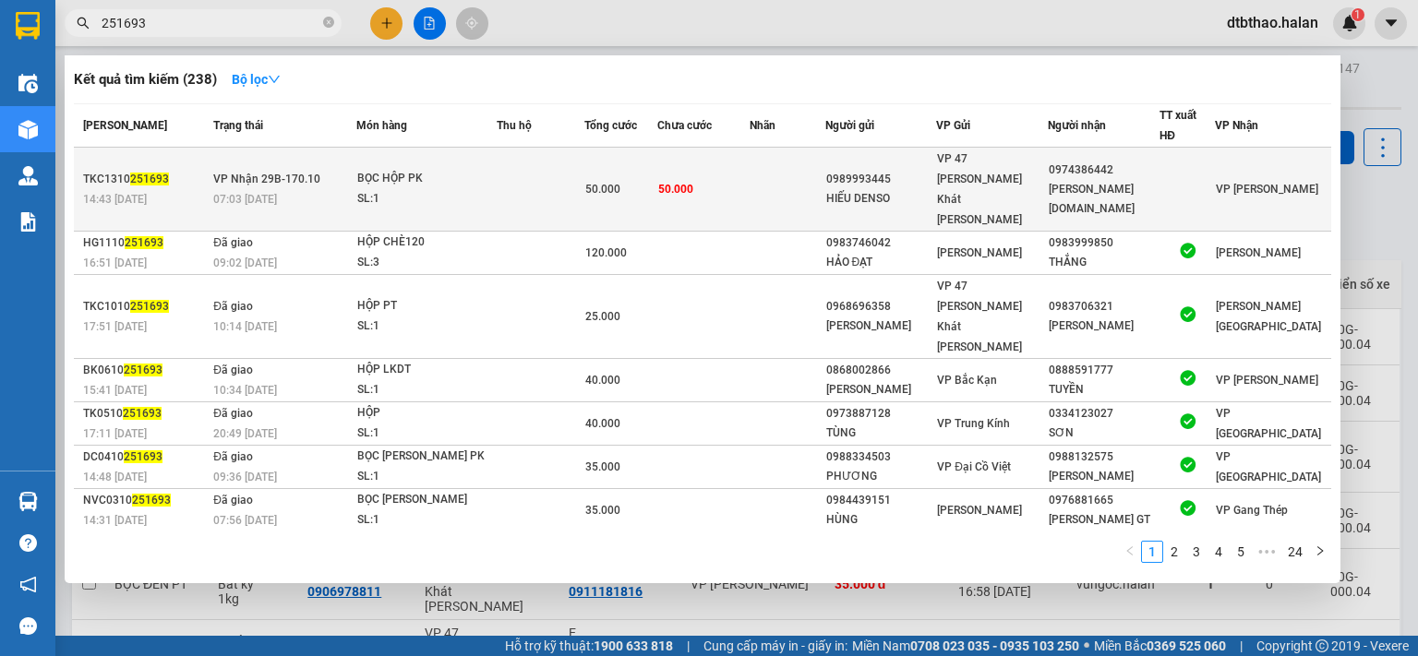
drag, startPoint x: 122, startPoint y: 19, endPoint x: 1206, endPoint y: 163, distance: 1094.1
click at [209, 19] on input "251693" at bounding box center [211, 23] width 218 height 20
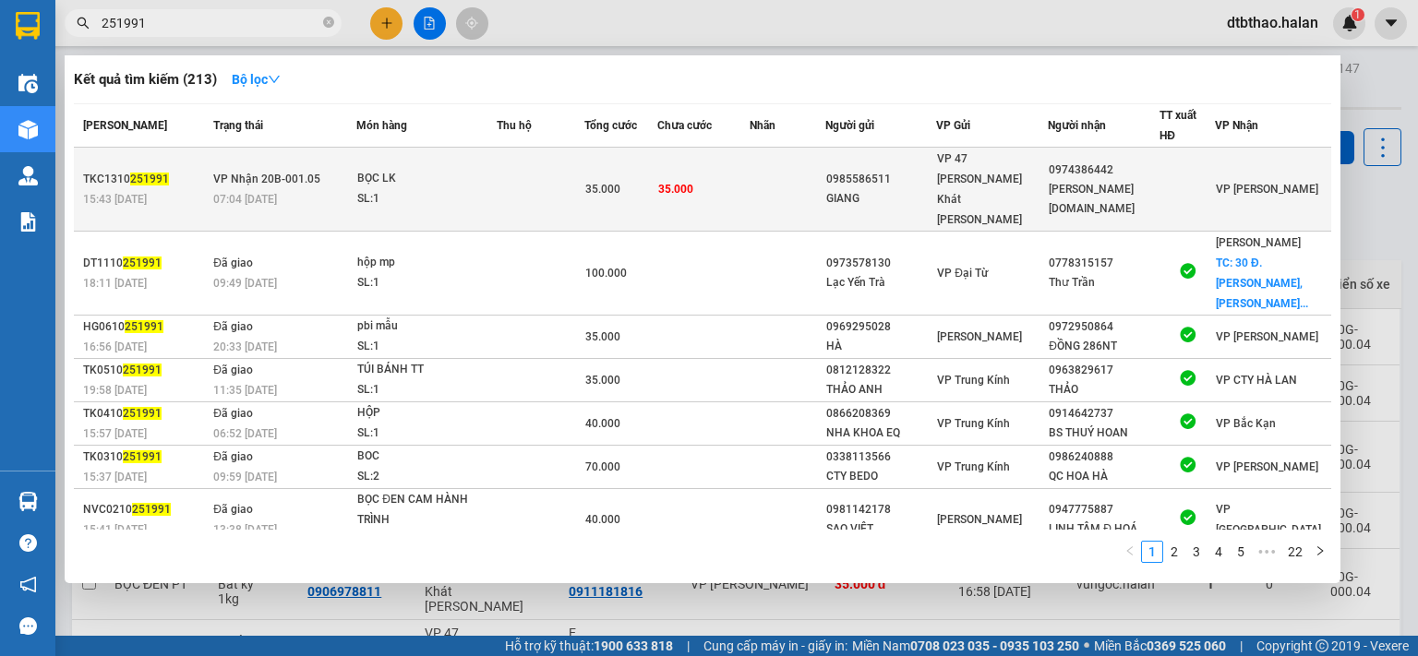
click at [1066, 165] on div "0974386442" at bounding box center [1104, 170] width 110 height 19
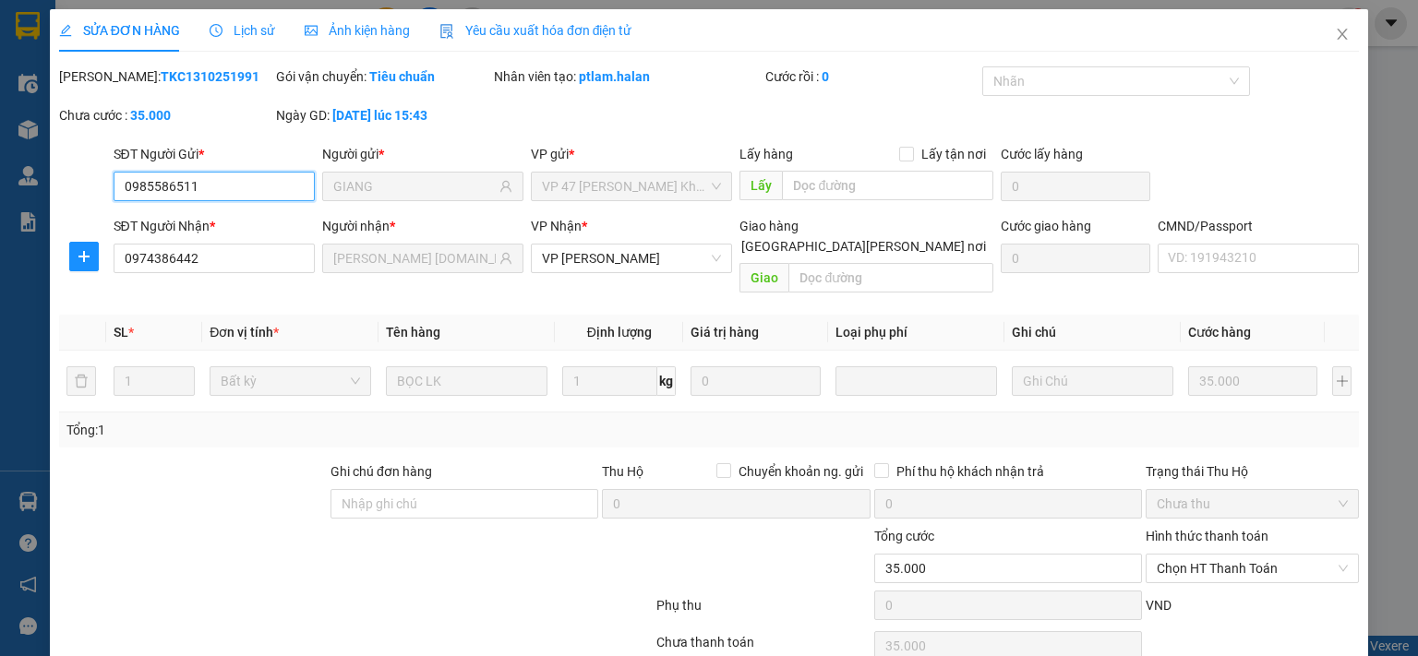
scroll to position [66, 0]
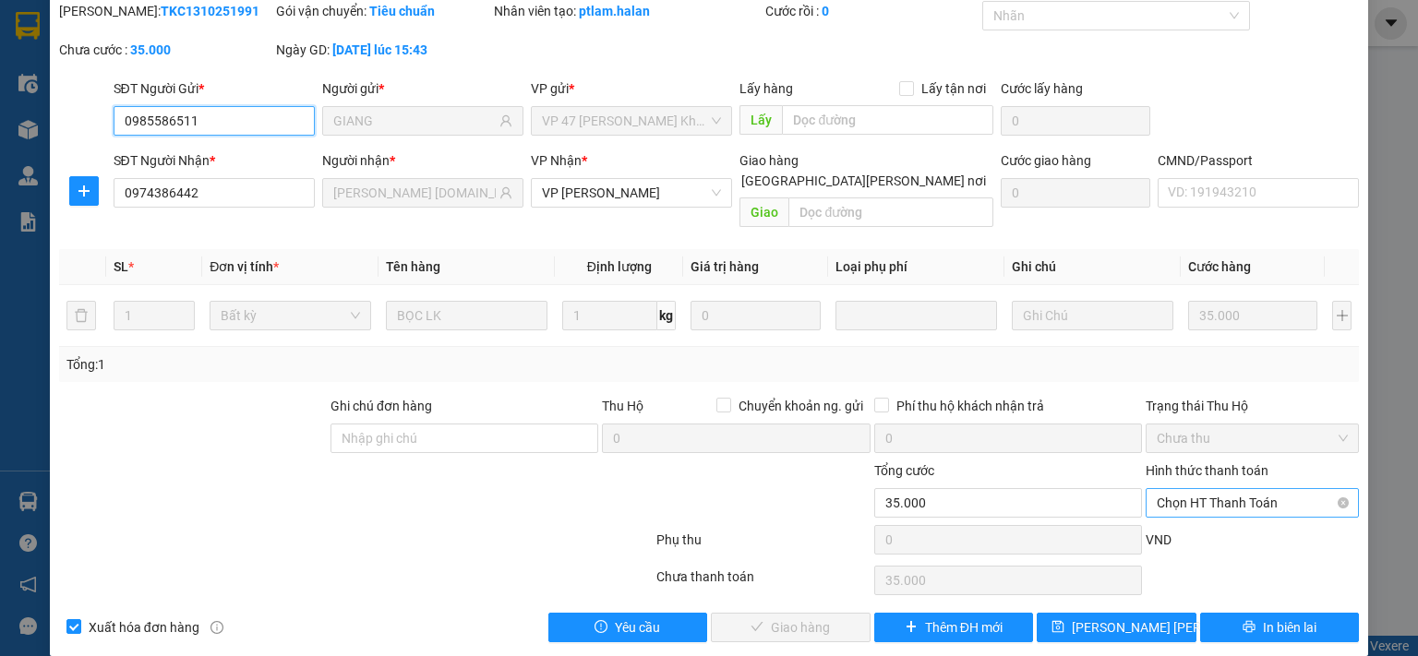
click at [1208, 489] on span "Chọn HT Thanh Toán" at bounding box center [1252, 503] width 191 height 28
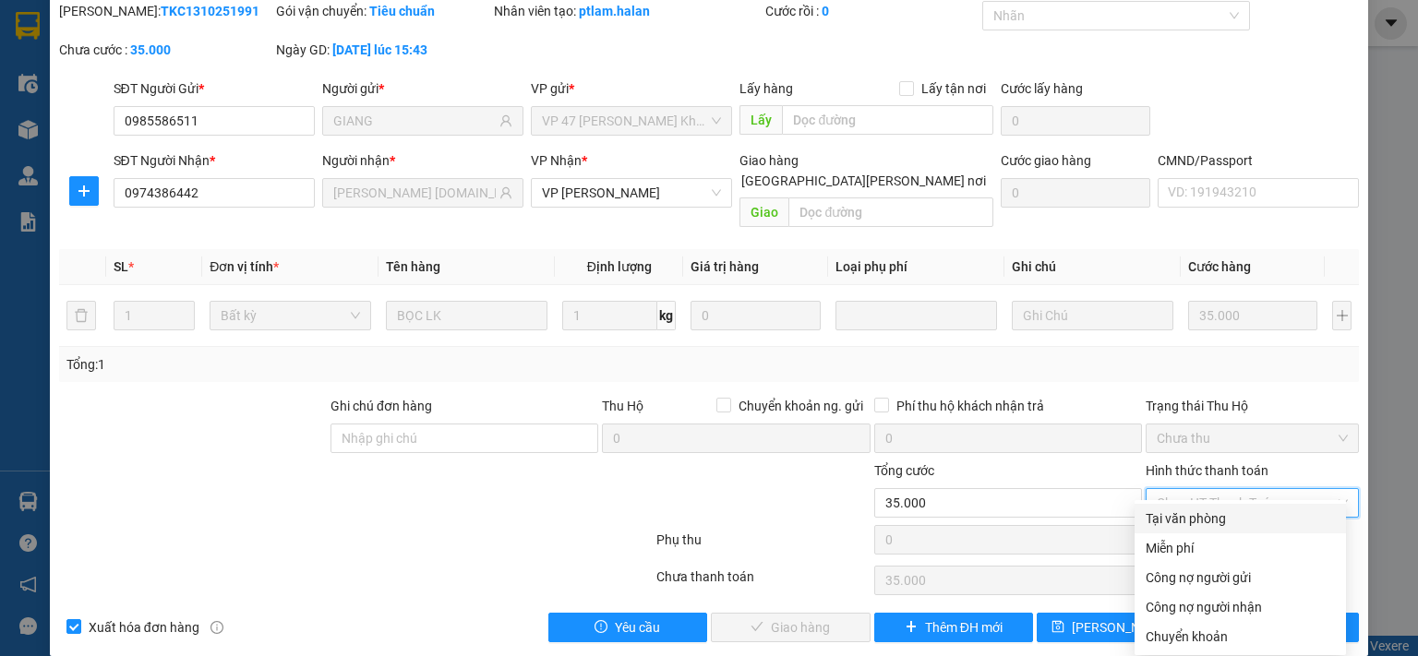
click at [1213, 512] on div "Tại văn phòng" at bounding box center [1239, 519] width 189 height 20
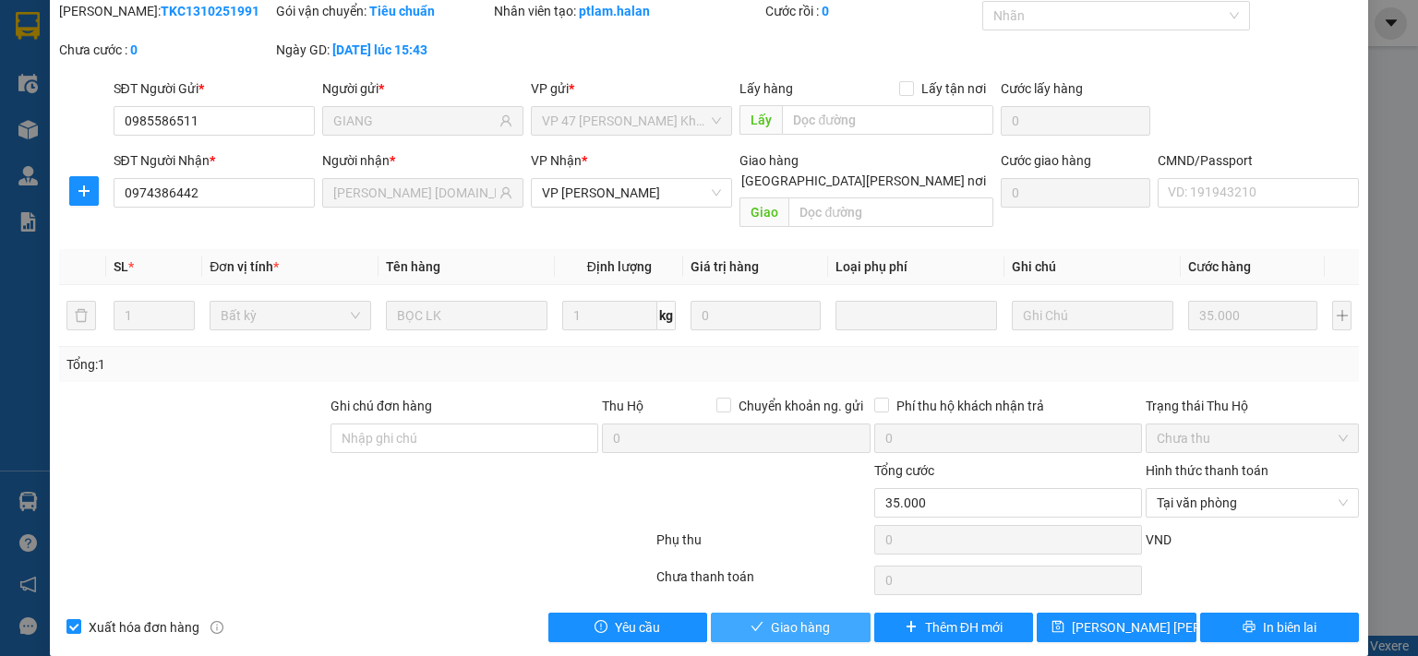
click at [787, 618] on span "Giao hàng" at bounding box center [800, 628] width 59 height 20
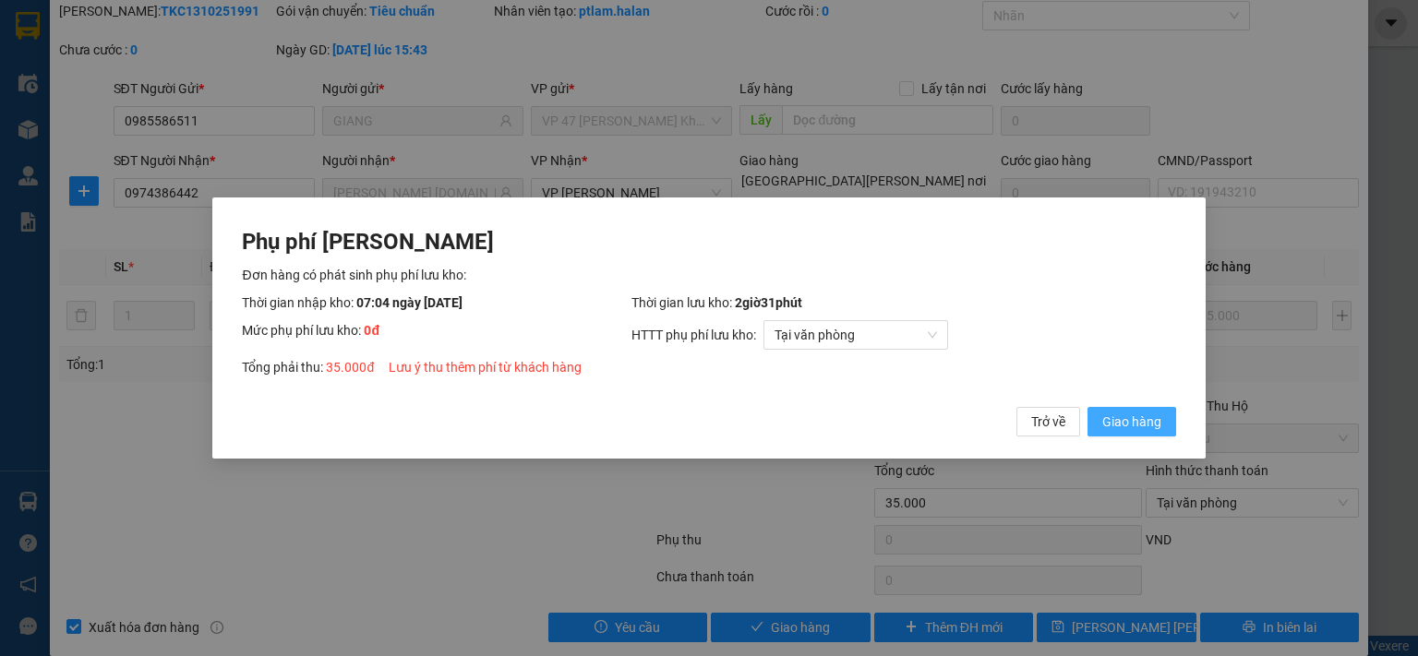
click at [1144, 416] on span "Giao hàng" at bounding box center [1131, 422] width 59 height 20
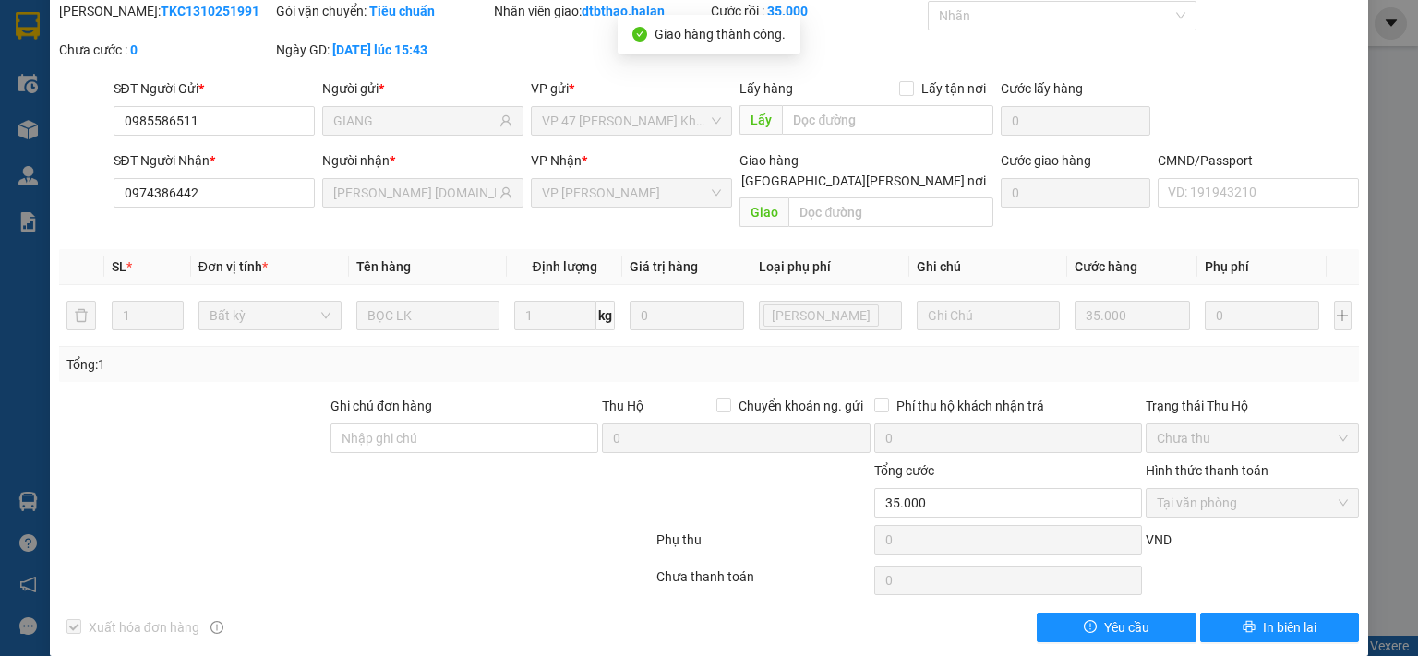
scroll to position [0, 0]
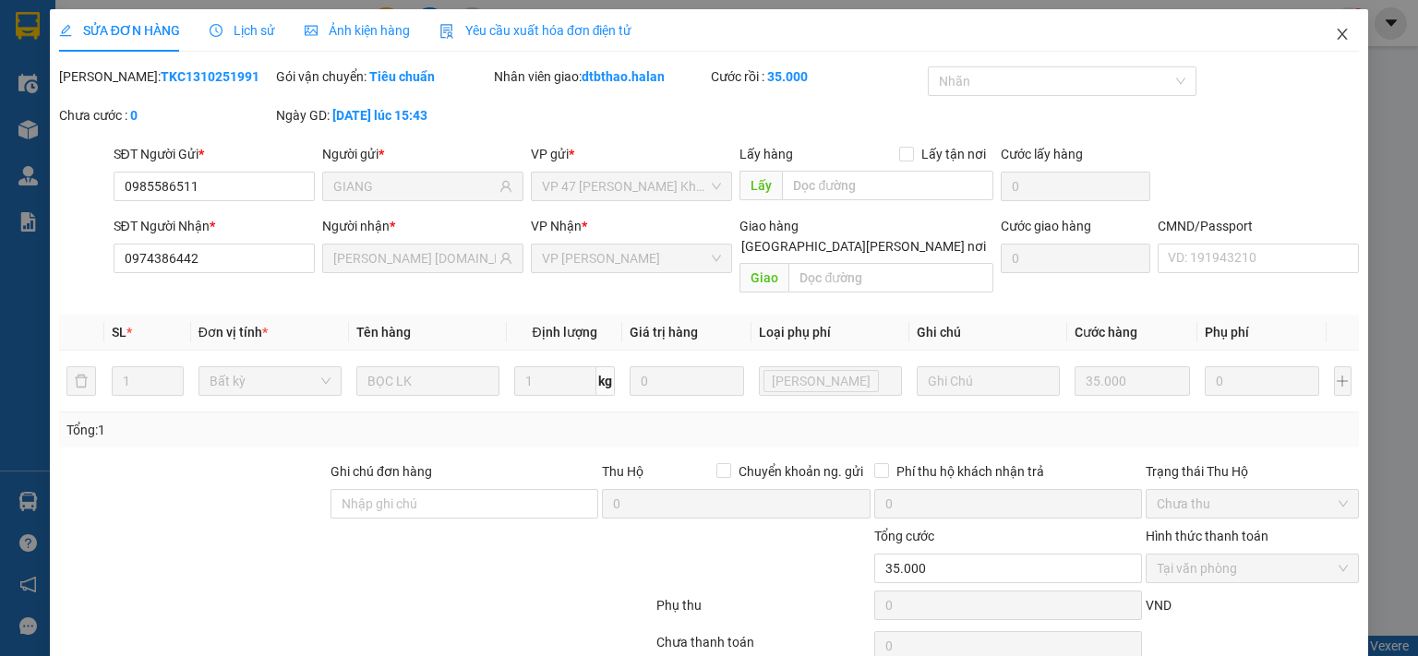
click at [1335, 34] on icon "close" at bounding box center [1342, 34] width 15 height 15
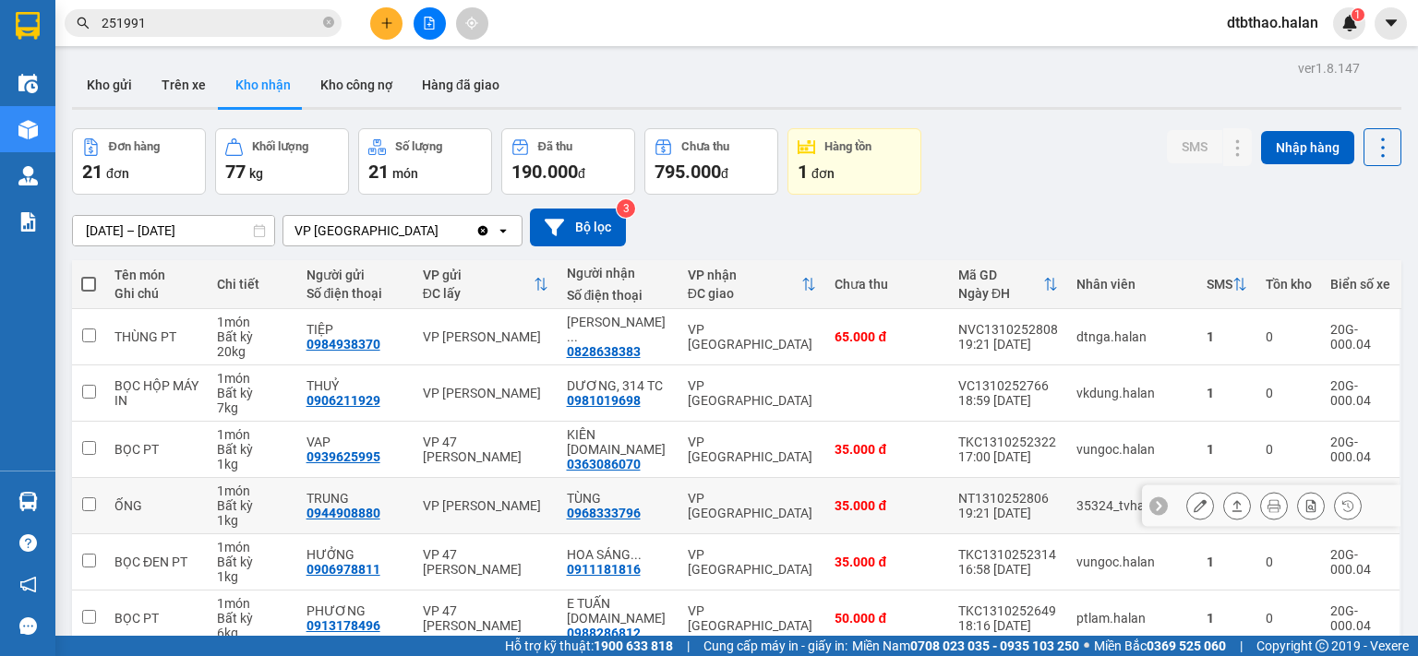
scroll to position [308, 0]
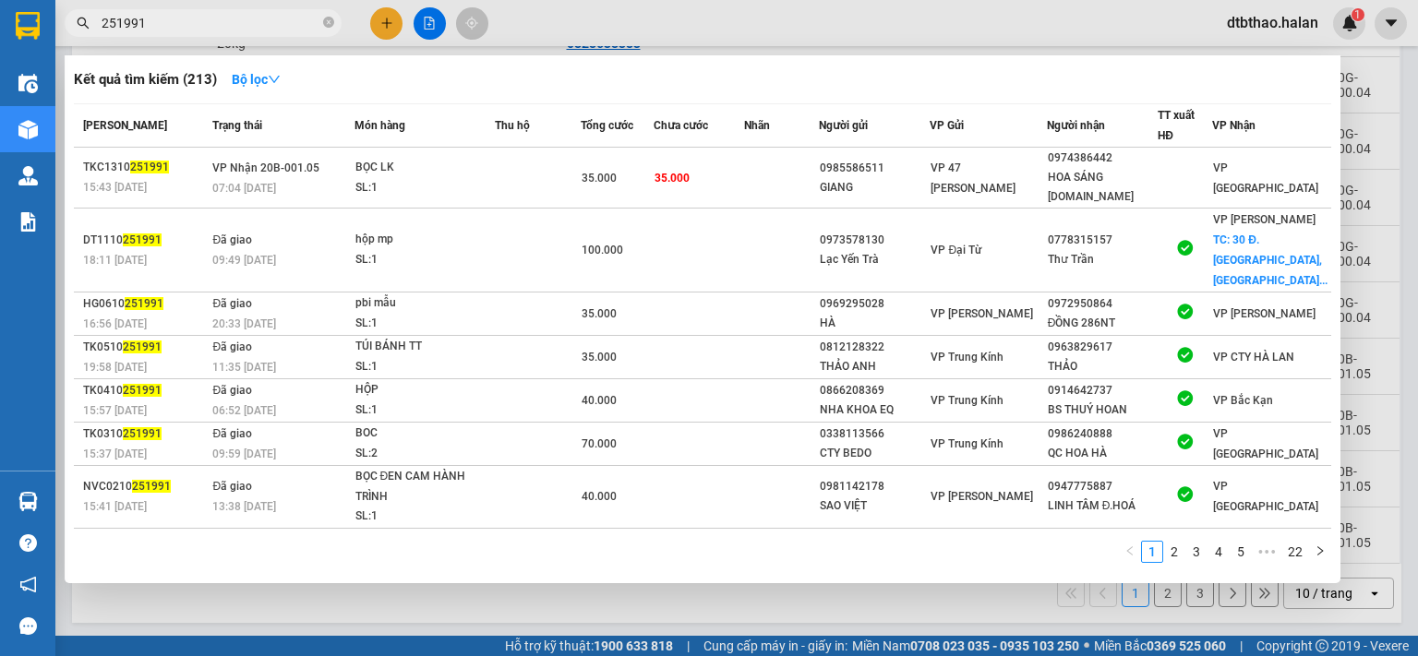
drag, startPoint x: 124, startPoint y: 21, endPoint x: 151, endPoint y: 21, distance: 27.7
click at [151, 21] on input "251991" at bounding box center [211, 23] width 218 height 20
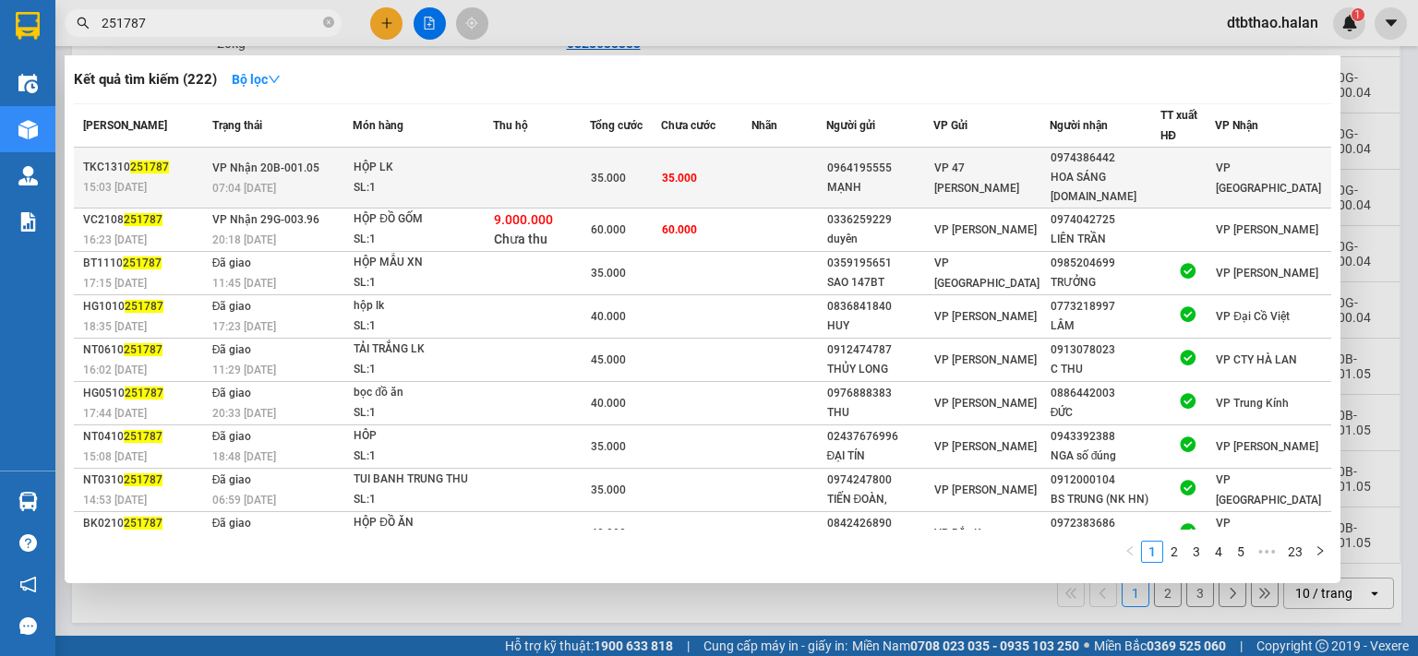
type input "251787"
click at [1054, 172] on td "0974386442 HOA SÁNG [DOMAIN_NAME]" at bounding box center [1104, 178] width 111 height 61
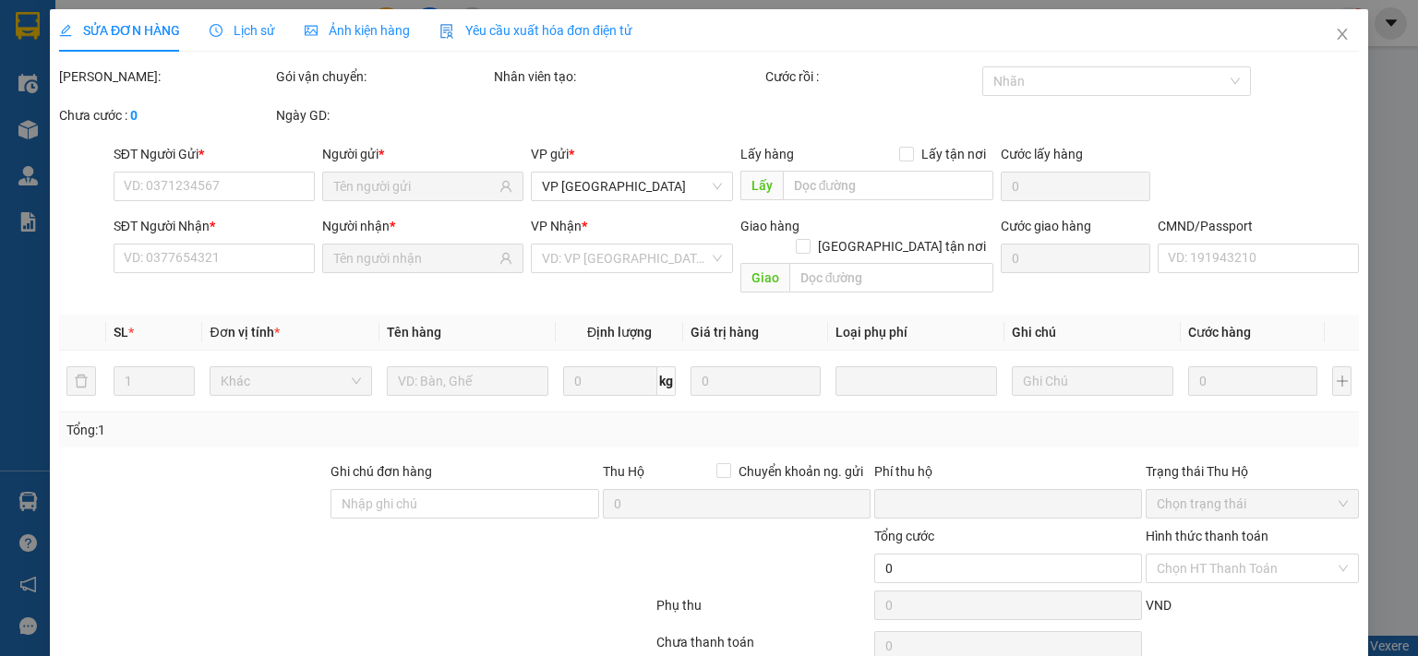
type input "0964195555"
type input "MẠNH"
type input "0974386442"
type input "HOA SÁNG [DOMAIN_NAME]"
type input "0"
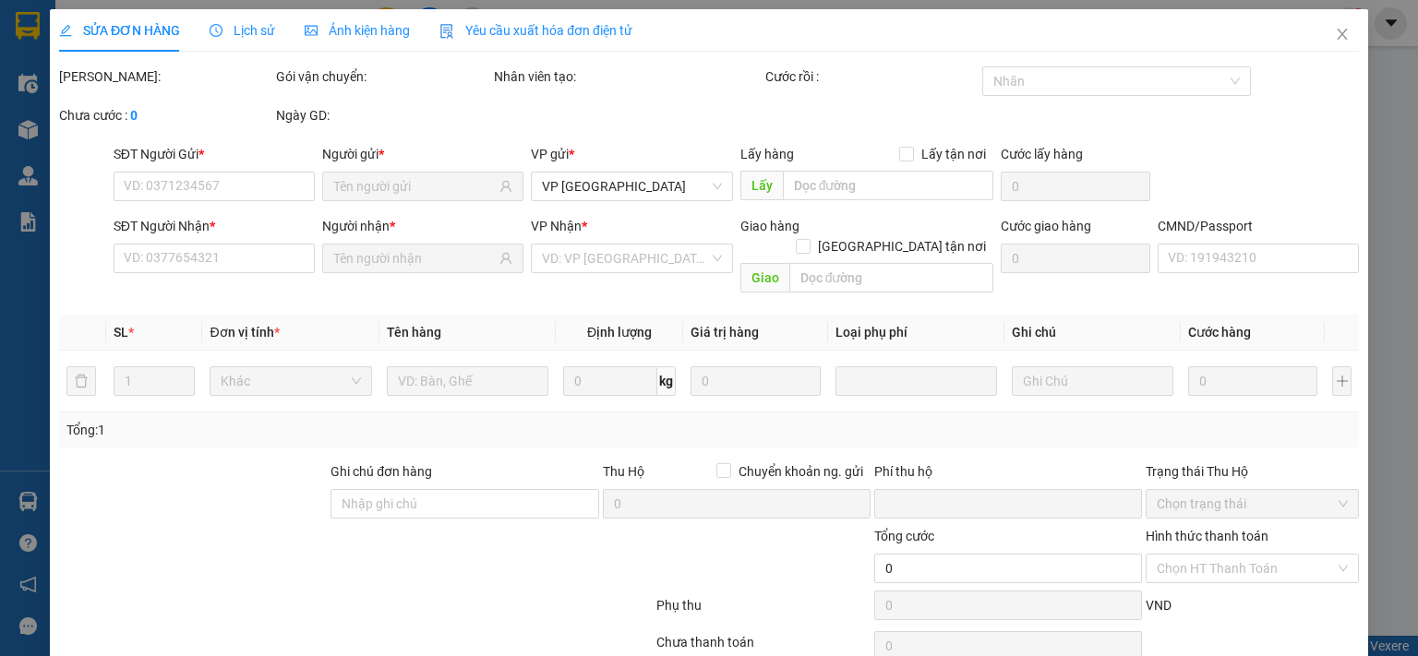
type input "35.000"
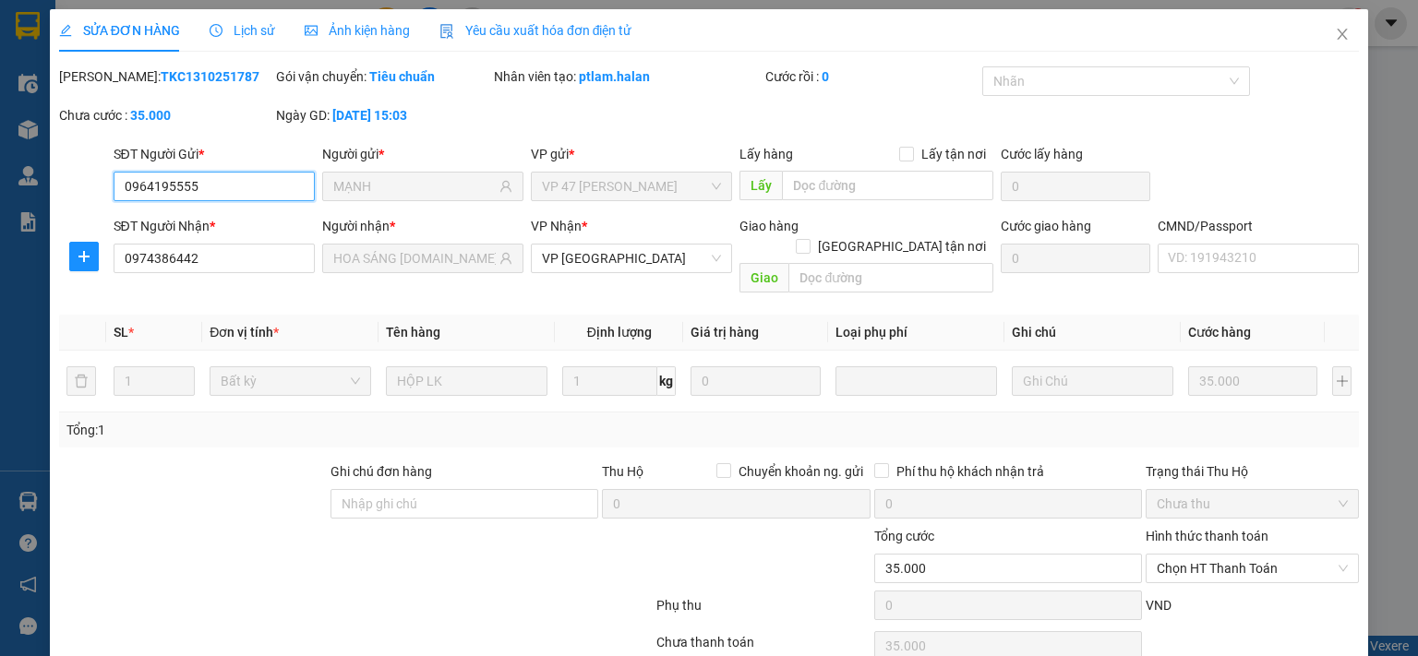
scroll to position [66, 0]
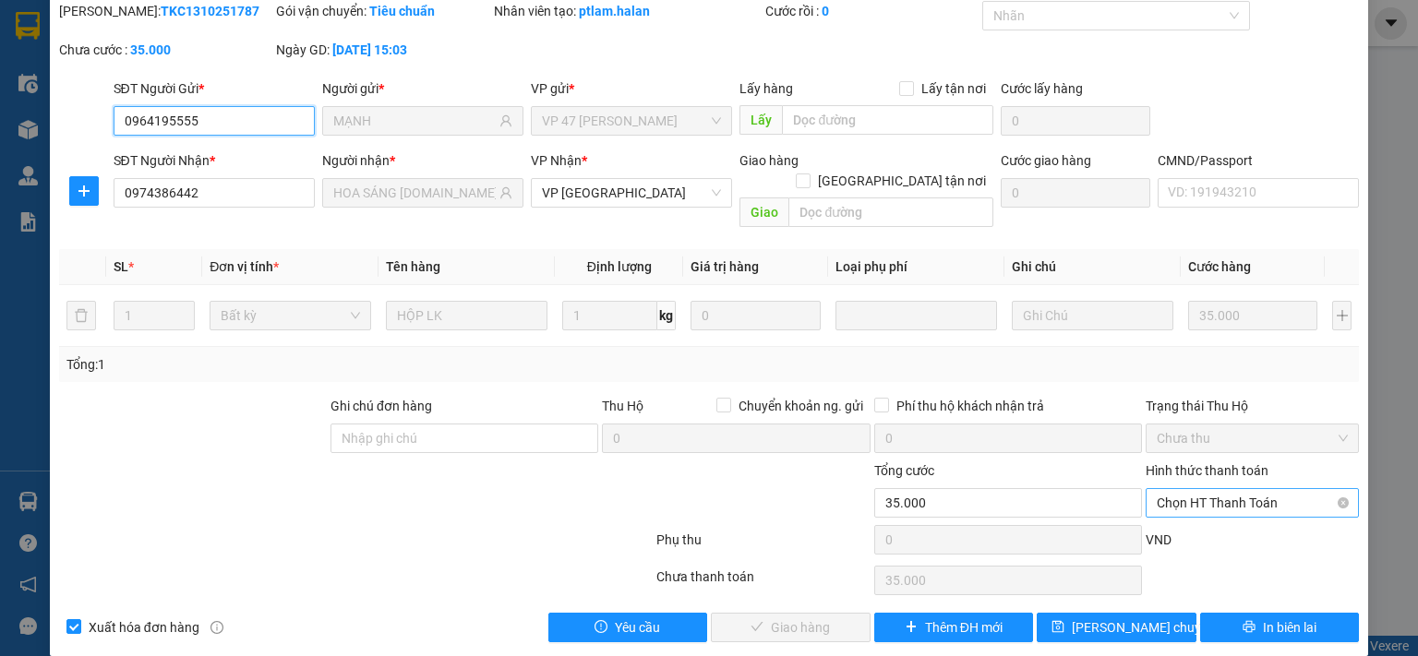
click at [1212, 489] on span "Chọn HT Thanh Toán" at bounding box center [1252, 503] width 191 height 28
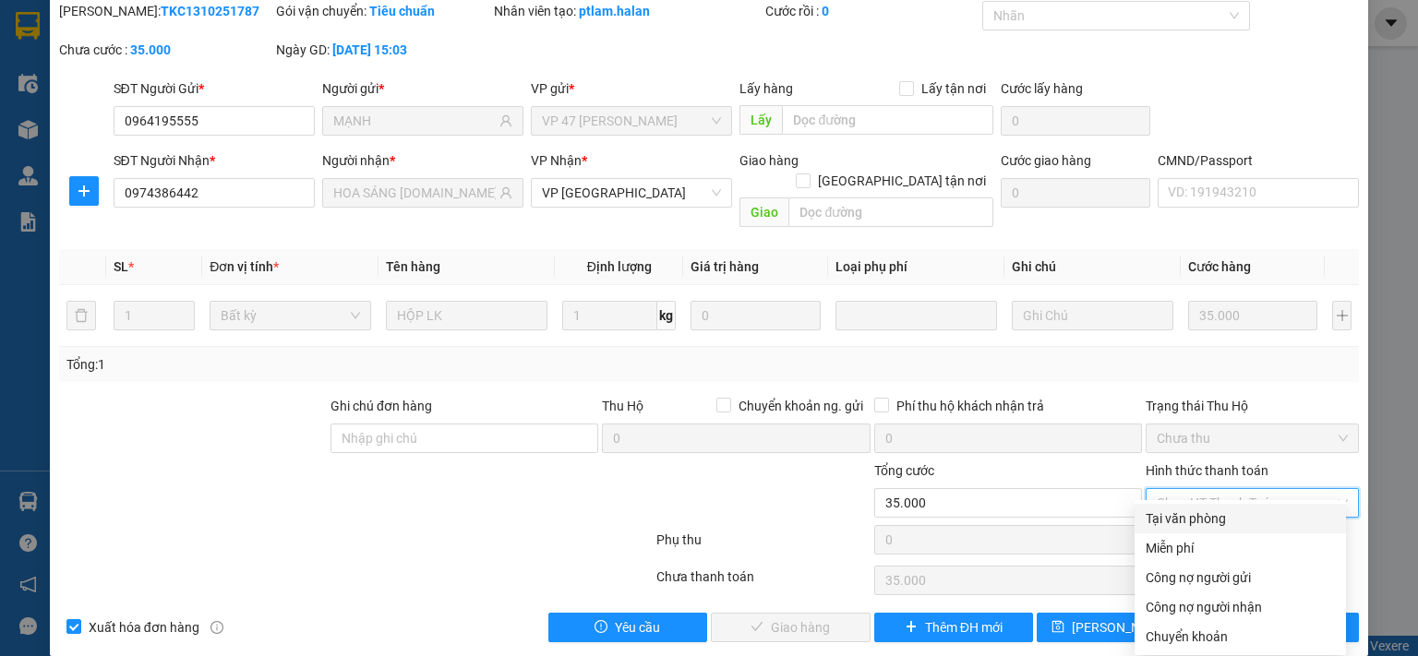
click at [1185, 520] on div "Tại văn phòng" at bounding box center [1239, 519] width 189 height 20
type input "0"
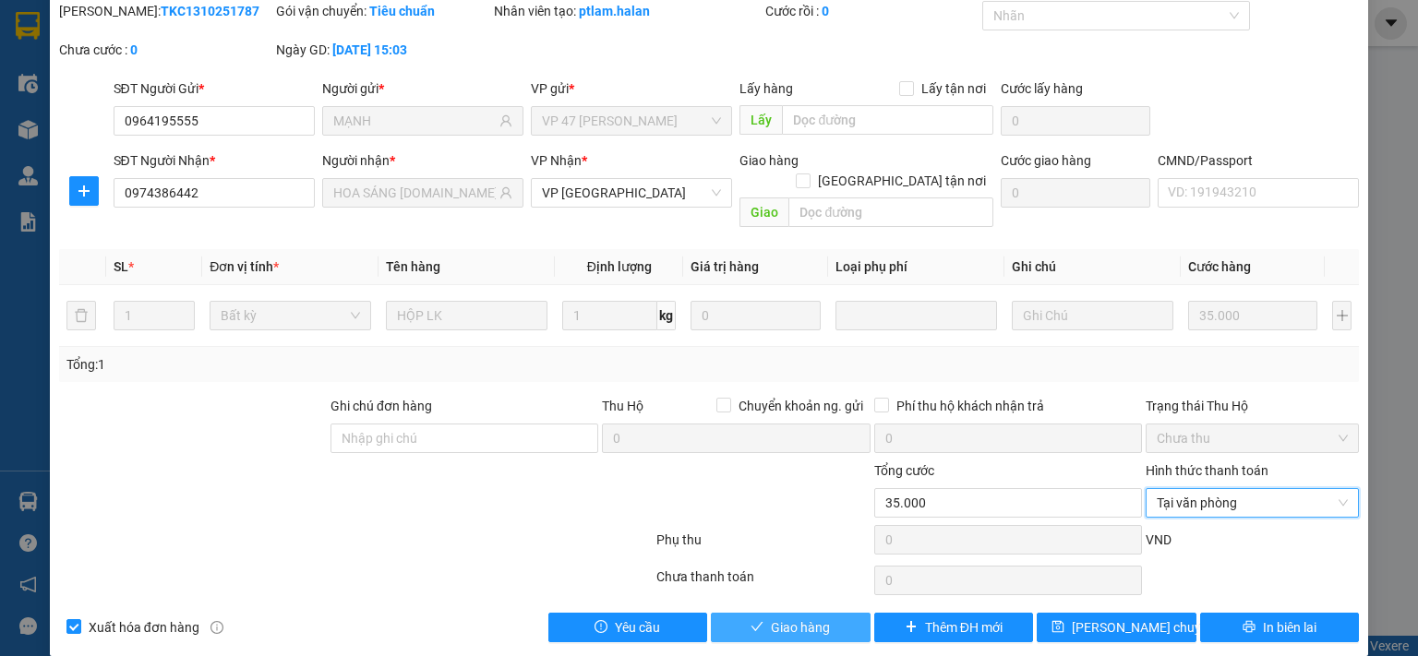
click at [820, 618] on span "Giao hàng" at bounding box center [800, 628] width 59 height 20
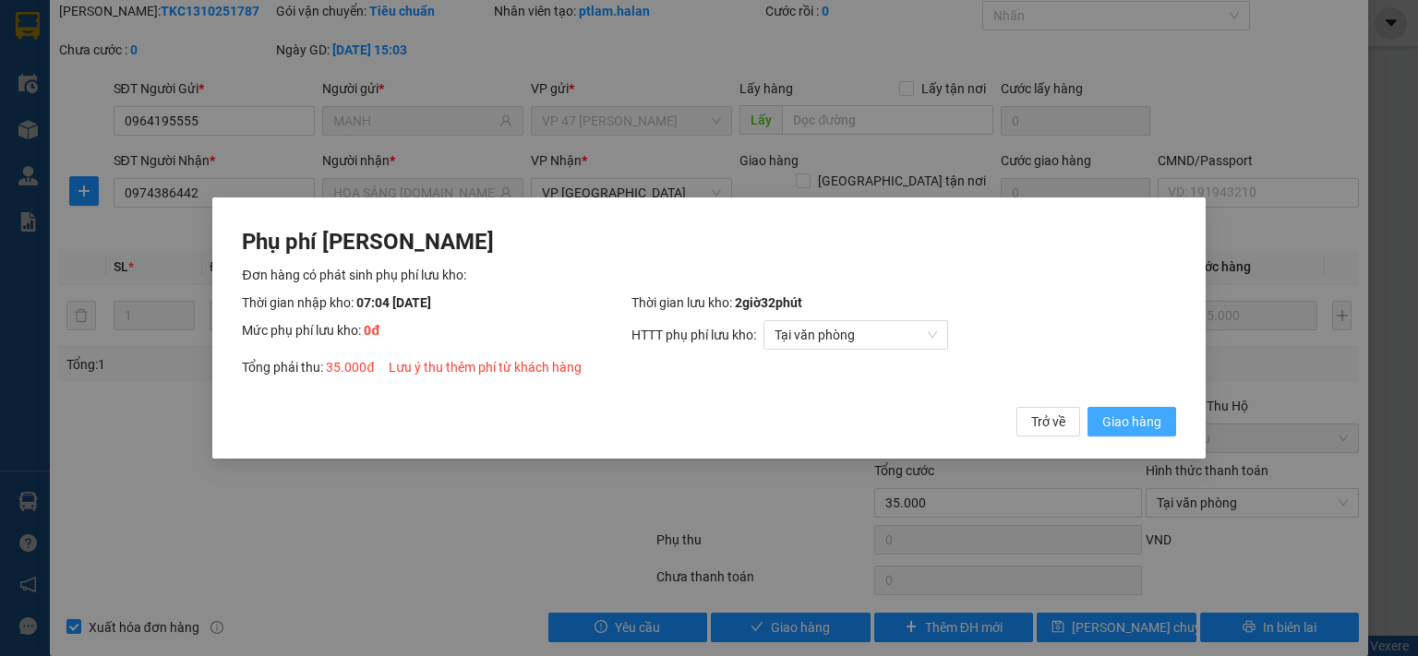
click at [1137, 422] on span "Giao hàng" at bounding box center [1131, 422] width 59 height 20
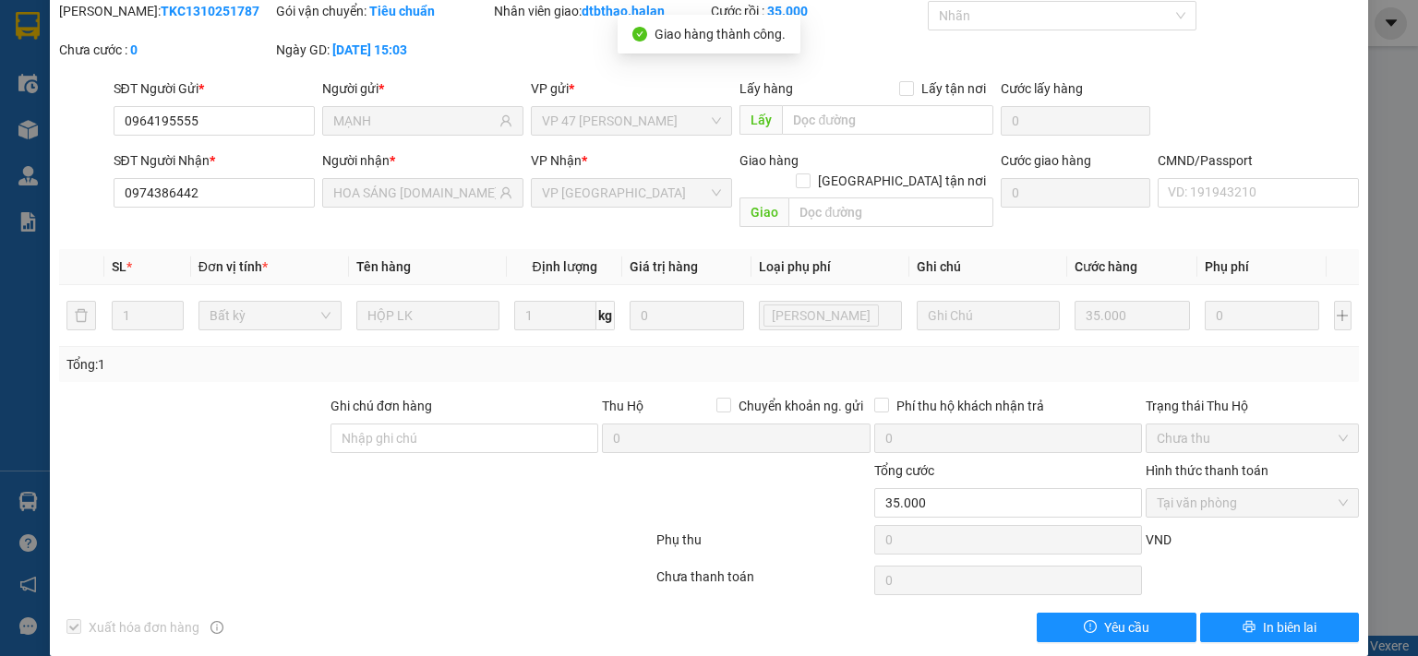
scroll to position [0, 0]
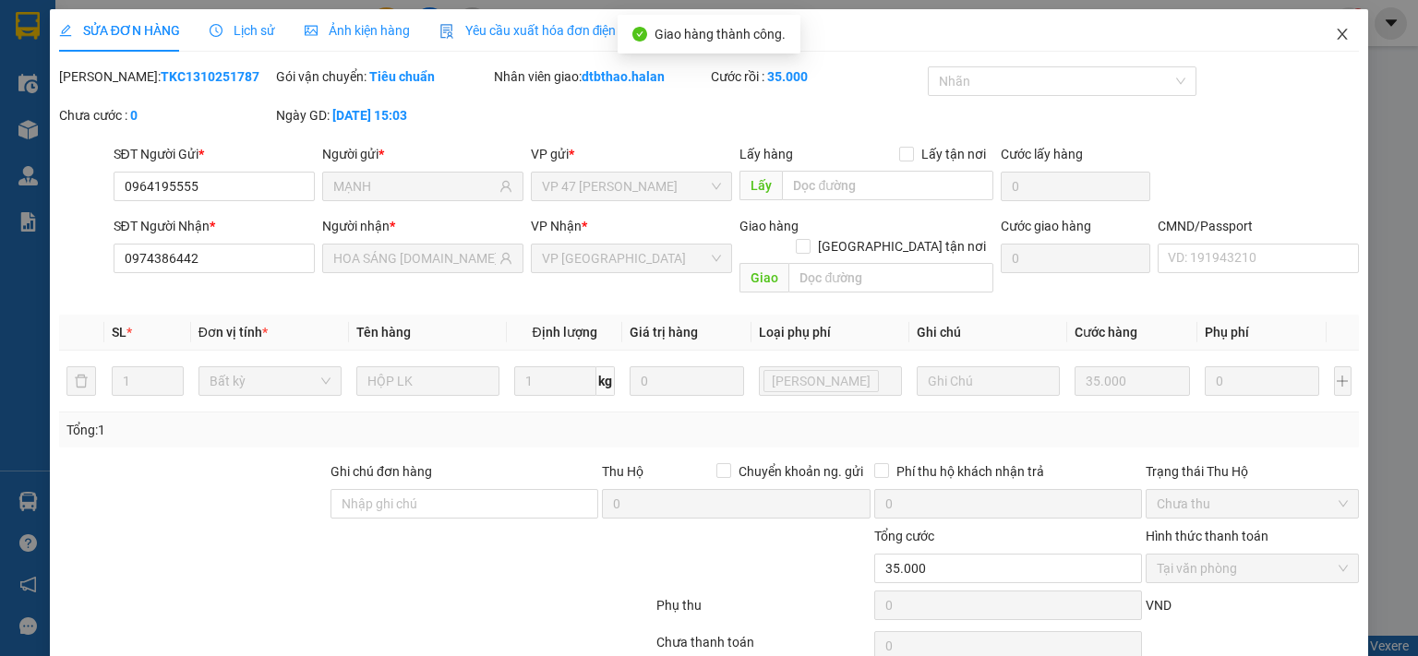
click at [1337, 36] on icon "close" at bounding box center [1342, 34] width 10 height 11
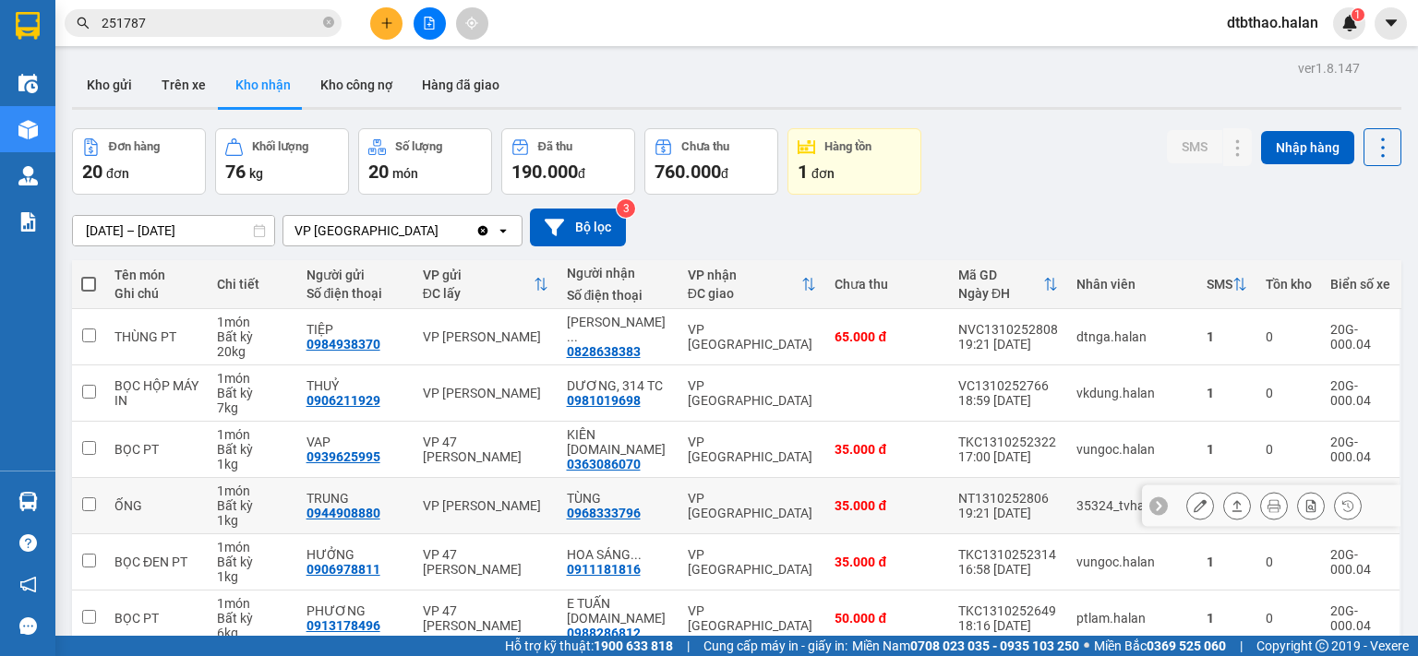
scroll to position [308, 0]
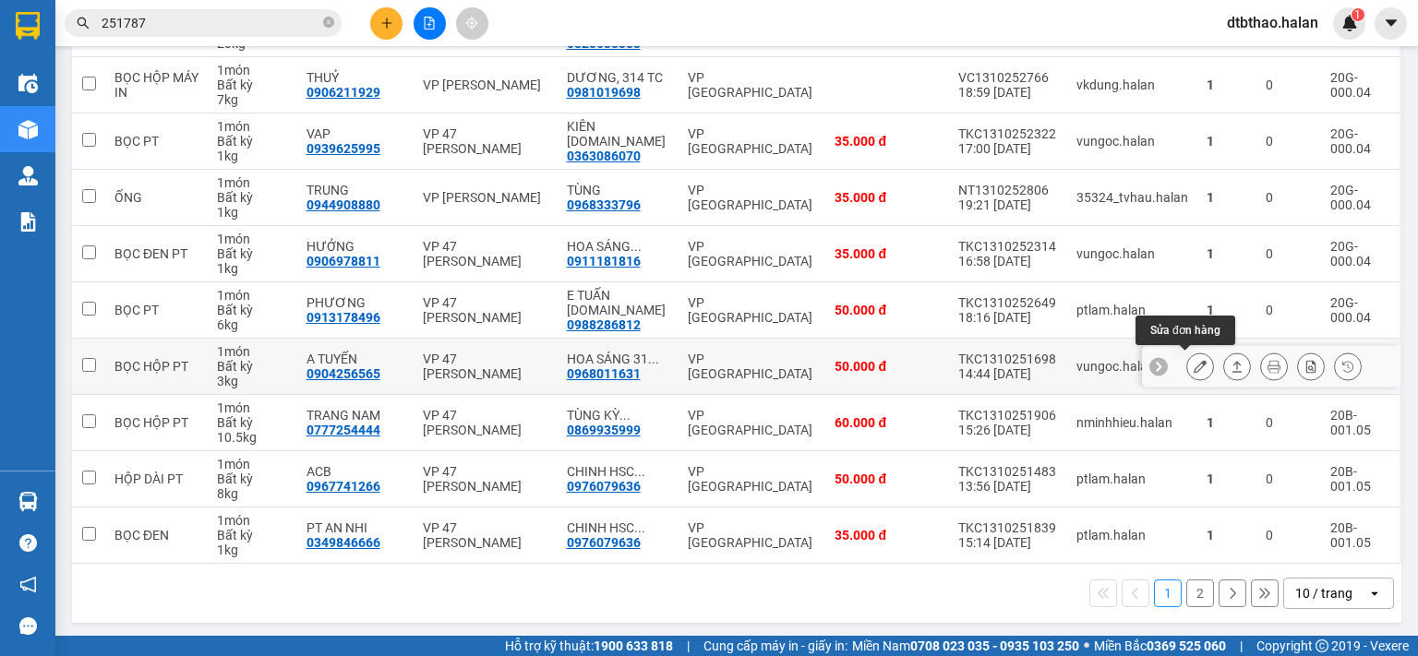
click at [1187, 371] on button at bounding box center [1200, 367] width 26 height 32
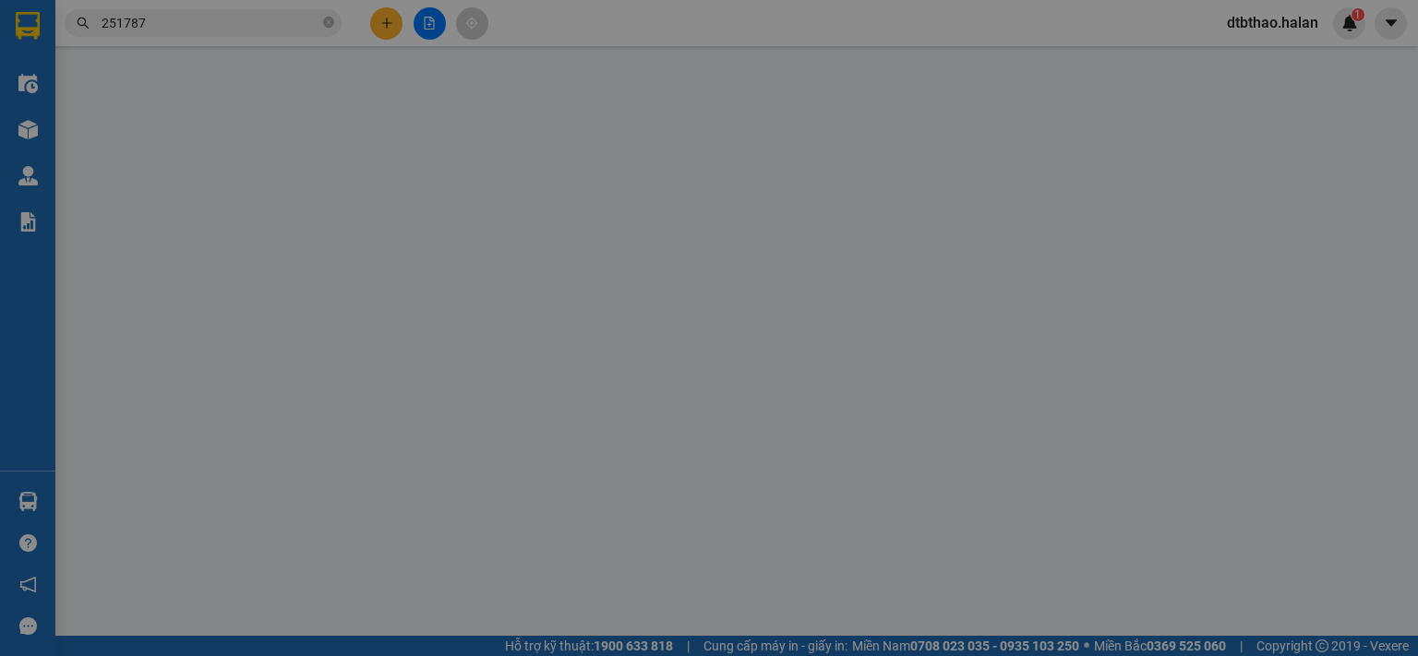
type input "0904256565"
type input "A TUYẾN"
type input "0968011631"
type input "HOA SÁNG 314 TC"
type input "0"
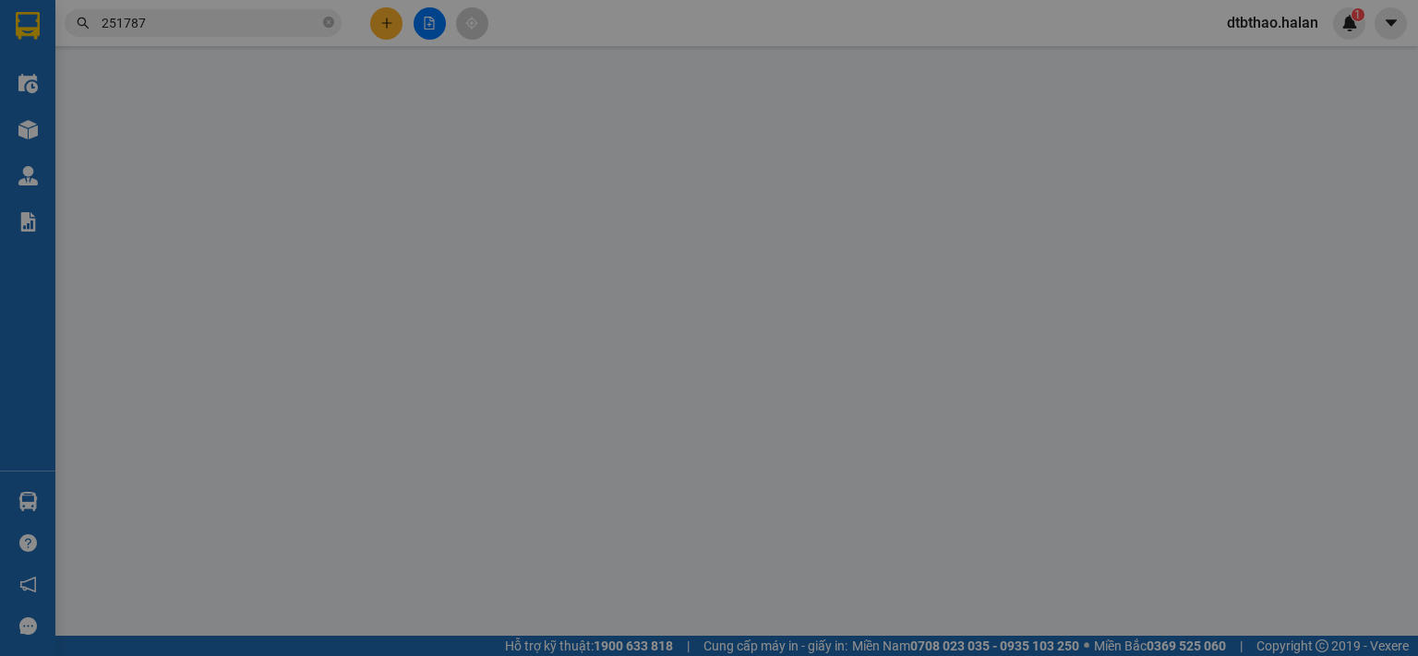
type input "50.000"
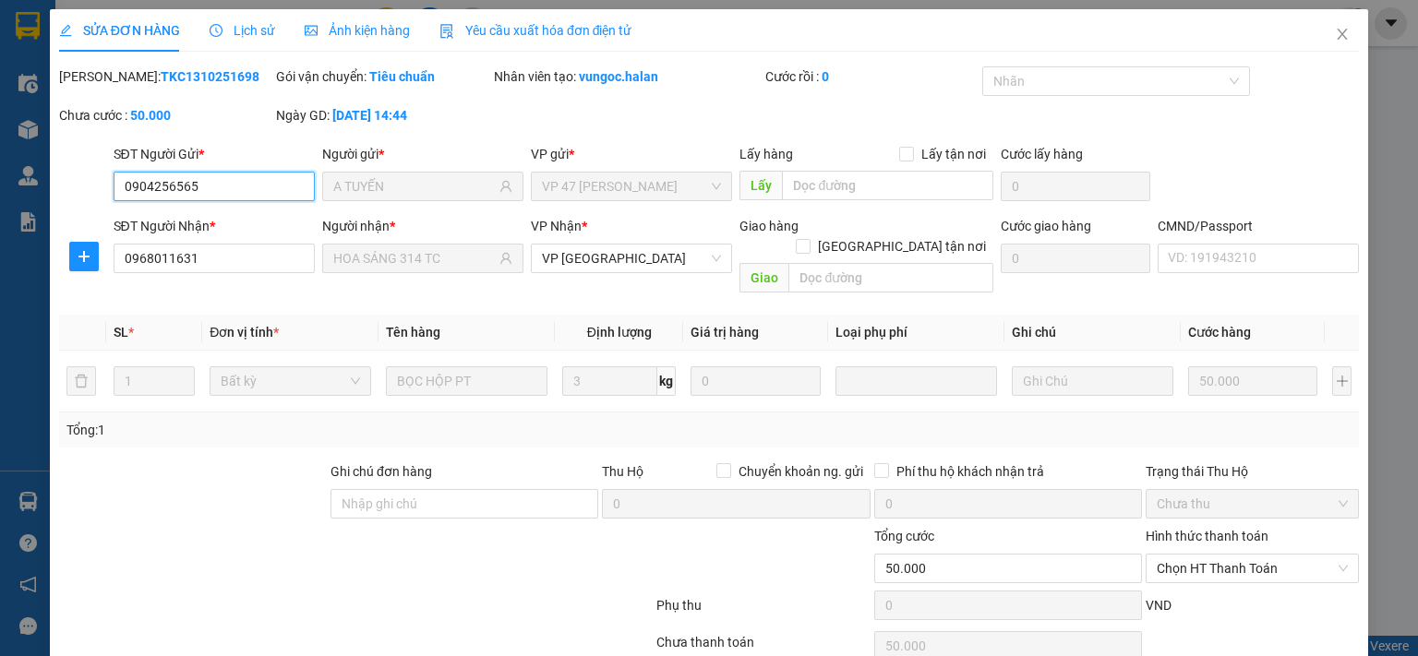
scroll to position [66, 0]
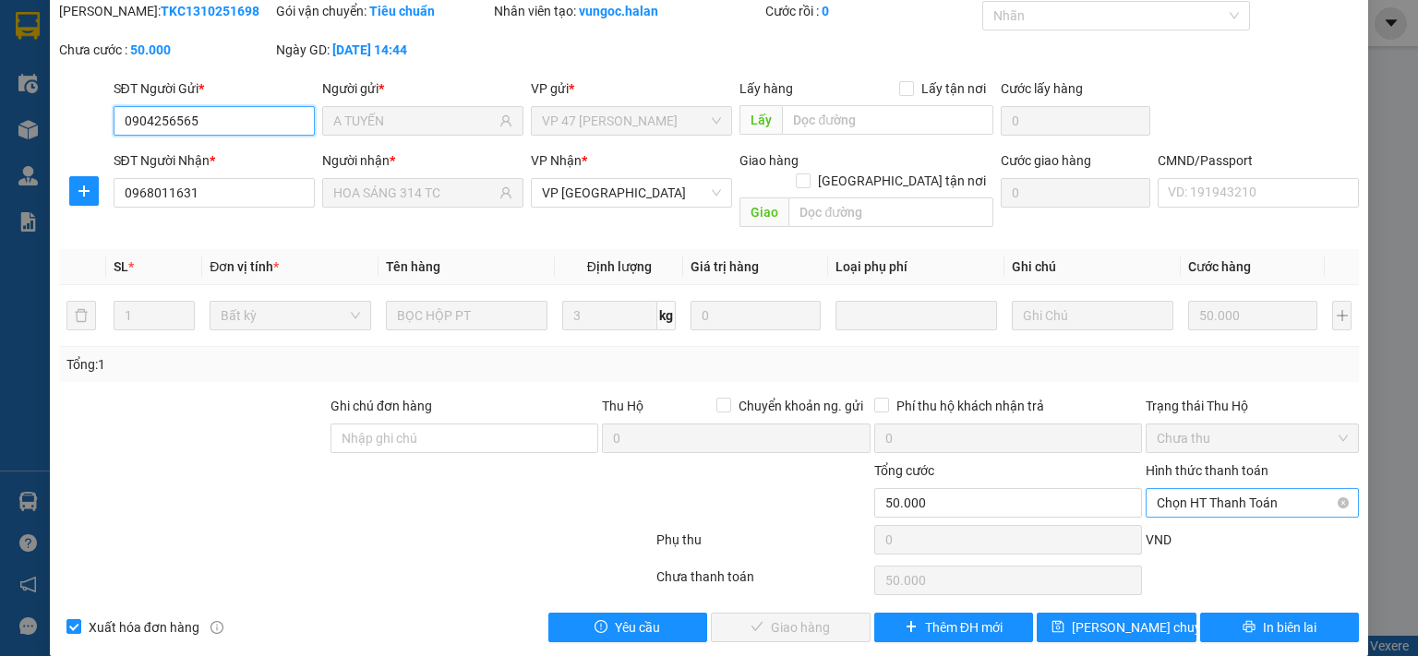
click at [1218, 489] on span "Chọn HT Thanh Toán" at bounding box center [1252, 503] width 191 height 28
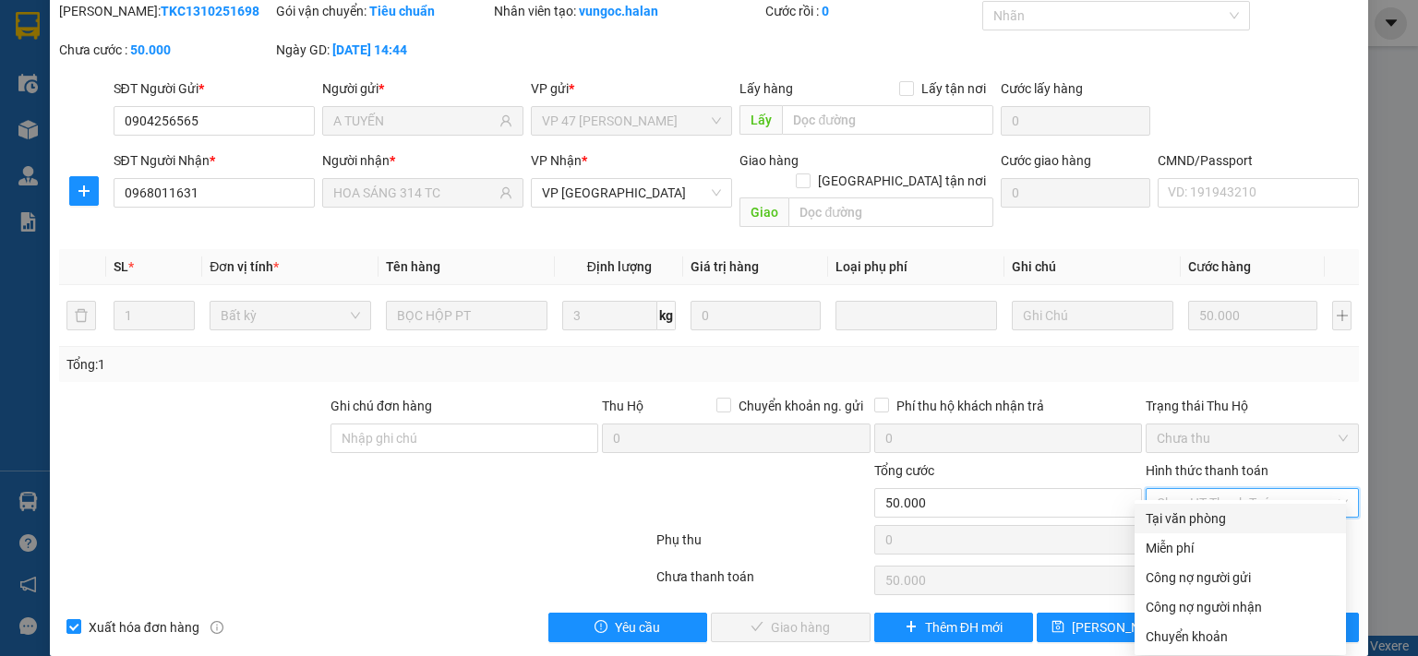
click at [1226, 519] on div "Tại văn phòng" at bounding box center [1239, 519] width 189 height 20
type input "0"
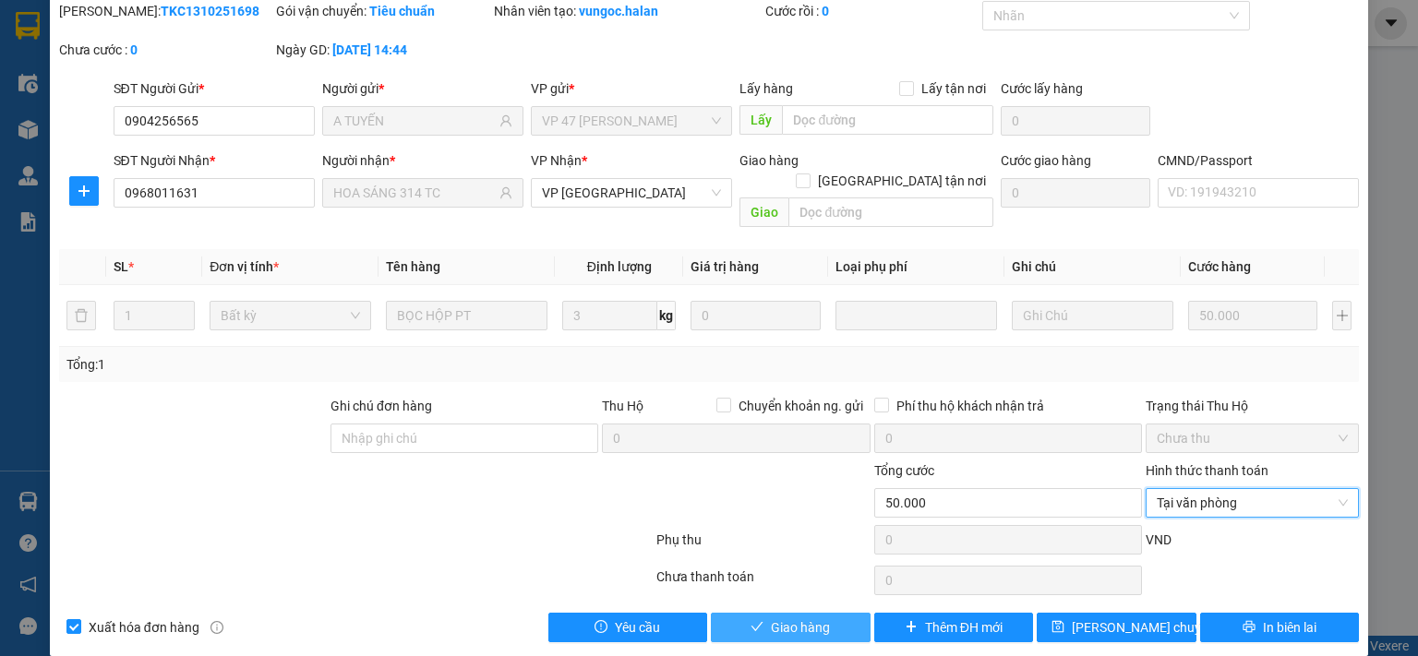
click at [845, 613] on button "Giao hàng" at bounding box center [791, 628] width 160 height 30
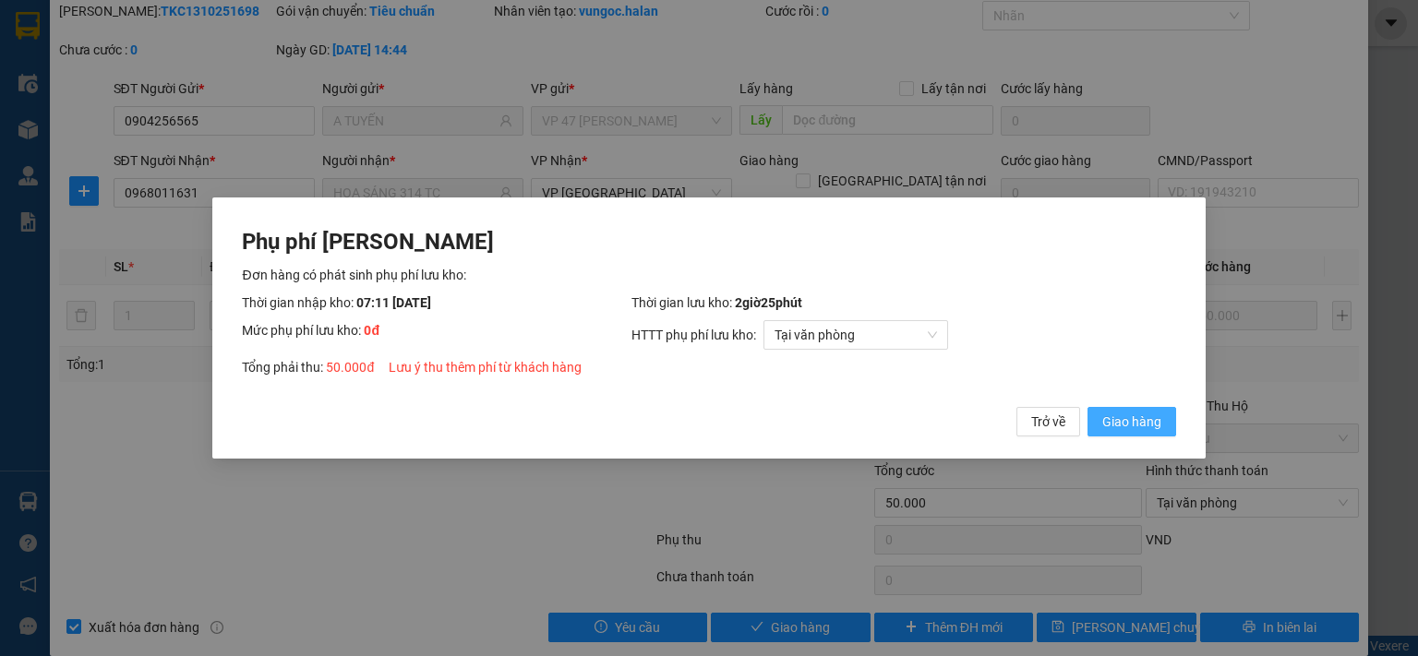
click at [1129, 424] on span "Giao hàng" at bounding box center [1131, 422] width 59 height 20
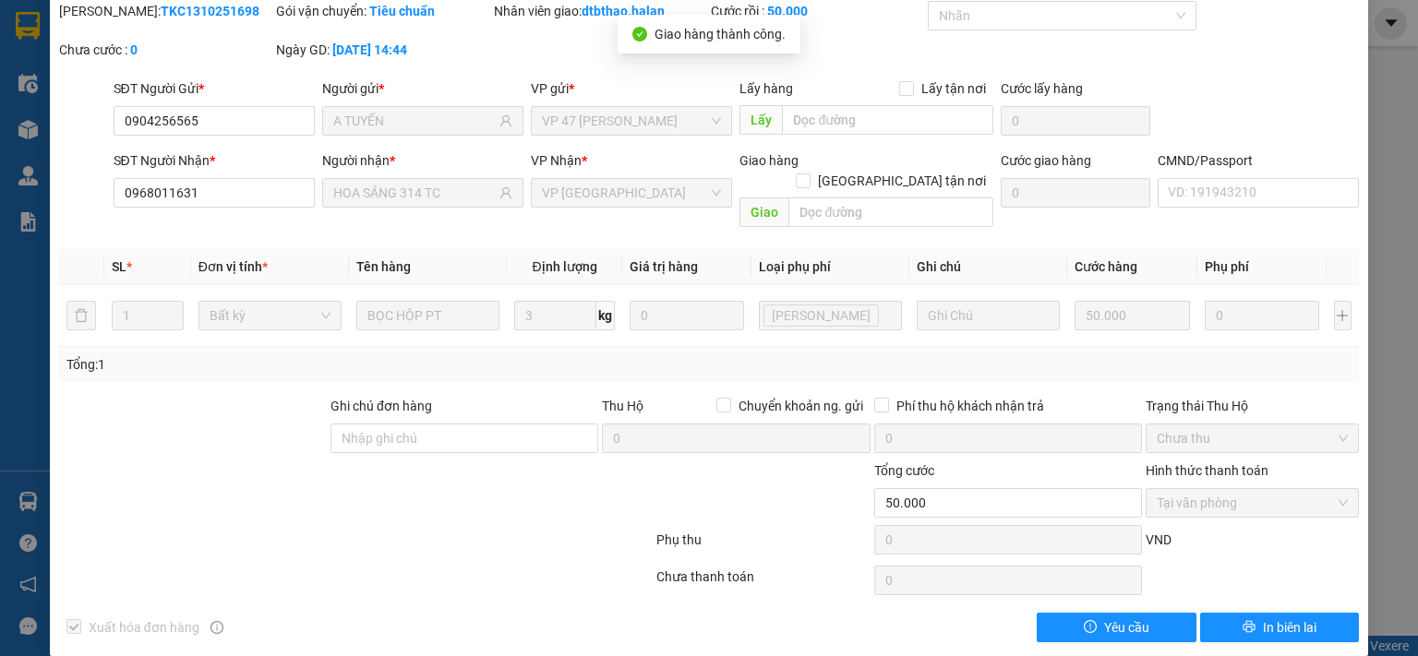
scroll to position [0, 0]
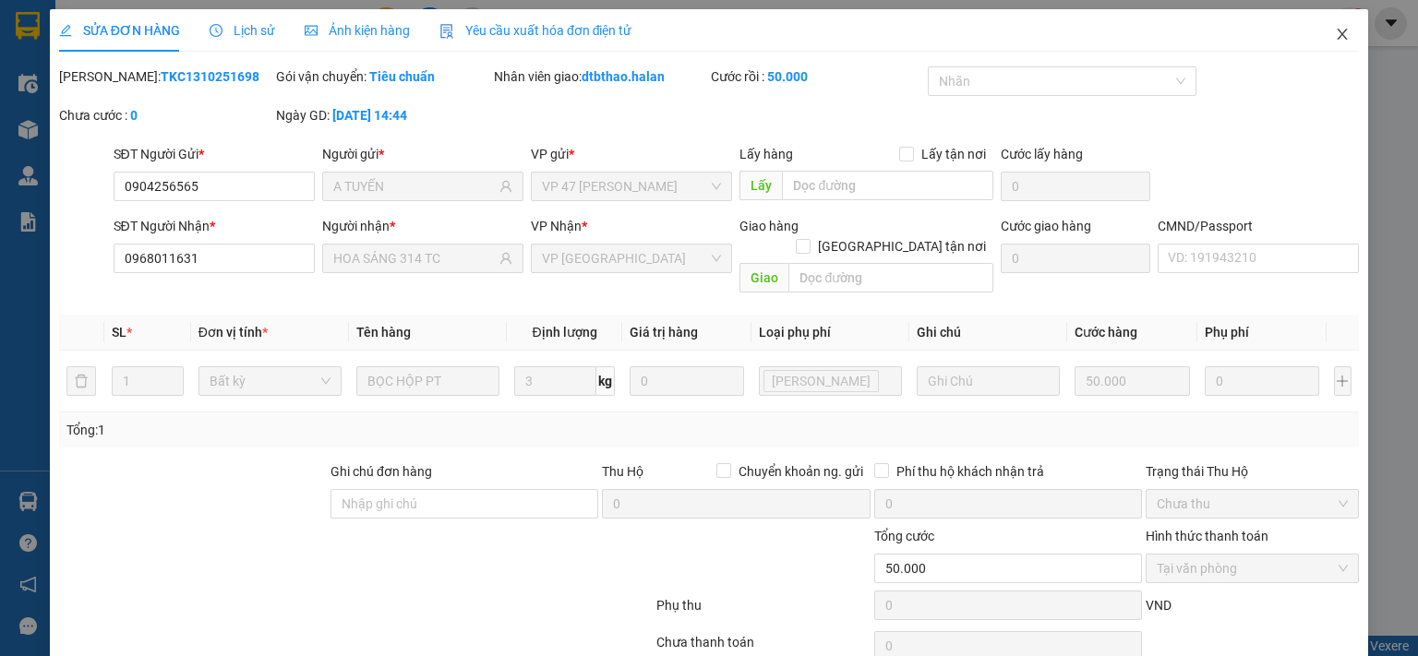
click at [1335, 35] on icon "close" at bounding box center [1342, 34] width 15 height 15
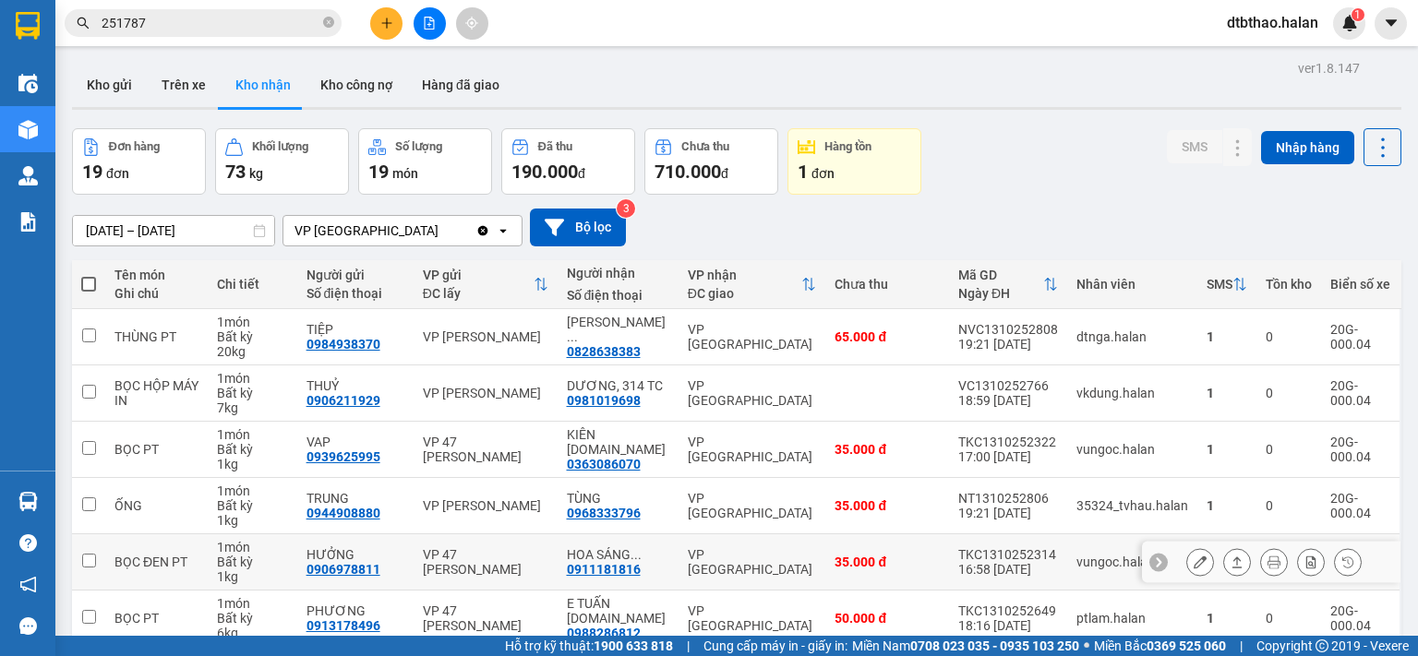
scroll to position [308, 0]
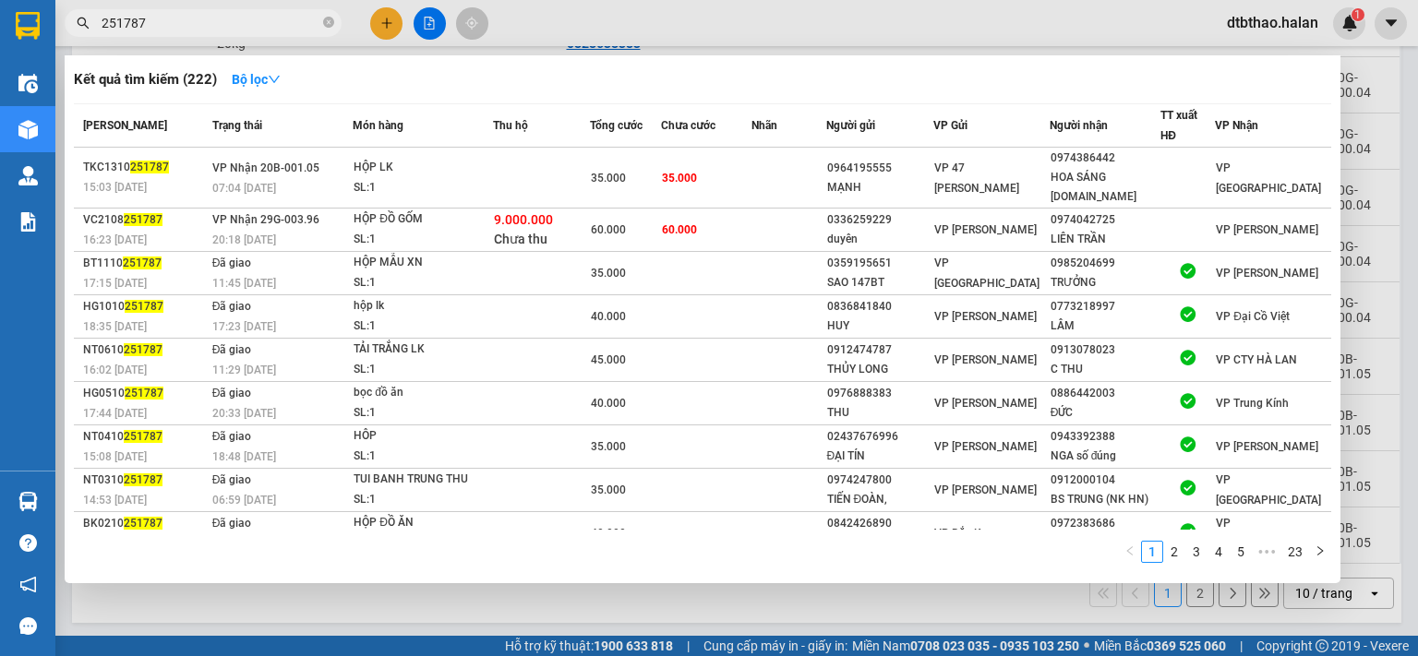
drag, startPoint x: 118, startPoint y: 17, endPoint x: 180, endPoint y: 17, distance: 61.8
click at [180, 17] on input "251787" at bounding box center [211, 23] width 218 height 20
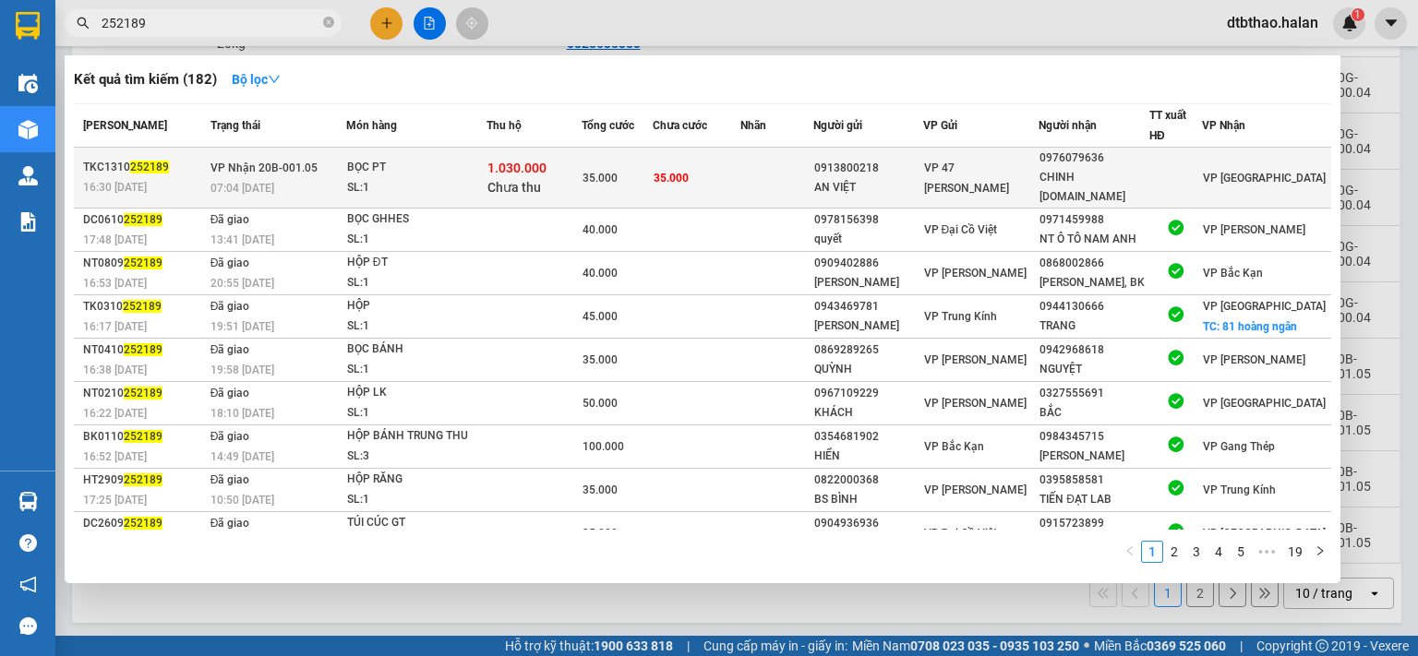
type input "252189"
click at [1115, 174] on div "CHINH [DOMAIN_NAME]" at bounding box center [1093, 187] width 109 height 39
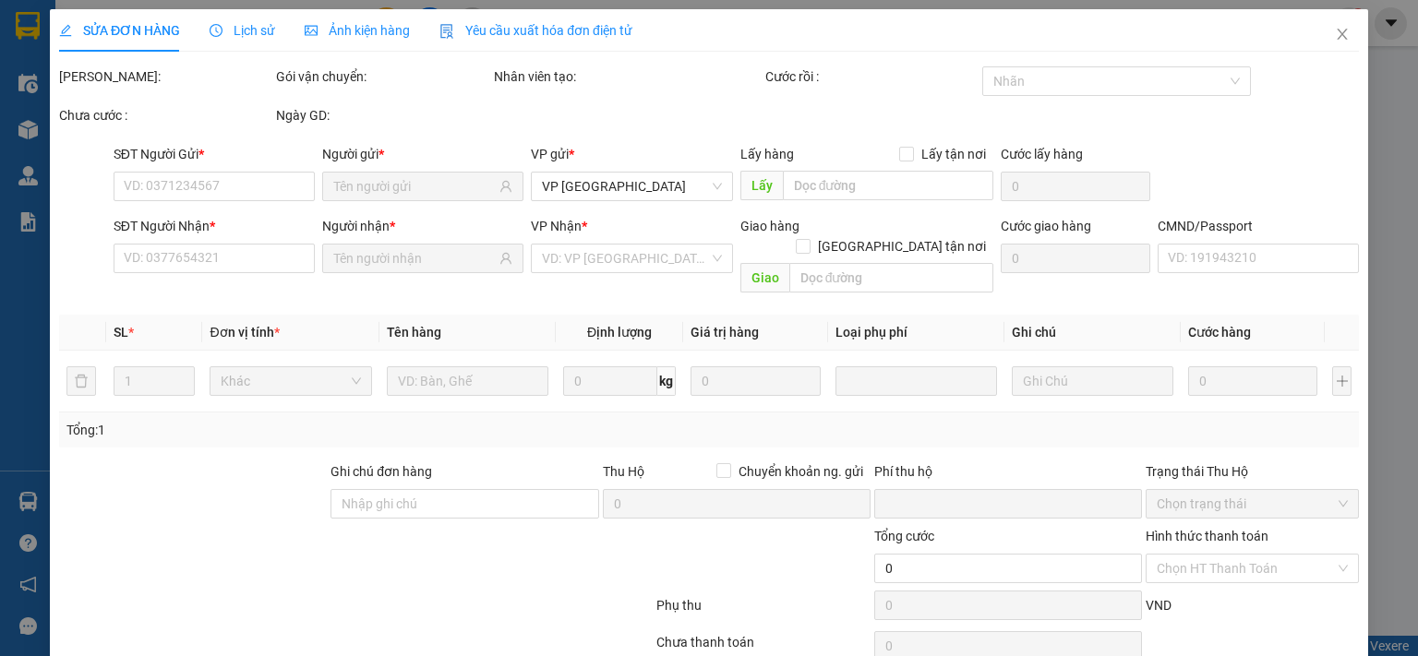
type input "0913800218"
type input "AN VIỆT"
type input "0976079636"
type input "CHINH [DOMAIN_NAME]"
checkbox input "true"
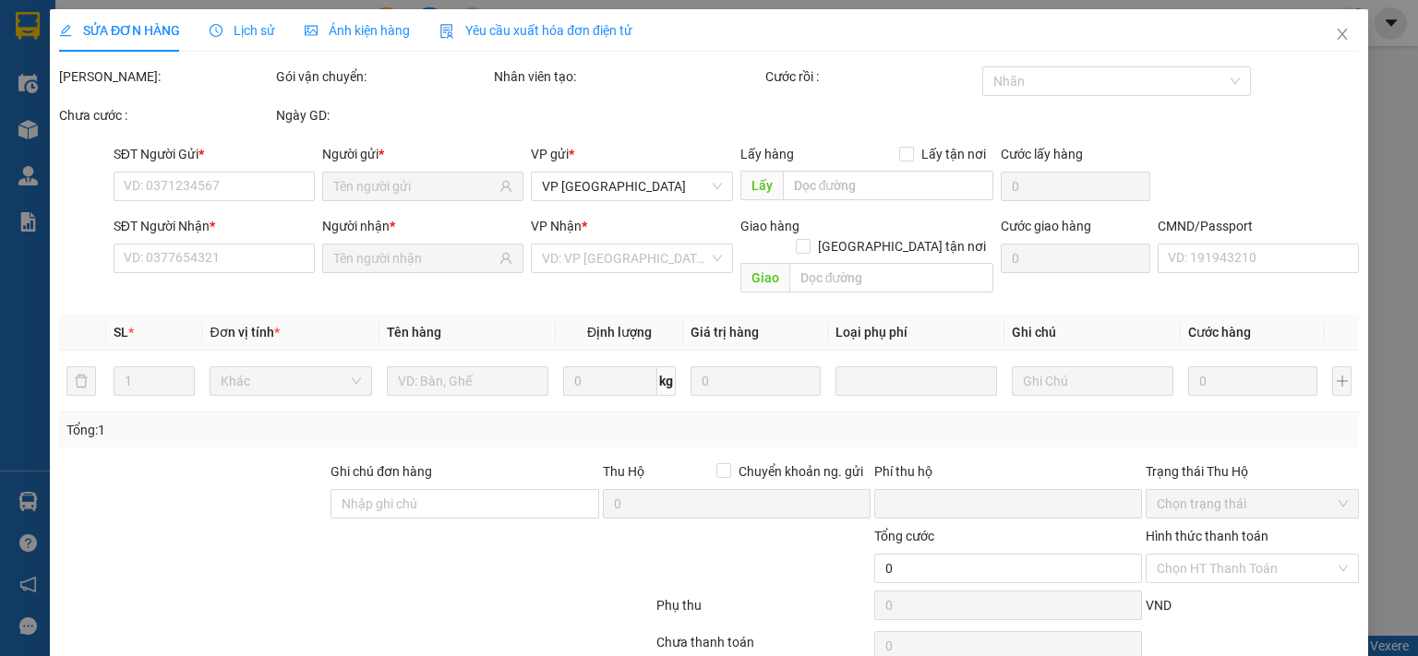
type input "1.030.000"
type input "30.000"
type input "35.000"
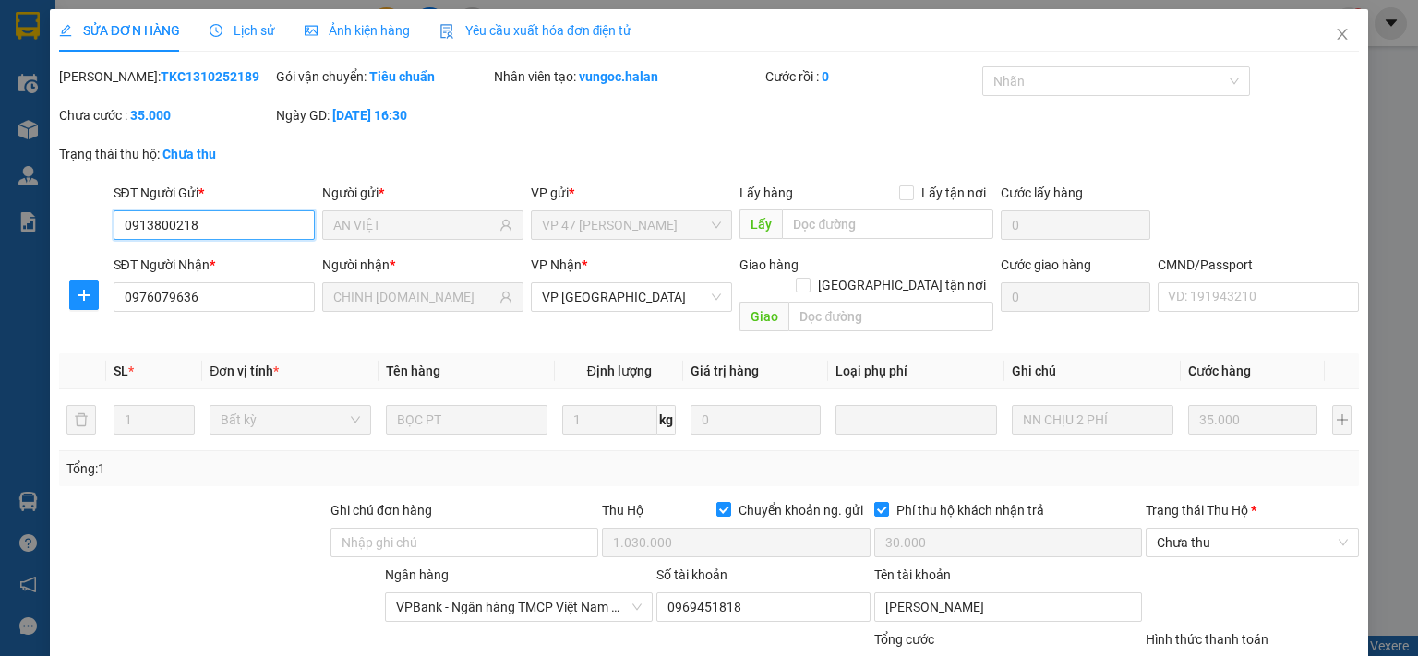
scroll to position [169, 0]
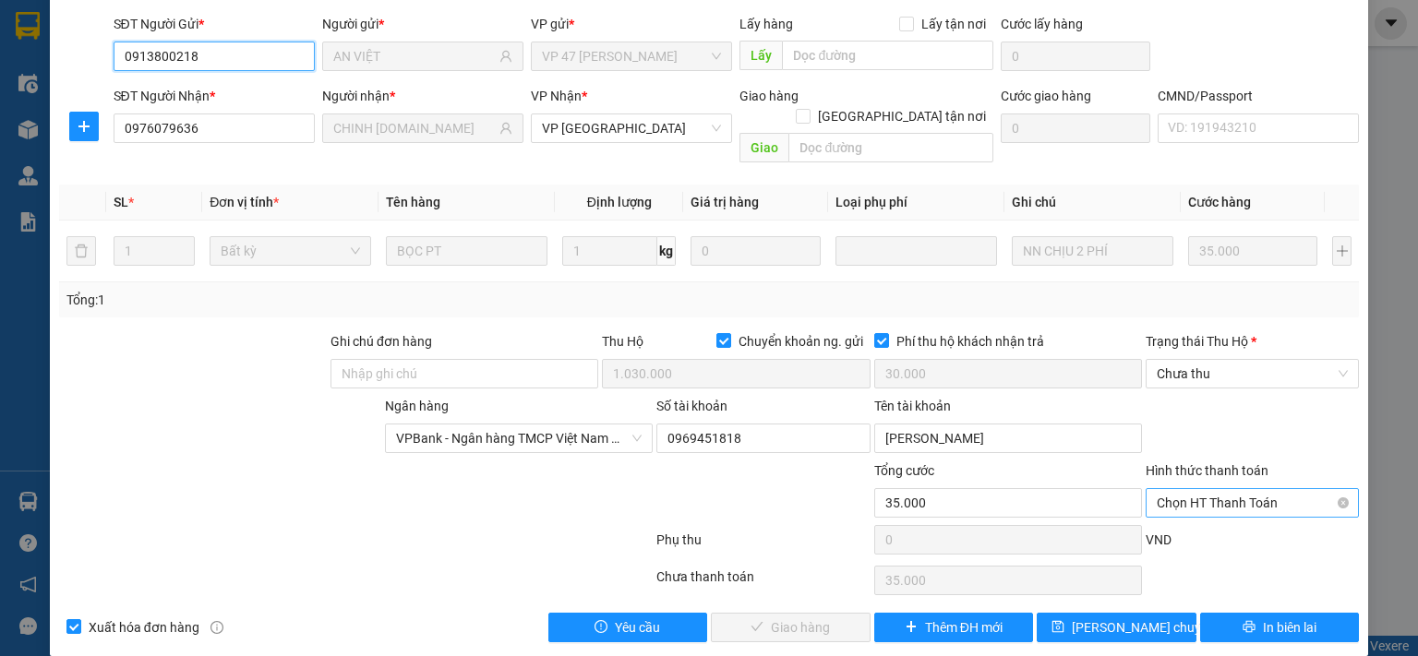
click at [1219, 489] on span "Chọn HT Thanh Toán" at bounding box center [1252, 503] width 191 height 28
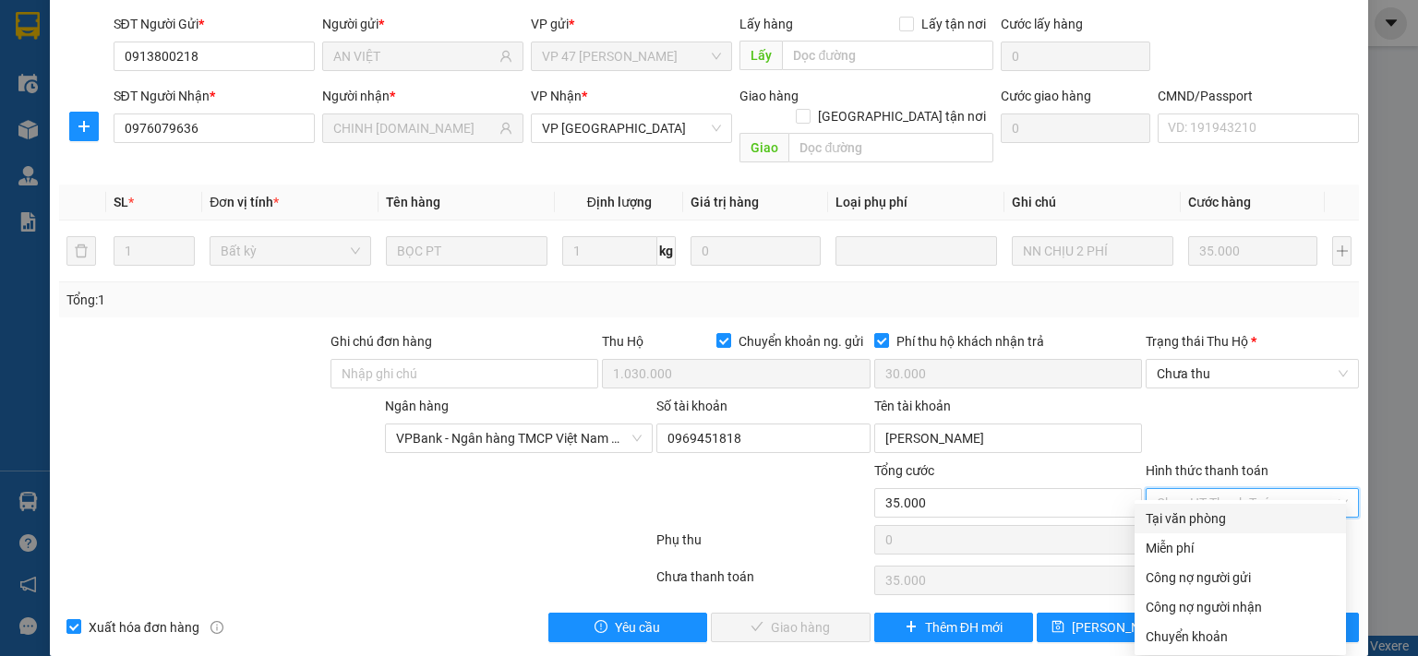
click at [1218, 518] on div "Tại văn phòng" at bounding box center [1239, 519] width 189 height 20
type input "0"
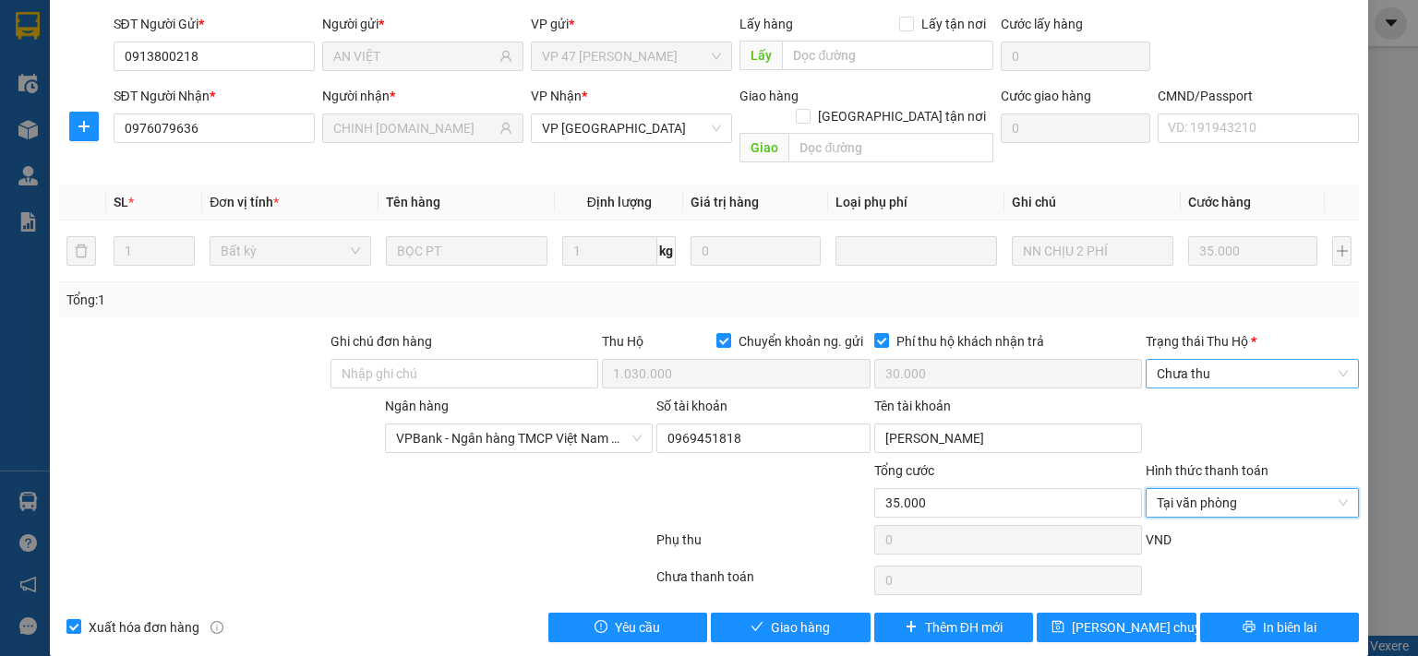
click at [1227, 360] on span "Chưa thu" at bounding box center [1252, 374] width 191 height 28
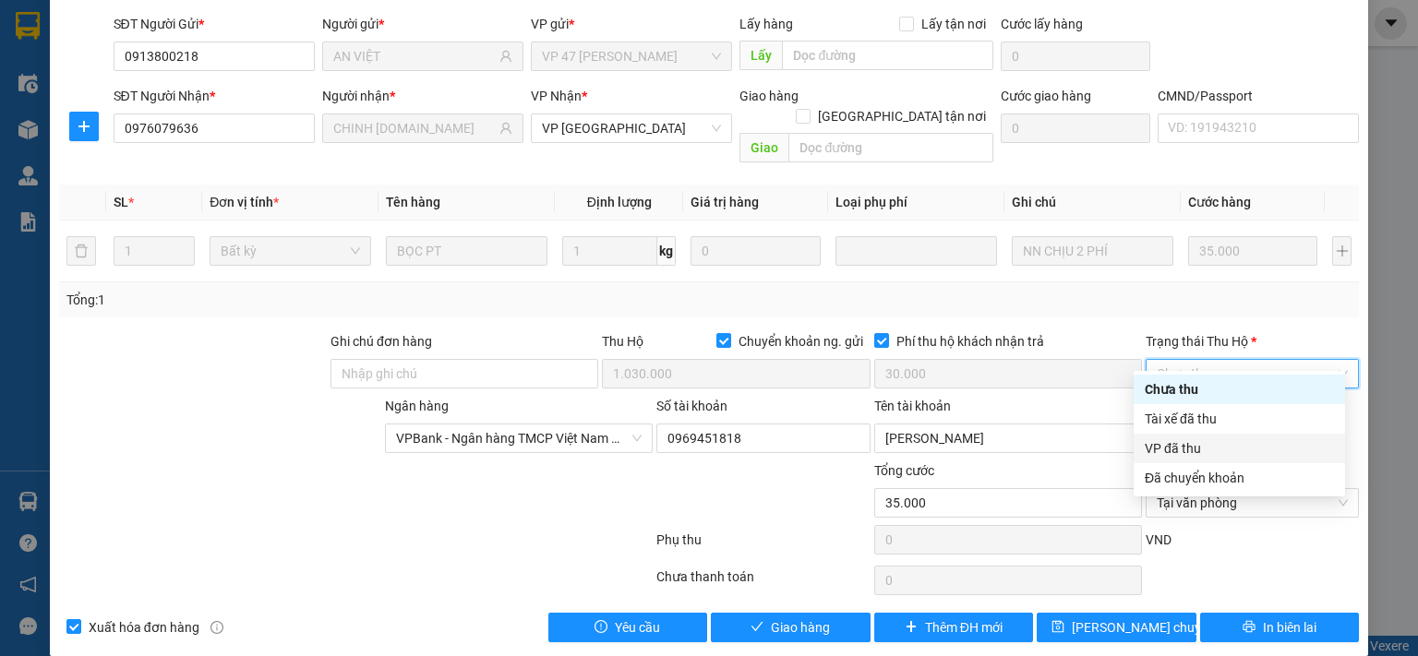
click at [1187, 445] on div "VP đã thu" at bounding box center [1239, 448] width 189 height 20
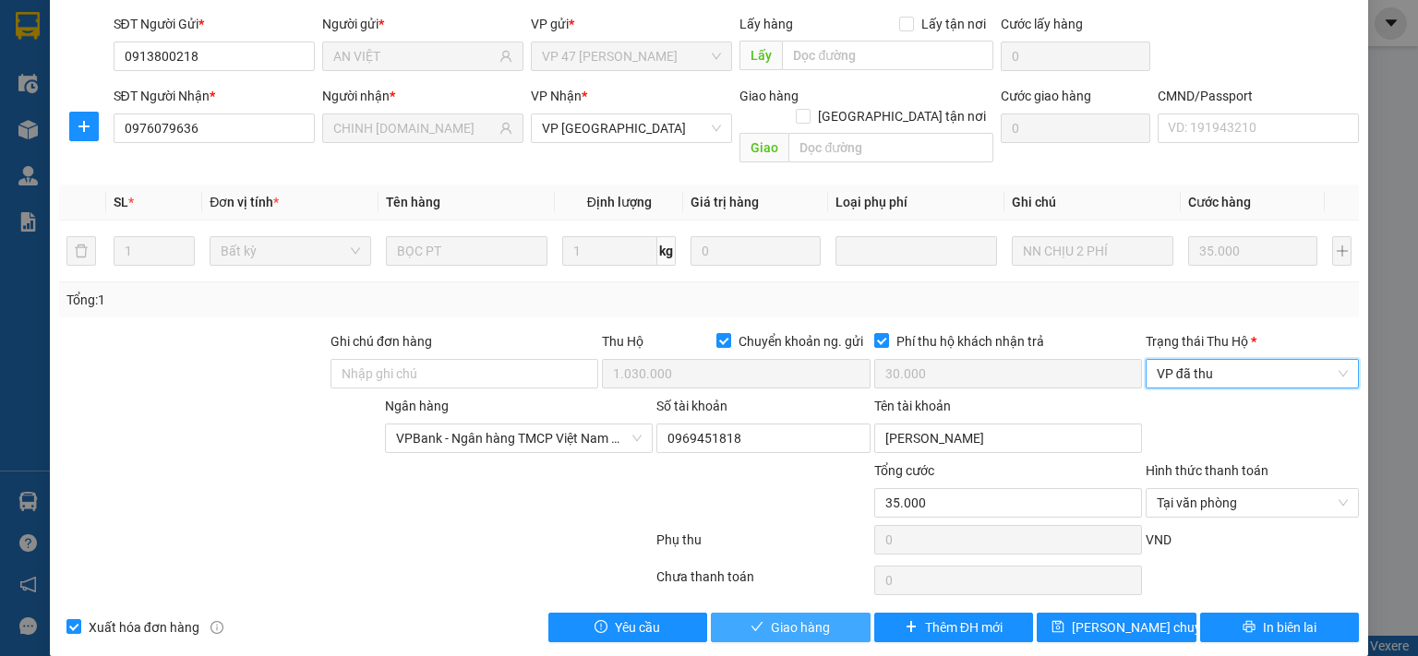
click at [809, 618] on span "Giao hàng" at bounding box center [800, 628] width 59 height 20
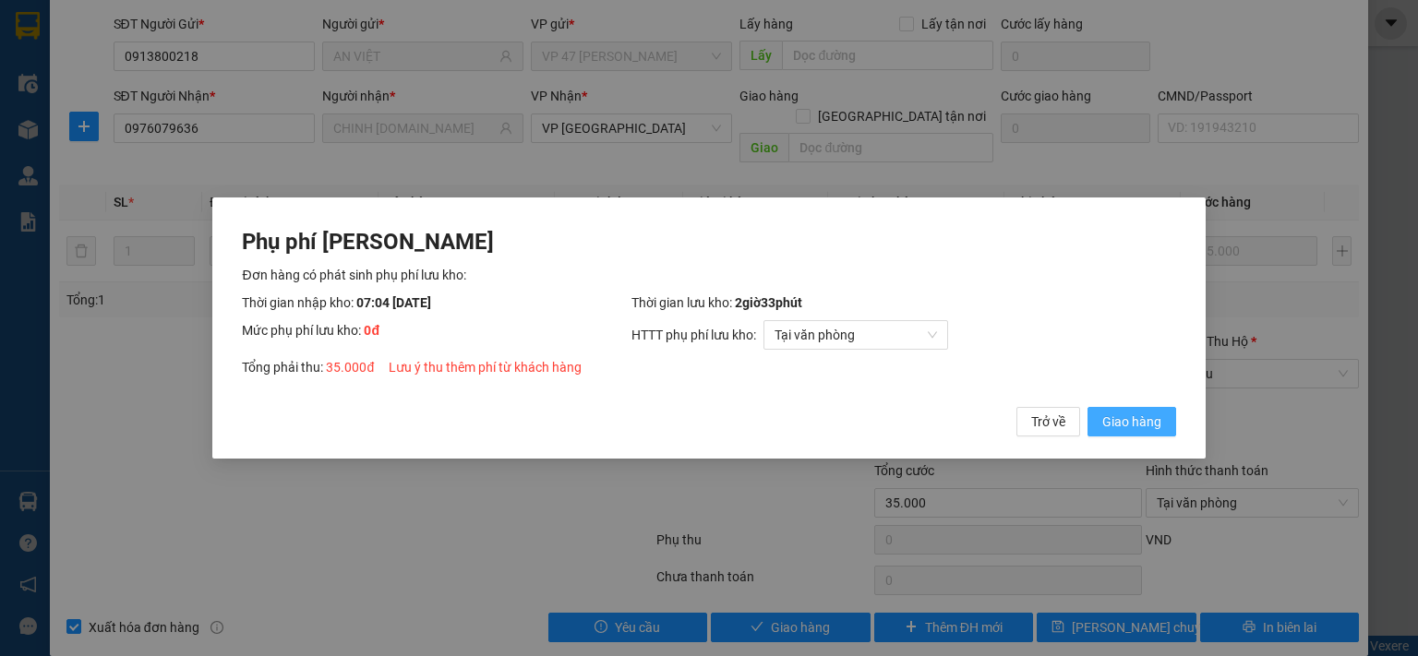
click at [1137, 420] on span "Giao hàng" at bounding box center [1131, 422] width 59 height 20
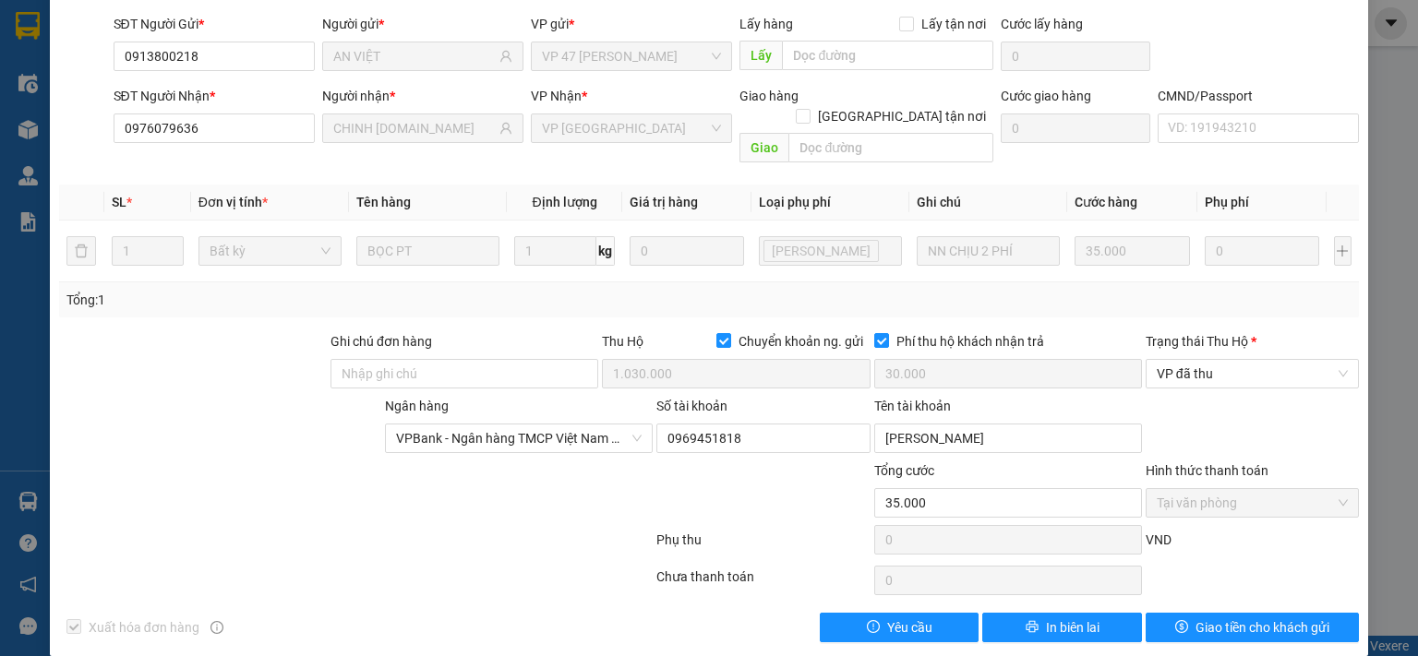
scroll to position [0, 0]
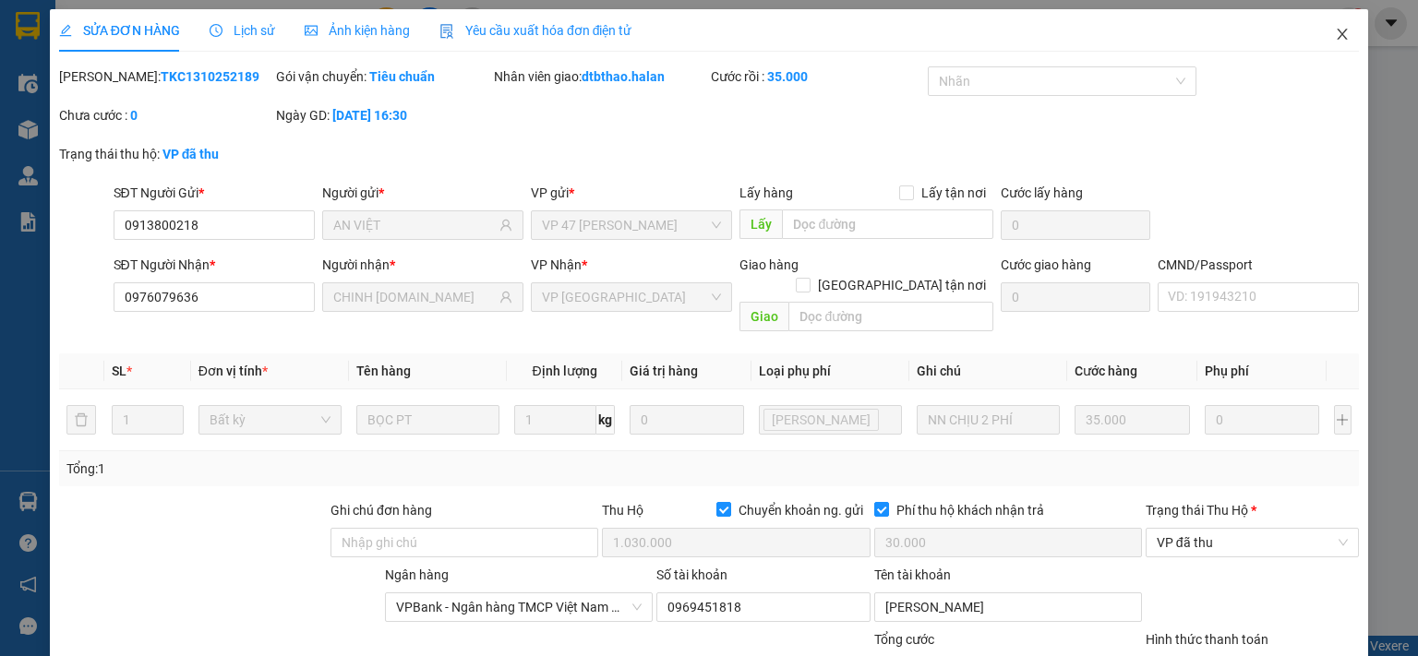
click at [1335, 33] on icon "close" at bounding box center [1342, 34] width 15 height 15
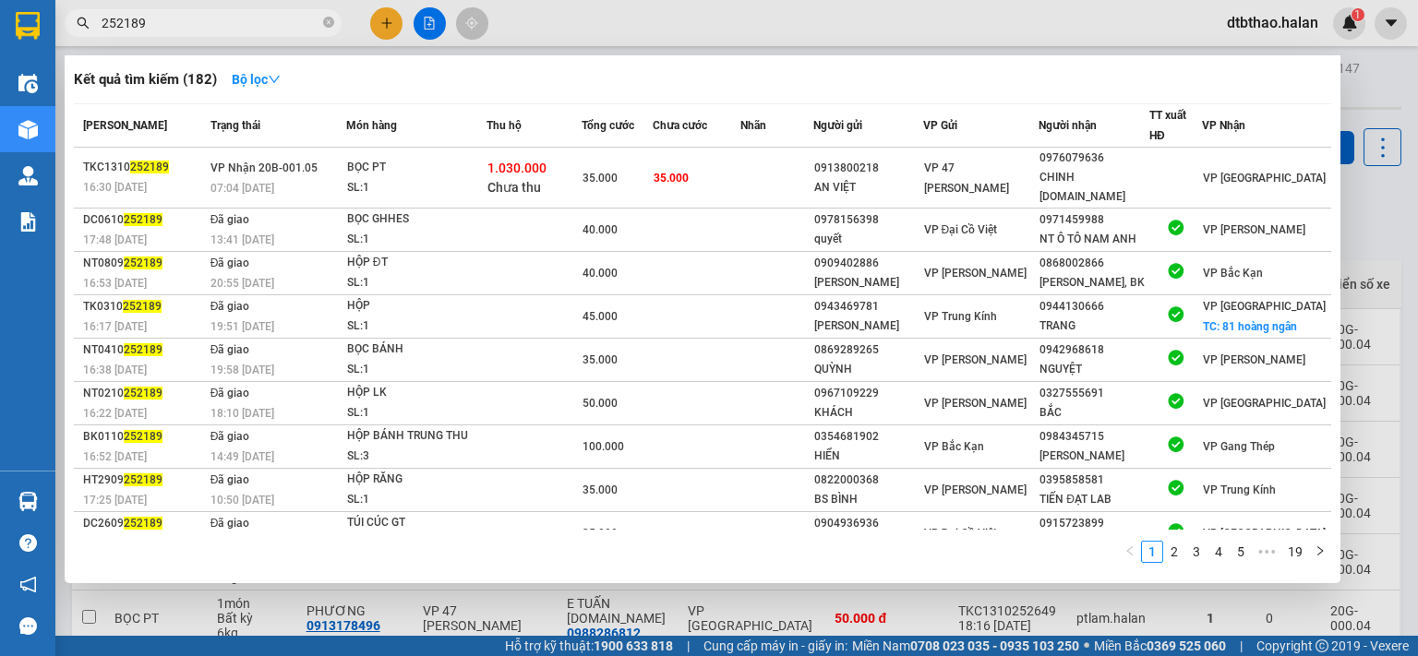
drag, startPoint x: 137, startPoint y: 21, endPoint x: 209, endPoint y: 21, distance: 72.0
click at [209, 21] on input "252189" at bounding box center [211, 23] width 218 height 20
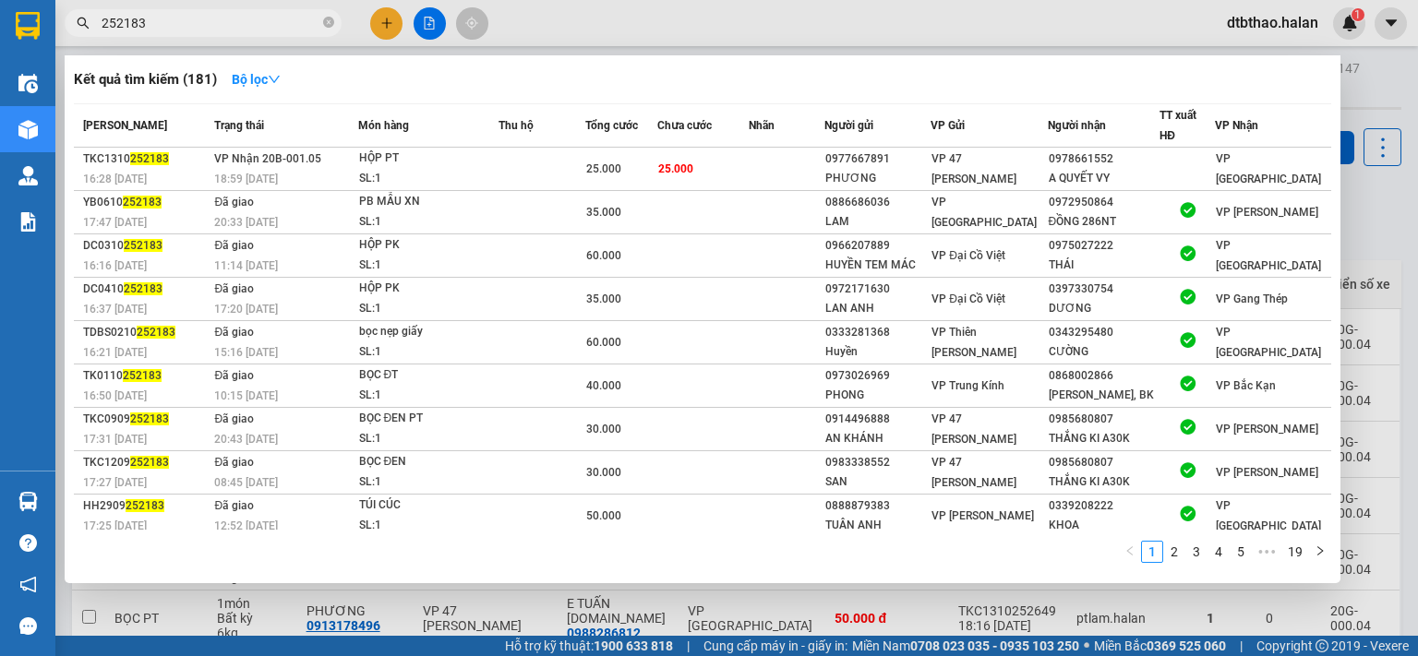
click at [125, 17] on input "252183" at bounding box center [211, 23] width 218 height 20
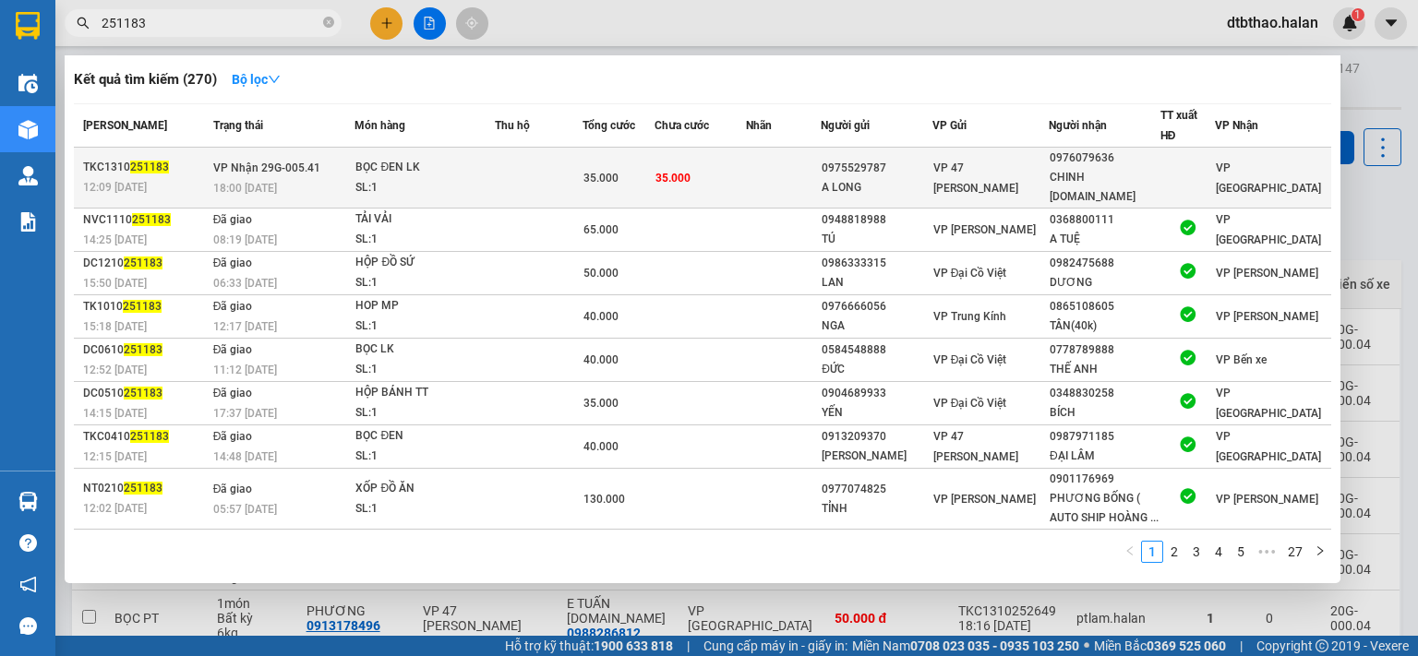
type input "251183"
click at [1091, 176] on div "CHINH [DOMAIN_NAME]" at bounding box center [1104, 187] width 110 height 39
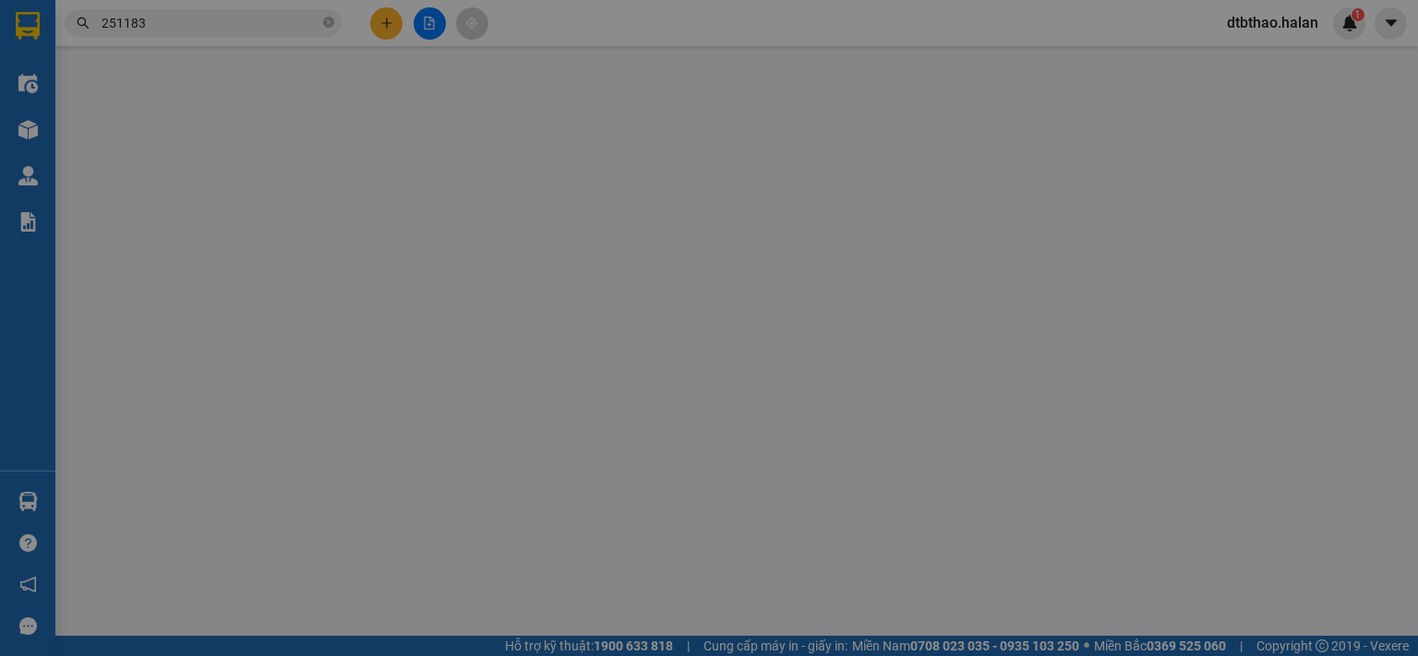
type input "0975529787"
type input "A LONG"
type input "0976079636"
type input "CHINH [DOMAIN_NAME]"
type input "0"
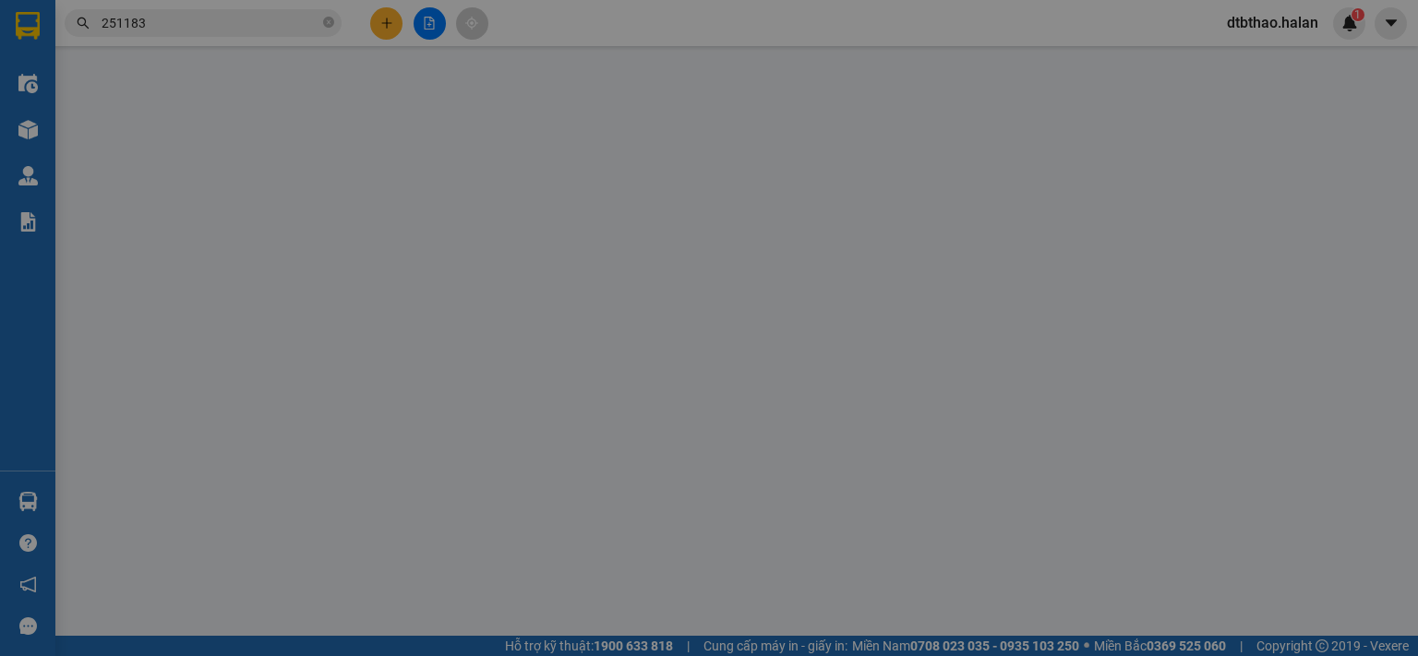
type input "35.000"
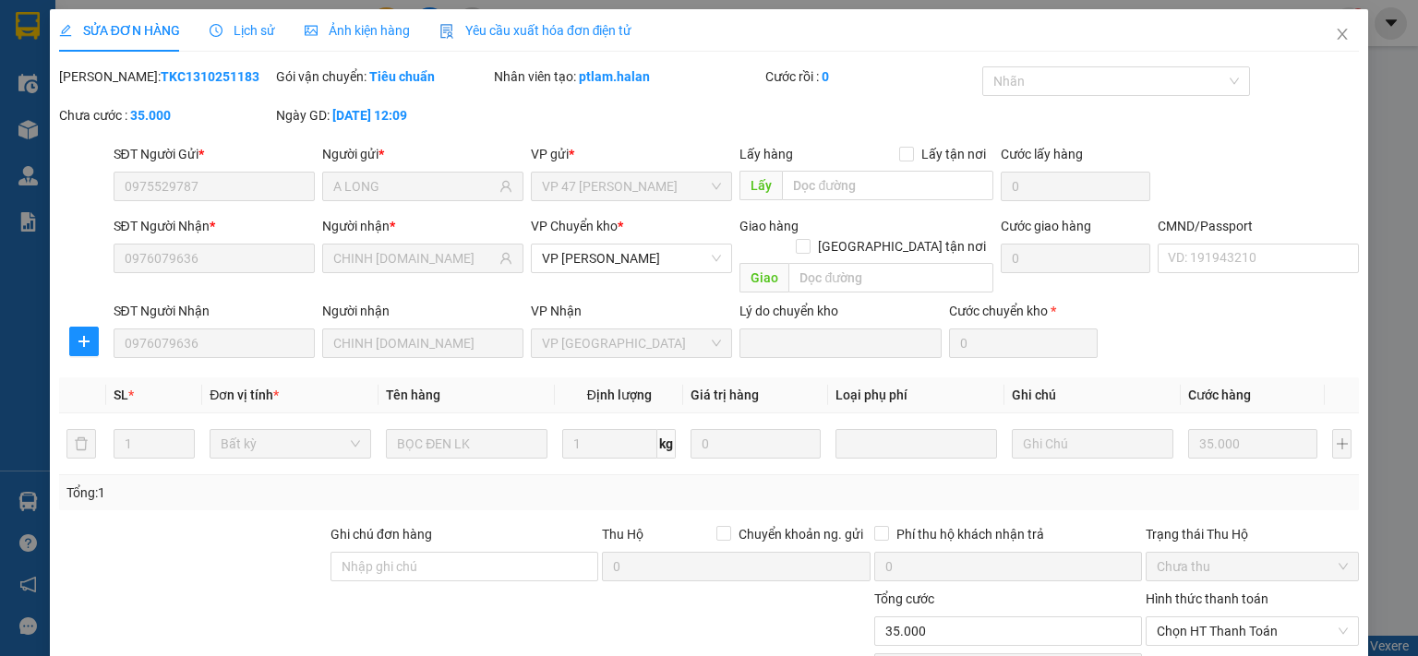
scroll to position [128, 0]
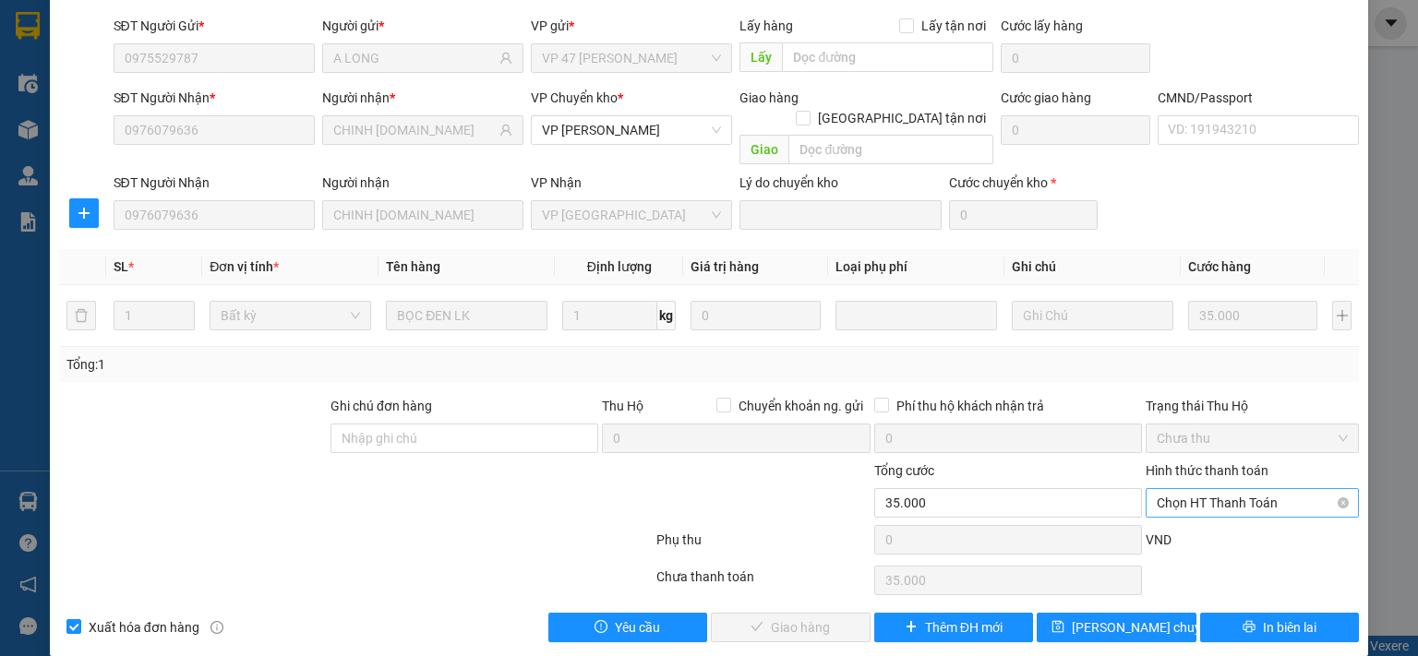
click at [1159, 489] on span "Chọn HT Thanh Toán" at bounding box center [1252, 503] width 191 height 28
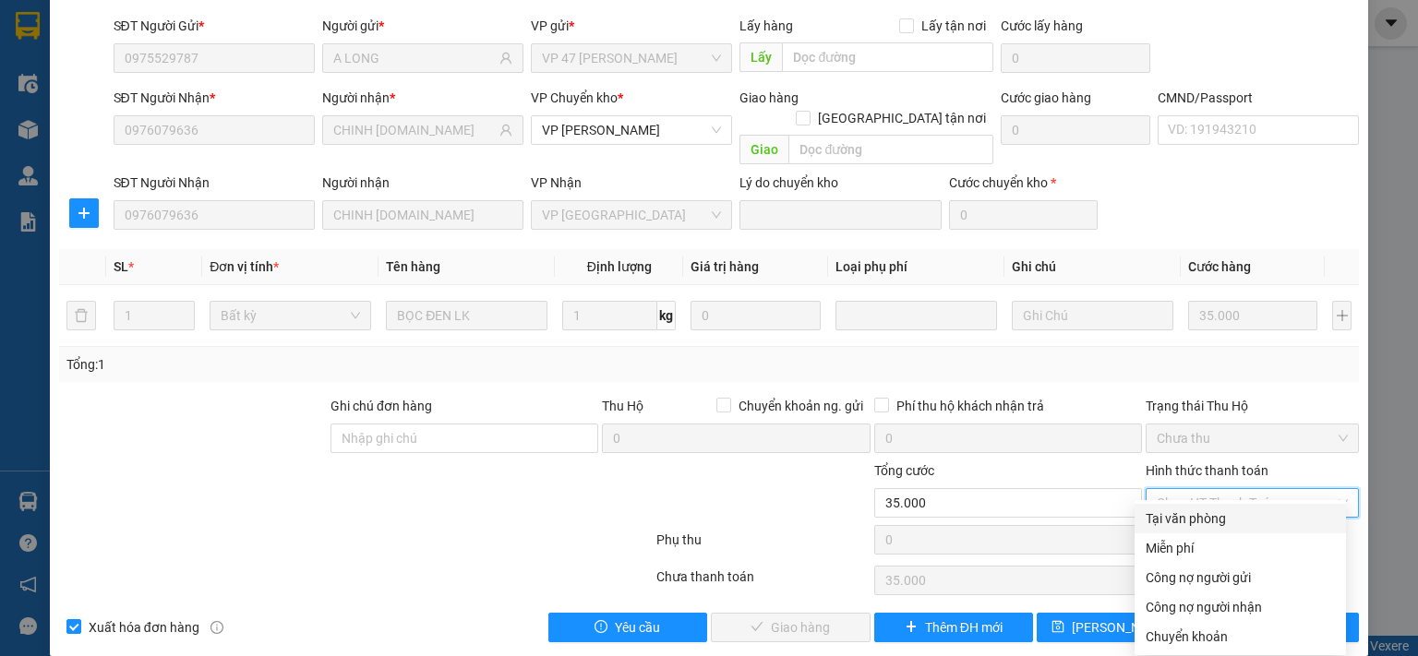
click at [1163, 532] on div "Tại văn phòng" at bounding box center [1239, 519] width 211 height 30
type input "0"
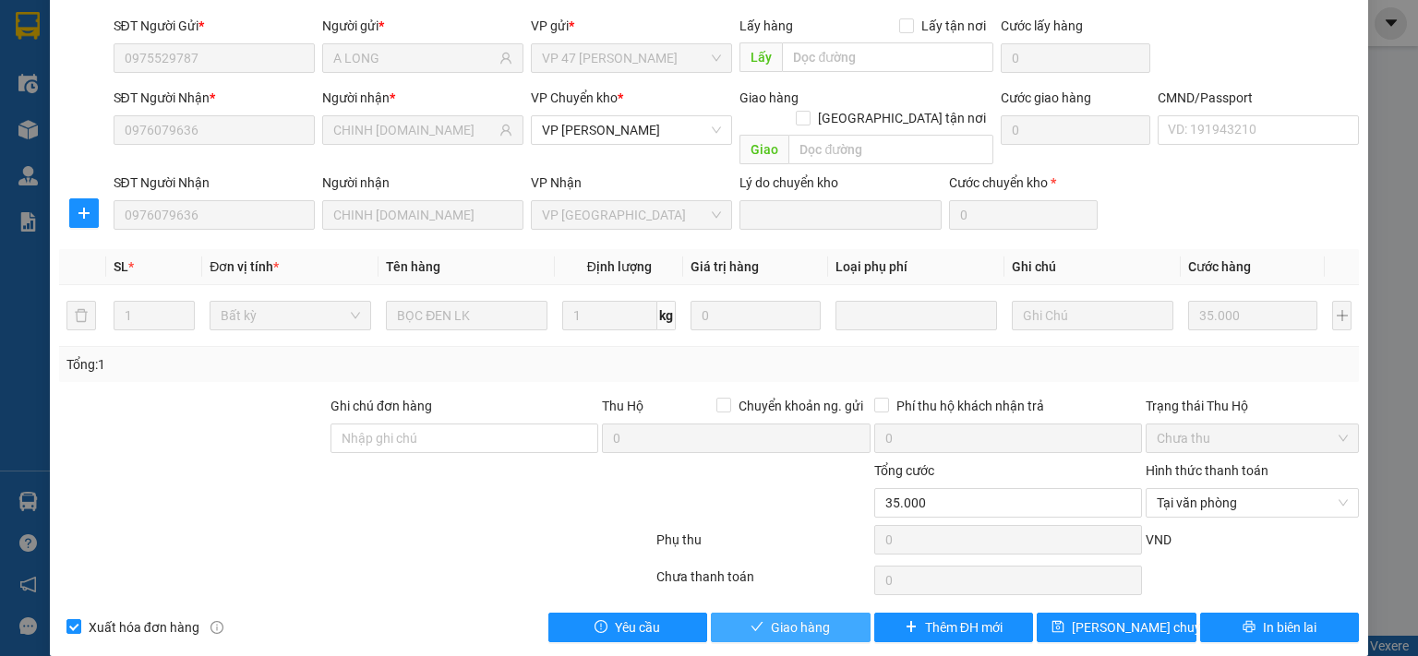
click at [837, 613] on button "Giao hàng" at bounding box center [791, 628] width 160 height 30
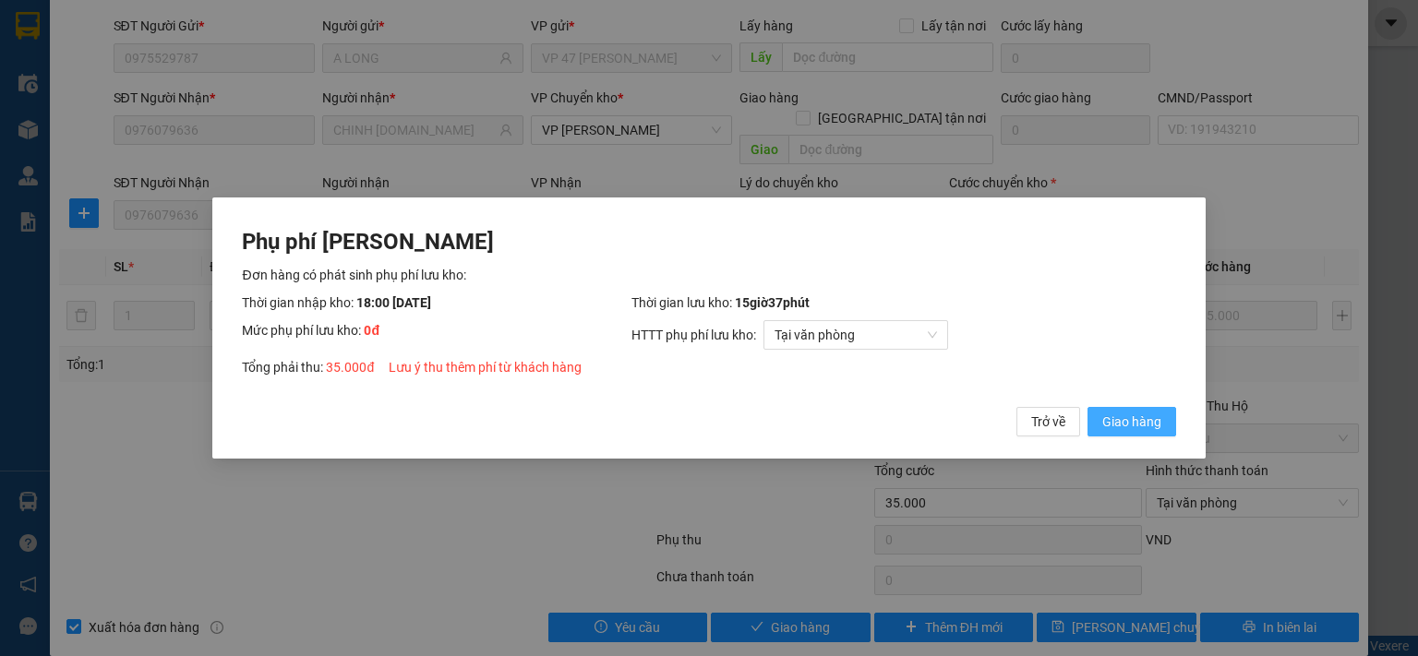
click at [1152, 421] on span "Giao hàng" at bounding box center [1131, 422] width 59 height 20
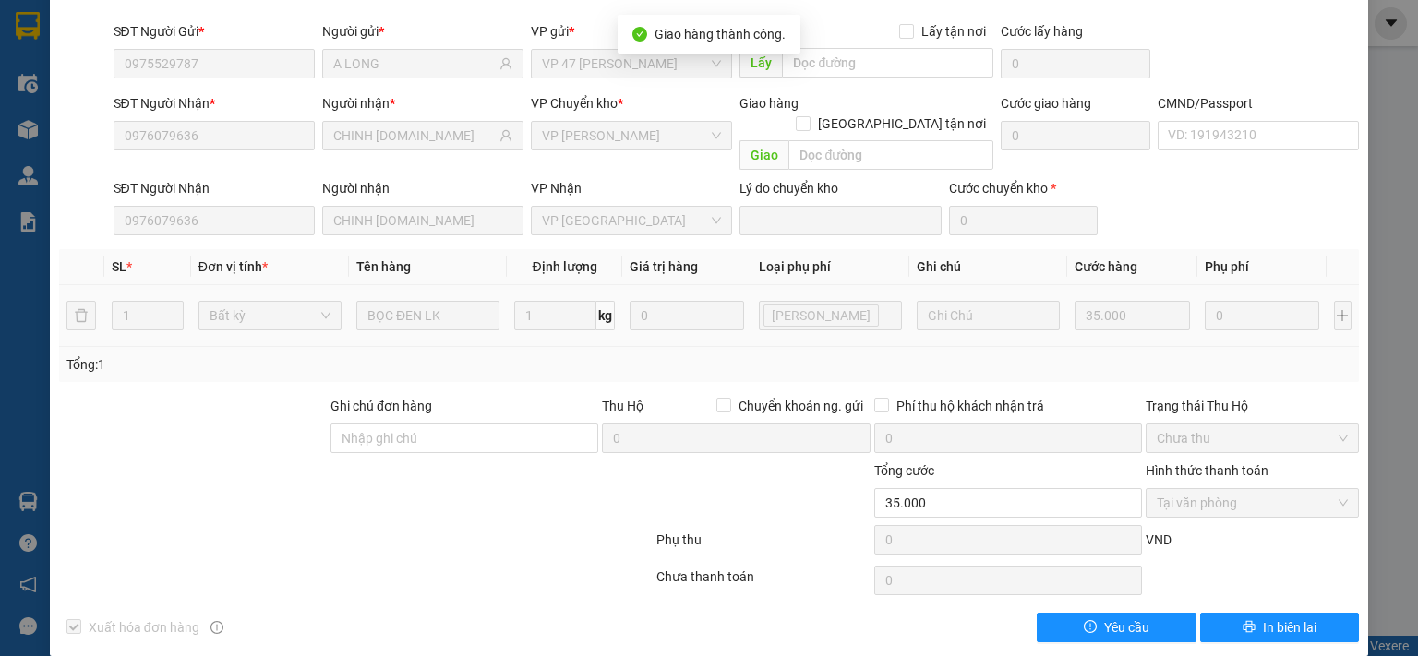
scroll to position [0, 0]
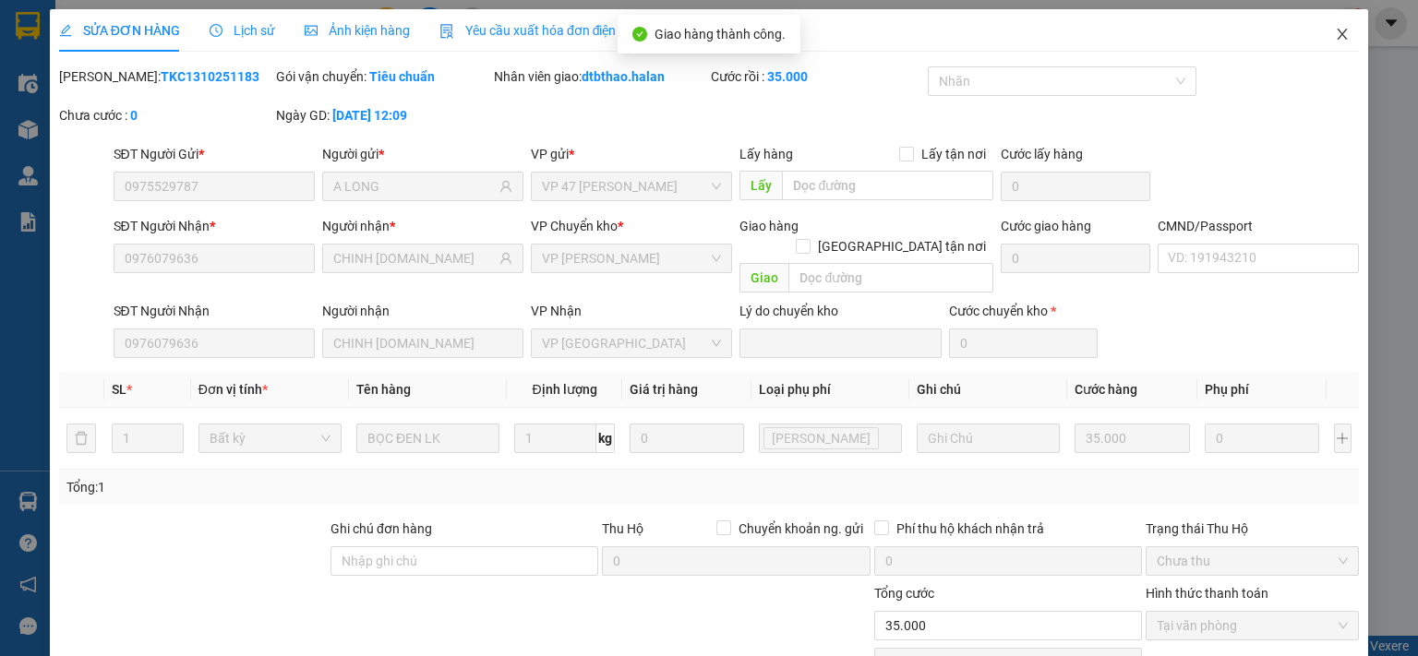
click at [1335, 40] on icon "close" at bounding box center [1342, 34] width 15 height 15
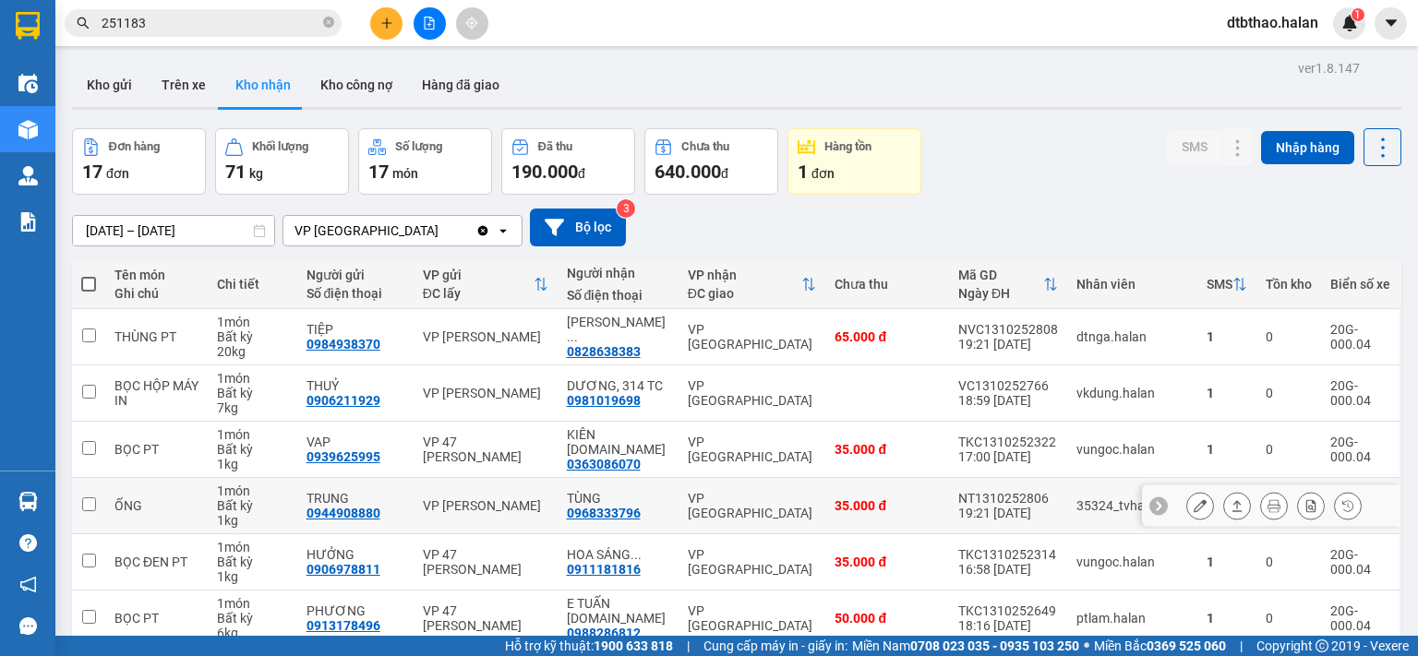
scroll to position [308, 0]
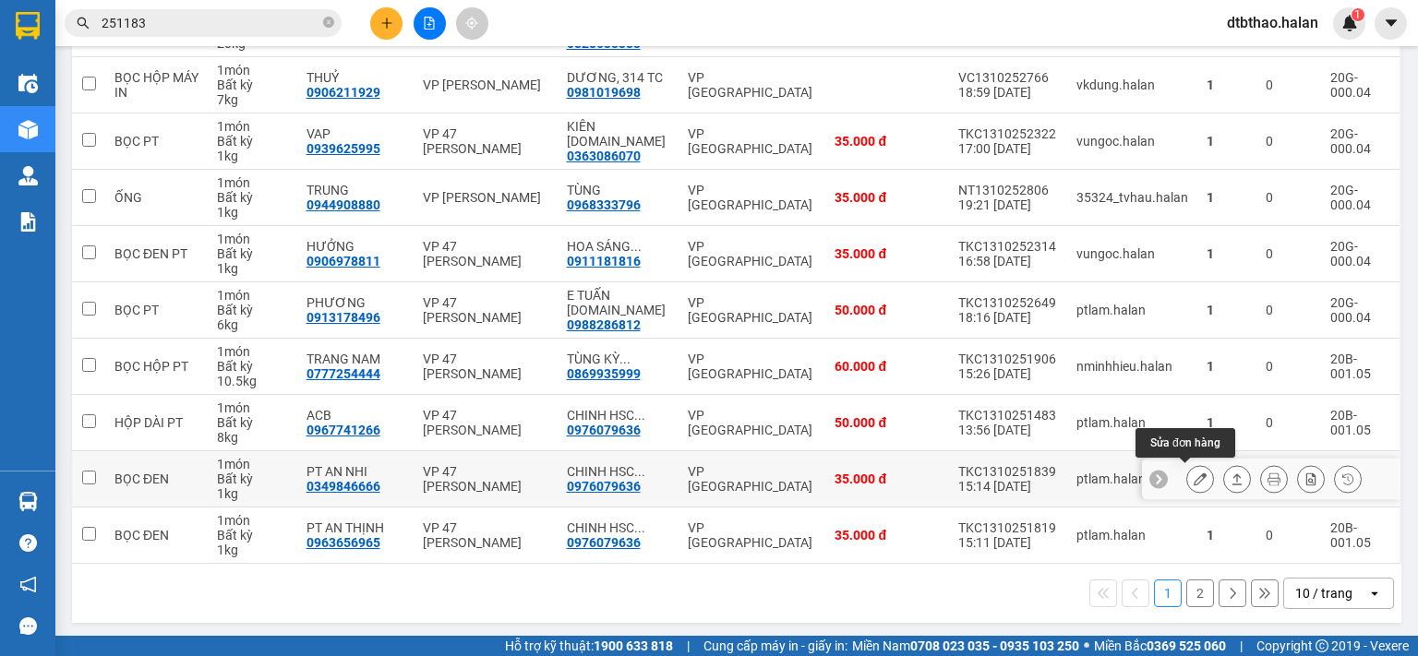
click at [1193, 475] on icon at bounding box center [1199, 479] width 13 height 13
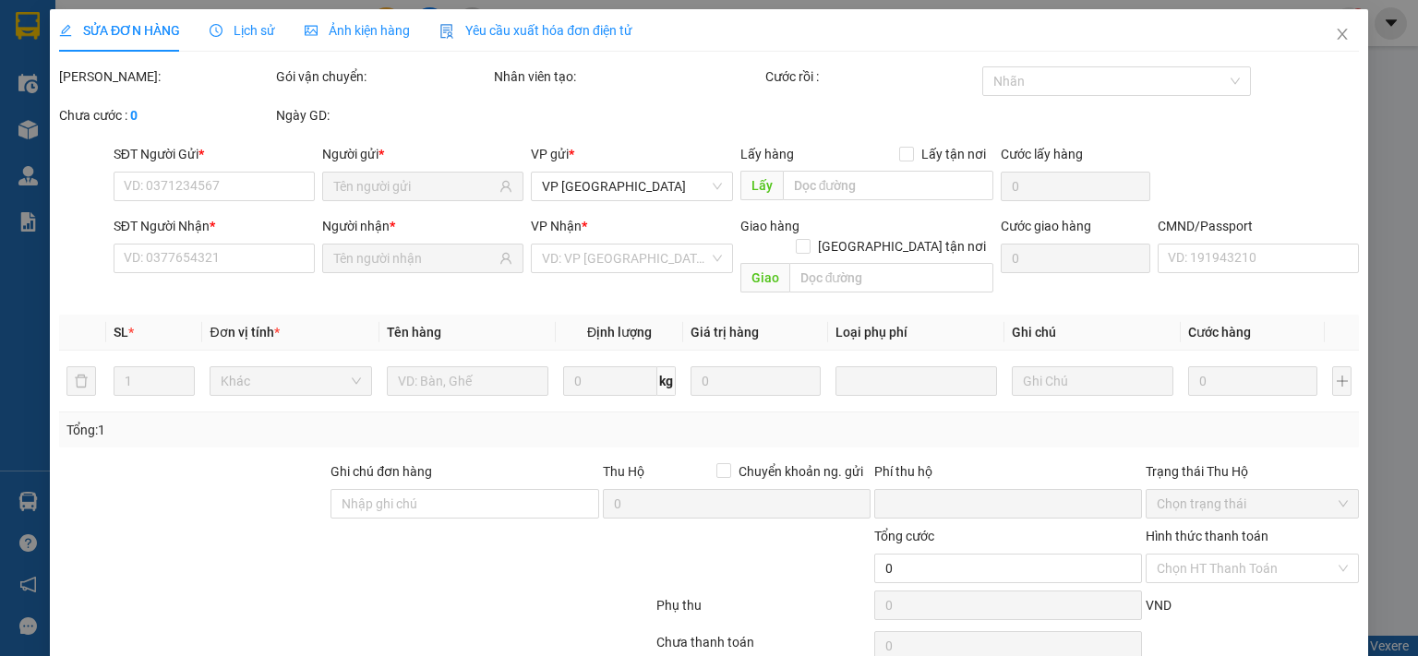
type input "0349846666"
type input "PT AN NHI"
type input "0976079636"
type input "CHINH [DOMAIN_NAME]"
type input "0"
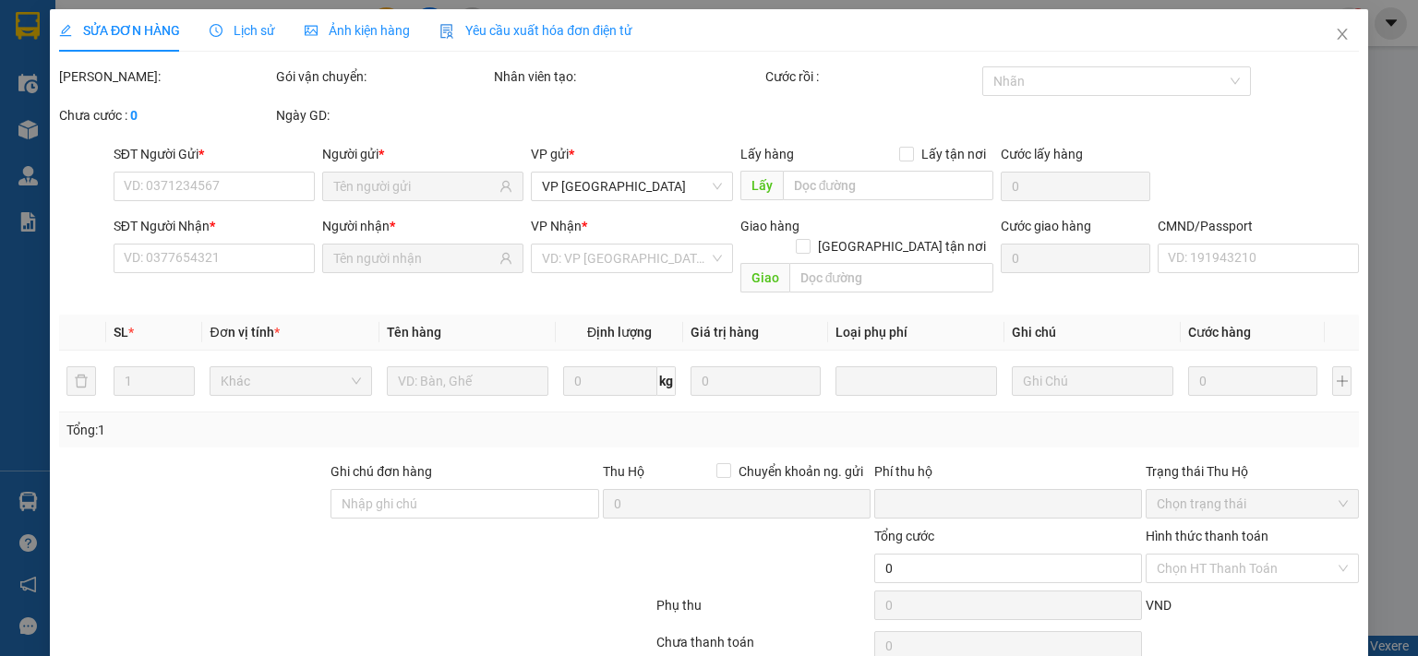
type input "35.000"
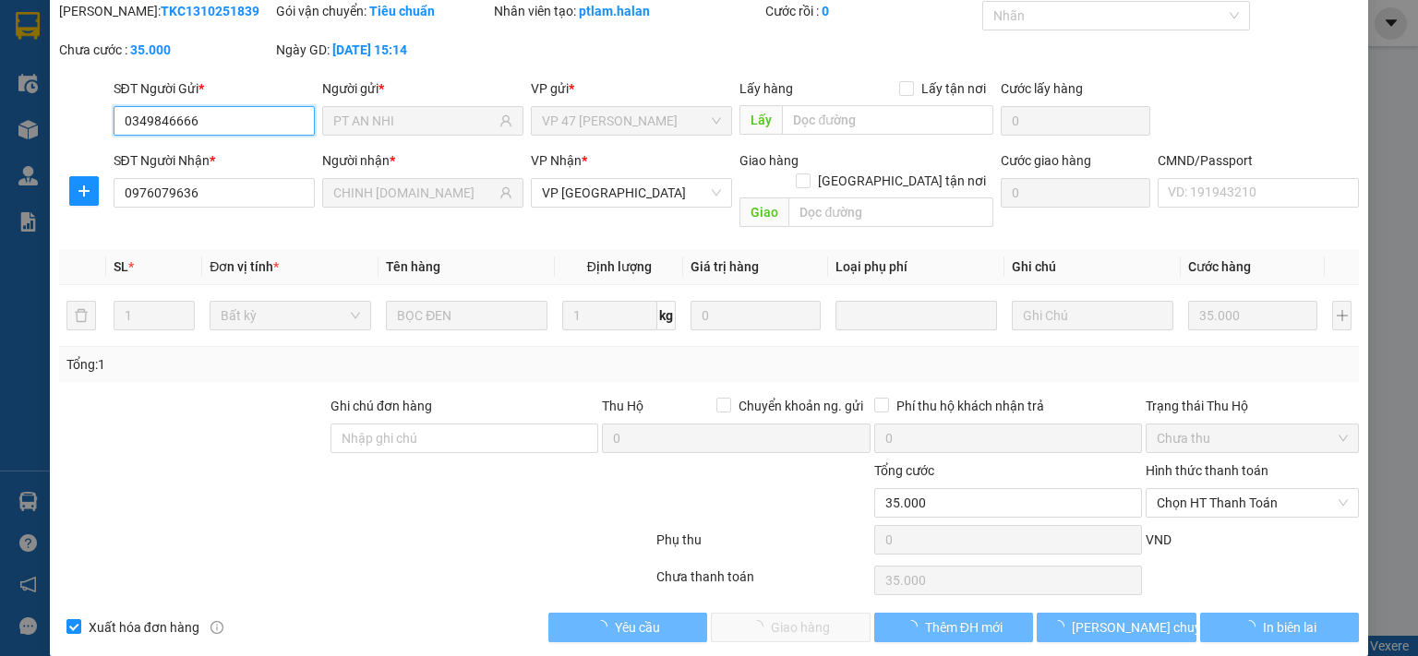
scroll to position [66, 0]
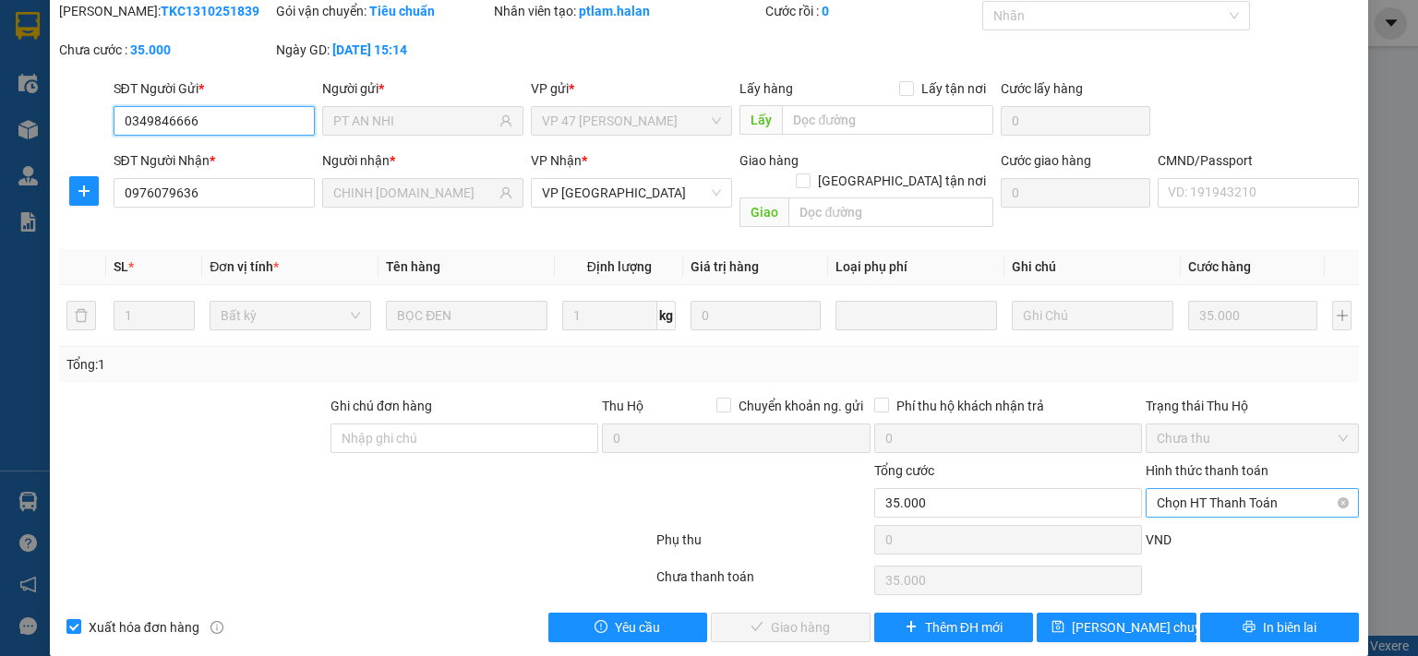
click at [1212, 489] on span "Chọn HT Thanh Toán" at bounding box center [1252, 503] width 191 height 28
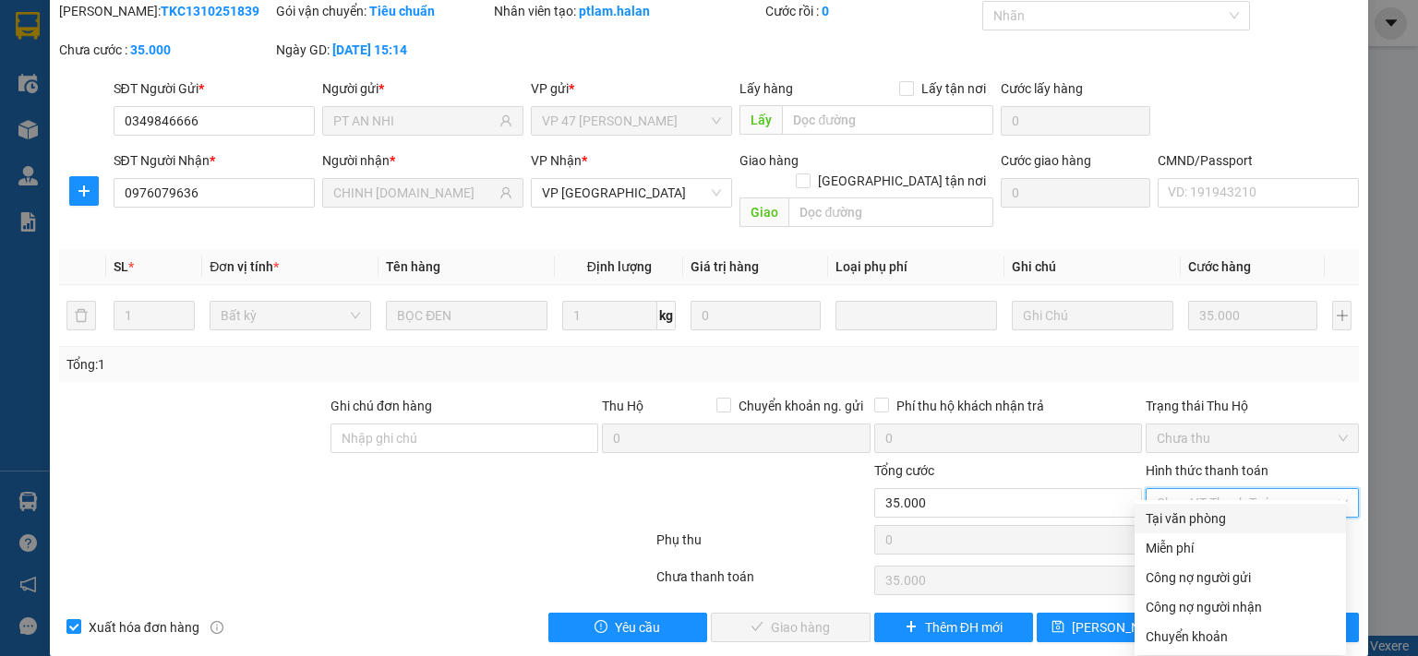
click at [1214, 516] on div "Tại văn phòng" at bounding box center [1239, 519] width 189 height 20
type input "0"
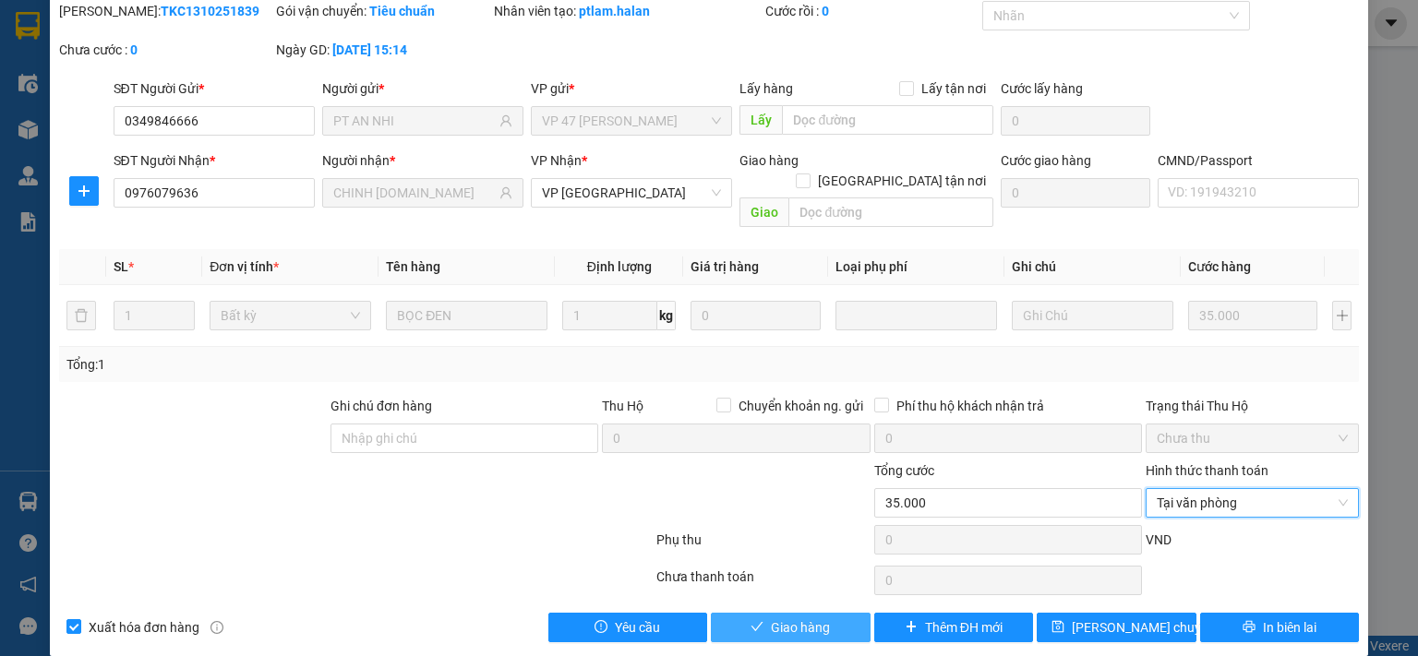
click at [794, 618] on span "Giao hàng" at bounding box center [800, 628] width 59 height 20
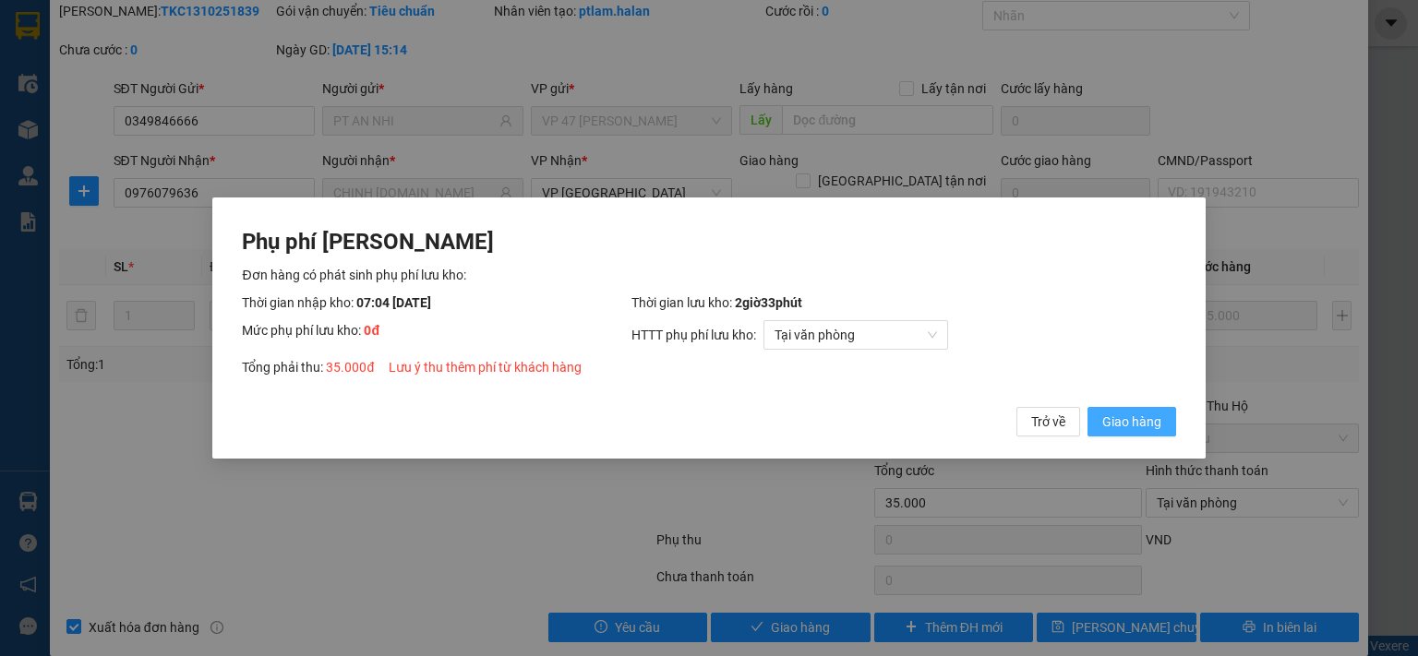
click at [1124, 426] on span "Giao hàng" at bounding box center [1131, 422] width 59 height 20
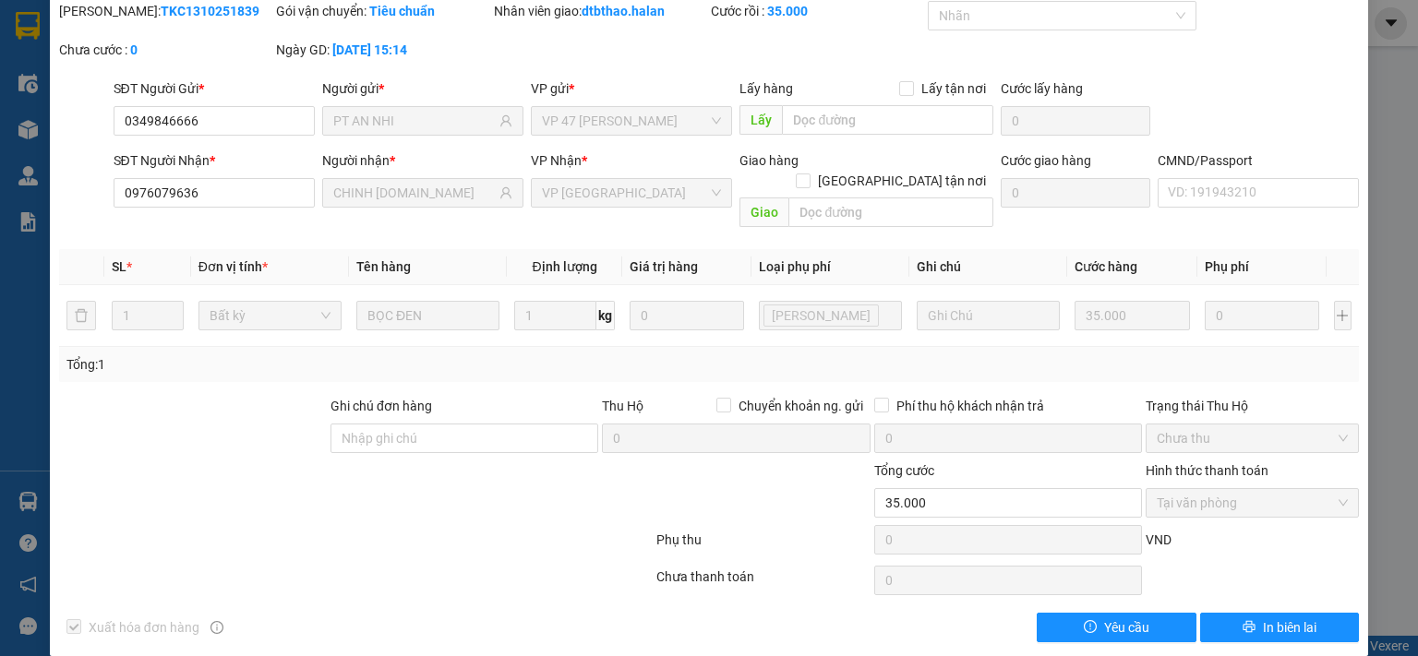
scroll to position [0, 0]
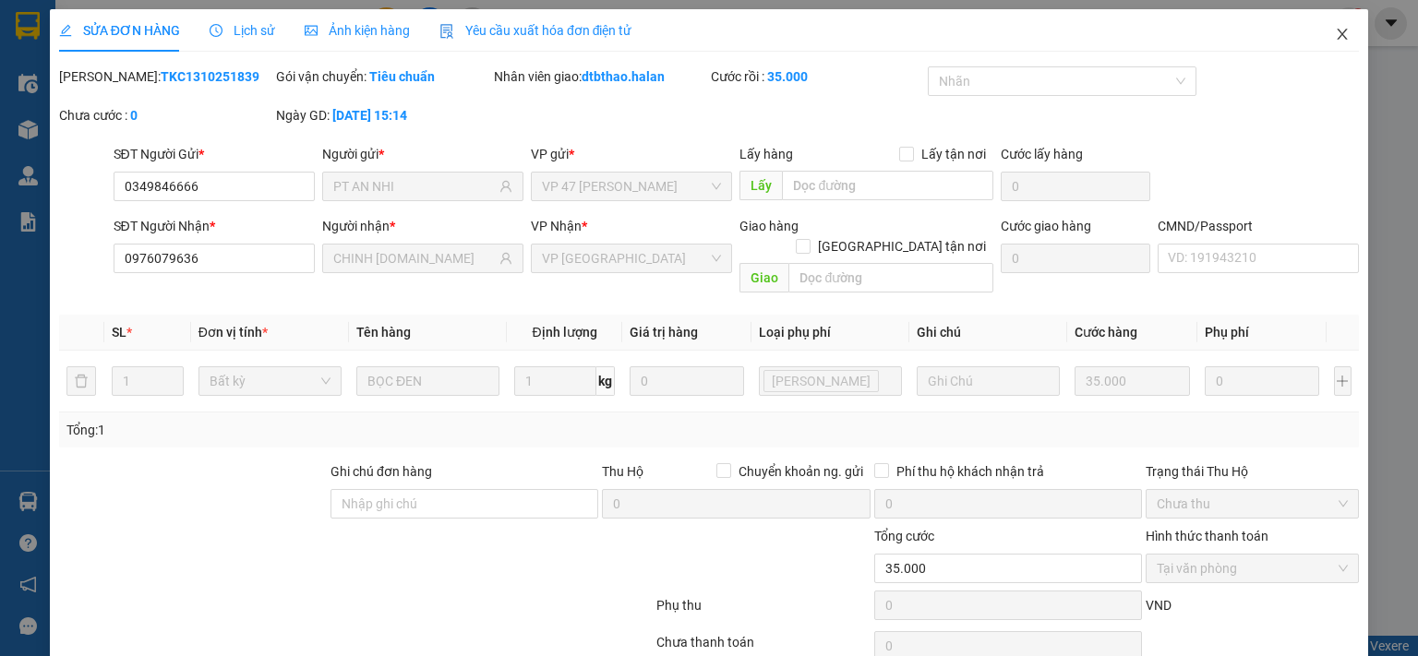
click at [1335, 33] on icon "close" at bounding box center [1342, 34] width 15 height 15
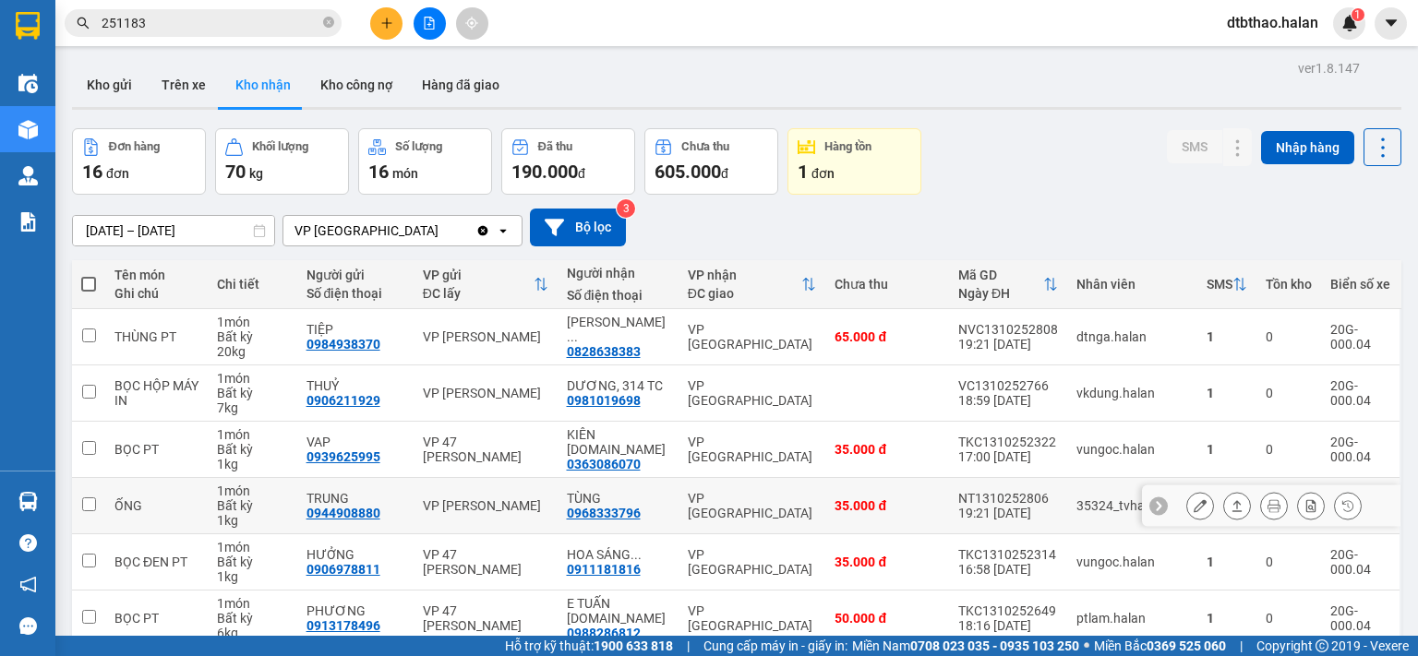
scroll to position [277, 0]
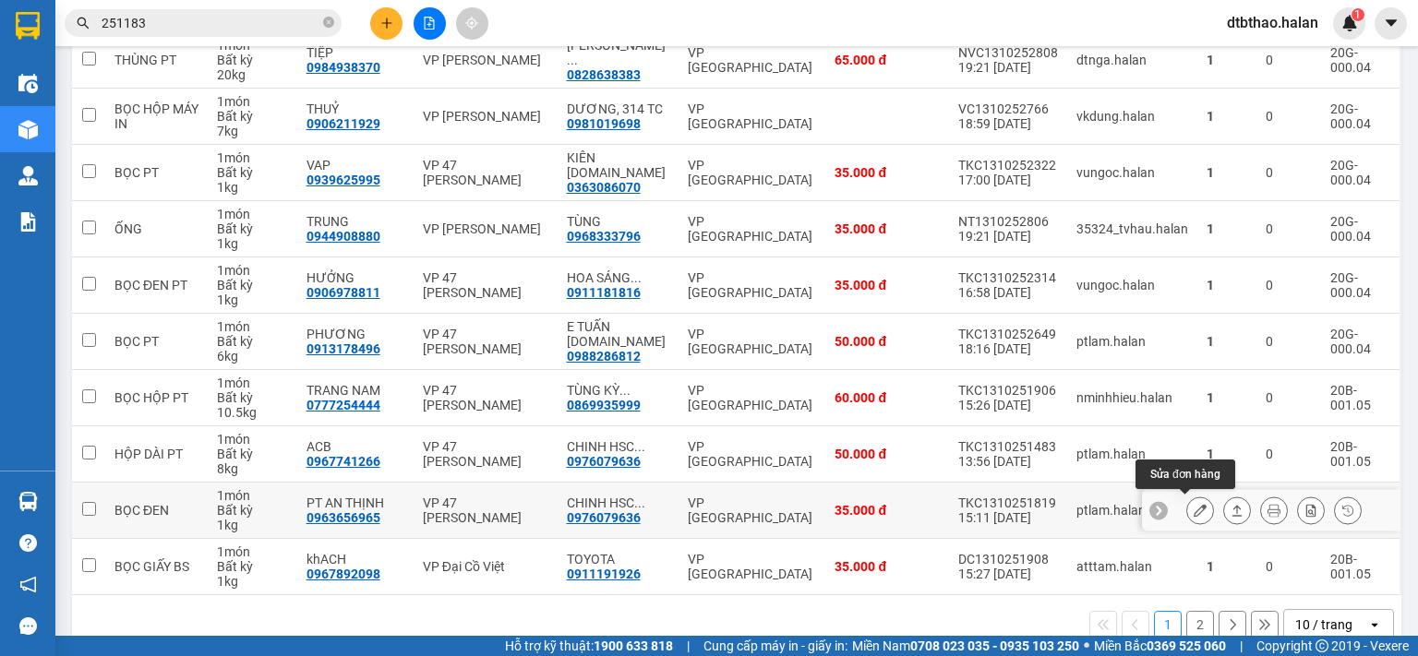
click at [1193, 504] on icon at bounding box center [1199, 510] width 13 height 13
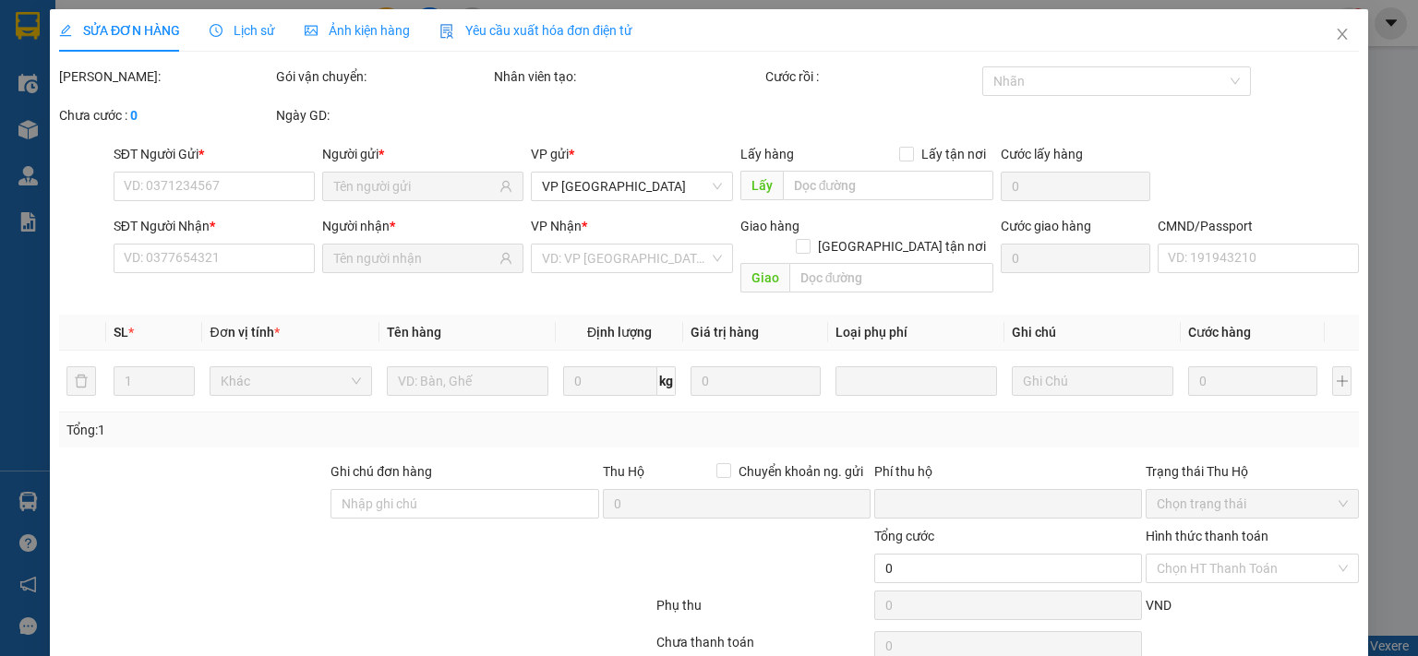
type input "0963656965"
type input "PT AN THỊNH"
type input "0976079636"
type input "CHINH [DOMAIN_NAME]"
type input "0"
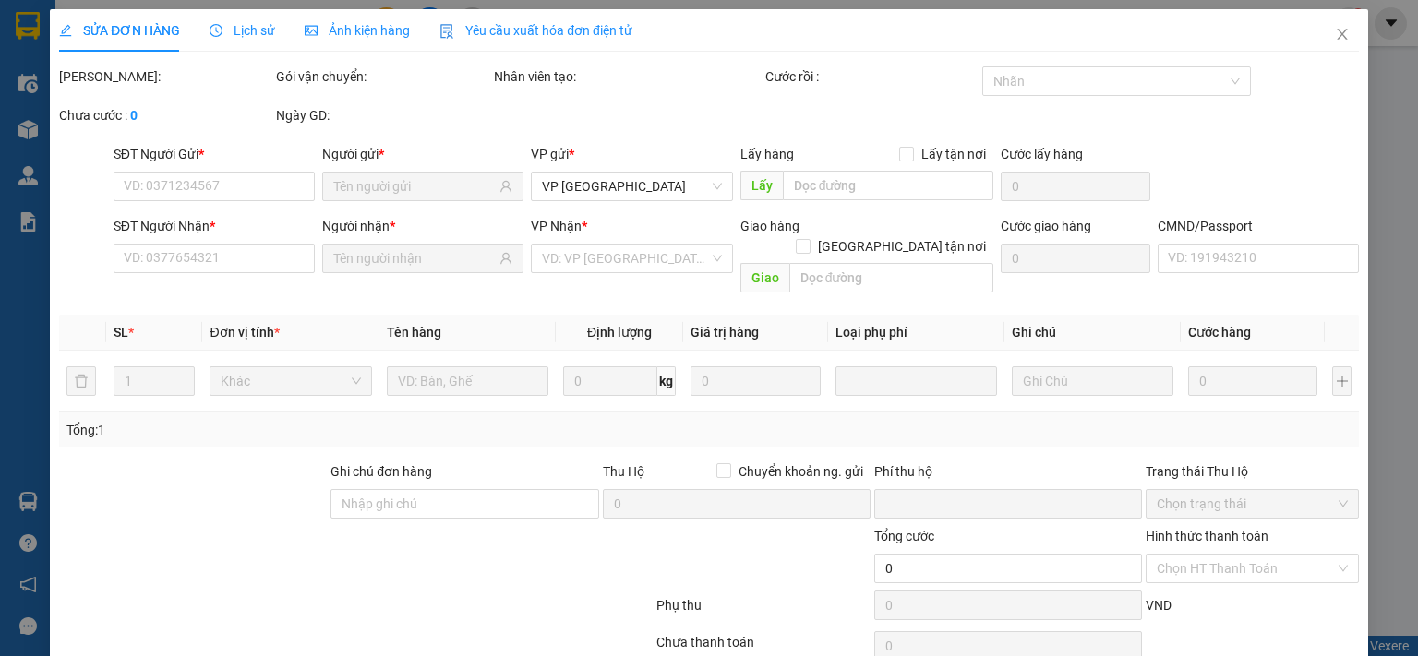
type input "35.000"
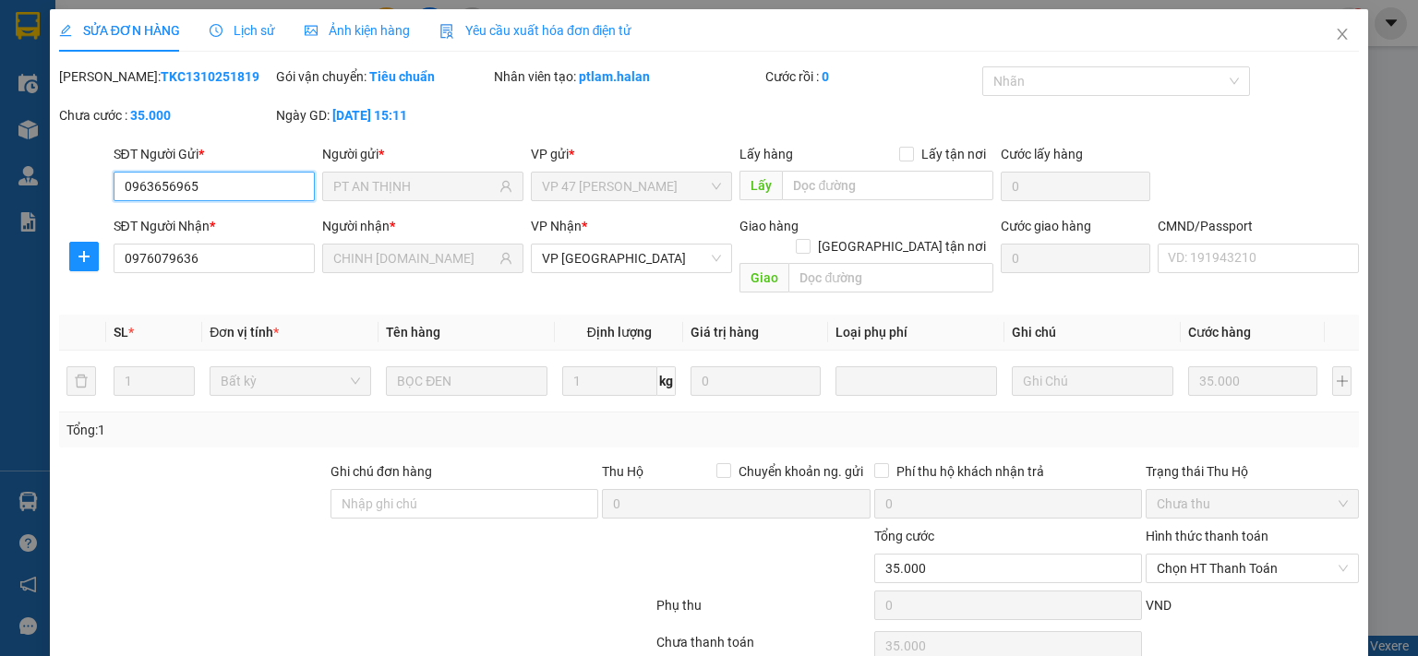
scroll to position [66, 0]
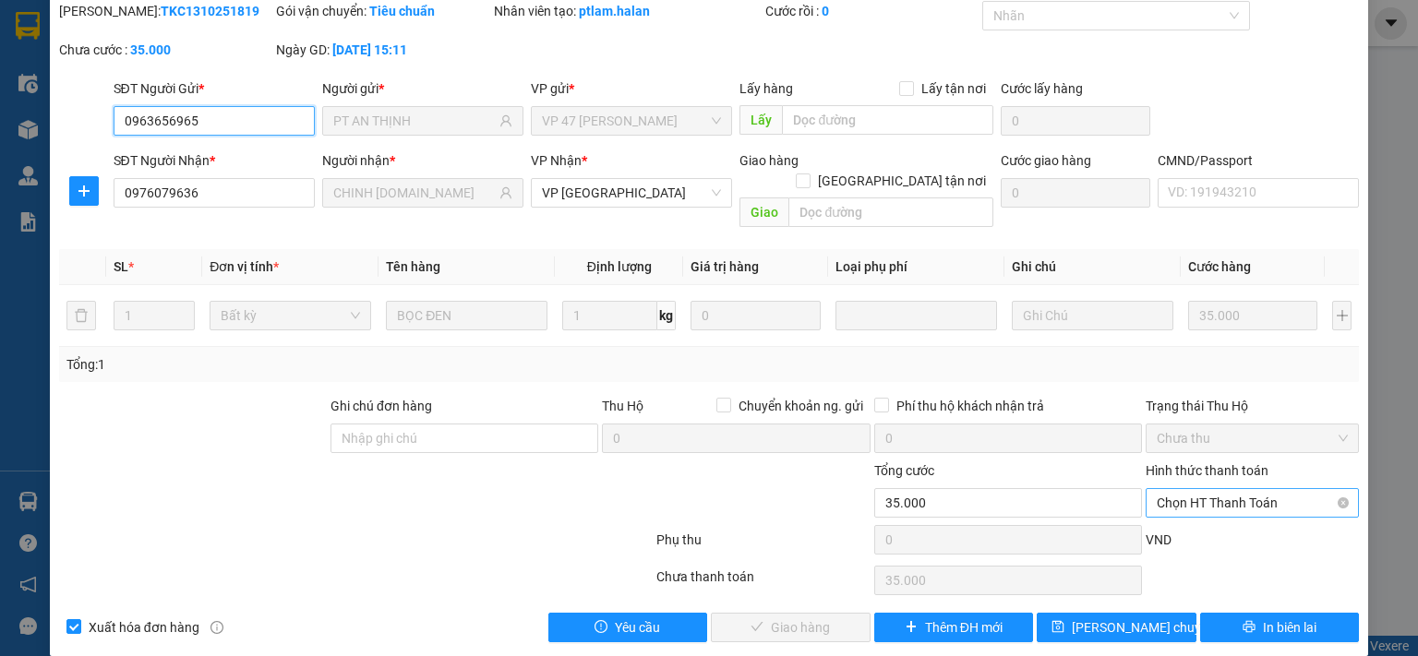
click at [1217, 489] on span "Chọn HT Thanh Toán" at bounding box center [1252, 503] width 191 height 28
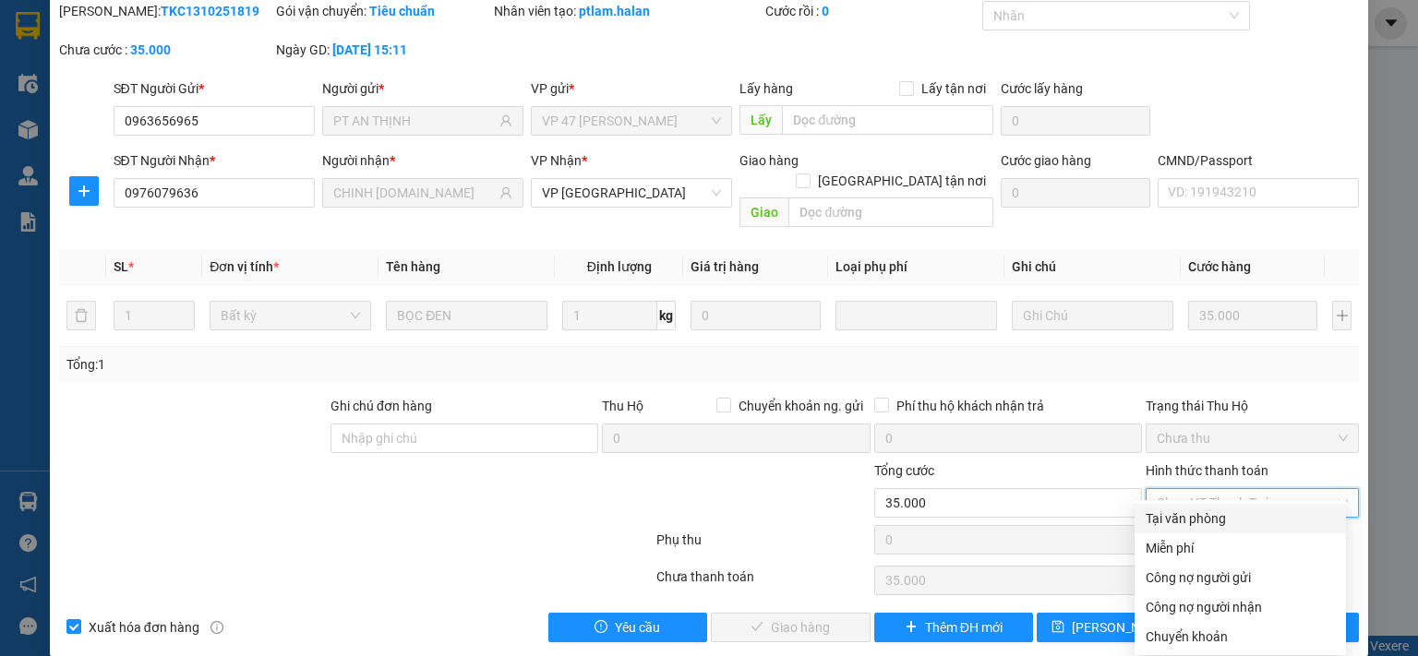
click at [1207, 515] on div "Tại văn phòng" at bounding box center [1239, 519] width 189 height 20
type input "0"
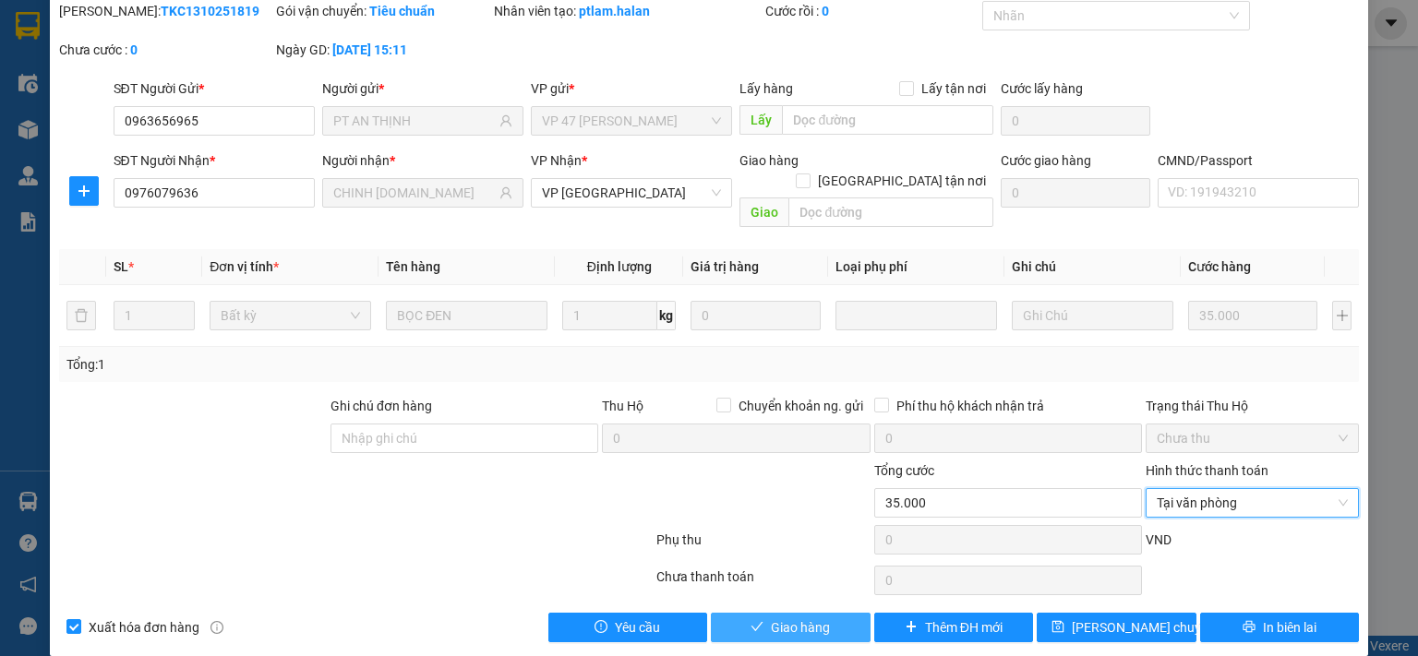
click at [771, 618] on span "Giao hàng" at bounding box center [800, 628] width 59 height 20
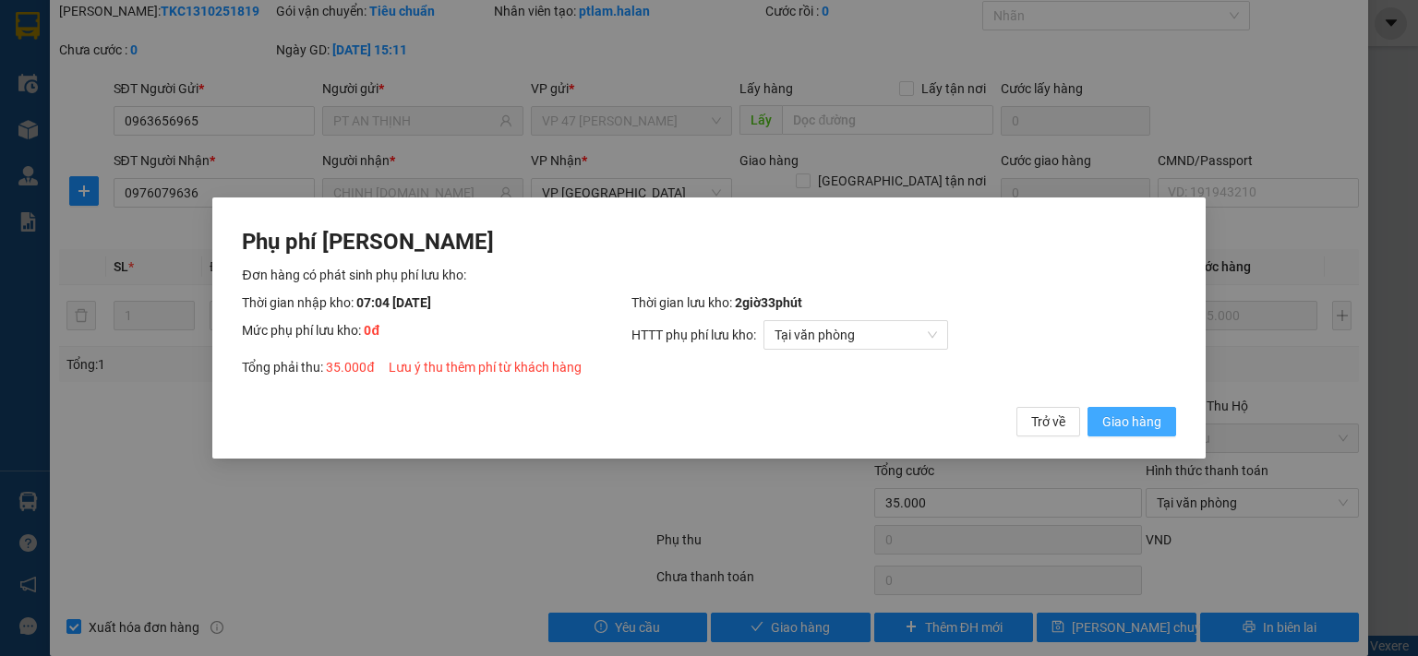
click at [1110, 419] on span "Giao hàng" at bounding box center [1131, 422] width 59 height 20
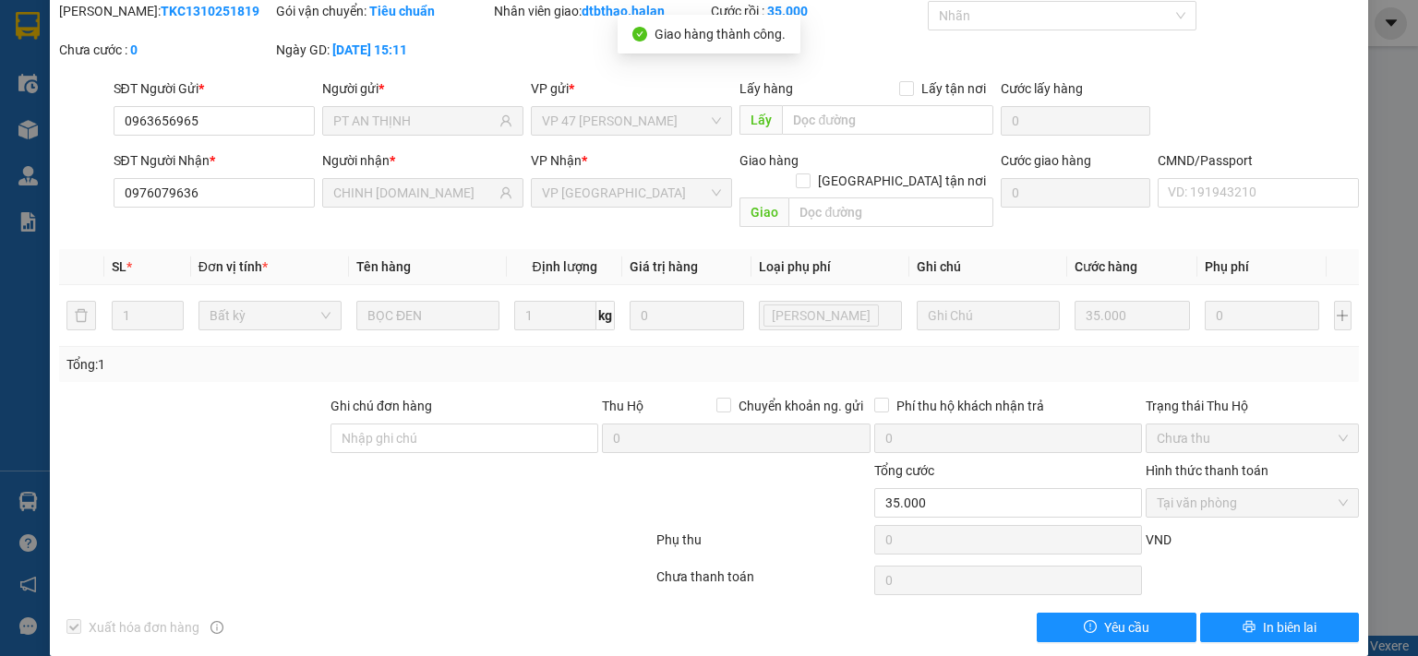
scroll to position [0, 0]
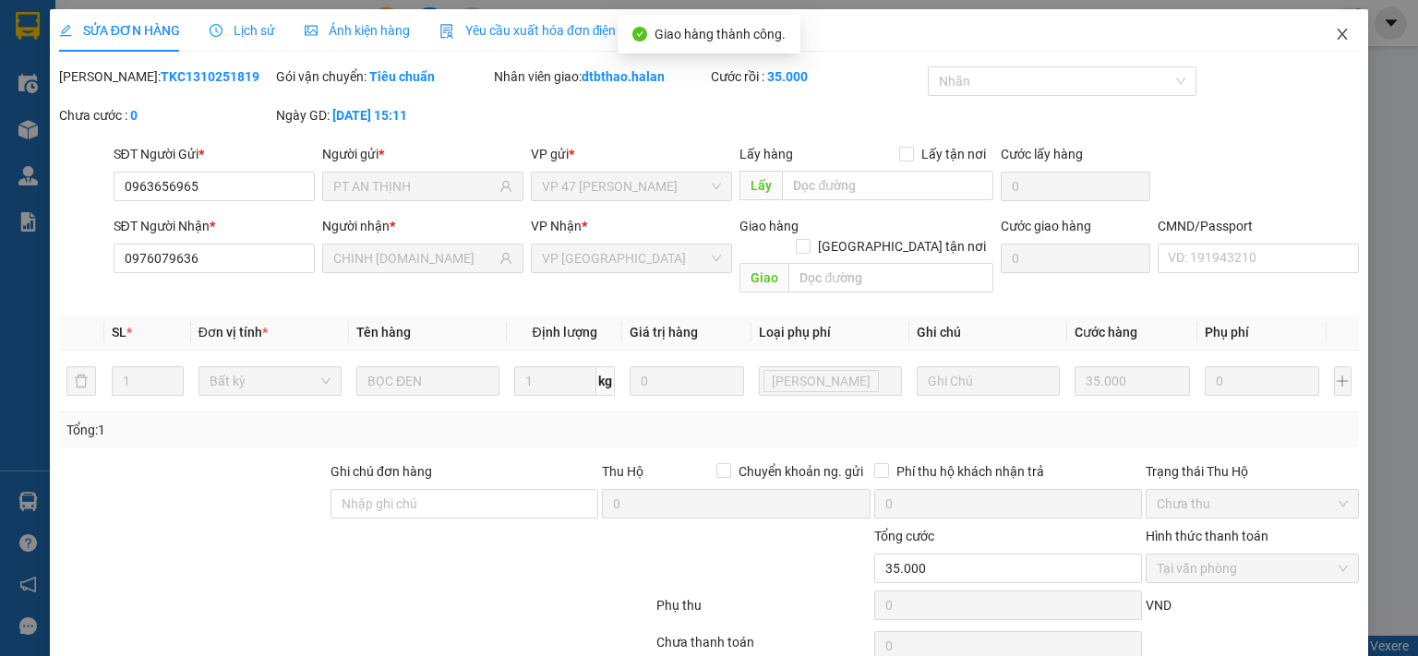
click at [1317, 35] on span "Close" at bounding box center [1342, 35] width 52 height 52
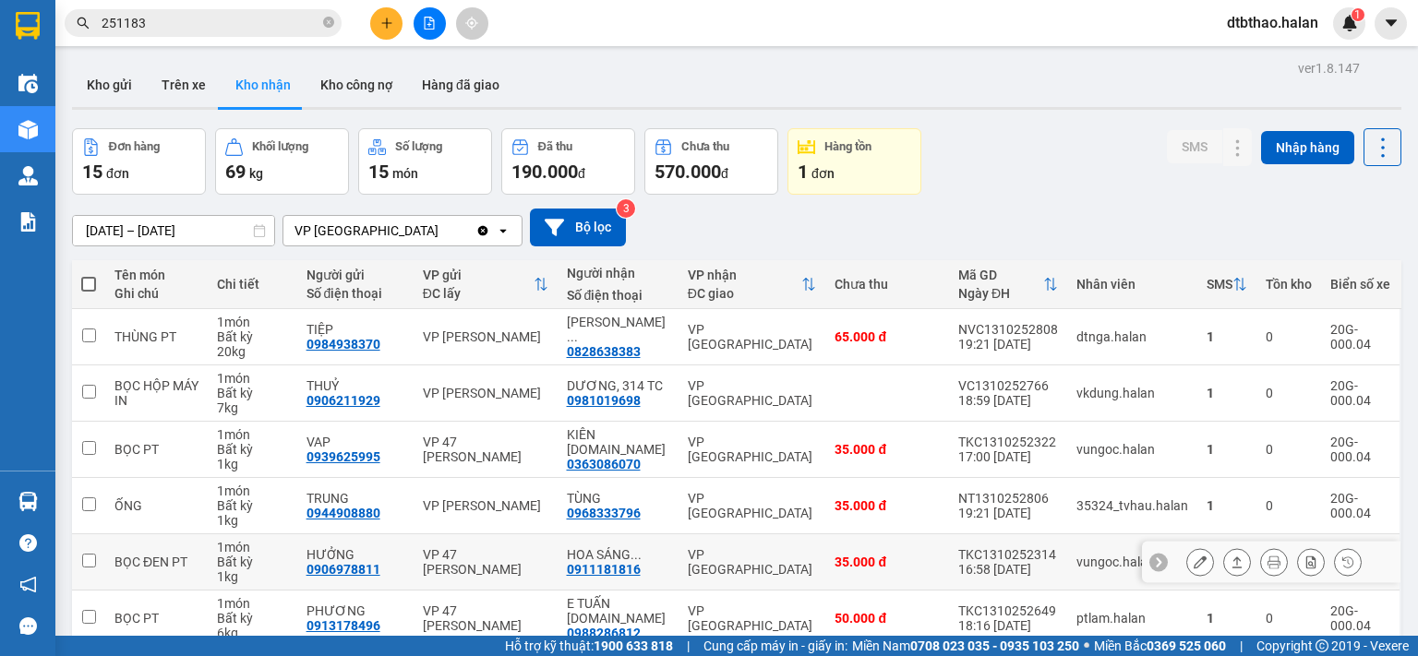
scroll to position [308, 0]
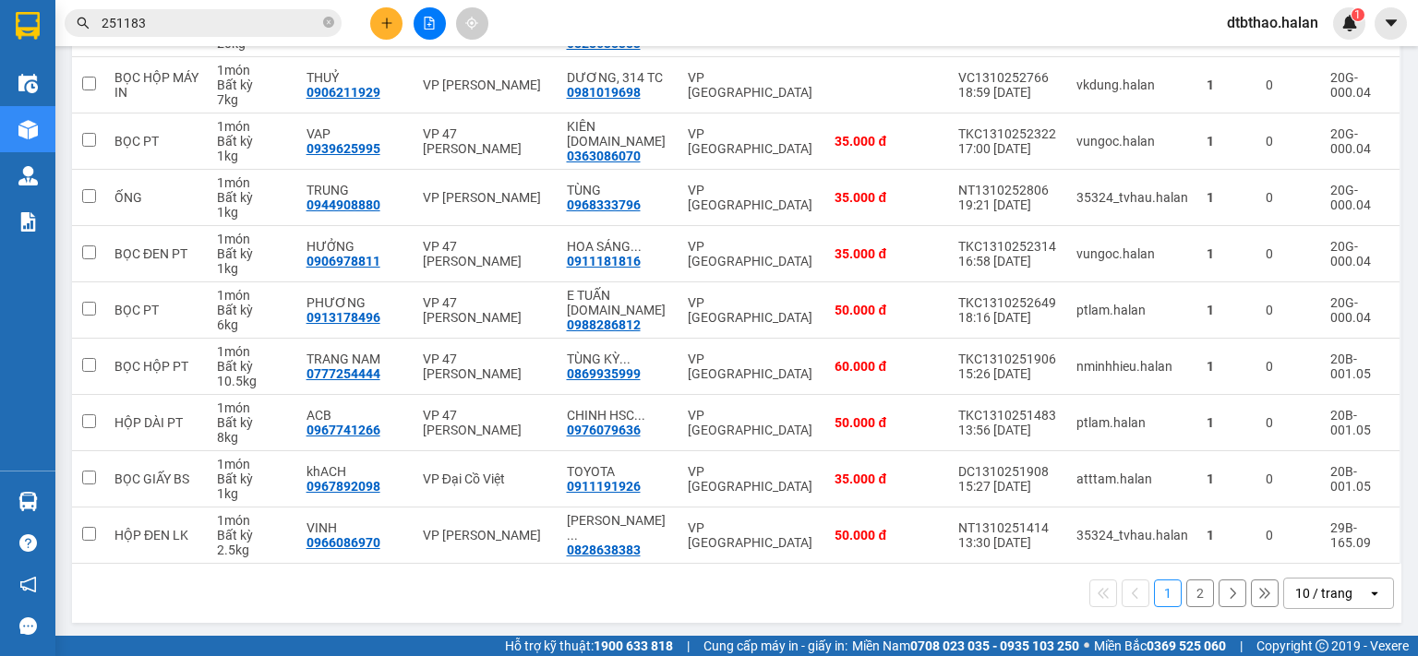
click at [1191, 591] on button "2" at bounding box center [1200, 594] width 28 height 28
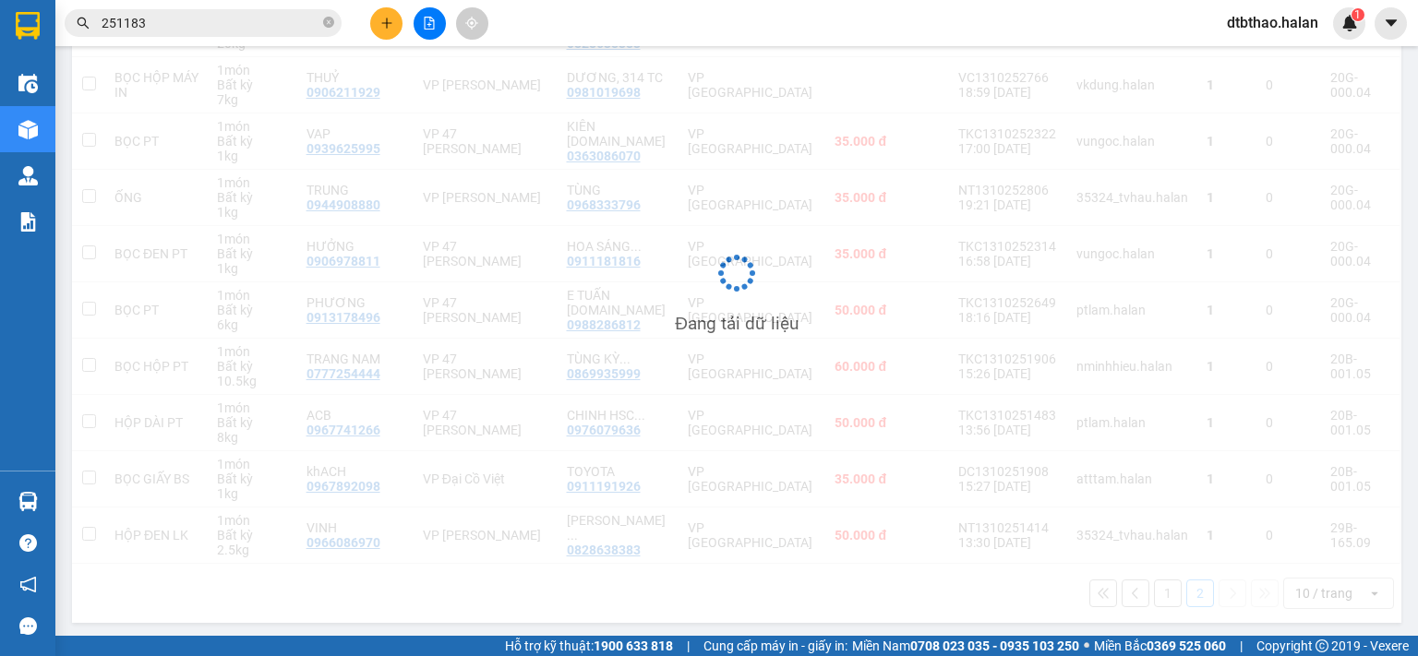
scroll to position [85, 0]
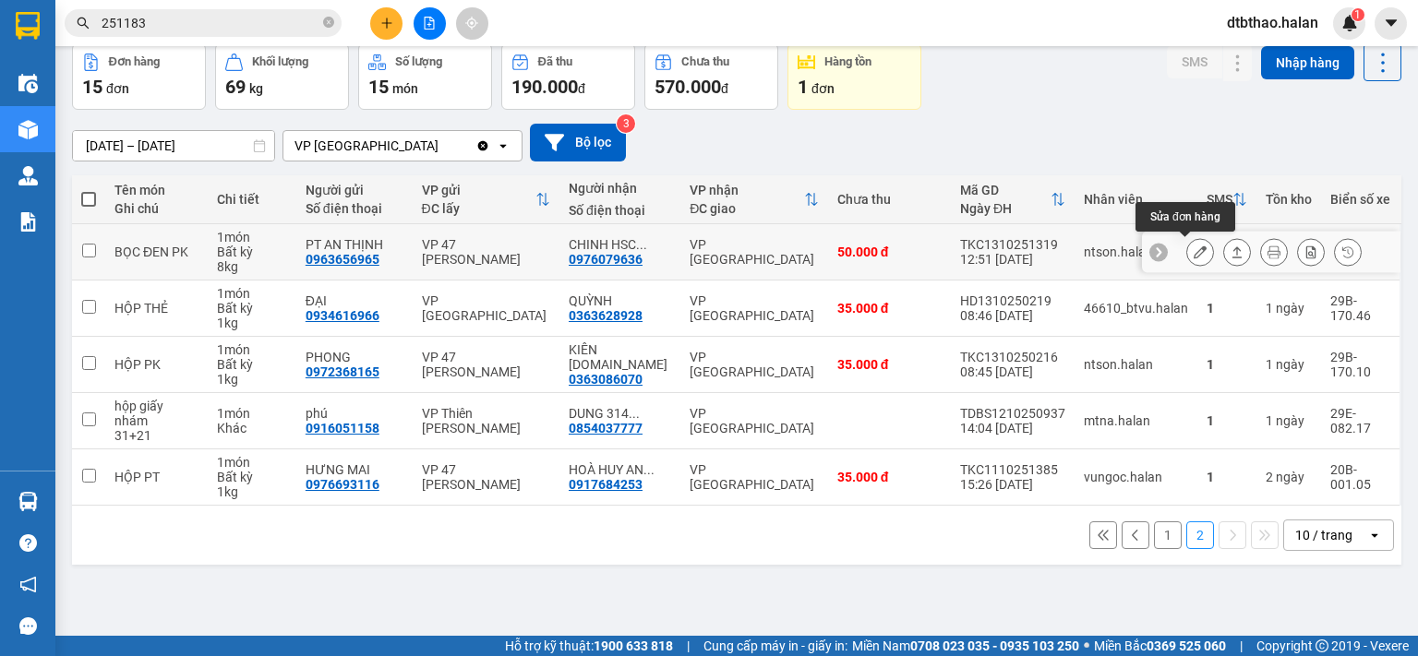
click at [1193, 254] on icon at bounding box center [1199, 252] width 13 height 13
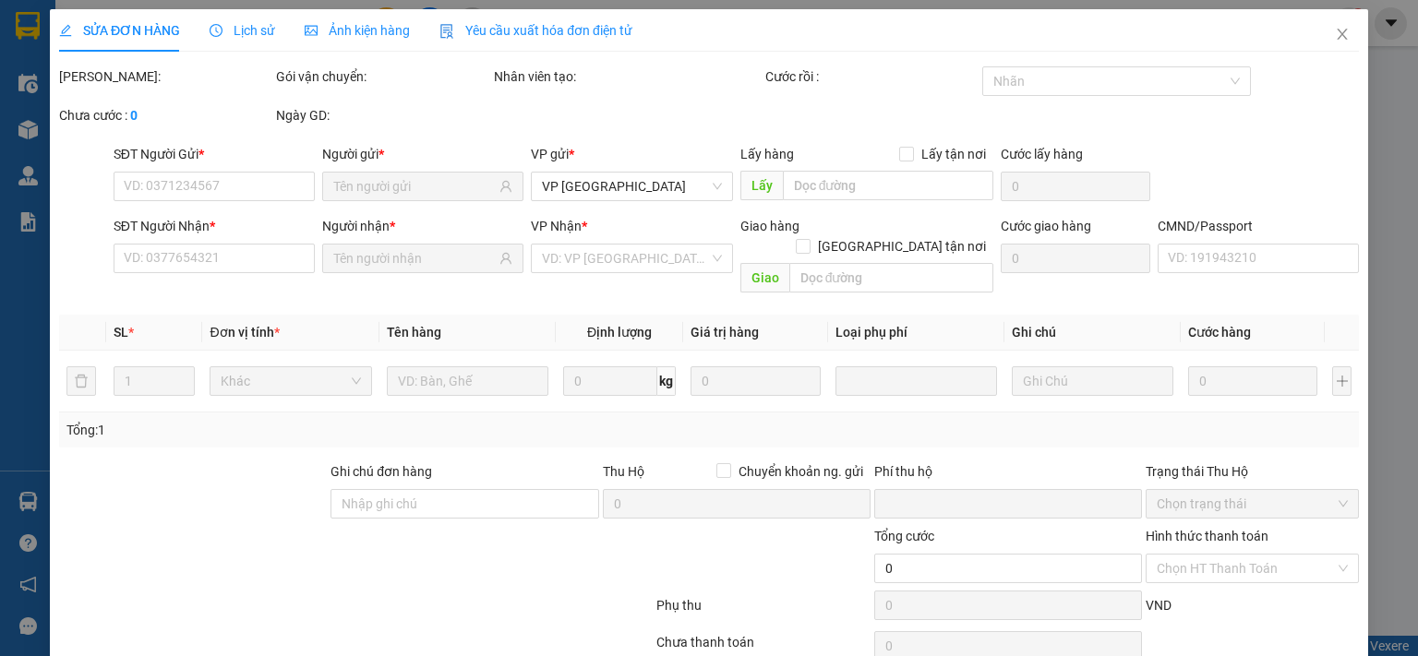
type input "0963656965"
type input "PT AN THỊNH"
type input "0976079636"
type input "CHINH [DOMAIN_NAME]"
type input "0"
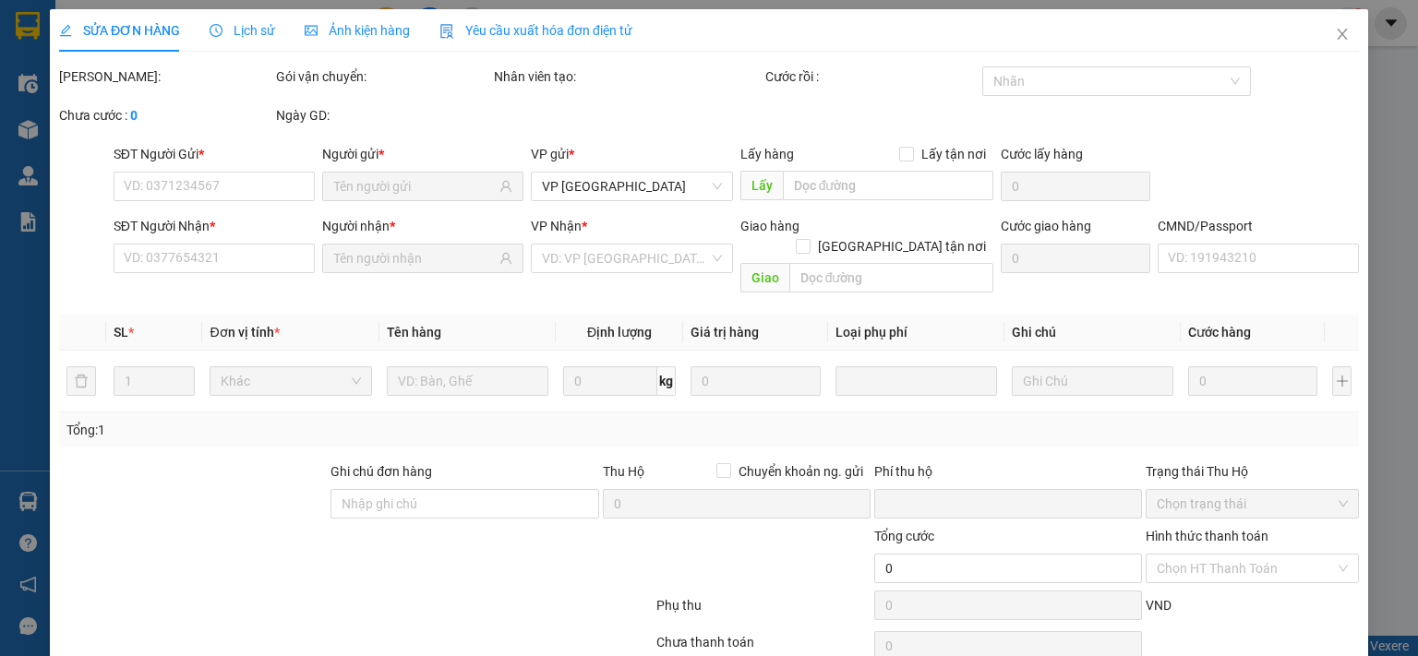
type input "50.000"
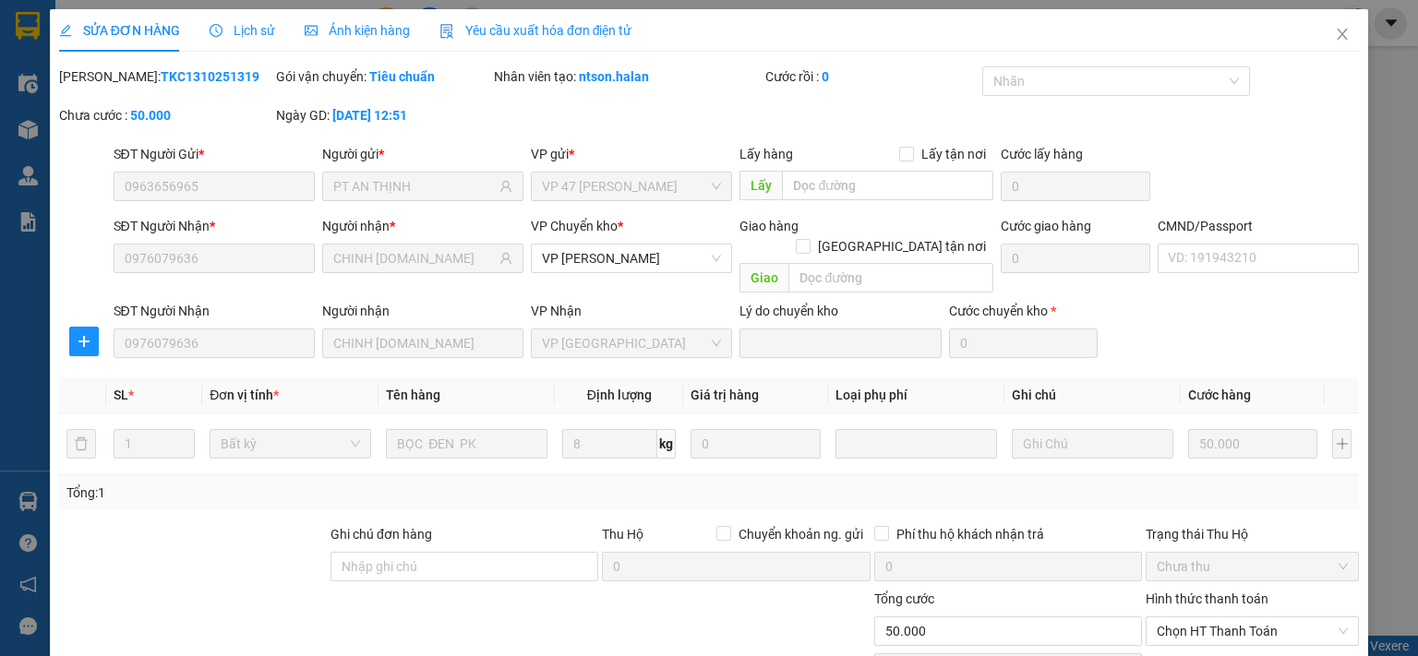
scroll to position [128, 0]
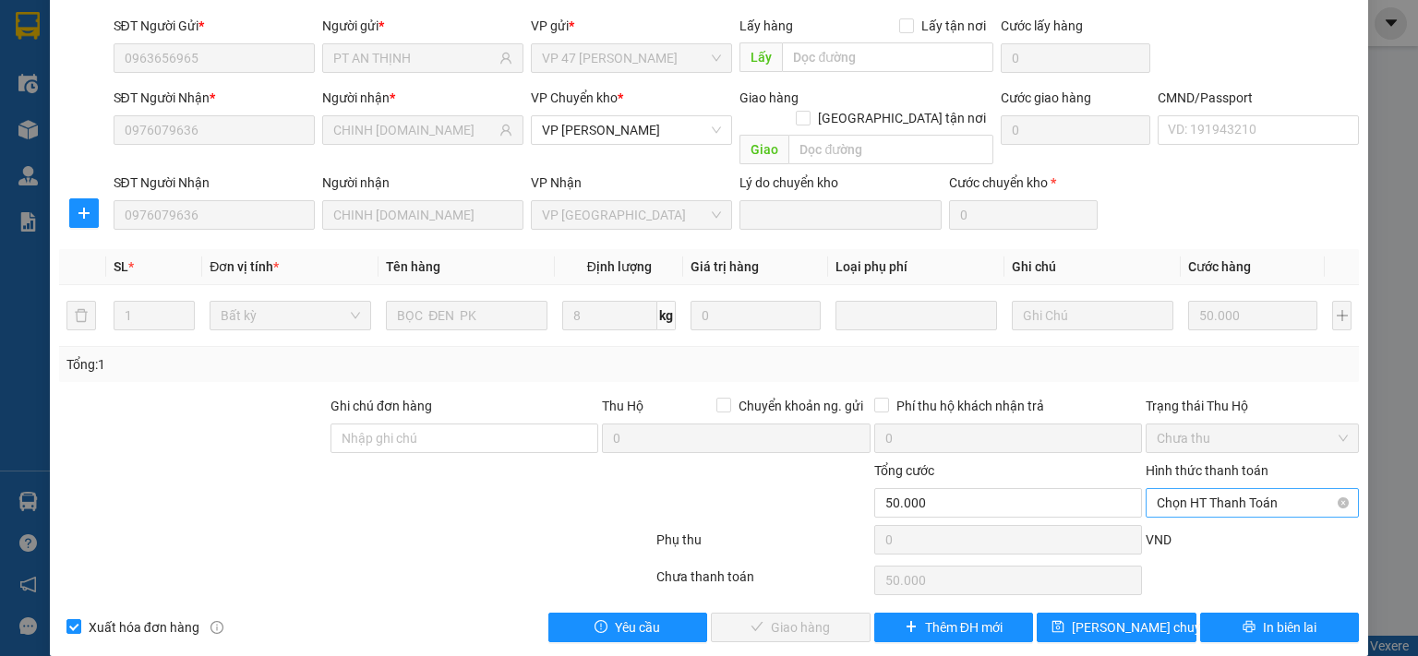
click at [1189, 489] on span "Chọn HT Thanh Toán" at bounding box center [1252, 503] width 191 height 28
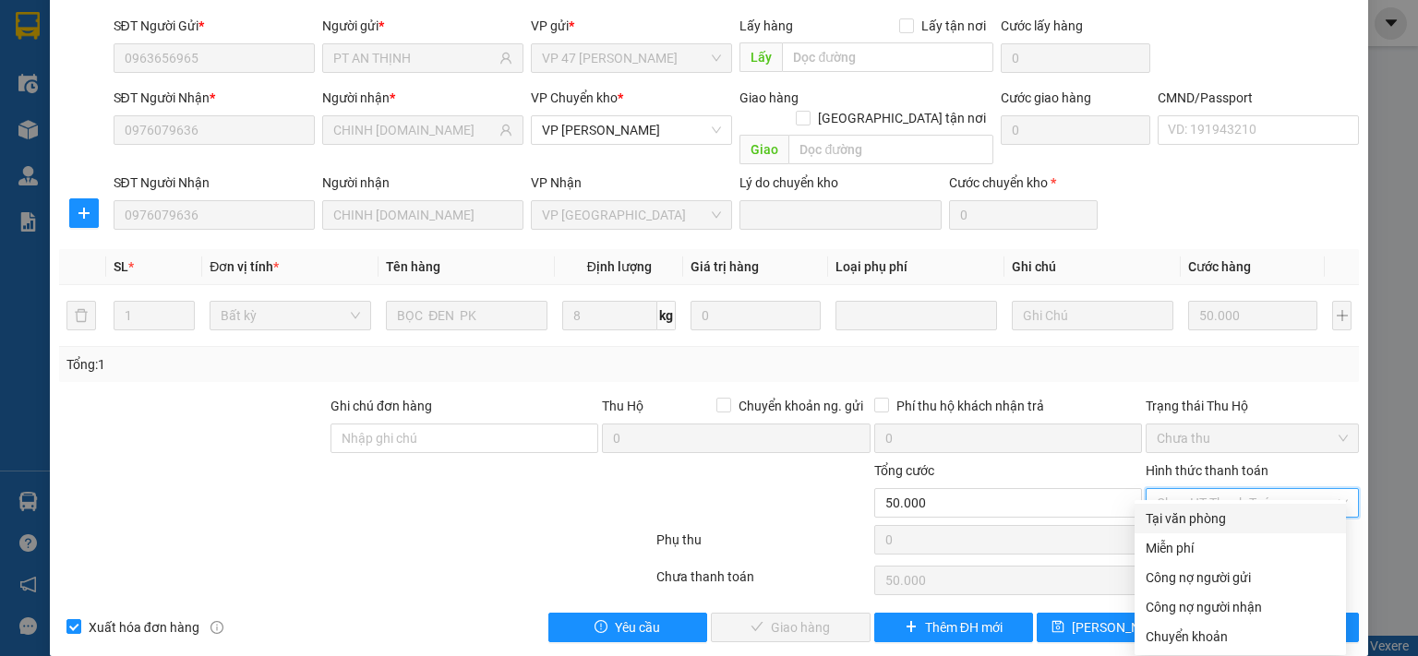
click at [1182, 519] on div "Tại văn phòng" at bounding box center [1239, 519] width 189 height 20
type input "0"
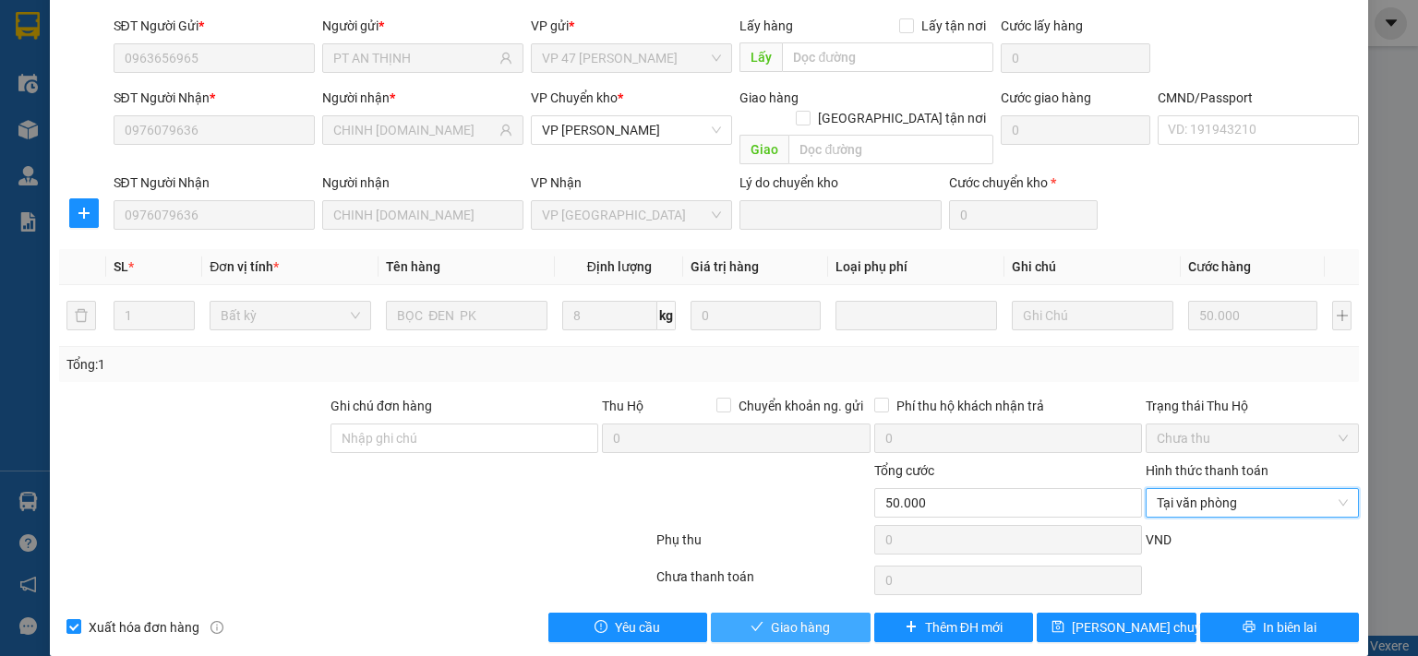
click at [831, 613] on button "Giao hàng" at bounding box center [791, 628] width 160 height 30
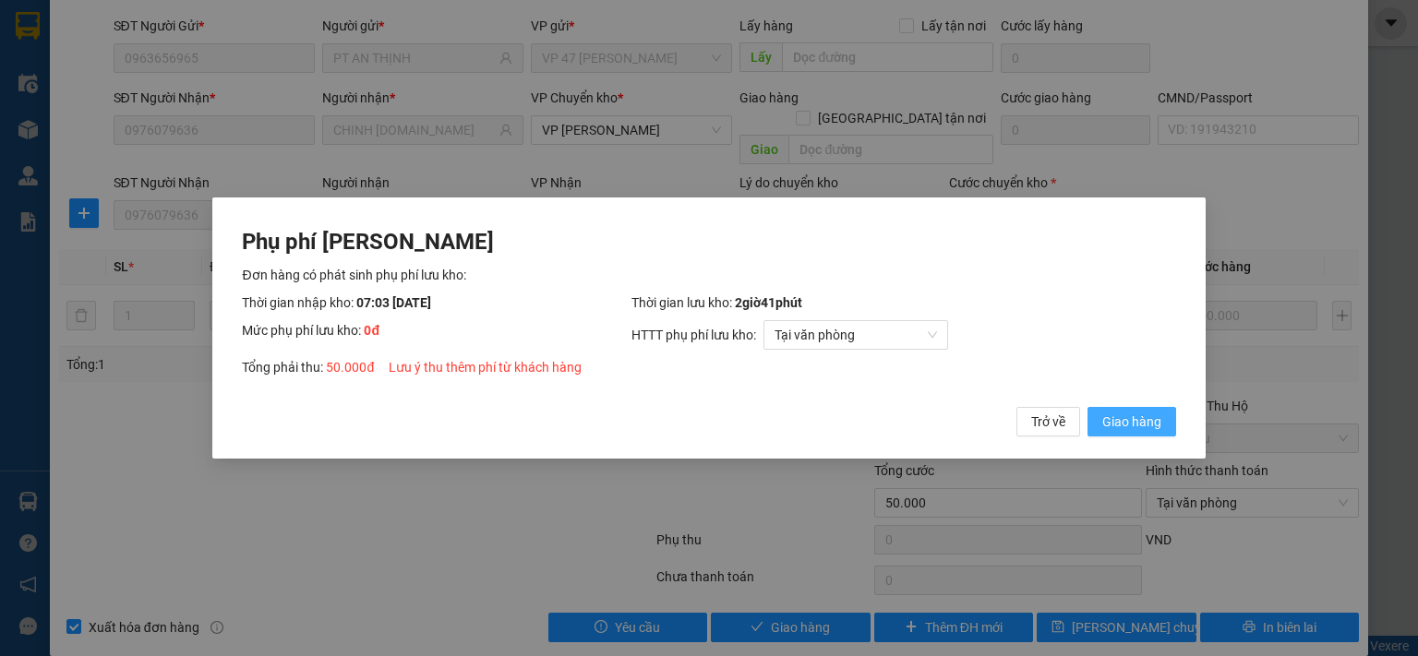
click at [1145, 426] on span "Giao hàng" at bounding box center [1131, 422] width 59 height 20
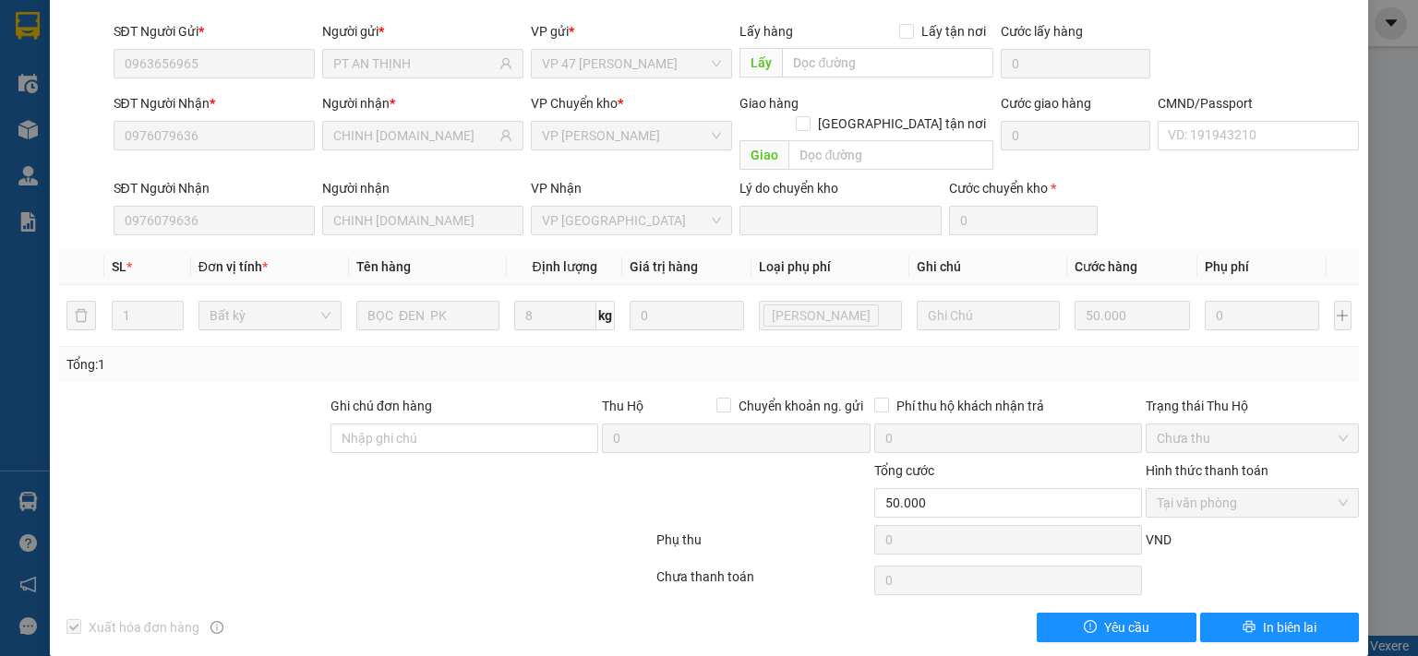
scroll to position [0, 0]
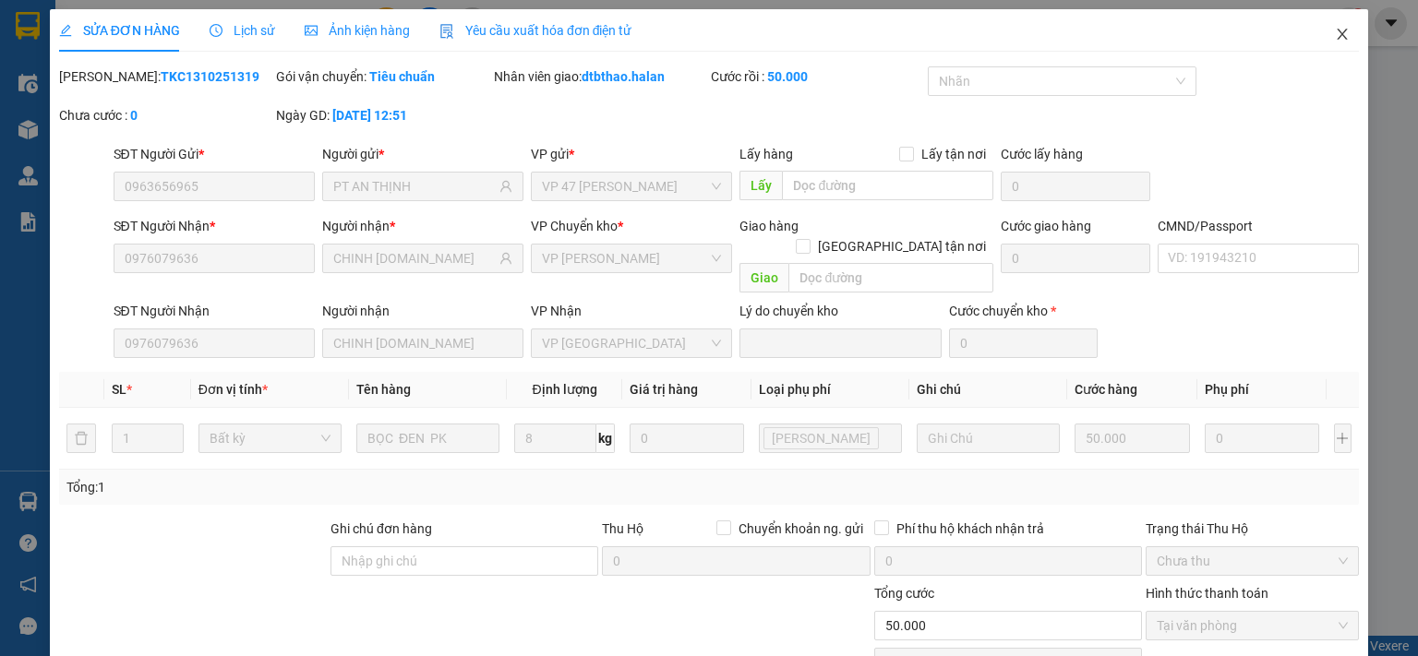
click at [1327, 25] on span "Close" at bounding box center [1342, 35] width 52 height 52
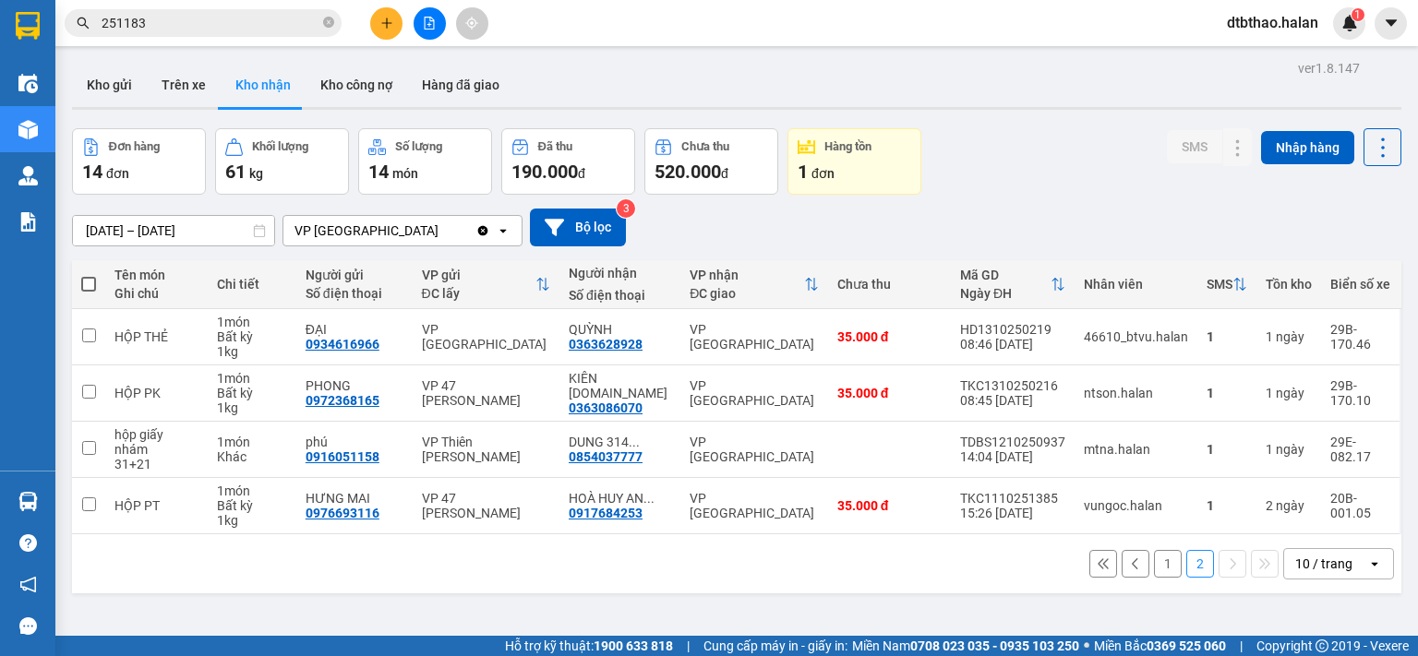
click at [1154, 553] on button "1" at bounding box center [1168, 564] width 28 height 28
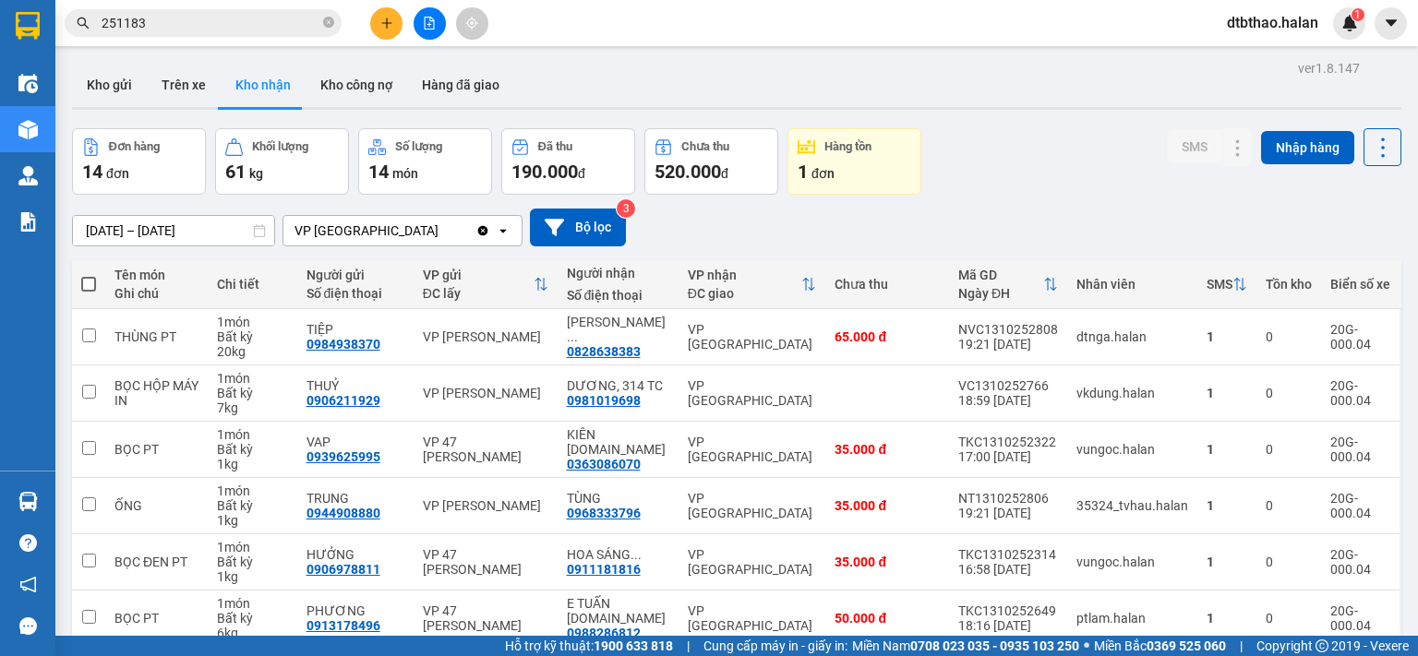
scroll to position [308, 0]
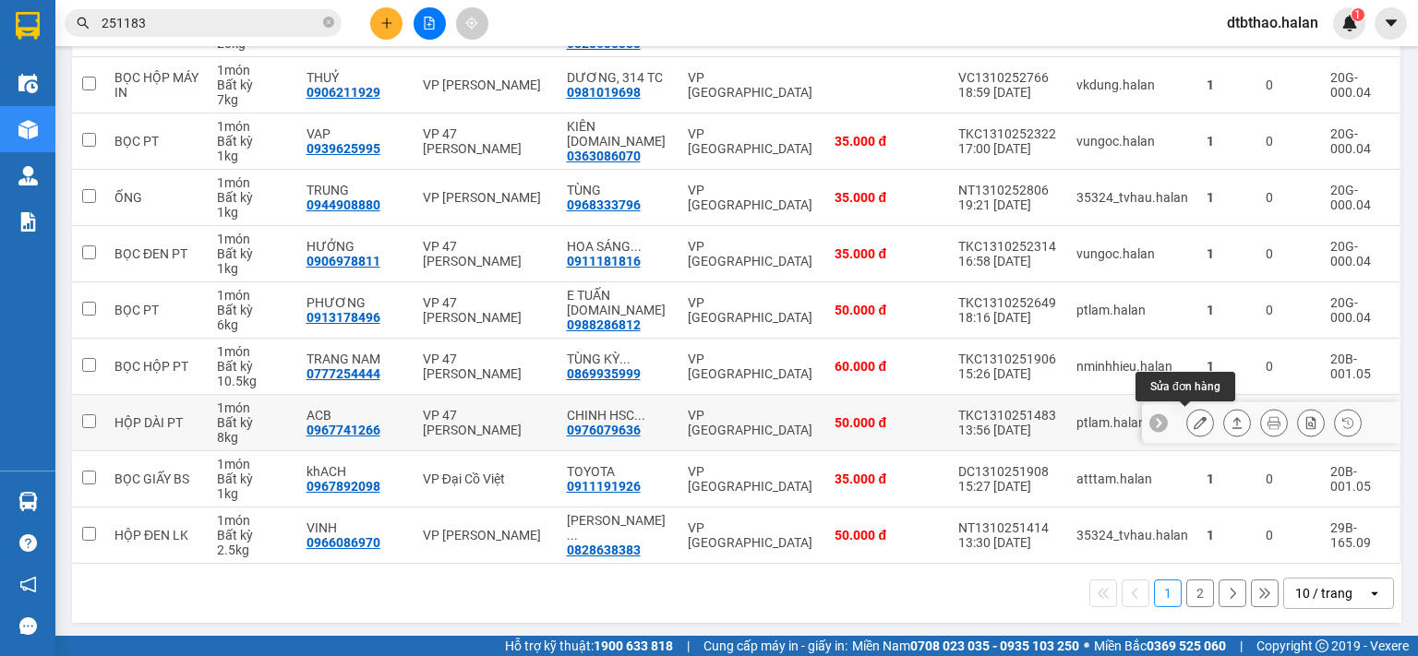
click at [1193, 422] on icon at bounding box center [1199, 422] width 13 height 13
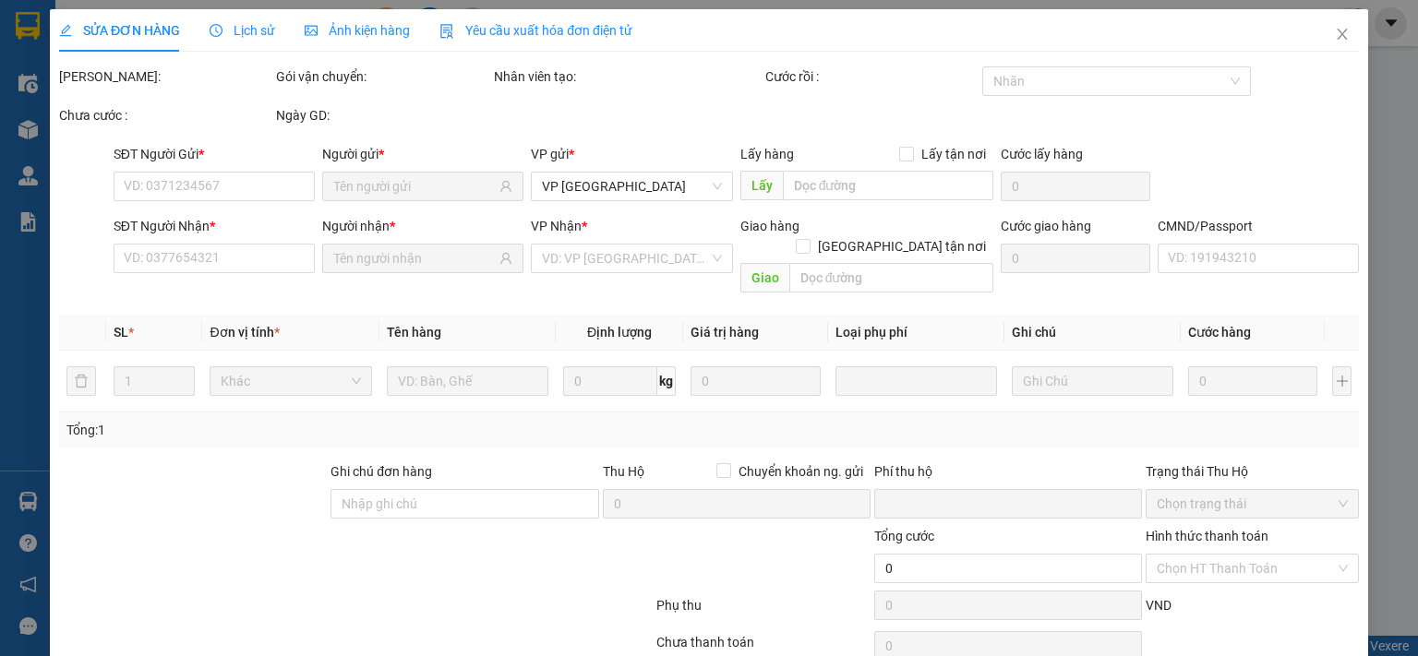
type input "0967741266"
type input "ACB"
type input "0976079636"
type input "CHINH [DOMAIN_NAME]"
type input "0"
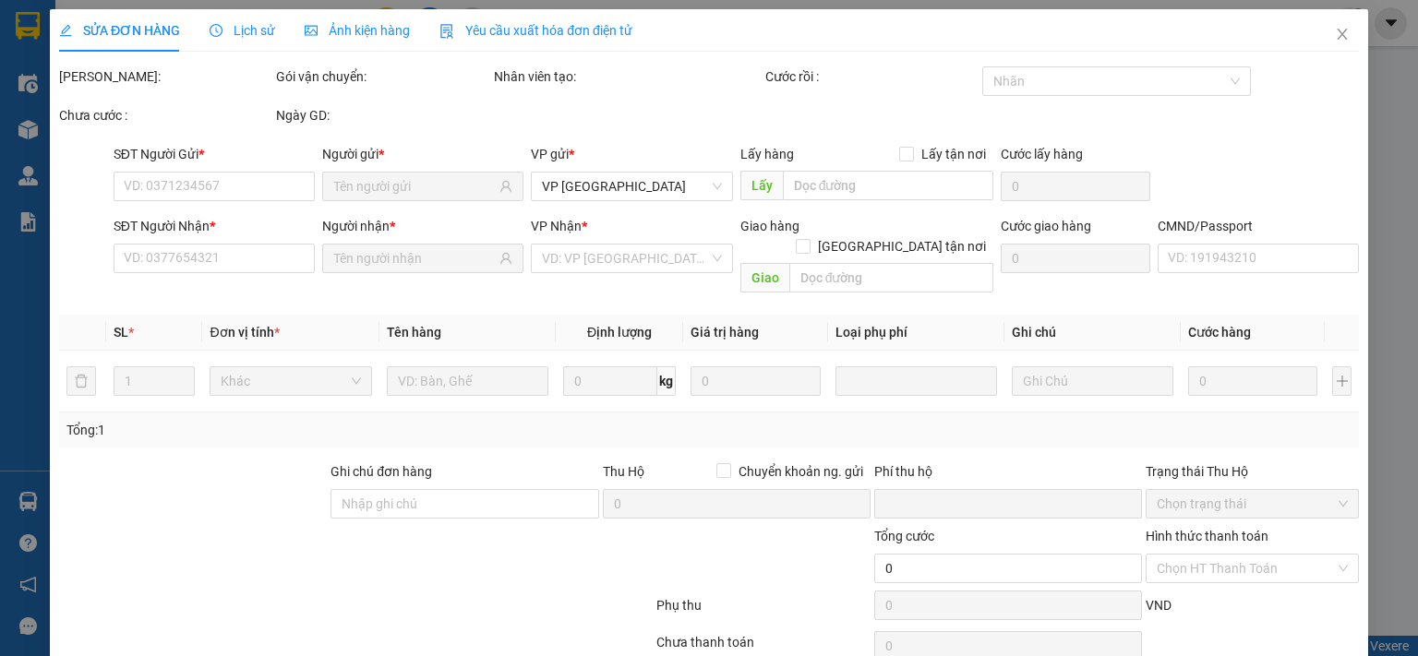
type input "50.000"
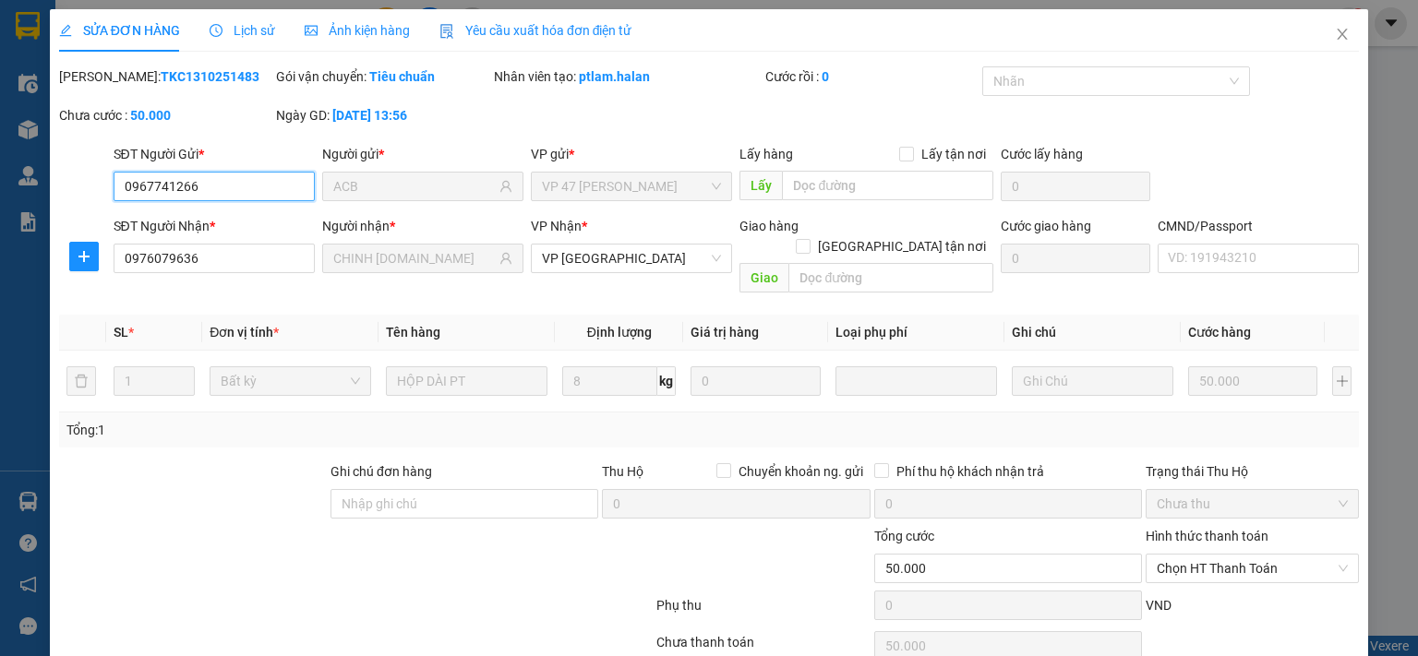
scroll to position [66, 0]
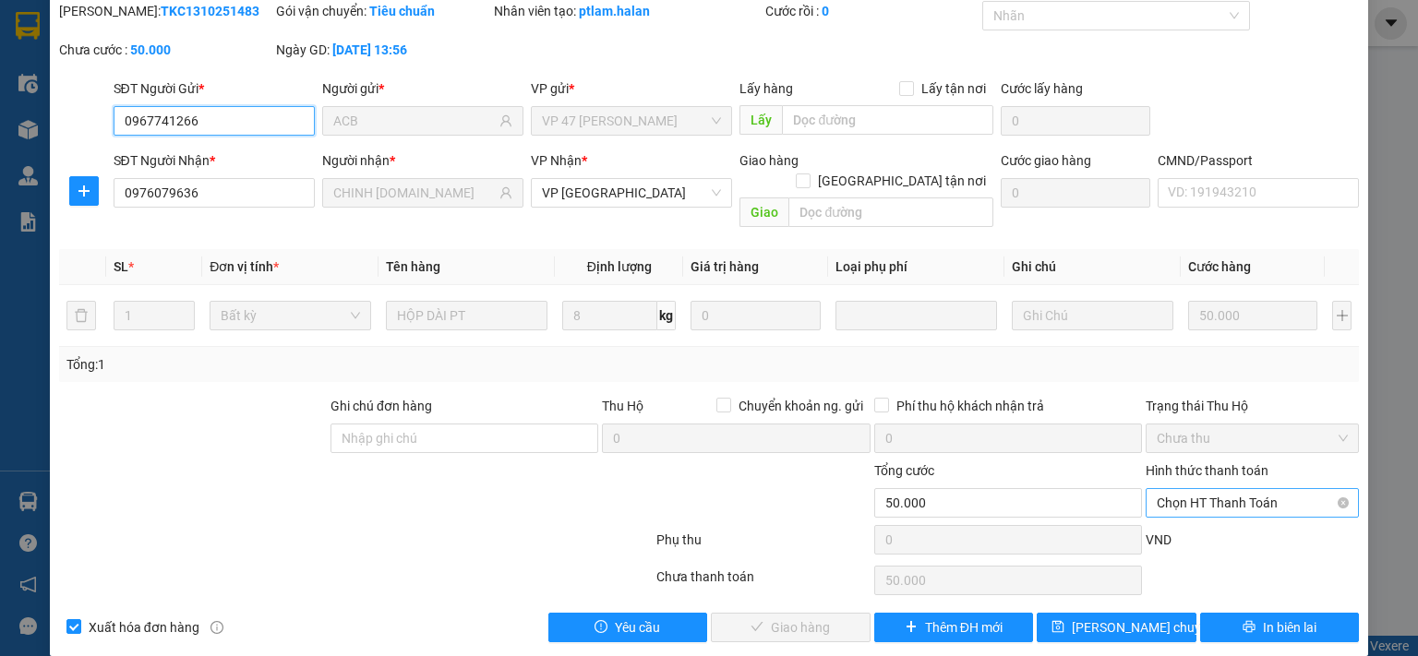
click at [1233, 489] on span "Chọn HT Thanh Toán" at bounding box center [1252, 503] width 191 height 28
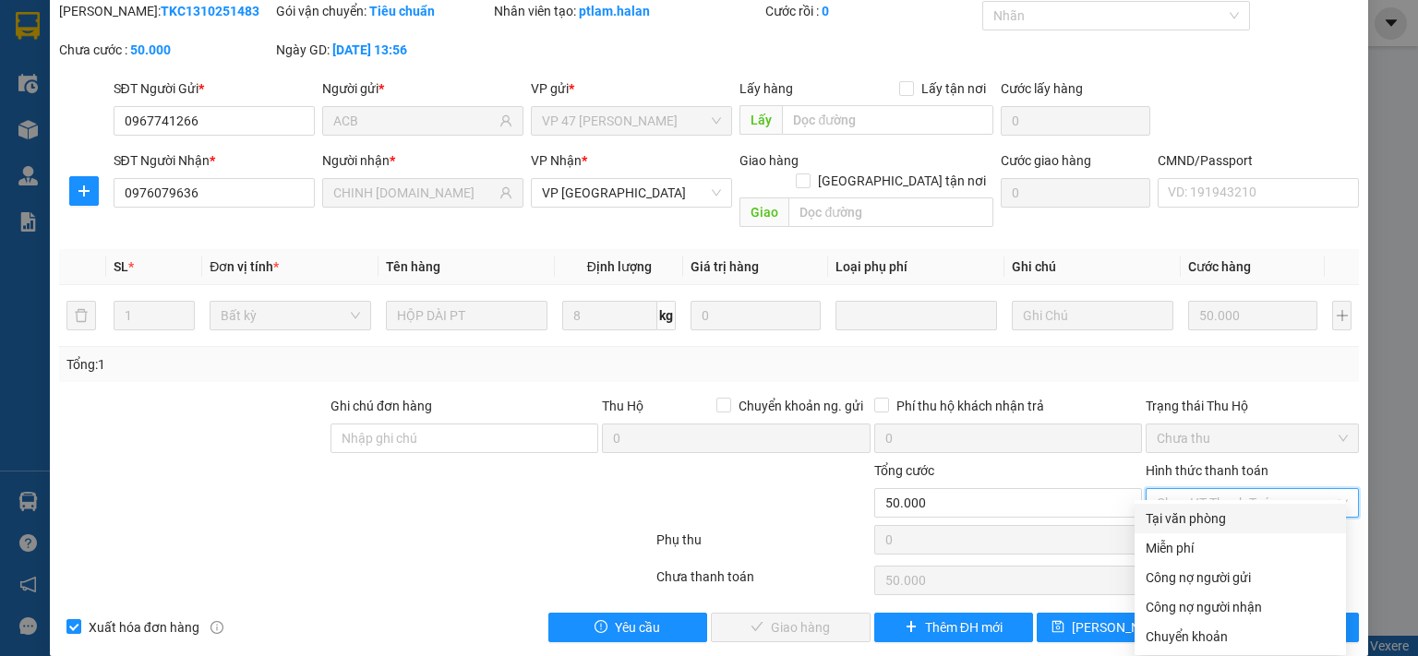
click at [1223, 523] on div "Tại văn phòng" at bounding box center [1239, 519] width 189 height 20
type input "0"
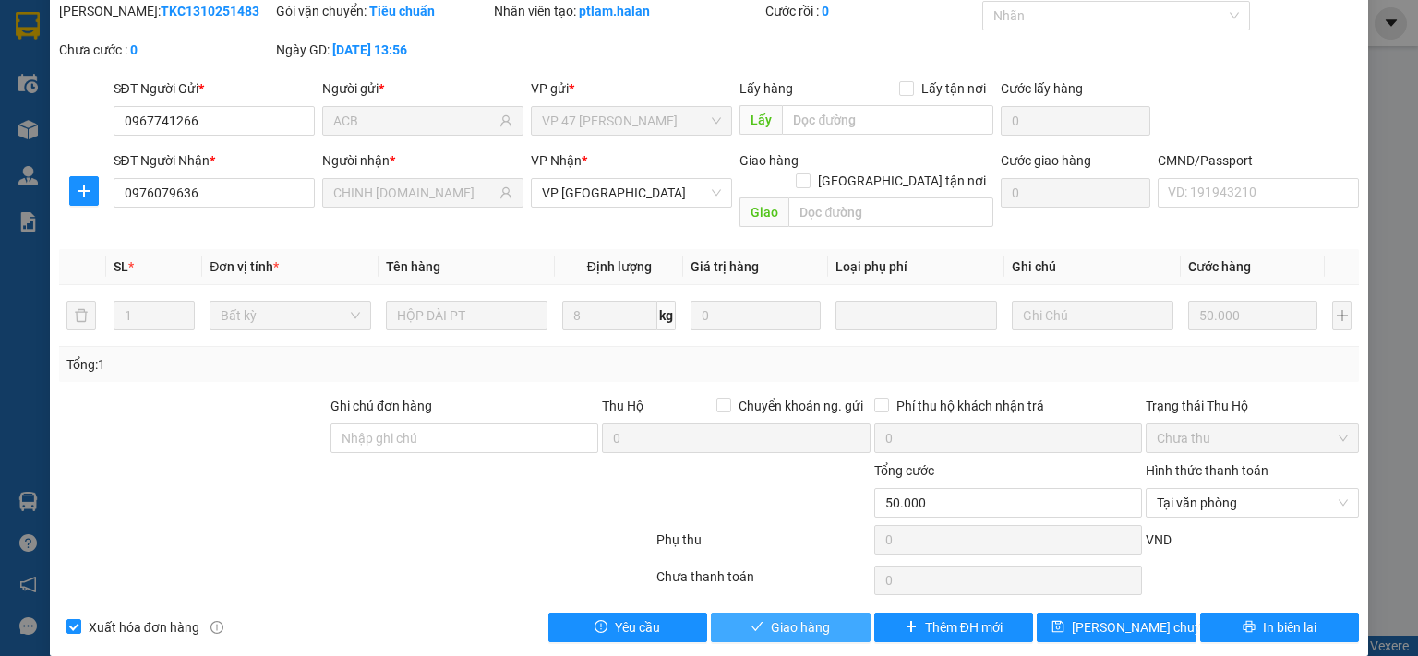
click at [824, 613] on button "Giao hàng" at bounding box center [791, 628] width 160 height 30
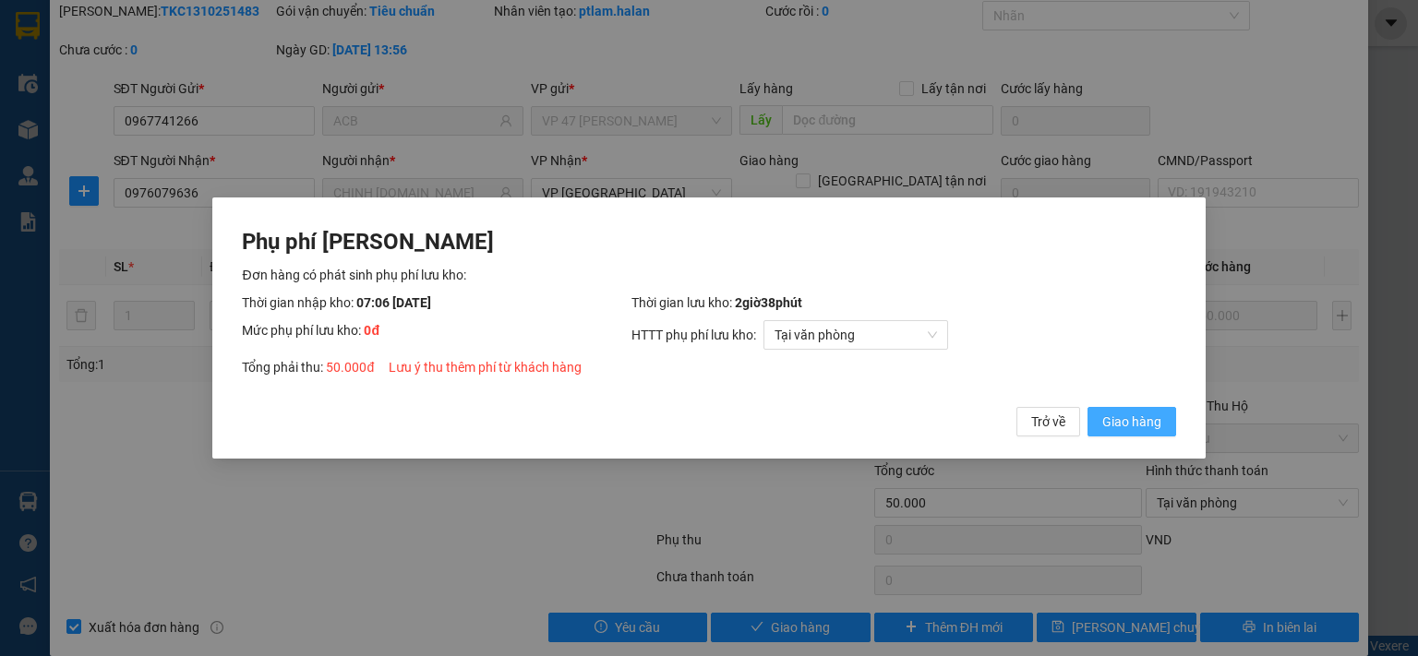
click at [1122, 426] on span "Giao hàng" at bounding box center [1131, 422] width 59 height 20
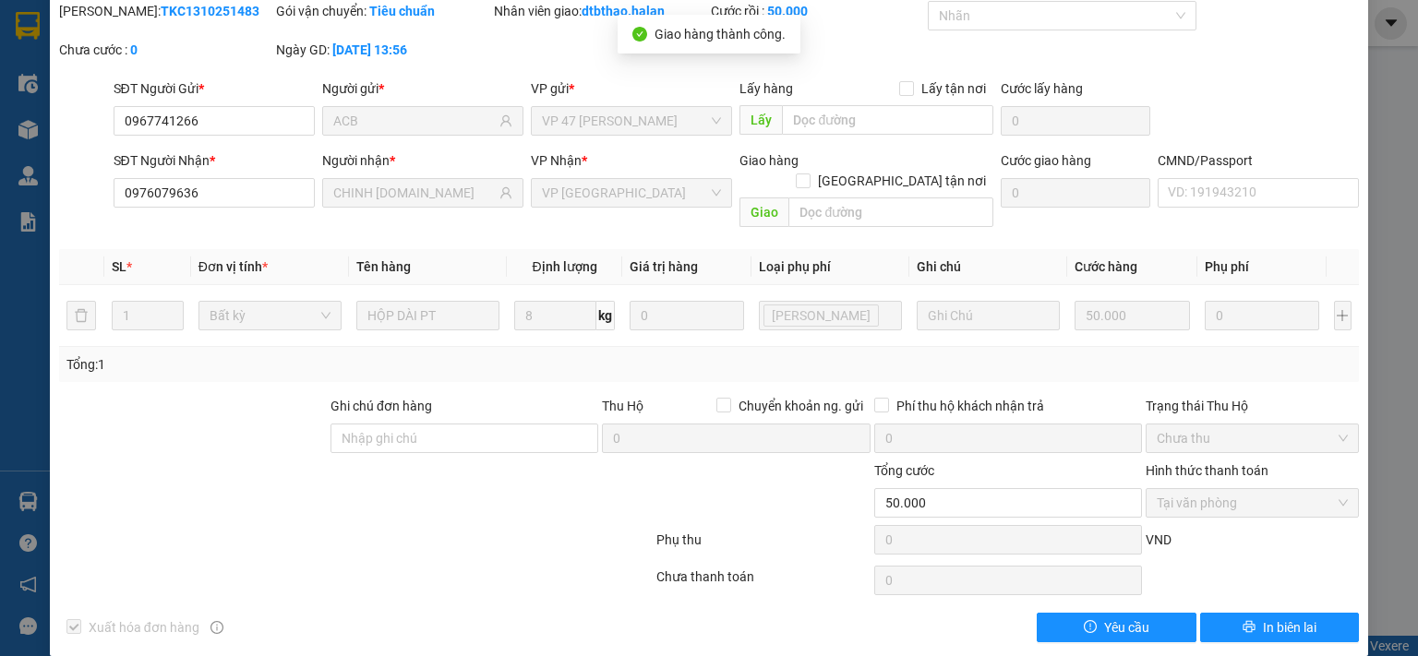
scroll to position [0, 0]
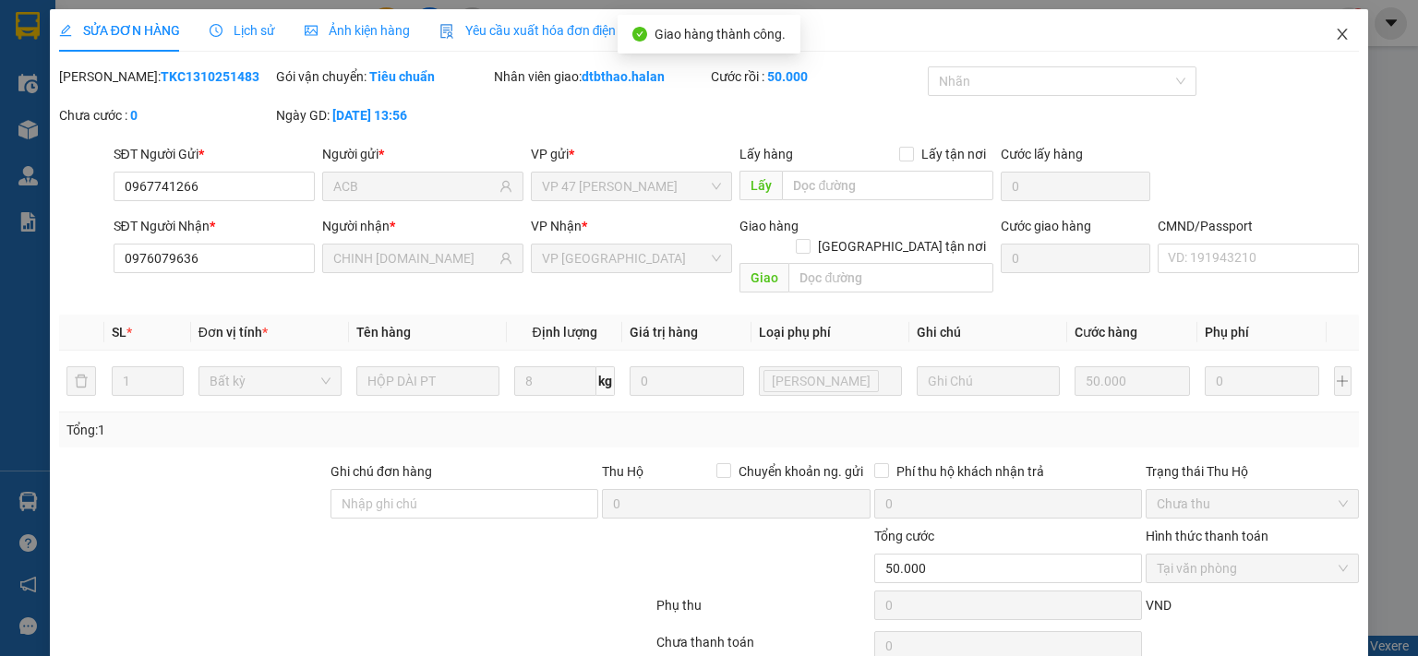
click at [1335, 31] on icon "close" at bounding box center [1342, 34] width 15 height 15
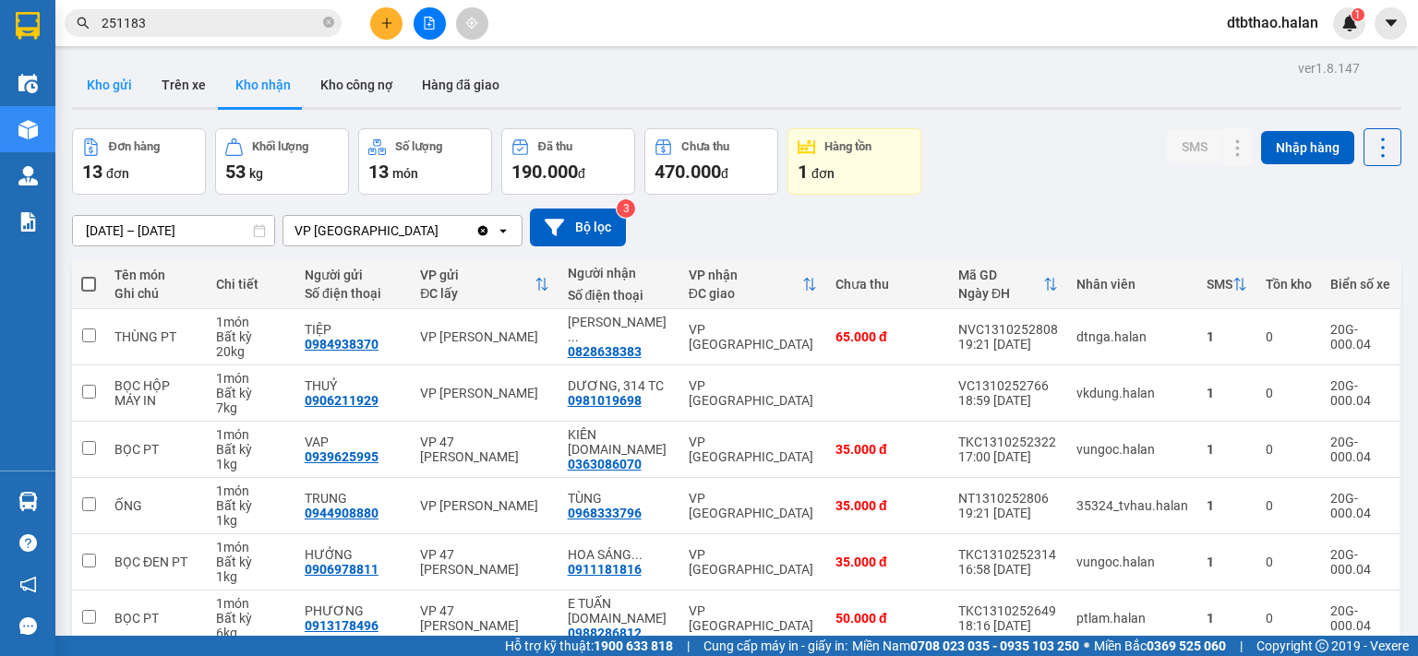
click at [82, 81] on button "Kho gửi" at bounding box center [109, 85] width 75 height 44
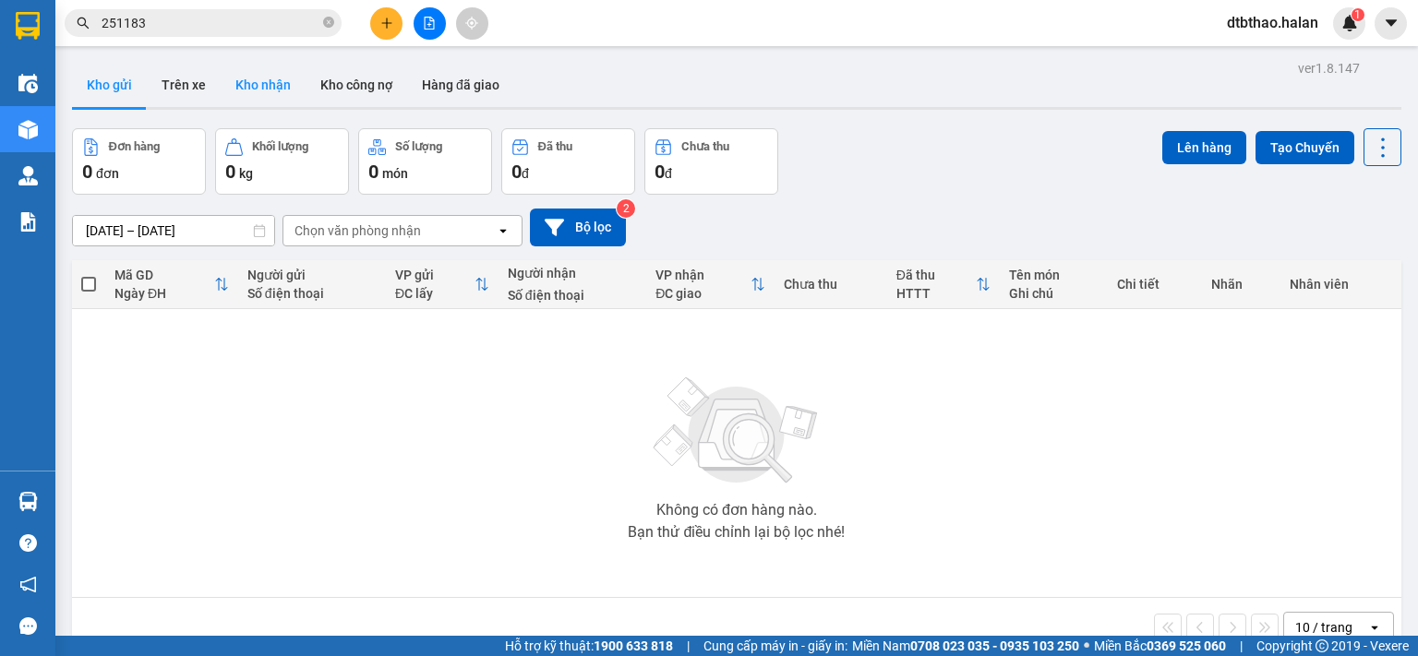
click at [233, 78] on button "Kho nhận" at bounding box center [263, 85] width 85 height 44
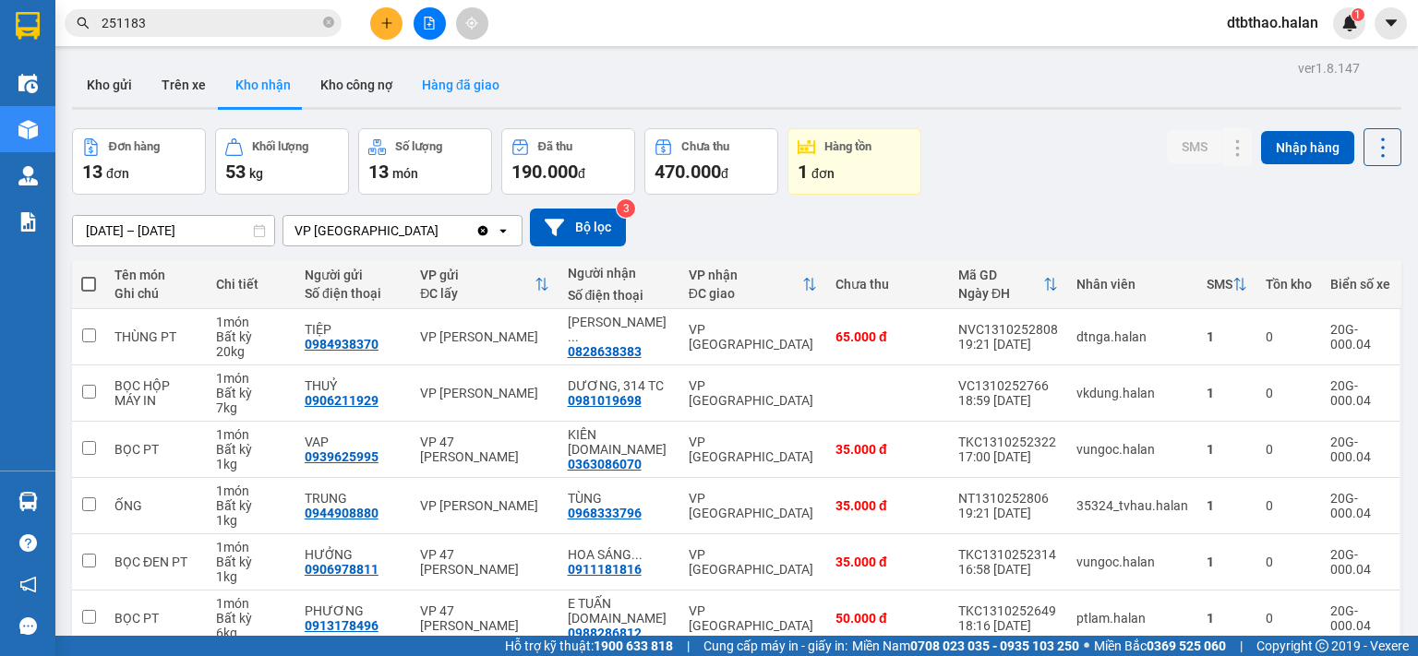
click at [446, 90] on button "Hàng đã giao" at bounding box center [460, 85] width 107 height 44
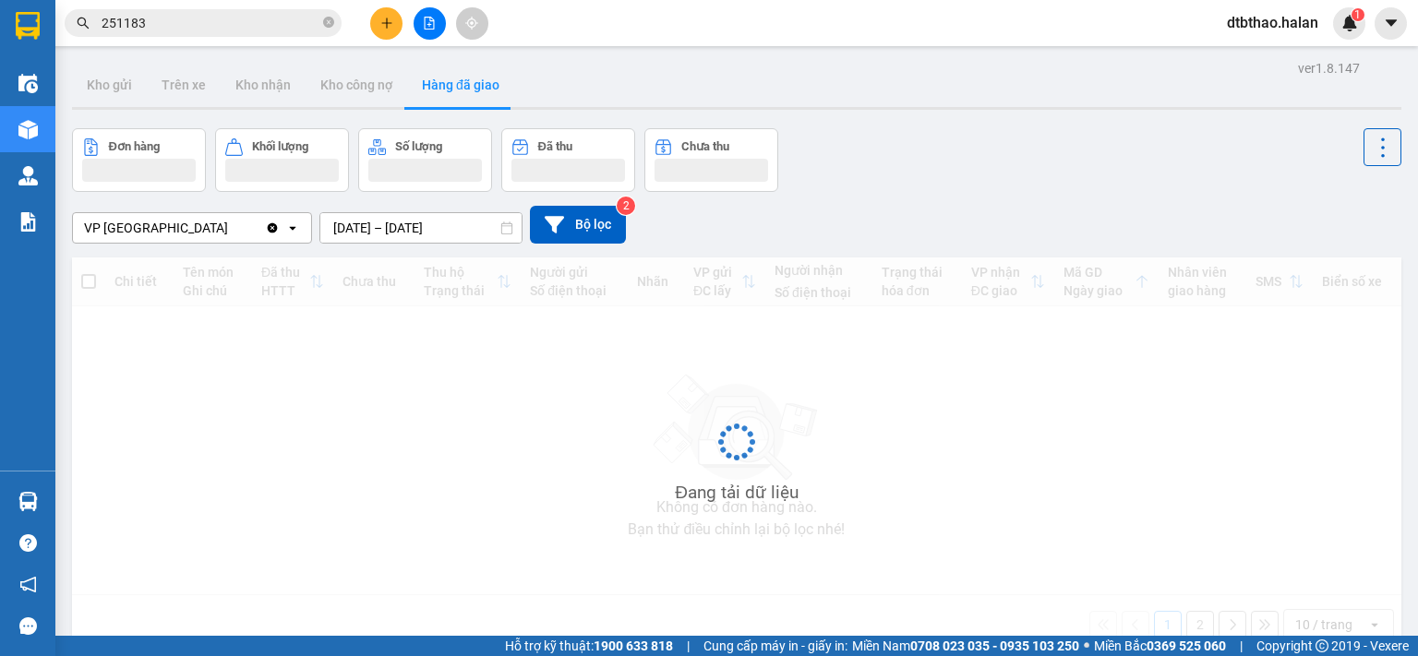
click at [440, 221] on input "[DATE] – [DATE]" at bounding box center [420, 228] width 201 height 30
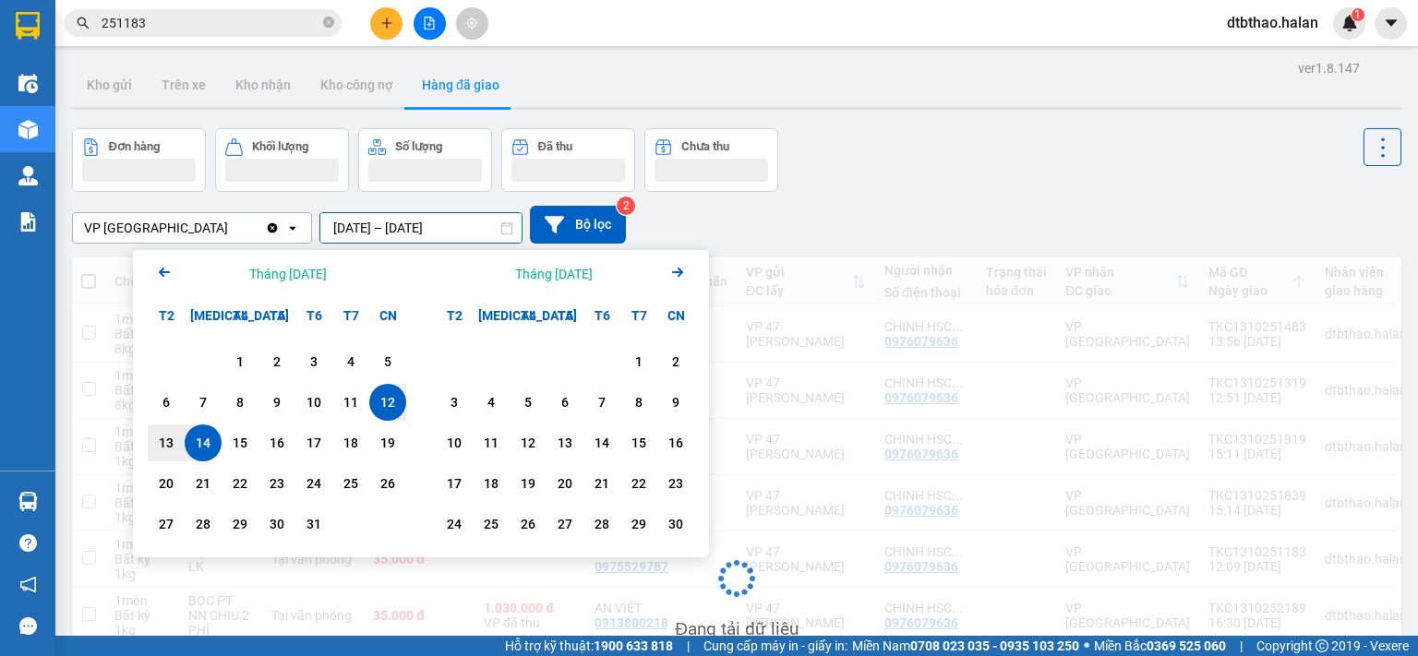
click at [208, 449] on div "14" at bounding box center [203, 443] width 26 height 22
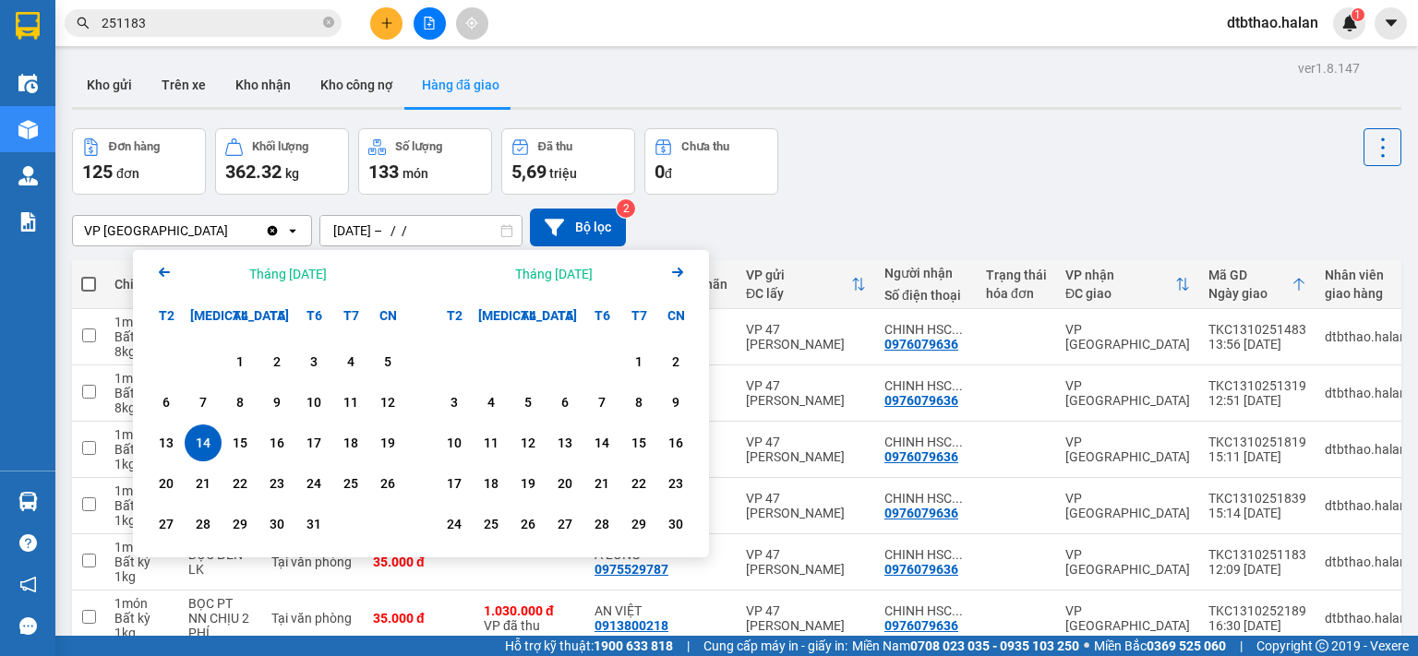
click at [208, 449] on div "14" at bounding box center [203, 443] width 26 height 22
type input "[DATE] – [DATE]"
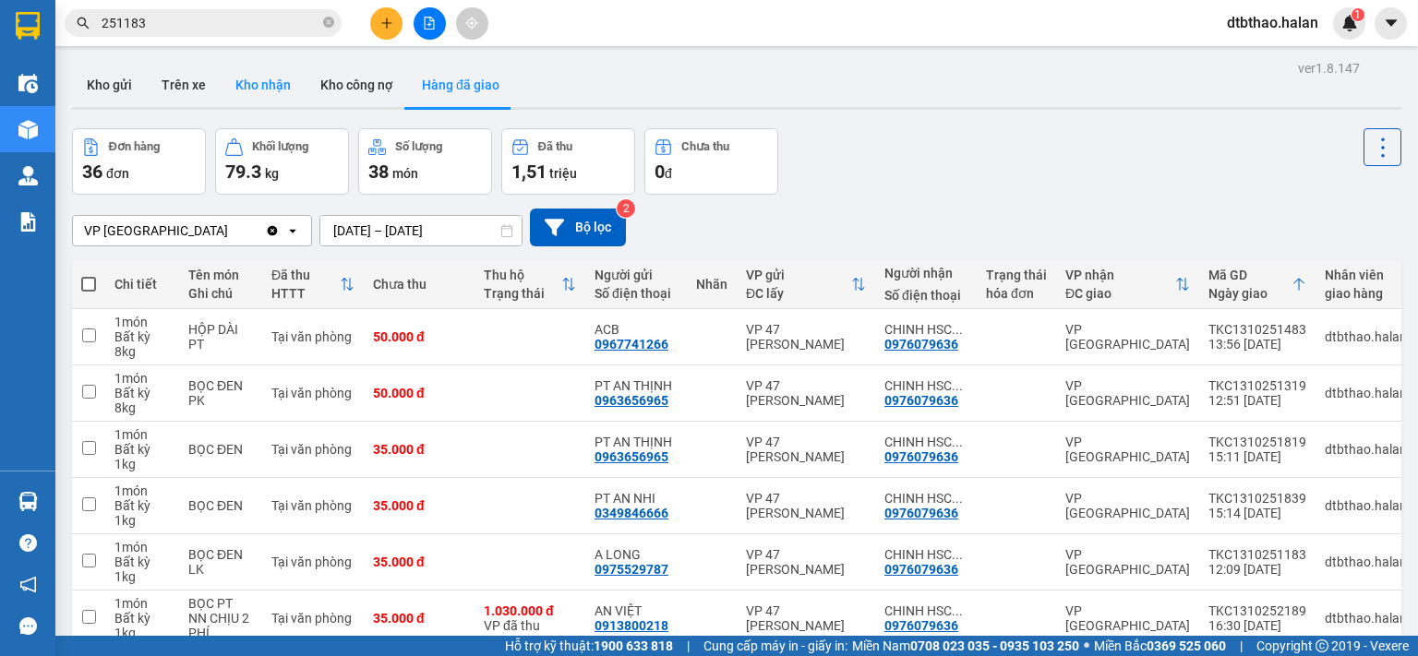
click at [255, 88] on button "Kho nhận" at bounding box center [263, 85] width 85 height 44
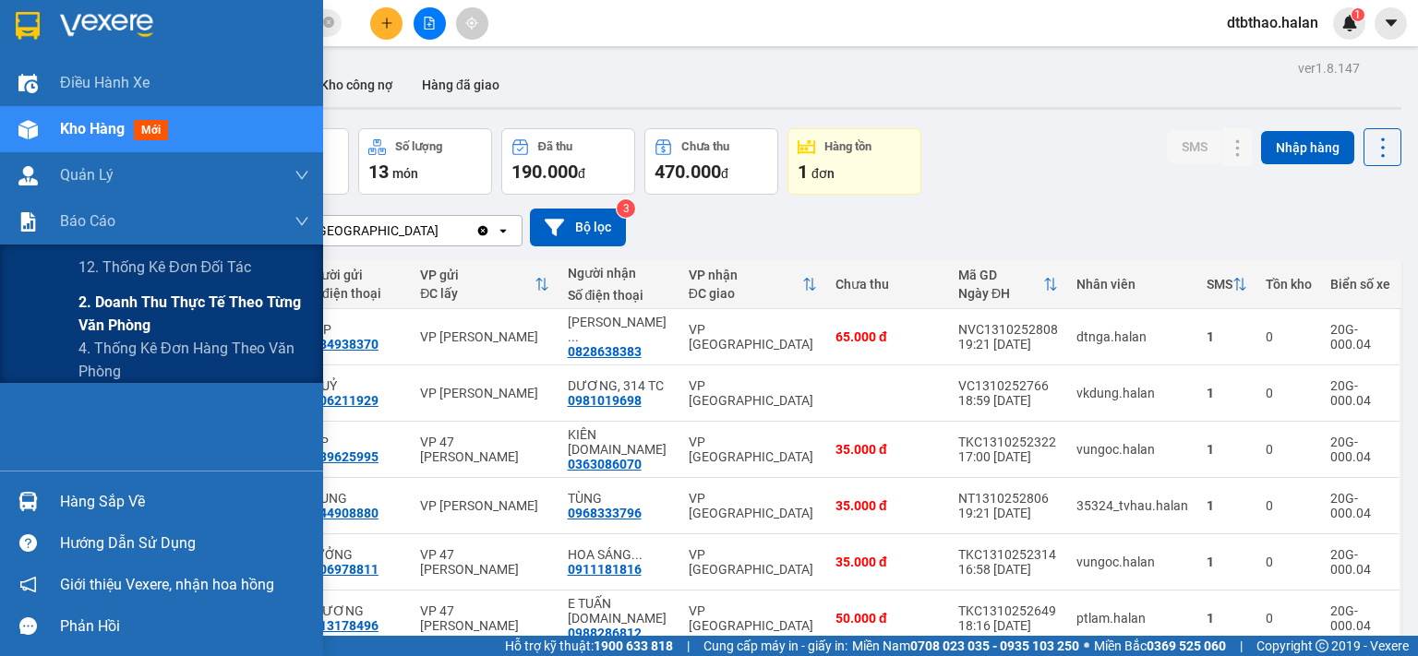
click at [129, 306] on span "2. Doanh thu thực tế theo từng văn phòng" at bounding box center [193, 314] width 231 height 46
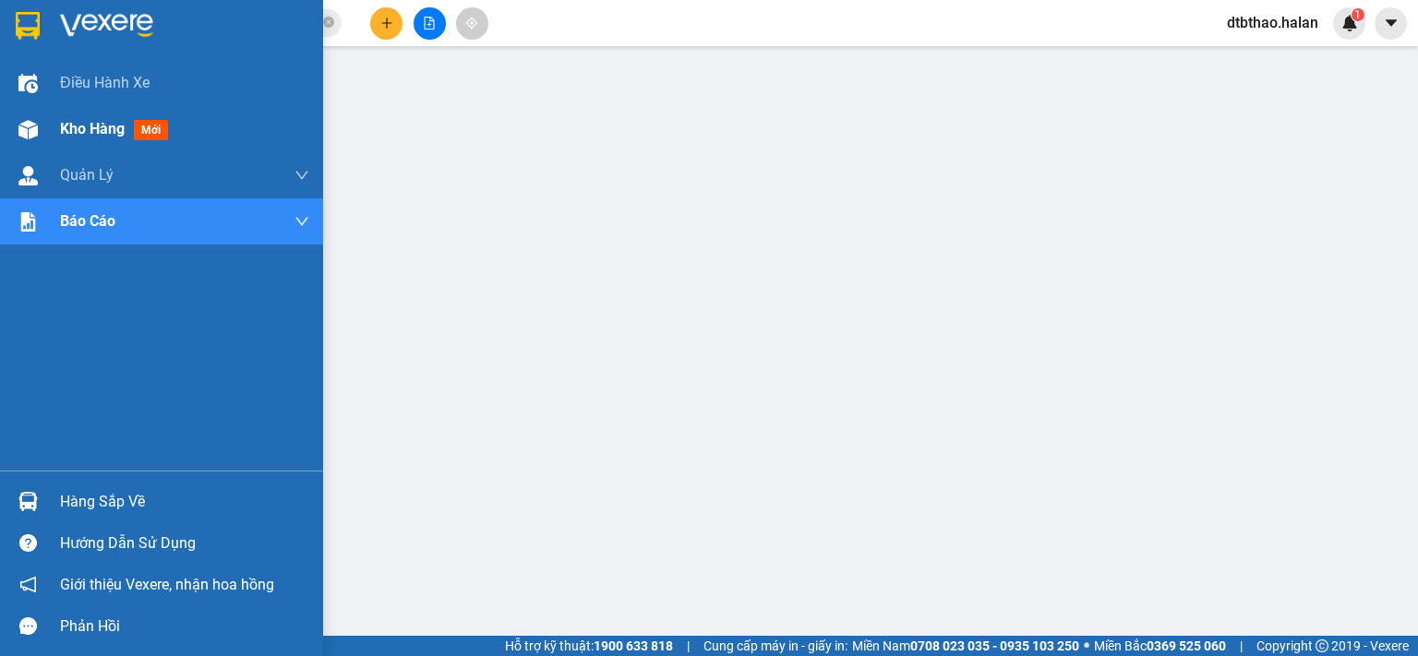
click at [71, 128] on span "Kho hàng" at bounding box center [92, 129] width 65 height 18
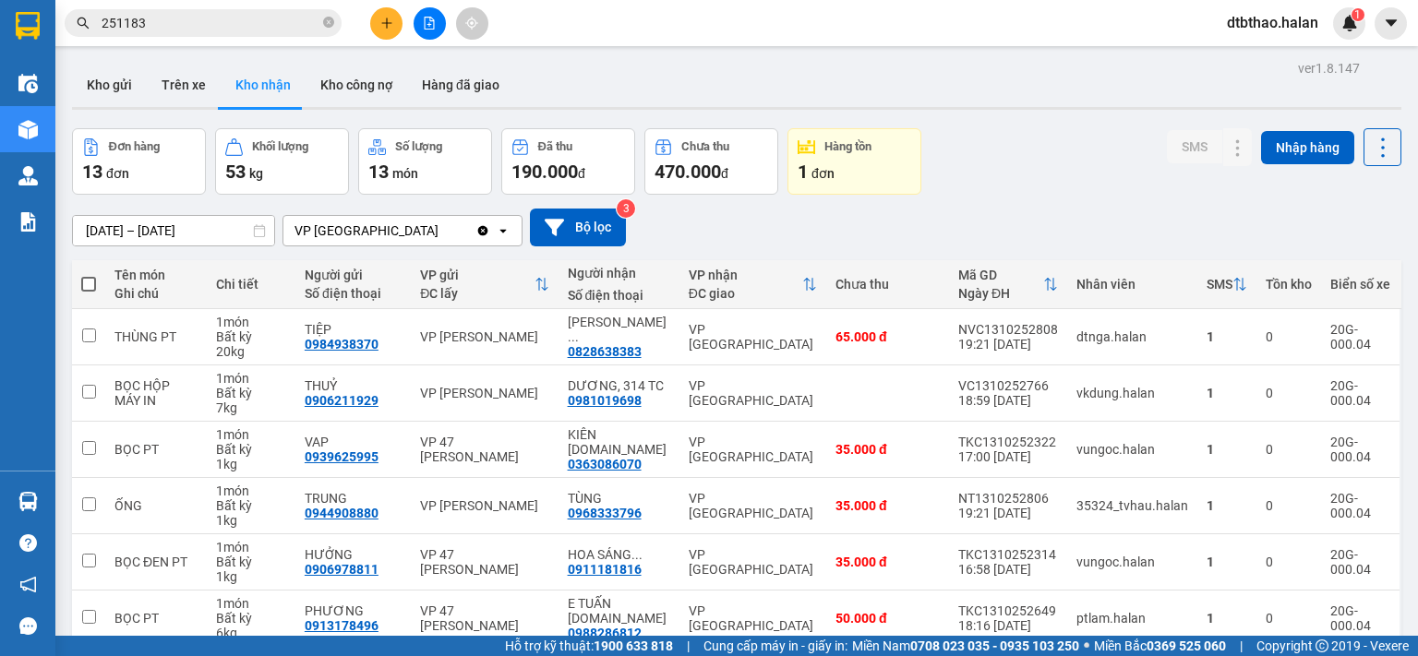
scroll to position [308, 0]
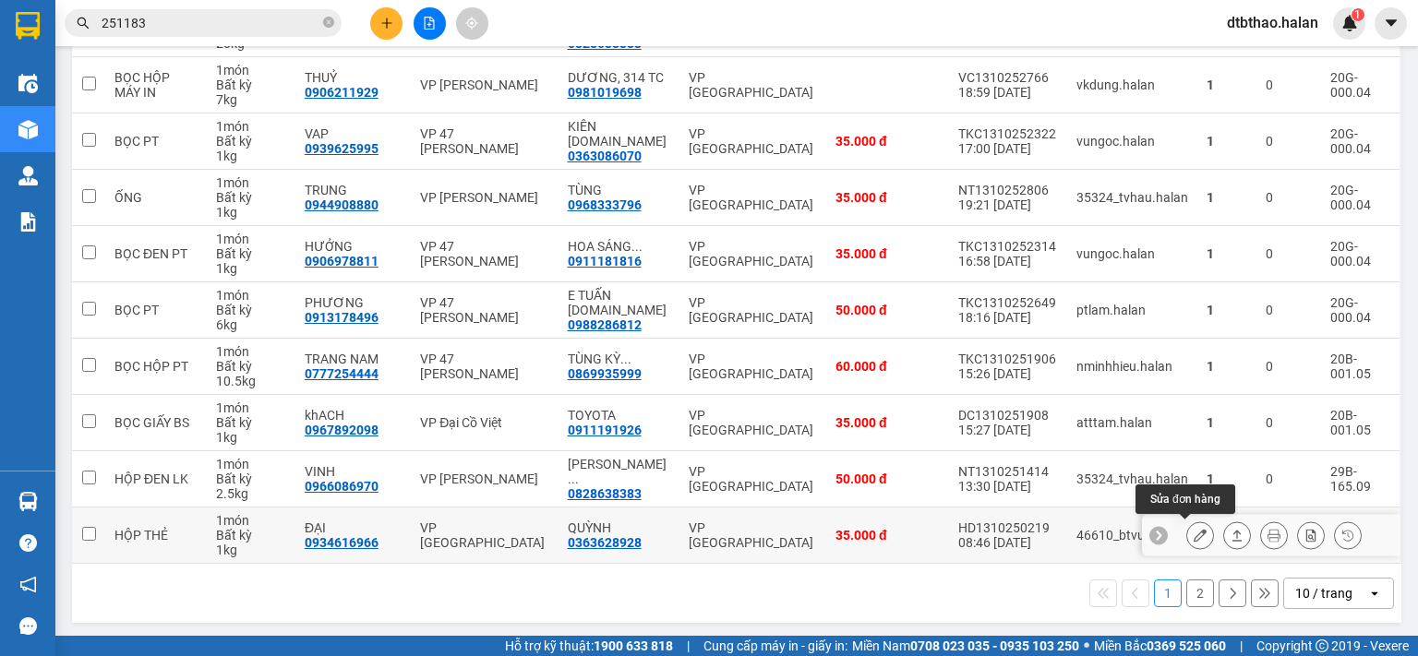
click at [1193, 531] on icon at bounding box center [1199, 535] width 13 height 13
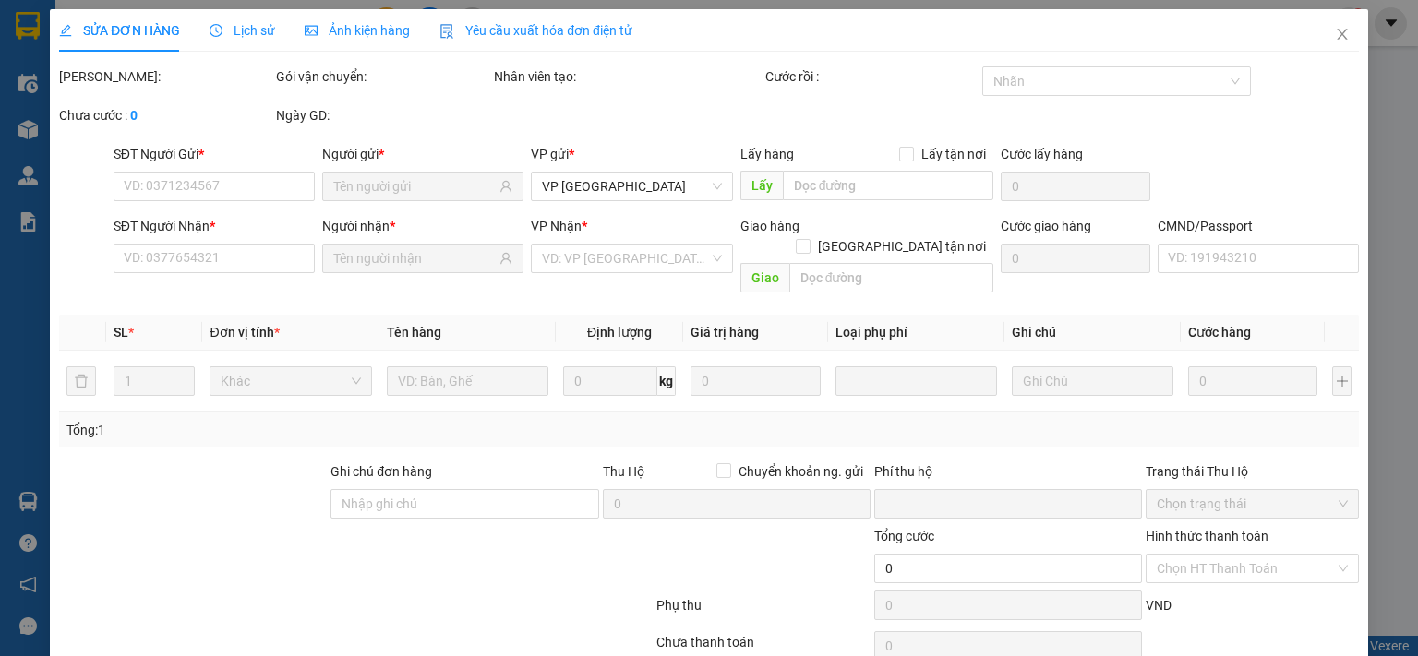
type input "0934616966"
type input "ĐẠI"
type input "0363628928"
type input "QUỲNH"
type input "0"
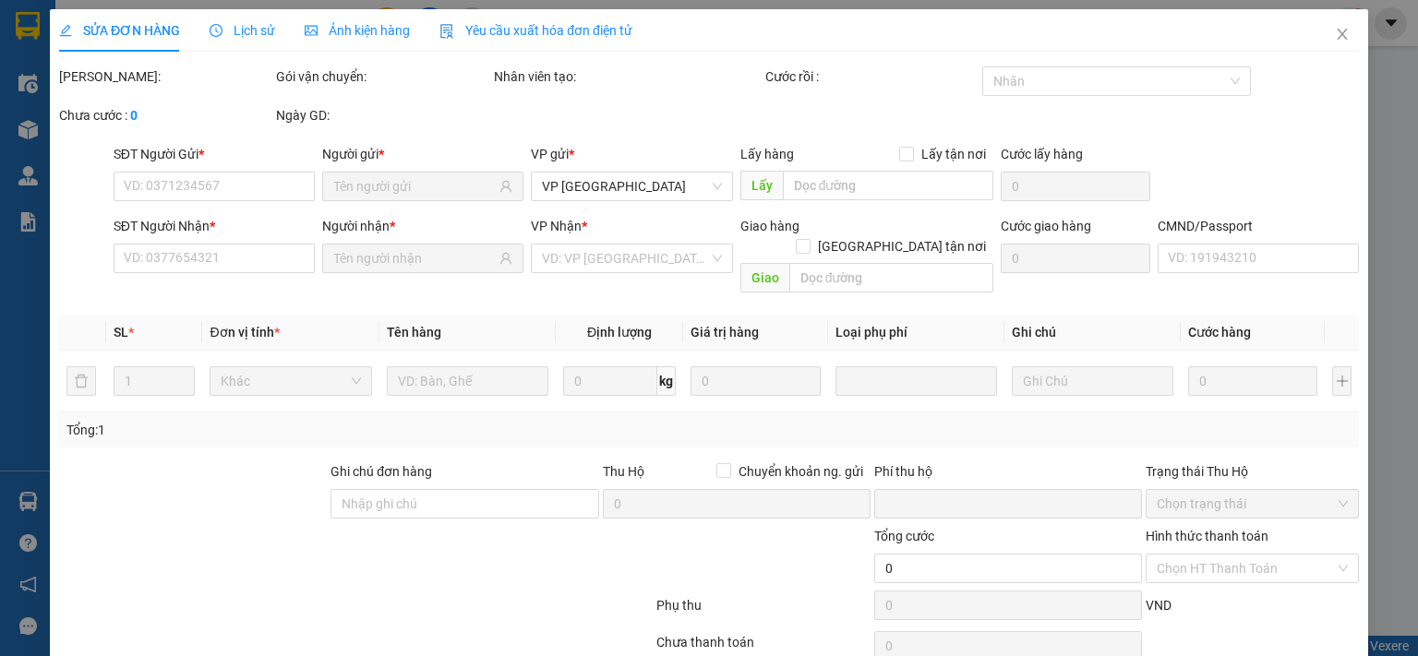
type input "35.000"
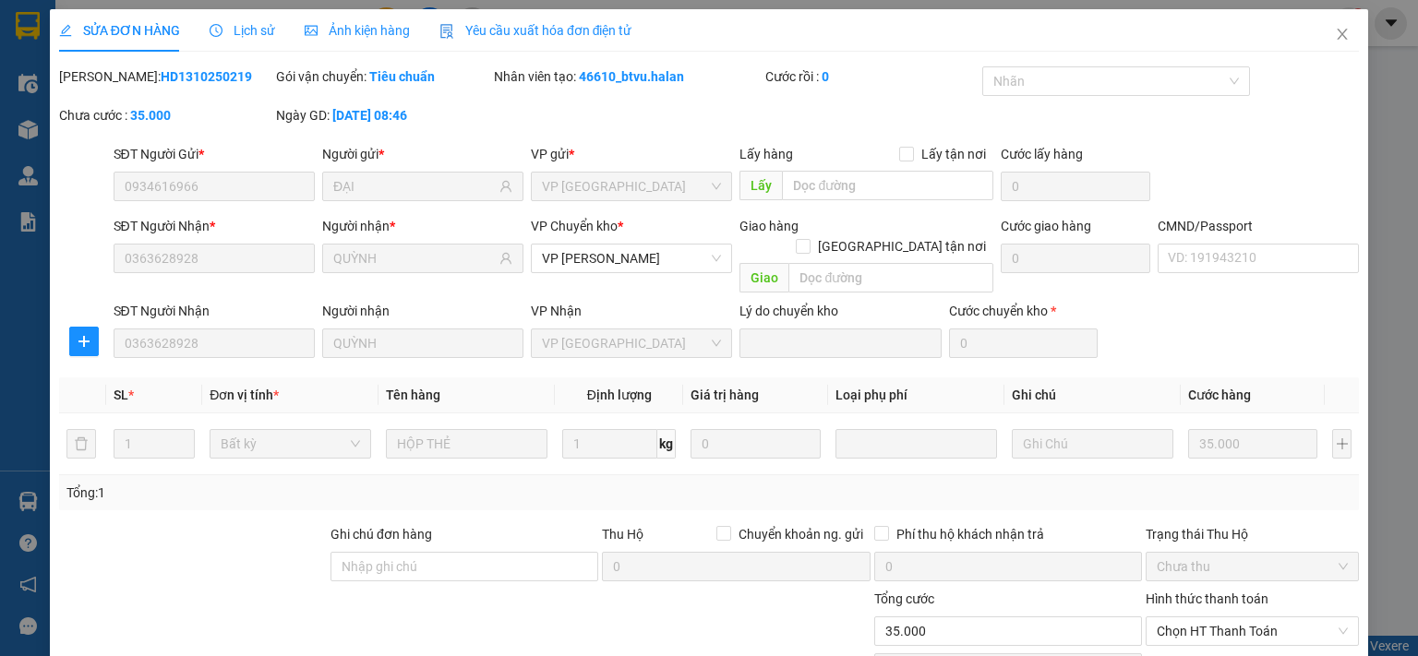
scroll to position [128, 0]
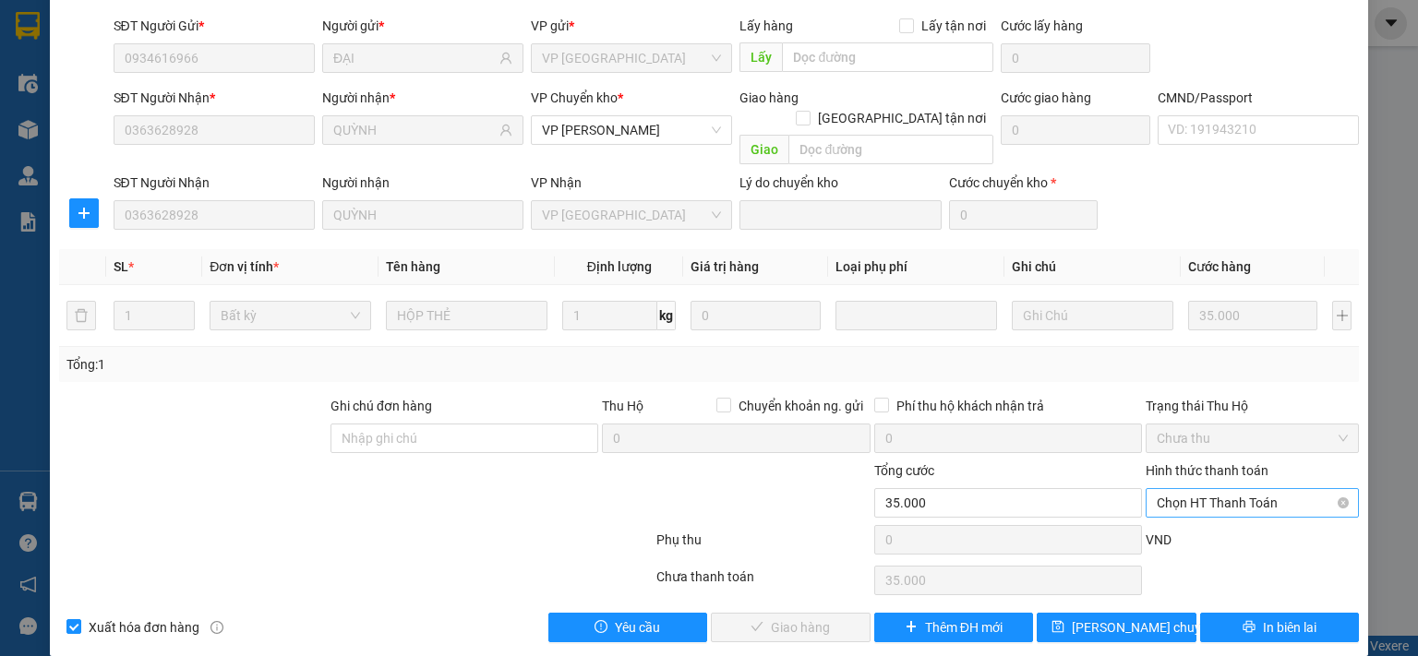
click at [1196, 489] on span "Chọn HT Thanh Toán" at bounding box center [1252, 503] width 191 height 28
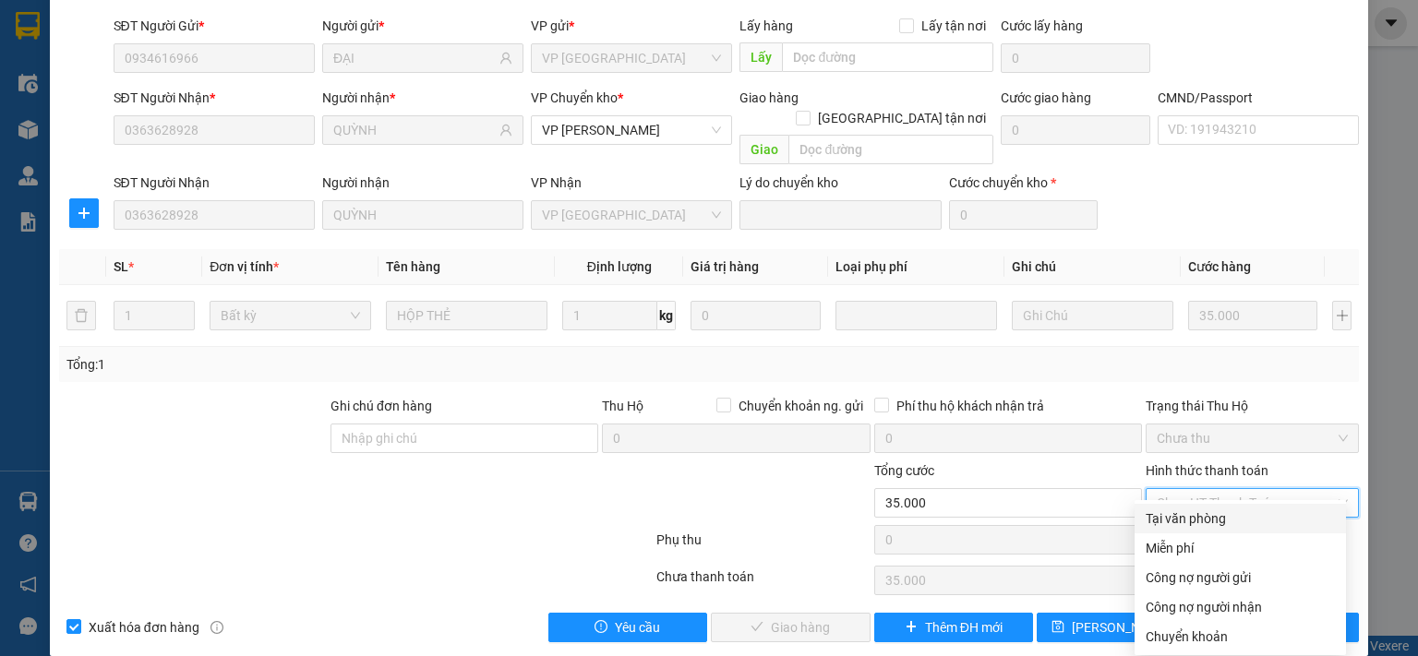
click at [1196, 513] on div "Tại văn phòng" at bounding box center [1239, 519] width 189 height 20
type input "0"
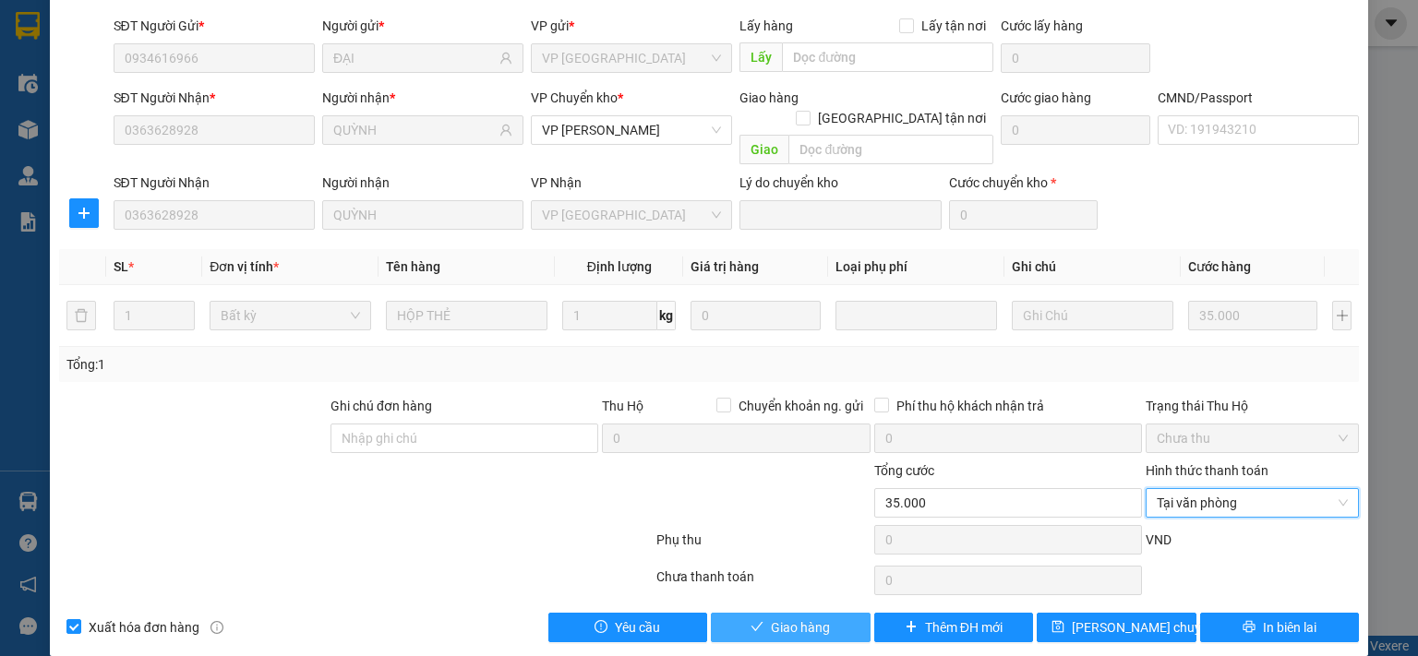
click at [794, 618] on span "Giao hàng" at bounding box center [800, 628] width 59 height 20
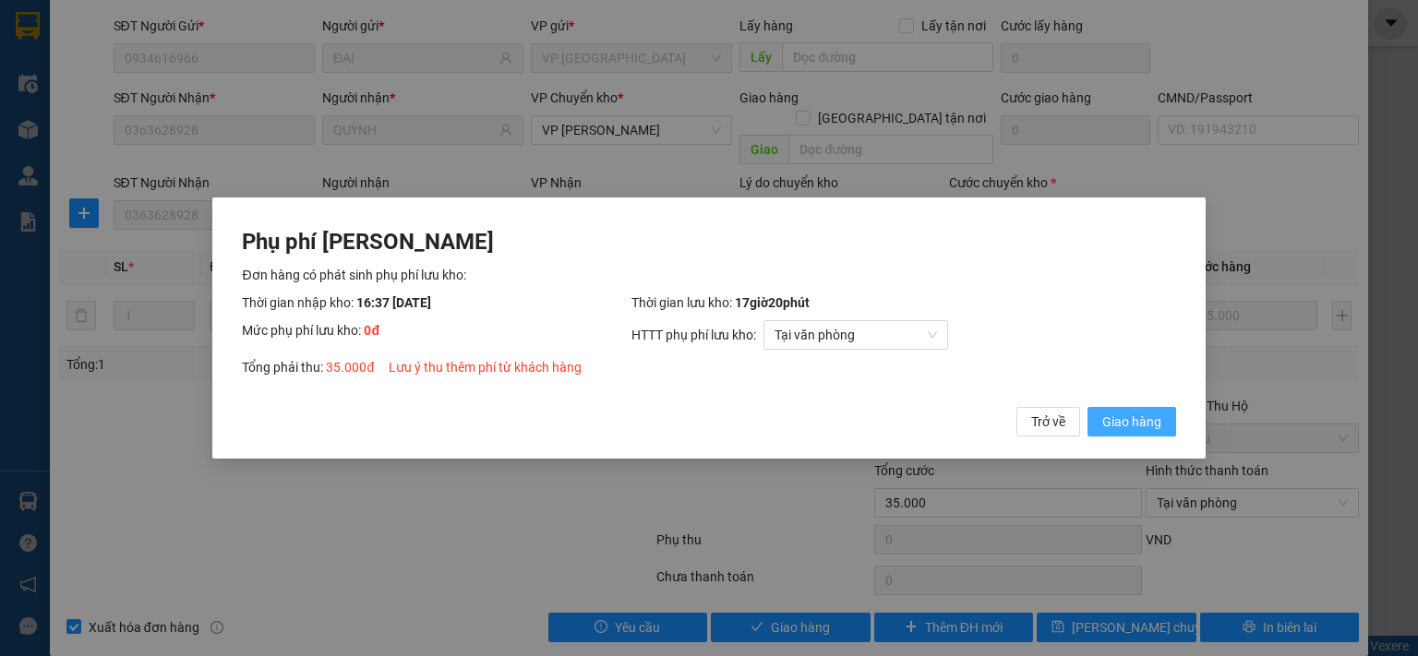
click at [1152, 414] on span "Giao hàng" at bounding box center [1131, 422] width 59 height 20
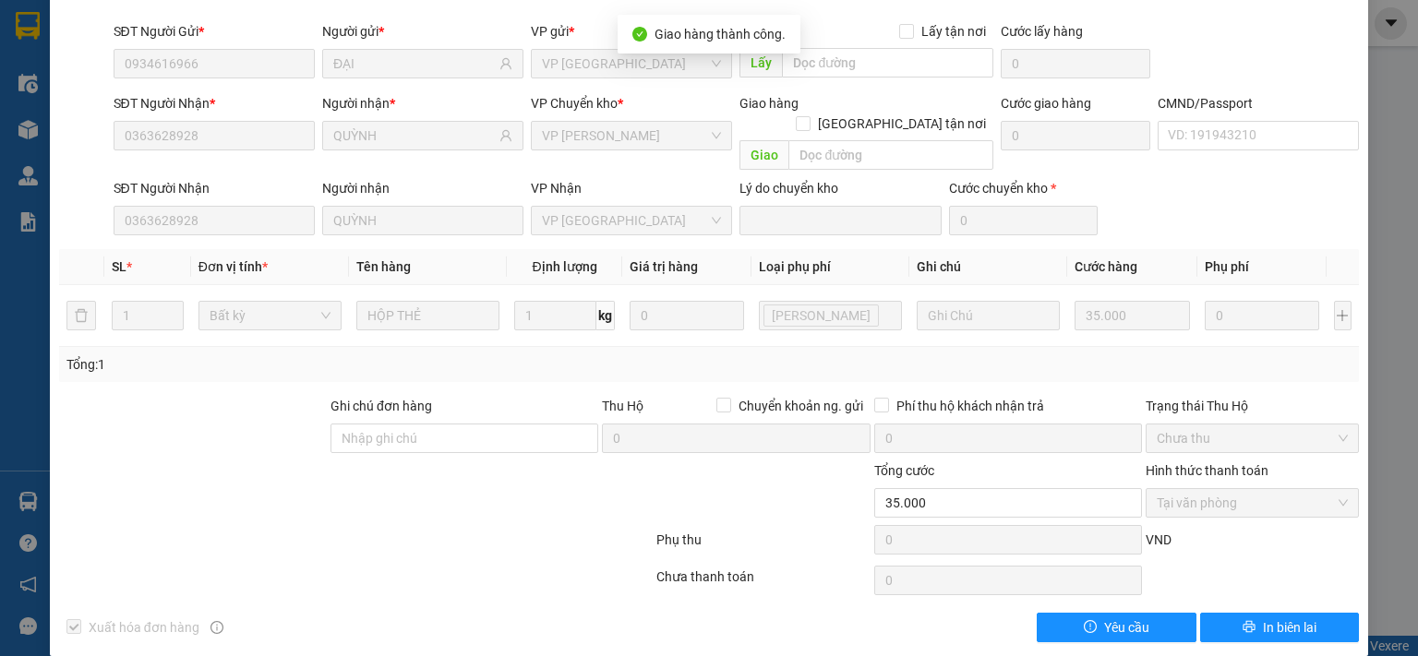
scroll to position [0, 0]
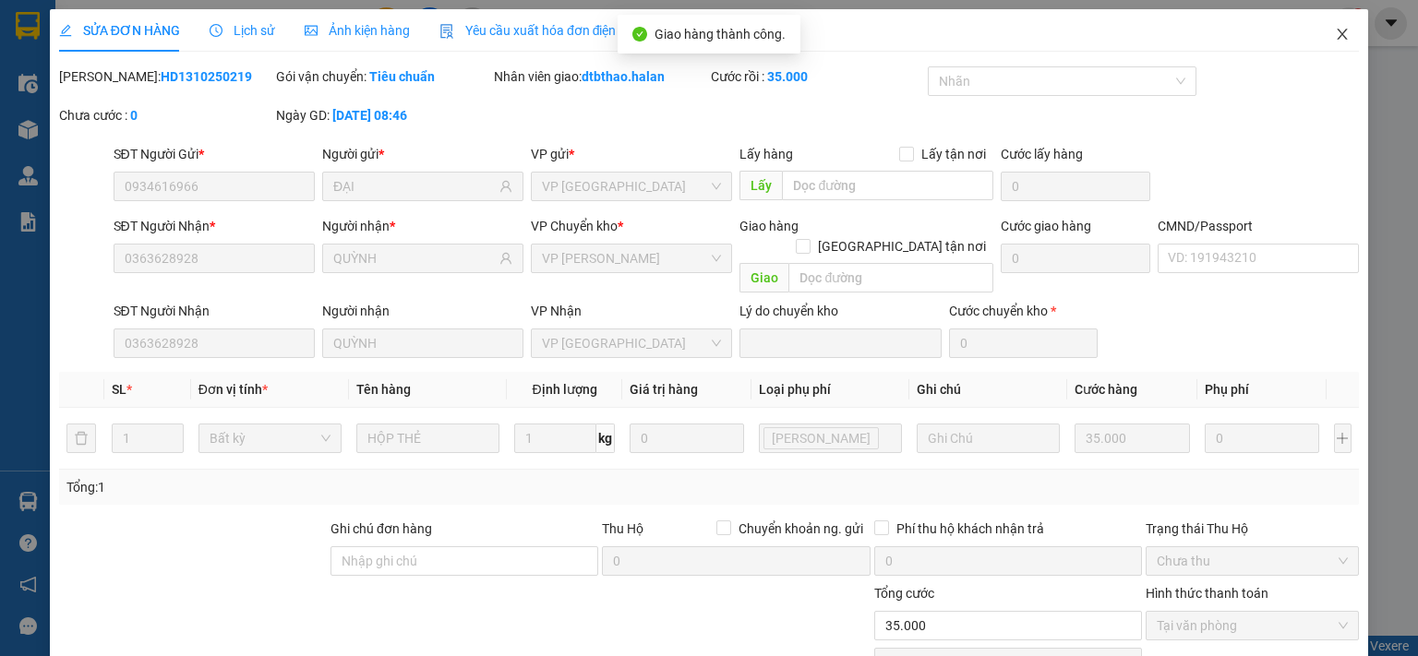
click at [1335, 33] on icon "close" at bounding box center [1342, 34] width 15 height 15
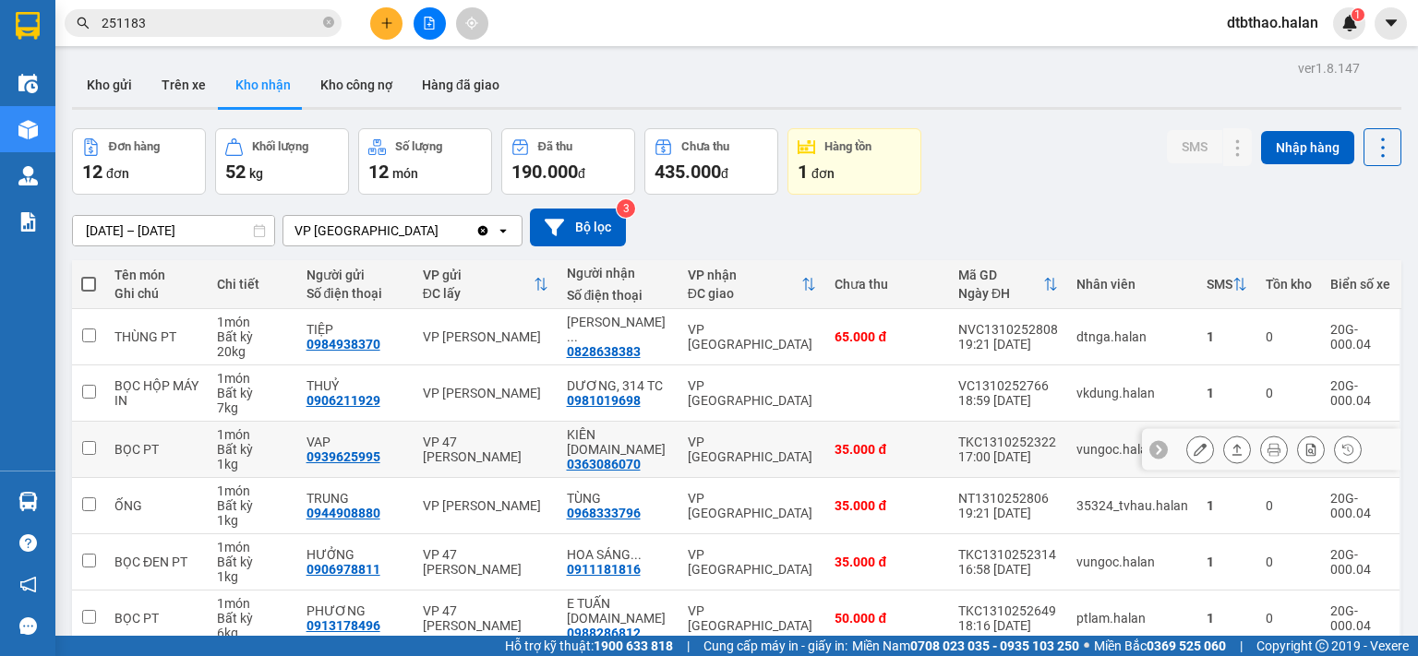
scroll to position [308, 0]
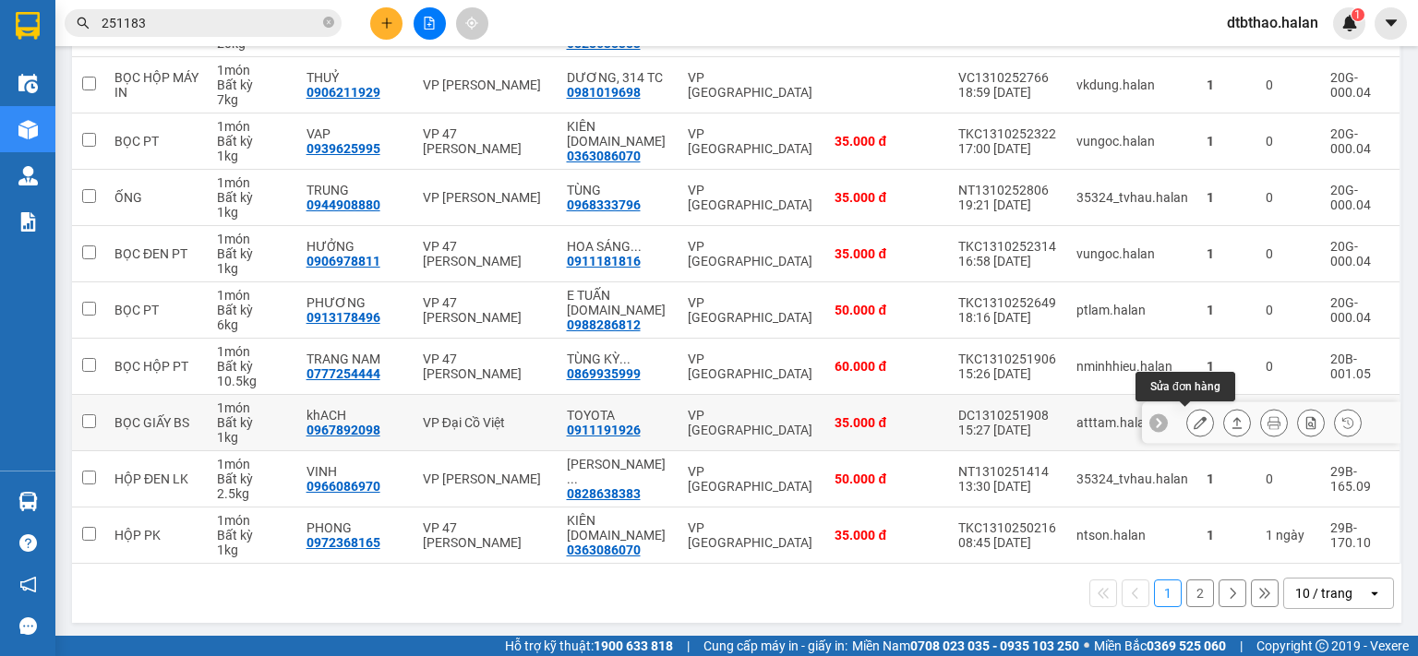
click at [1193, 425] on icon at bounding box center [1199, 422] width 13 height 13
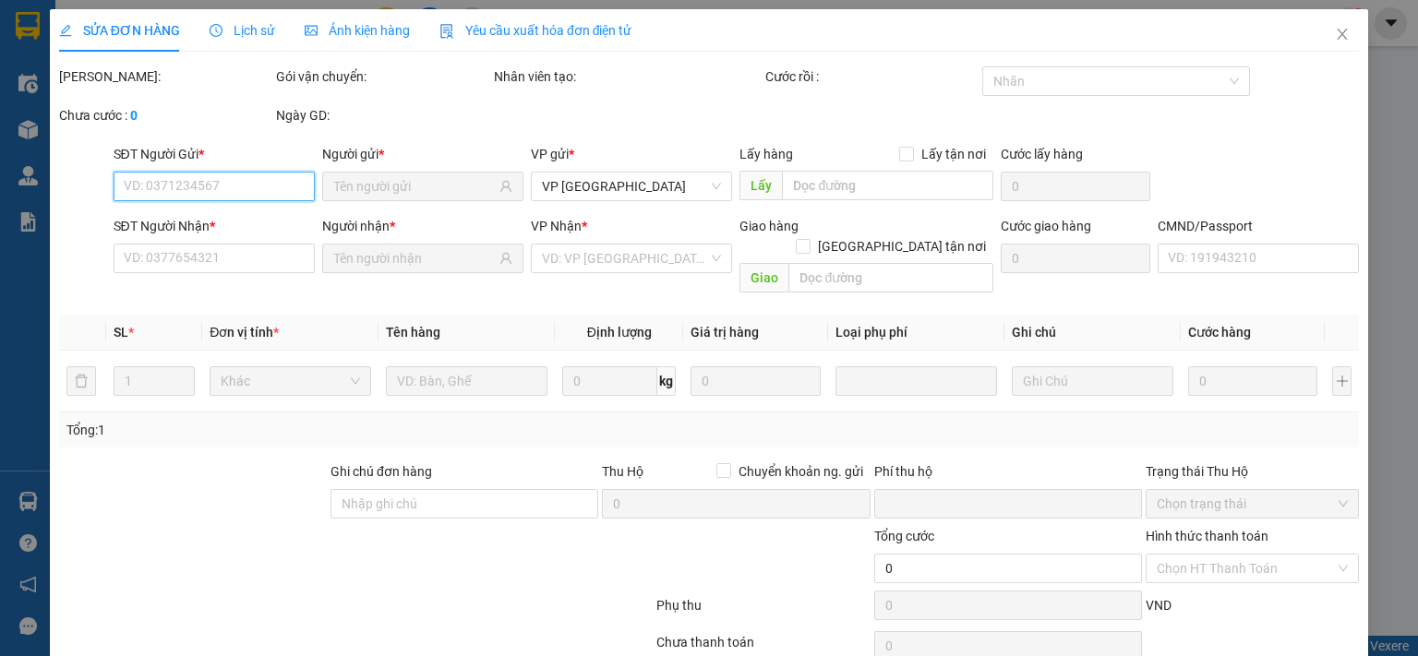
scroll to position [66, 0]
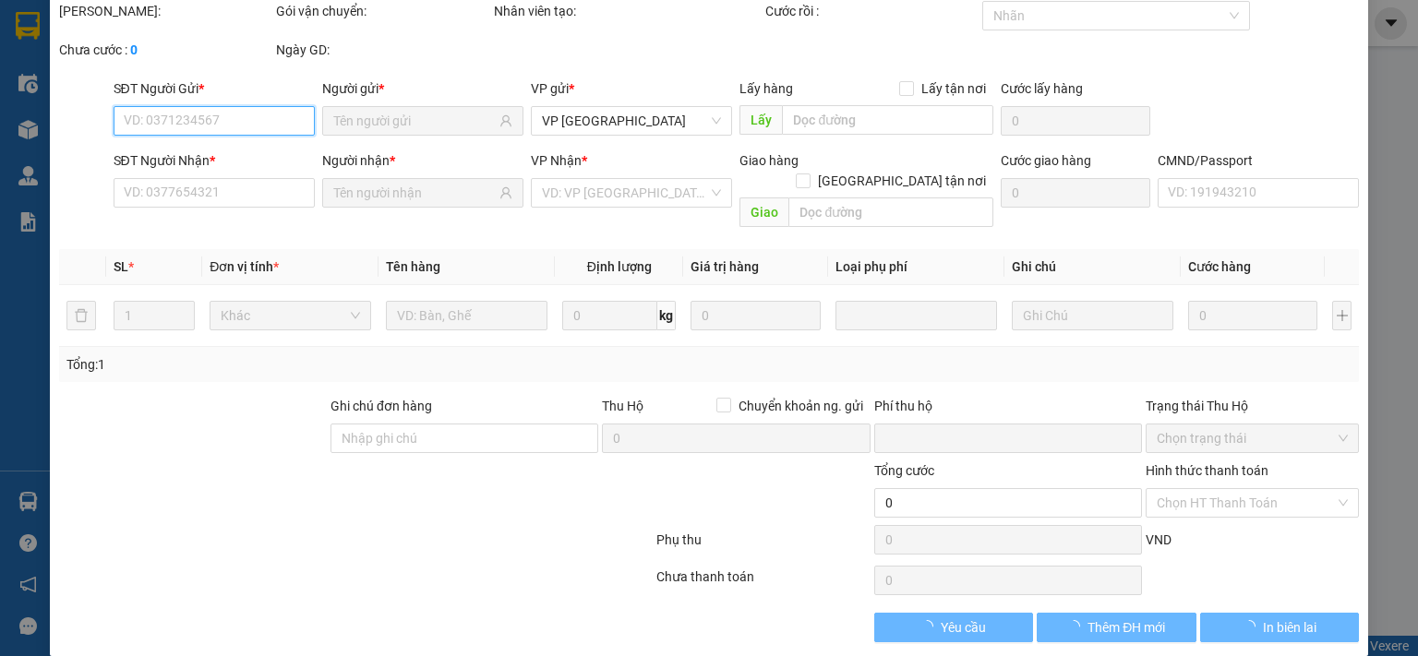
type input "0967892098"
type input "khACH"
type input "0911191926"
type input "TOYOTA"
type input "0"
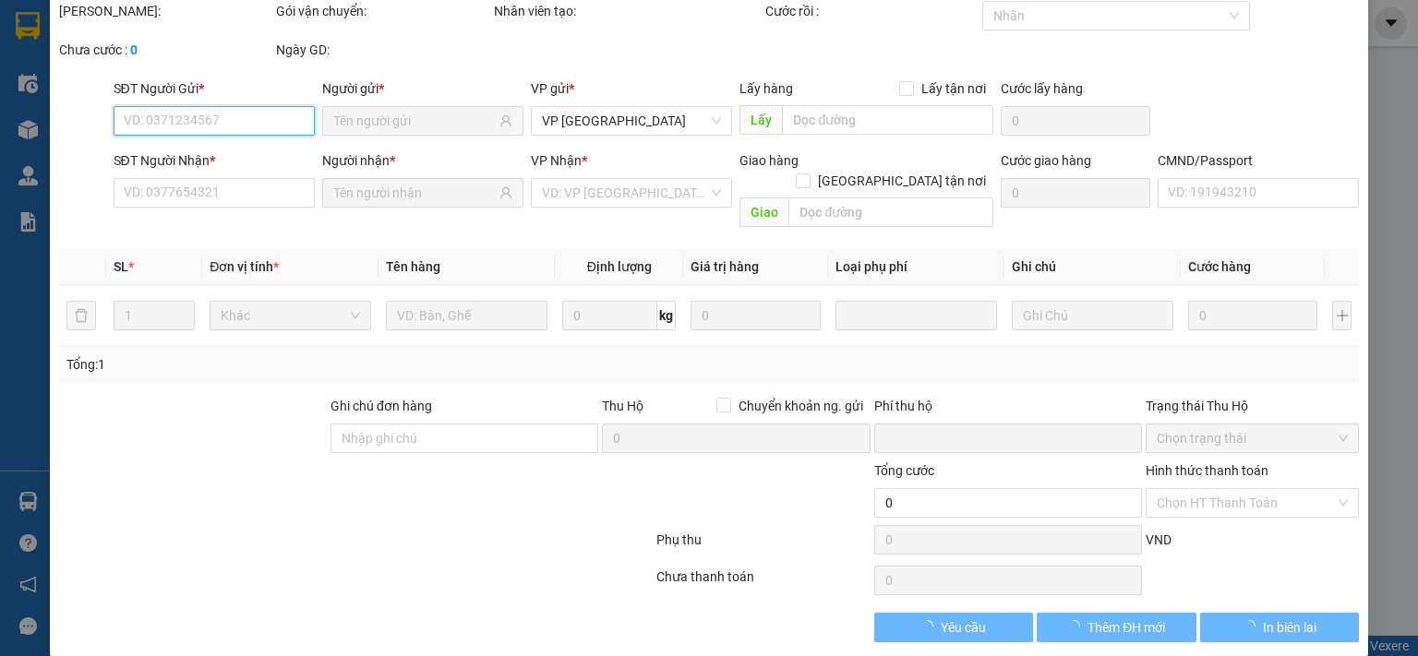
type input "35.000"
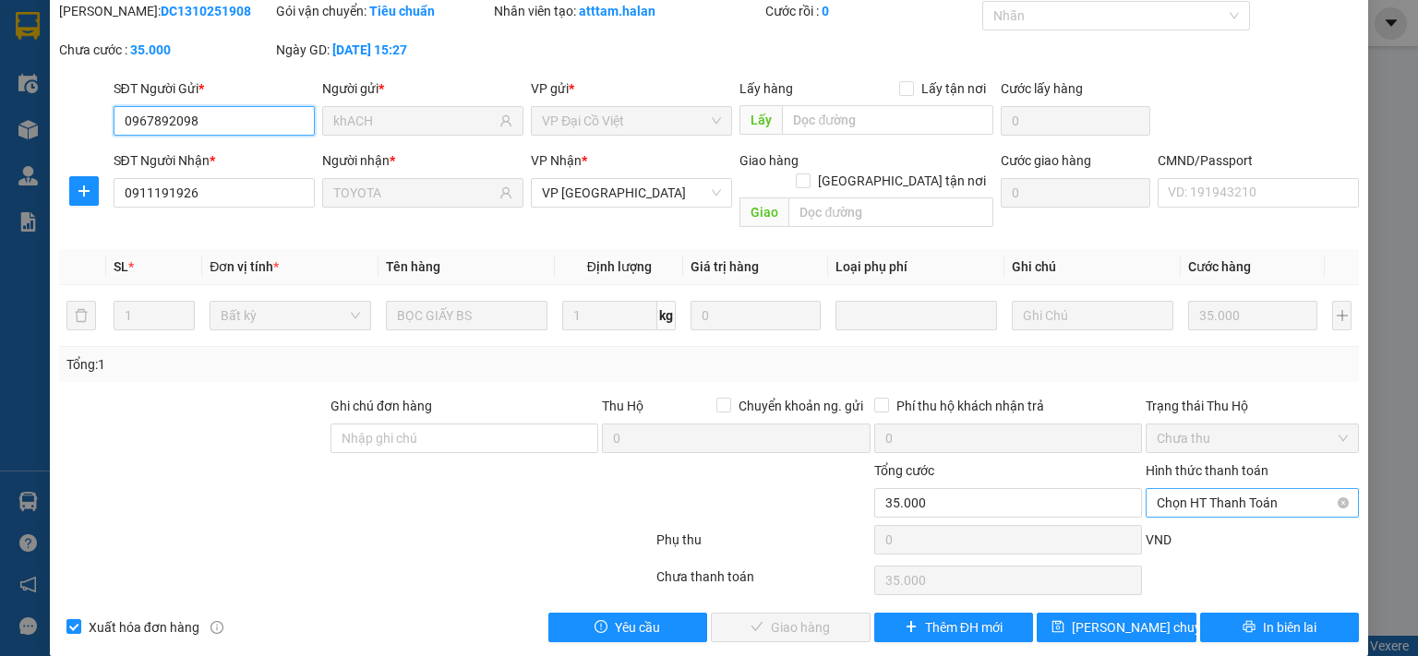
click at [1207, 489] on span "Chọn HT Thanh Toán" at bounding box center [1252, 503] width 191 height 28
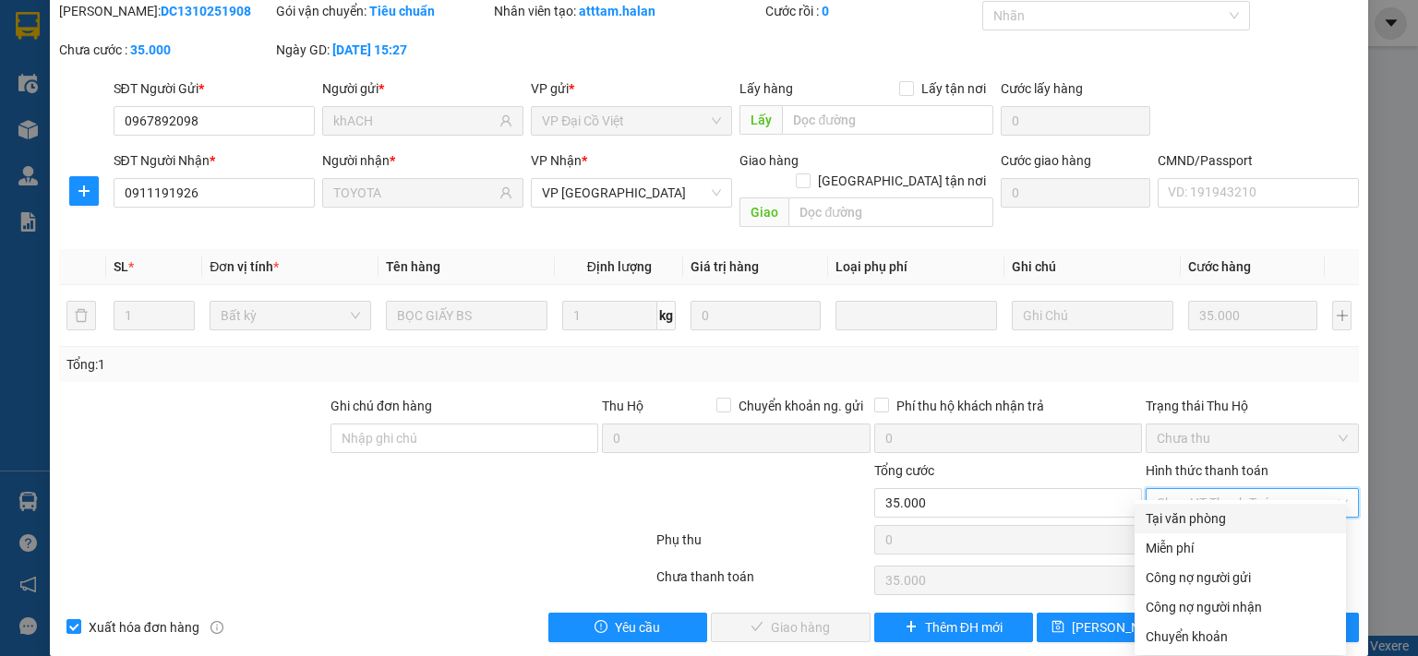
click at [1198, 522] on div "Tại văn phòng" at bounding box center [1239, 519] width 189 height 20
type input "0"
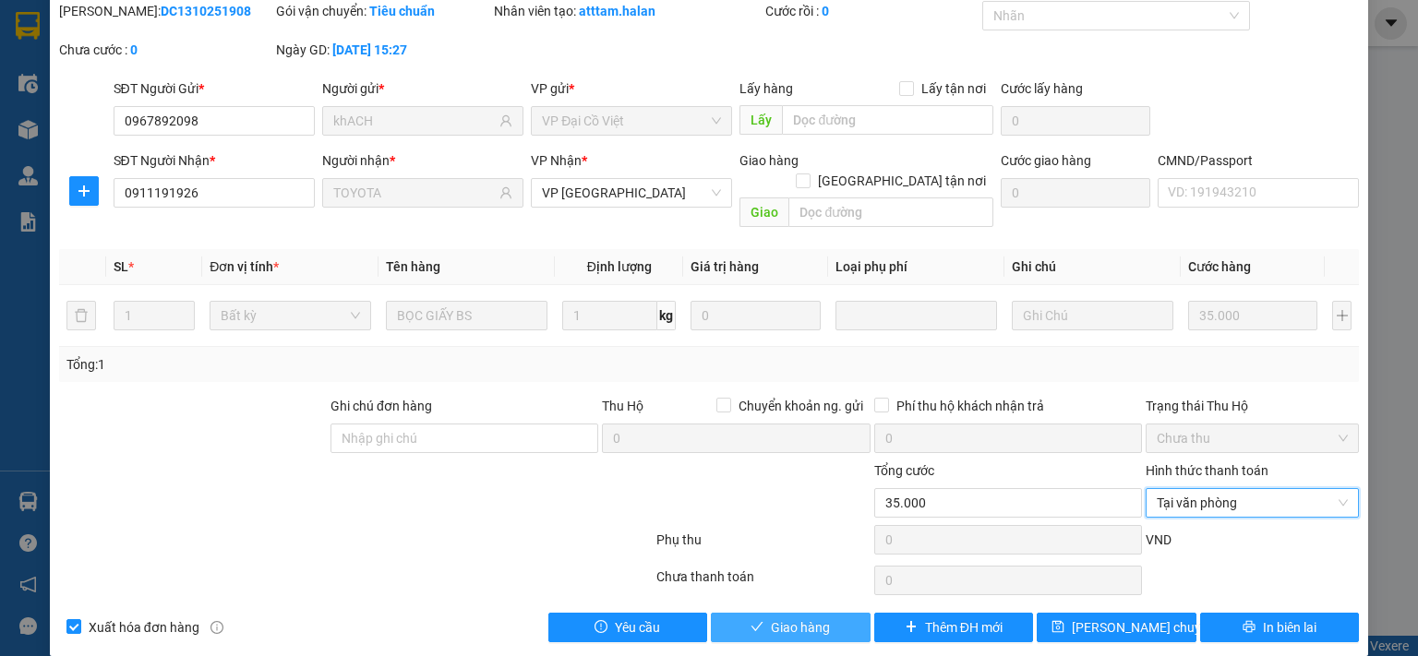
click at [827, 613] on button "Giao hàng" at bounding box center [791, 628] width 160 height 30
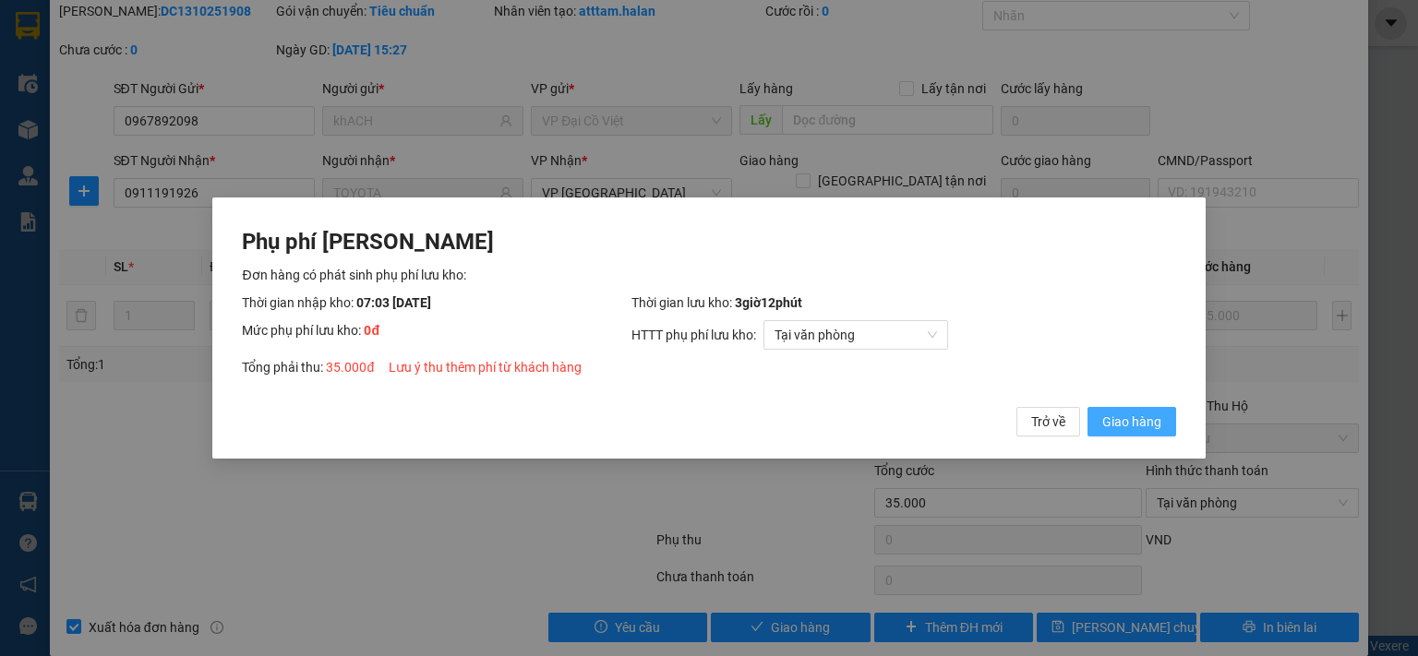
click at [1139, 422] on span "Giao hàng" at bounding box center [1131, 422] width 59 height 20
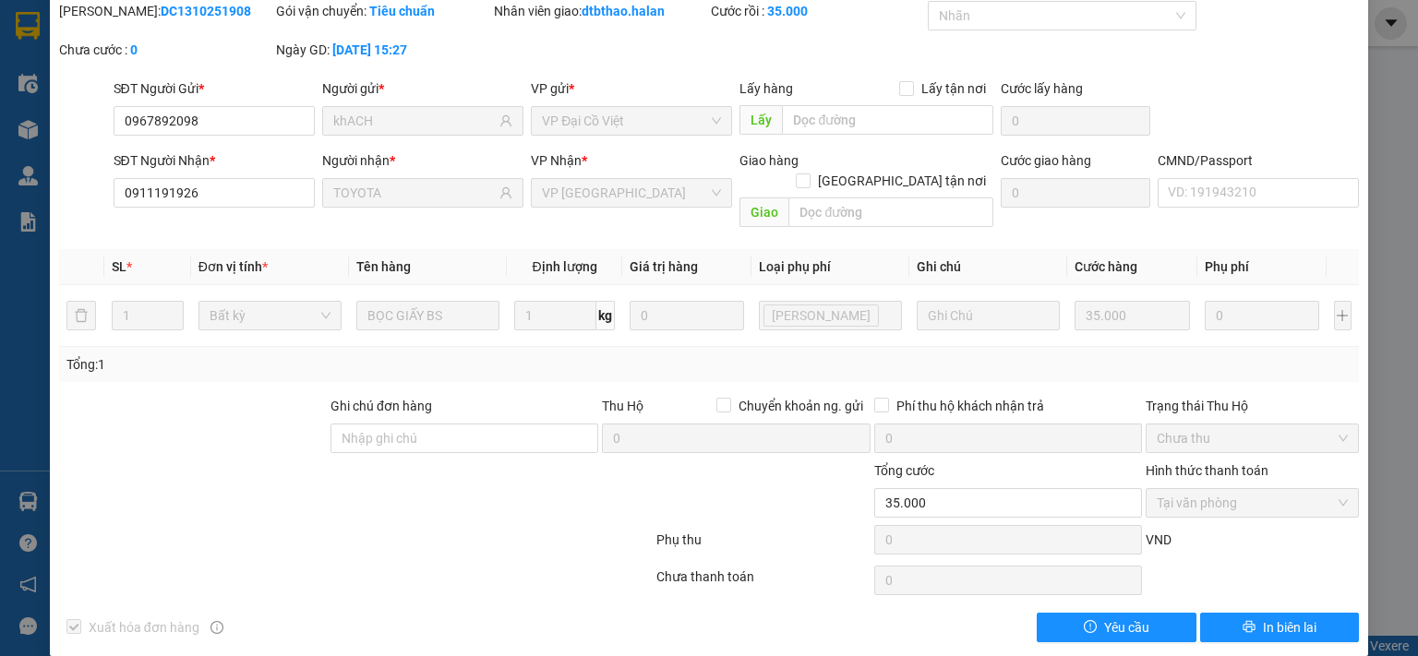
scroll to position [0, 0]
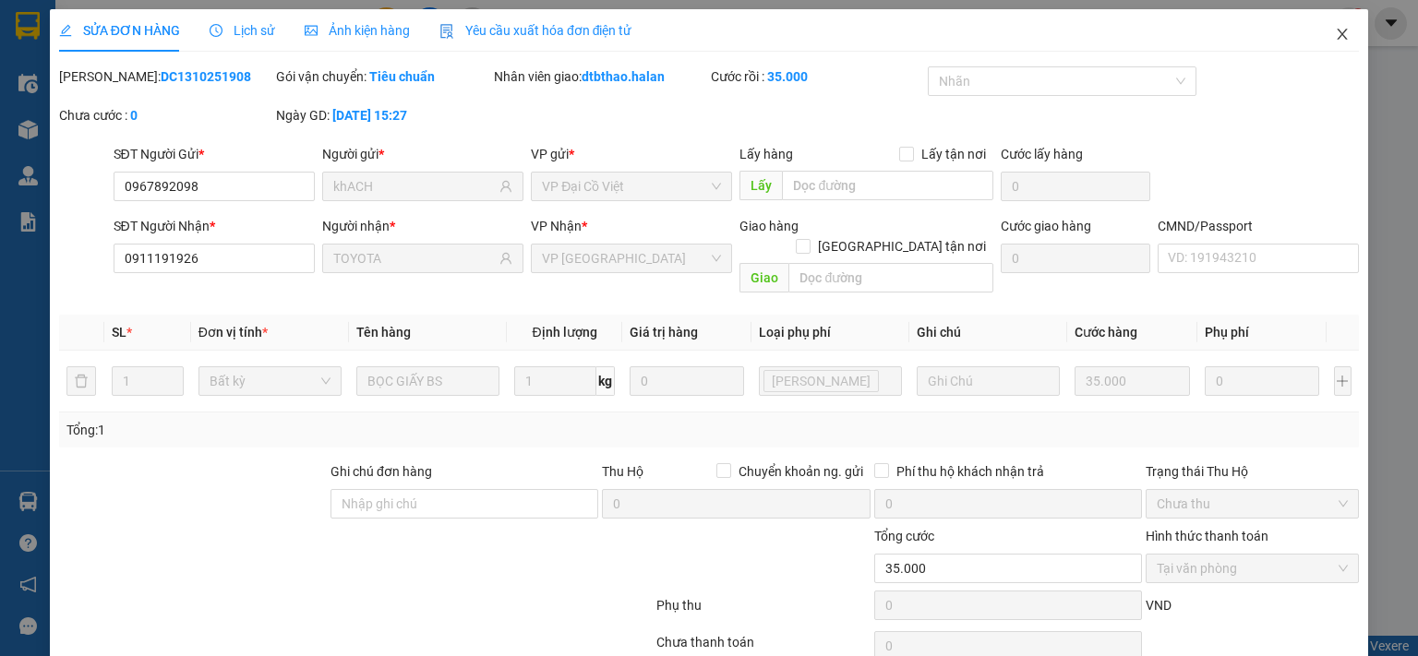
click at [1337, 36] on icon "close" at bounding box center [1342, 34] width 10 height 11
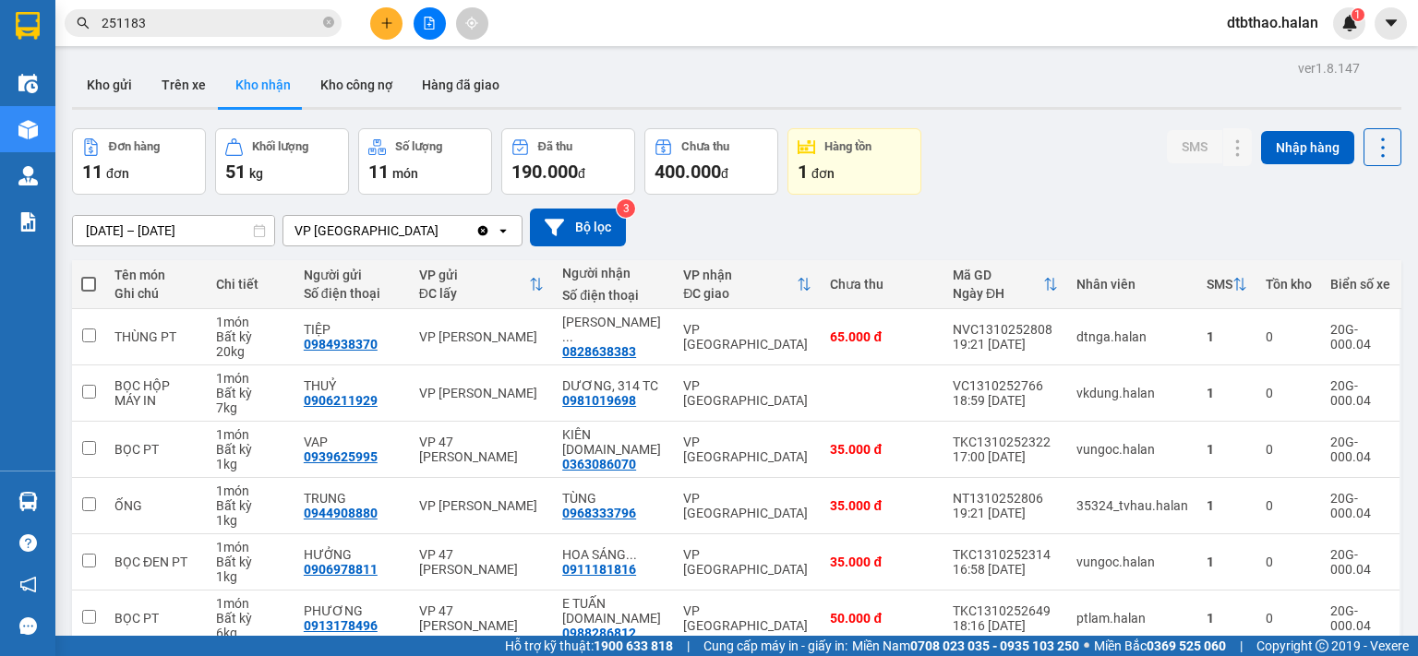
scroll to position [294, 0]
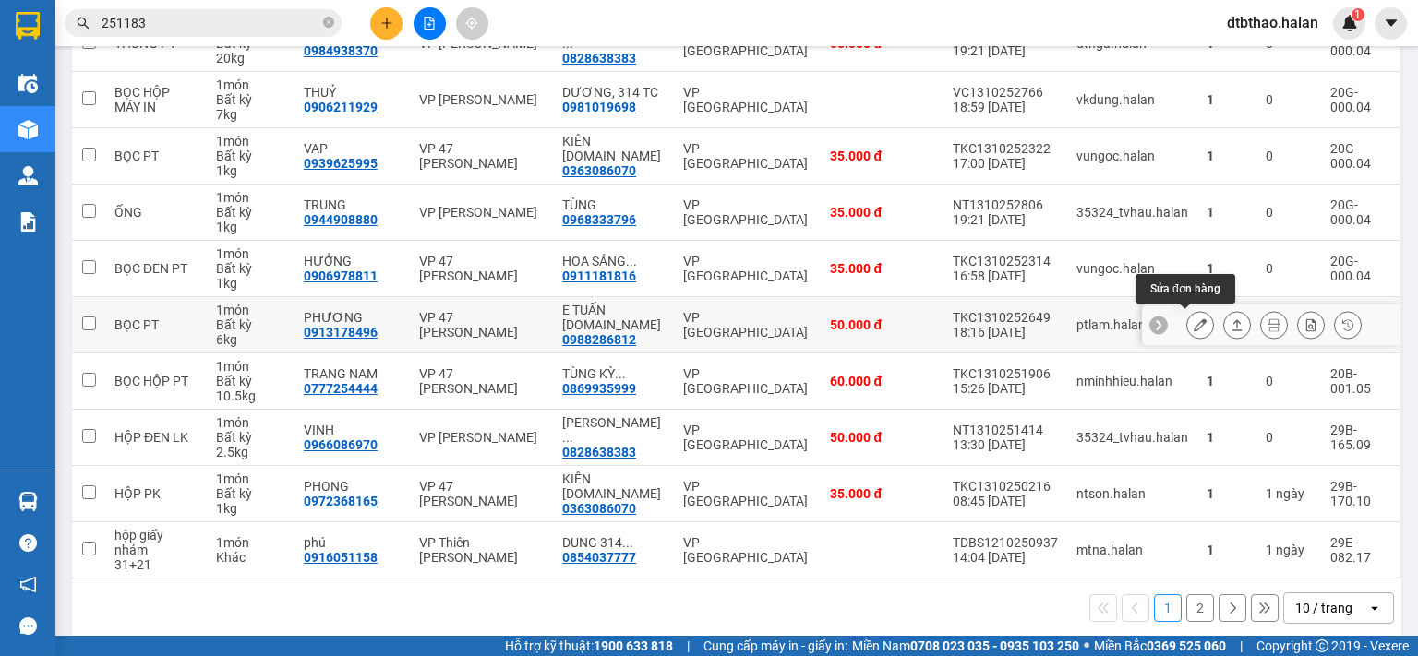
click at [1193, 318] on icon at bounding box center [1199, 324] width 13 height 13
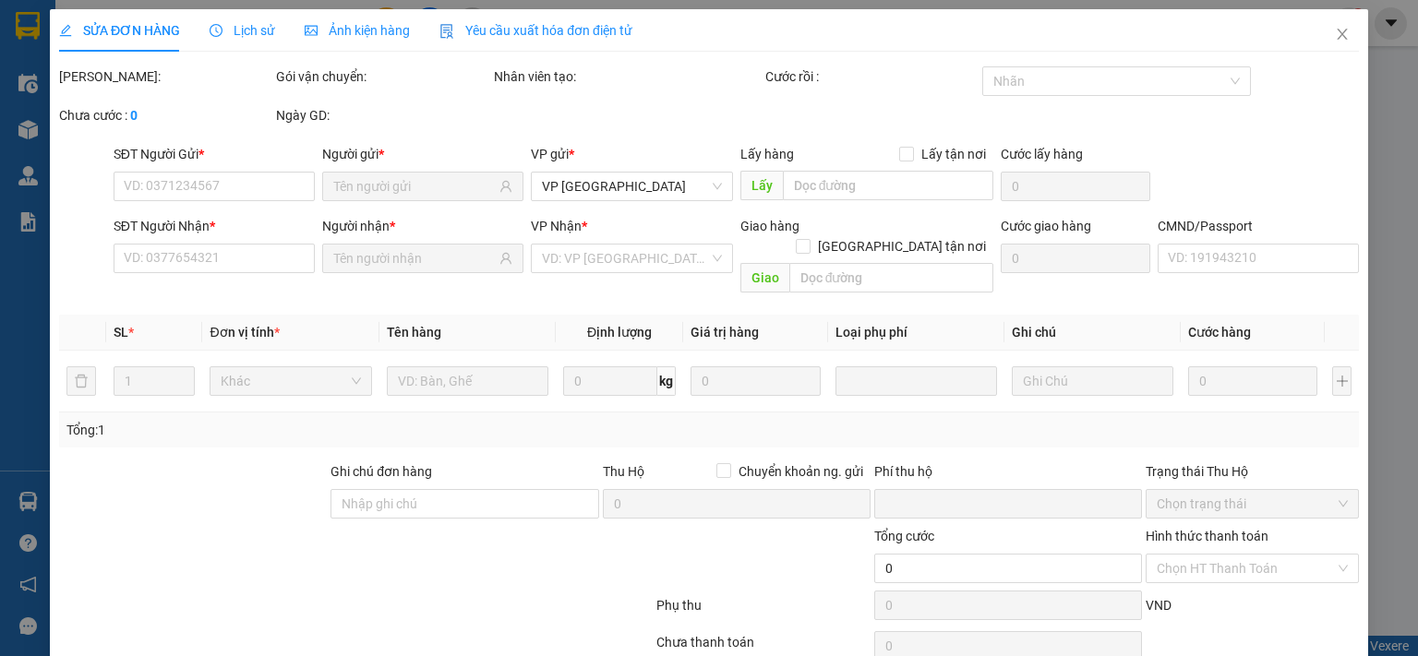
type input "0913178496"
type input "PHƯƠNG"
type input "0988286812"
type input "E TUẤN [DOMAIN_NAME]"
type input "0"
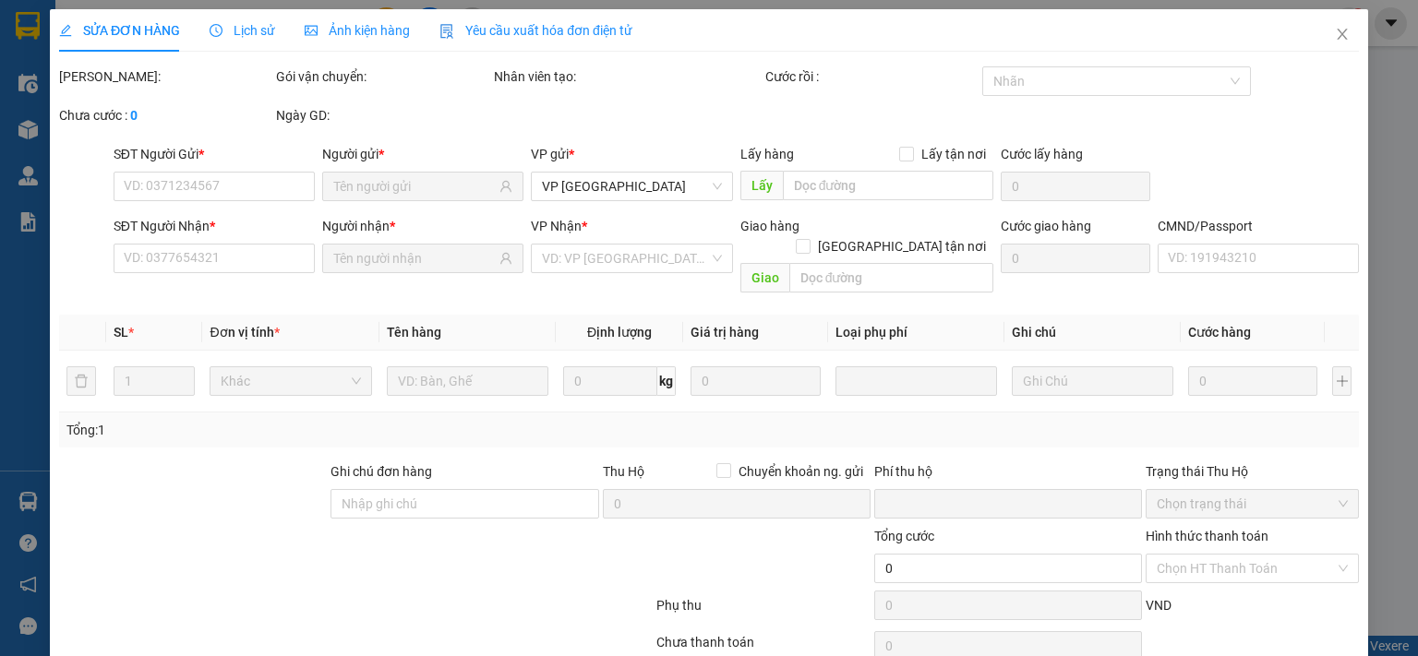
type input "50.000"
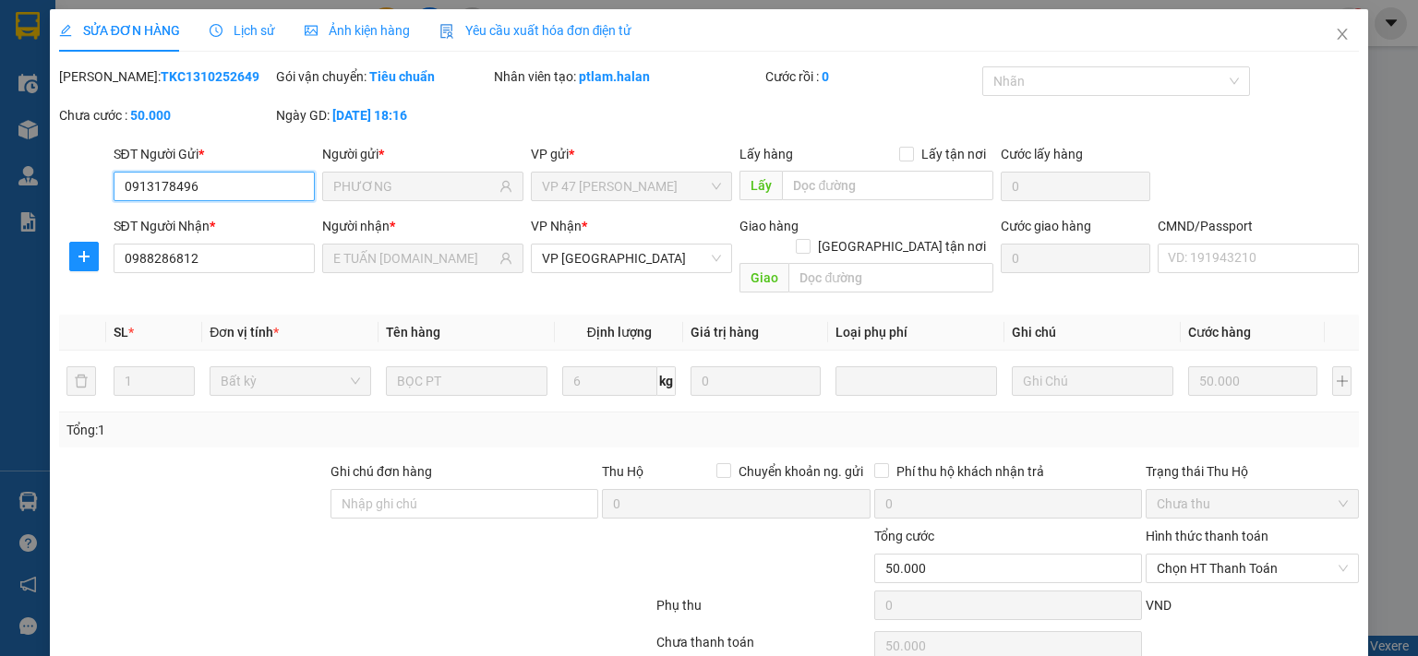
scroll to position [66, 0]
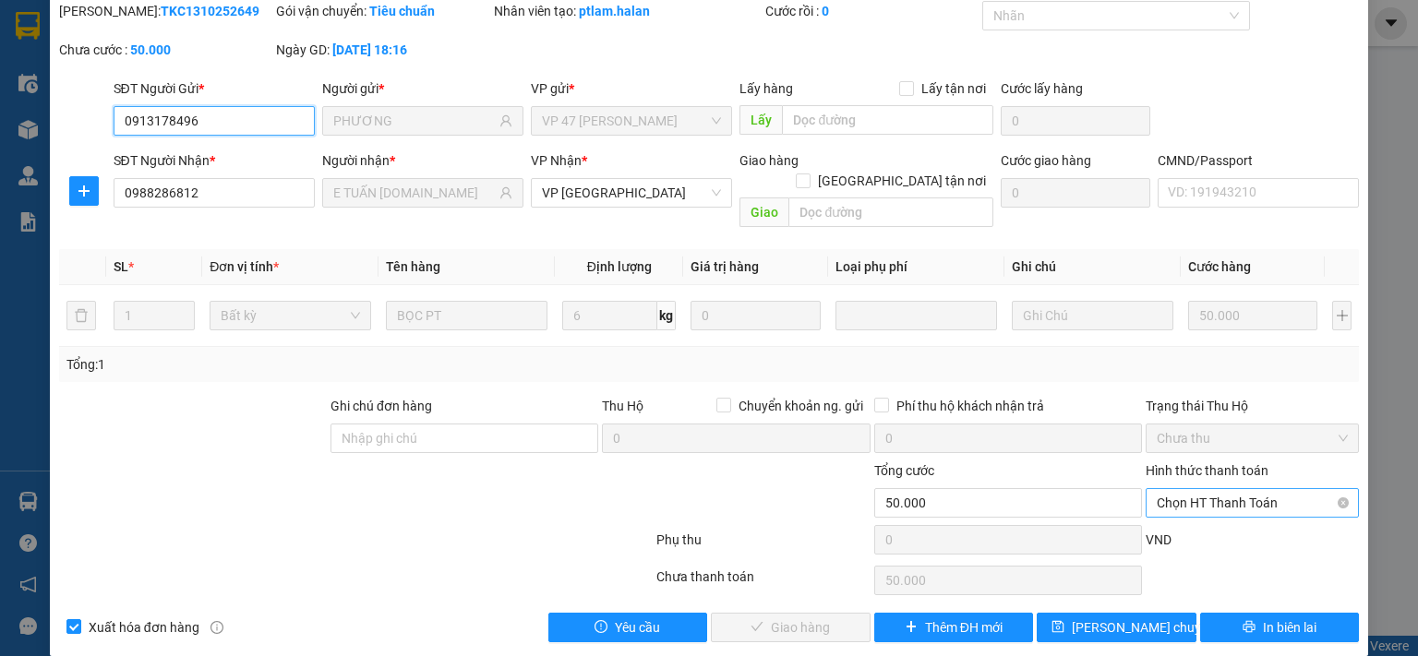
click at [1205, 489] on span "Chọn HT Thanh Toán" at bounding box center [1252, 503] width 191 height 28
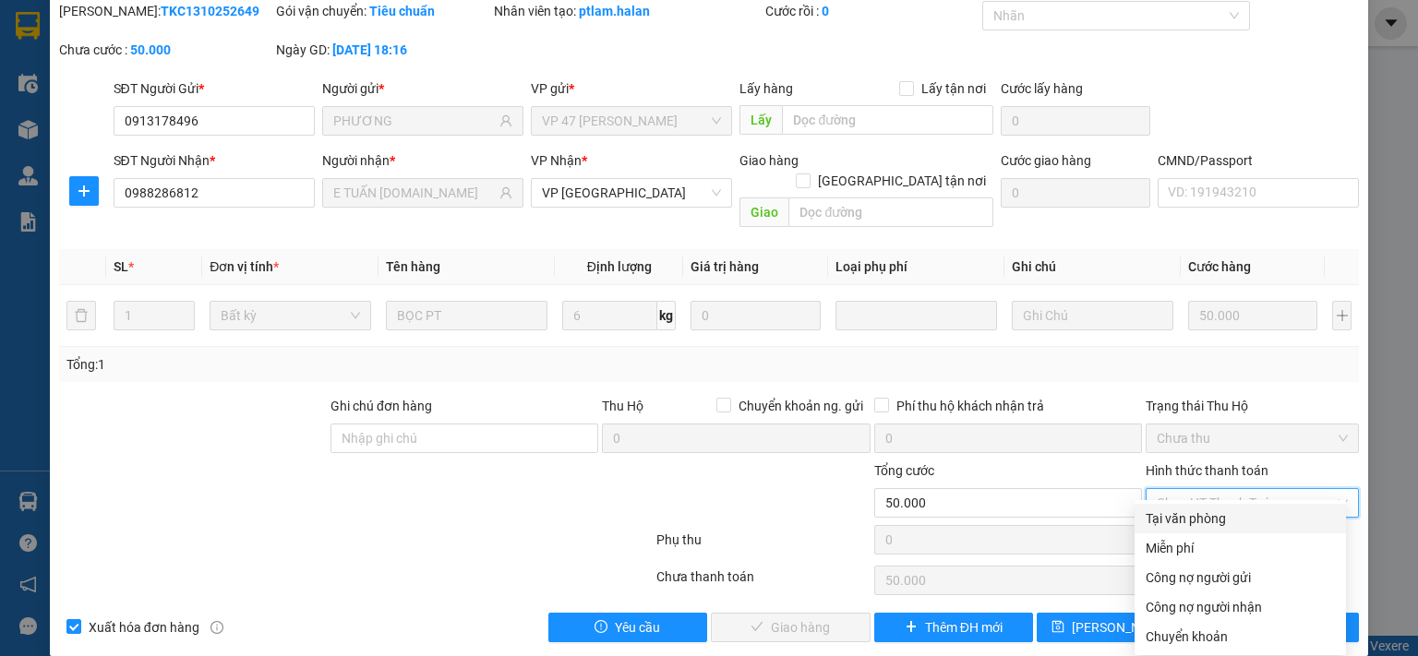
click at [1188, 514] on div "Tại văn phòng" at bounding box center [1239, 519] width 189 height 20
type input "0"
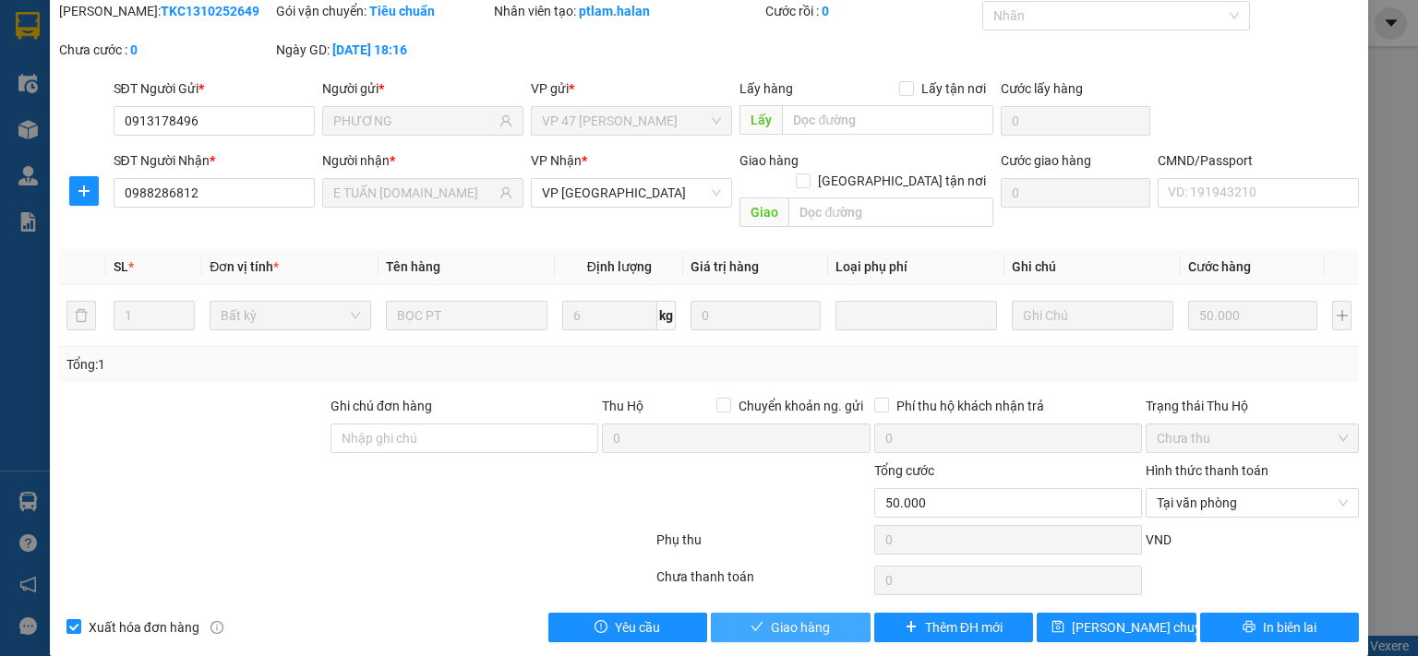
click at [783, 618] on span "Giao hàng" at bounding box center [800, 628] width 59 height 20
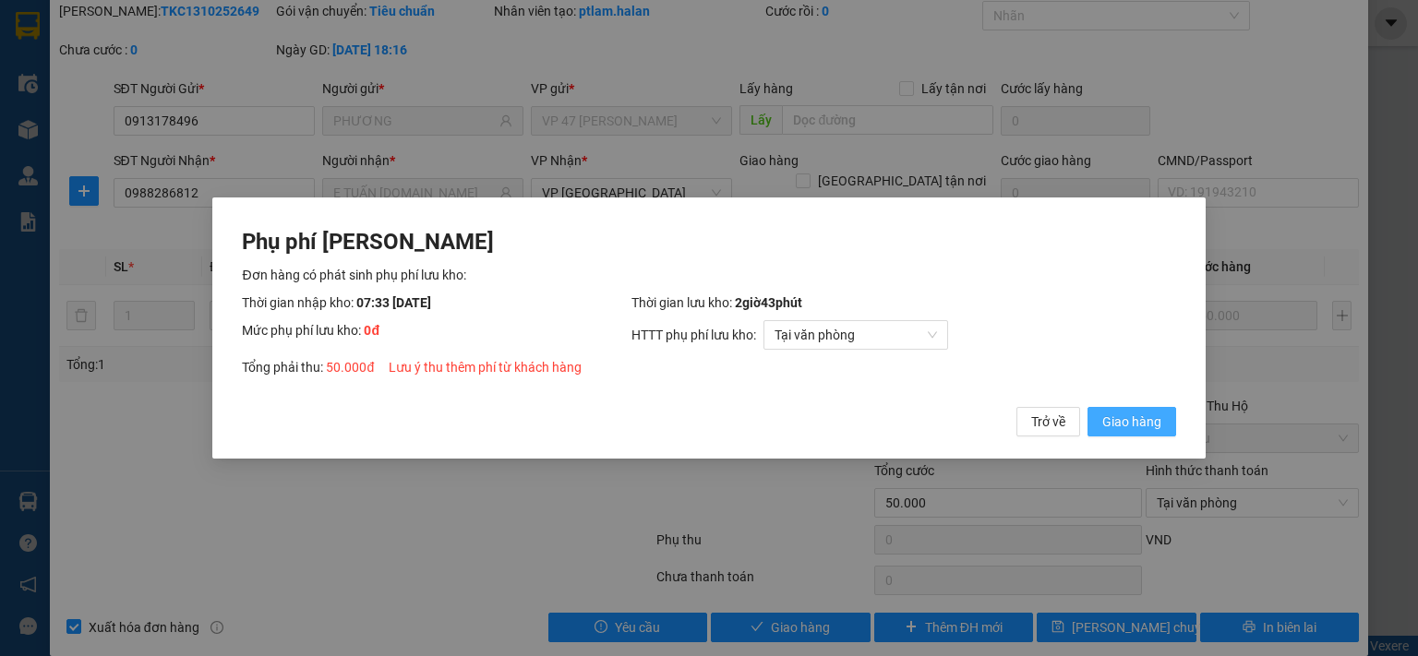
click at [1146, 430] on span "Giao hàng" at bounding box center [1131, 422] width 59 height 20
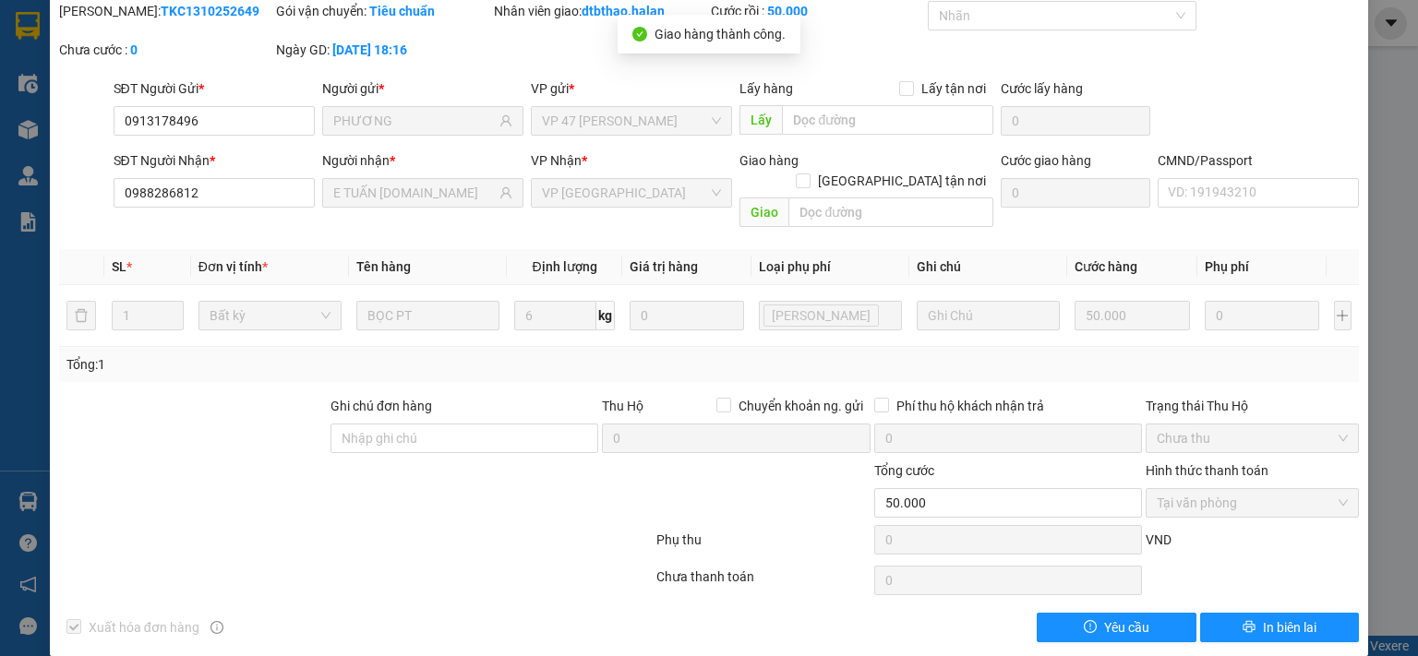
scroll to position [0, 0]
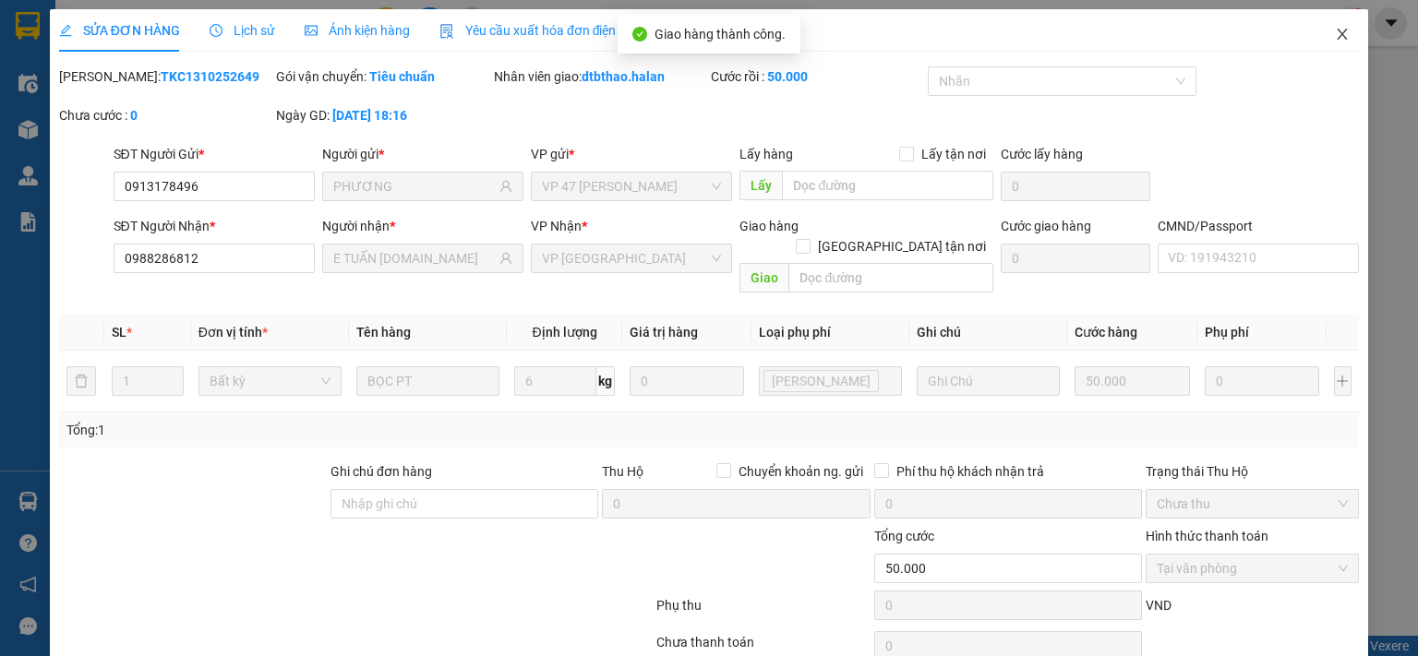
click at [1337, 31] on icon "close" at bounding box center [1342, 34] width 10 height 11
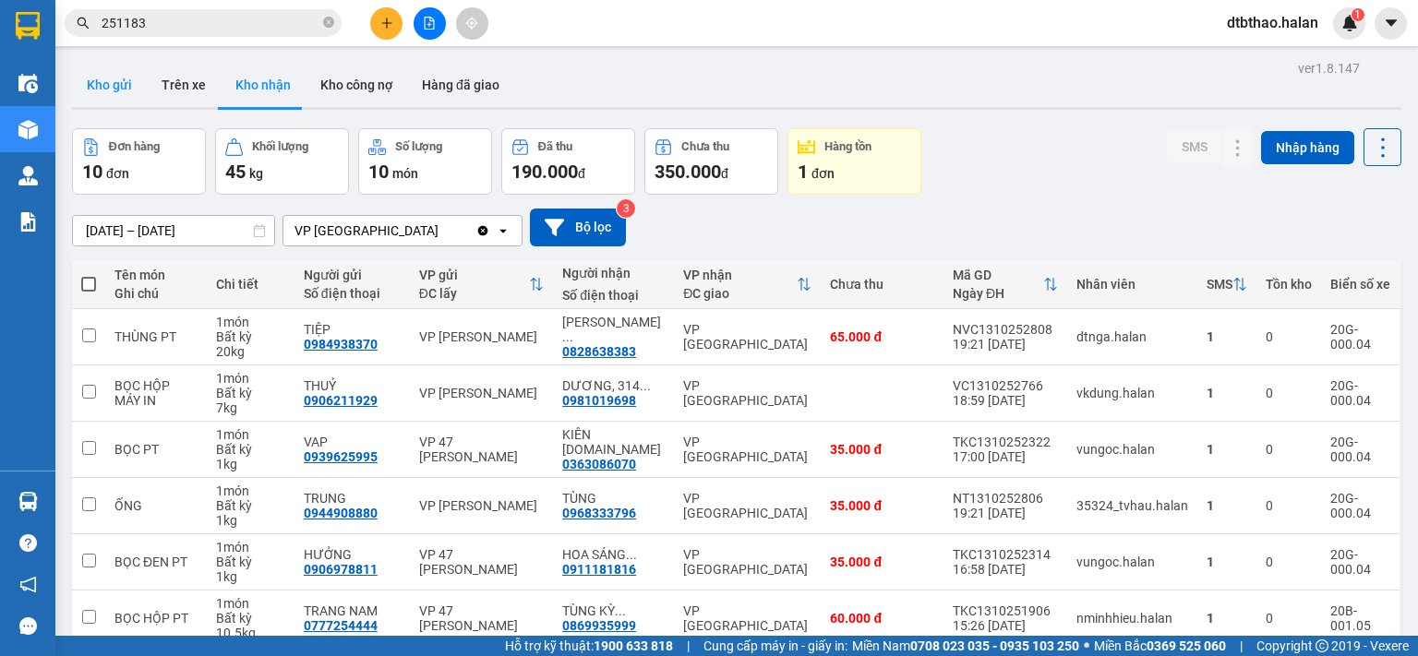
drag, startPoint x: 115, startPoint y: 90, endPoint x: 115, endPoint y: 104, distance: 14.8
click at [114, 90] on button "Kho gửi" at bounding box center [109, 85] width 75 height 44
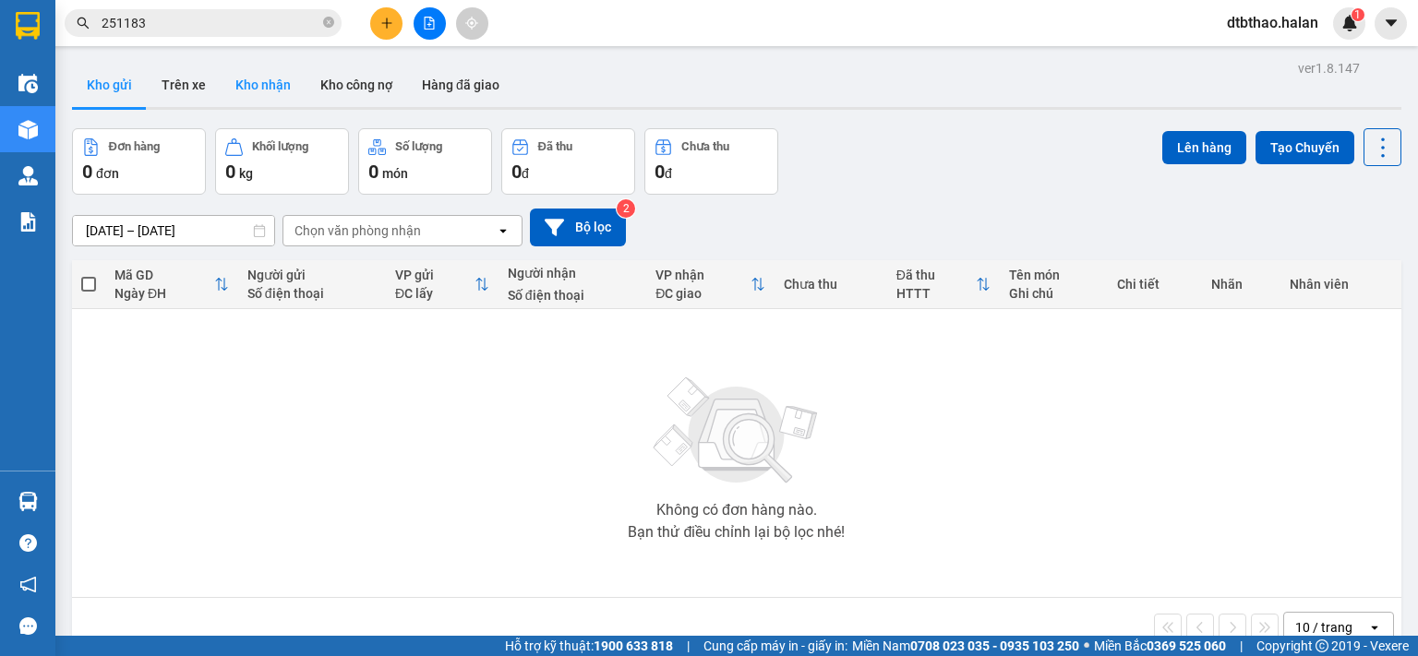
click at [256, 86] on button "Kho nhận" at bounding box center [263, 85] width 85 height 44
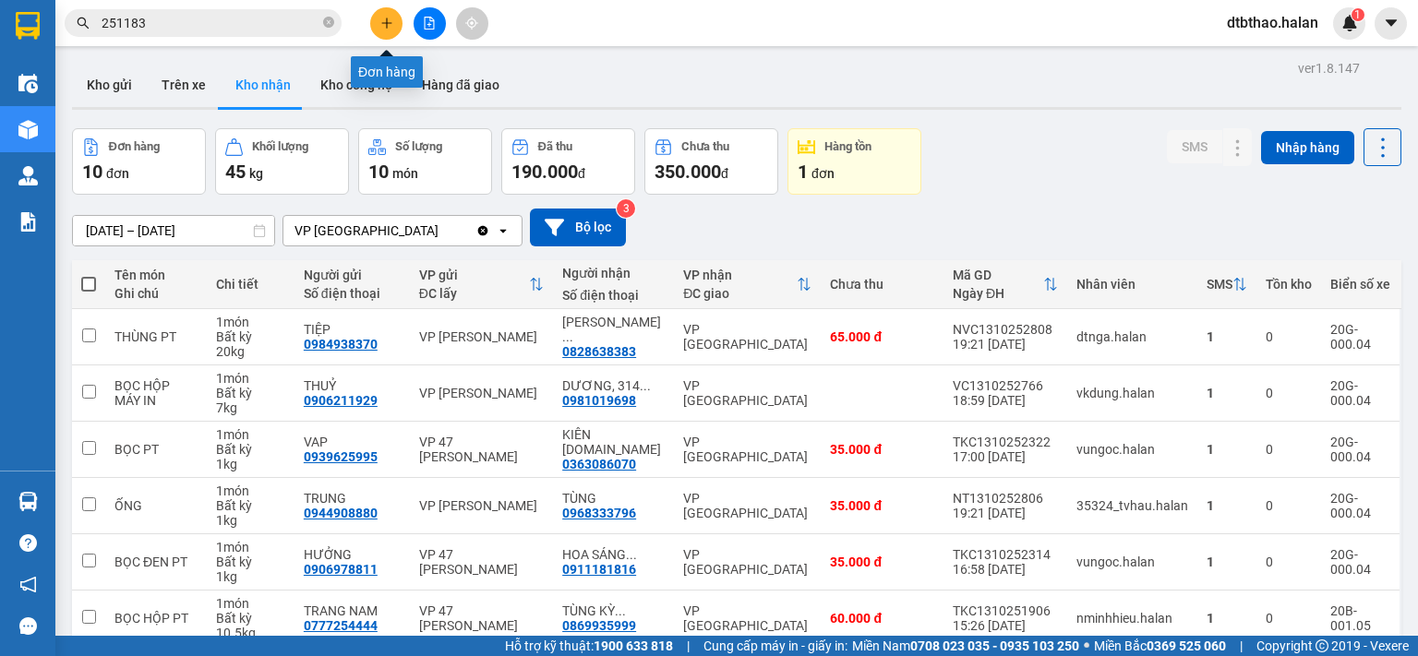
click at [385, 29] on icon "plus" at bounding box center [386, 23] width 13 height 13
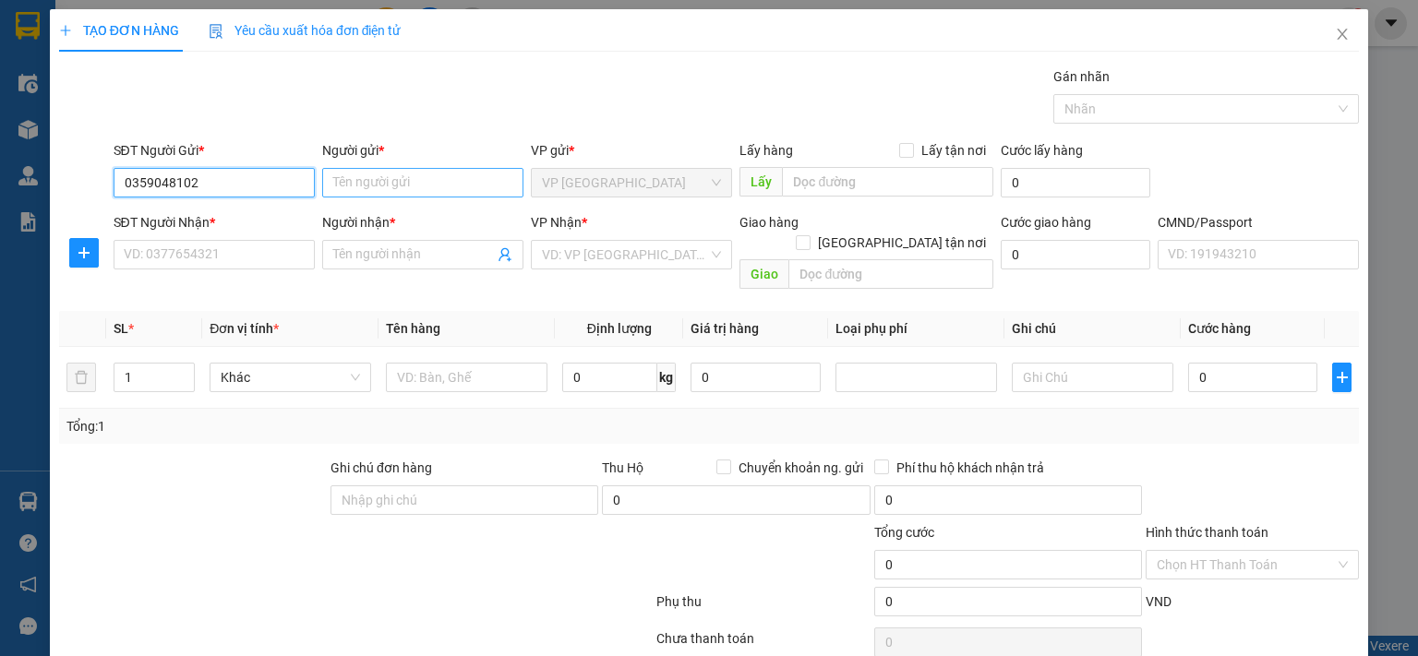
type input "0359048102"
click at [415, 183] on input "Người gửi *" at bounding box center [422, 183] width 201 height 30
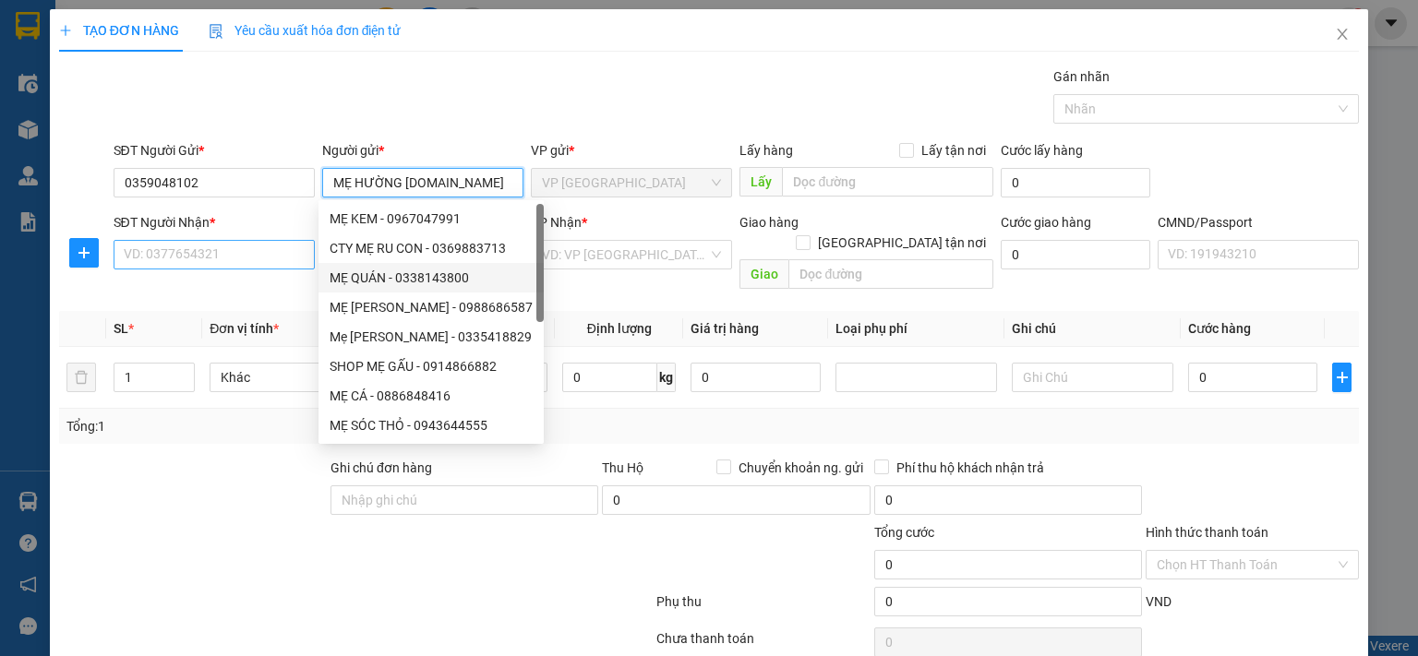
type input "MẸ HƯỜNG [DOMAIN_NAME]"
drag, startPoint x: 196, startPoint y: 259, endPoint x: 201, endPoint y: 269, distance: 10.8
click at [196, 259] on input "SĐT Người Nhận *" at bounding box center [214, 255] width 201 height 30
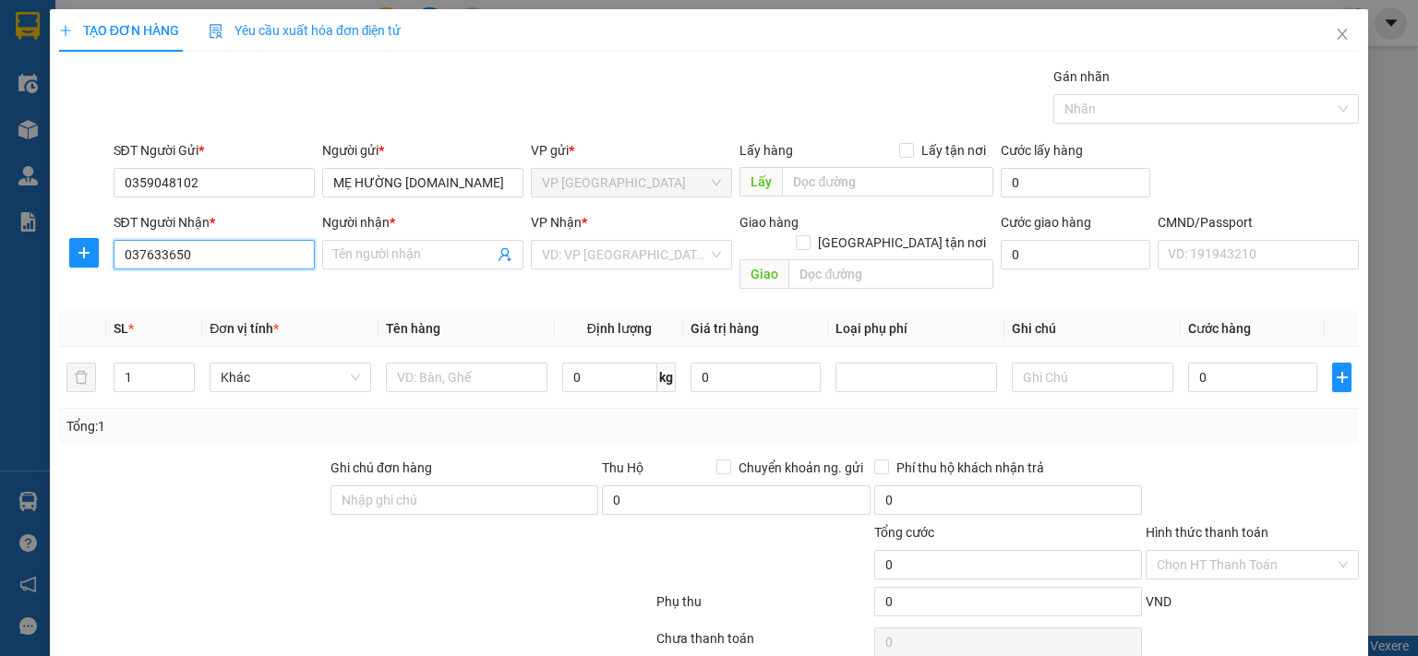
type input "0376336500"
click at [222, 295] on div "0376336500 - KHẢI" at bounding box center [211, 291] width 177 height 20
type input "KHẢI"
type input "0376336500"
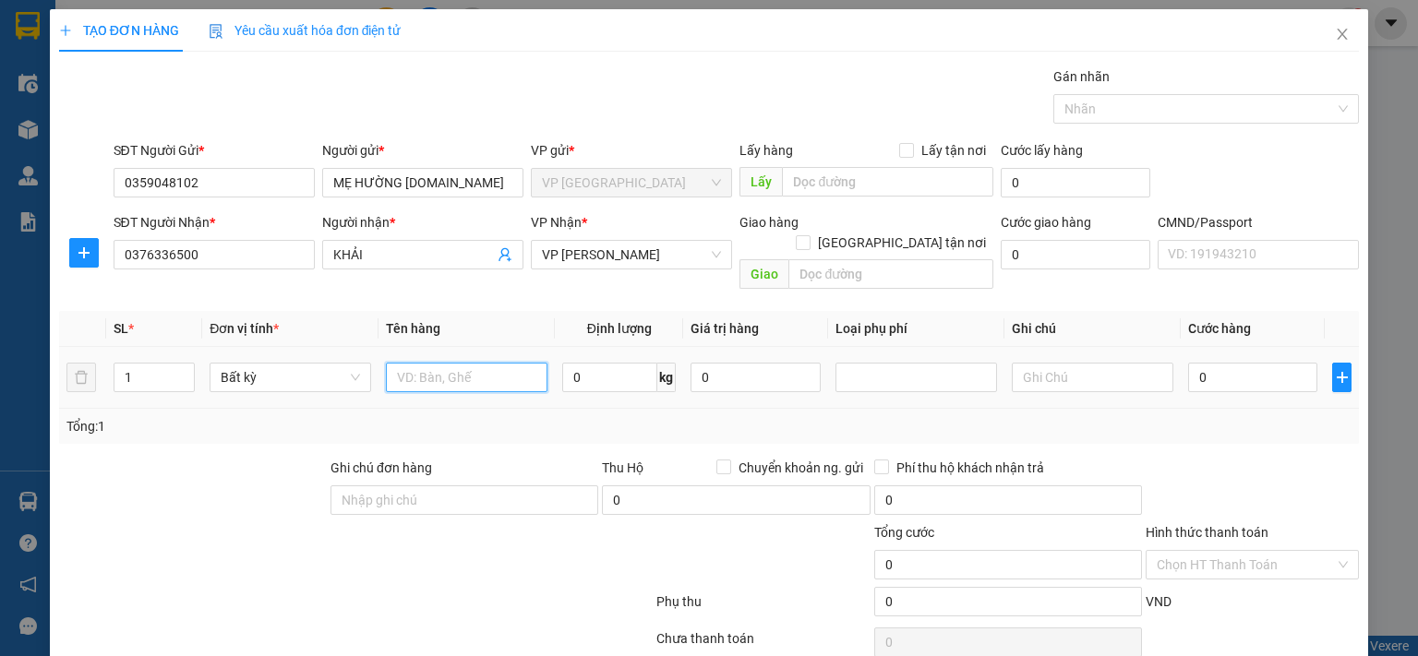
click at [498, 363] on input "text" at bounding box center [467, 378] width 162 height 30
type input "QUẠT+CHĂN"
click at [607, 363] on input "0" at bounding box center [609, 378] width 95 height 30
type input "3"
click at [616, 363] on input "3" at bounding box center [609, 378] width 95 height 30
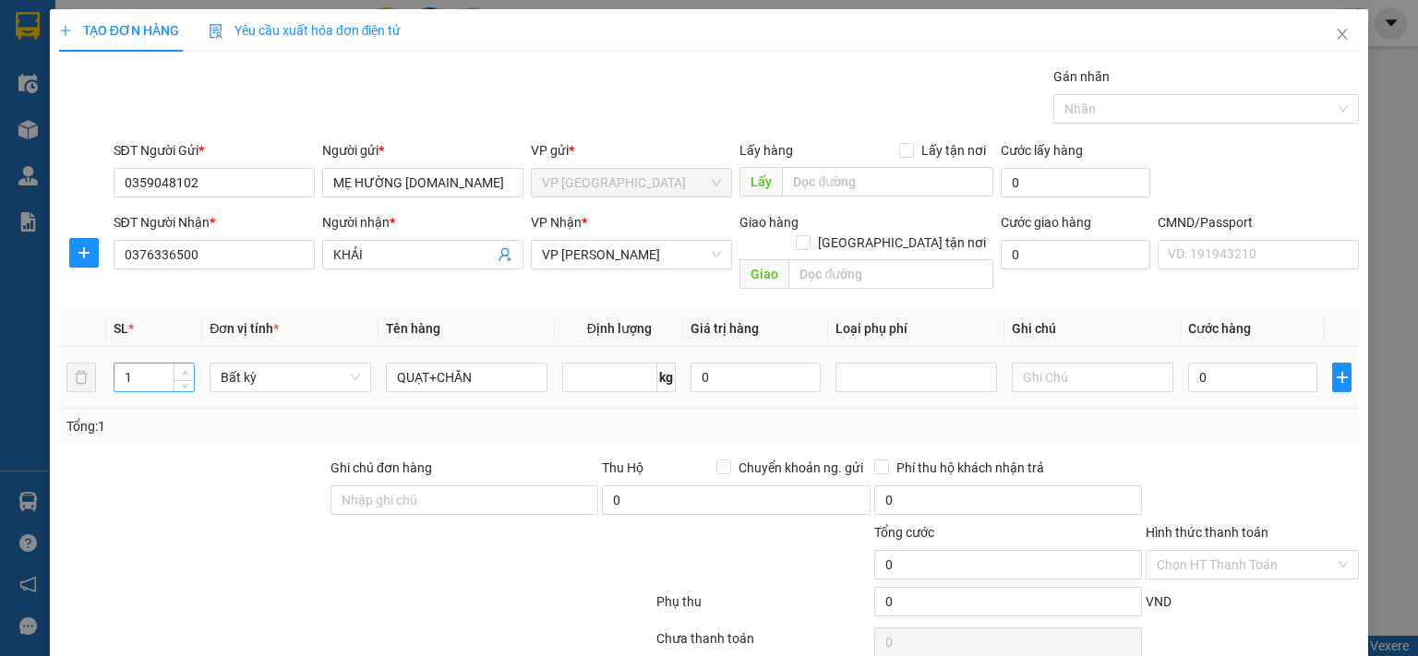
type input "0"
click at [182, 367] on span "up" at bounding box center [184, 372] width 11 height 11
type input "2"
click at [182, 367] on span "up" at bounding box center [184, 372] width 11 height 11
click at [1218, 363] on input "0" at bounding box center [1252, 378] width 129 height 30
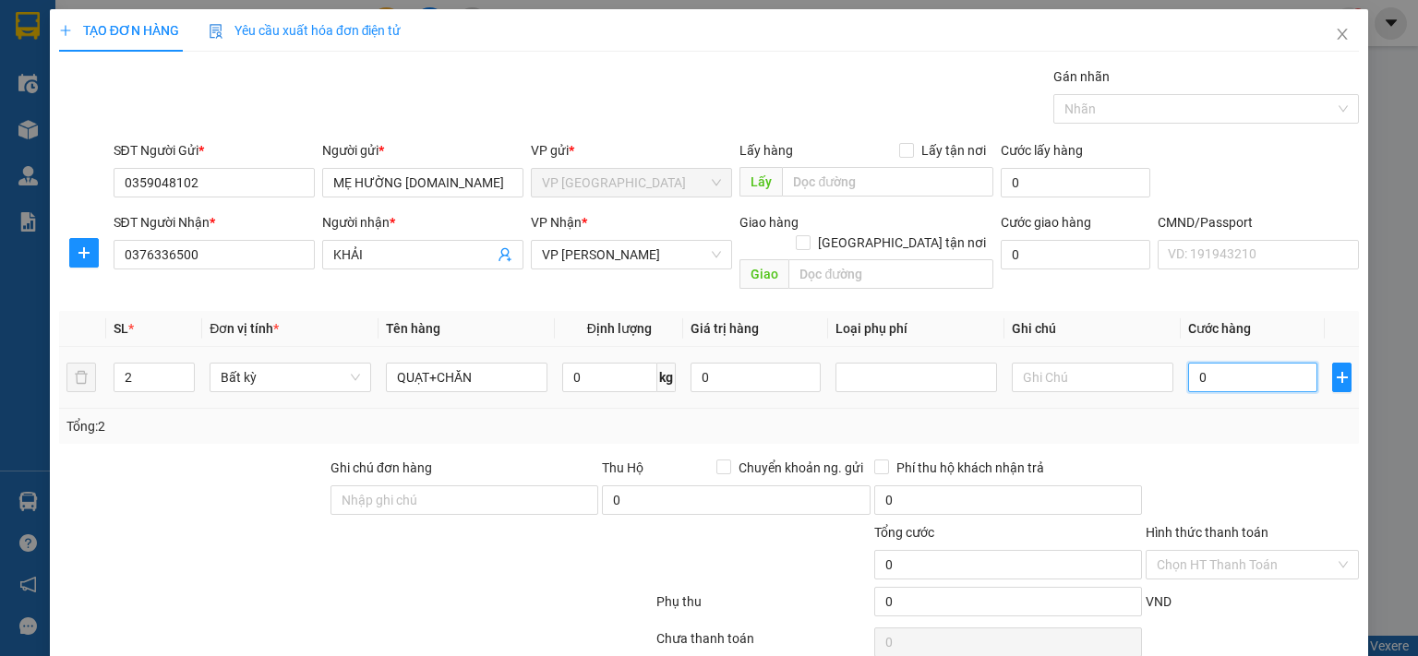
type input "9"
type input "90"
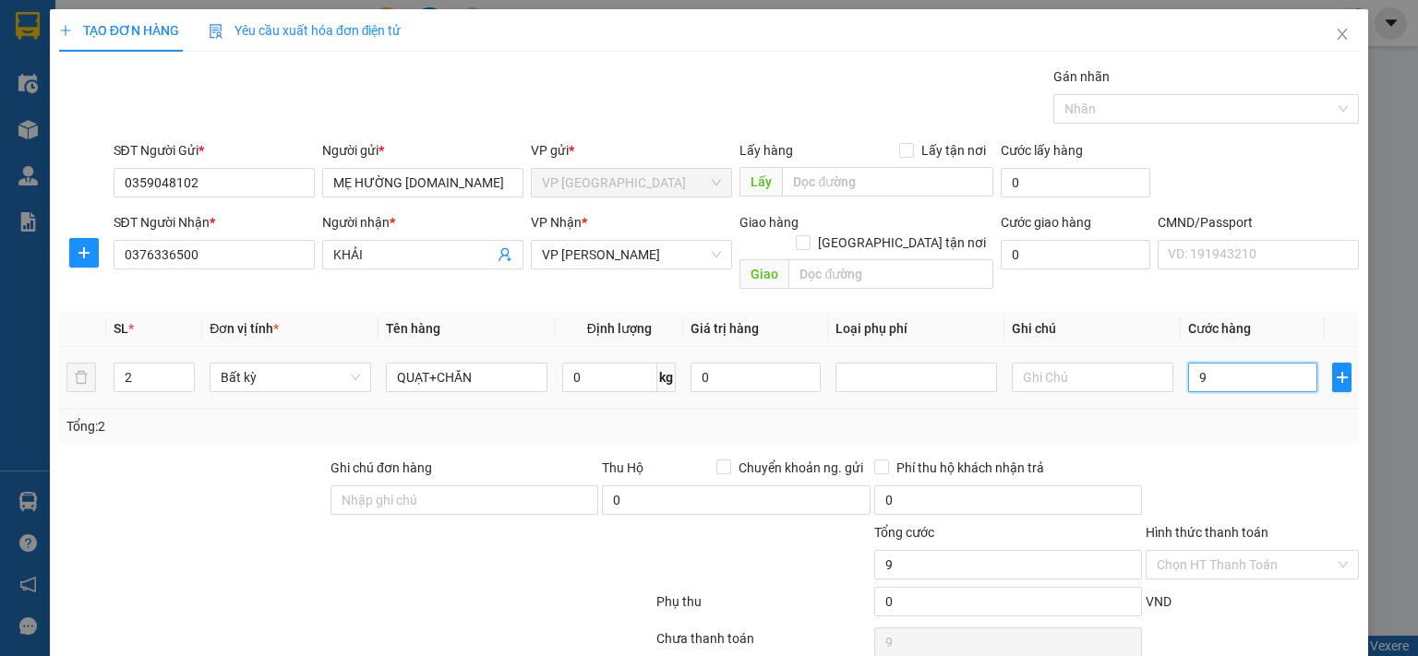
type input "90"
type input "900"
type input "9.000"
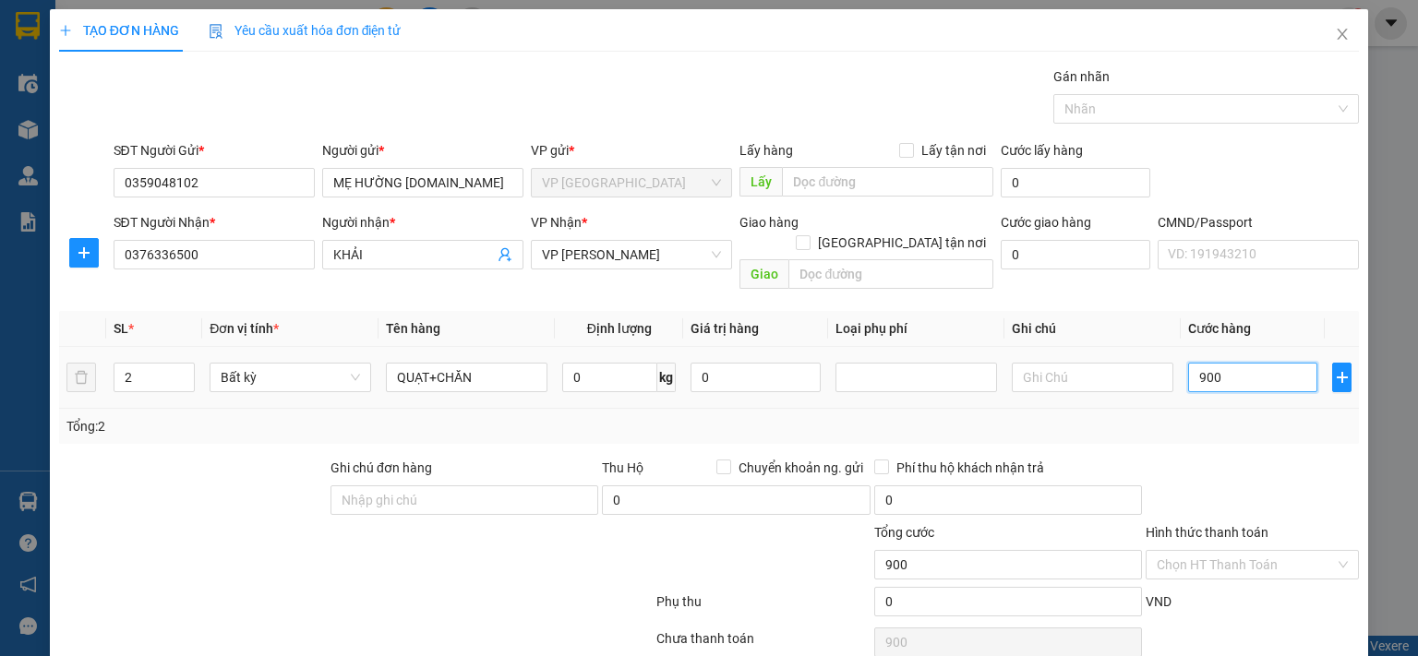
type input "9.000"
type input "90.000"
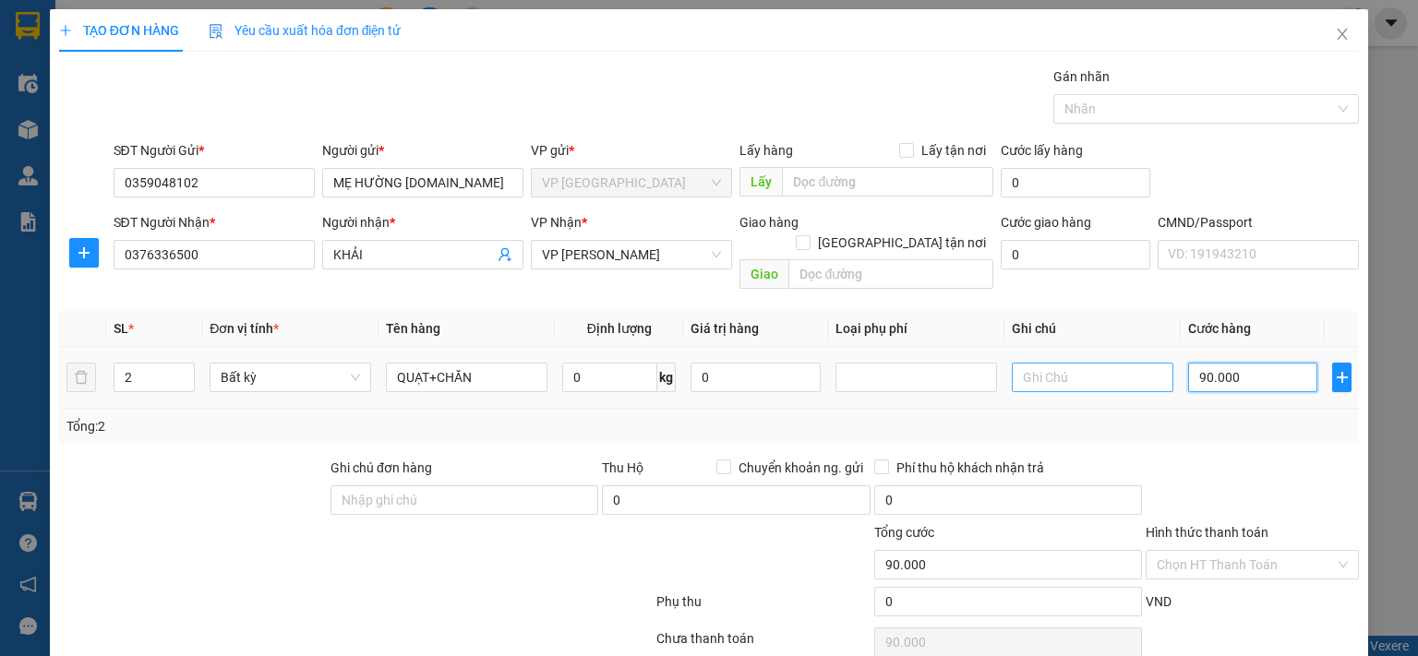
type input "90.000"
click at [1120, 363] on input "text" at bounding box center [1093, 378] width 162 height 30
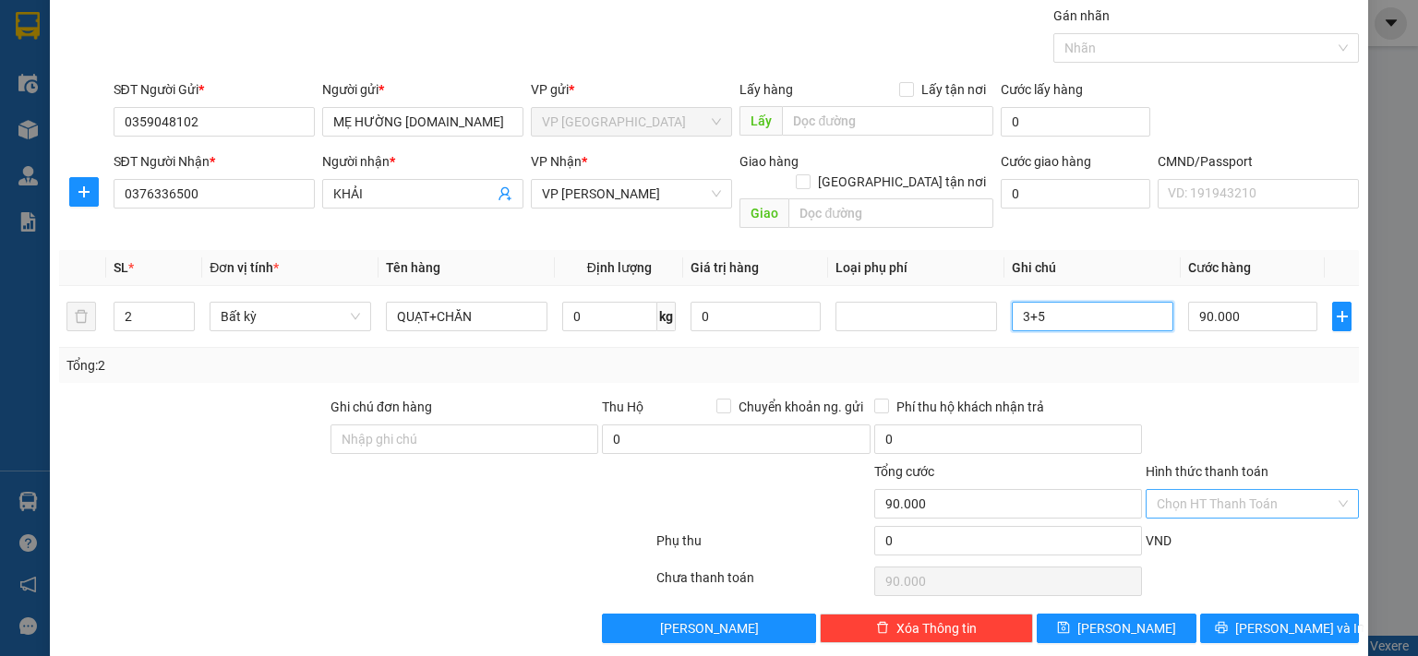
type input "3+5"
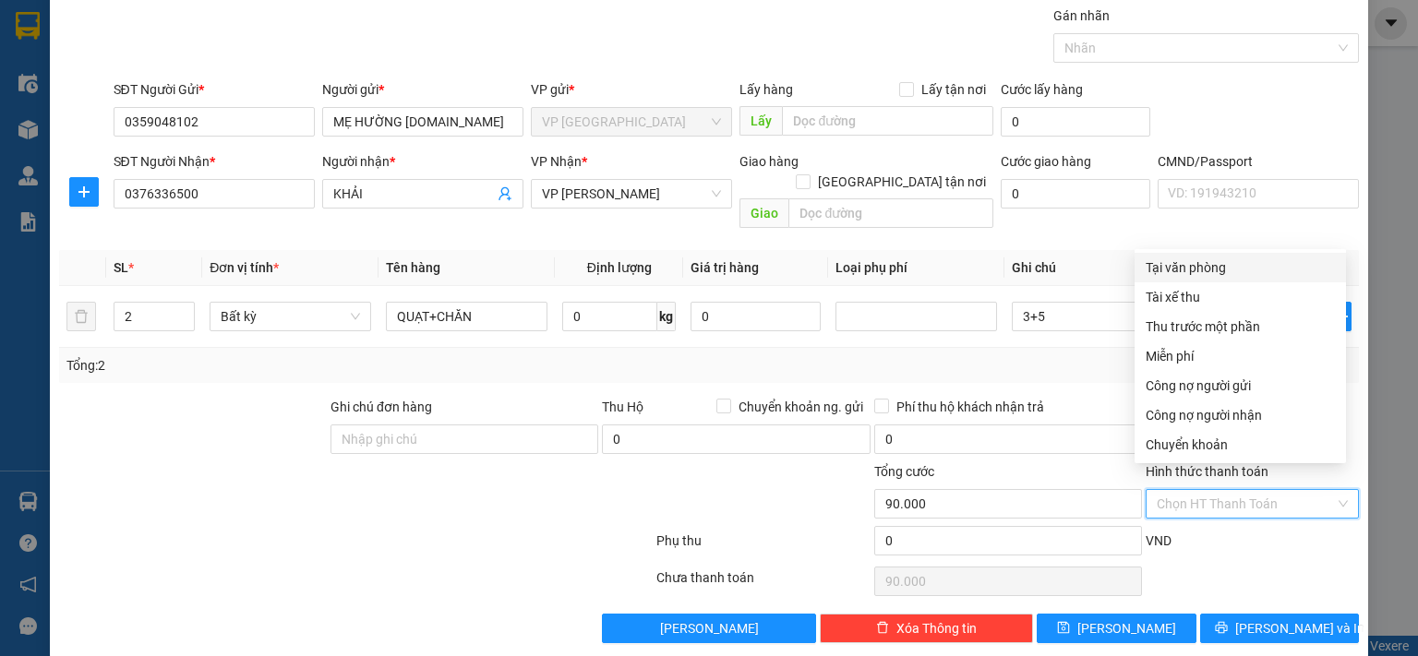
click at [1230, 490] on input "Hình thức thanh toán" at bounding box center [1246, 504] width 178 height 28
click at [1178, 269] on div "Tại văn phòng" at bounding box center [1239, 268] width 189 height 20
type input "0"
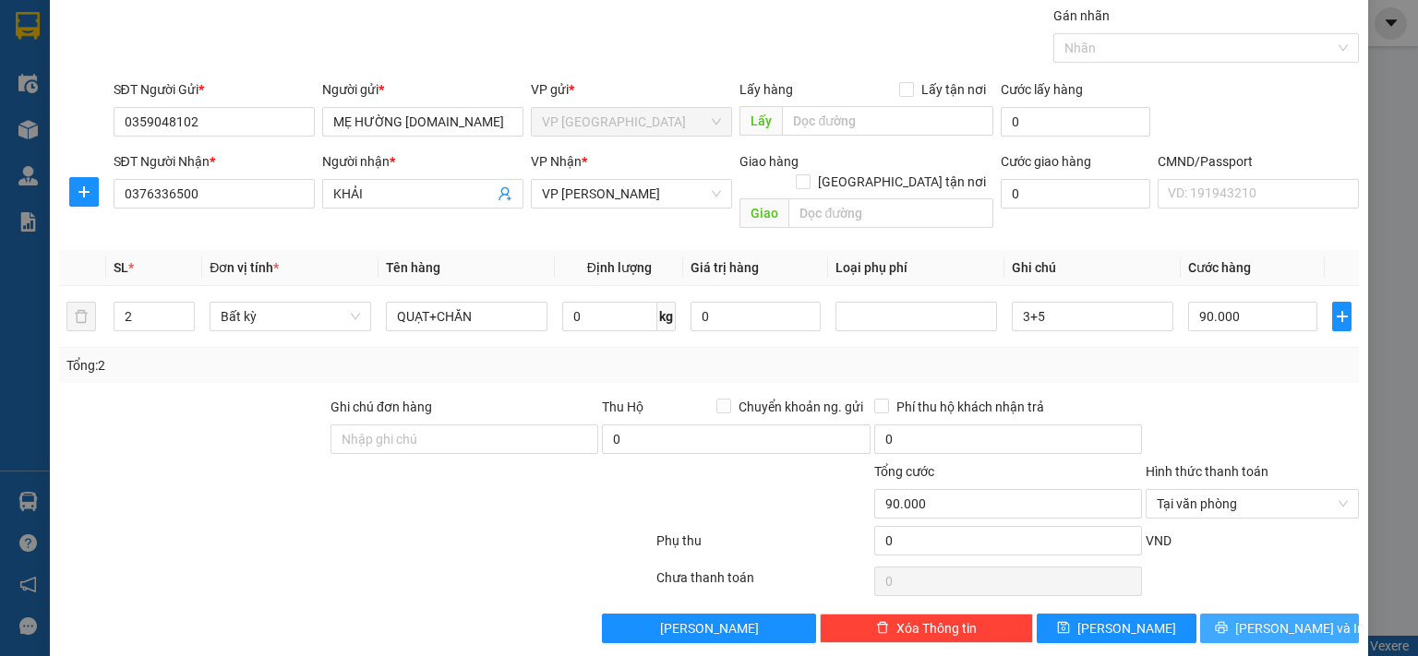
click at [1245, 614] on button "[PERSON_NAME] và In" at bounding box center [1280, 629] width 160 height 30
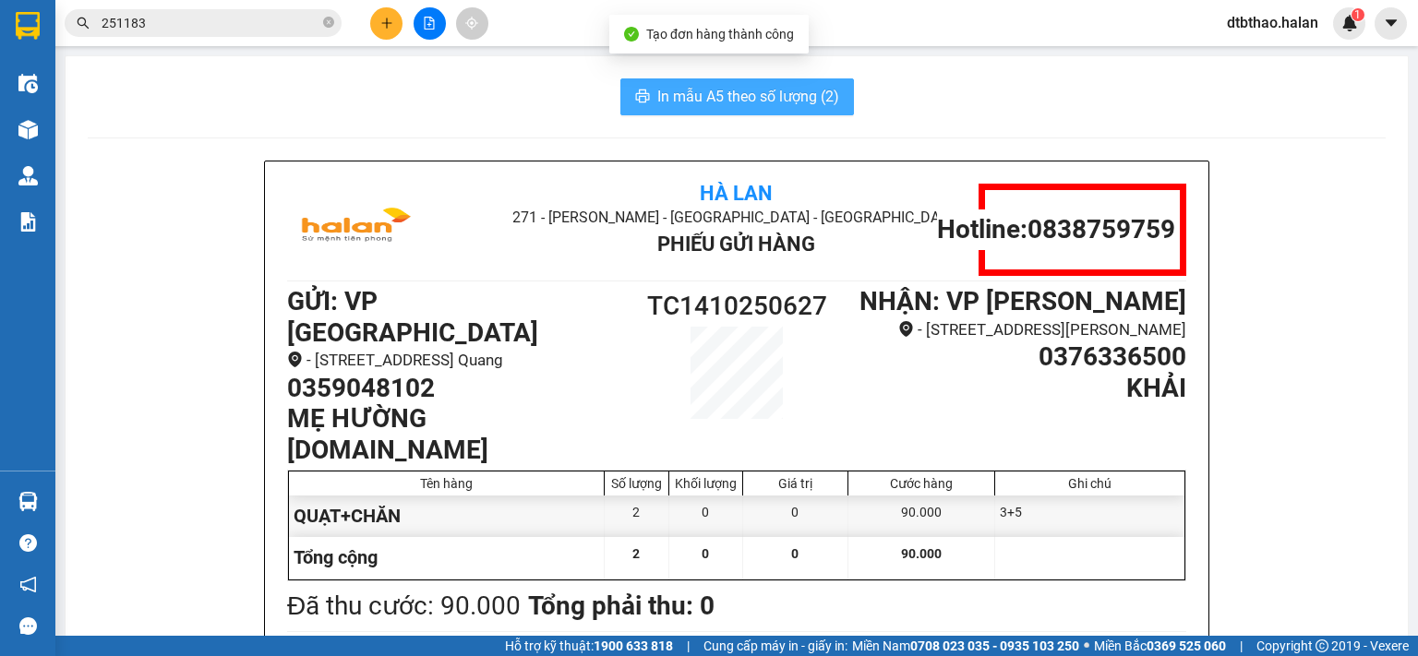
click at [713, 89] on span "In mẫu A5 theo số lượng (2)" at bounding box center [748, 96] width 182 height 23
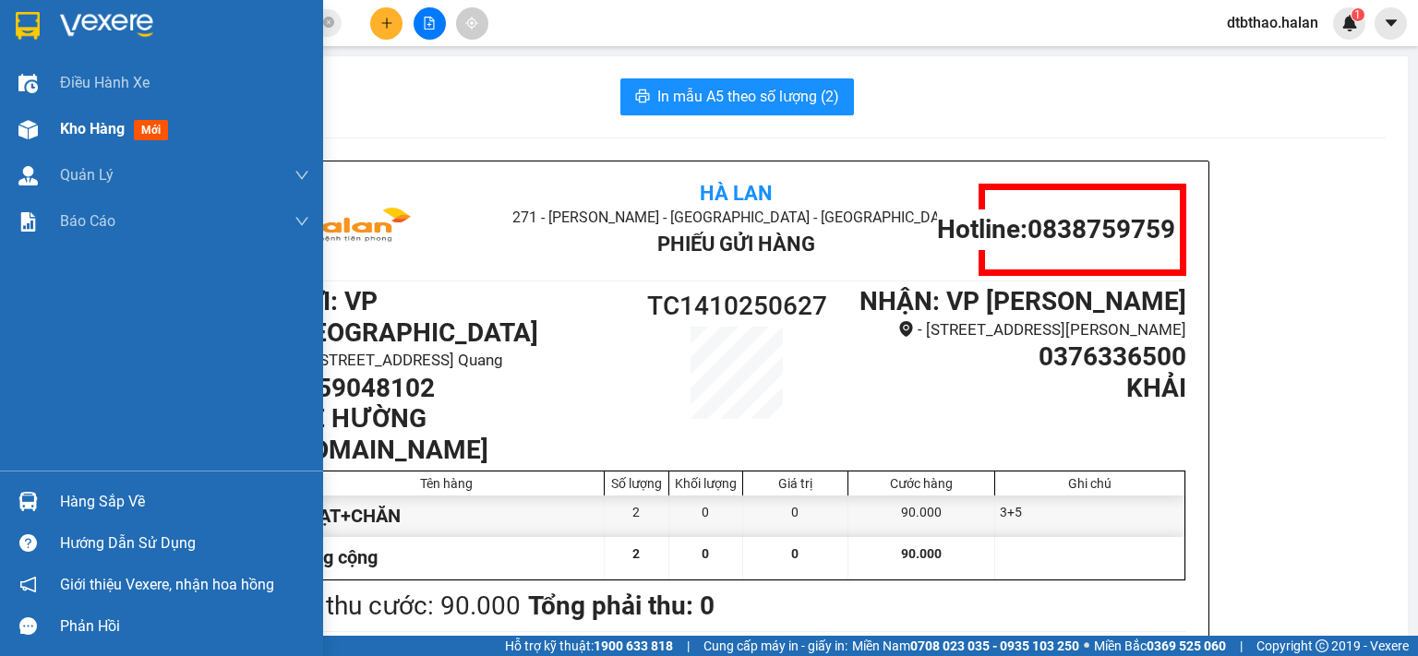
click at [86, 128] on span "Kho hàng" at bounding box center [92, 129] width 65 height 18
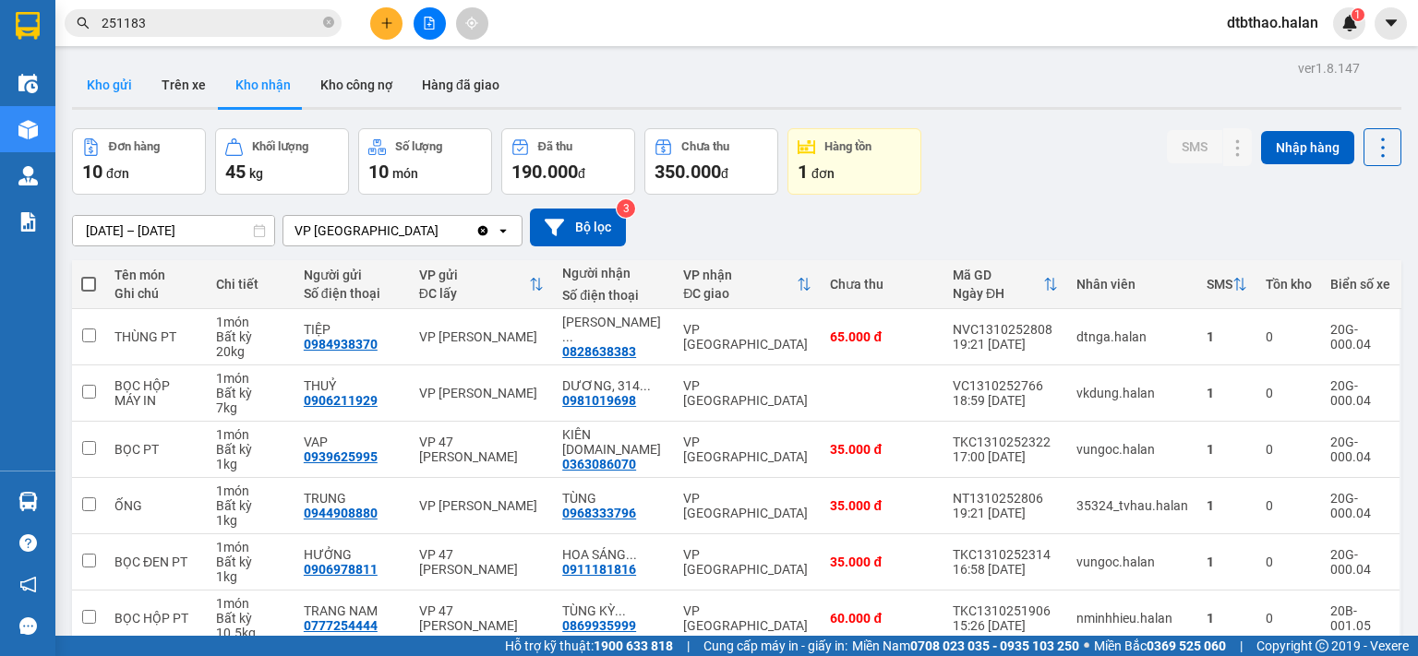
click at [100, 81] on button "Kho gửi" at bounding box center [109, 85] width 75 height 44
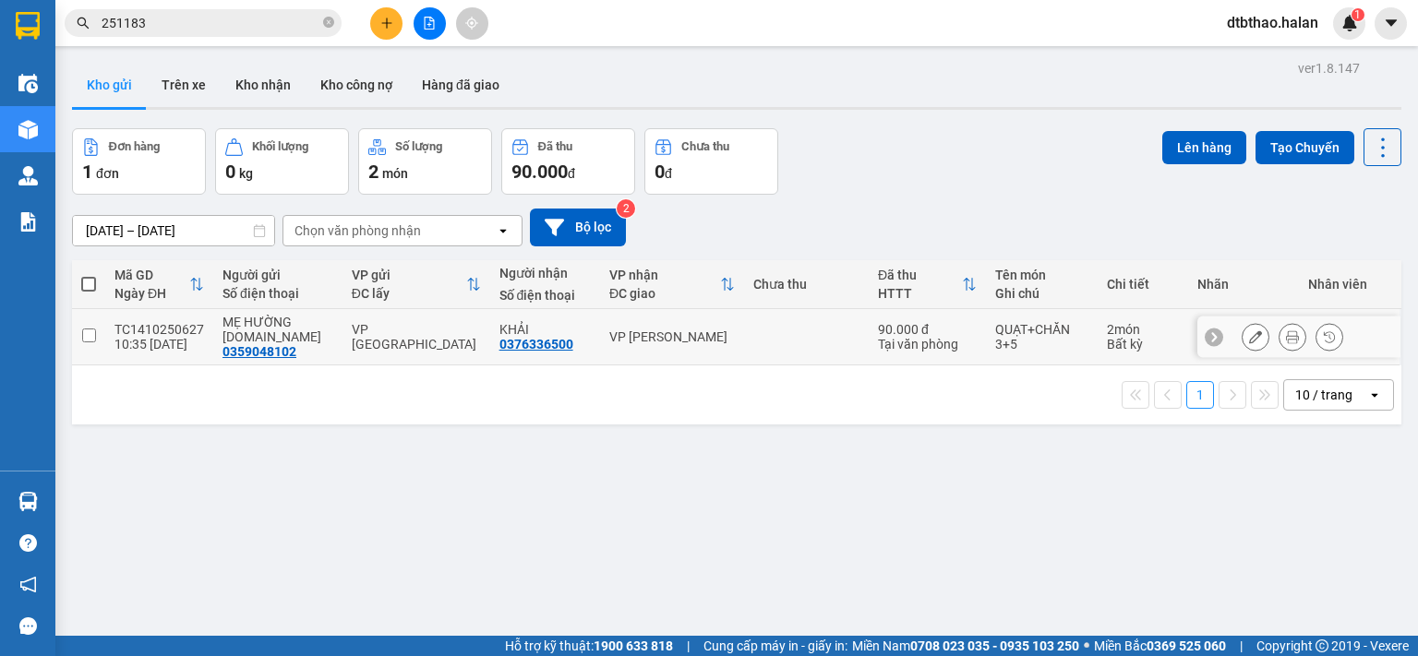
click at [83, 340] on input "checkbox" at bounding box center [89, 336] width 14 height 14
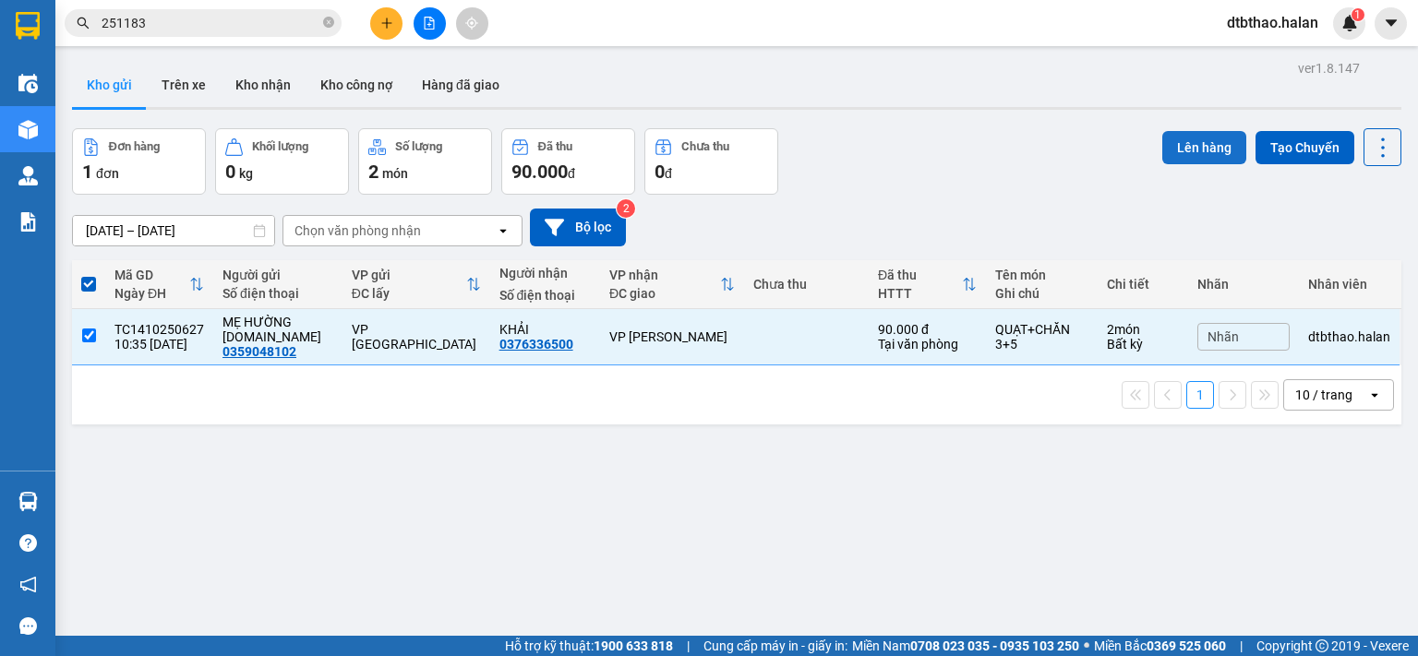
click at [1186, 157] on button "Lên hàng" at bounding box center [1204, 147] width 84 height 33
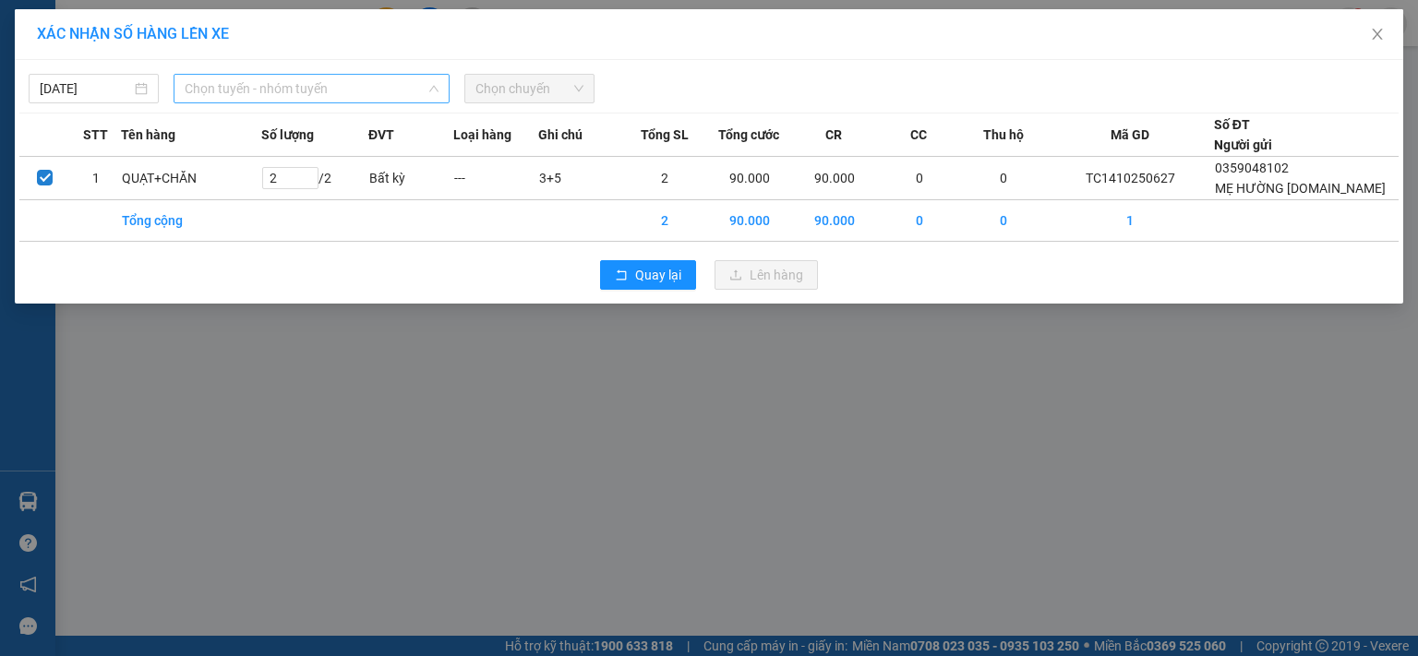
click at [243, 79] on span "Chọn tuyến - nhóm tuyến" at bounding box center [312, 89] width 254 height 28
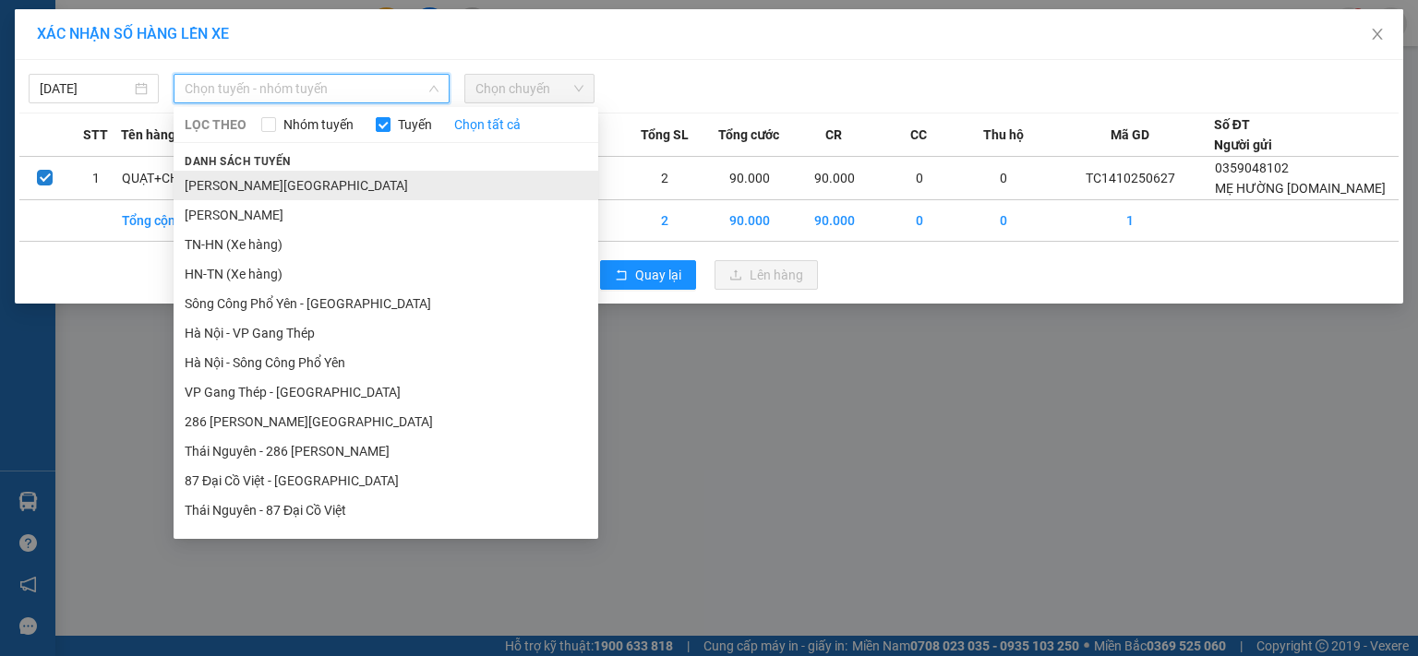
click at [228, 178] on li "[PERSON_NAME][GEOGRAPHIC_DATA]" at bounding box center [386, 186] width 425 height 30
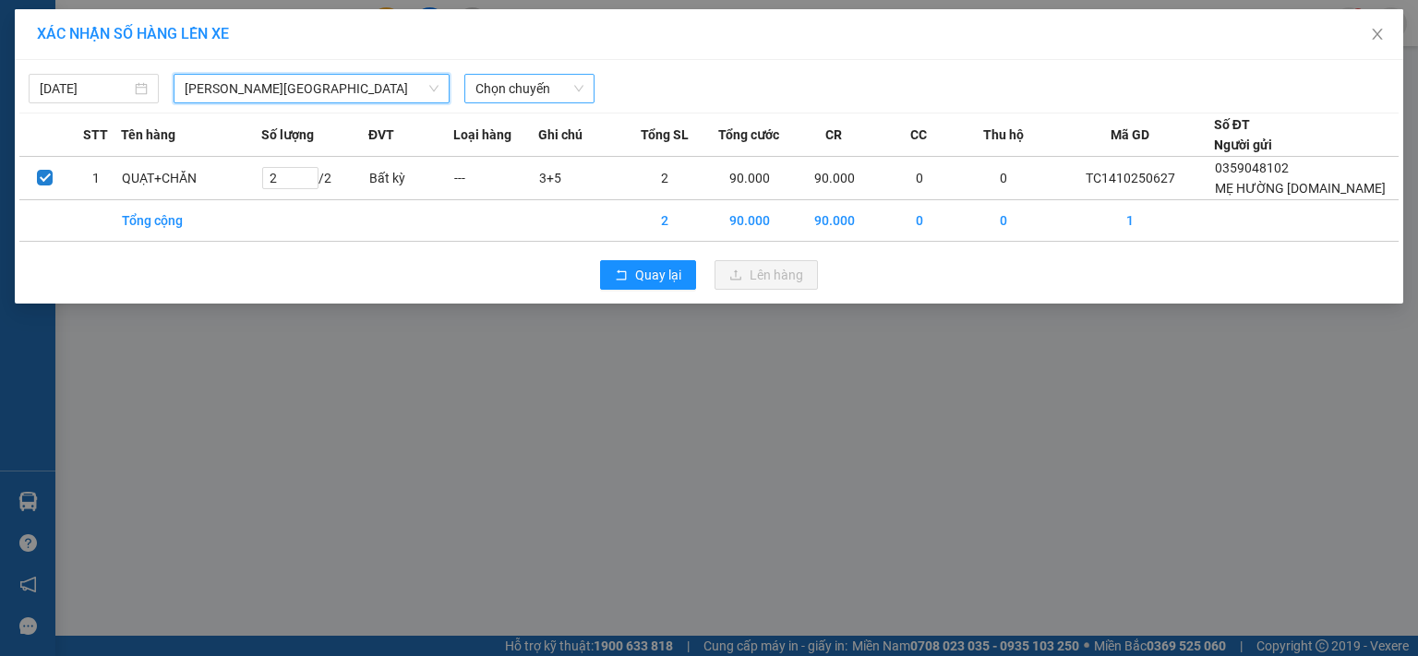
click at [502, 87] on span "Chọn chuyến" at bounding box center [529, 89] width 108 height 28
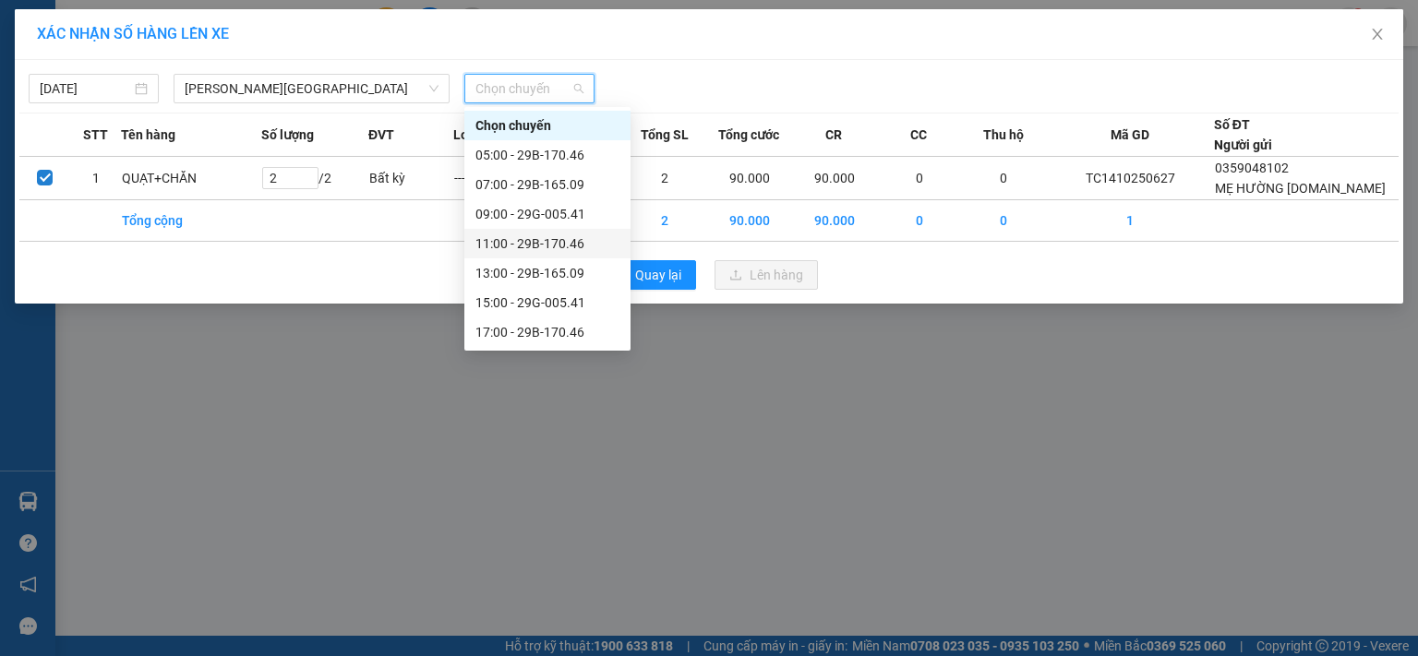
click at [546, 240] on div "11:00 - 29B-170.46" at bounding box center [547, 244] width 144 height 20
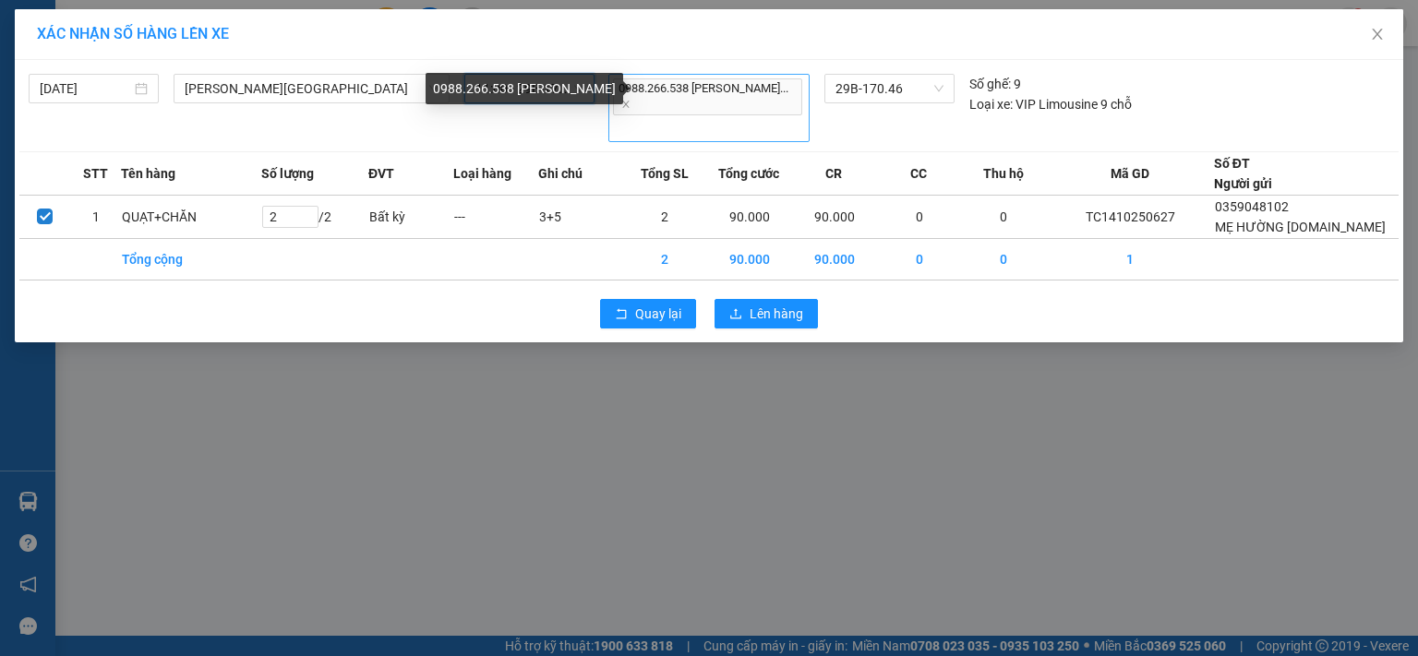
click at [679, 88] on span "0988.266.538 [PERSON_NAME]..." at bounding box center [707, 96] width 189 height 37
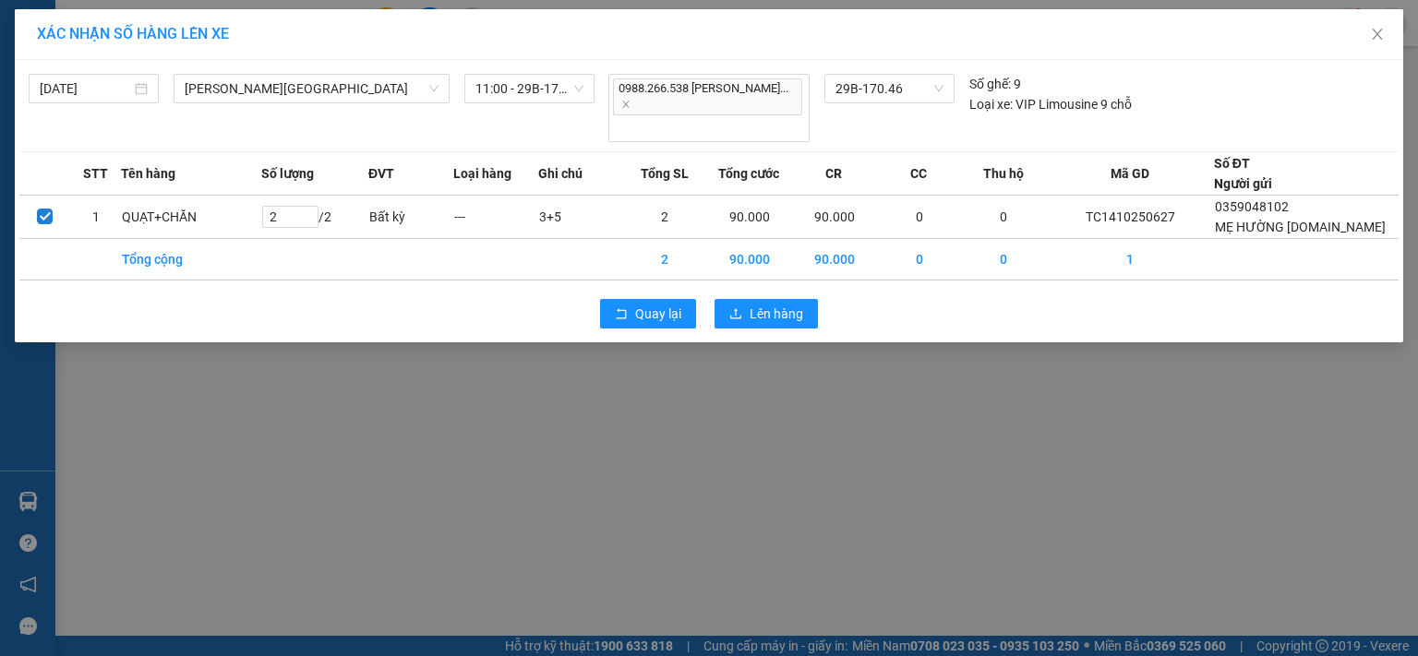
click at [550, 499] on div "XÁC NHẬN SỐ HÀNG LÊN XE [DATE] Tuyên [GEOGRAPHIC_DATA] - [GEOGRAPHIC_DATA] LỌC …" at bounding box center [709, 328] width 1418 height 656
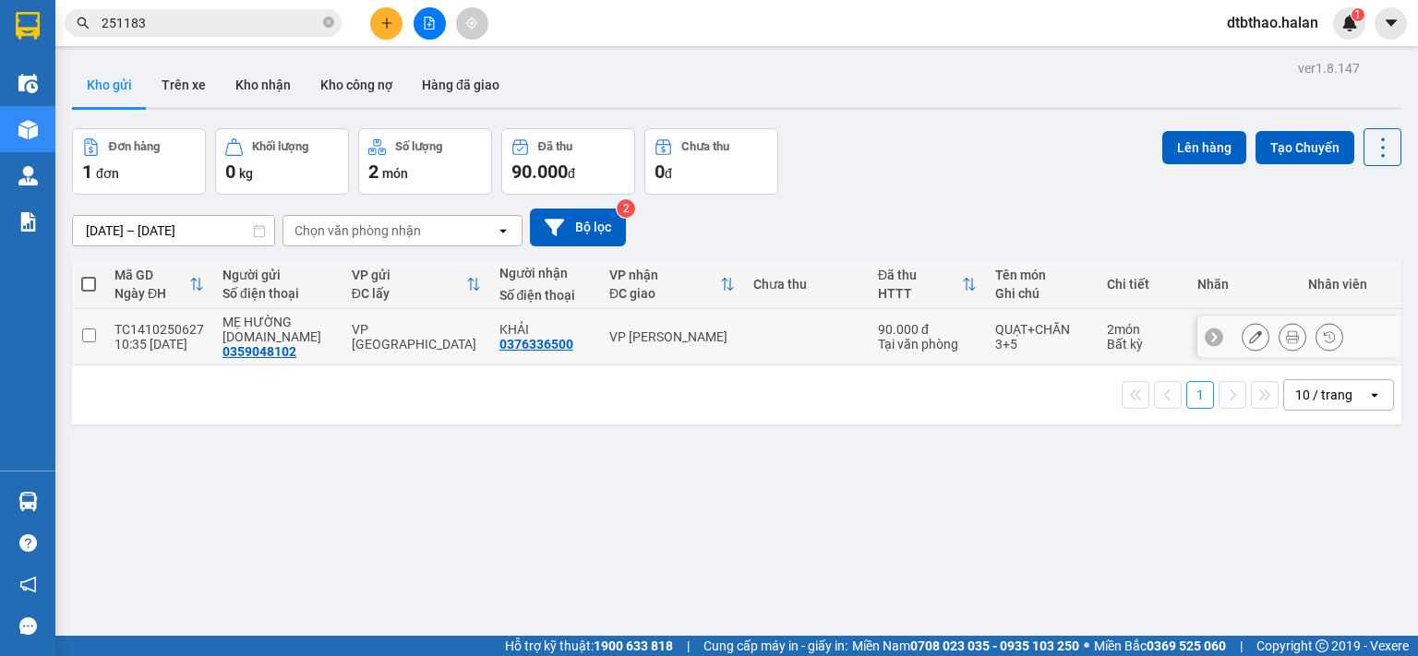
click at [90, 339] on input "checkbox" at bounding box center [89, 336] width 14 height 14
checkbox input "true"
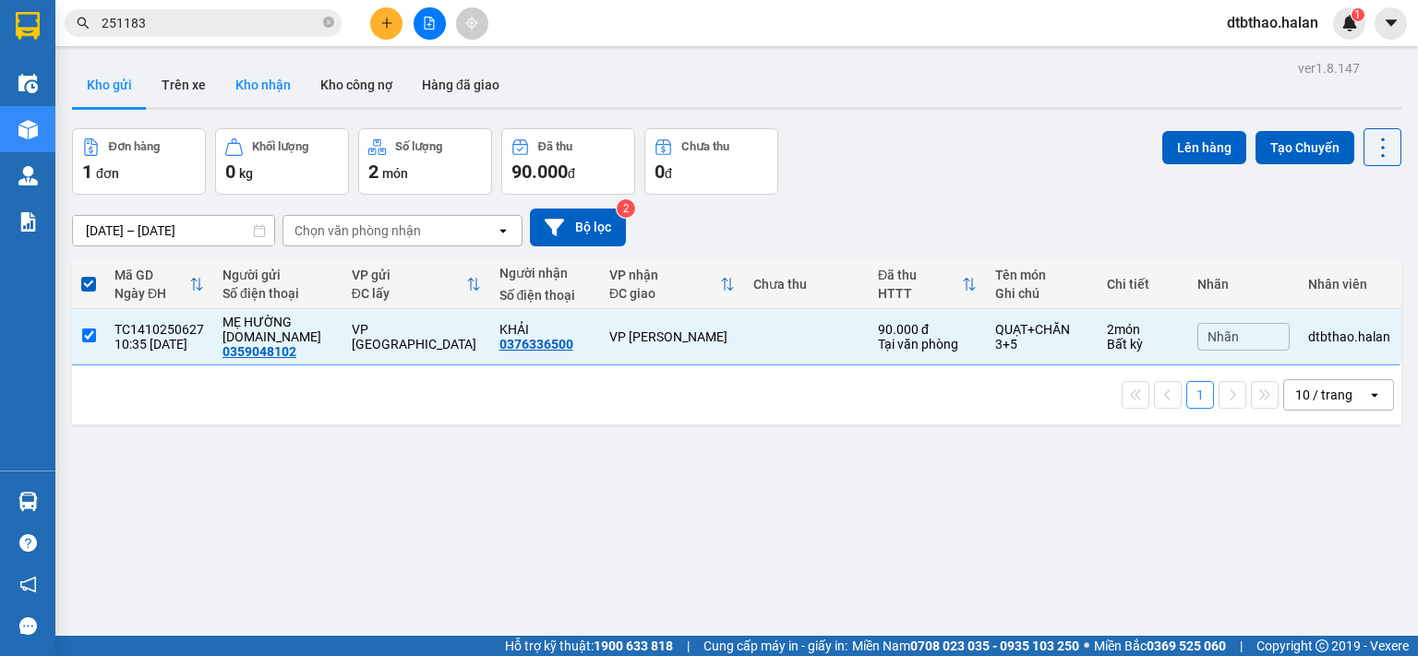
click at [229, 78] on button "Kho nhận" at bounding box center [263, 85] width 85 height 44
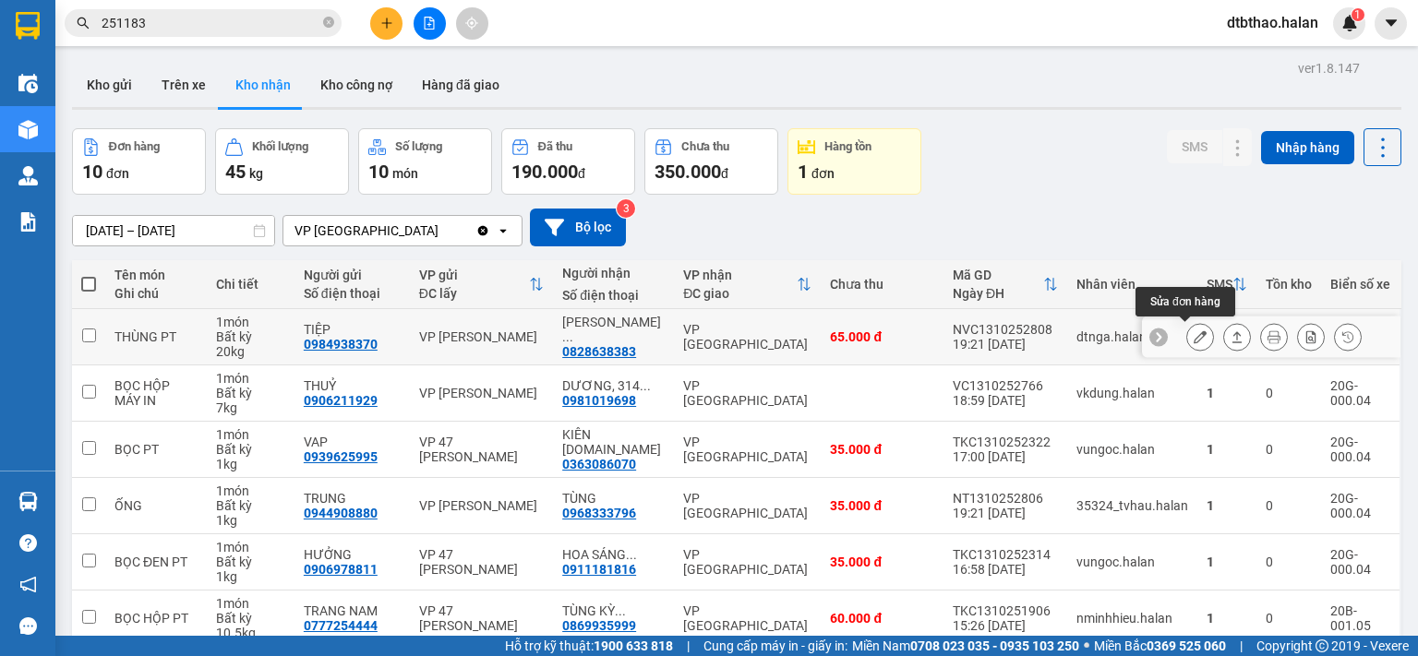
click at [1193, 330] on icon at bounding box center [1199, 336] width 13 height 13
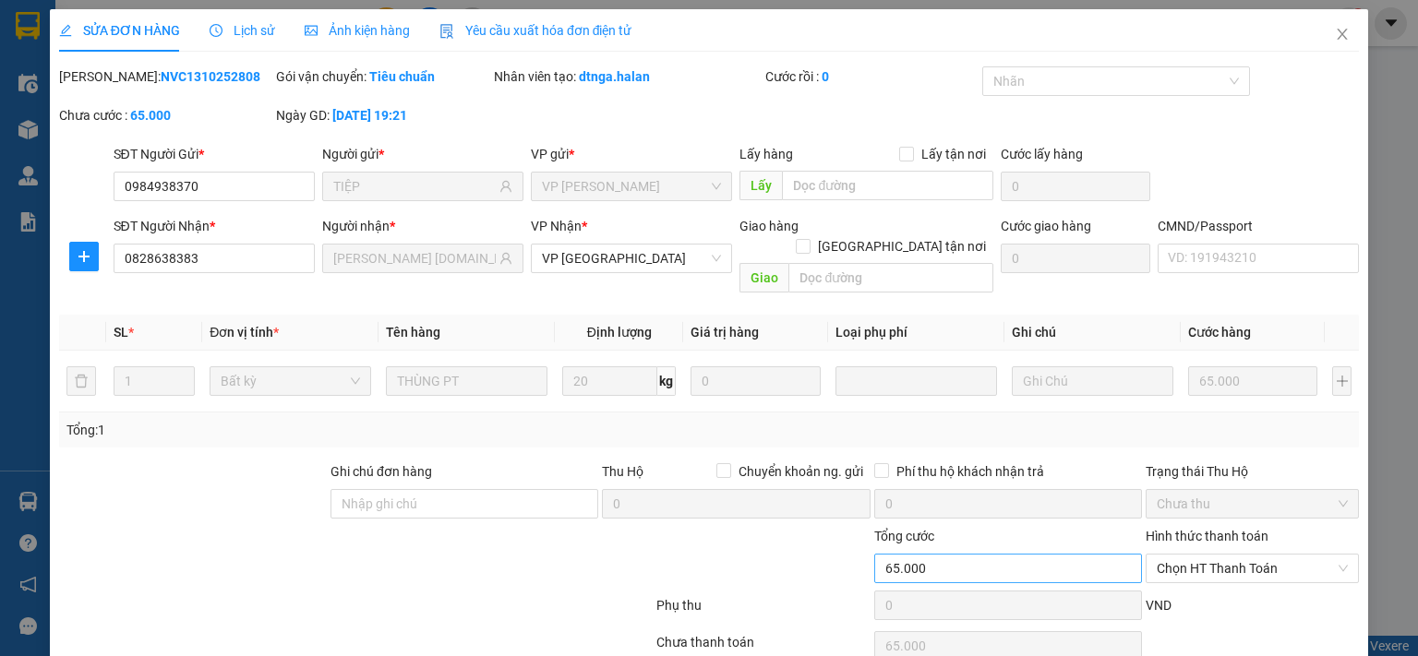
type input "0984938370"
type input "TIỆP"
type input "0828638383"
type input "[PERSON_NAME] [DOMAIN_NAME]"
type input "0"
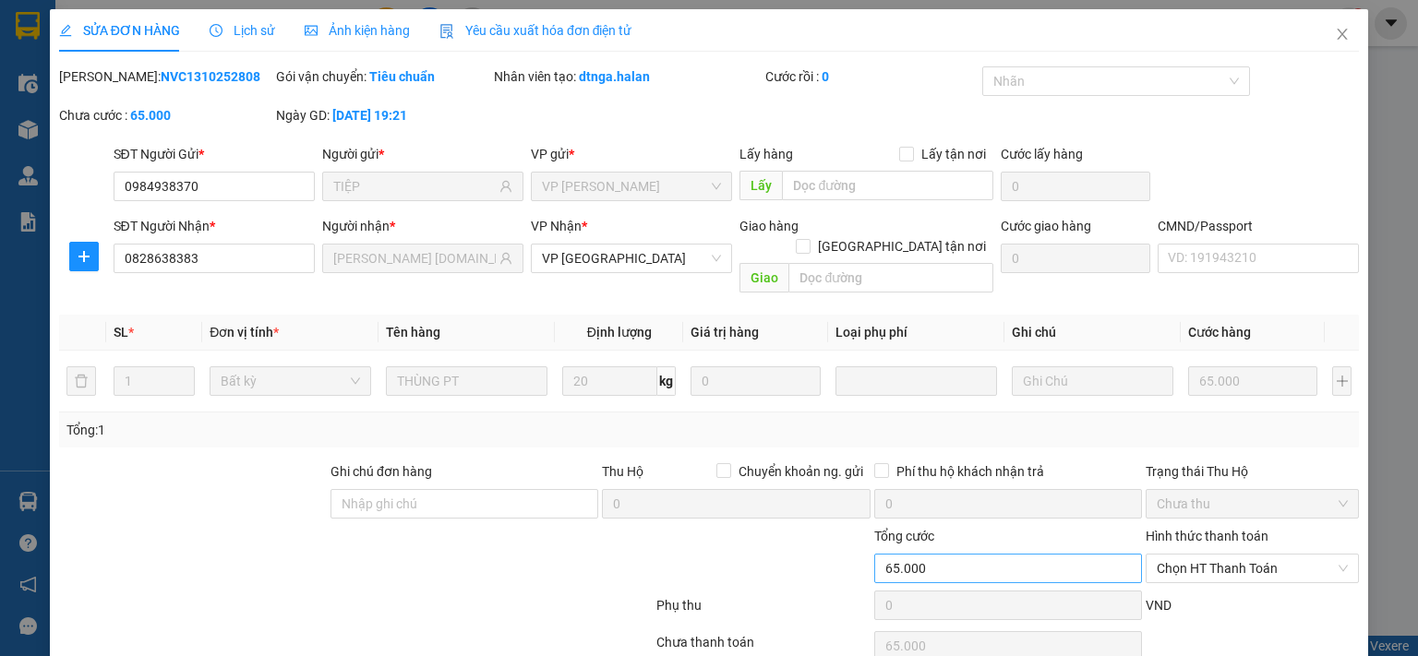
type input "65.000"
click at [1208, 555] on span "Chọn HT Thanh Toán" at bounding box center [1252, 569] width 191 height 28
click at [1188, 574] on div "Tại văn phòng" at bounding box center [1239, 584] width 189 height 20
type input "0"
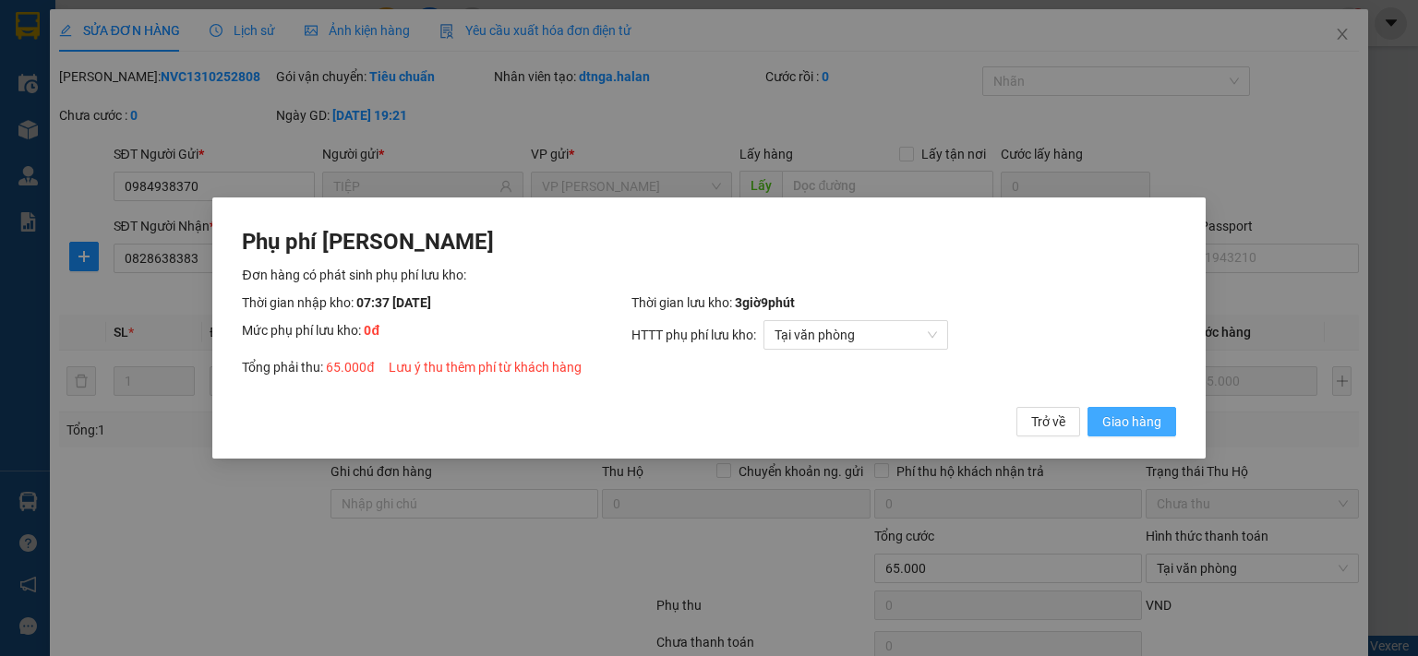
click at [1149, 417] on span "Giao hàng" at bounding box center [1131, 422] width 59 height 20
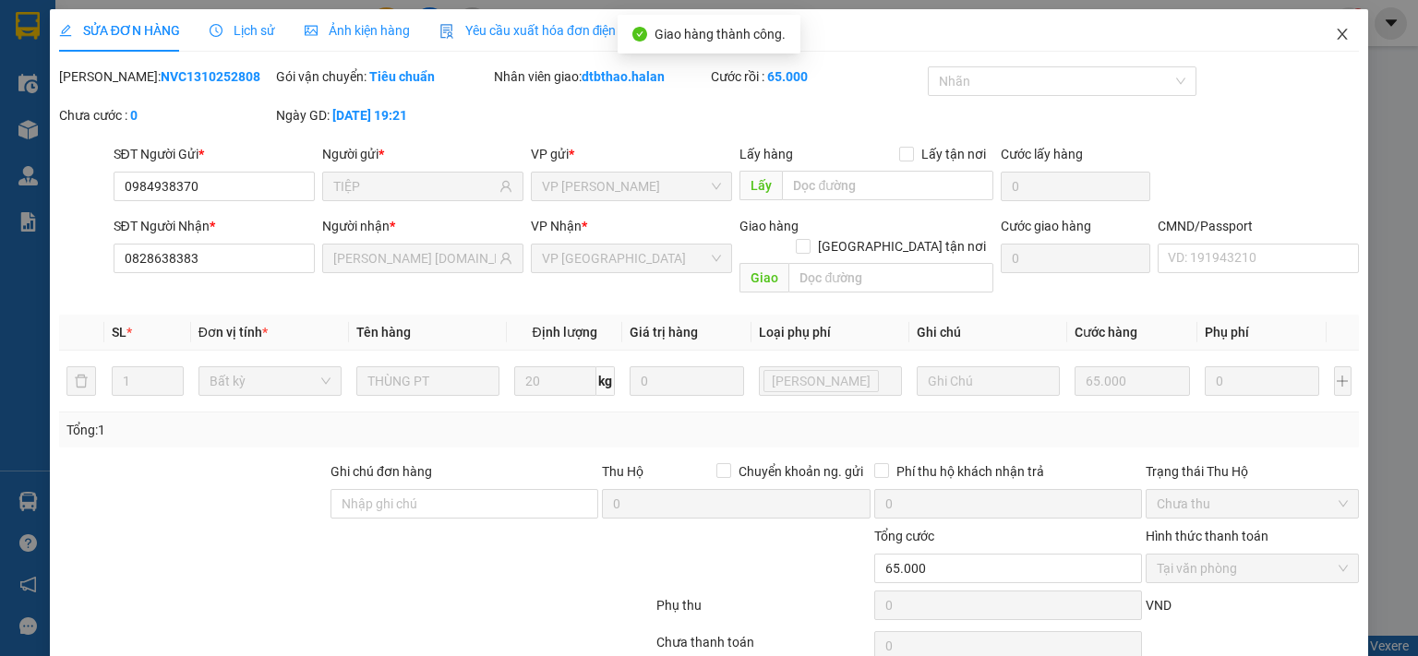
click at [1335, 32] on icon "close" at bounding box center [1342, 34] width 15 height 15
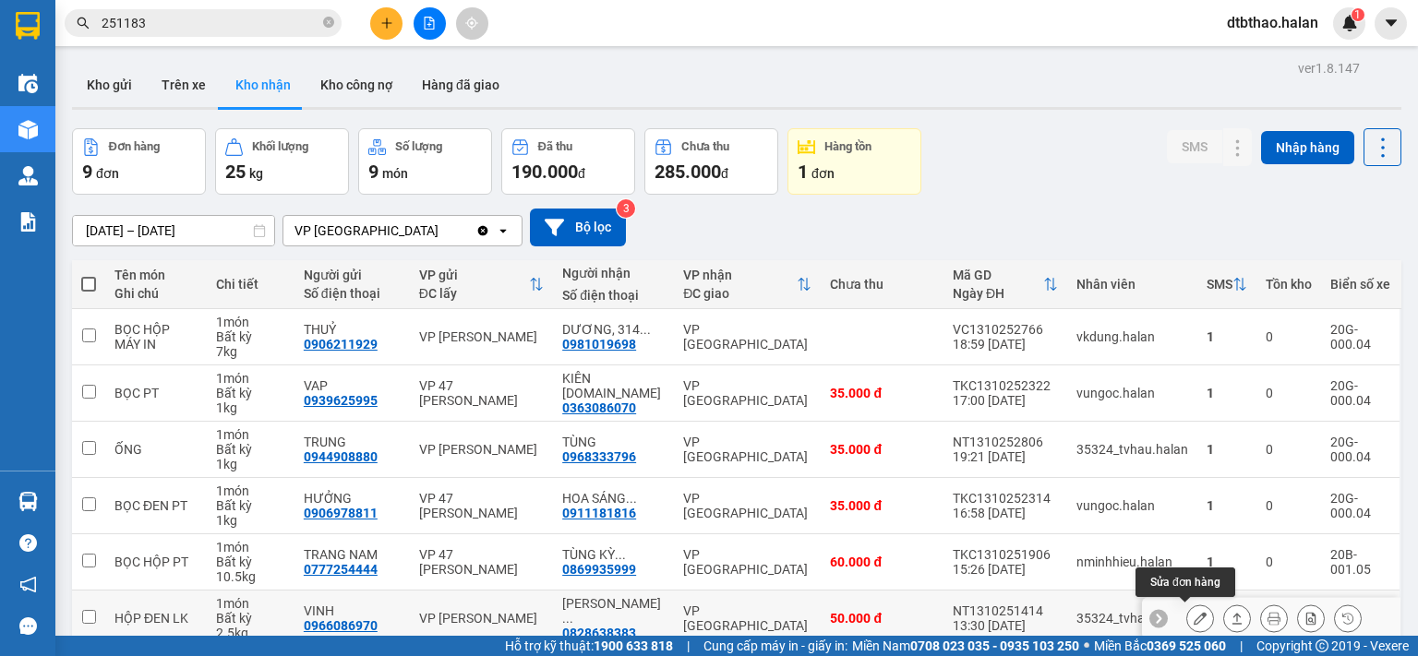
click at [1193, 612] on icon at bounding box center [1199, 618] width 13 height 13
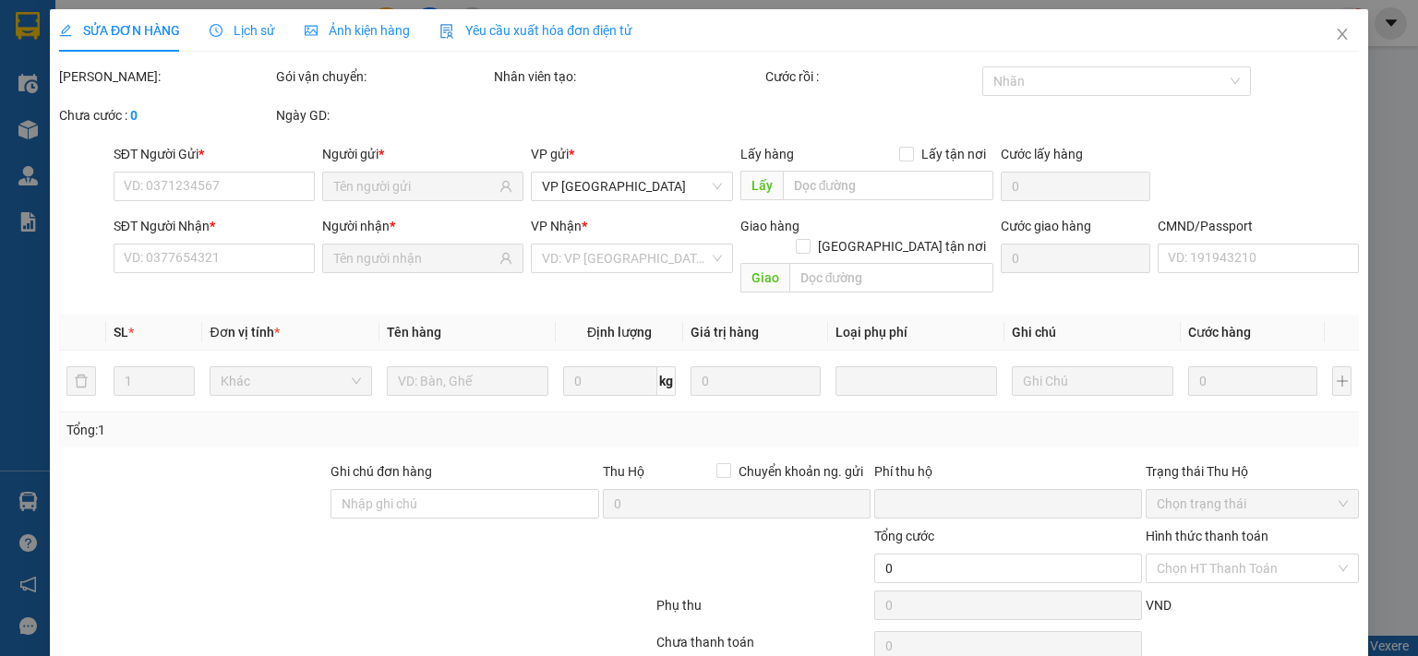
type input "0966086970"
type input "VINH"
type input "0828638383"
type input "[PERSON_NAME] [DOMAIN_NAME]"
type input "0"
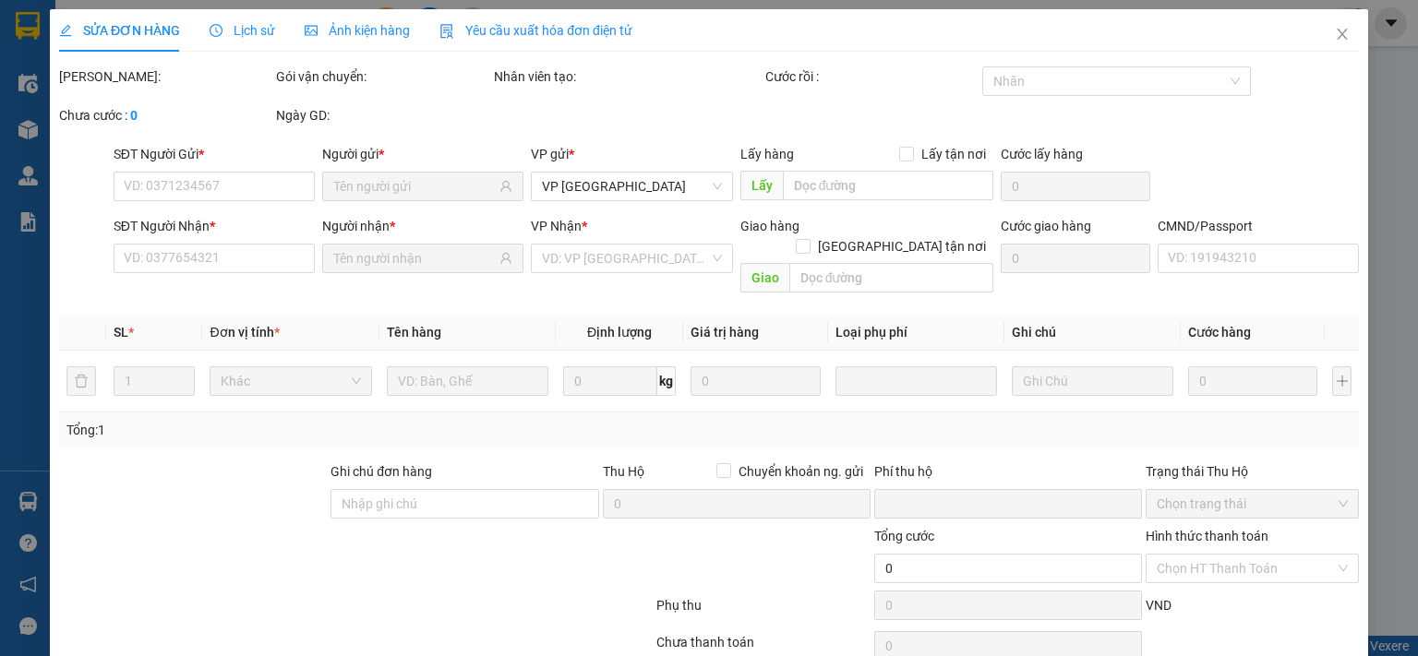
type input "50.000"
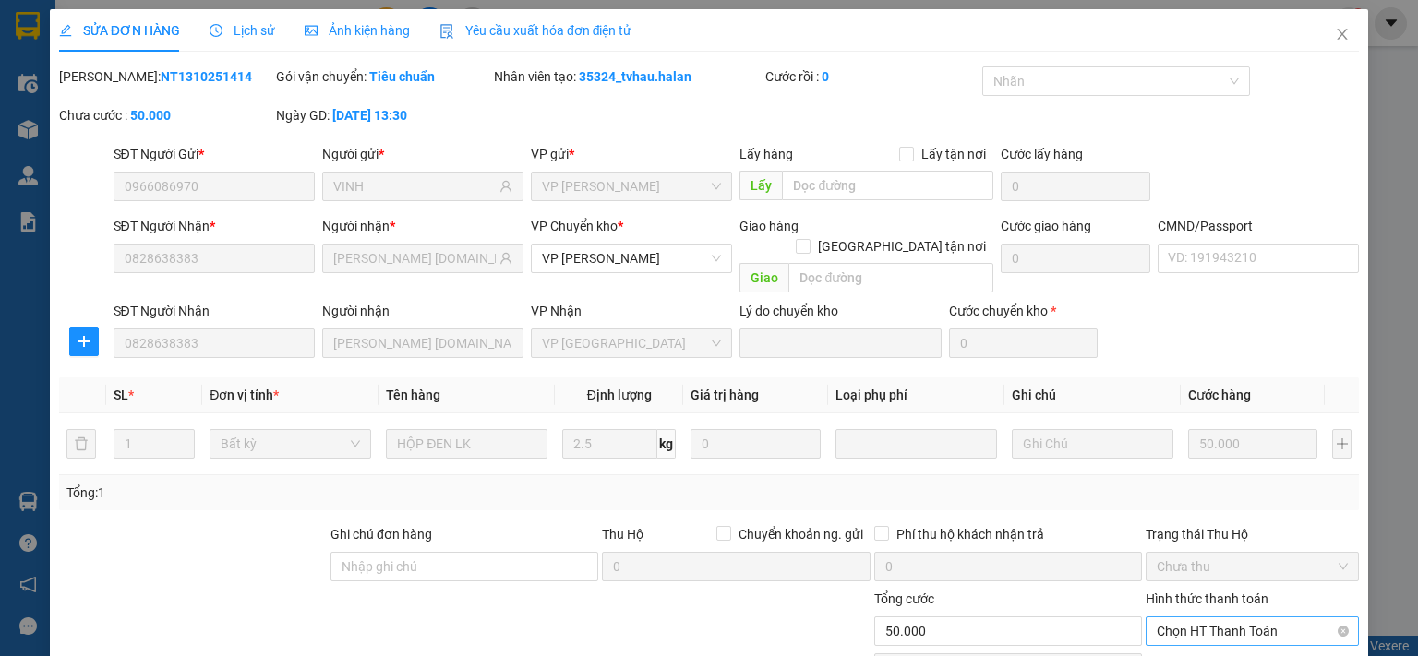
click at [1231, 618] on span "Chọn HT Thanh Toán" at bounding box center [1252, 632] width 191 height 28
click at [1212, 637] on div "Tại văn phòng" at bounding box center [1239, 647] width 189 height 20
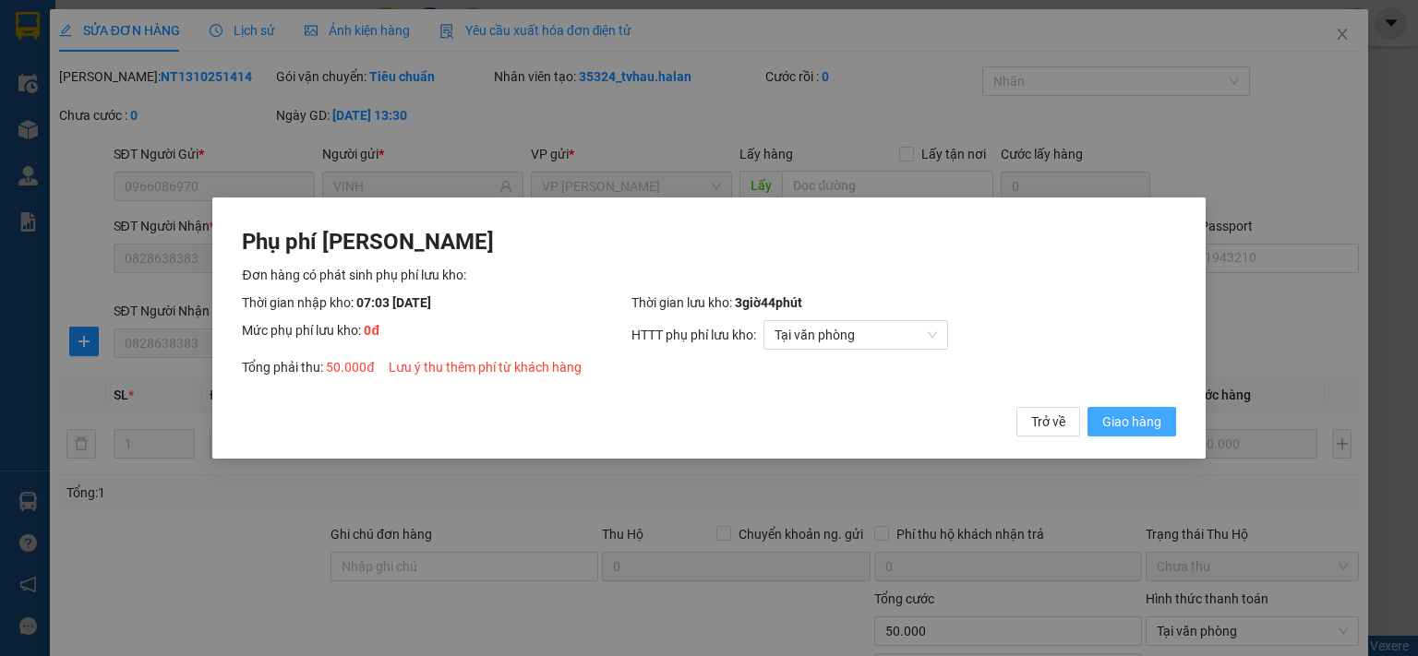
click at [1101, 417] on button "Giao hàng" at bounding box center [1131, 422] width 89 height 30
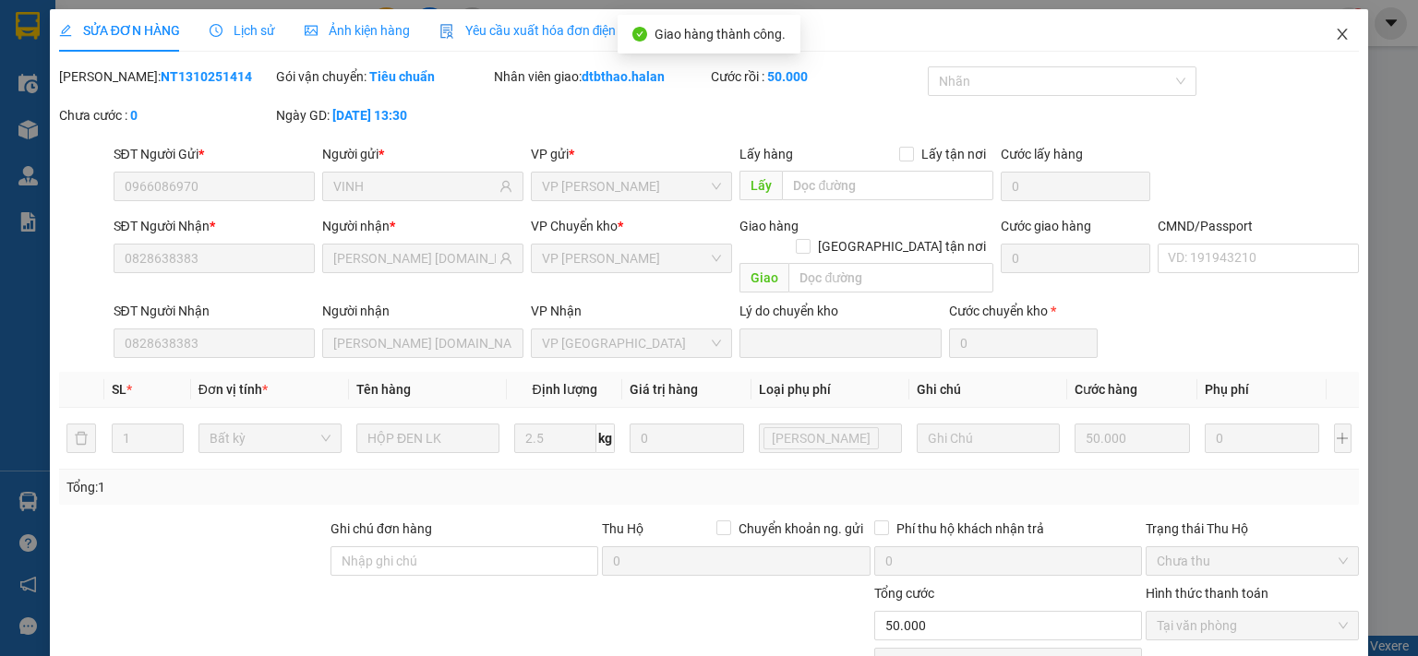
click at [1337, 31] on icon "close" at bounding box center [1342, 34] width 10 height 11
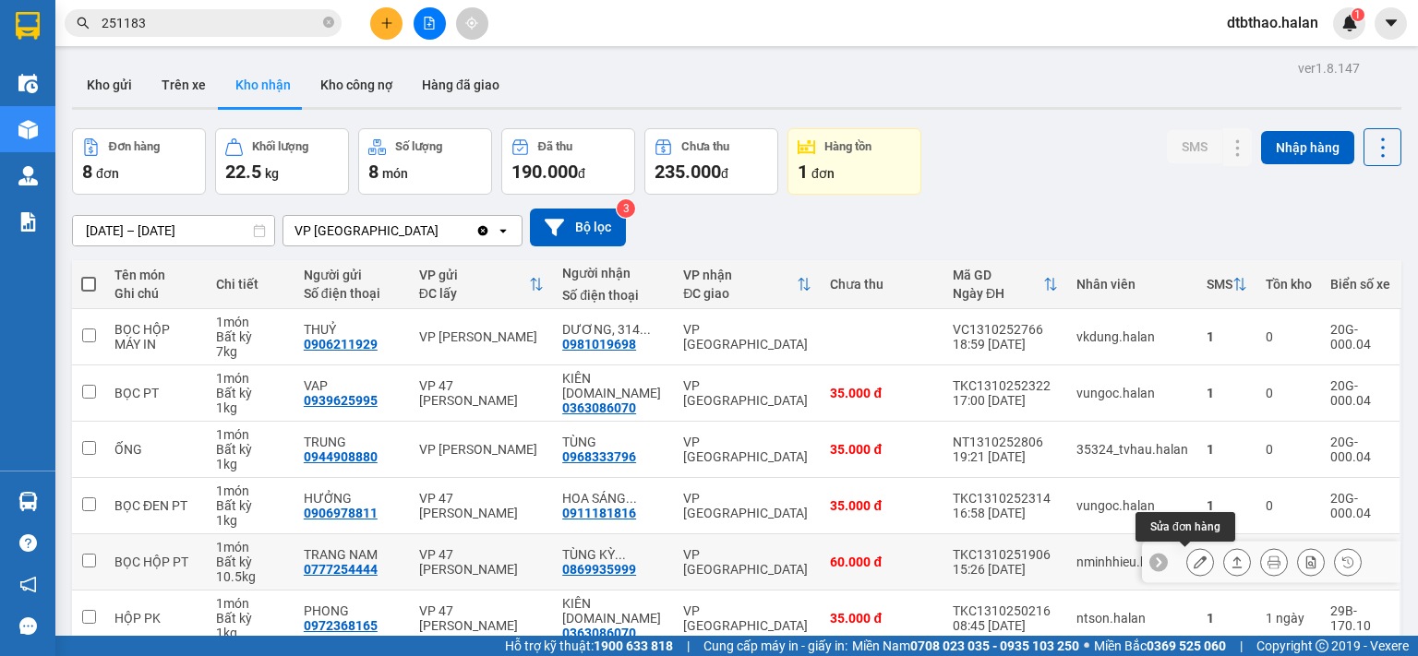
click at [1193, 556] on icon at bounding box center [1199, 562] width 13 height 13
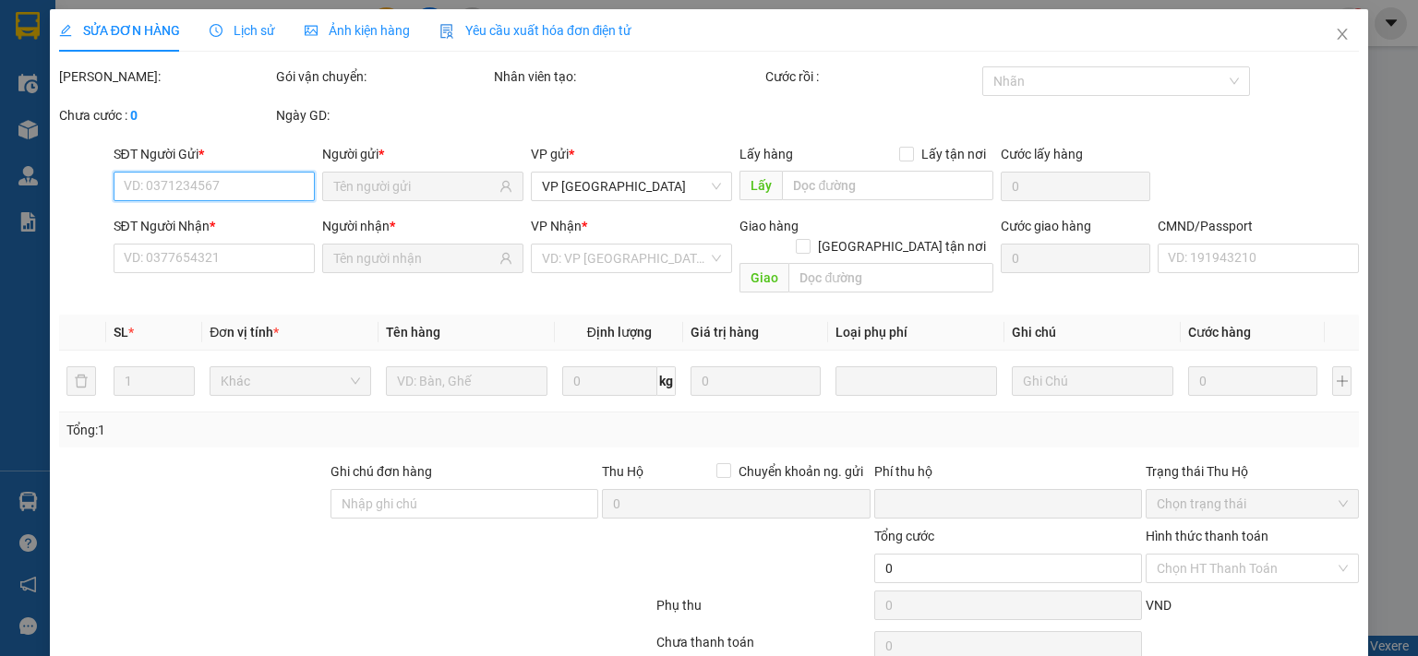
type input "0777254444"
type input "TRANG NAM"
type input "0869935999"
type input "TÙNG KỲ [DOMAIN_NAME]"
type input "0"
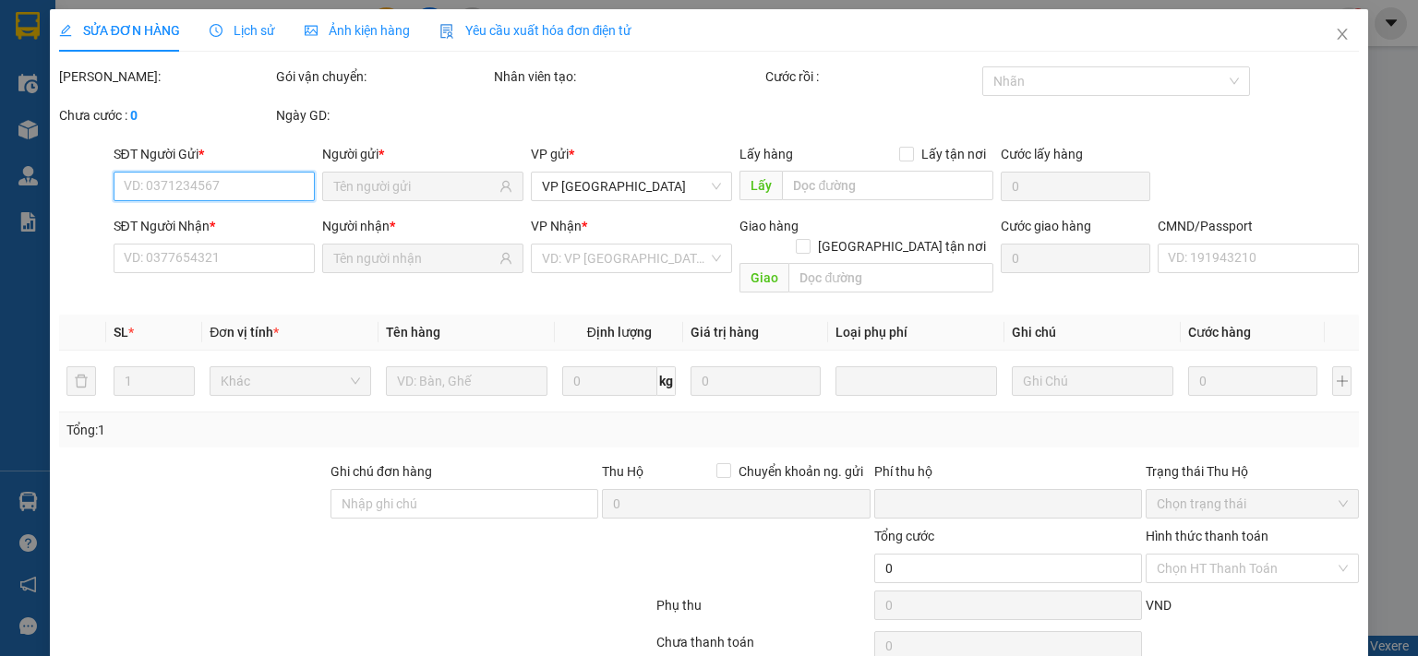
type input "60.000"
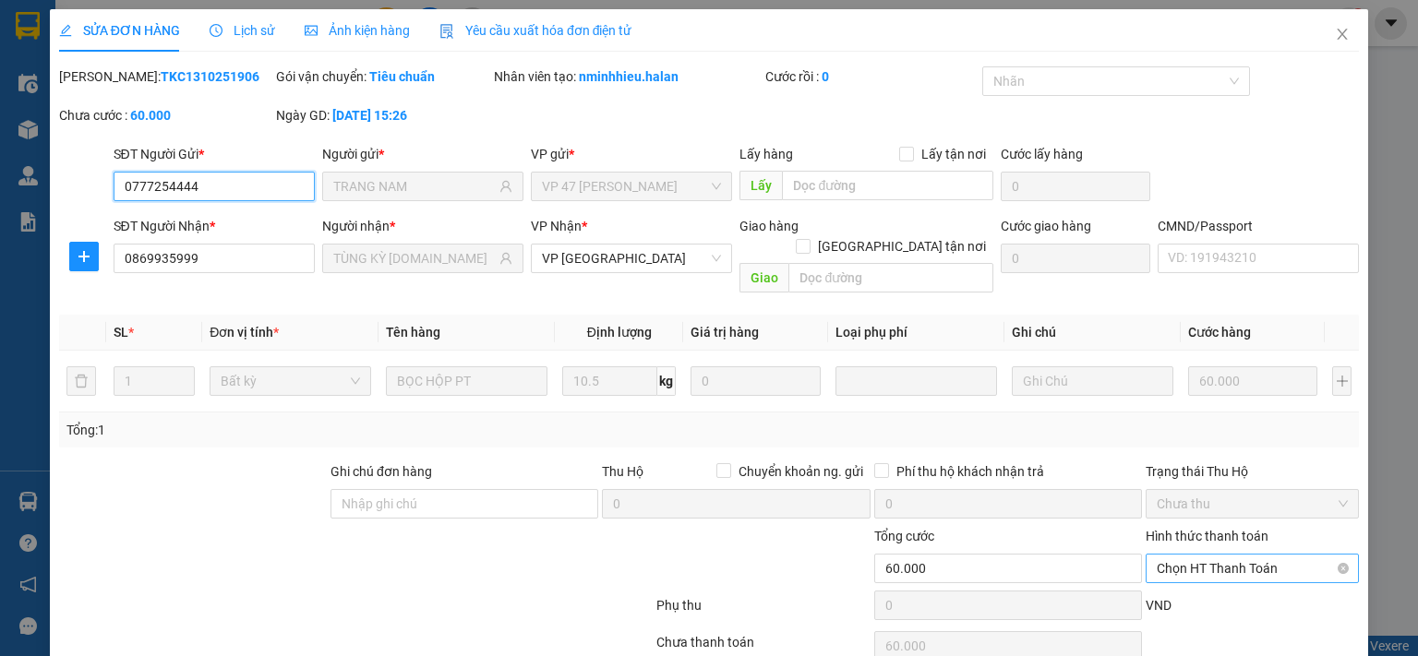
click at [1170, 555] on span "Chọn HT Thanh Toán" at bounding box center [1252, 569] width 191 height 28
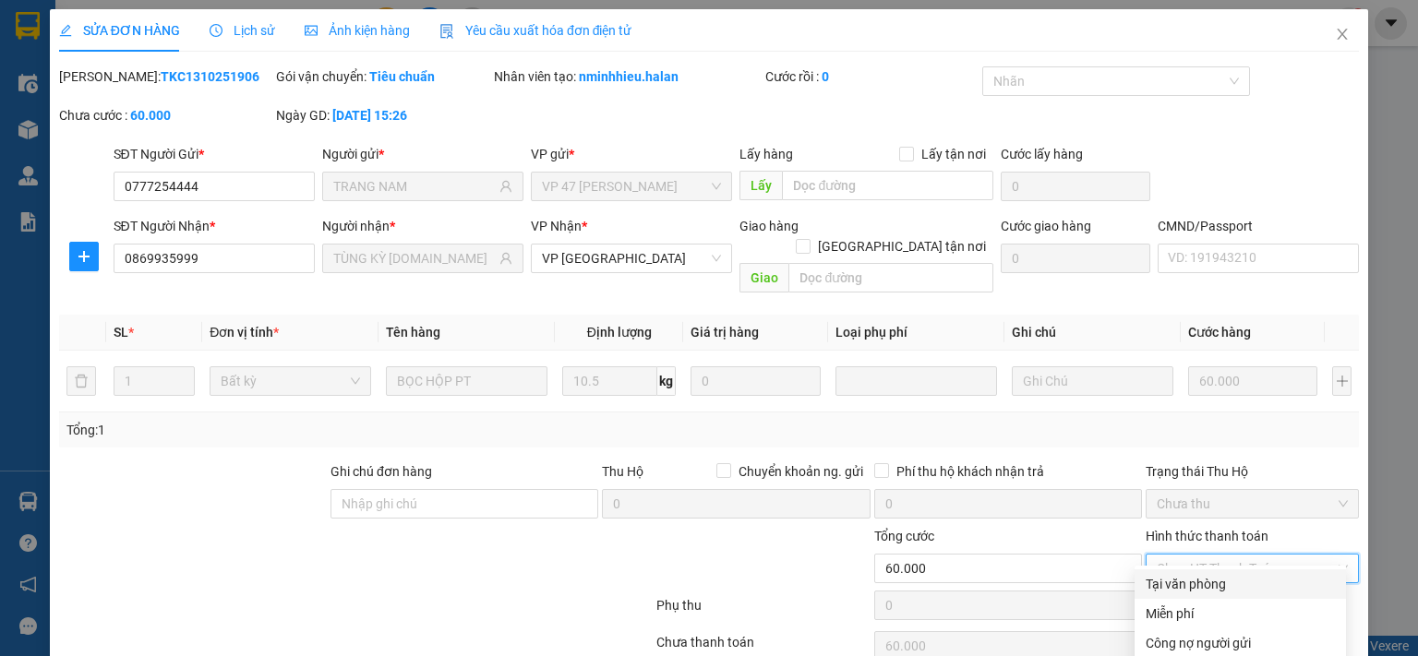
click at [1174, 574] on div "Tại văn phòng" at bounding box center [1239, 584] width 189 height 20
type input "0"
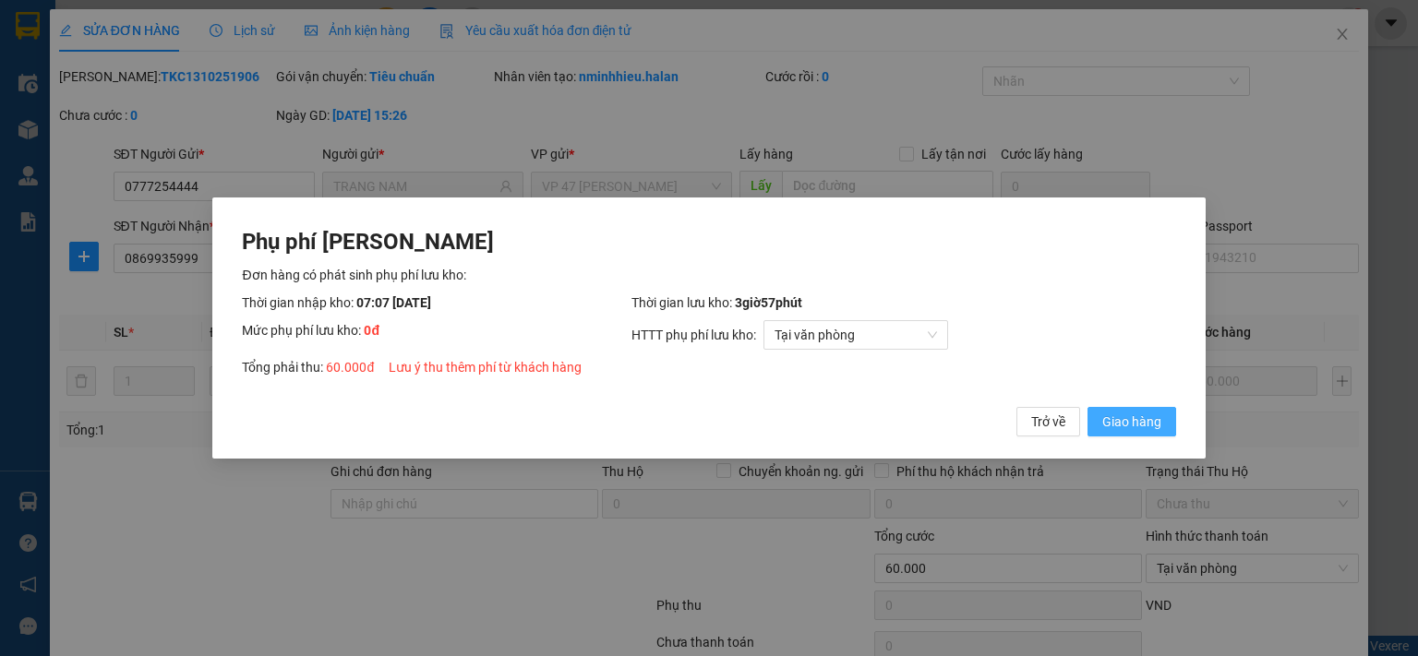
click at [1126, 427] on span "Giao hàng" at bounding box center [1131, 422] width 59 height 20
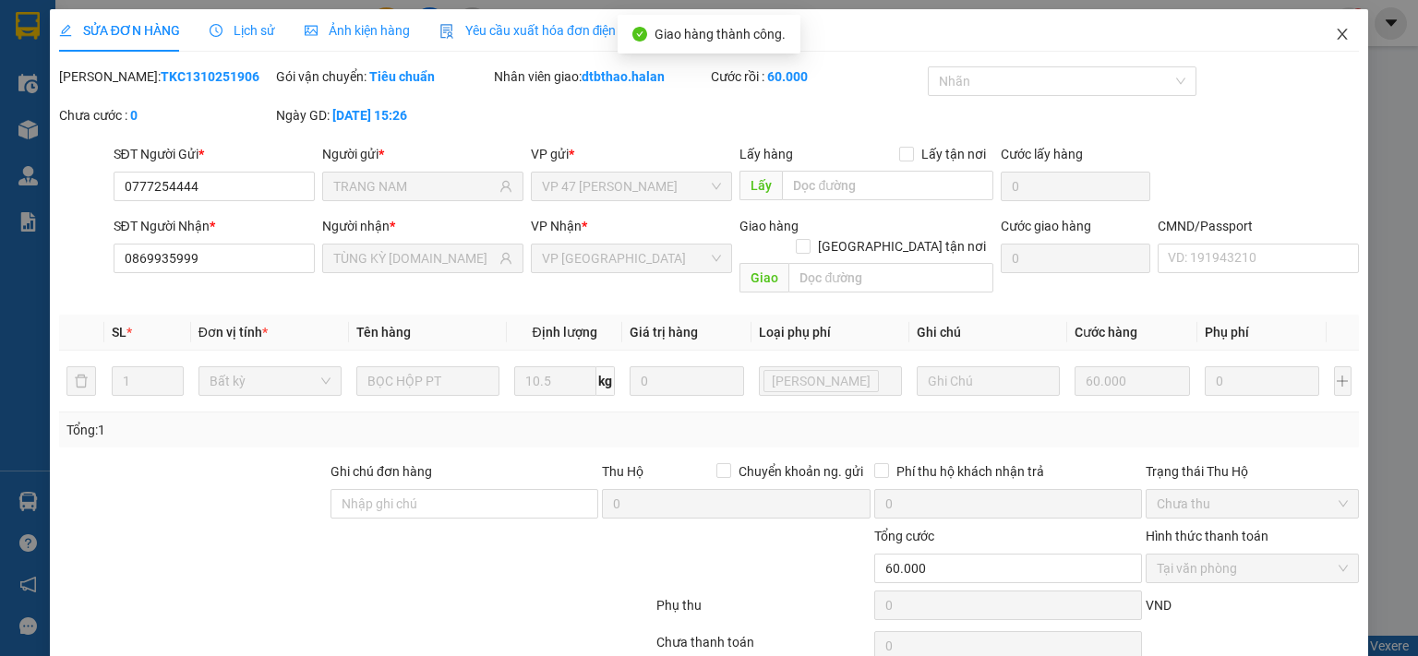
click at [1335, 35] on icon "close" at bounding box center [1342, 34] width 15 height 15
